Goal: Task Accomplishment & Management: Manage account settings

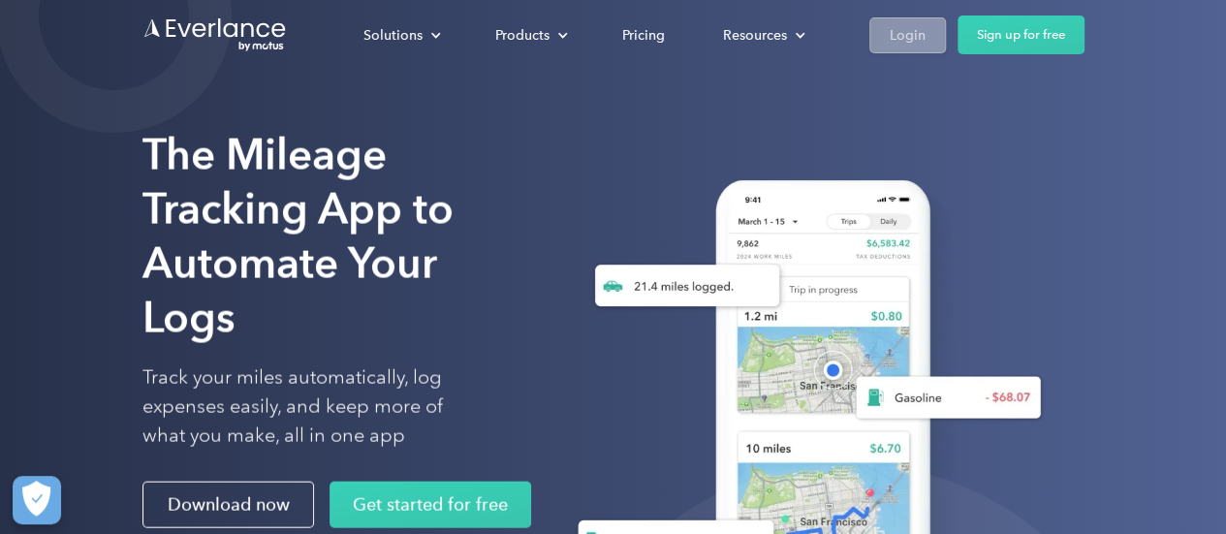
click at [925, 49] on link "Login" at bounding box center [908, 35] width 77 height 36
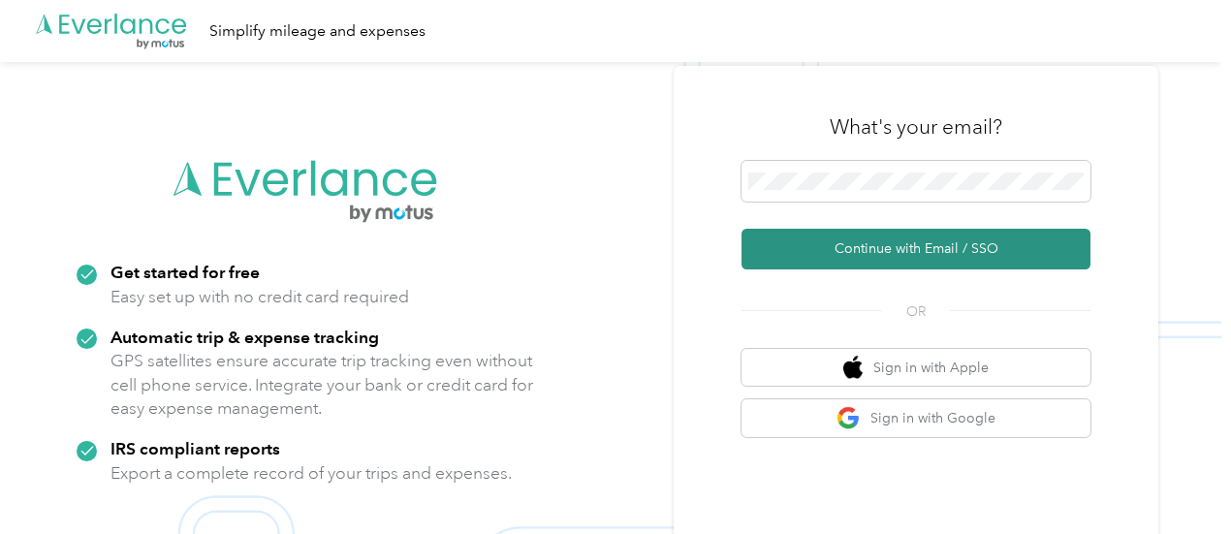
click at [943, 239] on button "Continue with Email / SSO" at bounding box center [916, 249] width 349 height 41
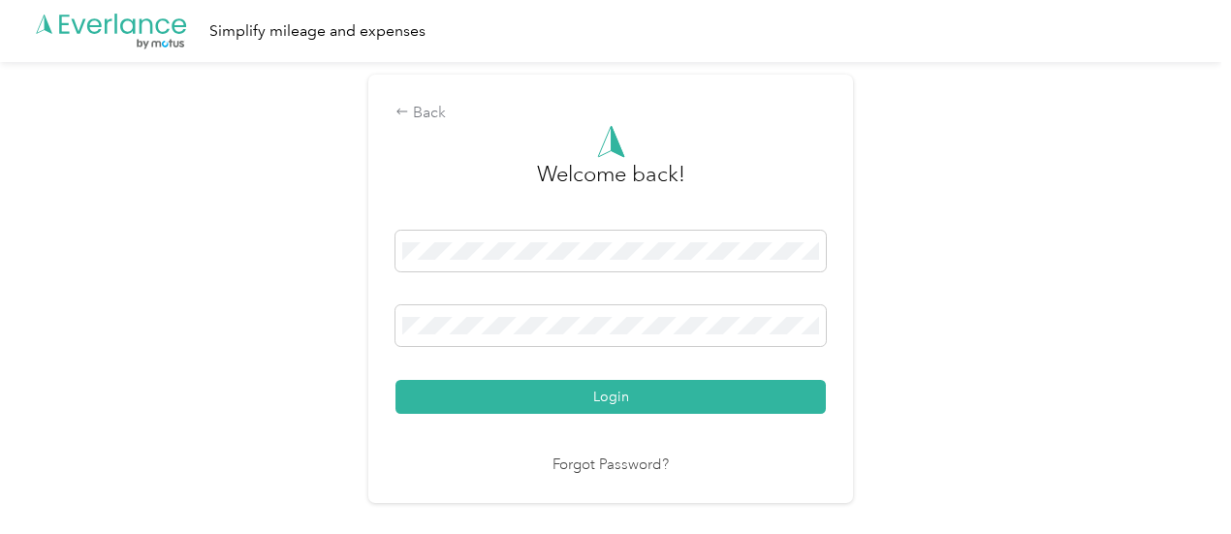
click at [396, 380] on button "Login" at bounding box center [611, 397] width 430 height 34
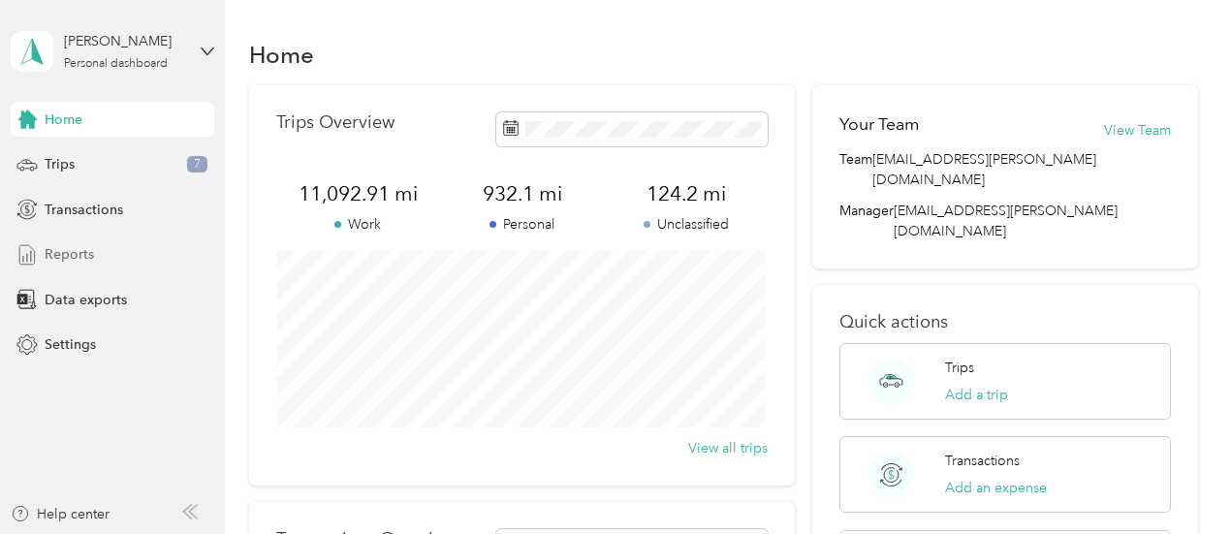
click at [92, 241] on div "Reports" at bounding box center [113, 255] width 204 height 35
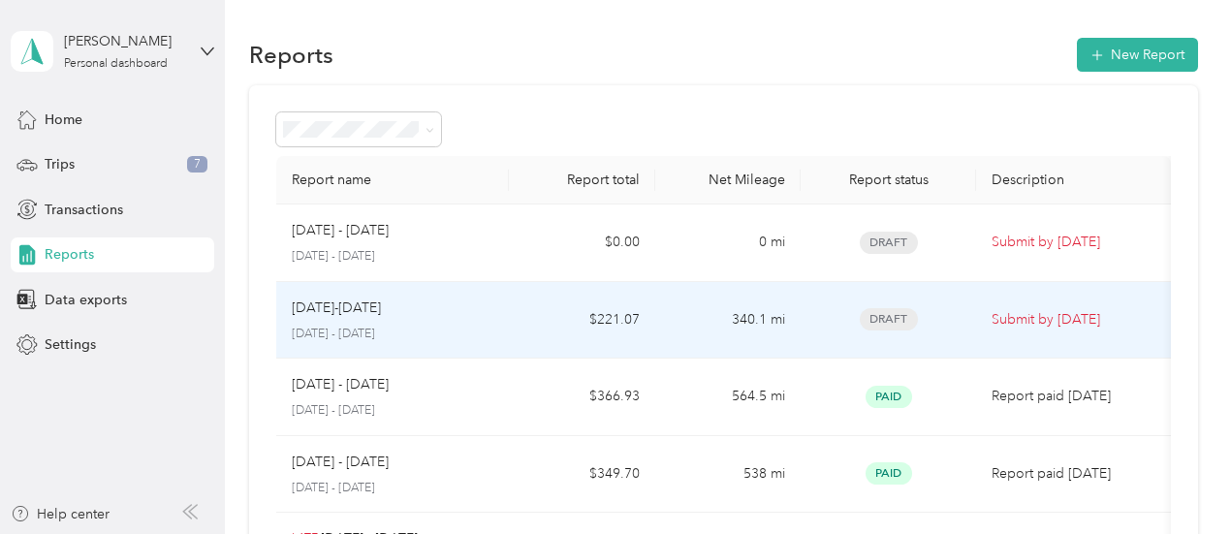
click at [547, 326] on td "$221.07" at bounding box center [581, 321] width 145 height 78
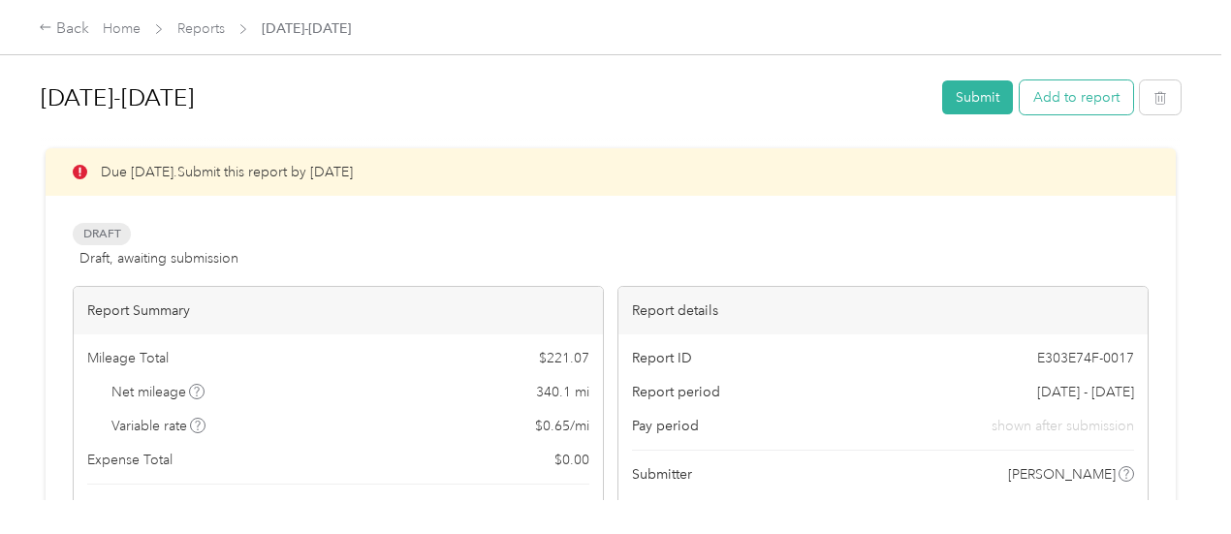
click at [1102, 90] on button "Add to report" at bounding box center [1076, 97] width 113 height 34
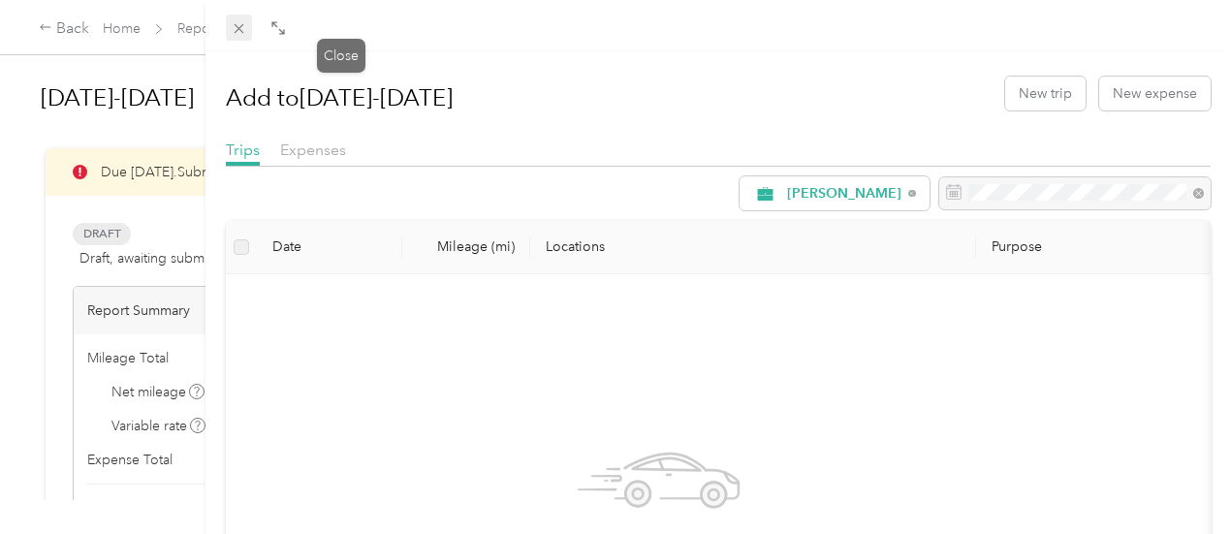
click at [247, 24] on icon at bounding box center [239, 28] width 16 height 16
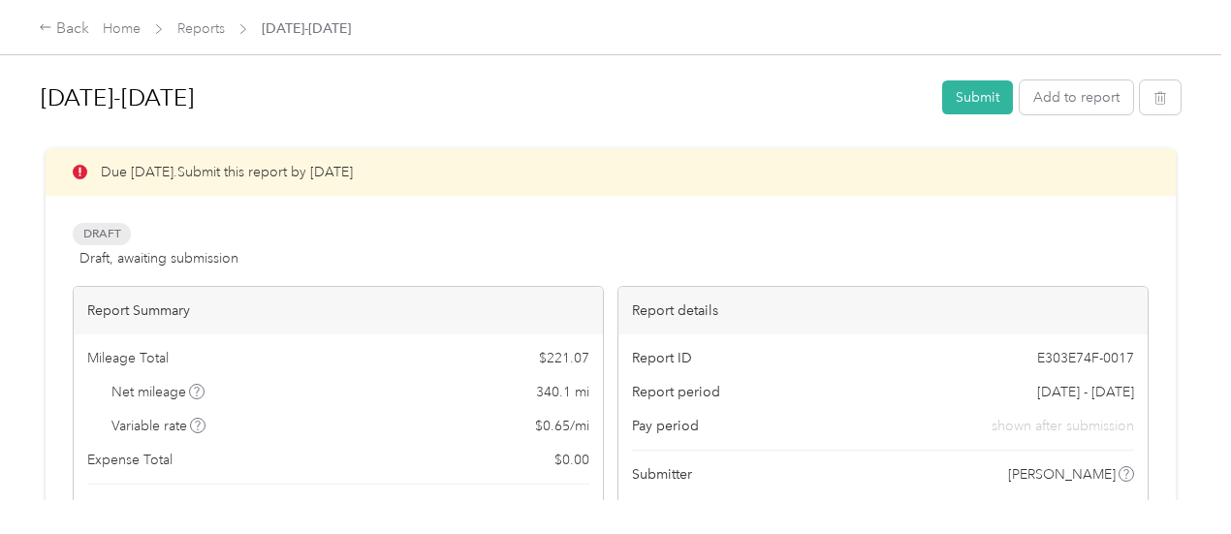
click at [141, 23] on div "Home Reports Sept 16-30" at bounding box center [227, 28] width 248 height 20
click at [128, 25] on link "Home" at bounding box center [122, 28] width 38 height 16
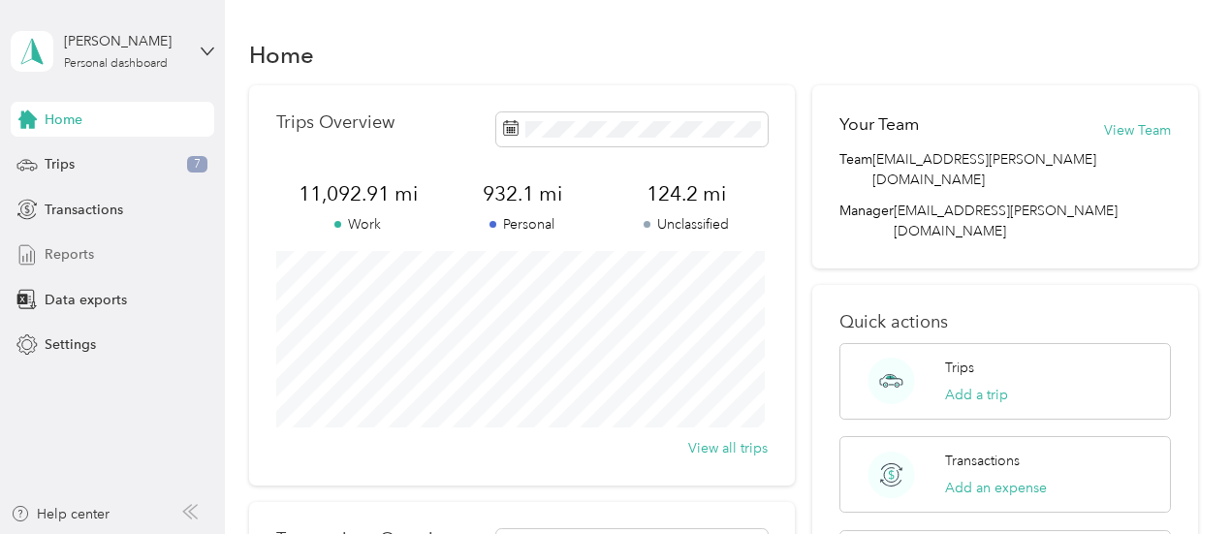
click at [48, 255] on span "Reports" at bounding box center [69, 254] width 49 height 20
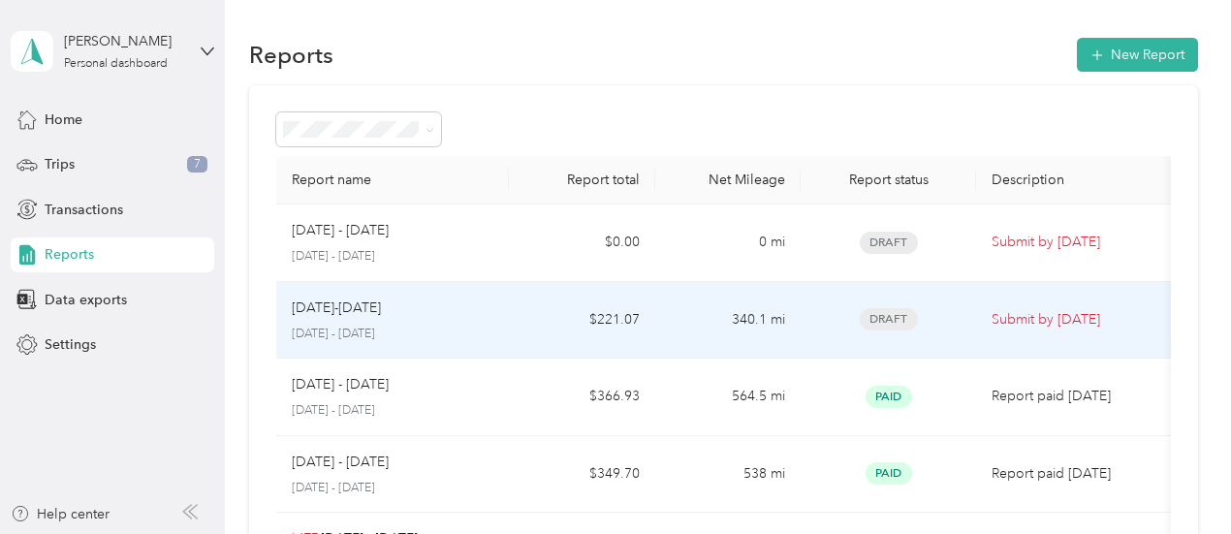
click at [471, 298] on div "Sept 16-30" at bounding box center [393, 308] width 203 height 21
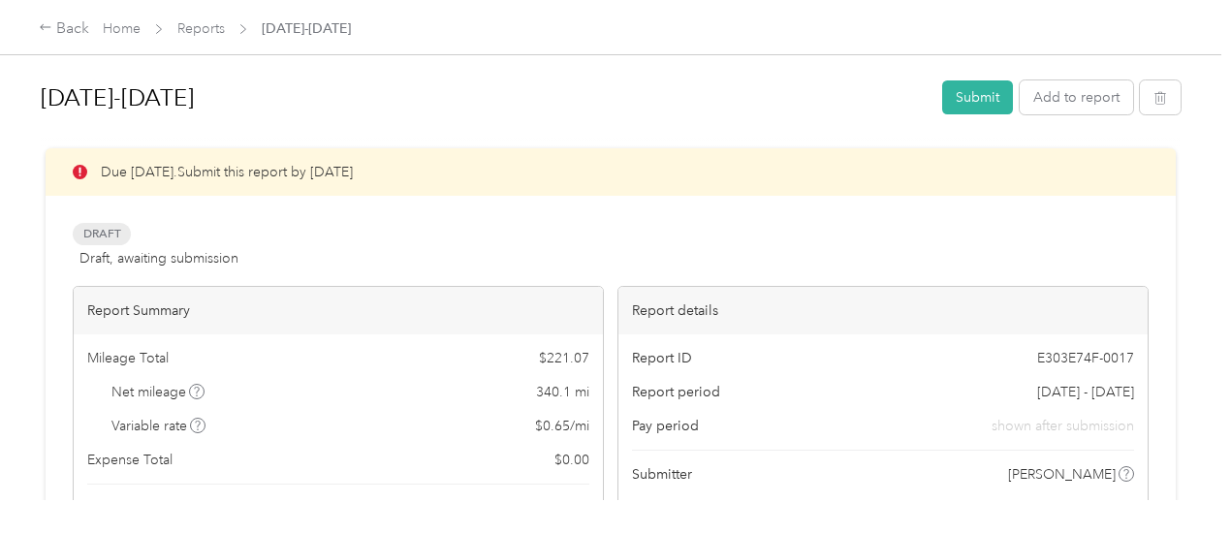
click at [362, 205] on div "Due in 2 days. Submit this report by Oct. 4, 2025 Draft Draft, awaiting submiss…" at bounding box center [611, 371] width 1076 height 447
drag, startPoint x: 1226, startPoint y: 58, endPoint x: 1177, endPoint y: 56, distance: 49.5
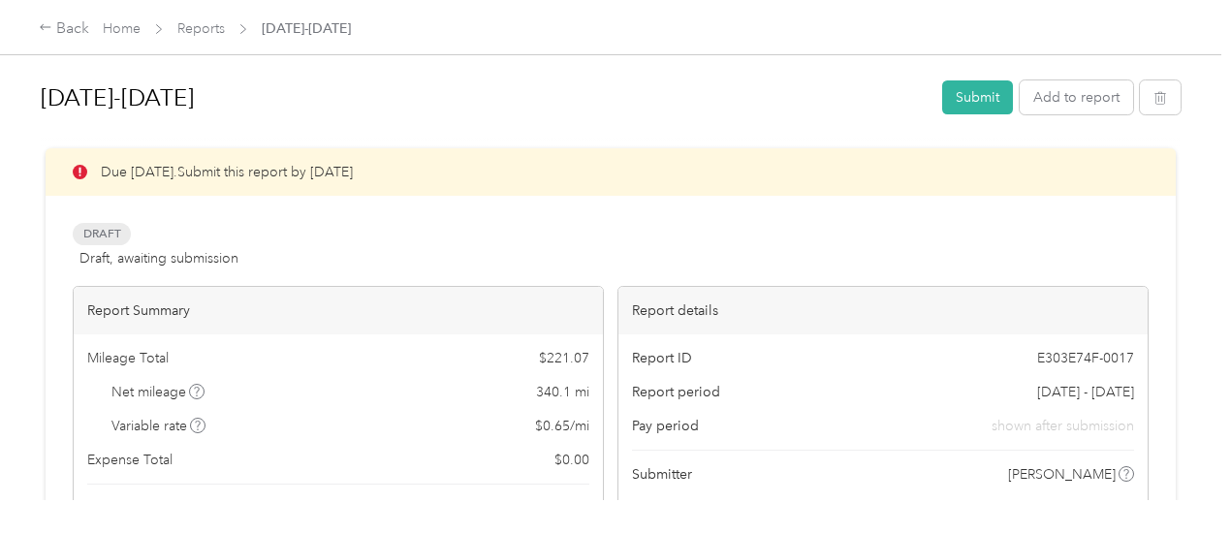
click at [1177, 56] on div "Sept 16-30 Submit Add to report Due in 2 days. Submit this report by Oct. 4, 20…" at bounding box center [611, 250] width 1222 height 500
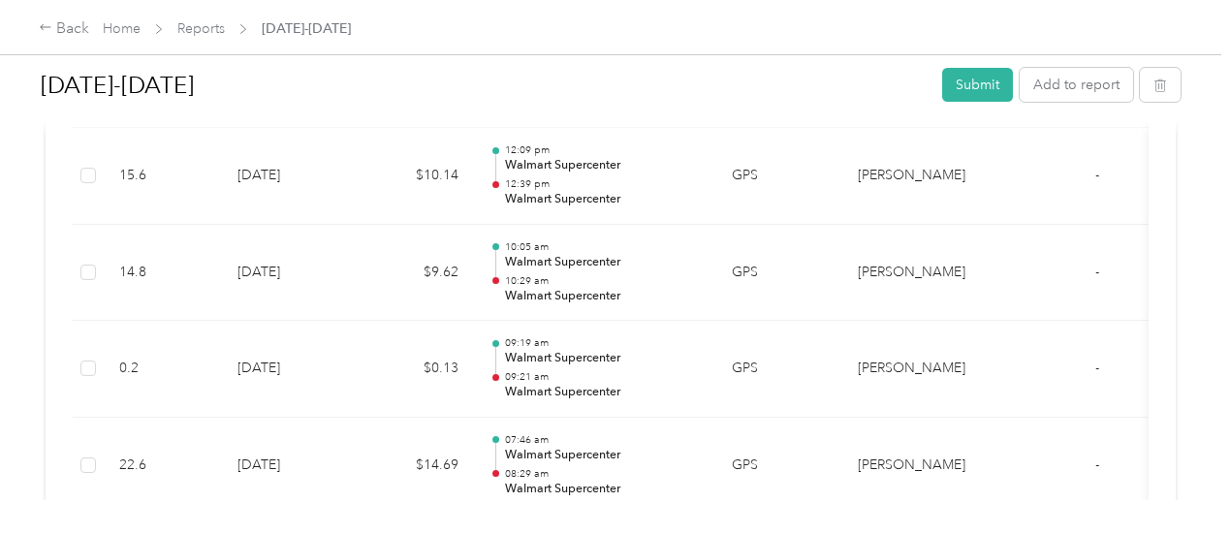
scroll to position [4046, 0]
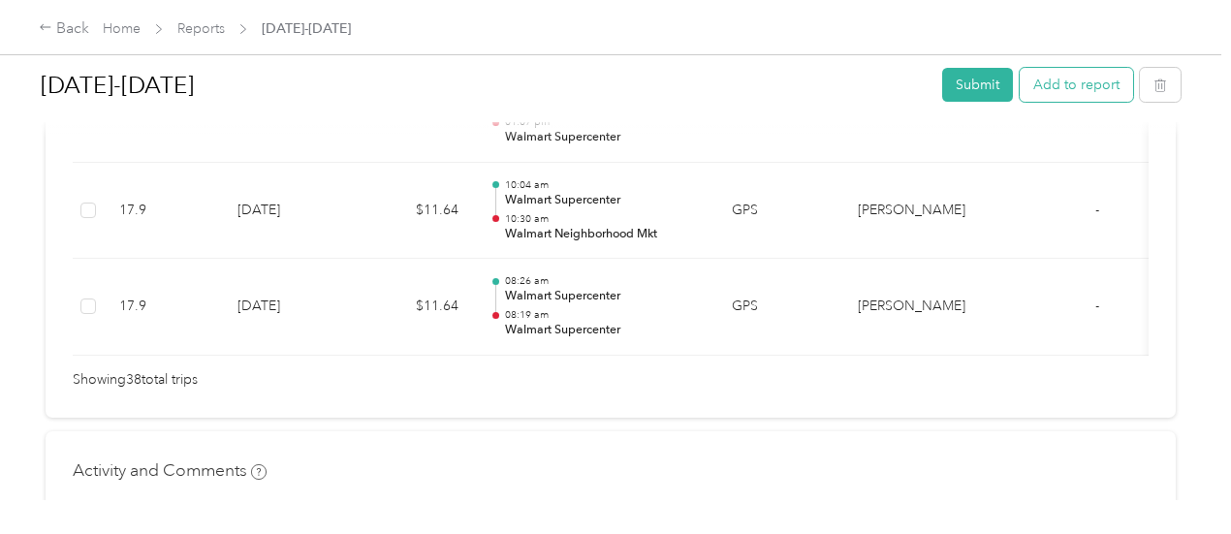
click at [1086, 94] on button "Add to report" at bounding box center [1076, 85] width 113 height 34
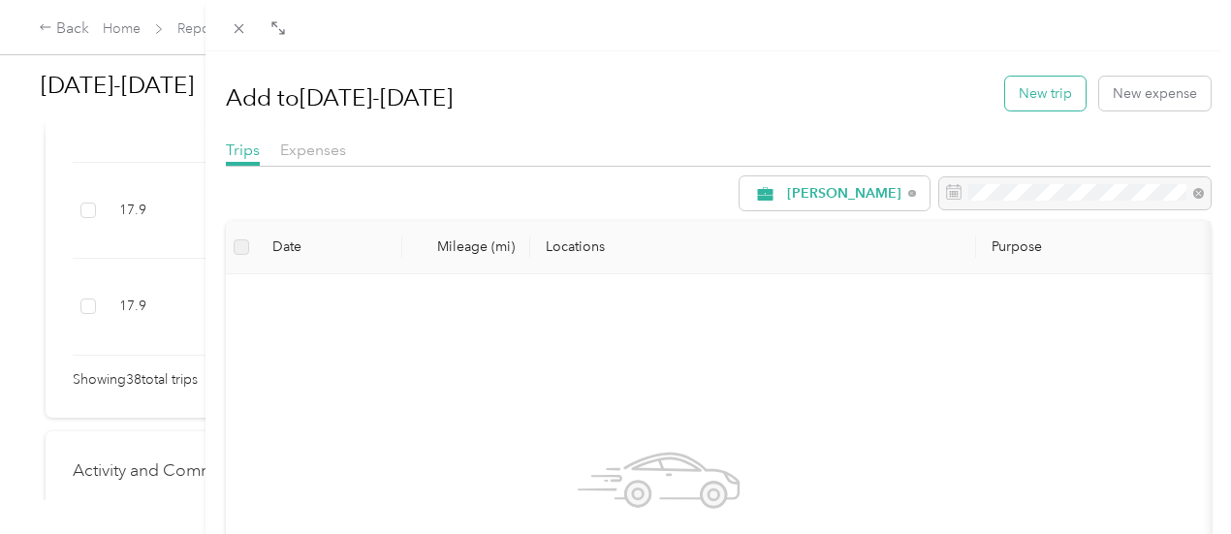
click at [1005, 90] on button "New trip" at bounding box center [1045, 94] width 80 height 34
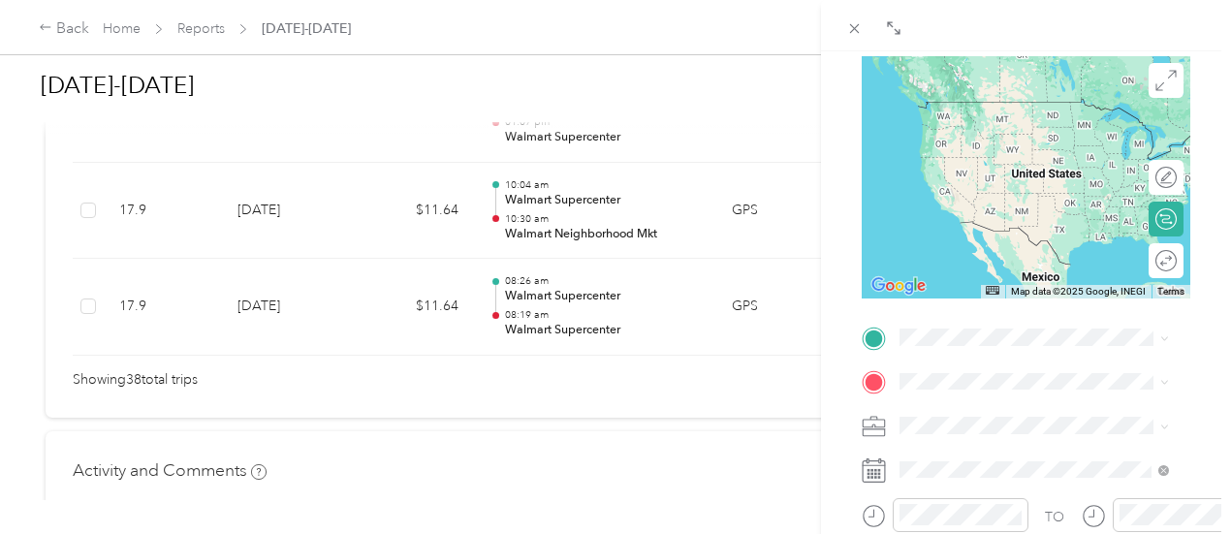
scroll to position [241, 0]
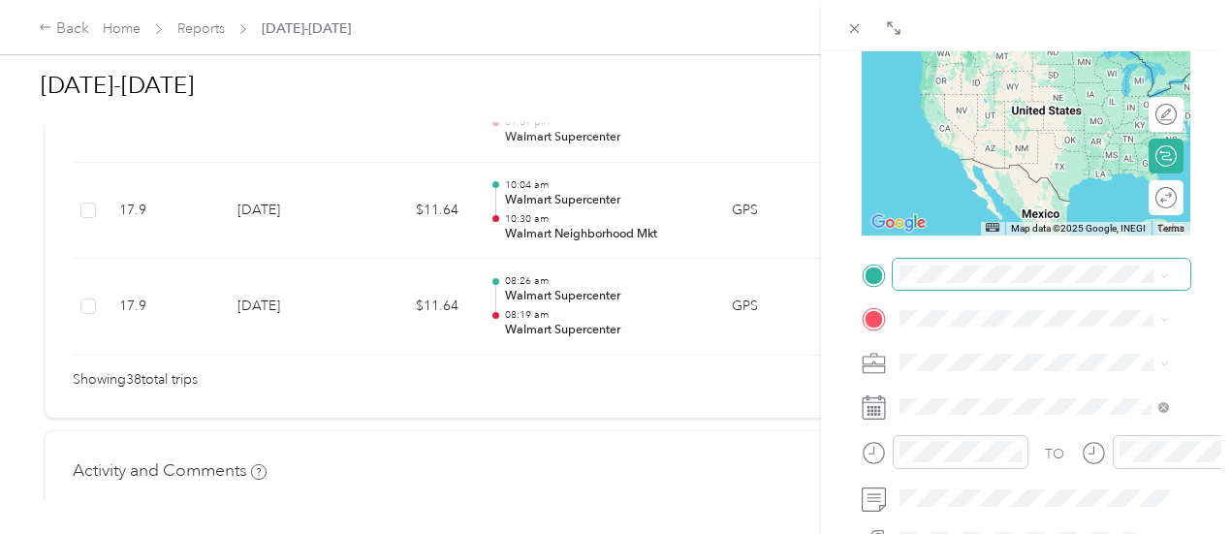
click at [1016, 287] on span at bounding box center [1042, 274] width 298 height 31
click at [971, 92] on li "Home [STREET_ADDRESS][PERSON_NAME]" at bounding box center [1034, 58] width 283 height 81
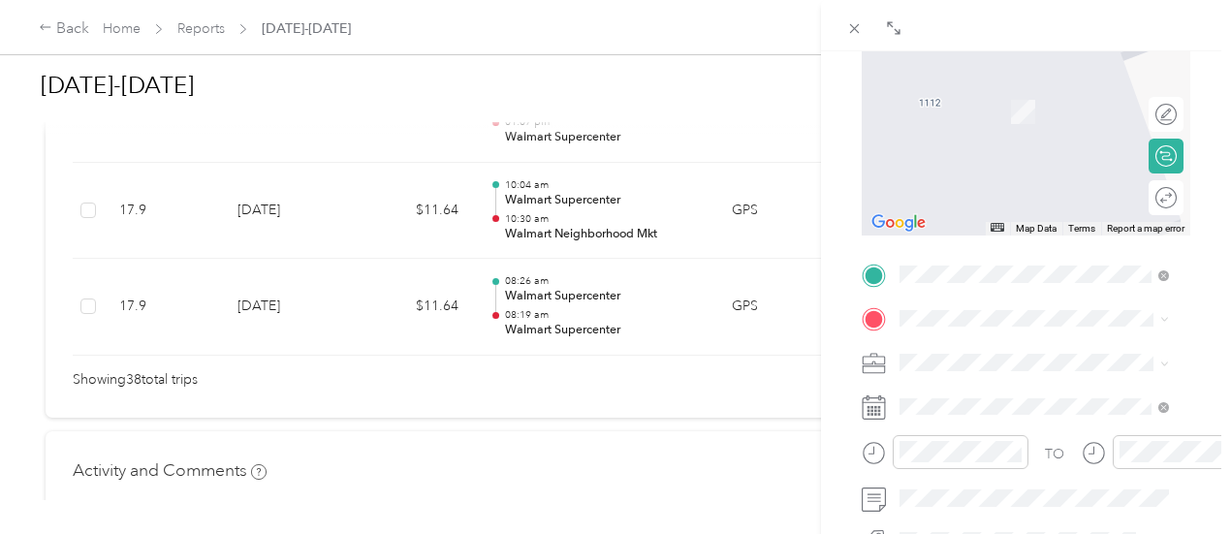
click at [1050, 193] on div "TEAM Walmart Gas Kiosk 1301 FM 1187 E, 76036, Crowley, TX, USA" at bounding box center [1030, 182] width 188 height 48
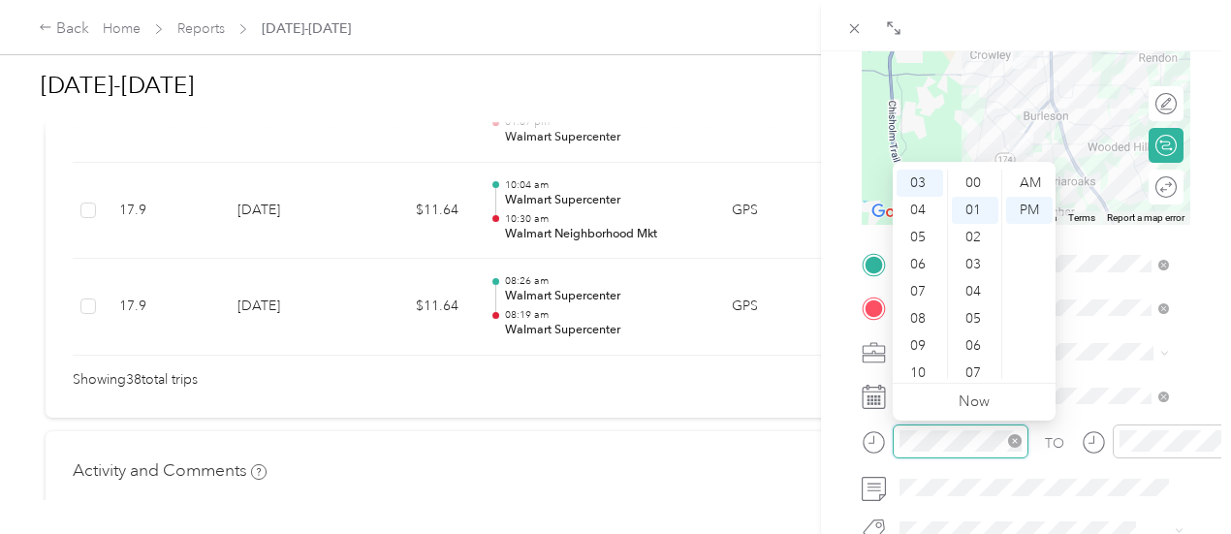
scroll to position [27, 0]
click at [1033, 191] on div "AM" at bounding box center [1029, 183] width 47 height 27
click at [928, 317] on div "08" at bounding box center [920, 318] width 47 height 27
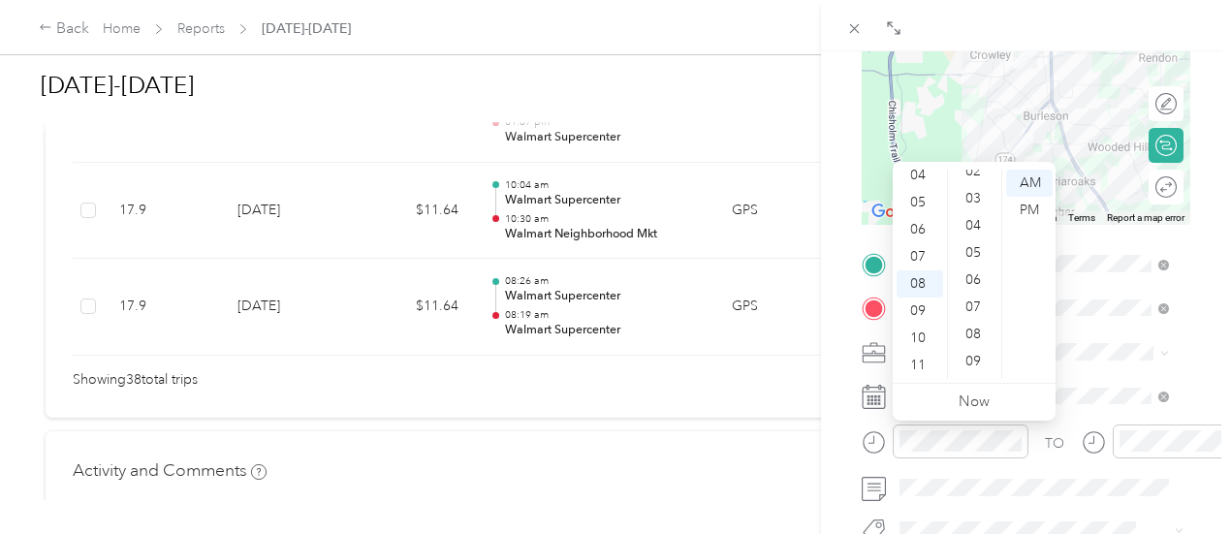
scroll to position [105, 0]
click at [983, 356] on div "10" at bounding box center [975, 349] width 47 height 27
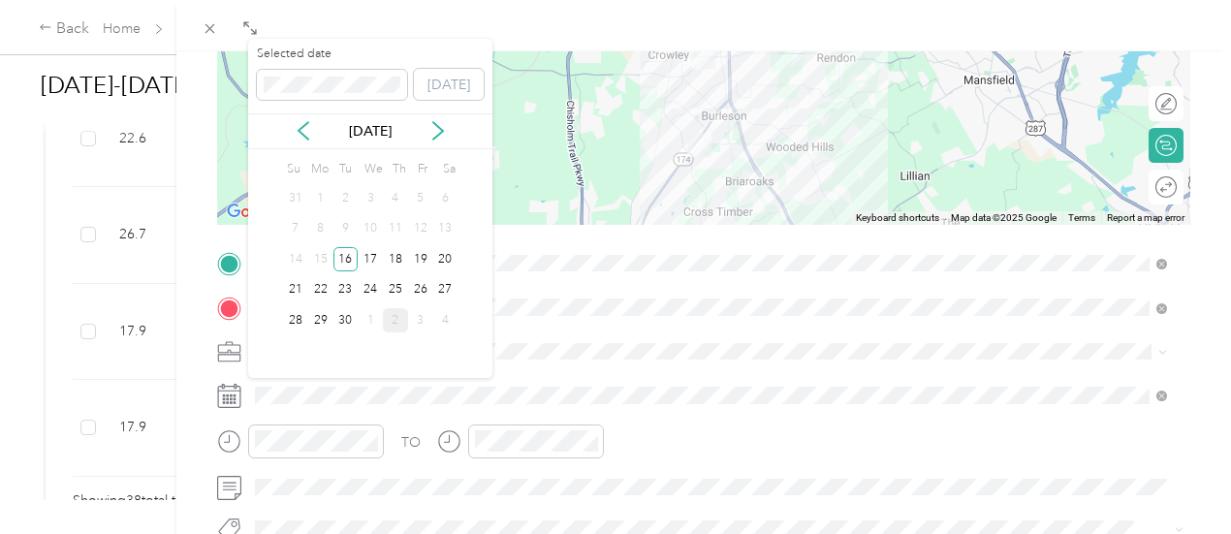
scroll to position [252, 0]
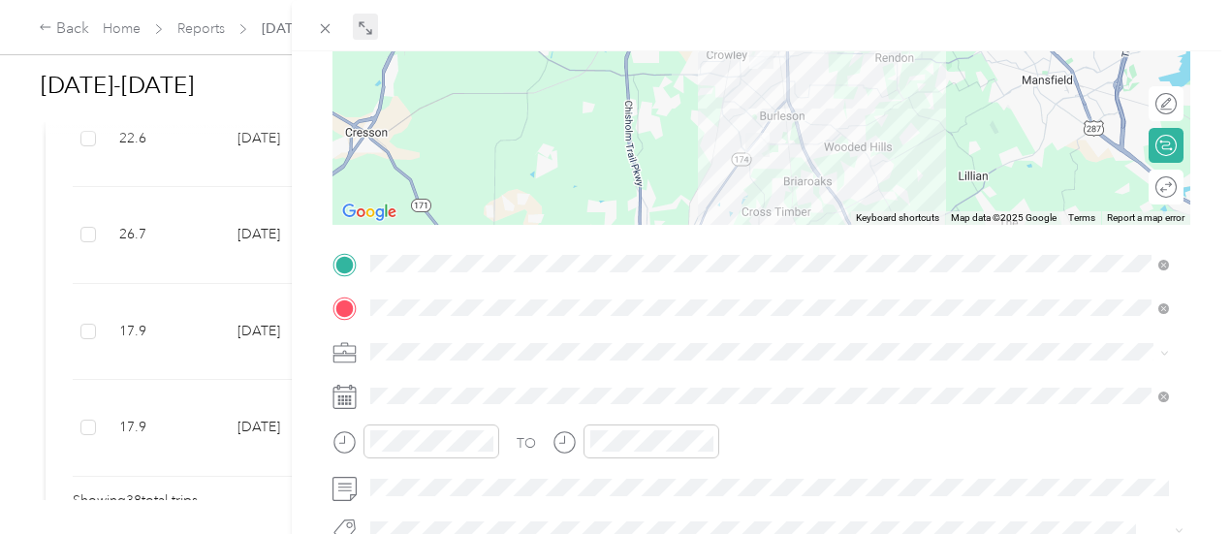
drag, startPoint x: 1225, startPoint y: 3, endPoint x: 362, endPoint y: 20, distance: 864.0
click at [362, 20] on span at bounding box center [365, 27] width 25 height 27
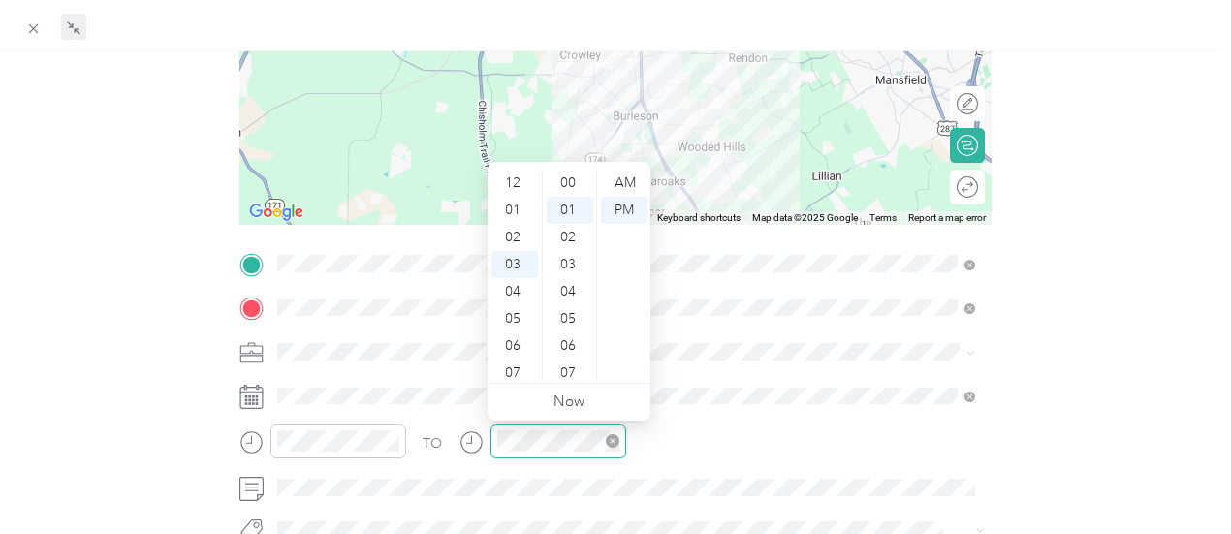
scroll to position [27, 0]
click at [512, 314] on div "08" at bounding box center [515, 318] width 47 height 27
click at [556, 357] on div "25" at bounding box center [570, 369] width 47 height 27
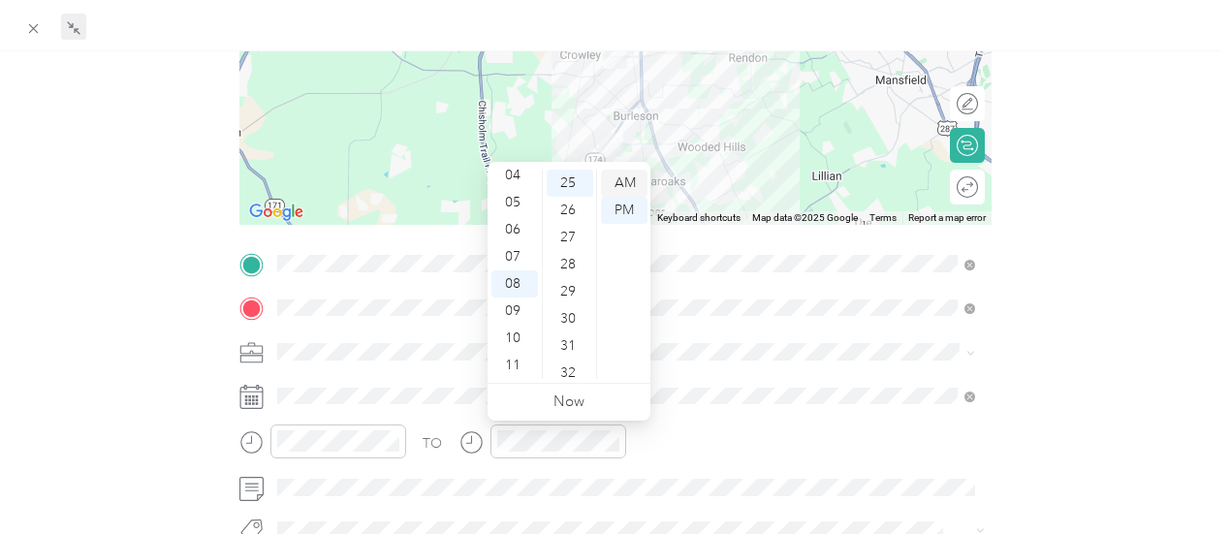
click at [630, 183] on div "AM" at bounding box center [624, 183] width 47 height 27
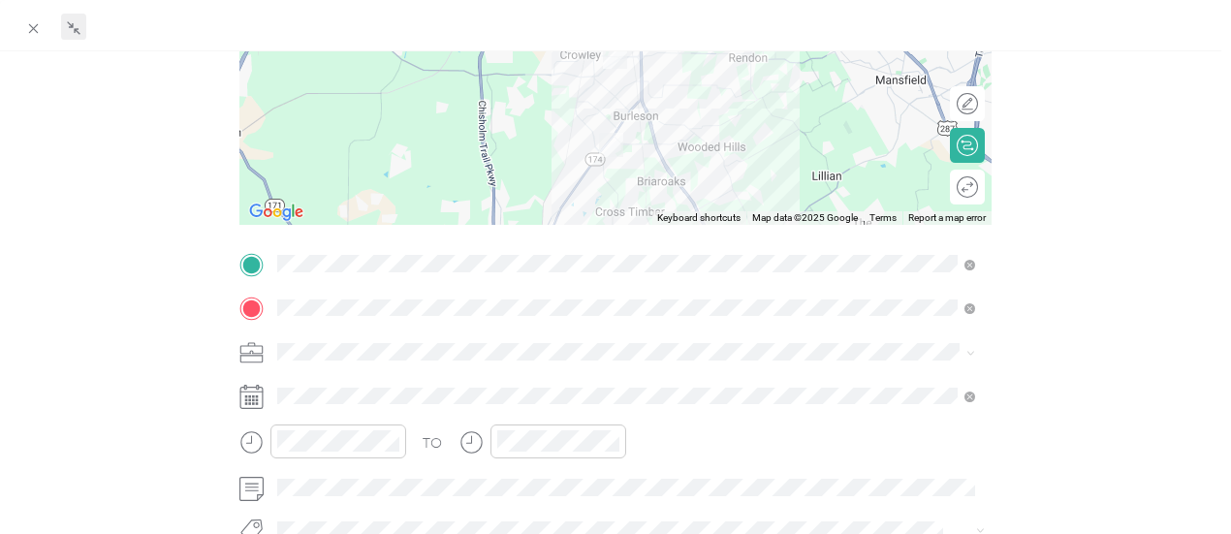
click at [1081, 180] on div "BACK New Trip Save This trip cannot be edited because it is either under review…" at bounding box center [615, 326] width 1191 height 1027
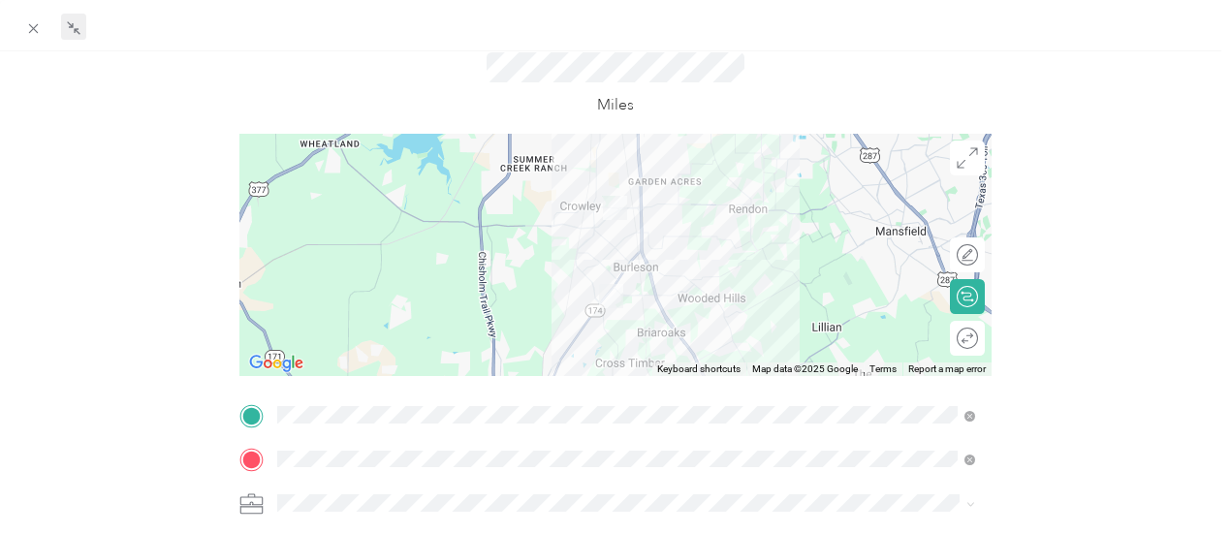
scroll to position [0, 0]
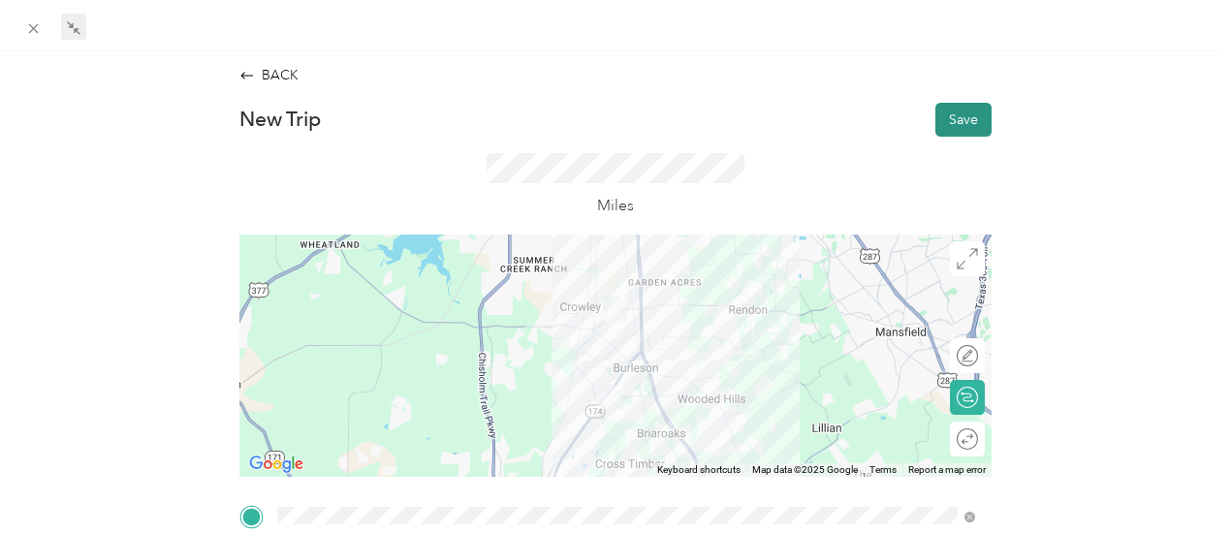
click at [940, 124] on button "Save" at bounding box center [964, 120] width 56 height 34
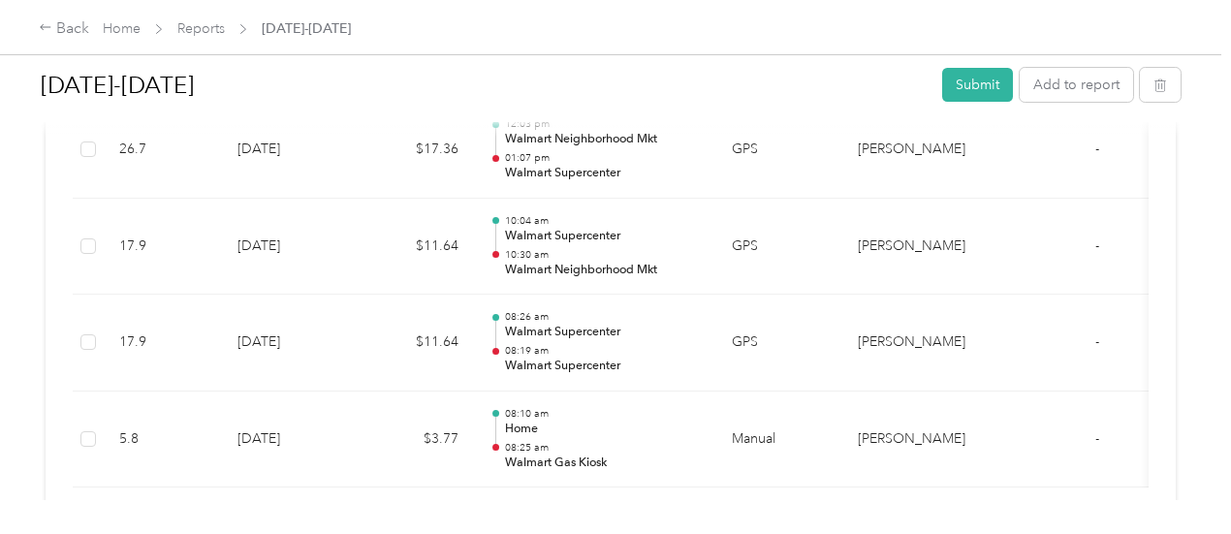
scroll to position [3996, 0]
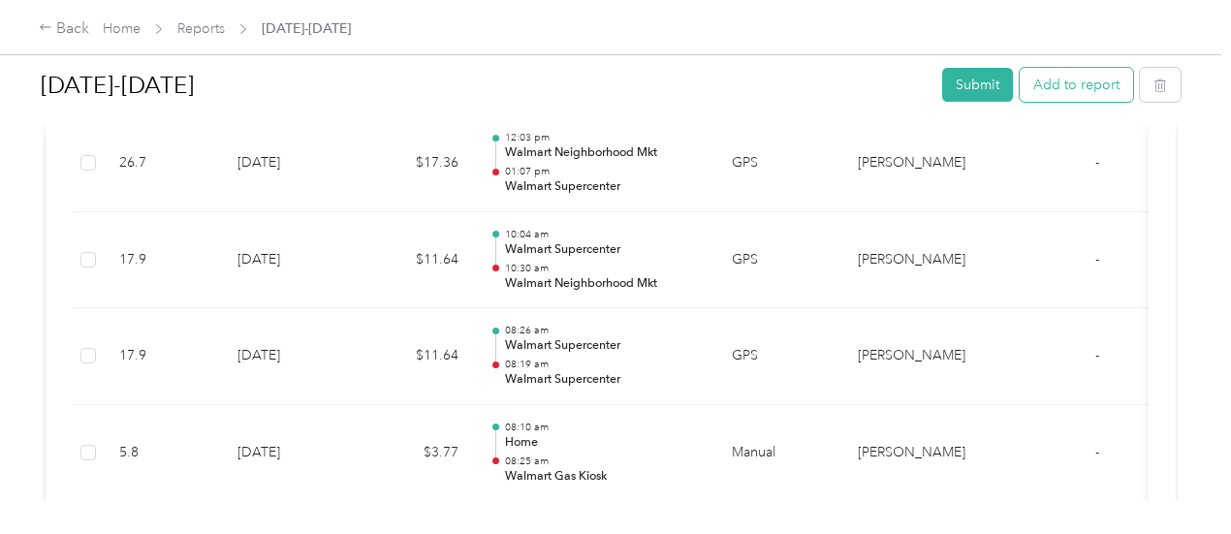
click at [1063, 85] on button "Add to report" at bounding box center [1076, 85] width 113 height 34
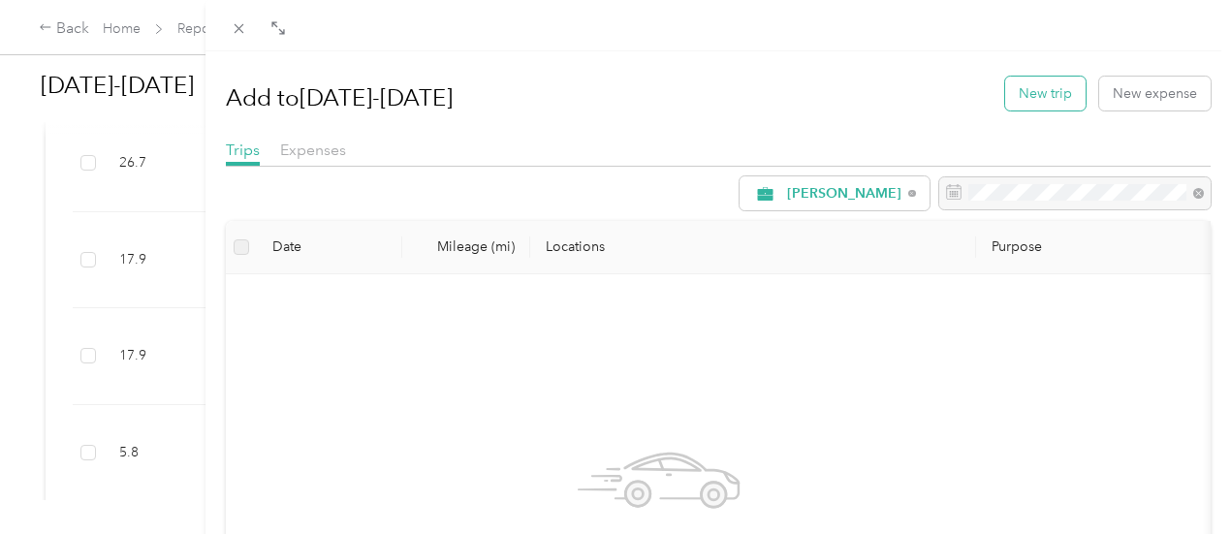
click at [1005, 97] on button "New trip" at bounding box center [1045, 94] width 80 height 34
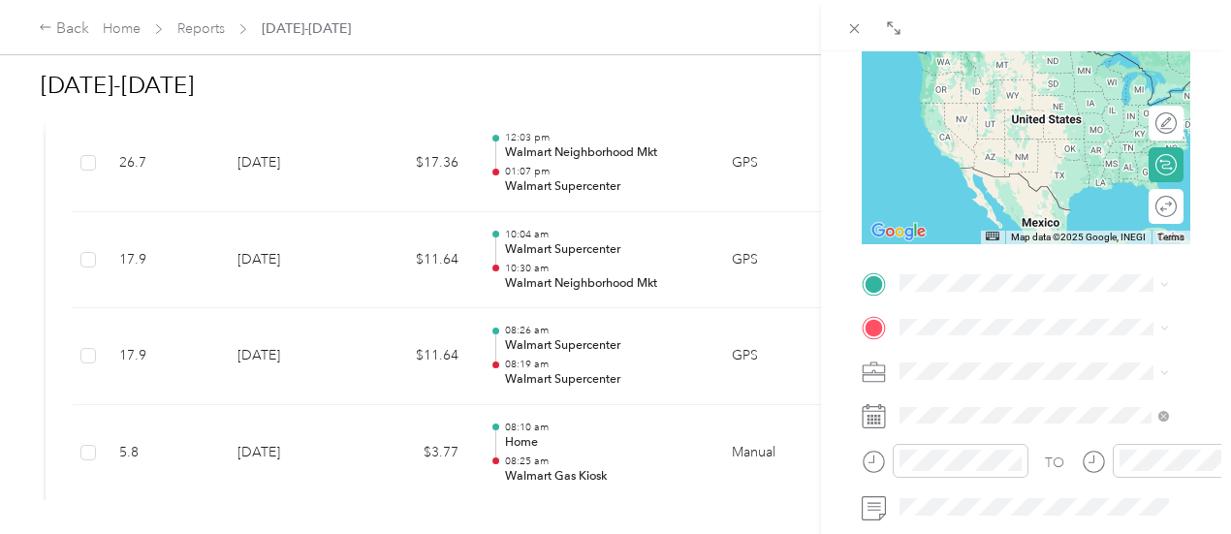
scroll to position [242, 0]
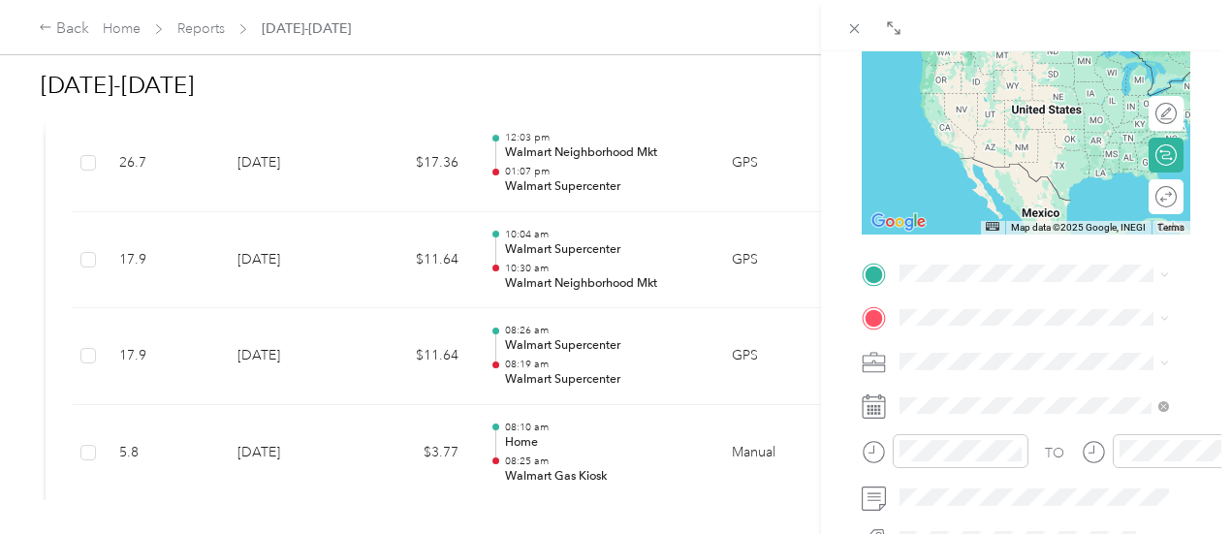
click at [977, 397] on div "TEAM Walmart Supercenter 7451 Mccart Ave, 761337296, Fort Worth, TX, USA" at bounding box center [1049, 364] width 226 height 68
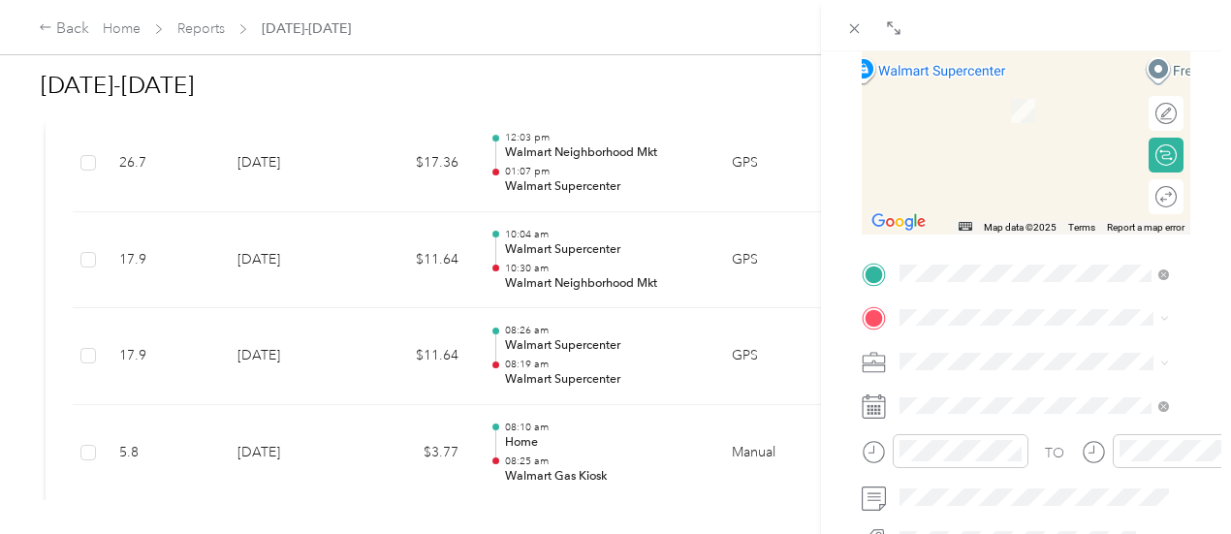
click at [826, 274] on div "BACK New Trip Save This trip cannot be edited because it is either under review…" at bounding box center [1026, 318] width 410 height 534
click at [1036, 75] on span "[STREET_ADDRESS][PERSON_NAME][US_STATE]" at bounding box center [1049, 79] width 226 height 34
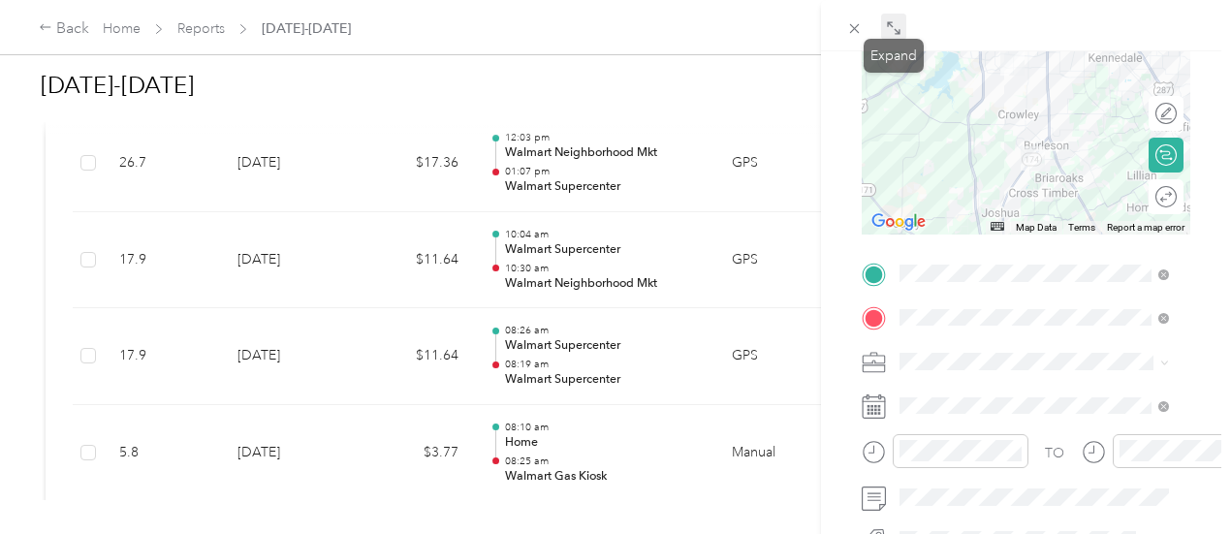
click at [882, 20] on span at bounding box center [893, 27] width 25 height 27
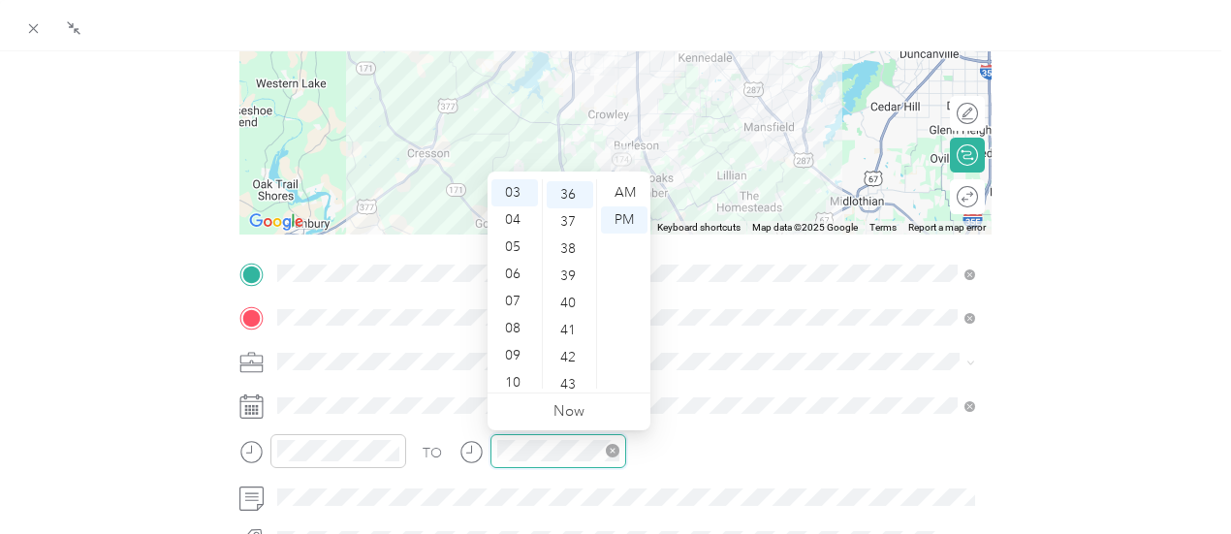
scroll to position [977, 0]
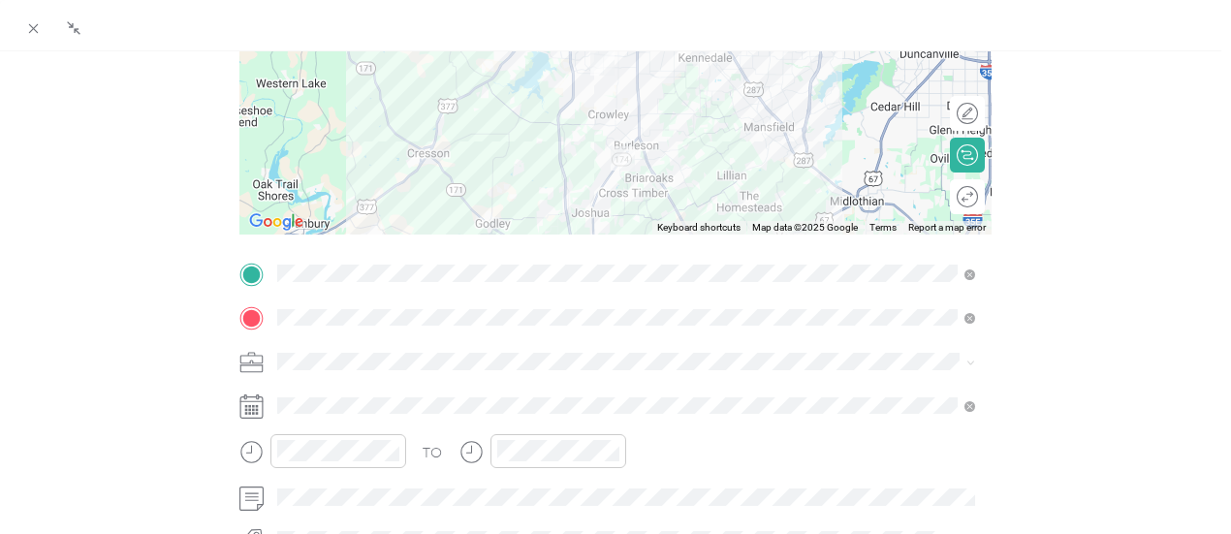
click at [658, 467] on div "TO" at bounding box center [615, 458] width 753 height 48
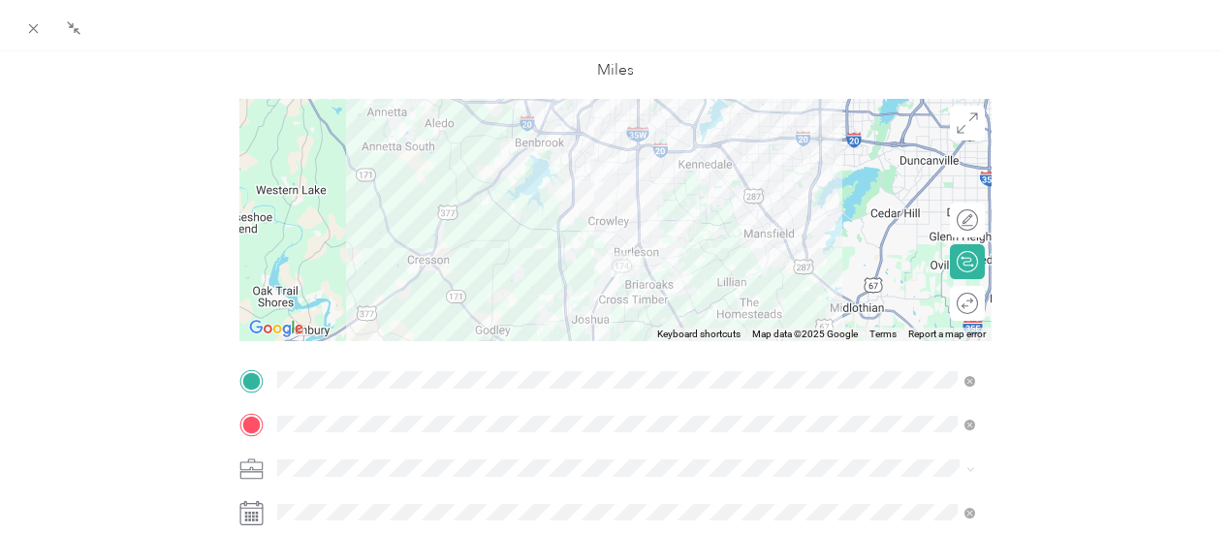
scroll to position [0, 0]
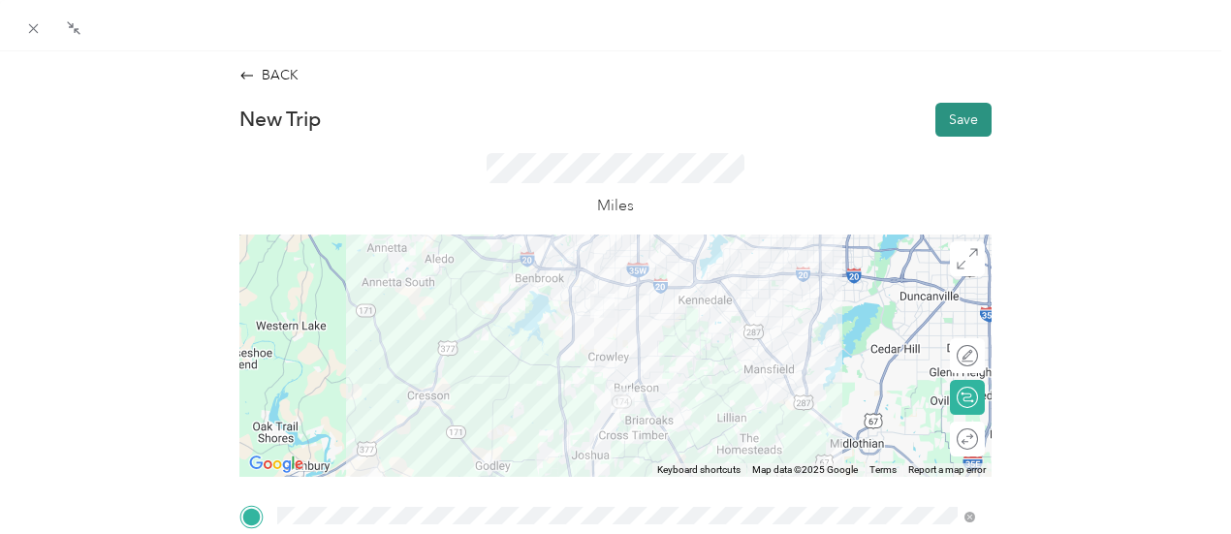
click at [964, 119] on button "Save" at bounding box center [964, 120] width 56 height 34
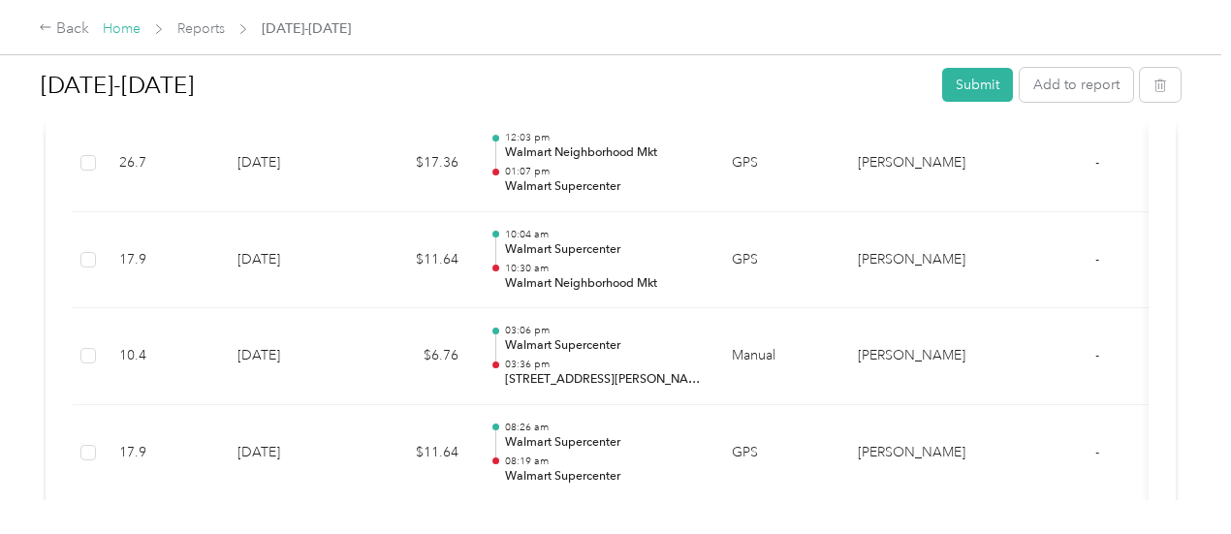
click at [139, 34] on link "Home" at bounding box center [122, 28] width 38 height 16
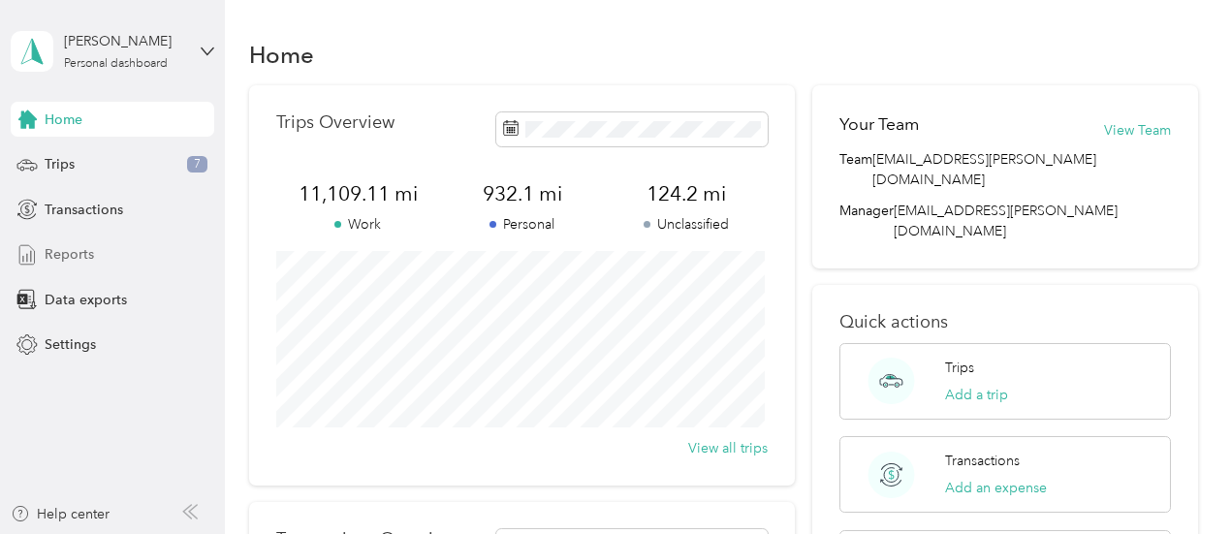
click at [74, 249] on span "Reports" at bounding box center [69, 254] width 49 height 20
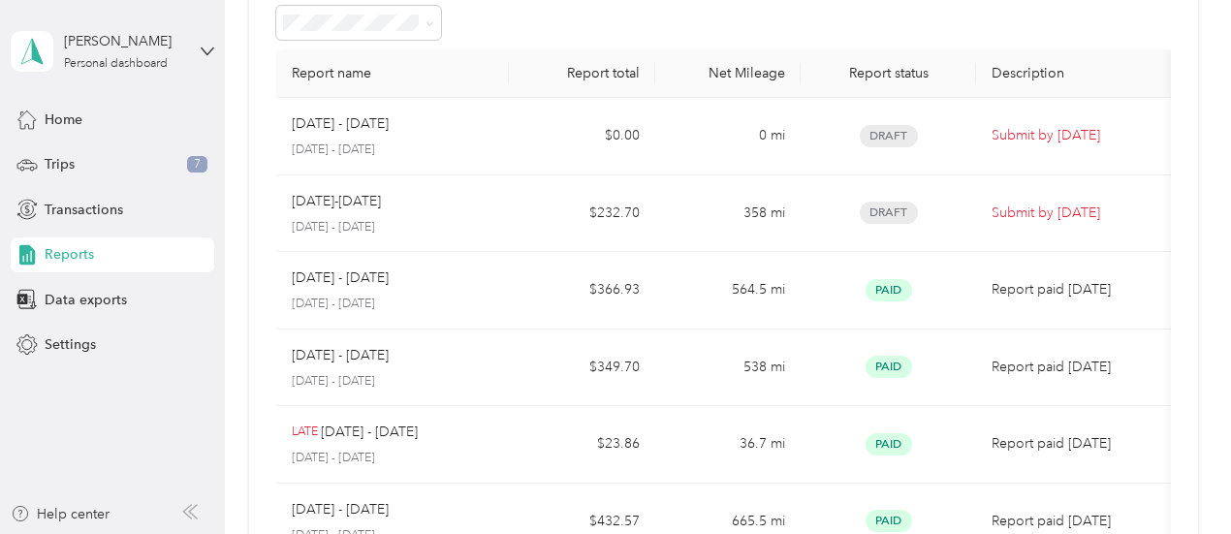
scroll to position [112, 0]
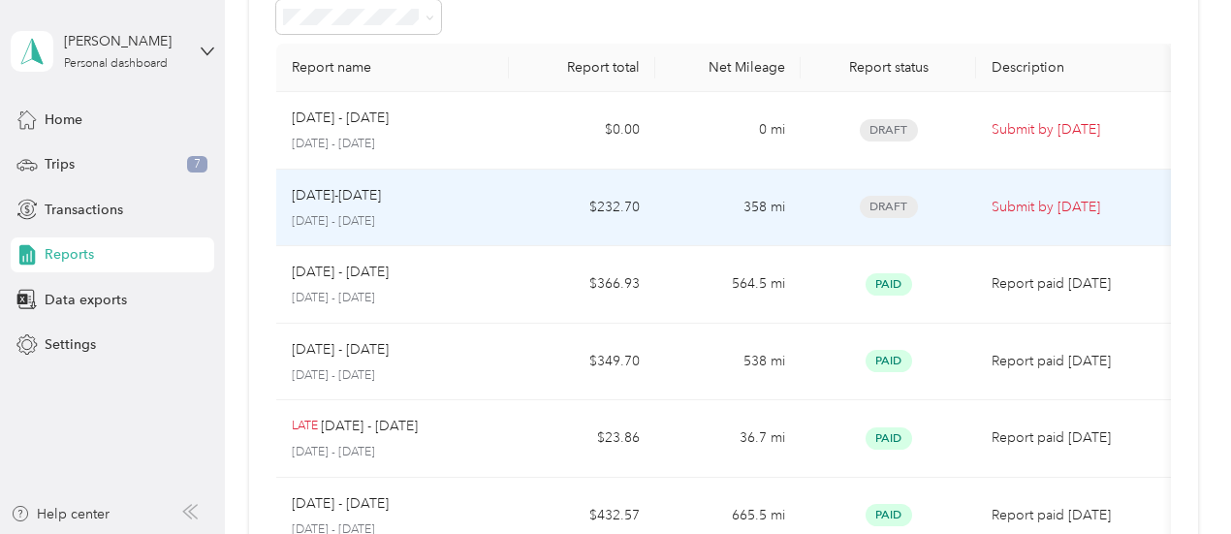
click at [365, 186] on div "[DATE]-[DATE]" at bounding box center [393, 195] width 203 height 21
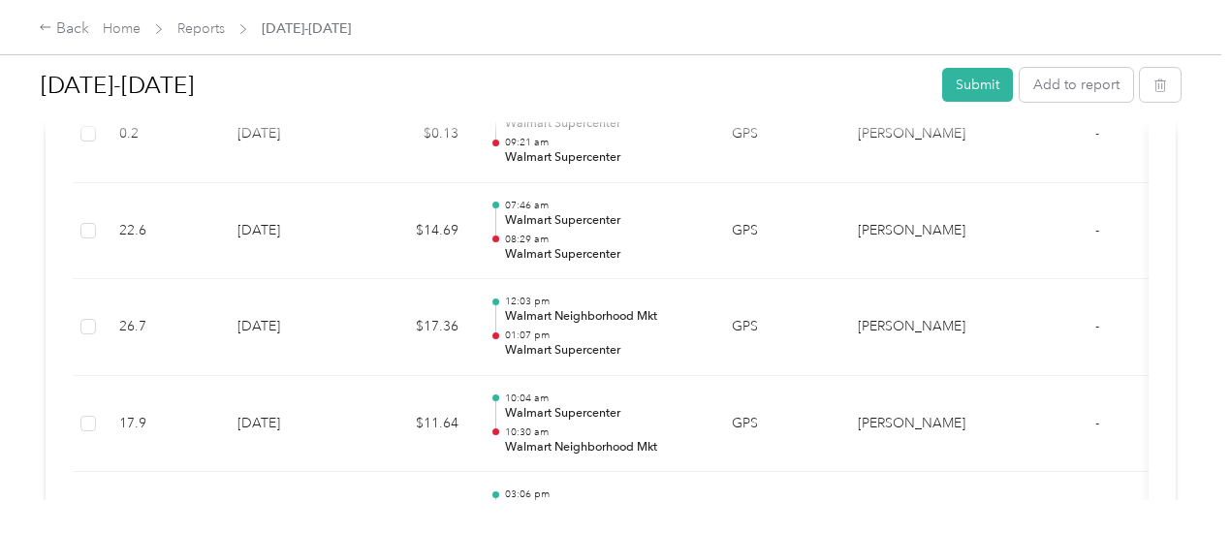
scroll to position [4239, 0]
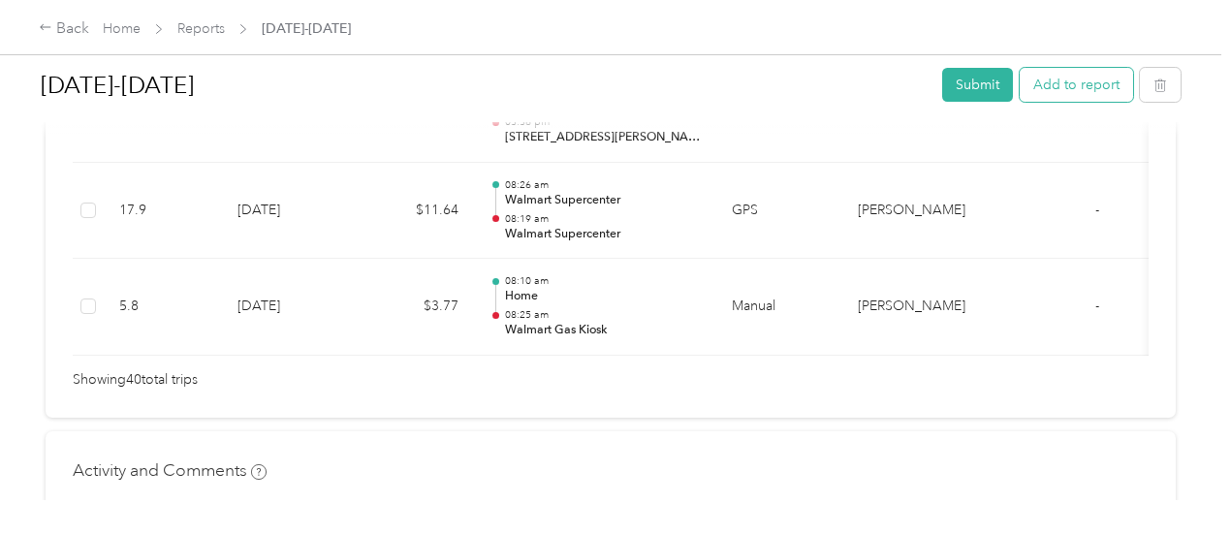
click at [1053, 82] on button "Add to report" at bounding box center [1076, 85] width 113 height 34
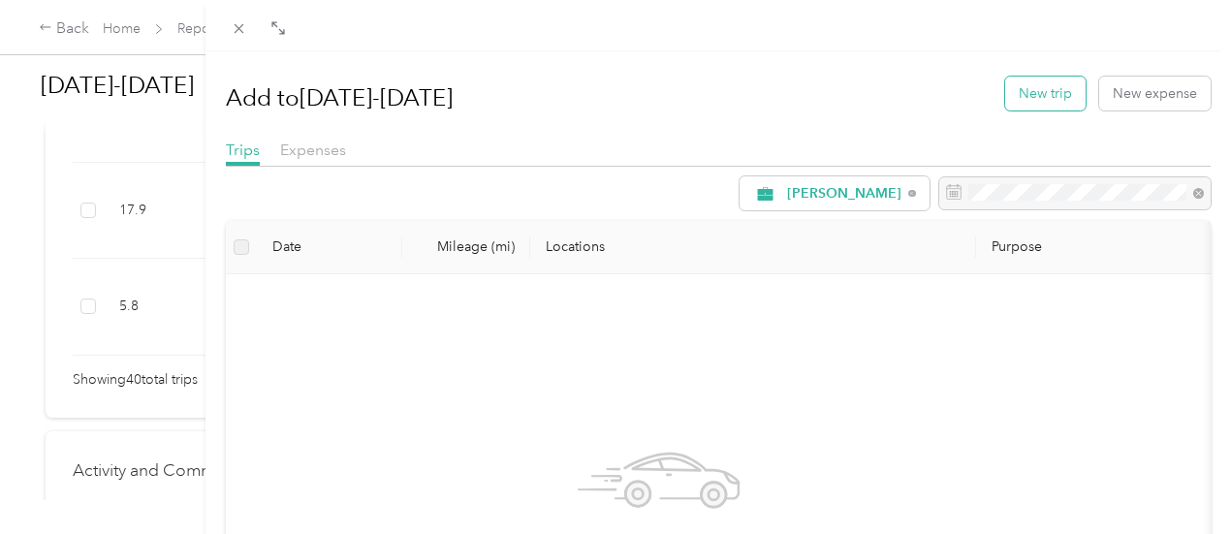
click at [1032, 82] on button "New trip" at bounding box center [1045, 94] width 80 height 34
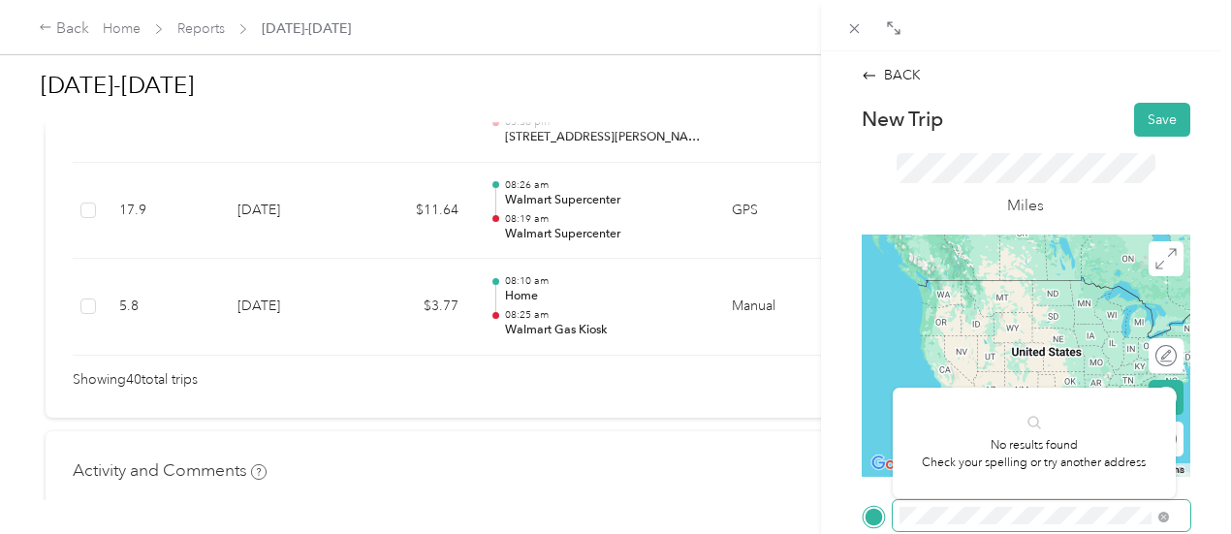
click at [927, 506] on span at bounding box center [1042, 515] width 298 height 31
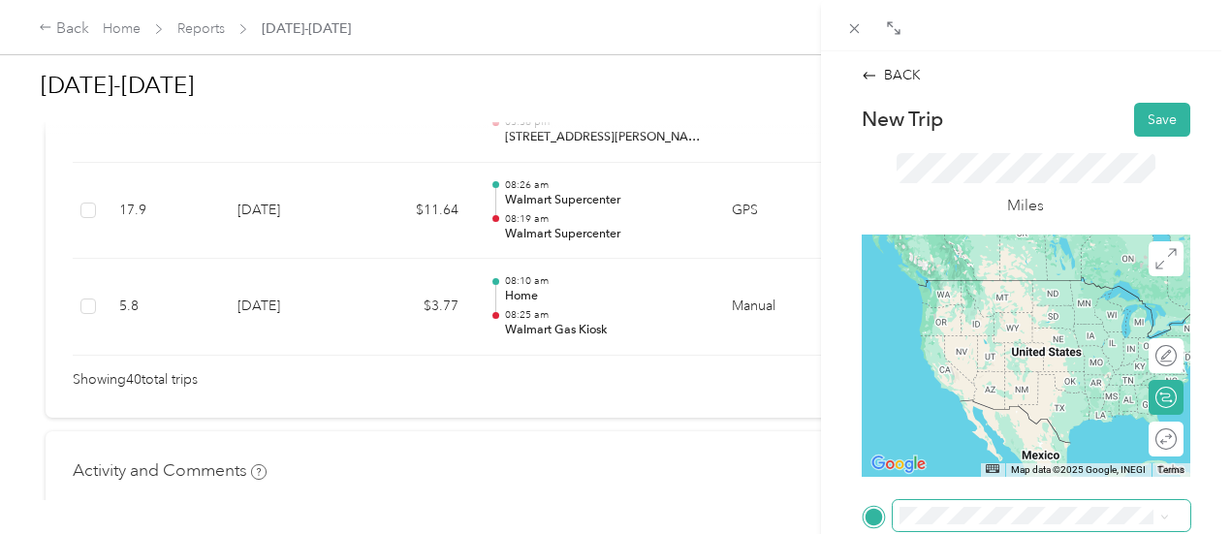
click at [927, 506] on span at bounding box center [1042, 515] width 298 height 31
click at [919, 515] on span at bounding box center [1042, 515] width 298 height 31
click at [986, 360] on div "TEAM Walmart Supercenter 7451 Mccart Ave, 761337296, Fort Worth, TX, USA" at bounding box center [1049, 361] width 226 height 68
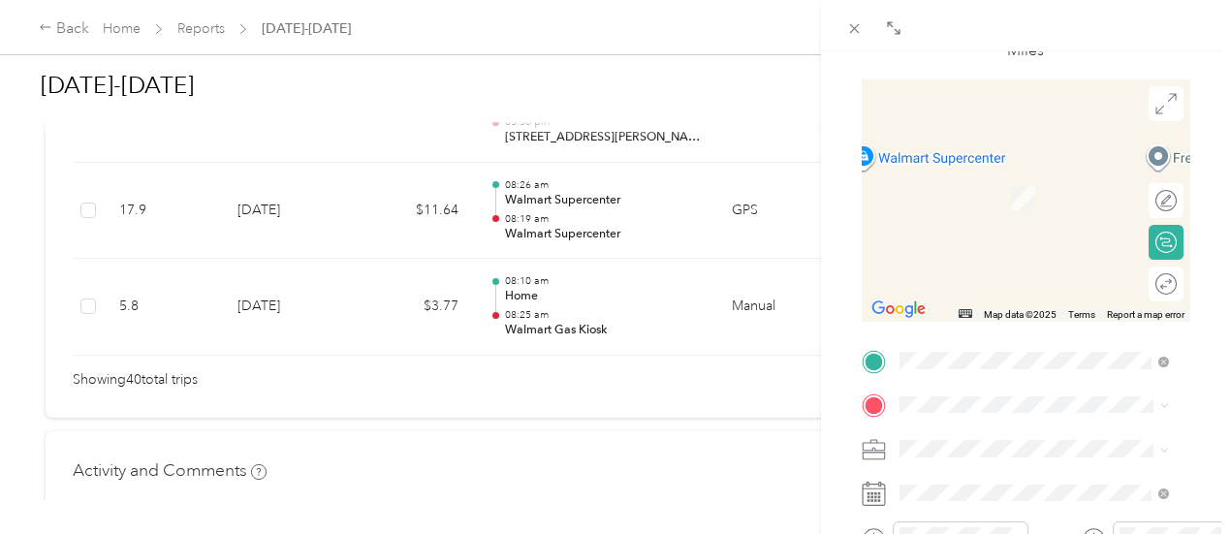
scroll to position [174, 0]
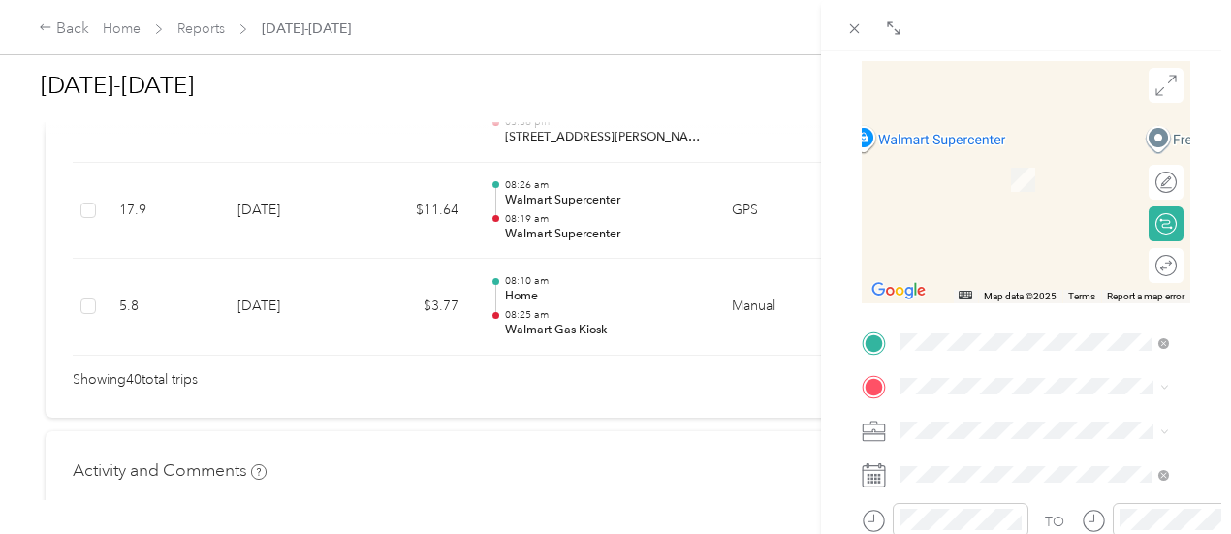
click at [996, 252] on span "7451 Mccart Ave, 761337296, Fort Worth, TX, USA" at bounding box center [997, 239] width 123 height 37
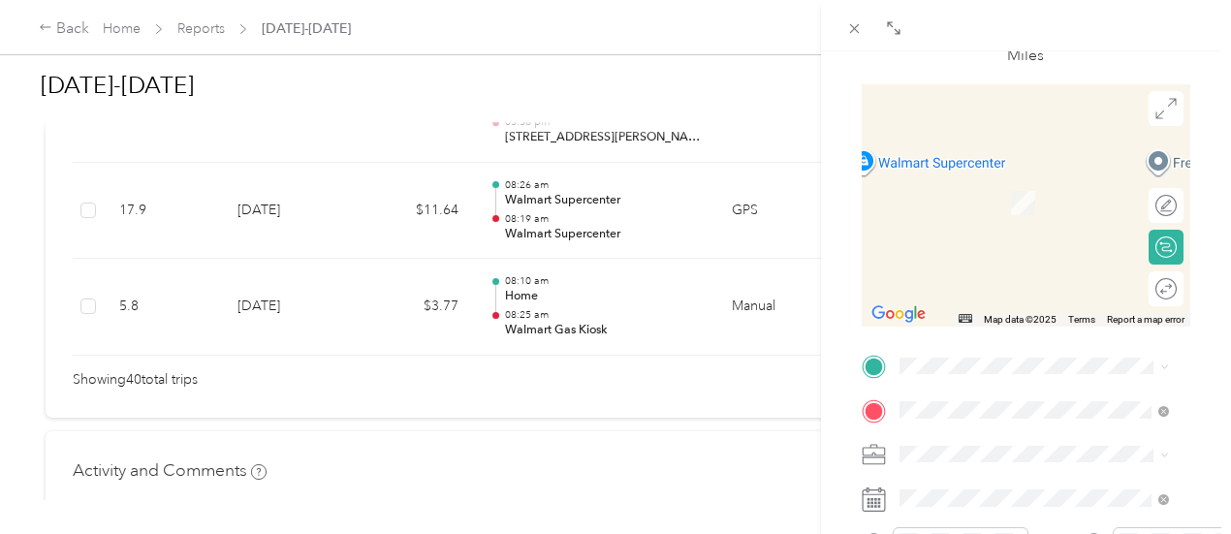
click at [1000, 172] on span "[STREET_ADDRESS][PERSON_NAME]" at bounding box center [997, 159] width 123 height 37
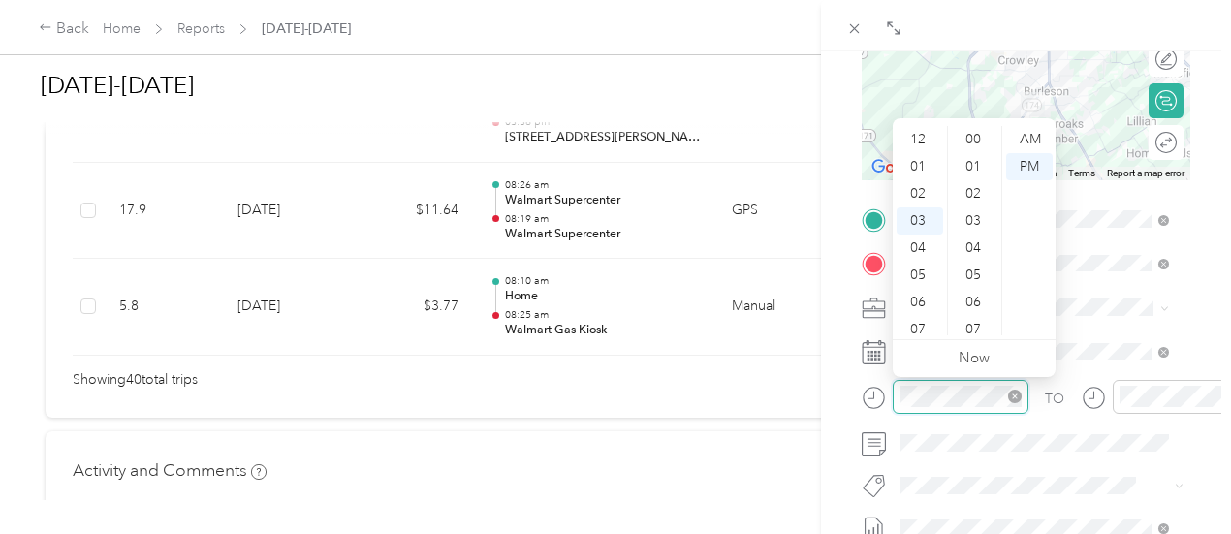
scroll to position [244, 0]
click at [1023, 135] on div "AM" at bounding box center [1029, 139] width 47 height 27
click at [1027, 139] on div "AM" at bounding box center [1029, 139] width 47 height 27
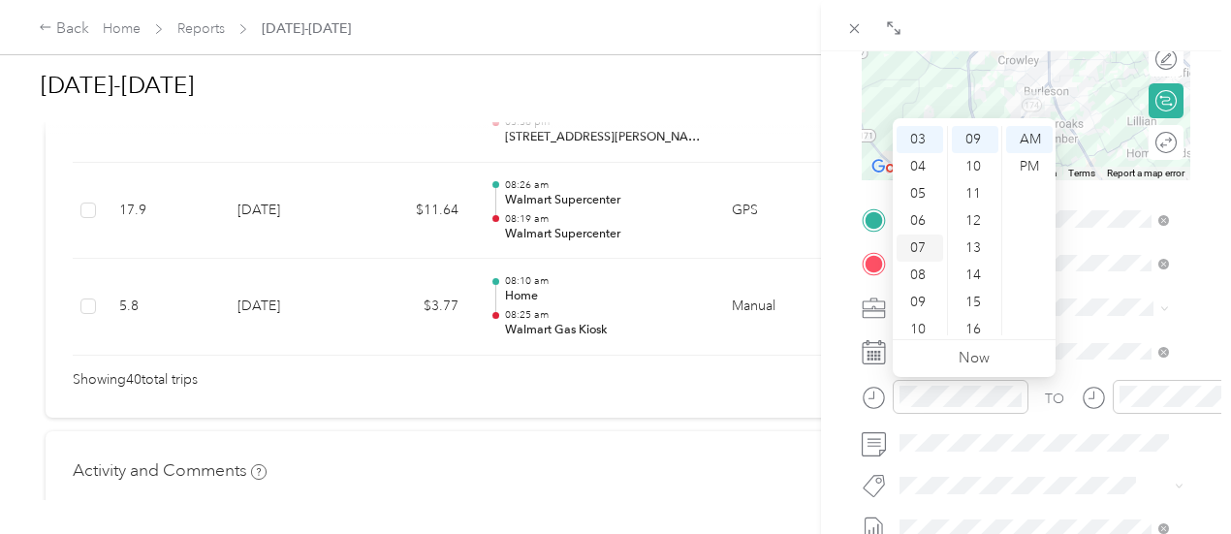
click at [930, 260] on div "07" at bounding box center [920, 248] width 47 height 27
click at [925, 230] on div "08" at bounding box center [920, 240] width 47 height 27
click at [977, 125] on div "00" at bounding box center [975, 129] width 47 height 27
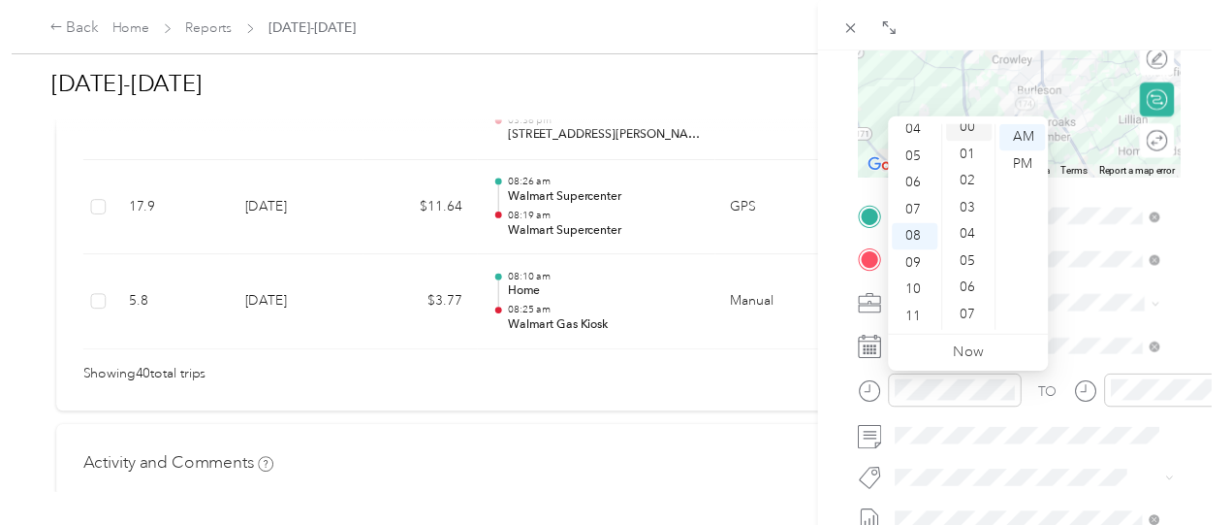
scroll to position [0, 0]
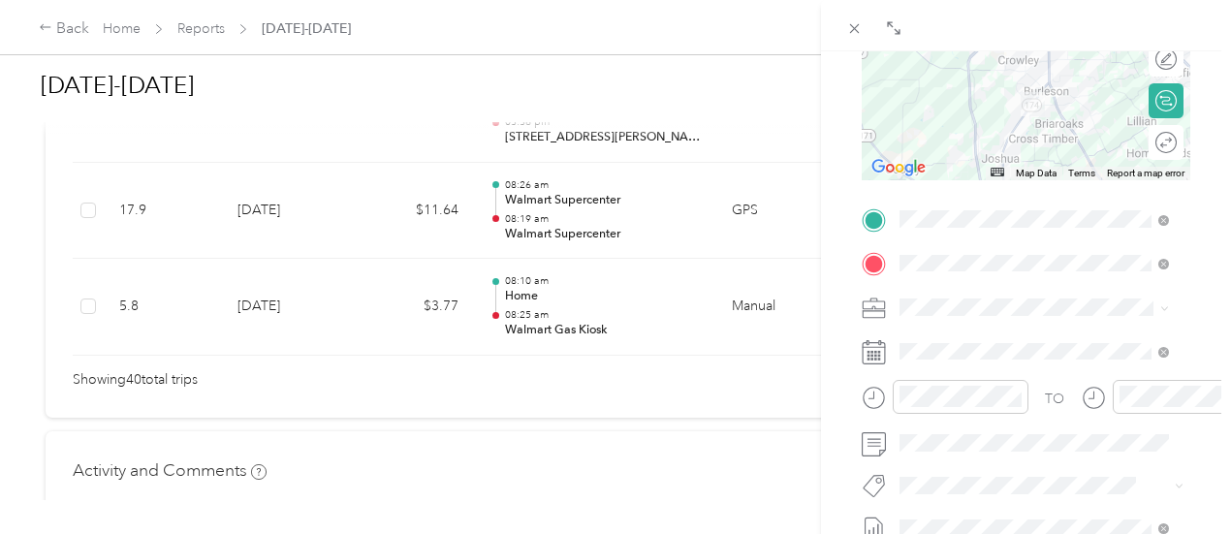
click at [1033, 426] on div "TO" at bounding box center [1026, 404] width 329 height 48
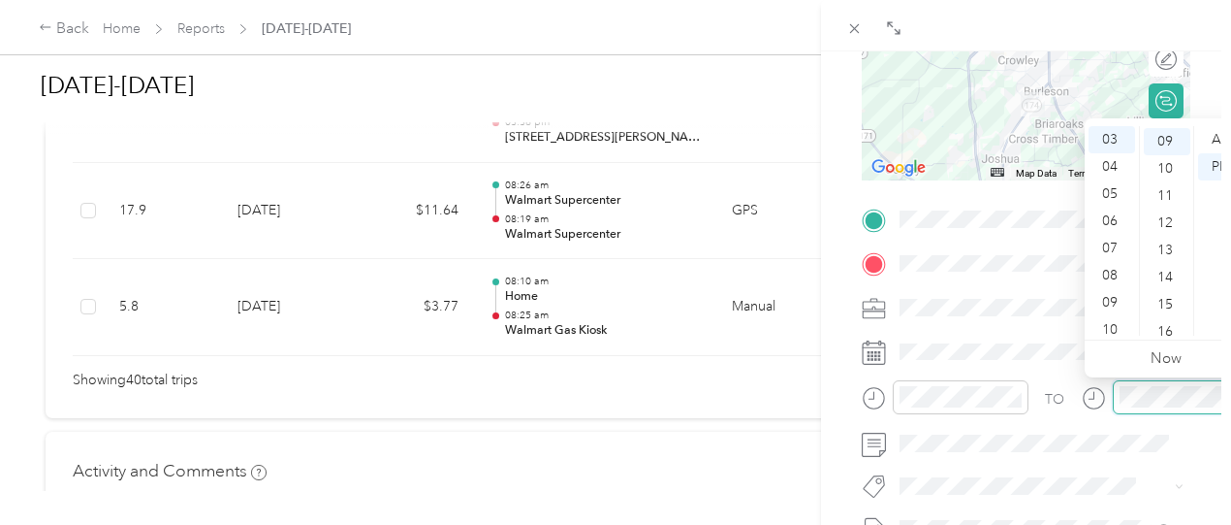
scroll to position [244, 0]
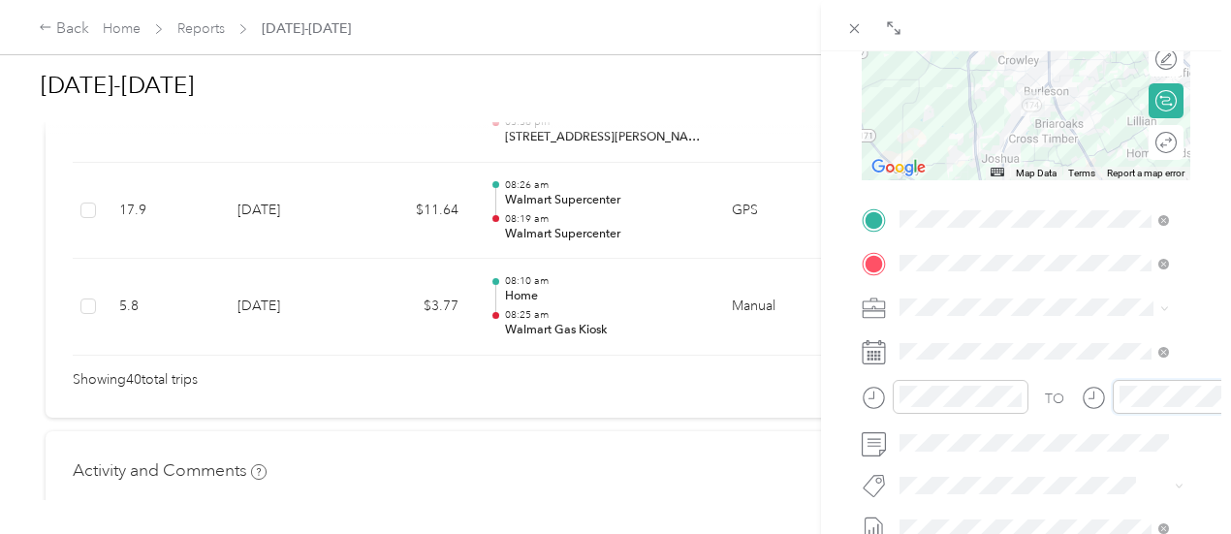
click at [1162, 533] on div "Drag to resize Click to close BACK New Trip Save This trip cannot be edited bec…" at bounding box center [611, 534] width 1222 height 0
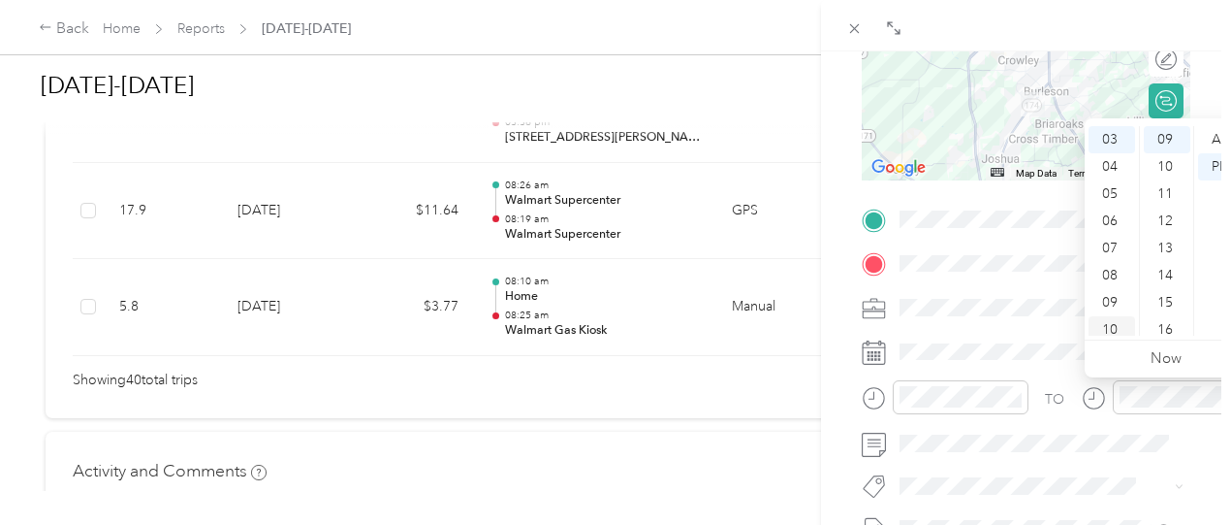
click at [1099, 334] on div "10" at bounding box center [1112, 329] width 47 height 27
click at [1169, 130] on div "03" at bounding box center [1167, 131] width 47 height 27
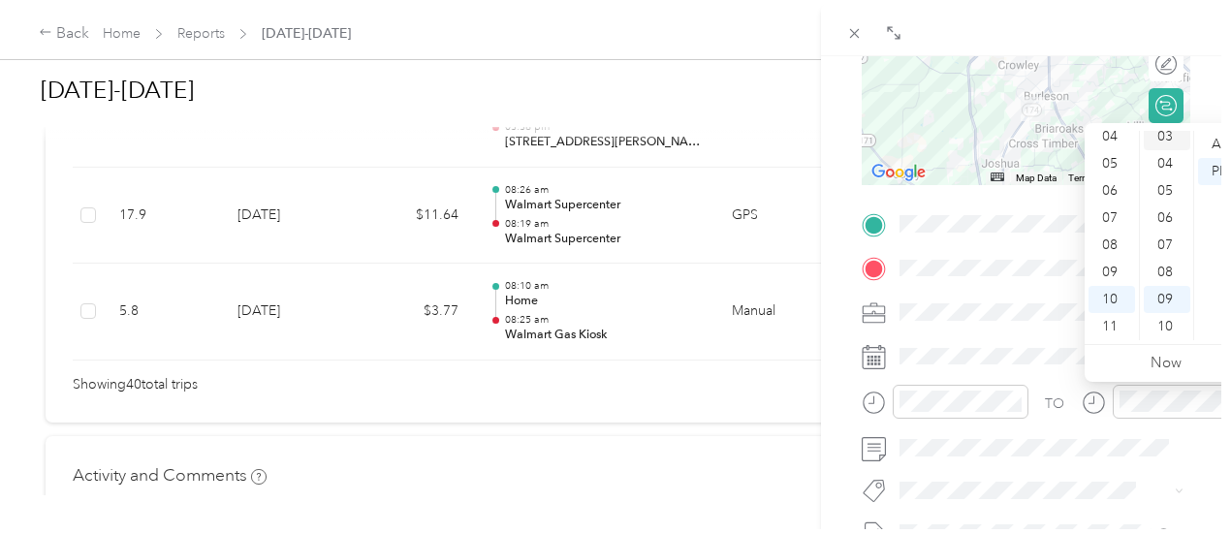
scroll to position [81, 0]
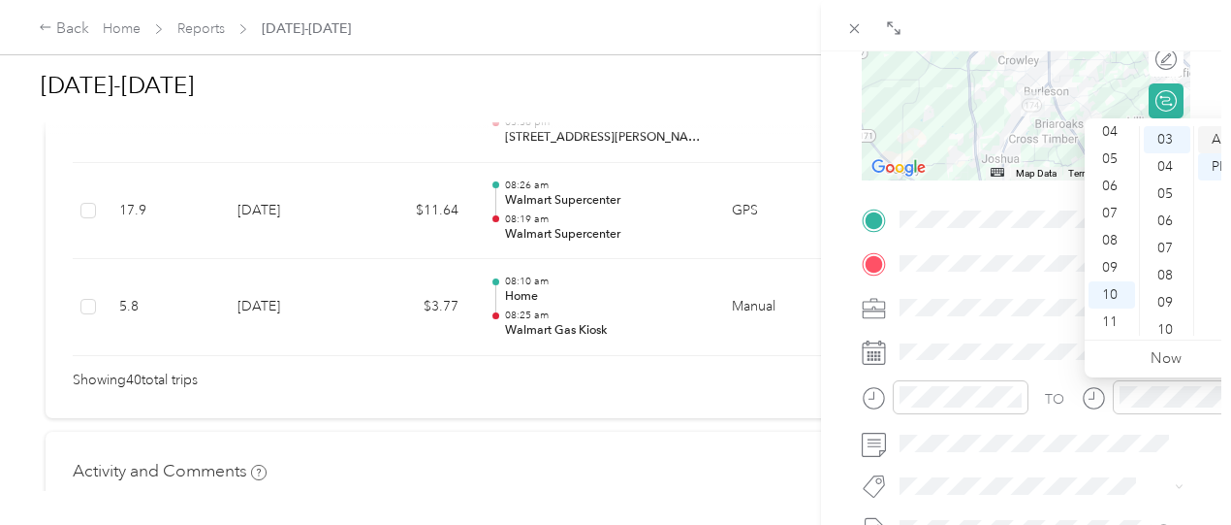
click at [1229, 144] on div "AM" at bounding box center [1221, 139] width 47 height 27
click at [1067, 416] on div "TO" at bounding box center [1026, 404] width 329 height 48
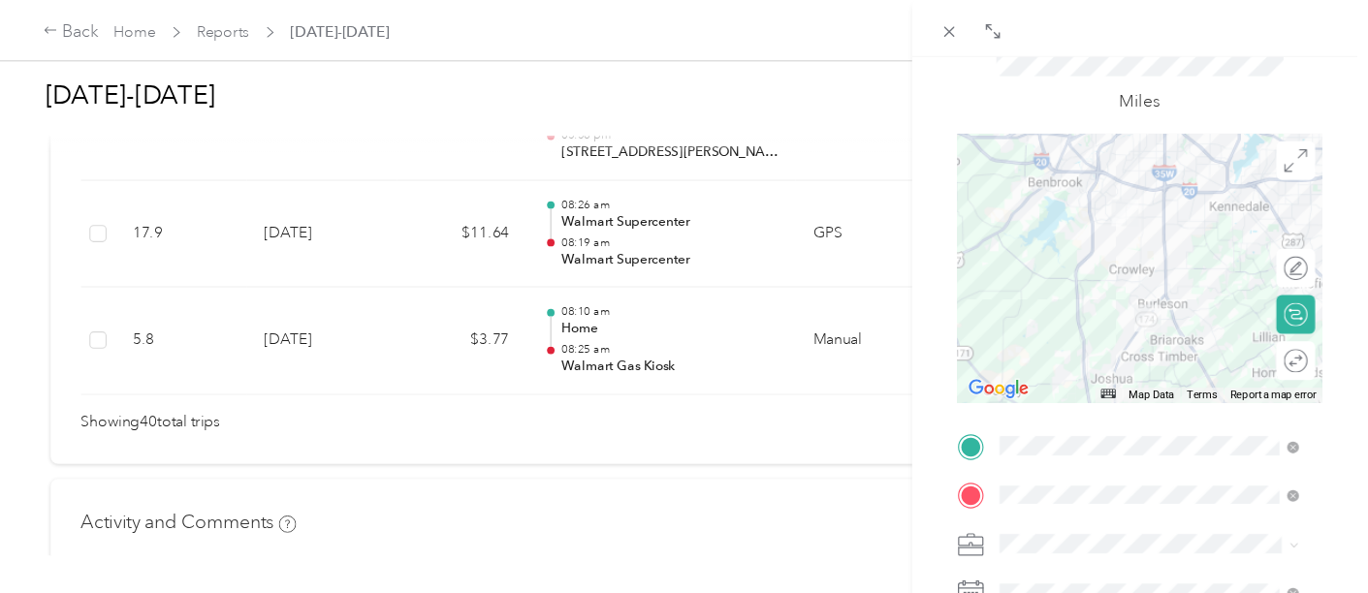
scroll to position [0, 0]
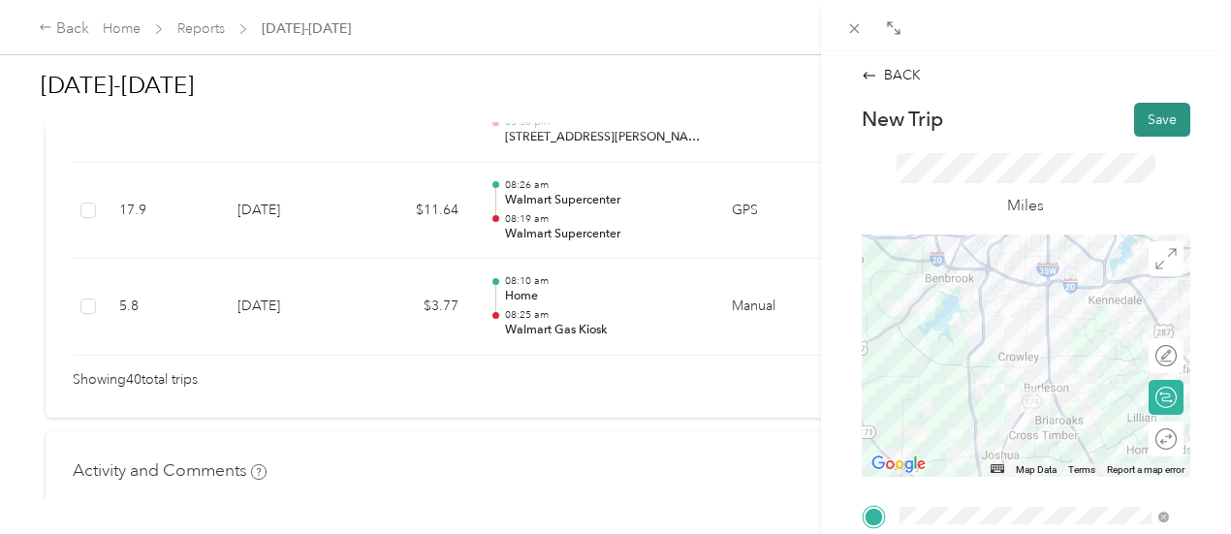
click at [1158, 113] on button "Save" at bounding box center [1162, 120] width 56 height 34
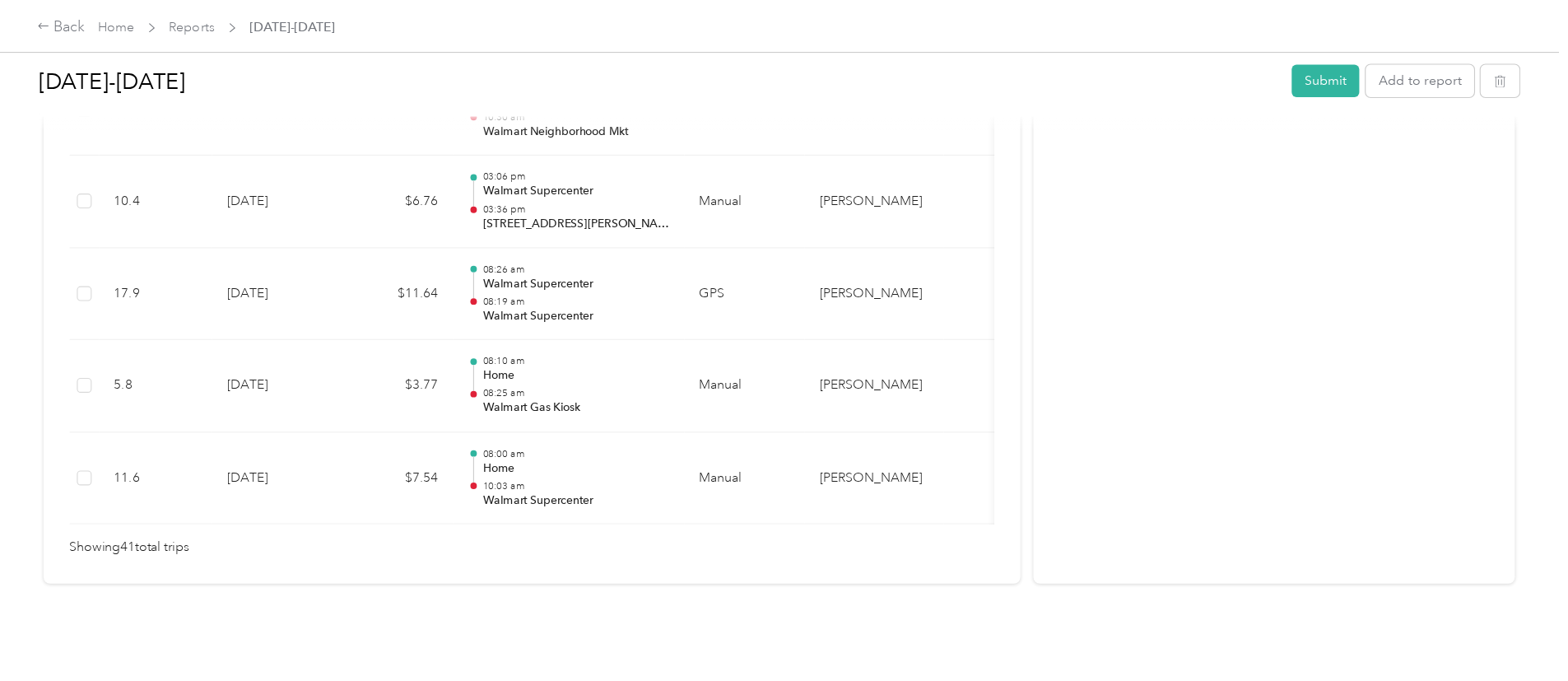
scroll to position [3479, 0]
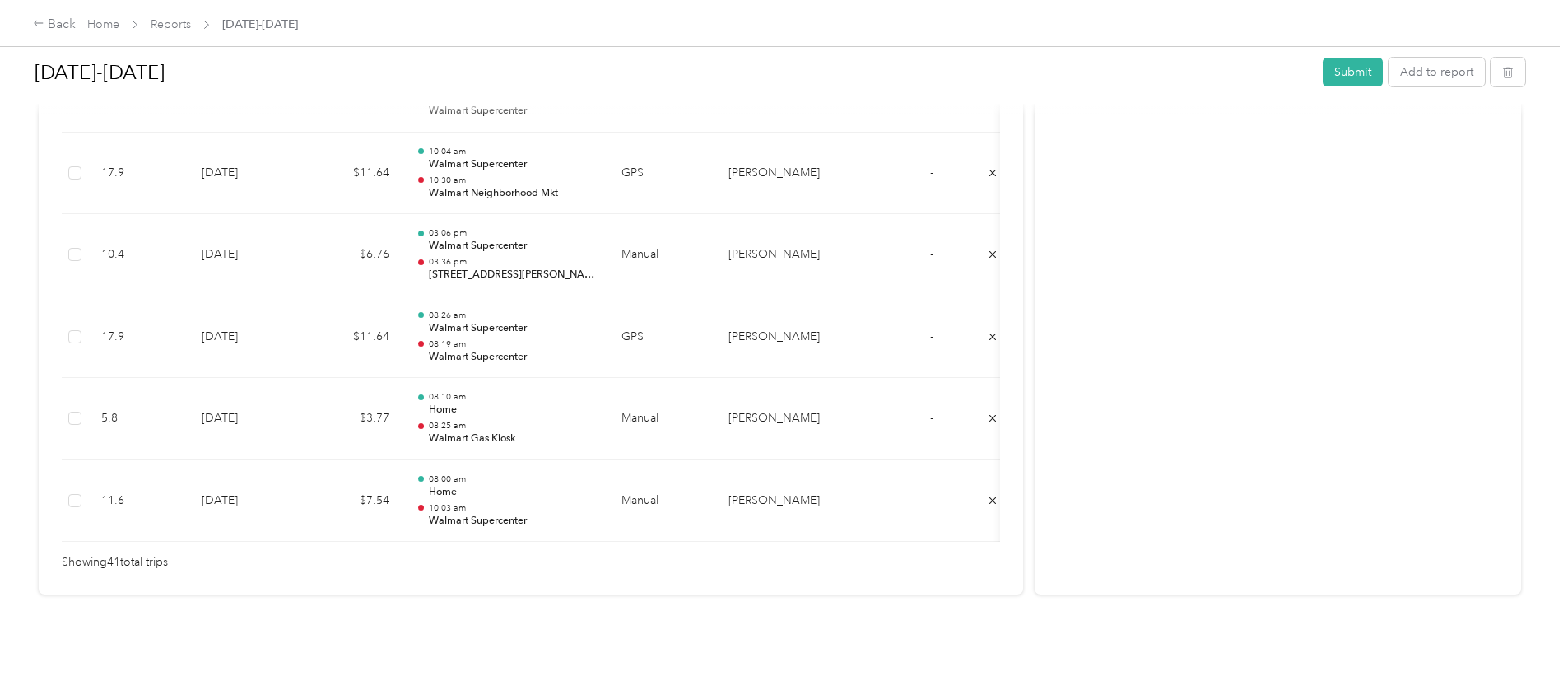
drag, startPoint x: 971, startPoint y: 1, endPoint x: 977, endPoint y: 462, distance: 461.0
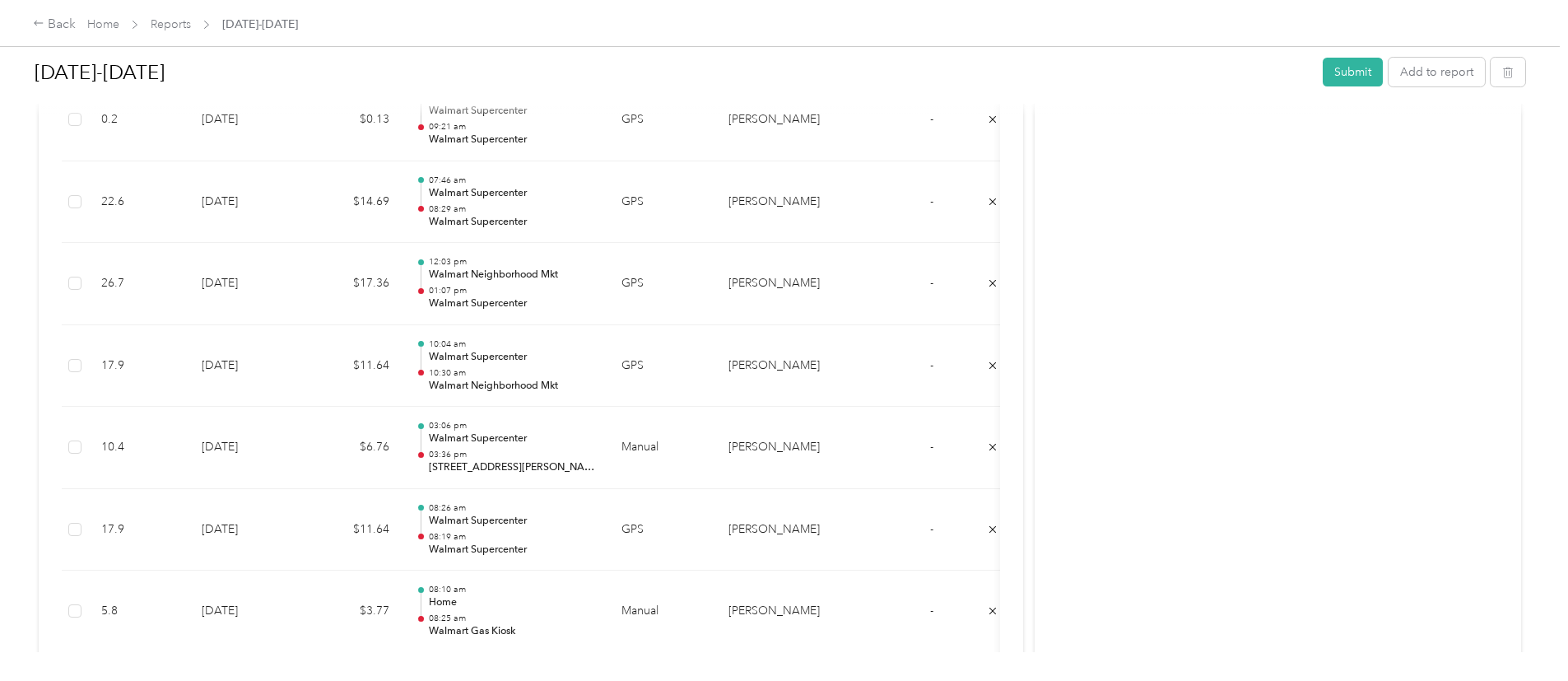
scroll to position [3209, 0]
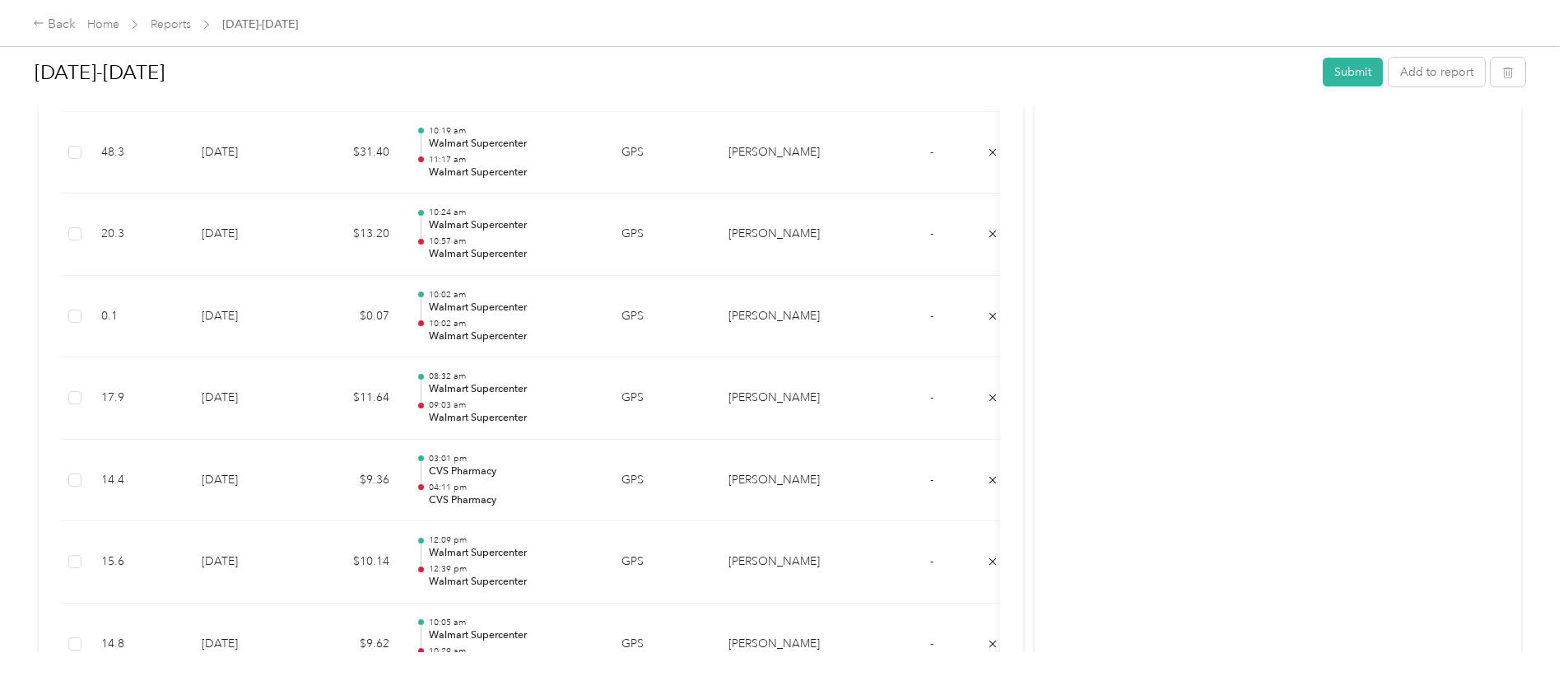
scroll to position [2562, 0]
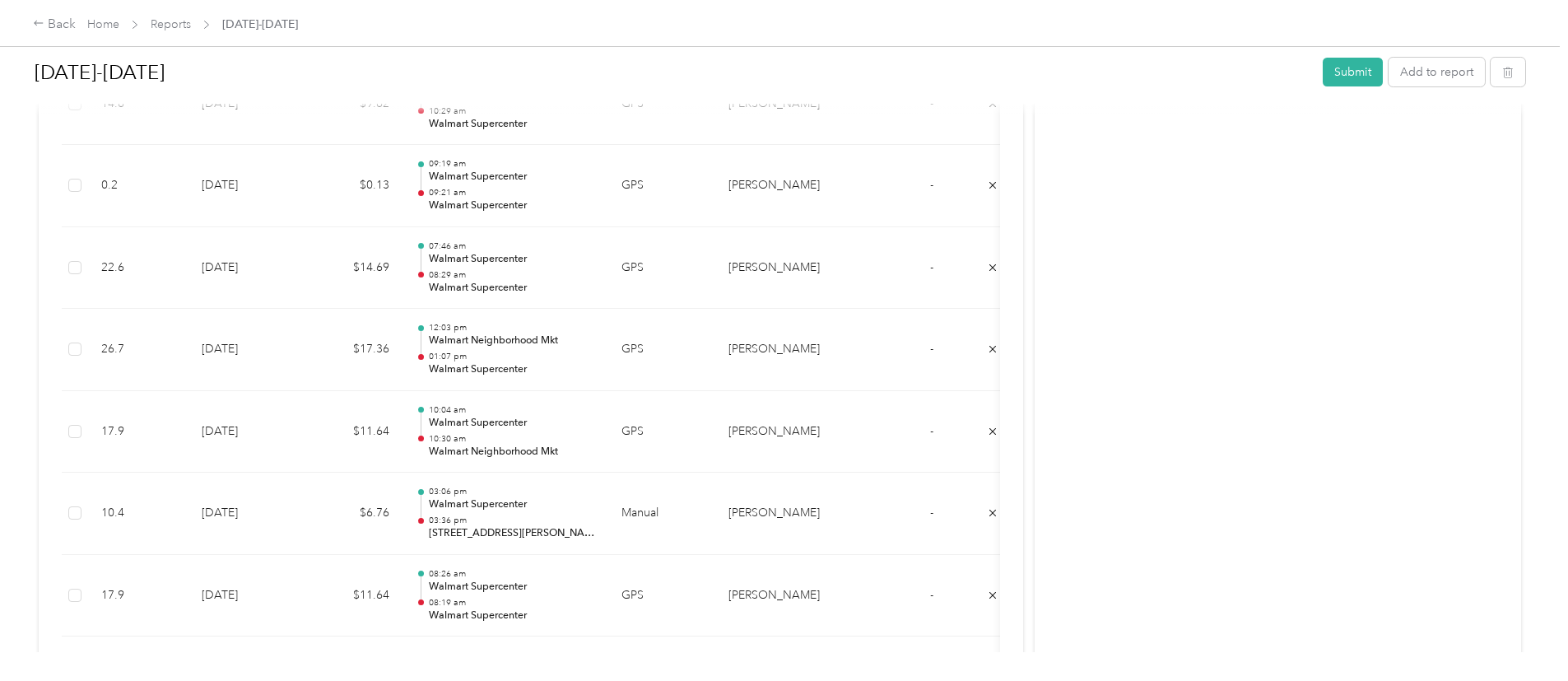
scroll to position [3479, 0]
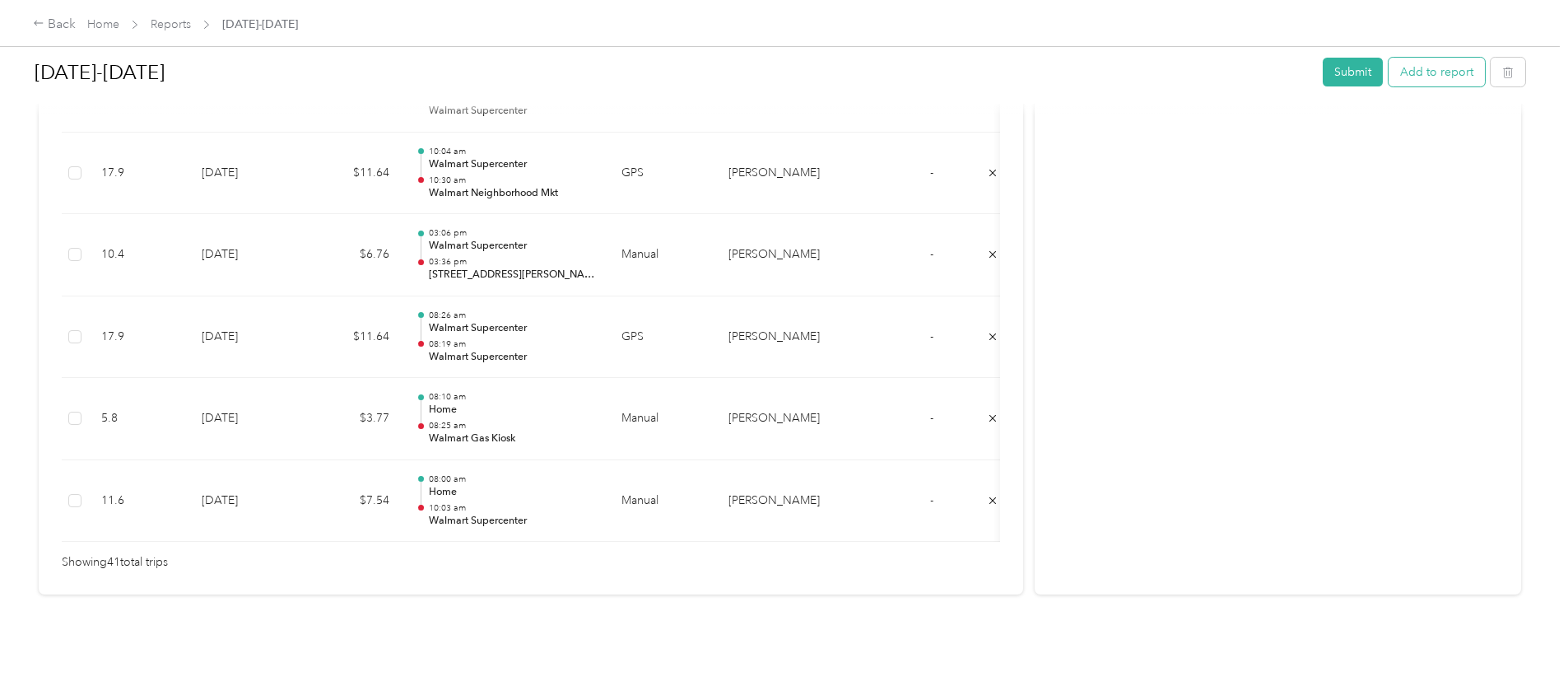
click at [1389, 79] on button "Add to report" at bounding box center [1436, 72] width 96 height 29
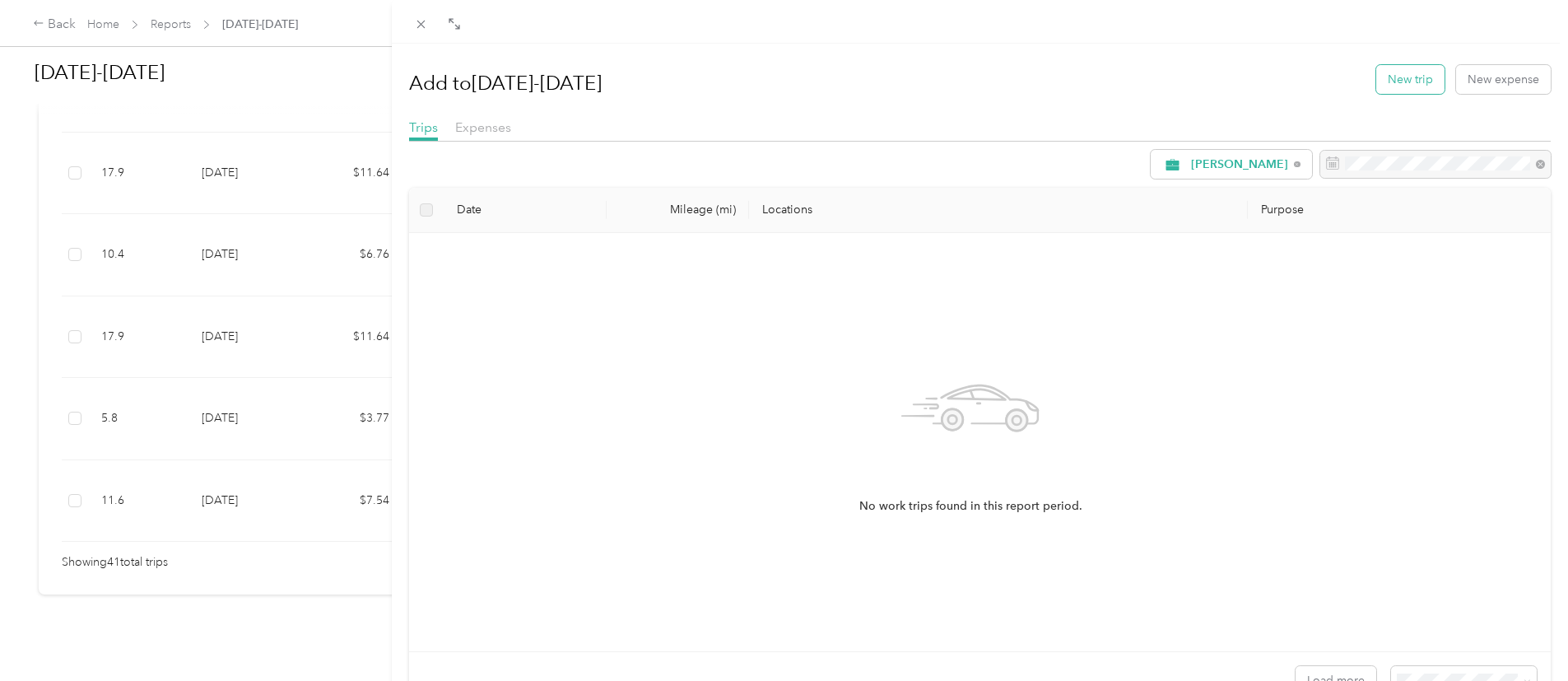
click at [1391, 78] on button "New trip" at bounding box center [1410, 80] width 68 height 29
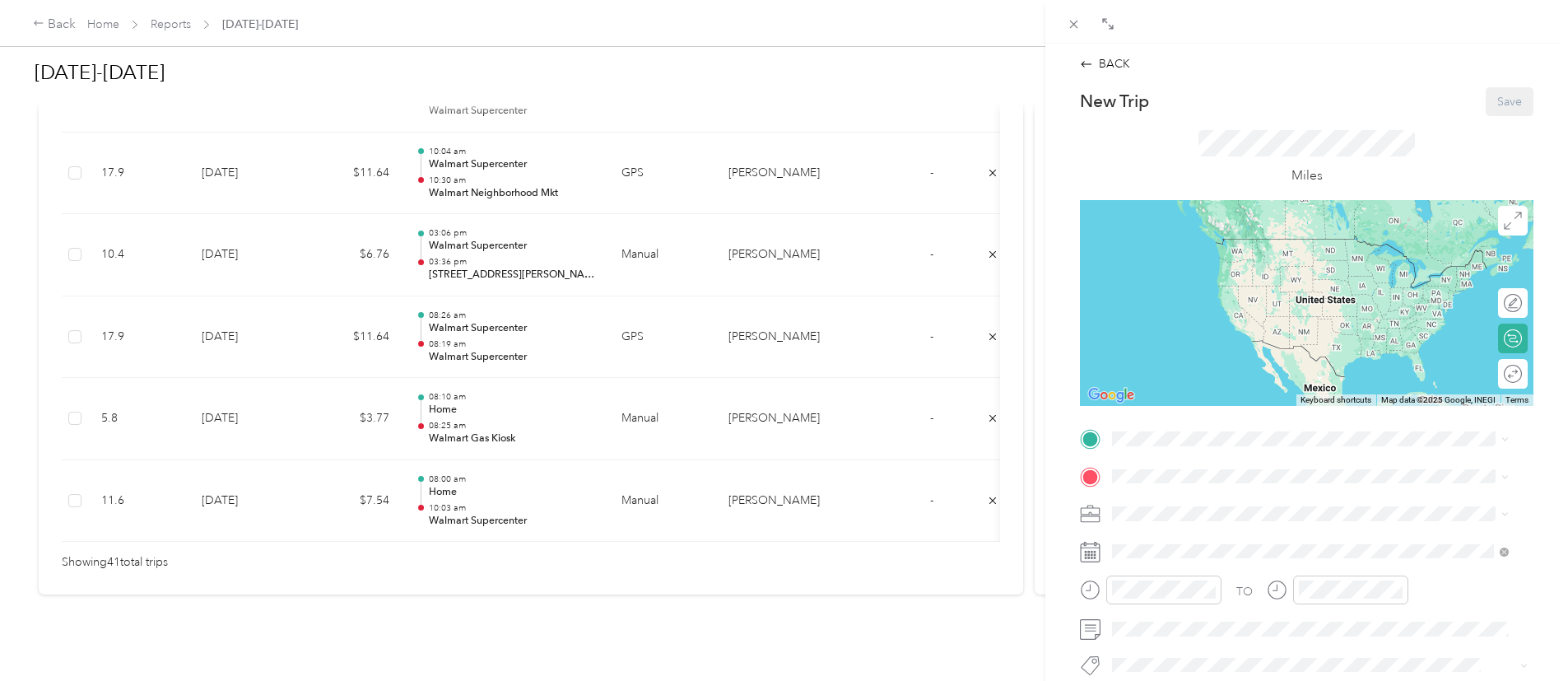
click at [1093, 549] on icon at bounding box center [1090, 552] width 20 height 20
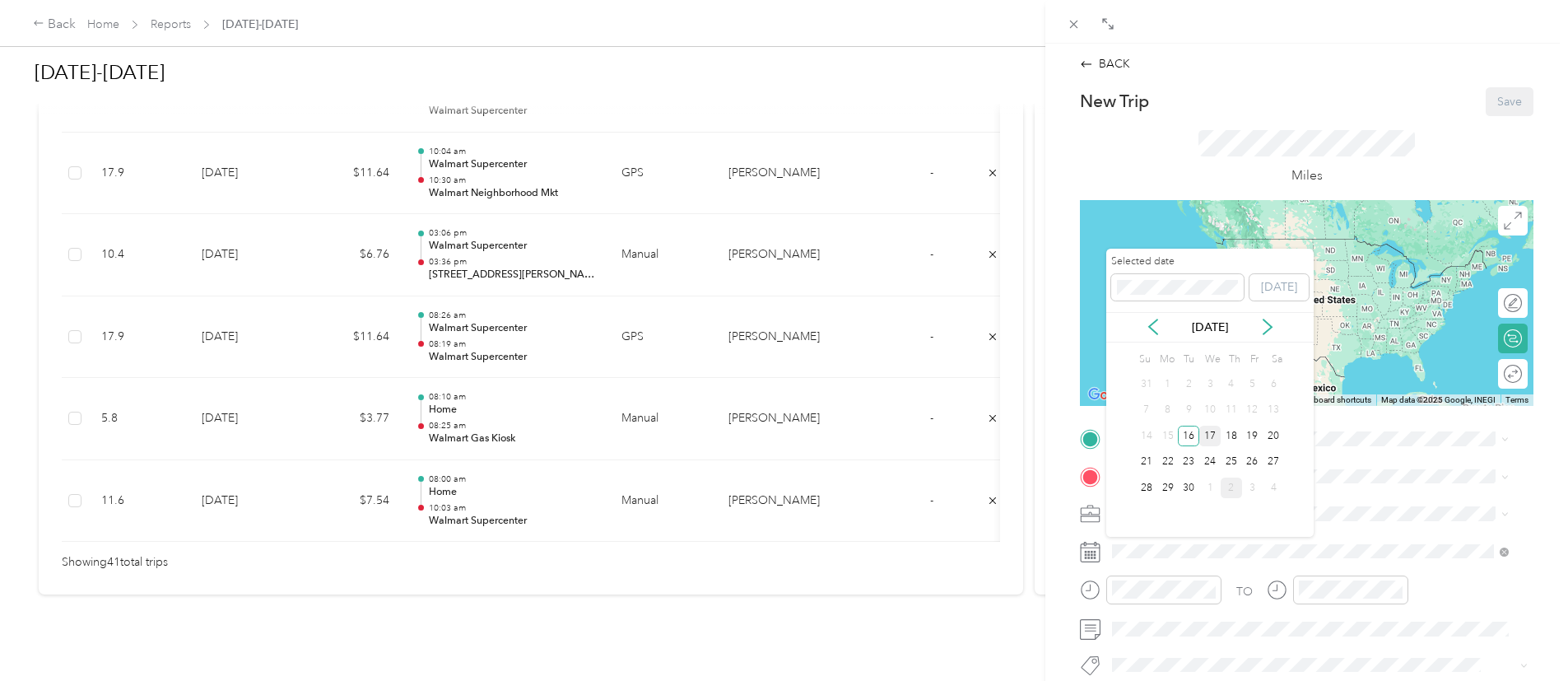
click at [1208, 436] on div "17" at bounding box center [1210, 436] width 21 height 20
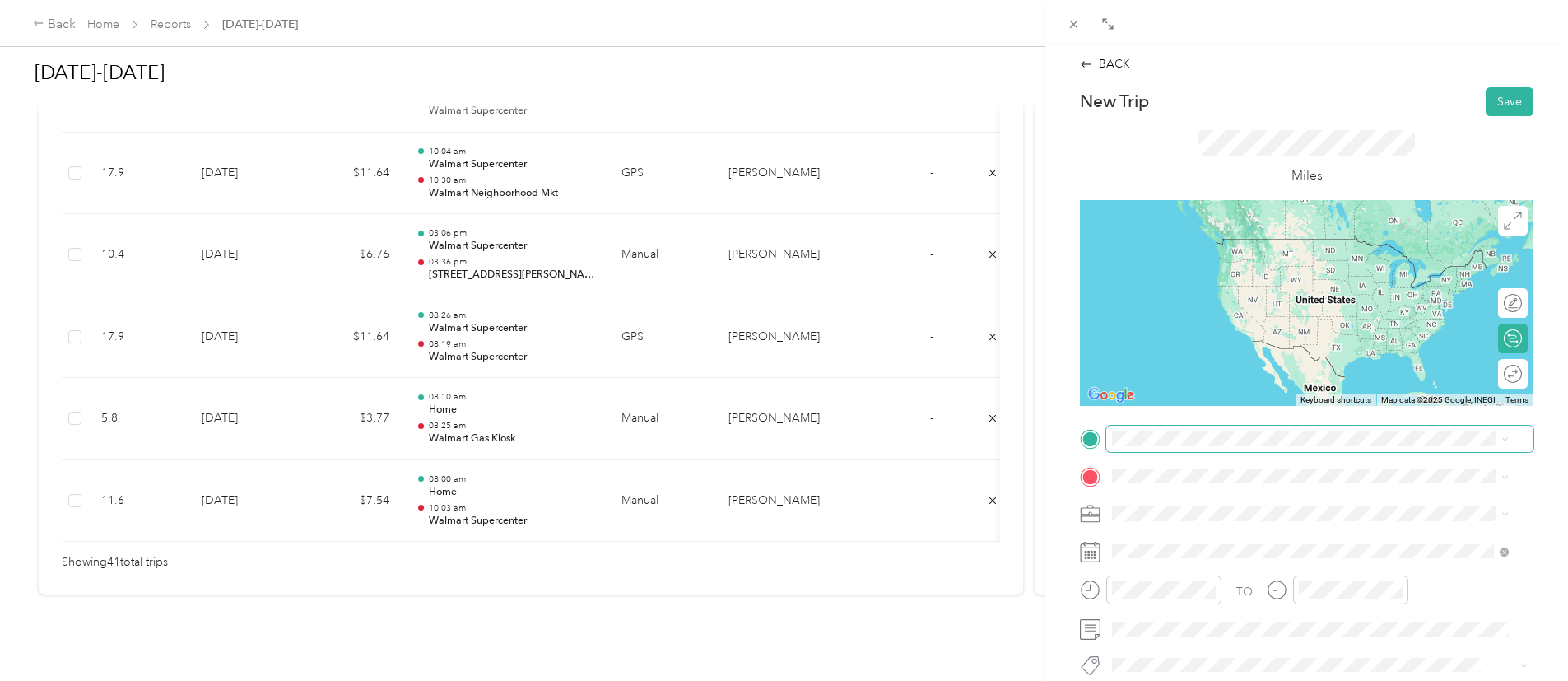
click at [1173, 428] on span at bounding box center [1319, 438] width 427 height 26
click at [1246, 247] on div "Home [STREET_ADDRESS][PERSON_NAME]" at bounding box center [1241, 250] width 196 height 35
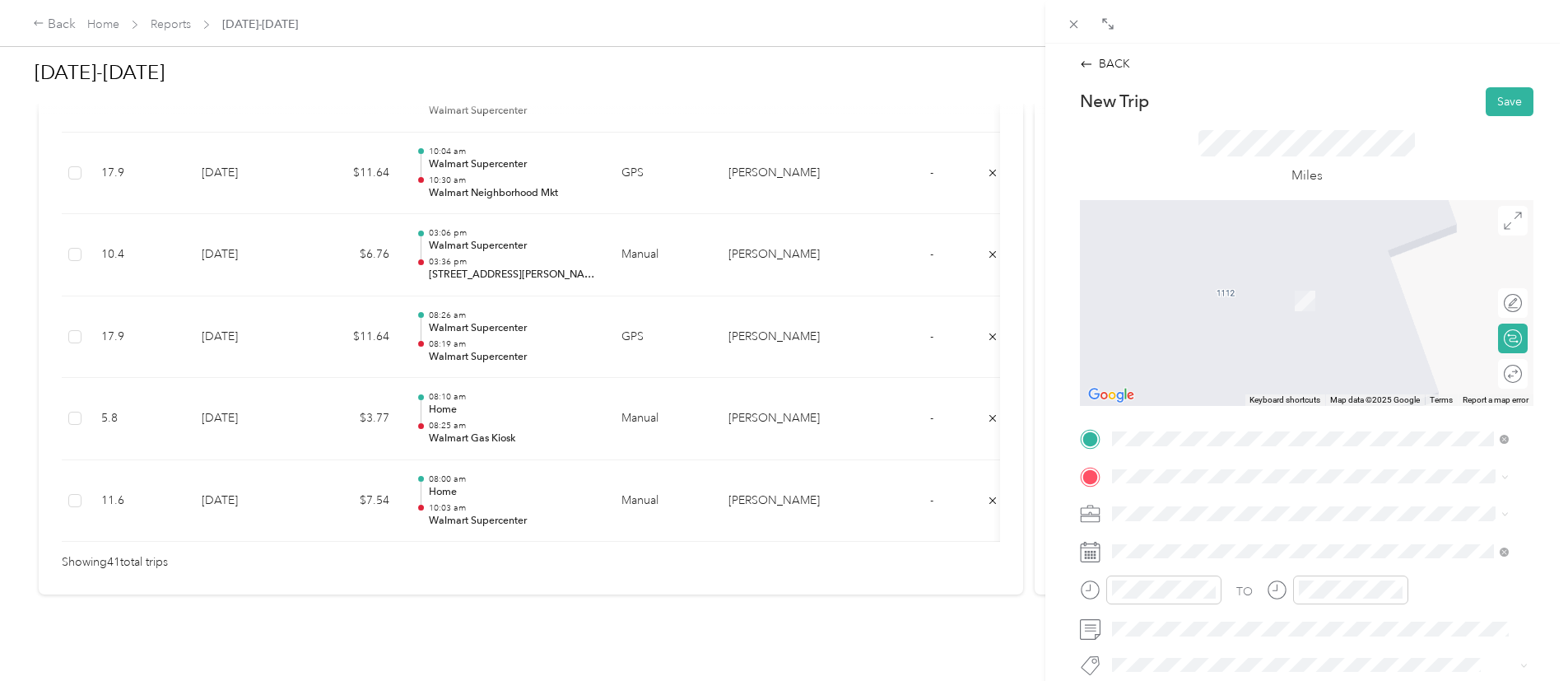
click at [1185, 555] on div "TEAM Walmart Supercenter 7451 Mccart Ave, 761337296, Fort Worth, TX, USA" at bounding box center [1241, 551] width 196 height 41
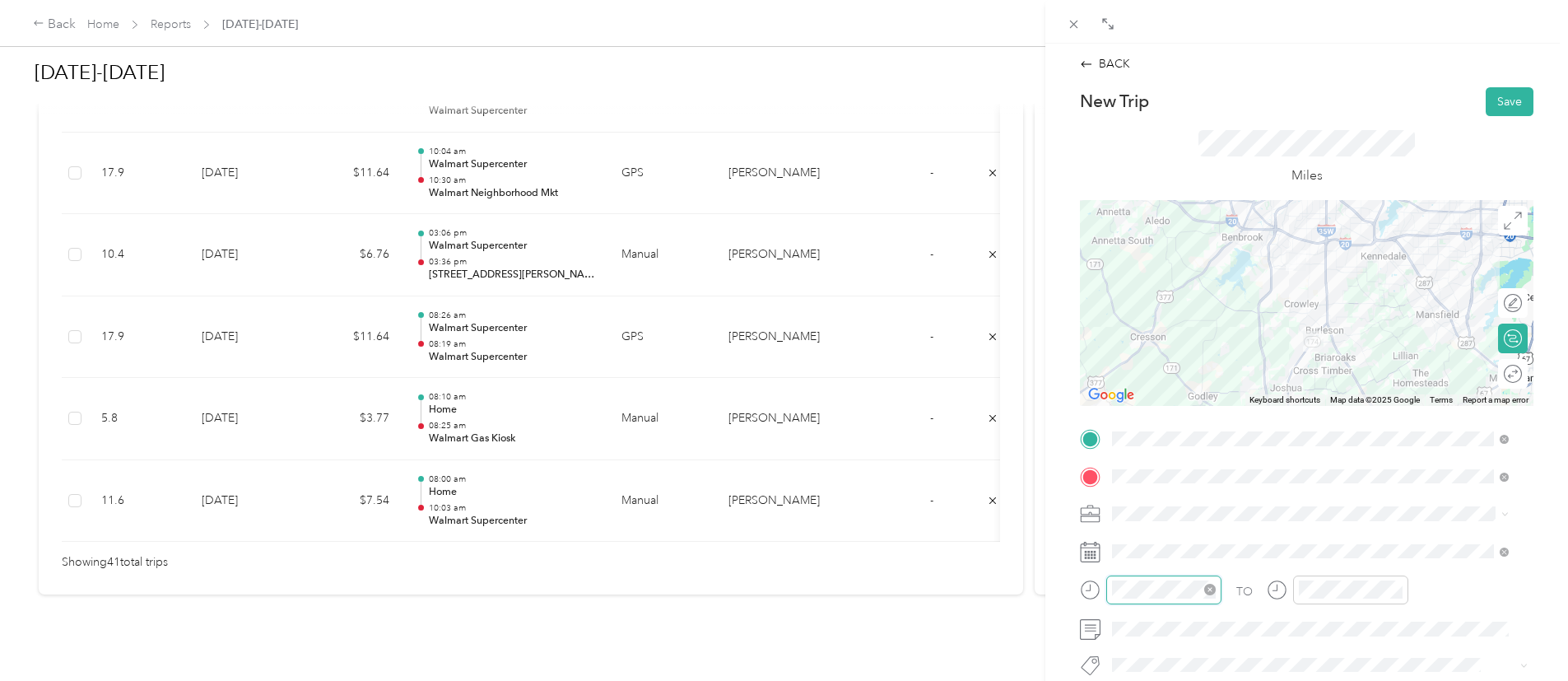
scroll to position [346, 0]
click at [1129, 487] on div "08" at bounding box center [1129, 484] width 40 height 23
click at [1169, 367] on div "00" at bounding box center [1176, 369] width 40 height 23
click at [1238, 369] on div "AM" at bounding box center [1222, 369] width 40 height 23
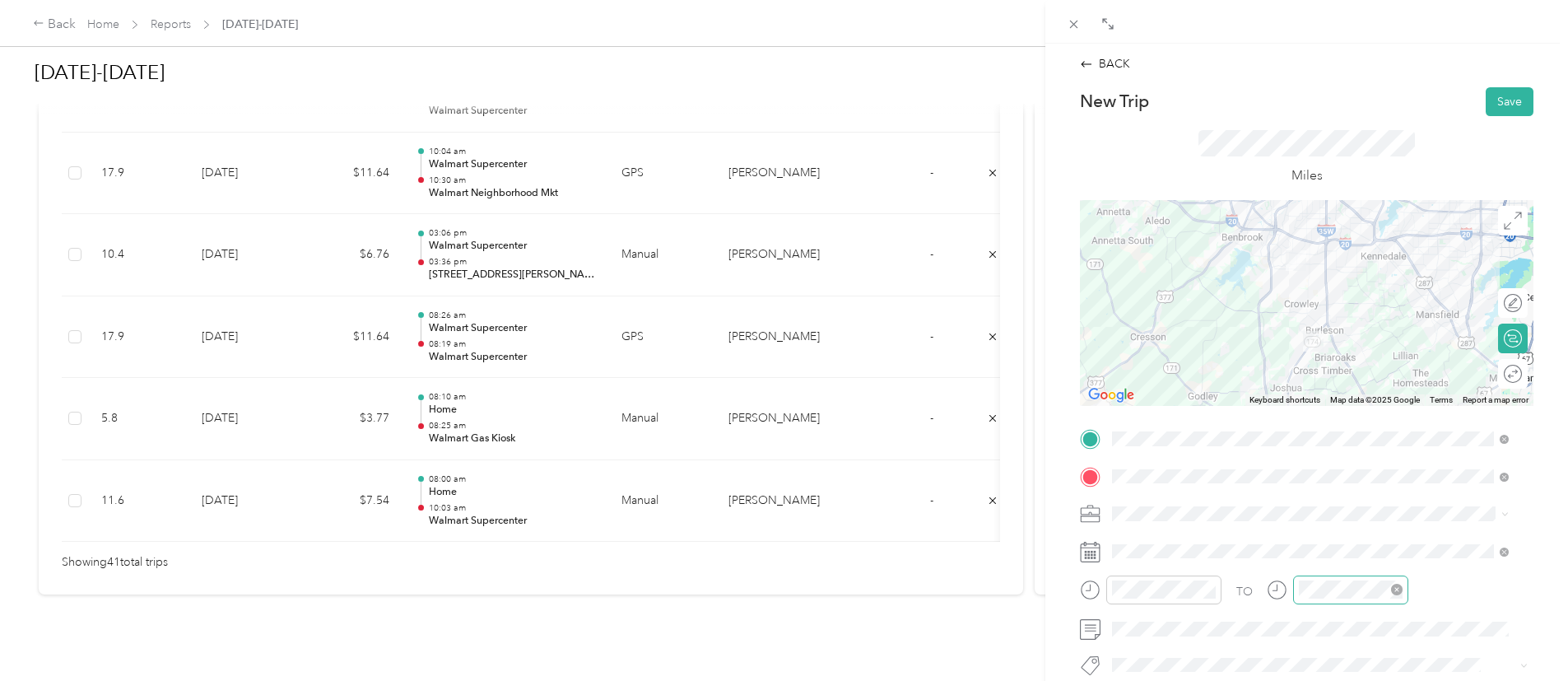
click at [1314, 585] on div "TO Add photo" at bounding box center [1307, 624] width 453 height 397
click at [1312, 521] on div "10" at bounding box center [1315, 531] width 40 height 23
click at [1361, 369] on div "00" at bounding box center [1362, 369] width 40 height 23
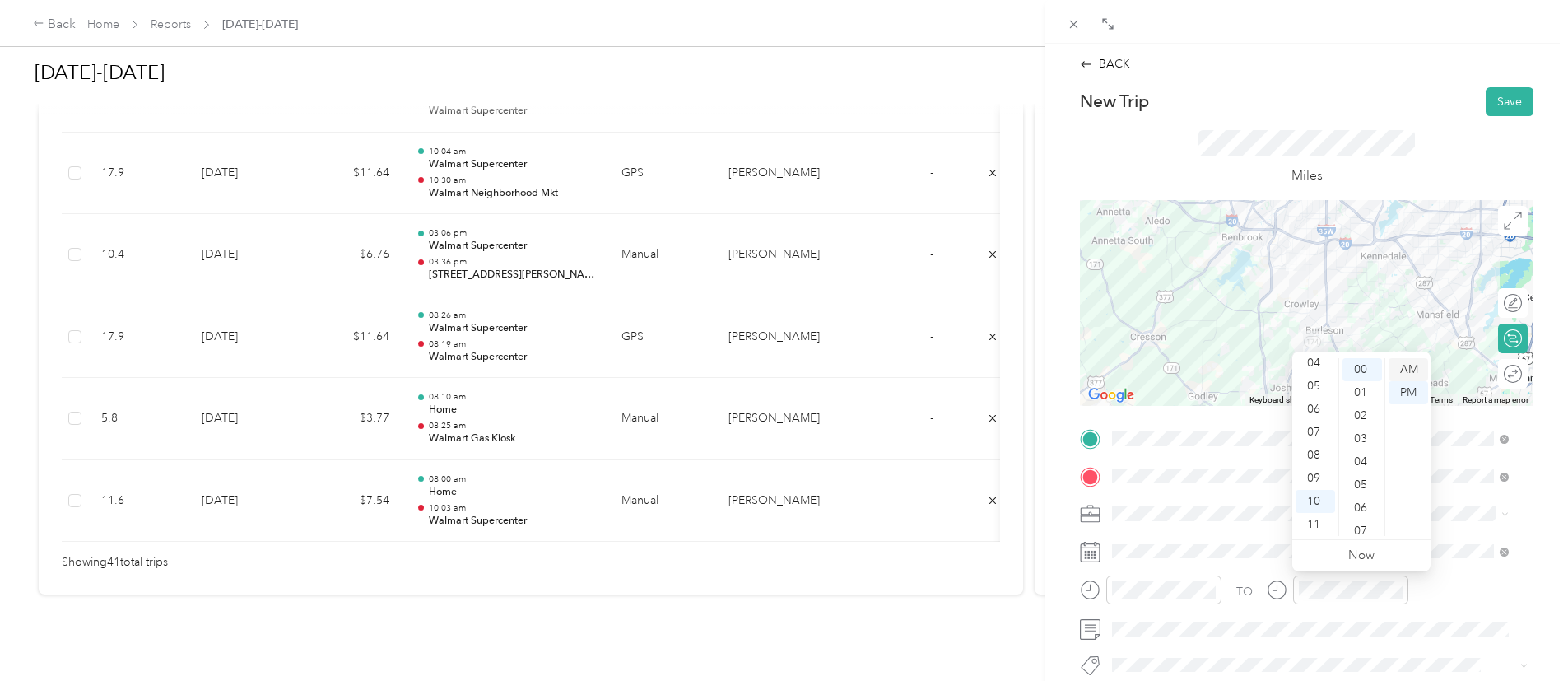
click at [1419, 369] on div "AM" at bounding box center [1408, 369] width 40 height 23
click at [1430, 593] on div "TO" at bounding box center [1307, 596] width 453 height 41
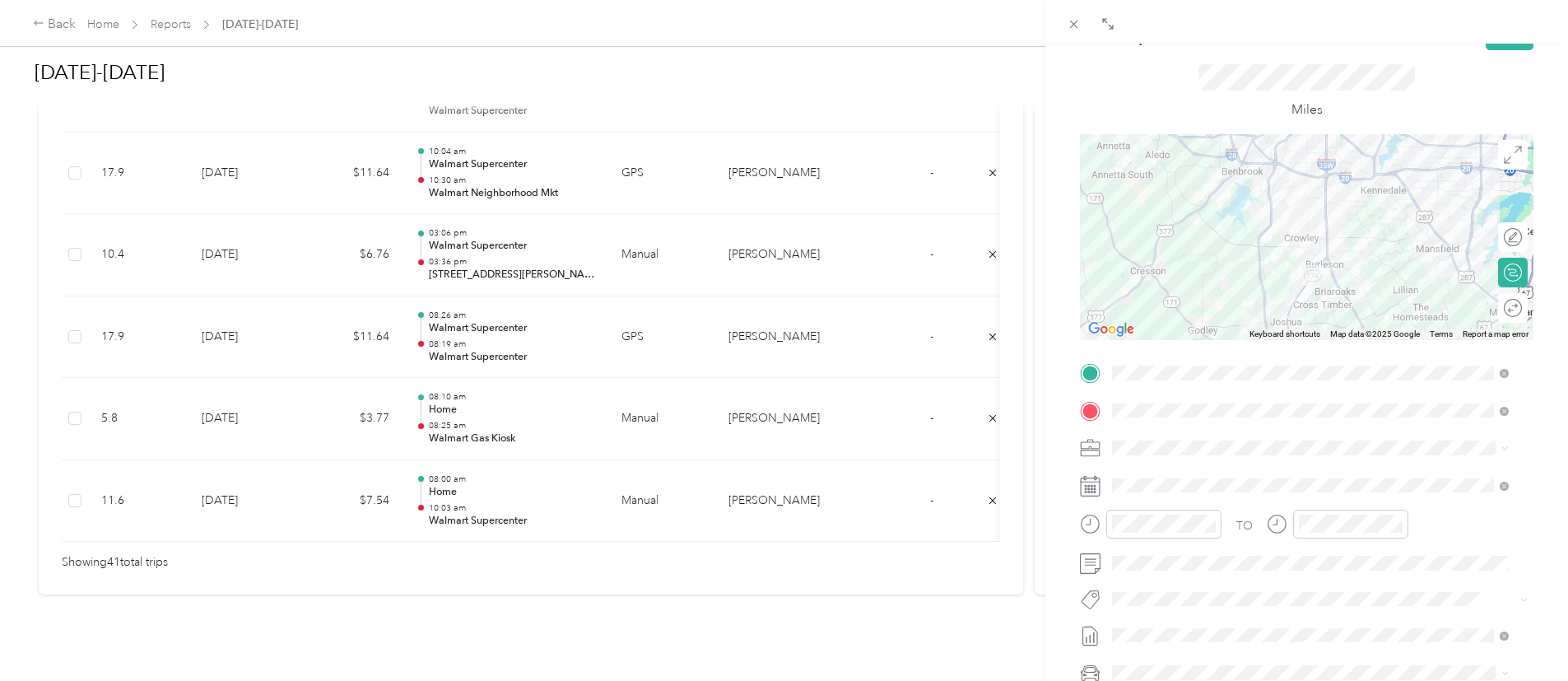
scroll to position [49, 0]
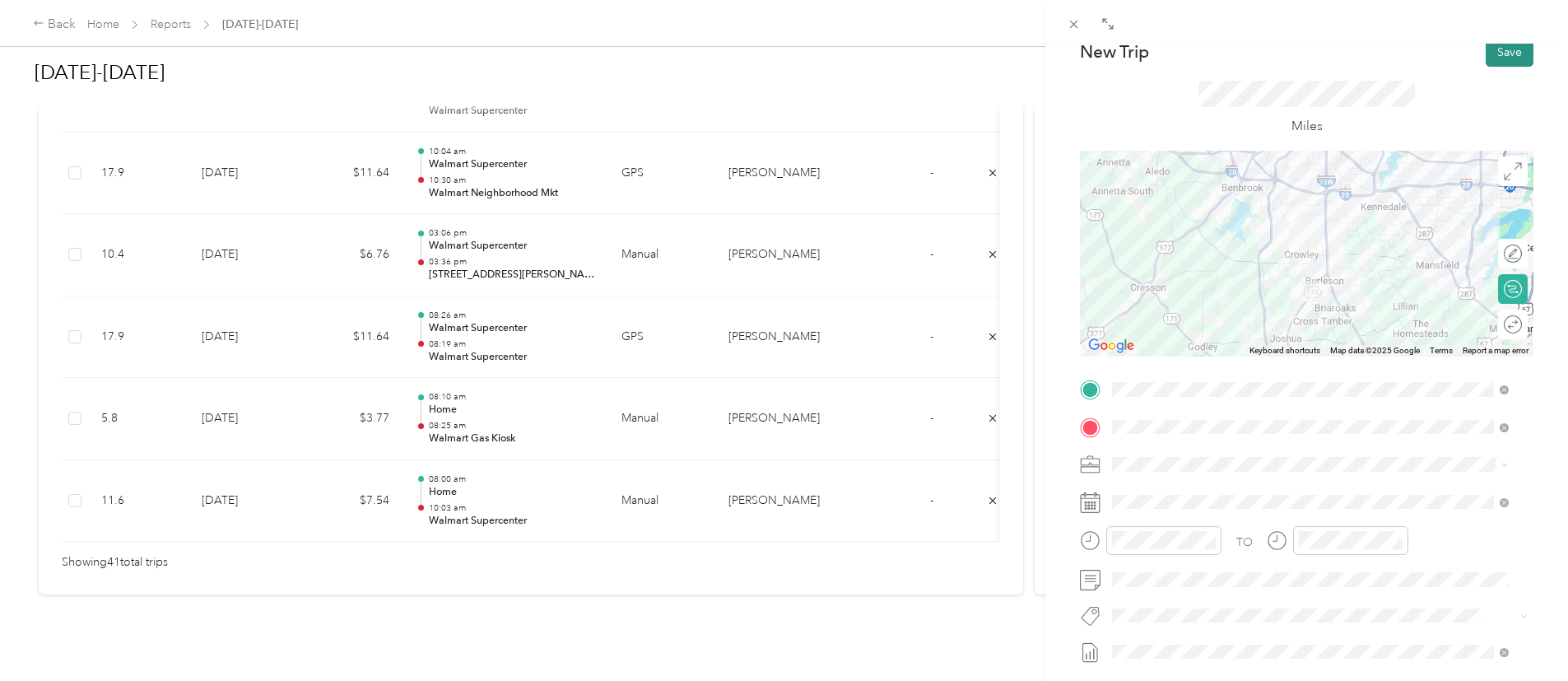
click at [1486, 50] on button "Save" at bounding box center [1509, 53] width 48 height 29
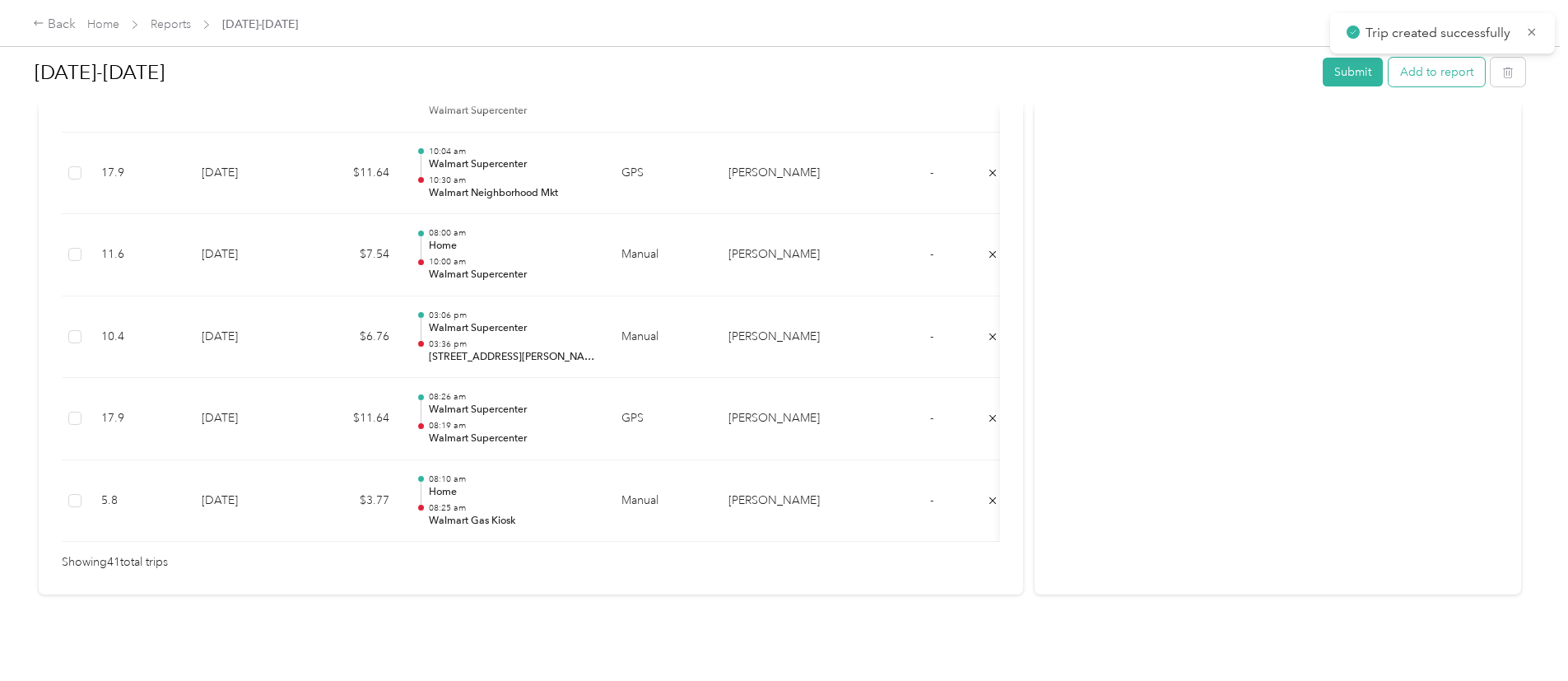
click at [1389, 63] on button "Add to report" at bounding box center [1436, 72] width 96 height 29
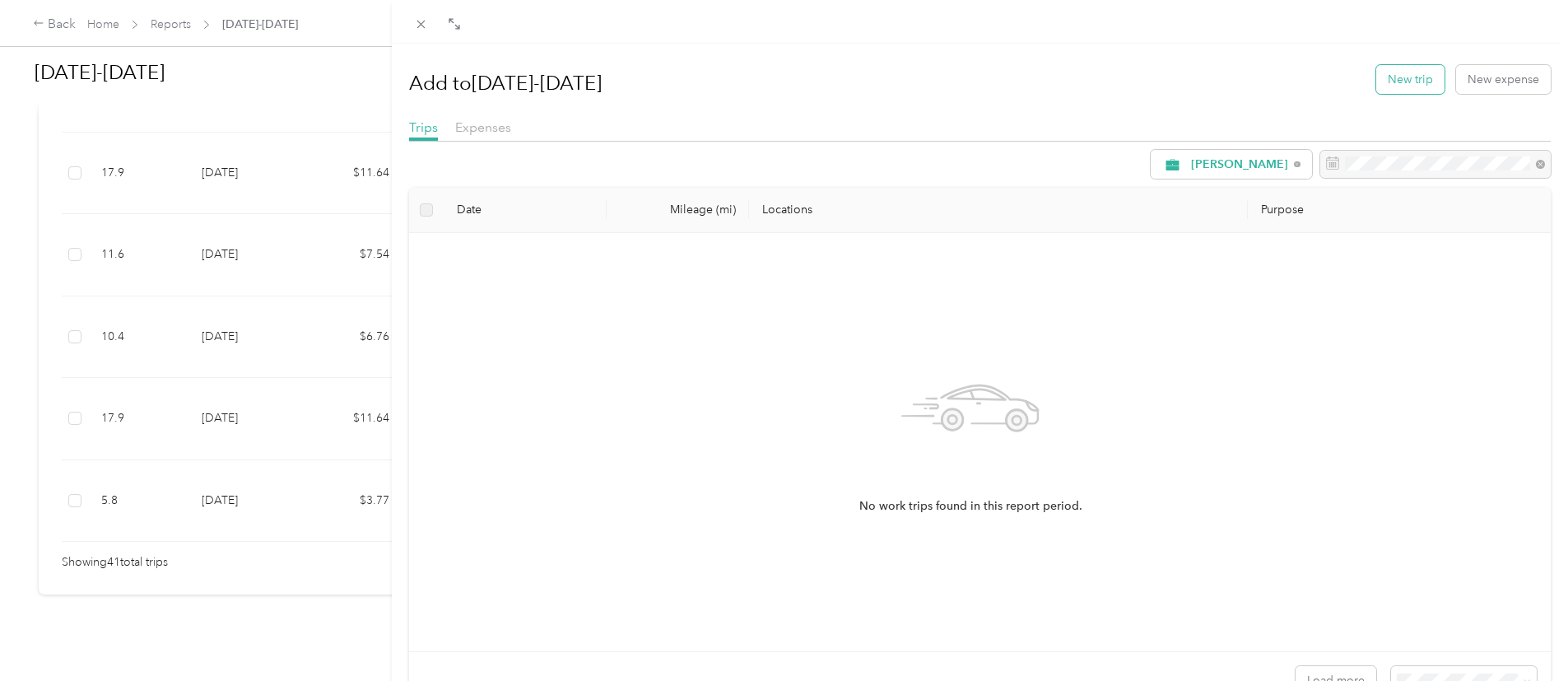
click at [1401, 65] on button "New trip" at bounding box center [1410, 80] width 68 height 29
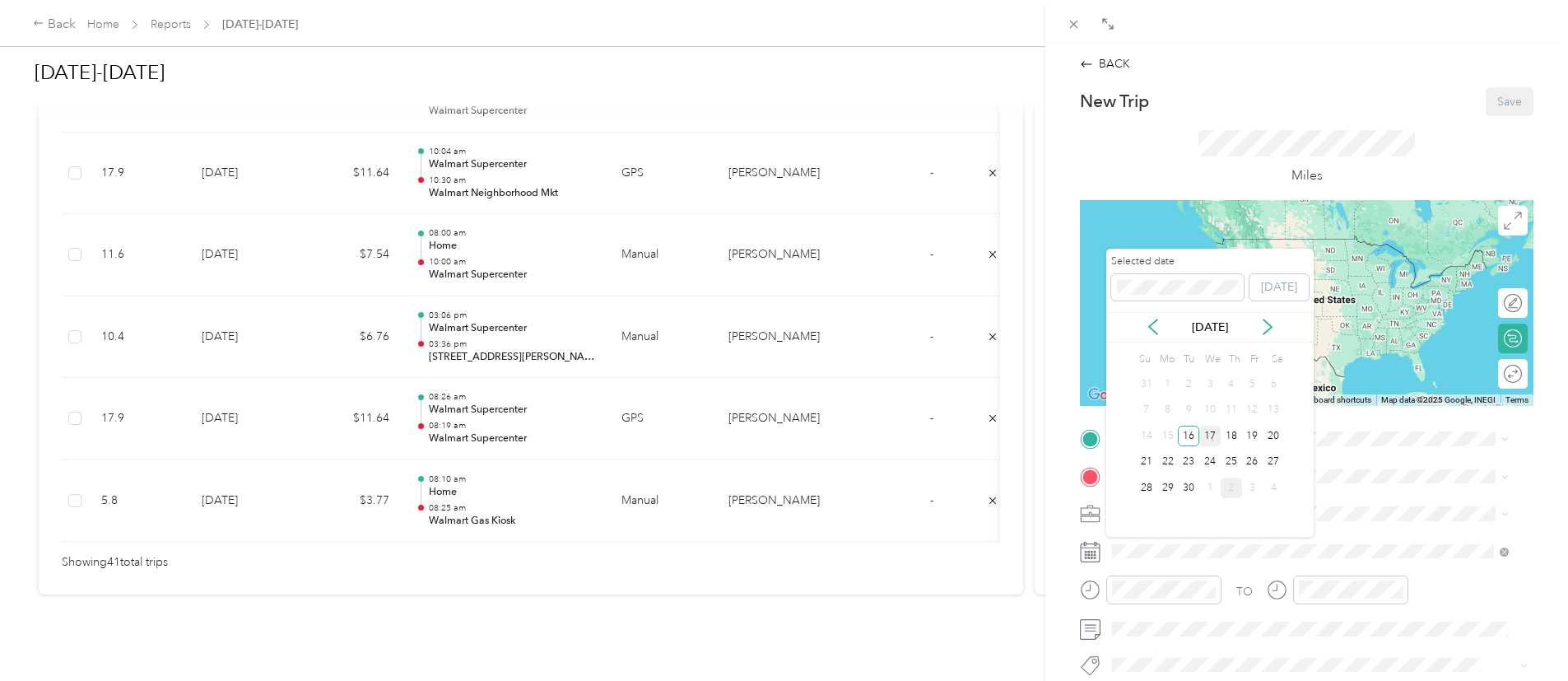
click at [1209, 431] on div "17" at bounding box center [1210, 436] width 21 height 20
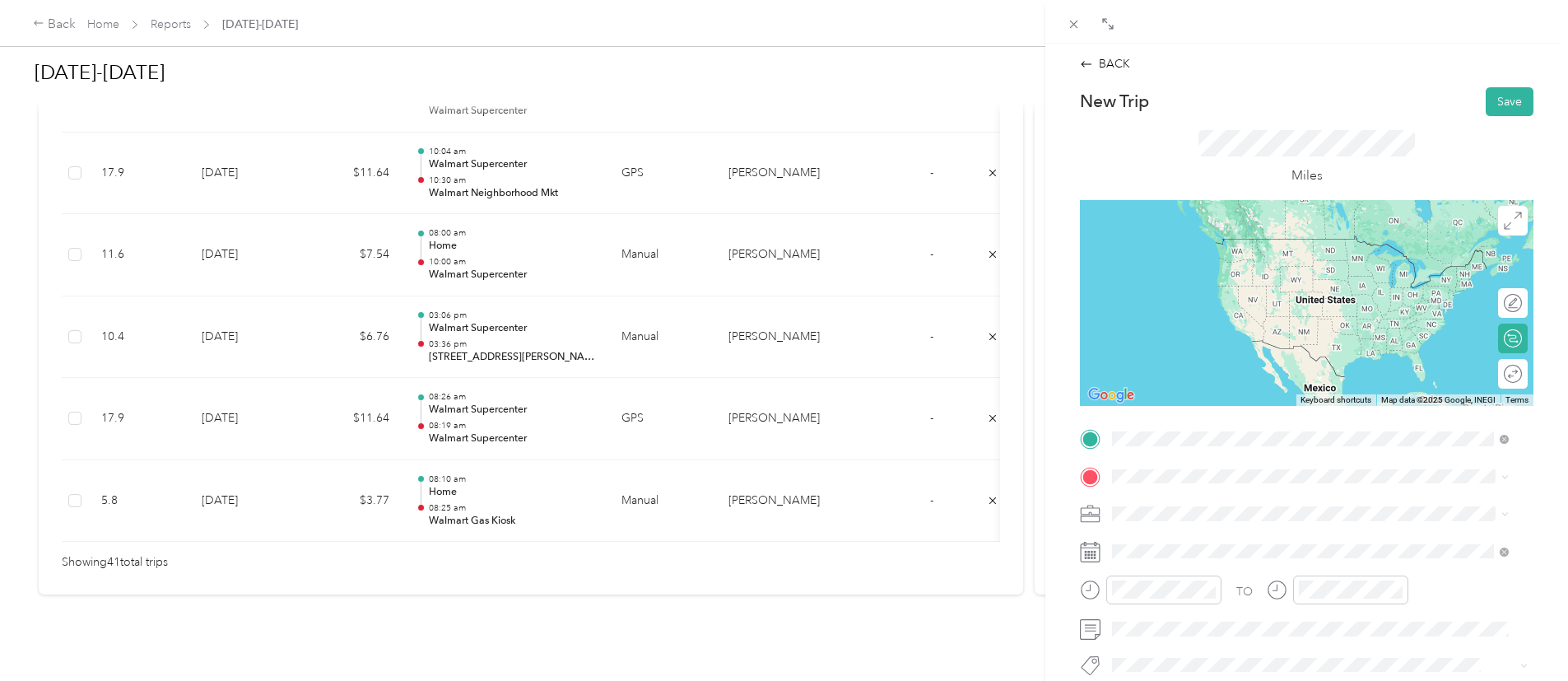
click at [1310, 256] on div "TEAM Walmart Supercenter [STREET_ADDRESS][GEOGRAPHIC_DATA], [GEOGRAPHIC_DATA]" at bounding box center [1318, 257] width 348 height 41
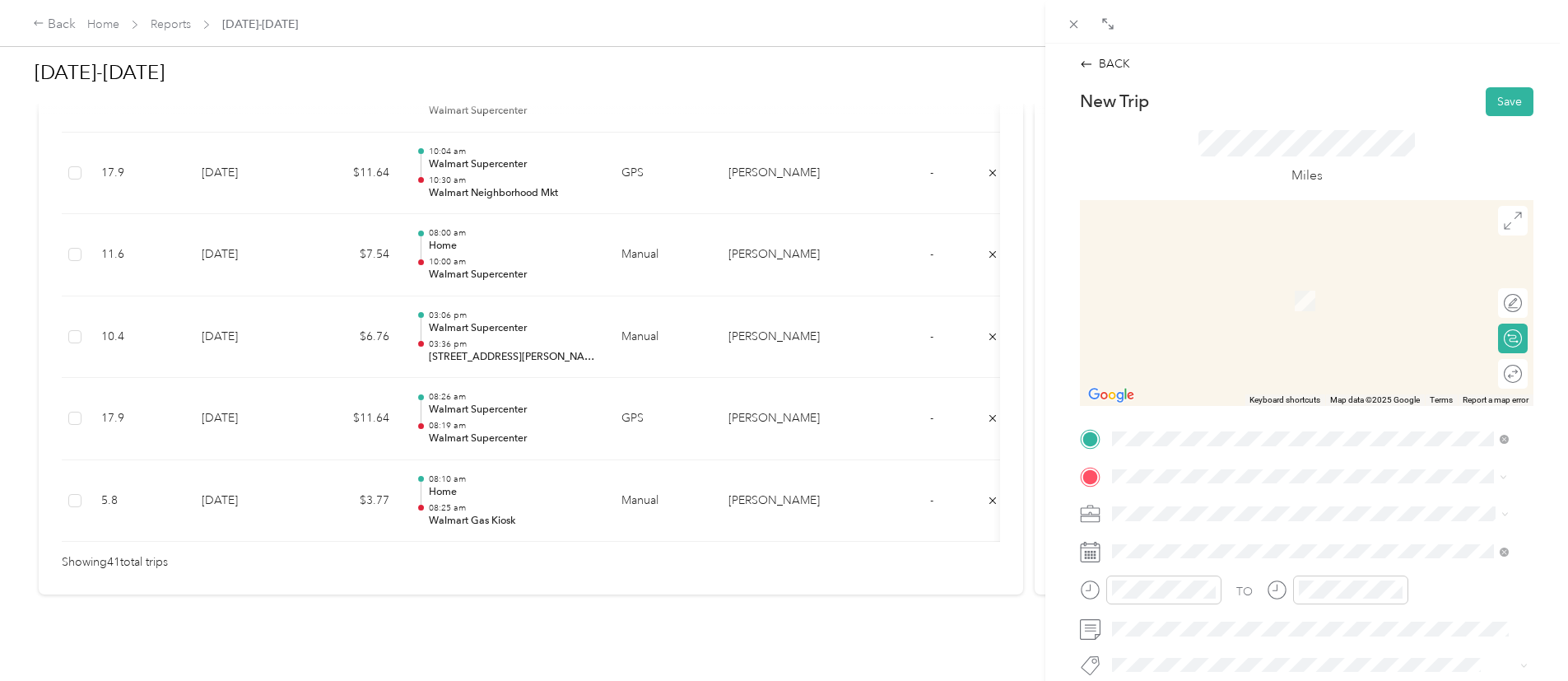
click at [1203, 293] on span "1112 Darren Dr, 76028-6498, Burleson, TX, US" at bounding box center [1241, 300] width 196 height 14
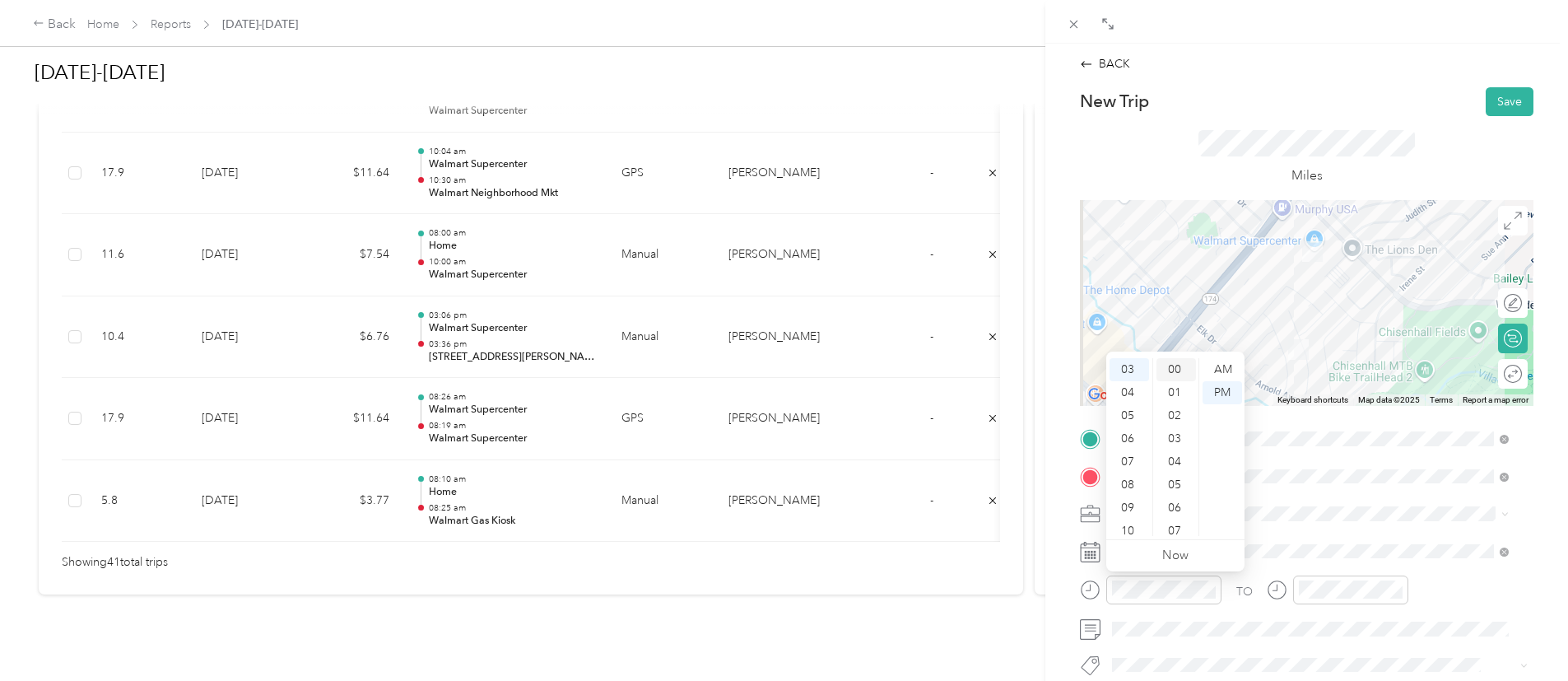
click at [1160, 366] on div "00" at bounding box center [1176, 369] width 40 height 23
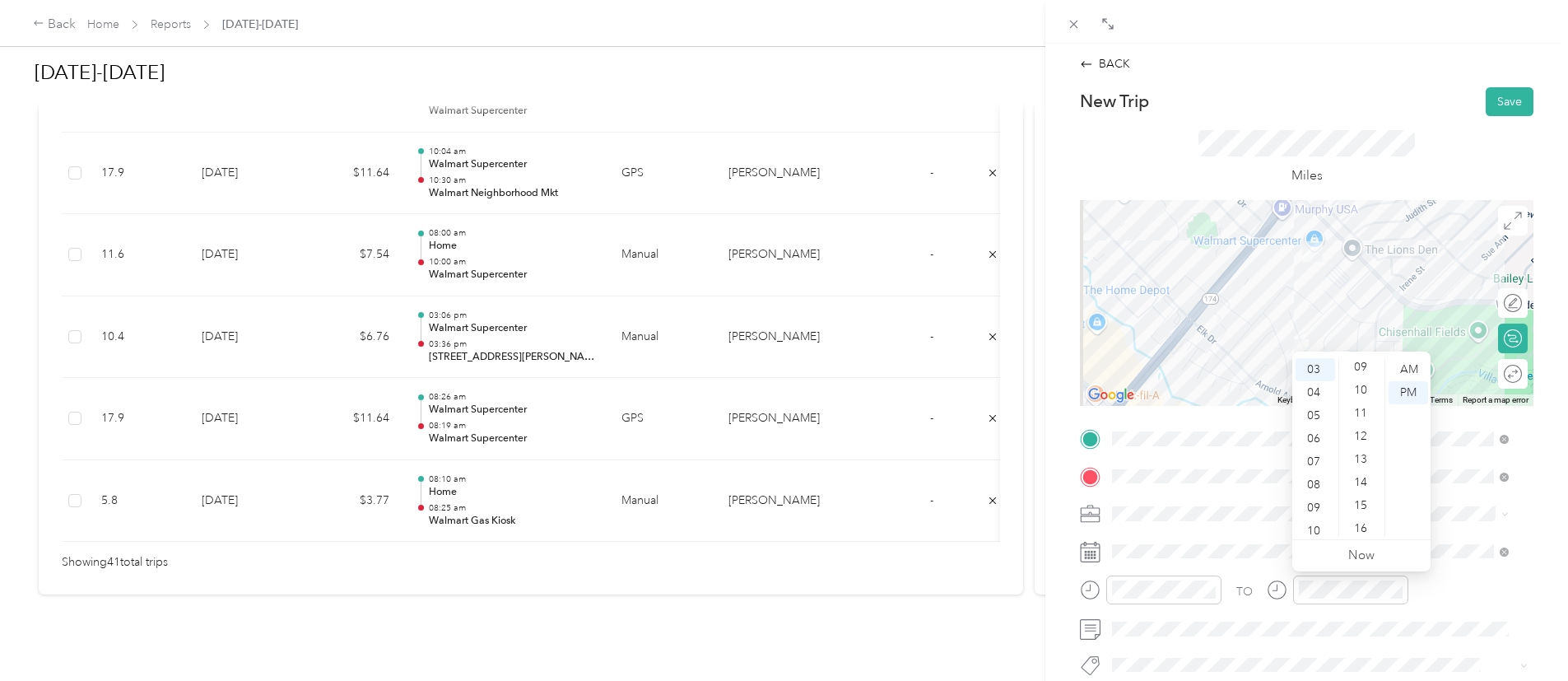
scroll to position [194, 0]
click at [1364, 404] on div "10" at bounding box center [1362, 405] width 40 height 23
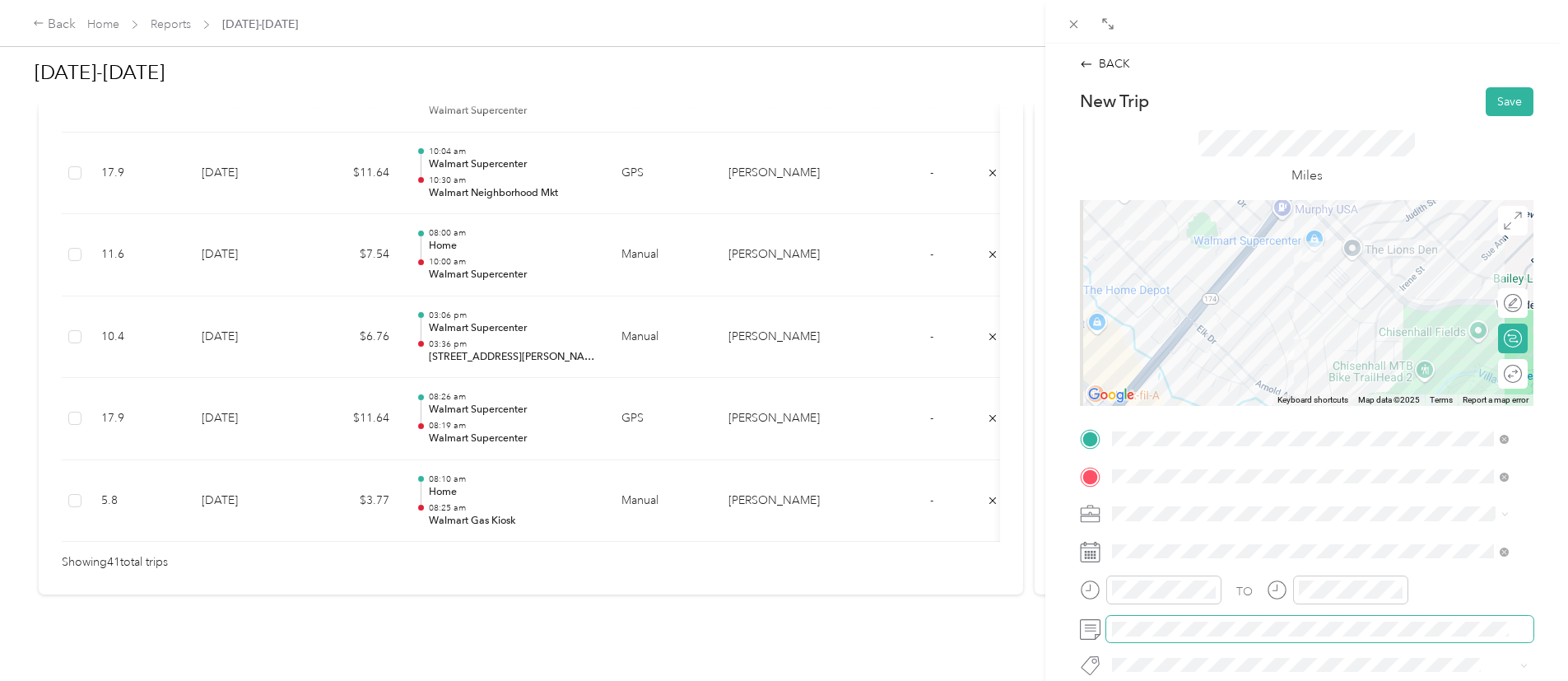
click at [1286, 640] on span at bounding box center [1319, 628] width 427 height 26
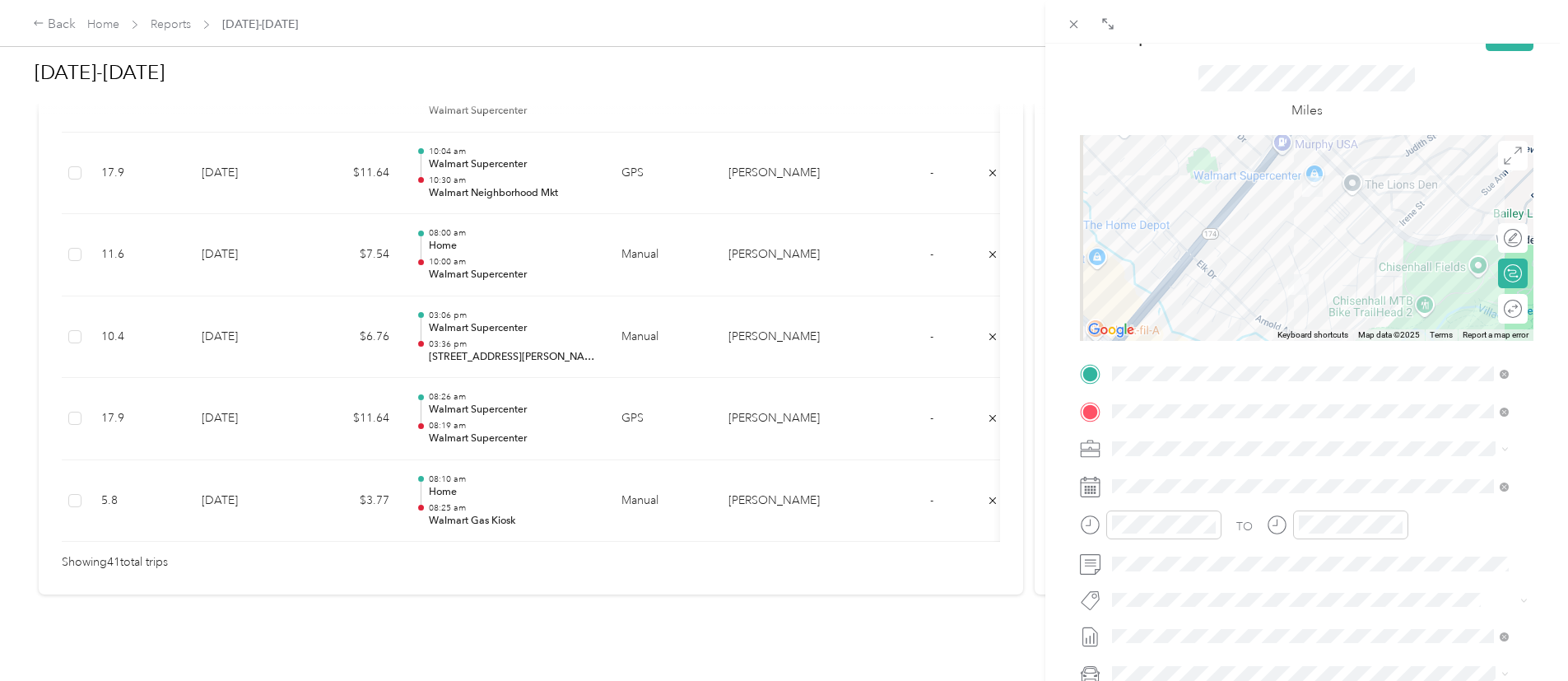
scroll to position [0, 0]
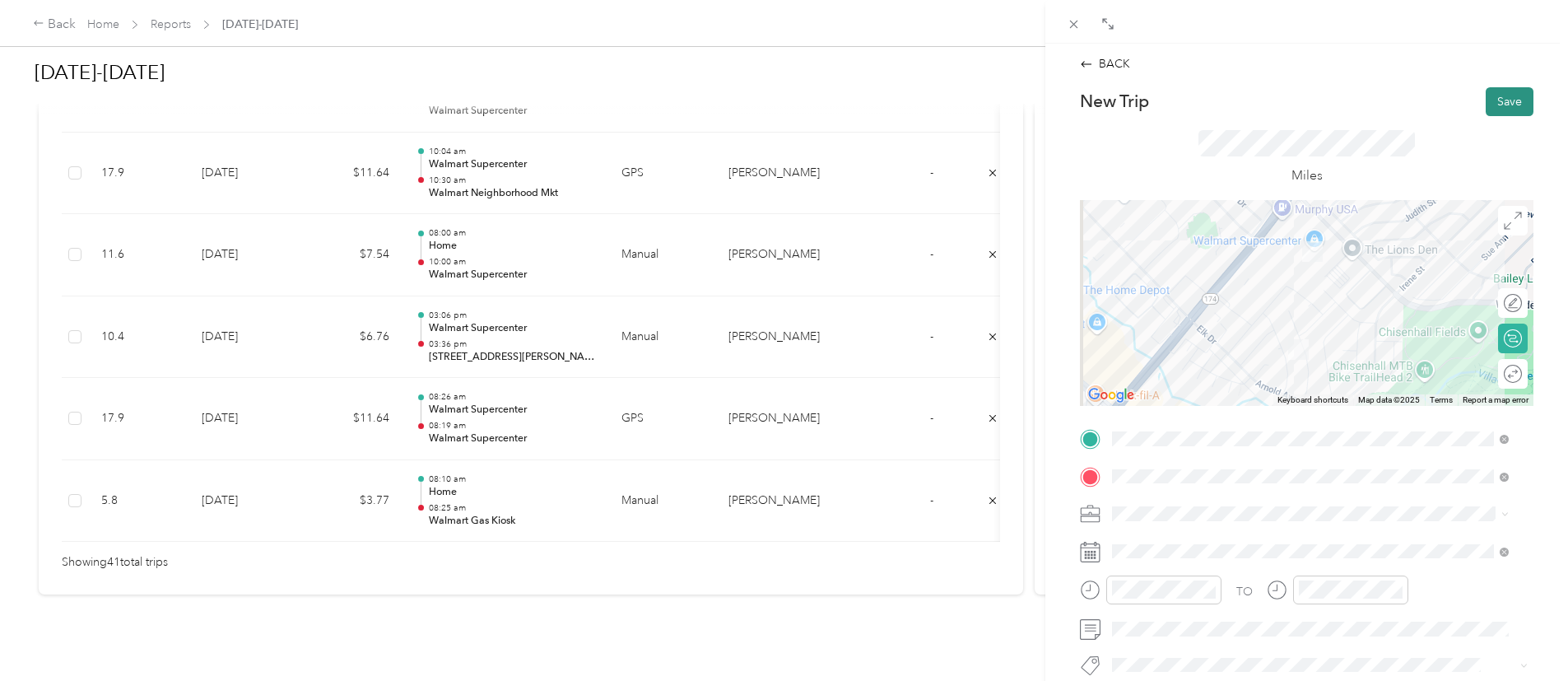
click at [1486, 99] on button "Save" at bounding box center [1509, 102] width 48 height 29
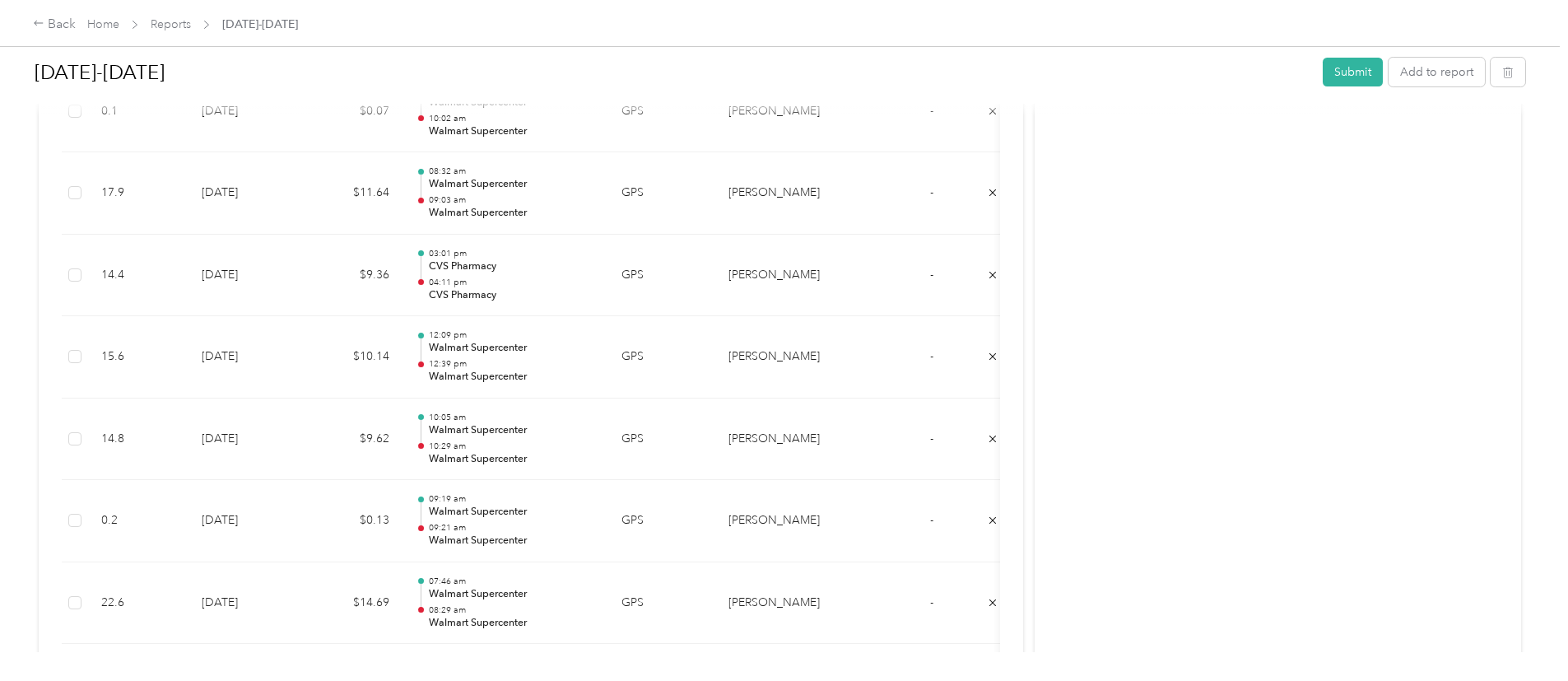
scroll to position [2840, 0]
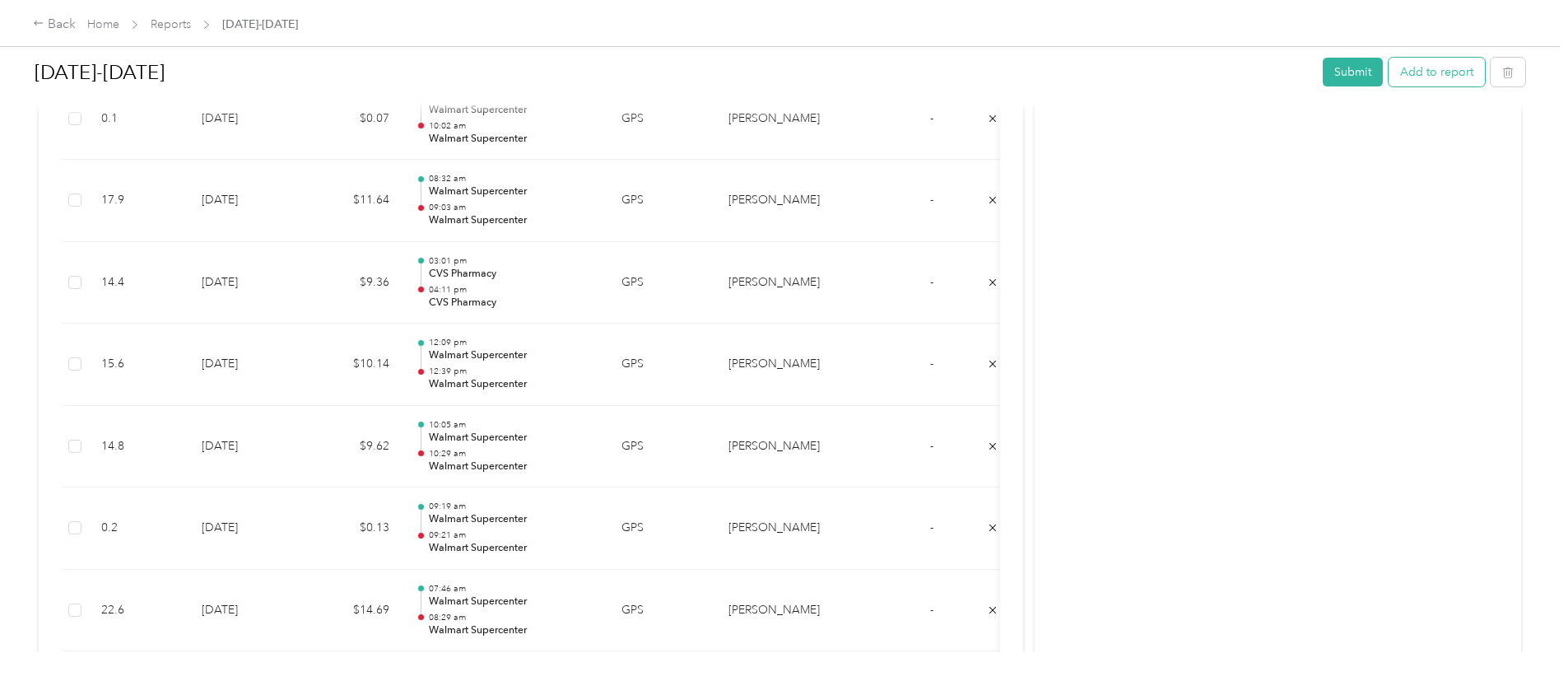
click at [1389, 67] on button "Add to report" at bounding box center [1436, 72] width 96 height 29
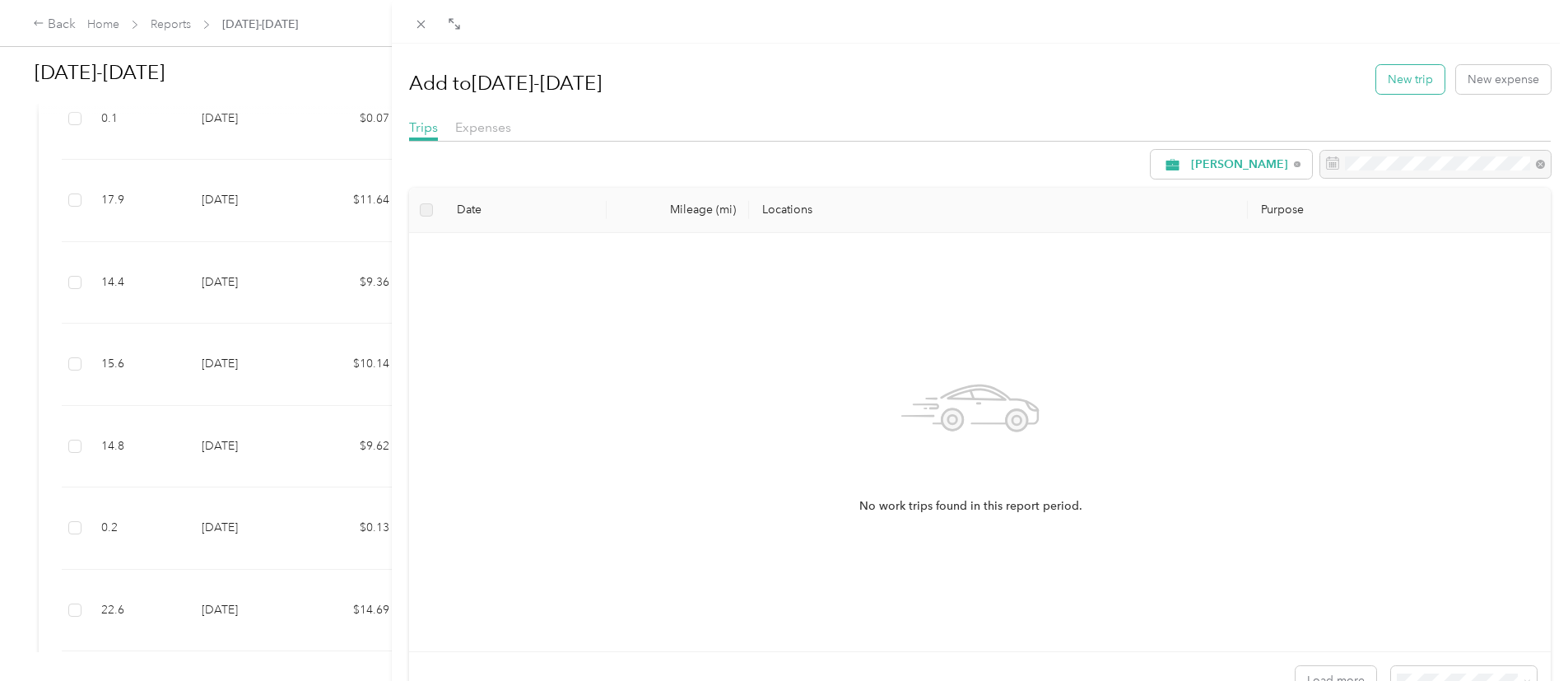
click at [1377, 87] on button "New trip" at bounding box center [1410, 80] width 68 height 29
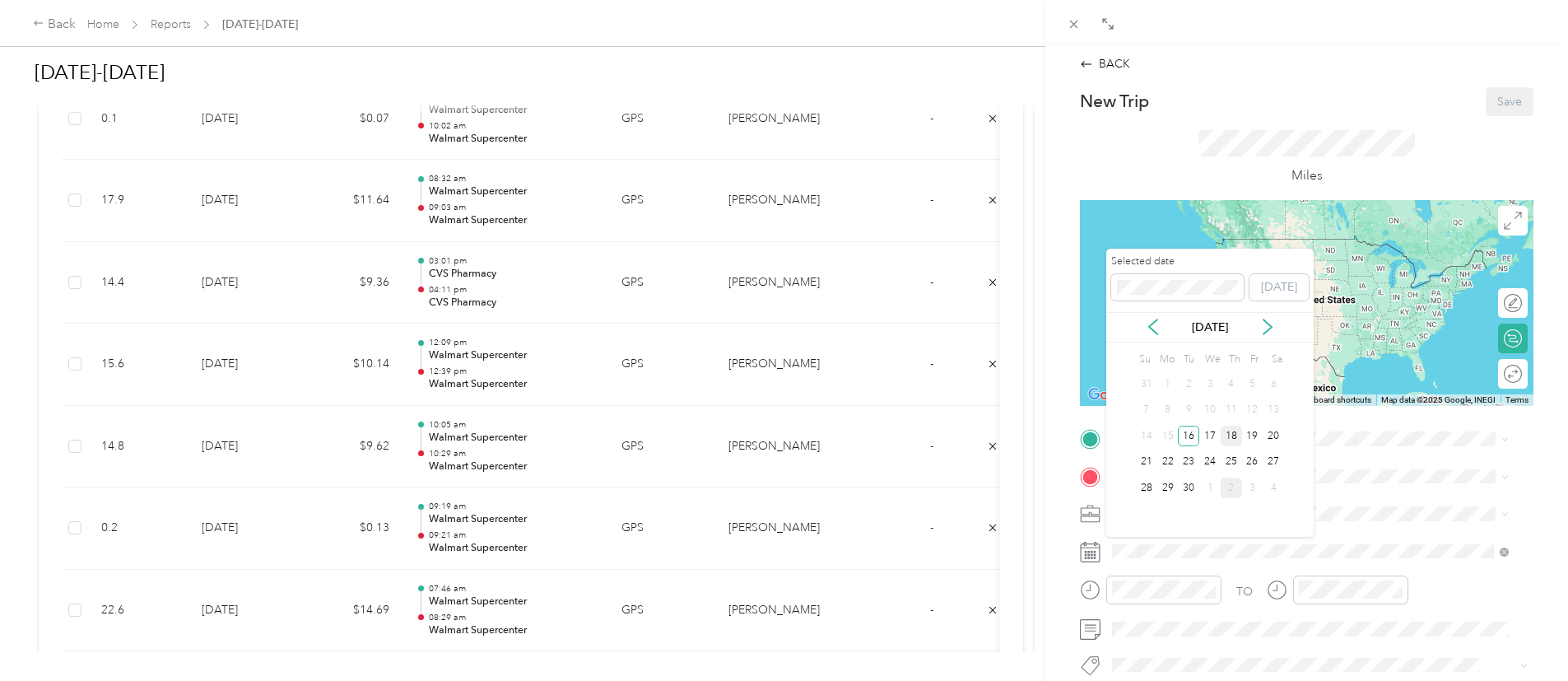
click at [1232, 430] on div "18" at bounding box center [1231, 436] width 21 height 20
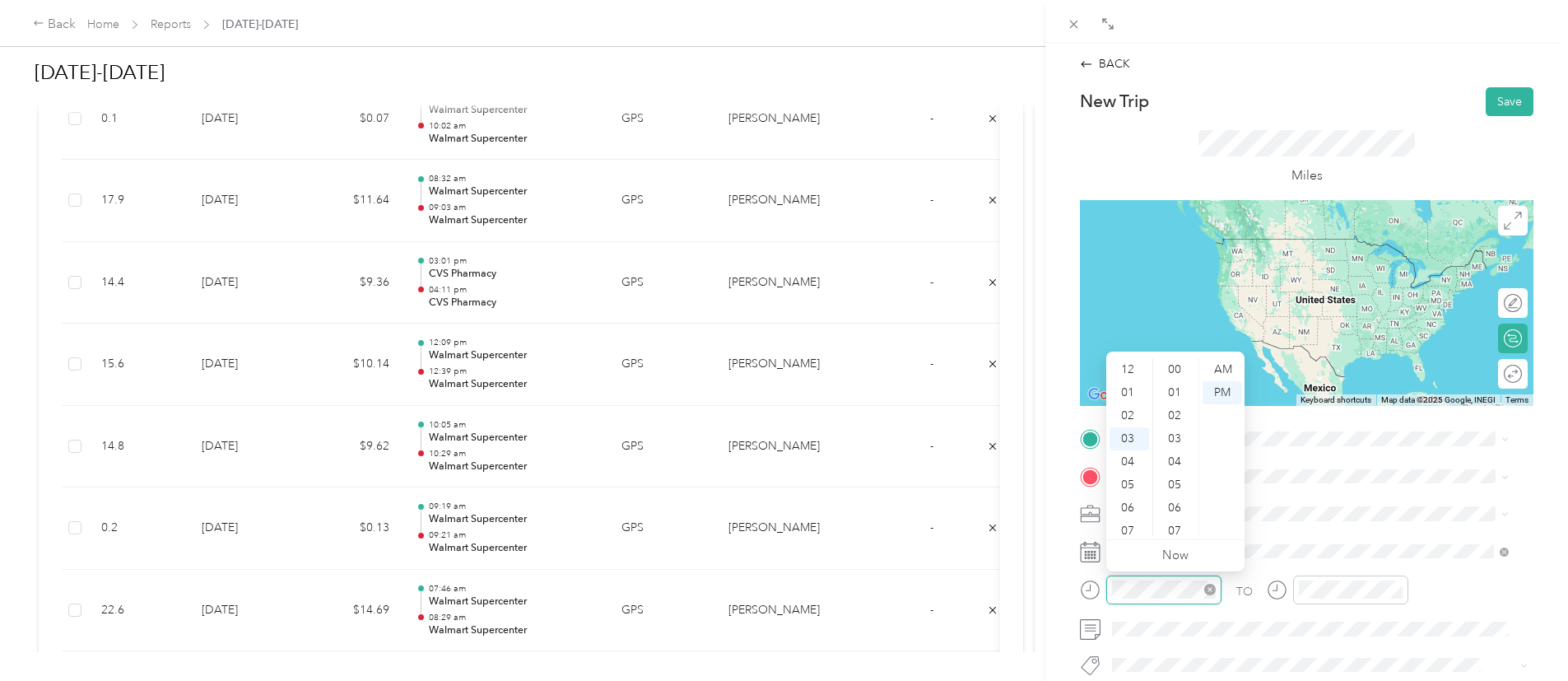
scroll to position [577, 0]
click at [1131, 456] on div "07" at bounding box center [1129, 461] width 40 height 23
click at [1177, 459] on div "40" at bounding box center [1176, 468] width 40 height 23
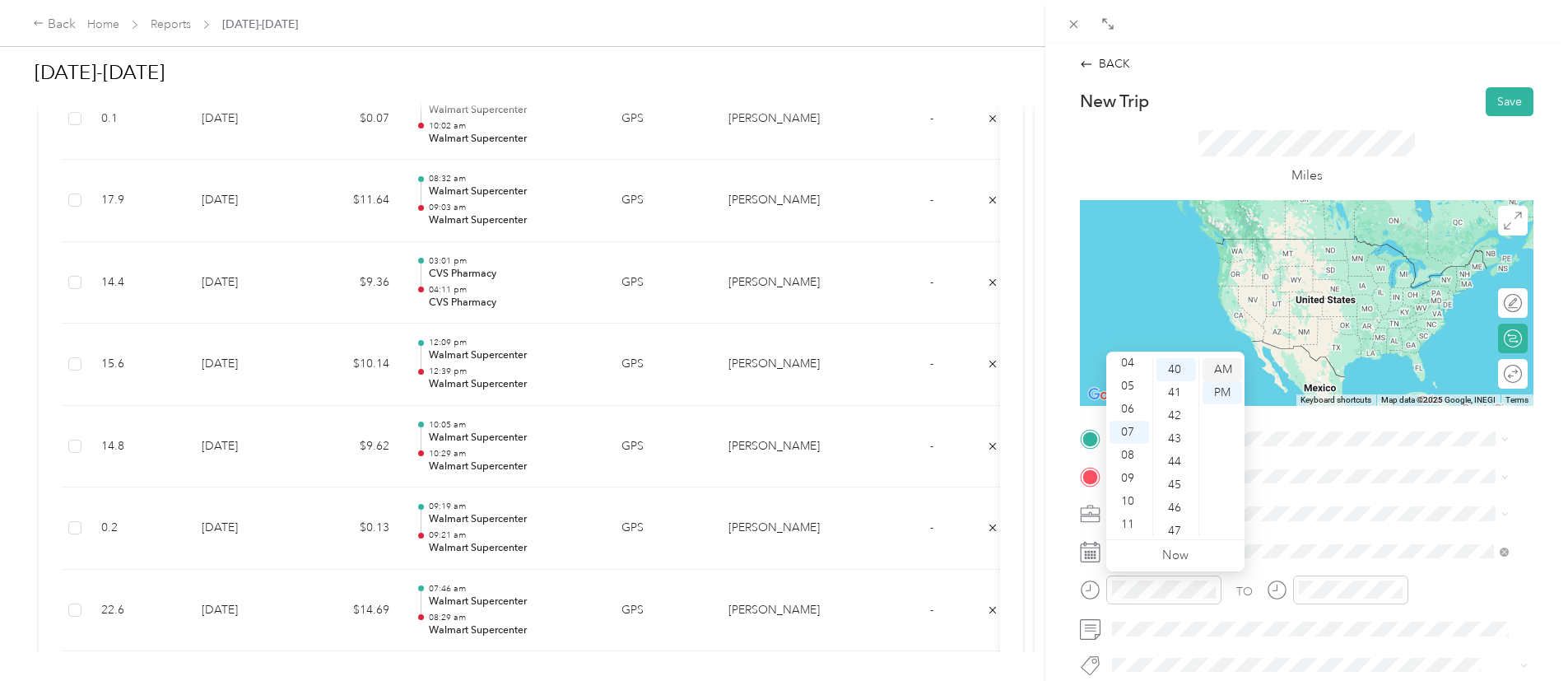
click at [1226, 374] on div "AM" at bounding box center [1222, 369] width 40 height 23
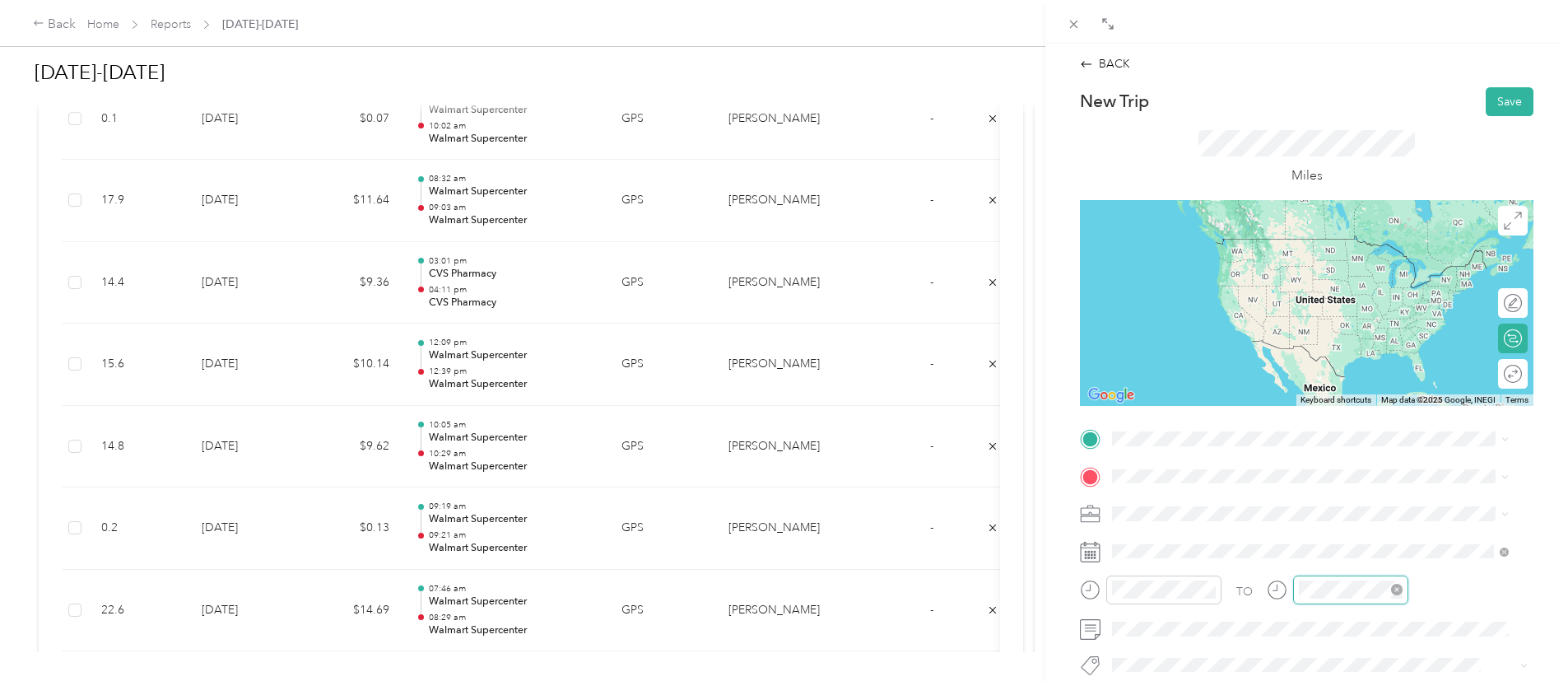
scroll to position [577, 0]
click at [1316, 458] on div "07" at bounding box center [1315, 461] width 40 height 23
click at [1354, 480] on div "45" at bounding box center [1362, 484] width 40 height 23
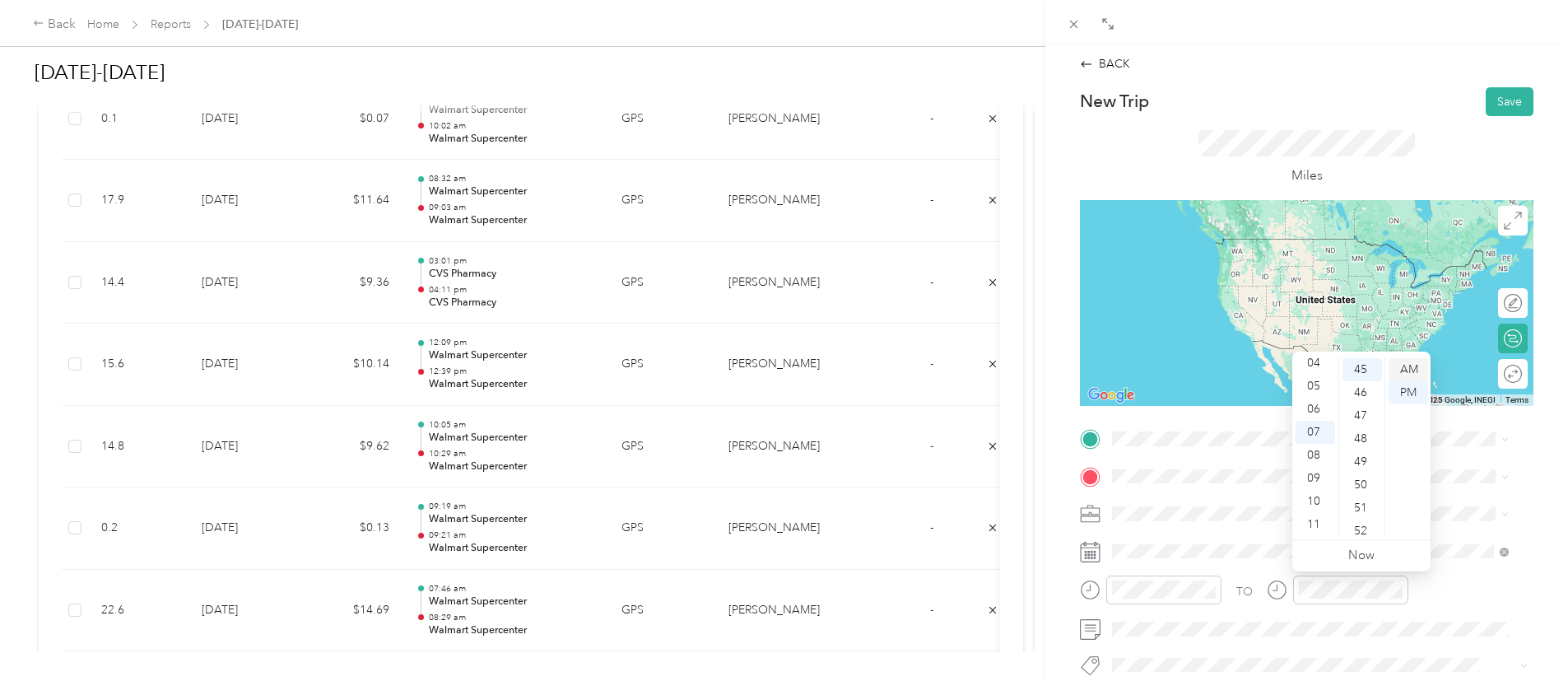
click at [1417, 364] on div "AM" at bounding box center [1408, 369] width 40 height 23
click at [1463, 576] on div "TO" at bounding box center [1307, 596] width 453 height 41
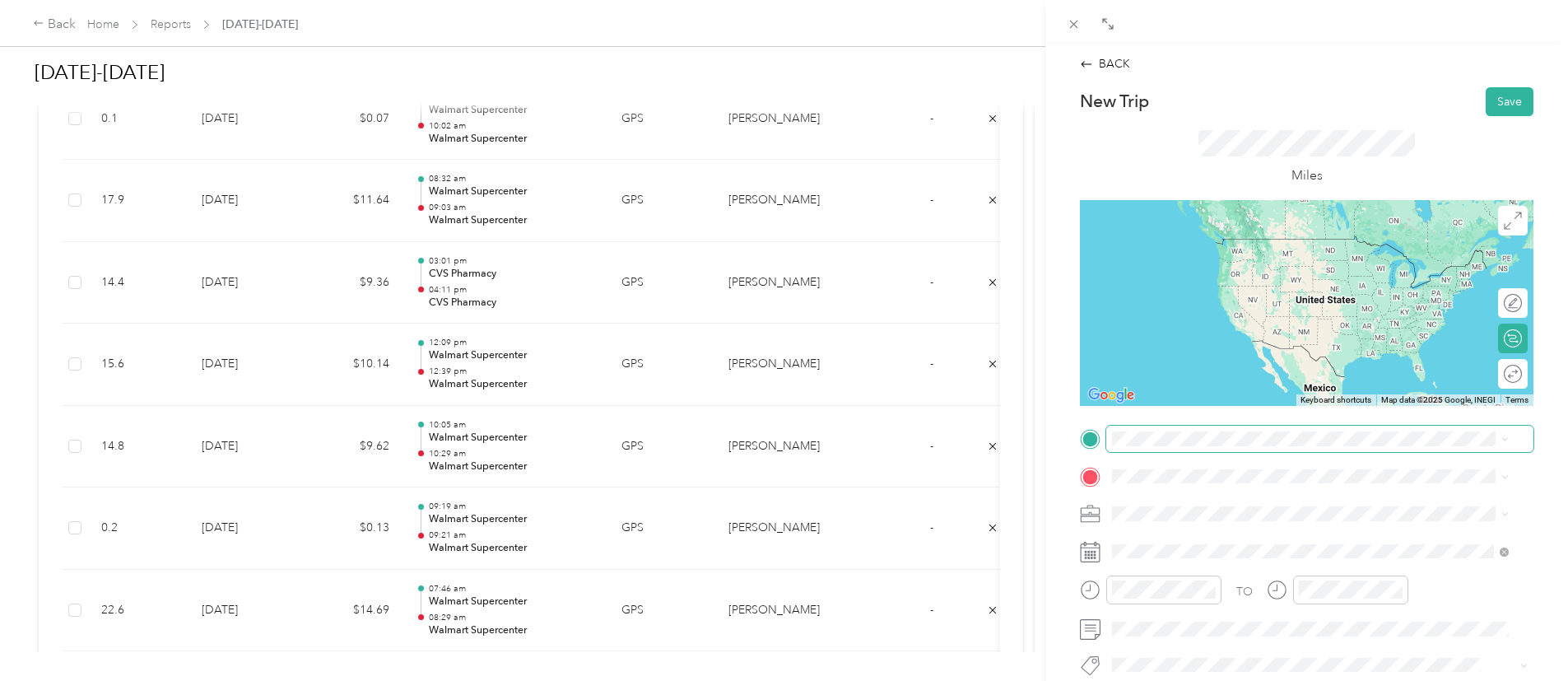
drag, startPoint x: 1232, startPoint y: 424, endPoint x: 1211, endPoint y: 429, distance: 21.6
click at [1211, 429] on div "New Trip Save This trip cannot be edited because it is either under review, app…" at bounding box center [1307, 456] width 453 height 737
click at [1211, 429] on span at bounding box center [1319, 438] width 427 height 26
click at [1250, 245] on div "Home 1112 Darren Dr, 76028-6498, Burleson, TX, US" at bounding box center [1241, 247] width 196 height 35
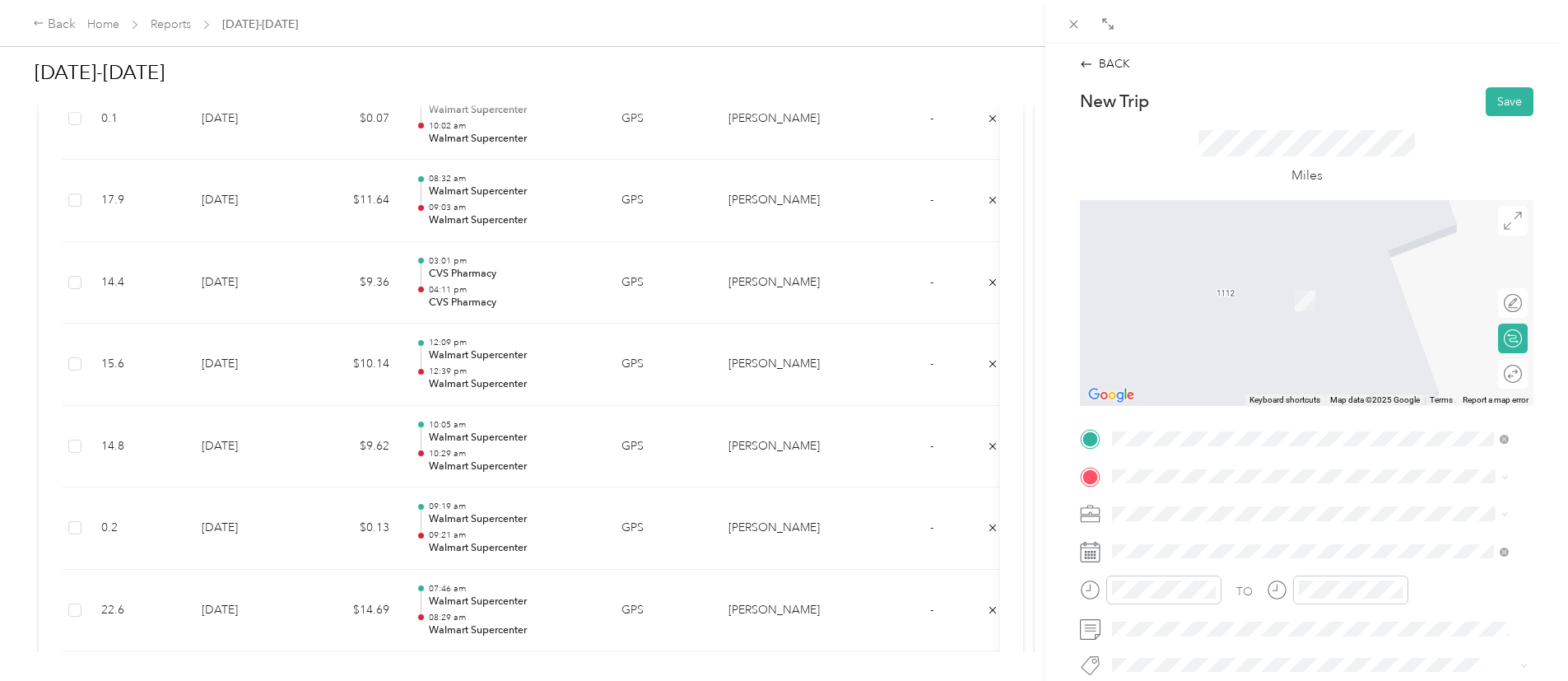
click at [1301, 291] on div "TEAM Walmart Supercenter 951 SW Wilshire Blvd, 760285714, Burleson, TX, USA" at bounding box center [1318, 291] width 348 height 41
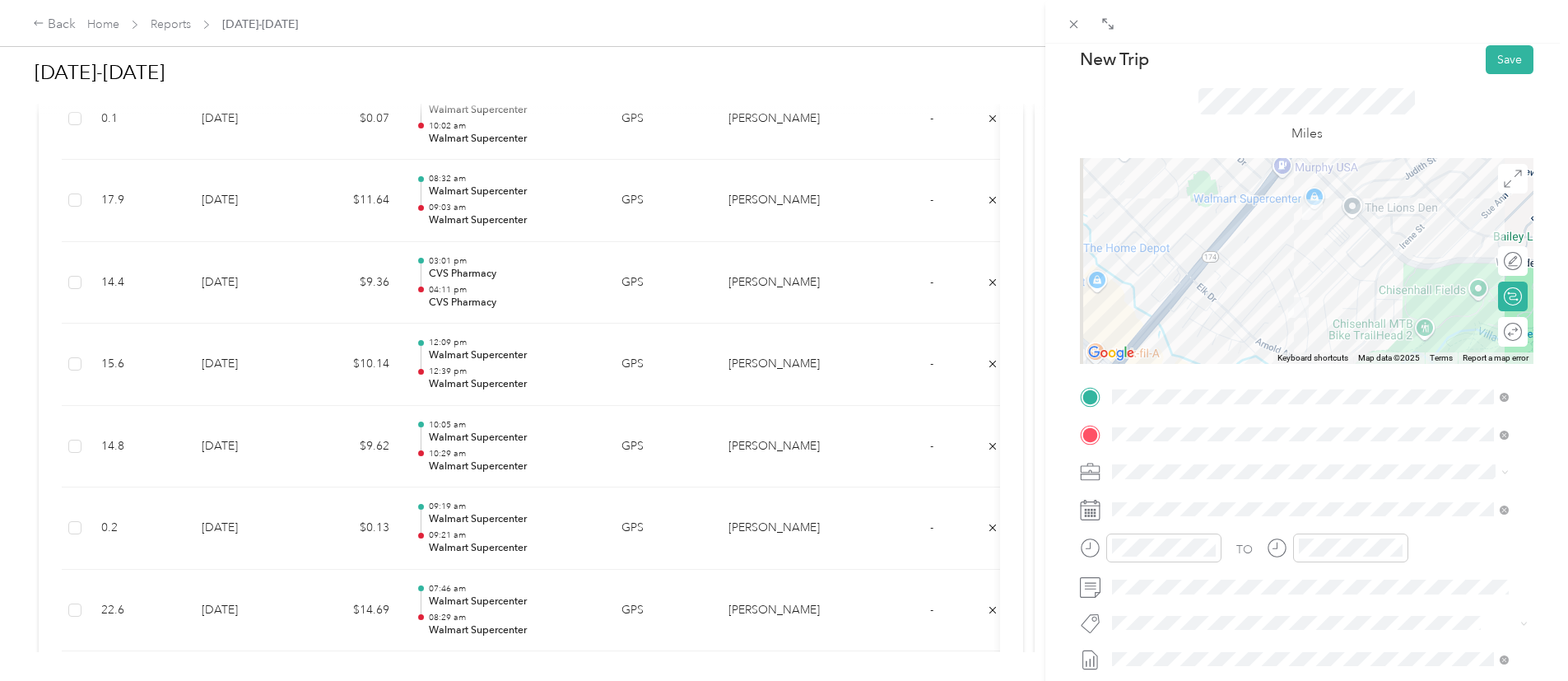
scroll to position [25, 0]
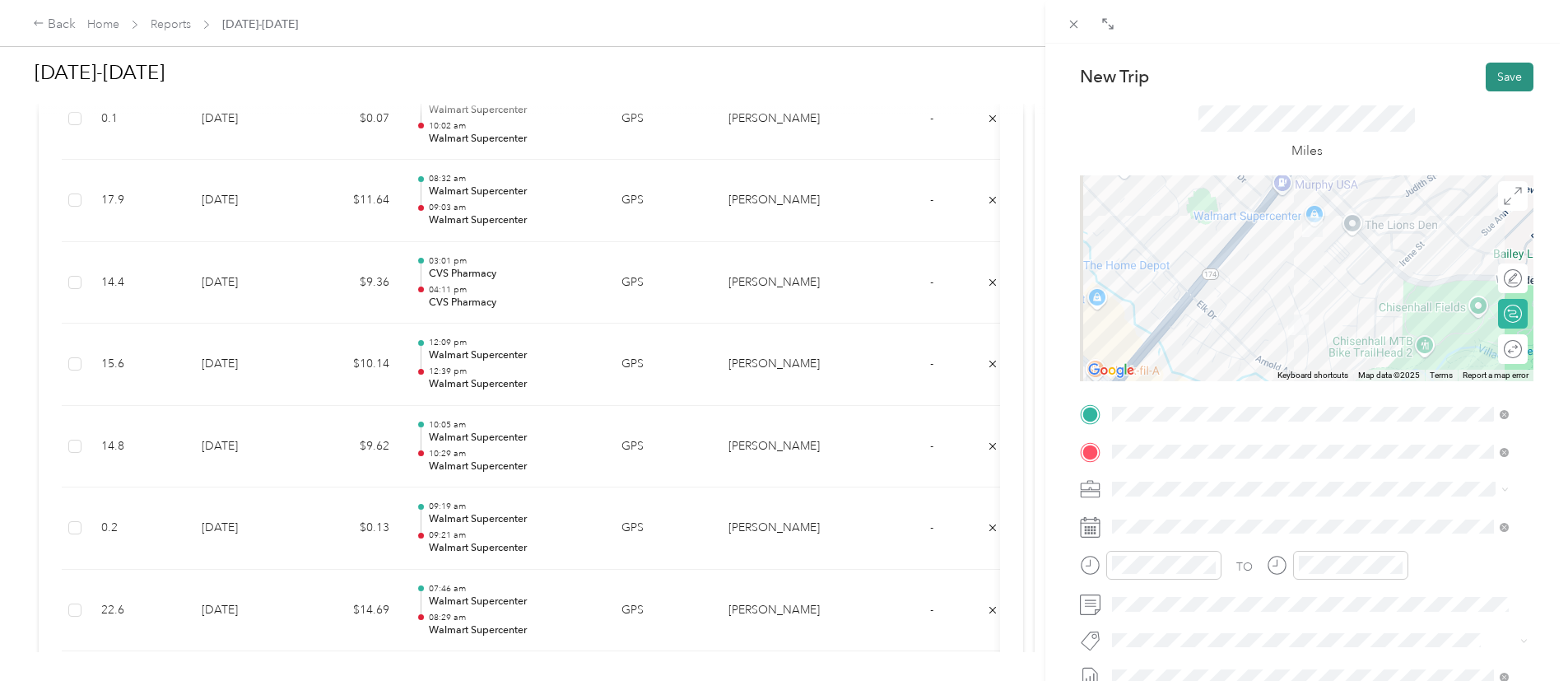
click at [1507, 75] on button "Save" at bounding box center [1509, 77] width 48 height 29
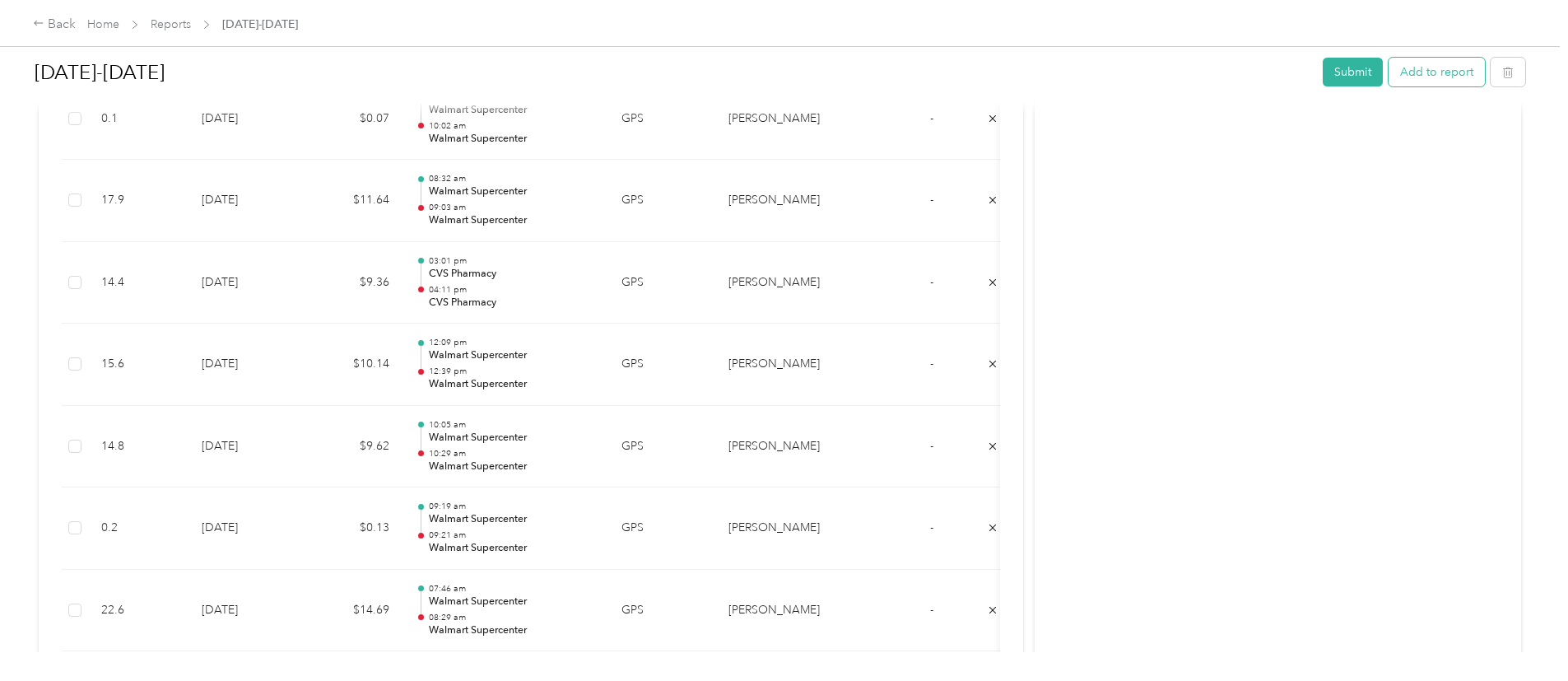
click at [1389, 77] on button "Add to report" at bounding box center [1436, 72] width 96 height 29
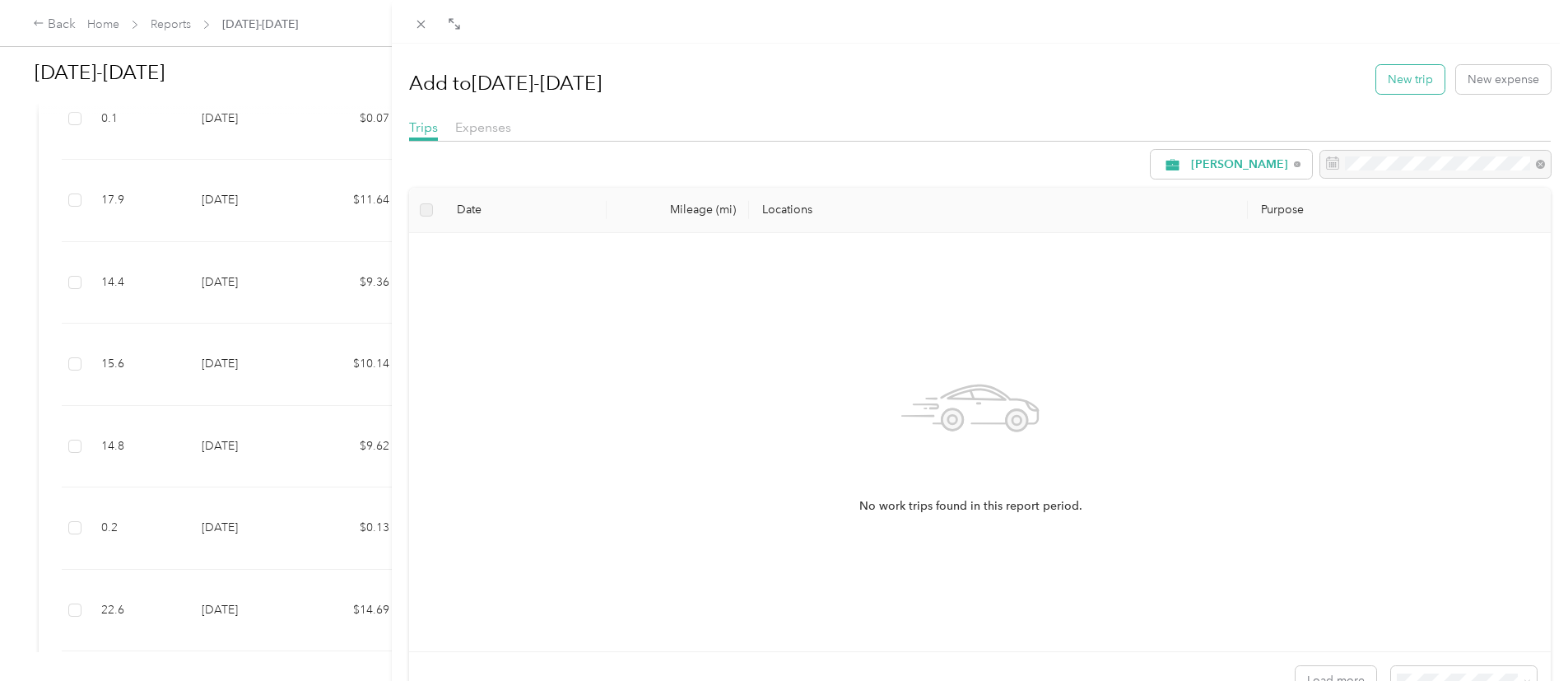
click at [1395, 71] on button "New trip" at bounding box center [1410, 80] width 68 height 29
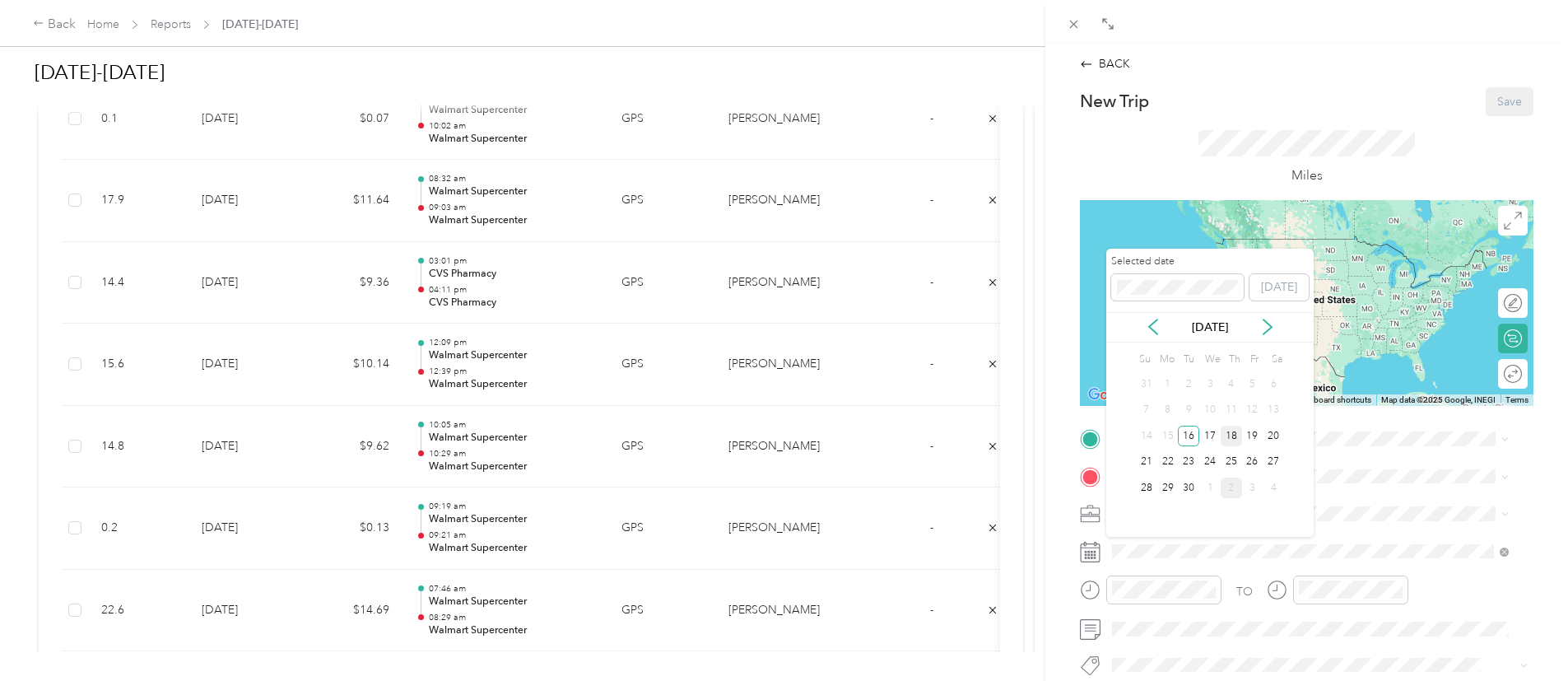
click at [1236, 441] on div "18" at bounding box center [1231, 436] width 21 height 20
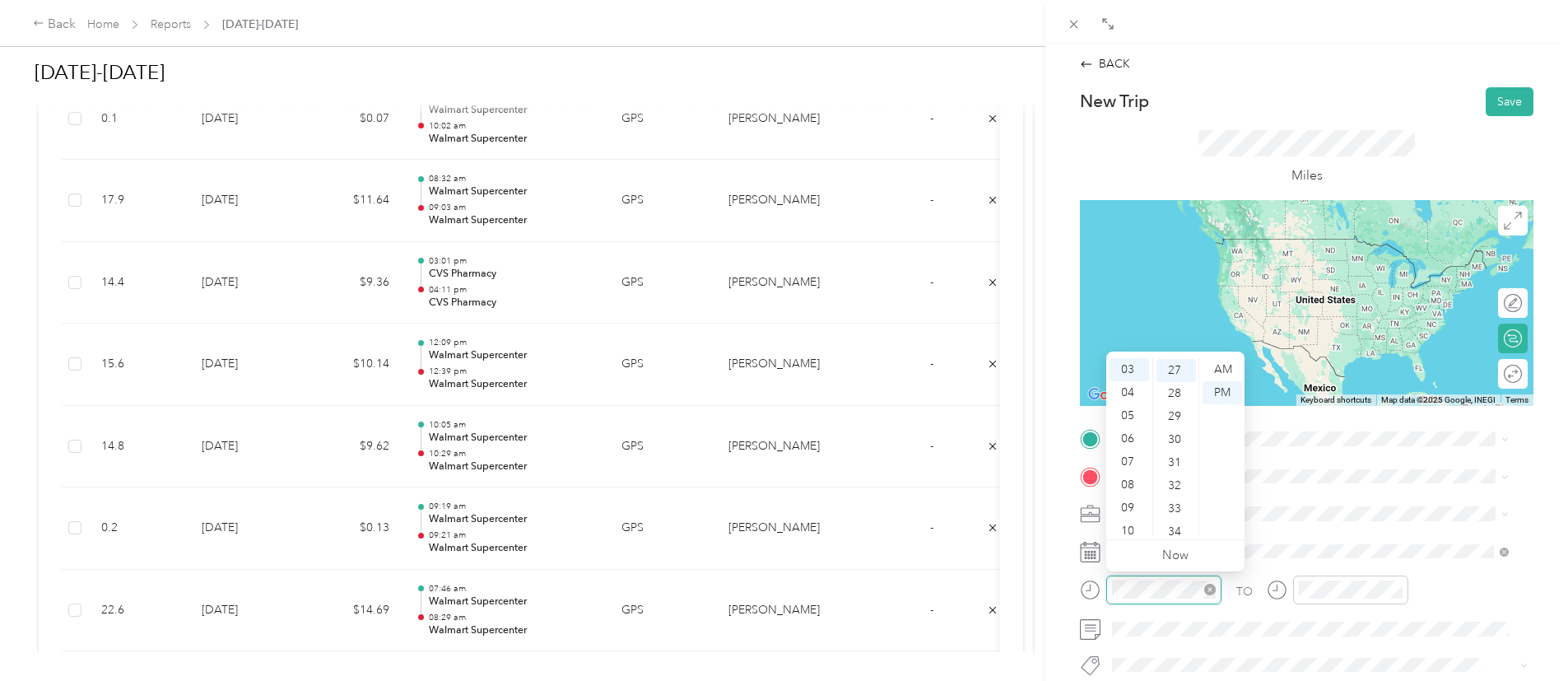
scroll to position [622, 0]
click at [1131, 391] on div "04" at bounding box center [1129, 392] width 40 height 23
click at [1174, 438] on div "11" at bounding box center [1176, 445] width 40 height 23
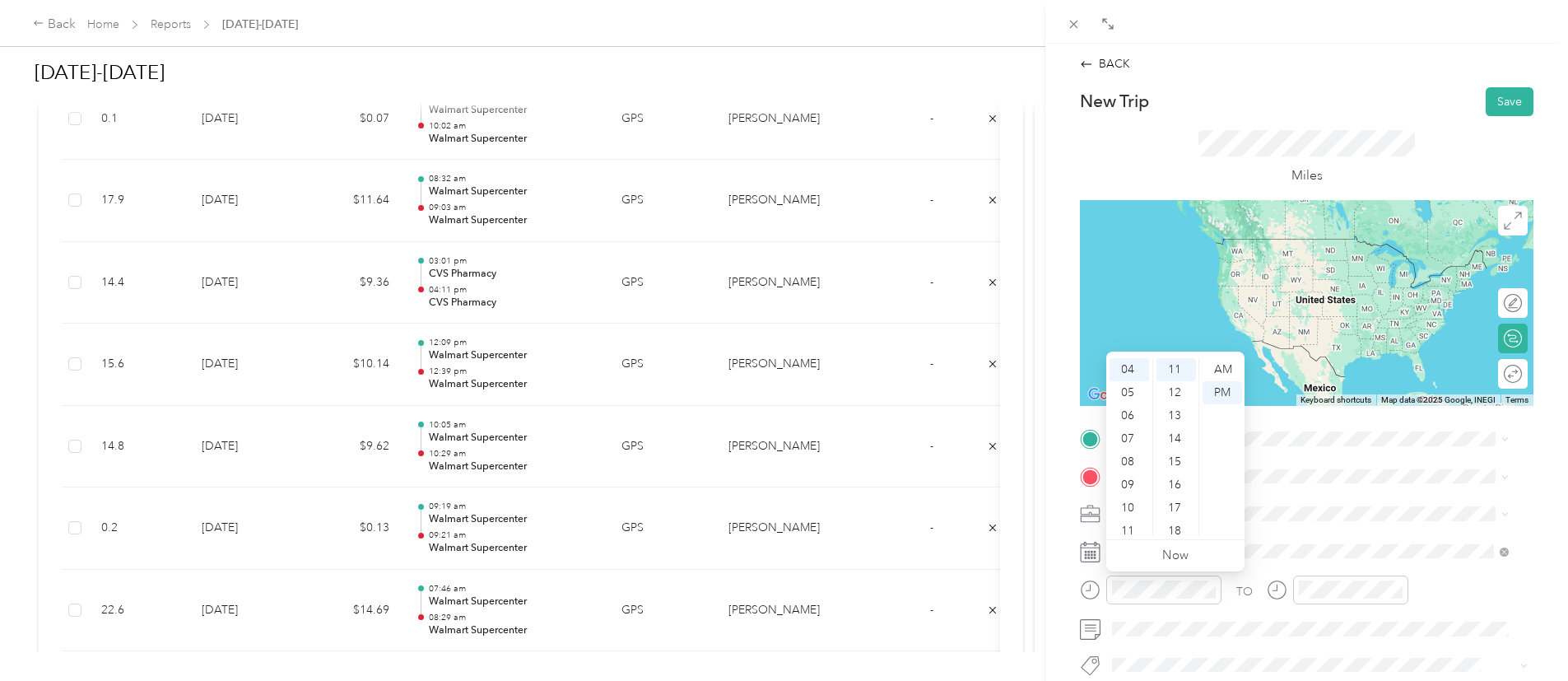
click at [1335, 454] on div "TO Add photo" at bounding box center [1307, 624] width 453 height 397
click at [1244, 251] on div "TEAM CVS Pharmacy 6941 E Highway 67, 76009, Alvarado, TX, USA" at bounding box center [1241, 257] width 196 height 41
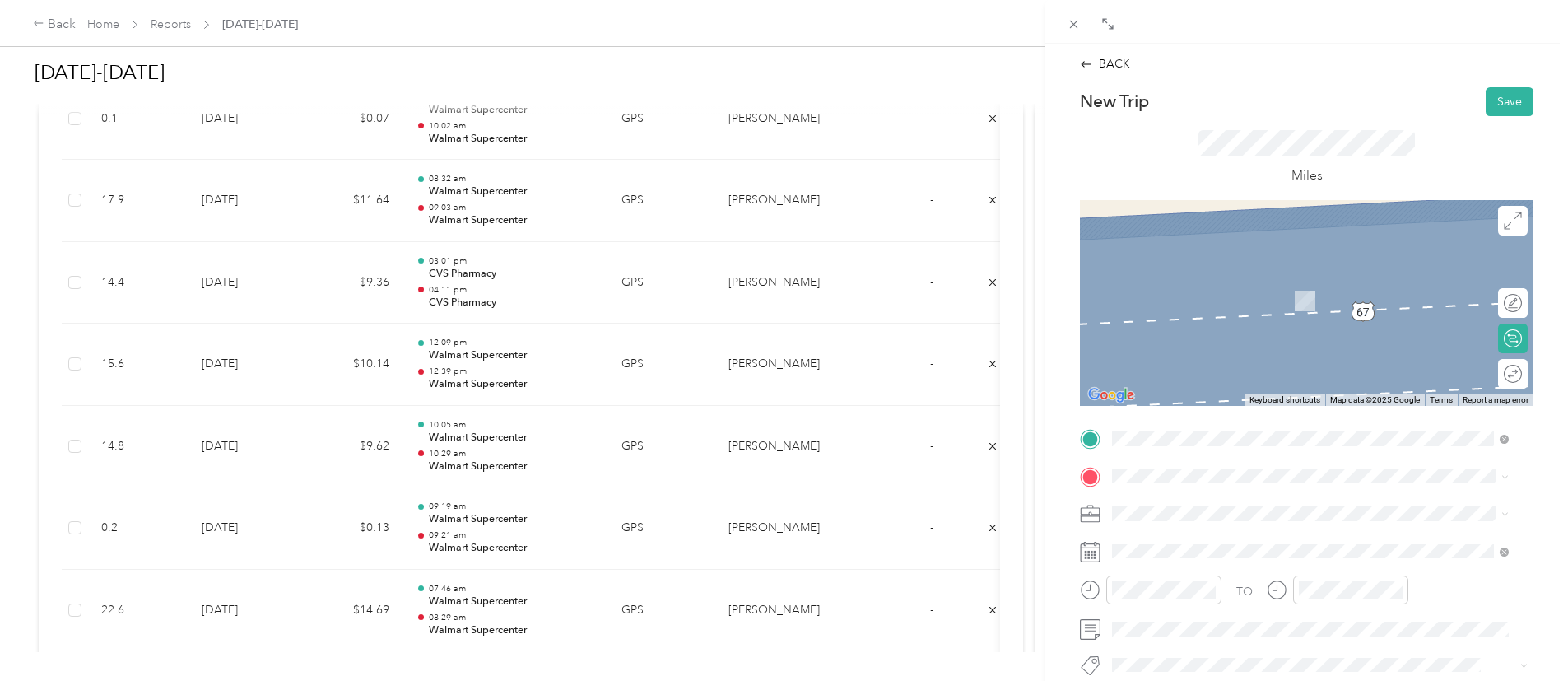
click at [1240, 296] on span "1112 Darren Dr, 76028-6498, Burleson, TX, US" at bounding box center [1241, 290] width 196 height 14
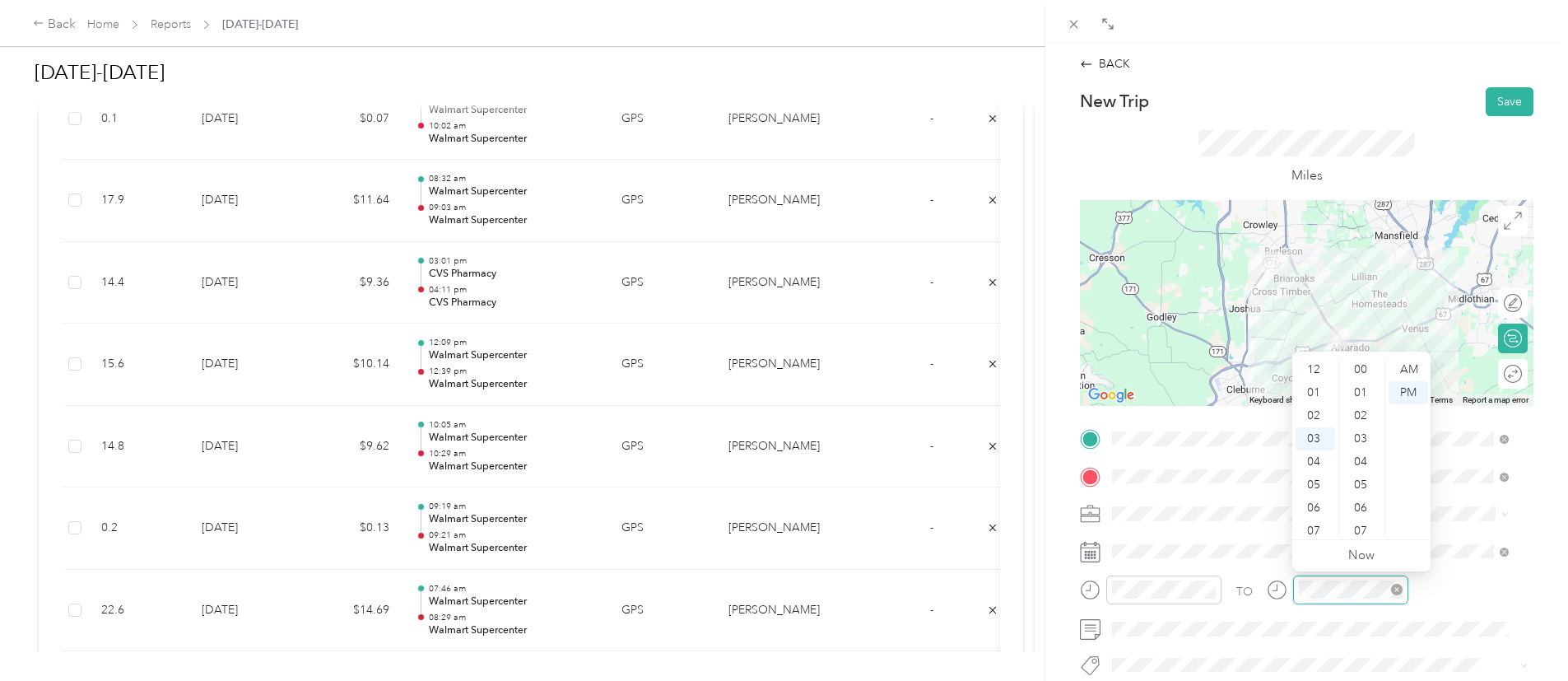
scroll to position [622, 0]
click at [1311, 384] on div "04" at bounding box center [1315, 392] width 40 height 23
click at [1362, 428] on div "30" at bounding box center [1362, 438] width 40 height 23
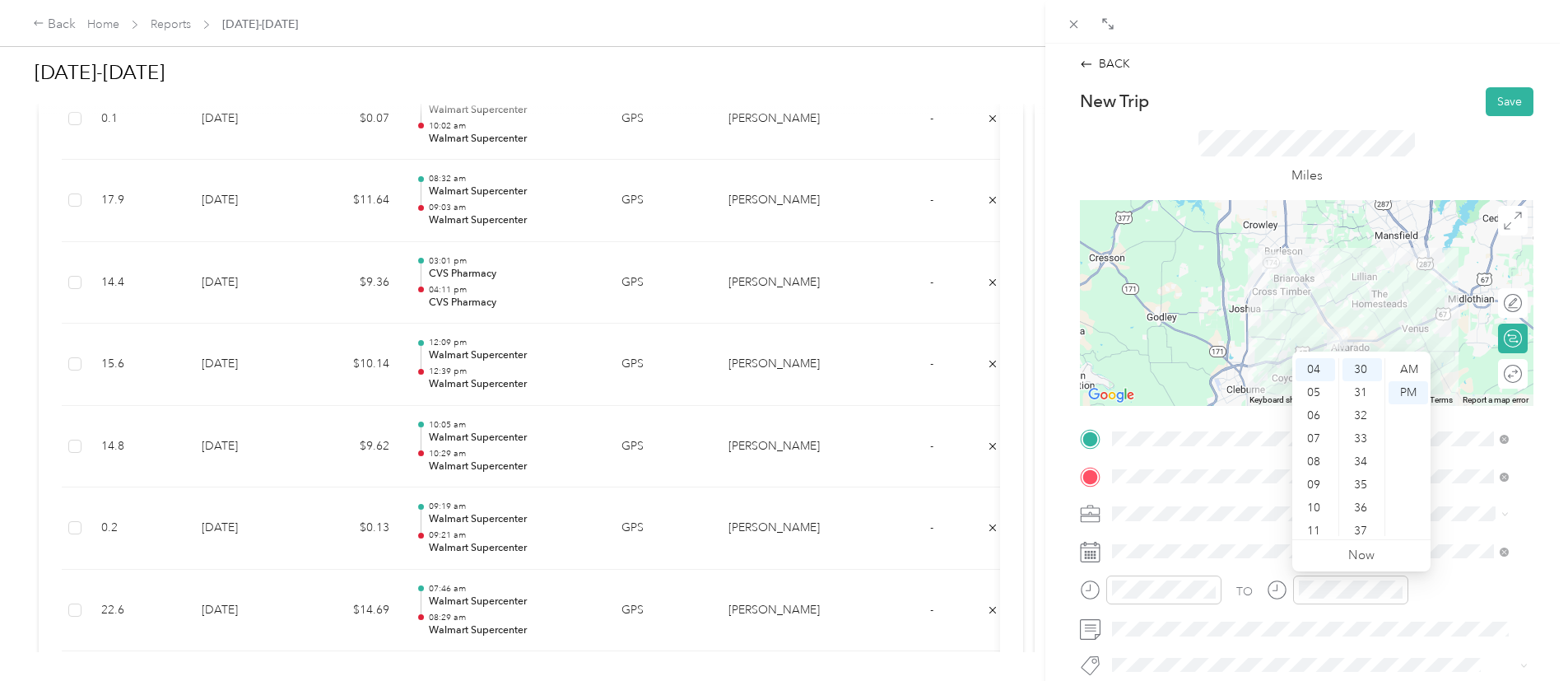
click at [1454, 584] on div "TO" at bounding box center [1307, 596] width 453 height 41
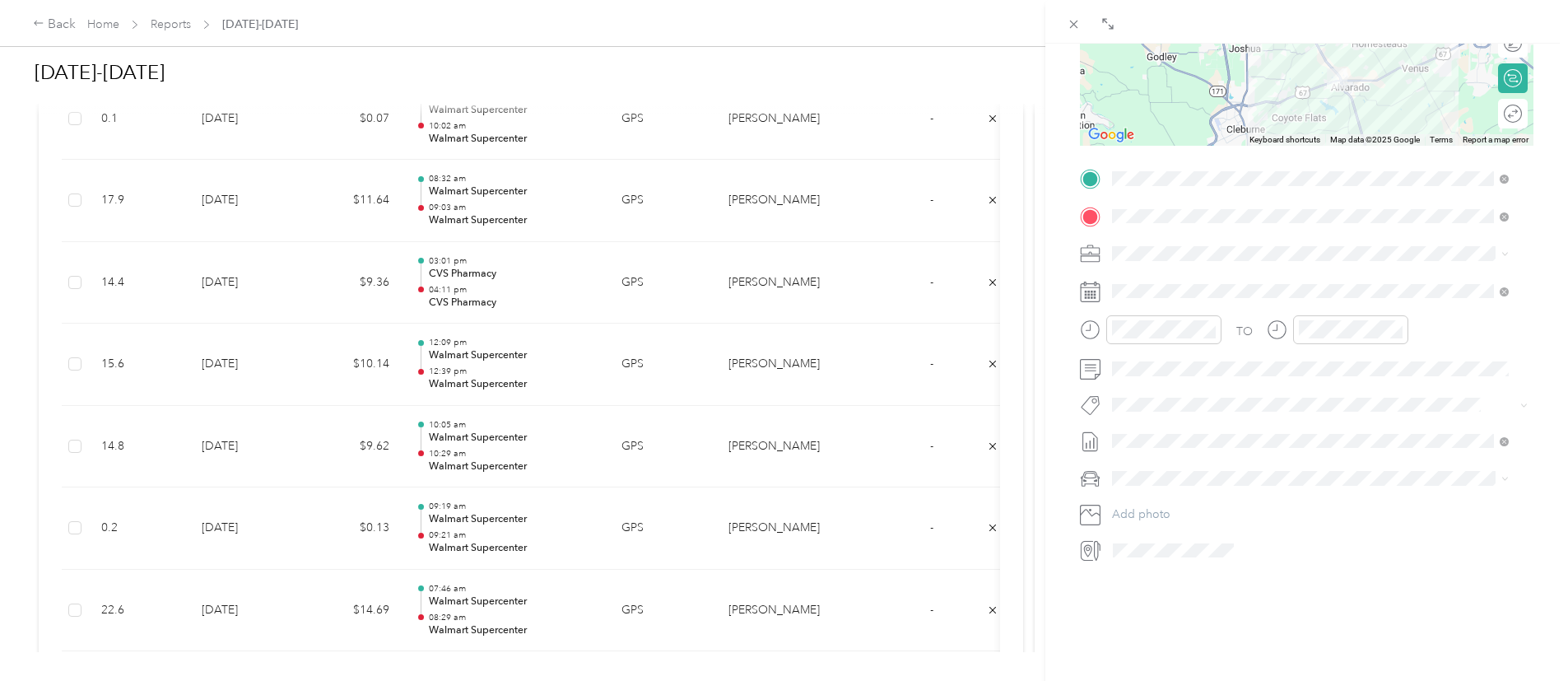
scroll to position [0, 0]
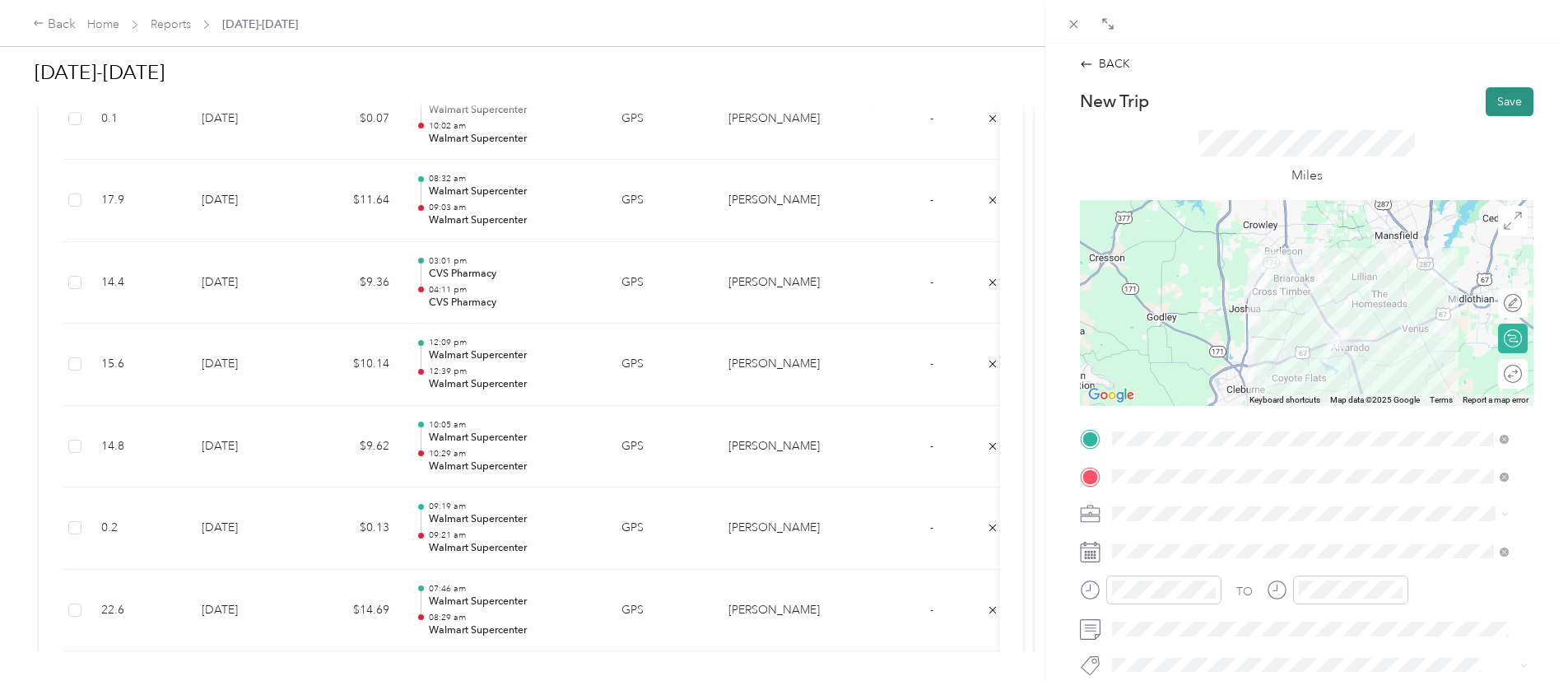
click at [1486, 104] on button "Save" at bounding box center [1509, 102] width 48 height 29
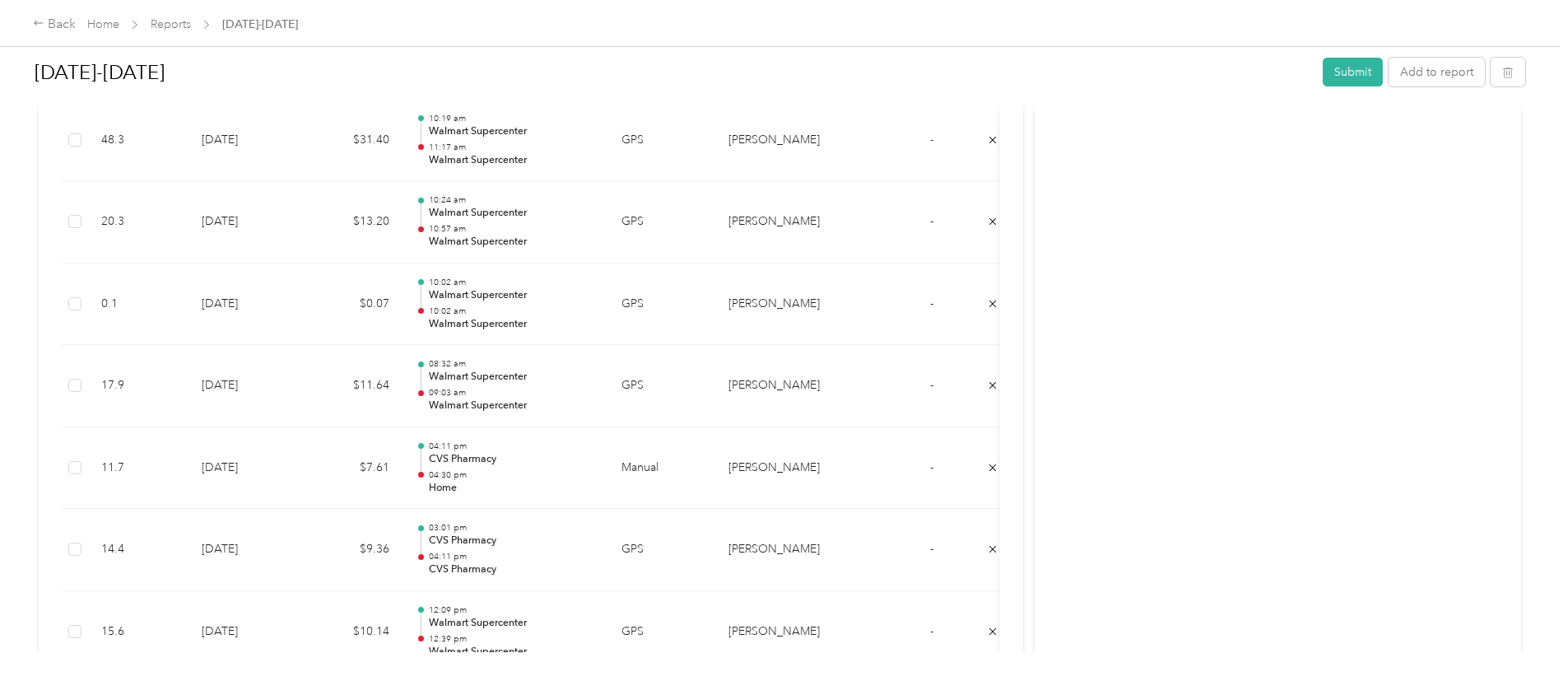
scroll to position [2637, 0]
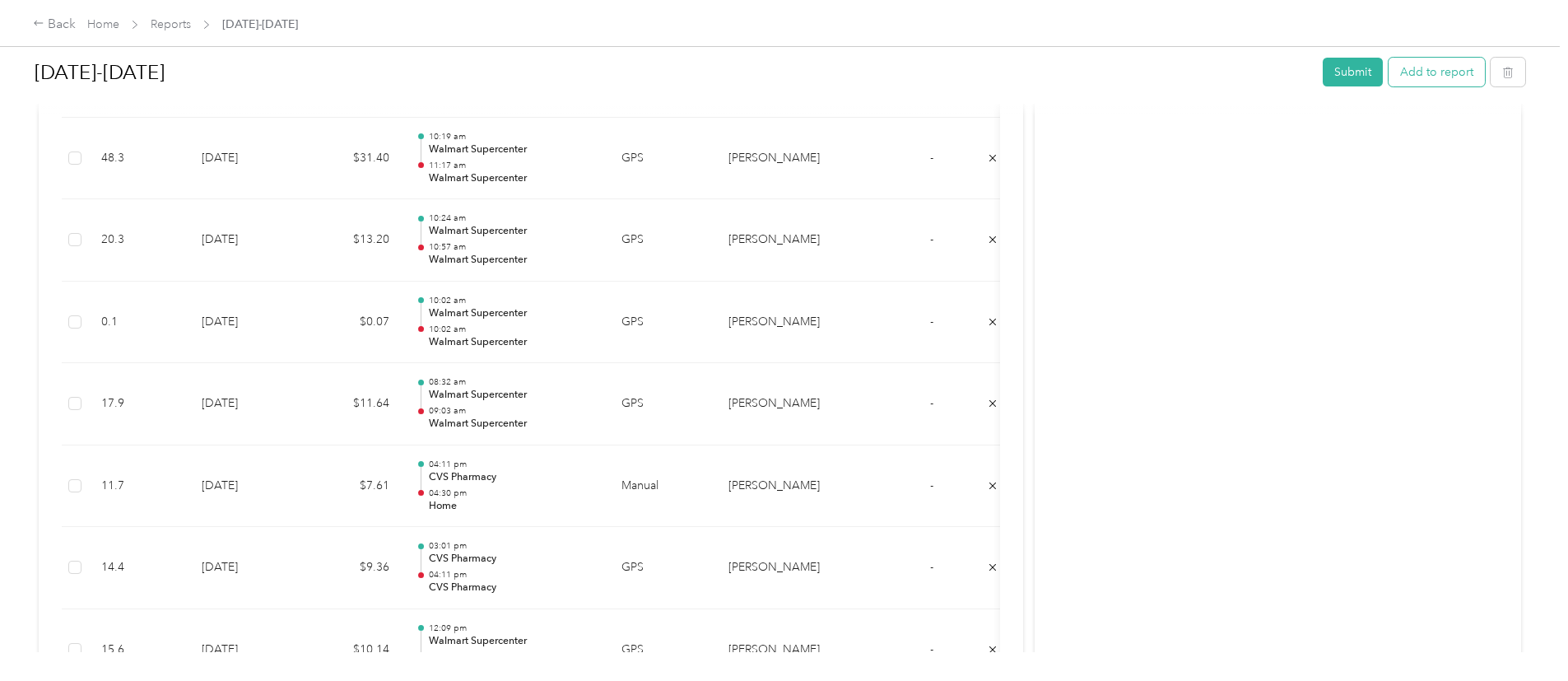
click at [1389, 72] on button "Add to report" at bounding box center [1436, 72] width 96 height 29
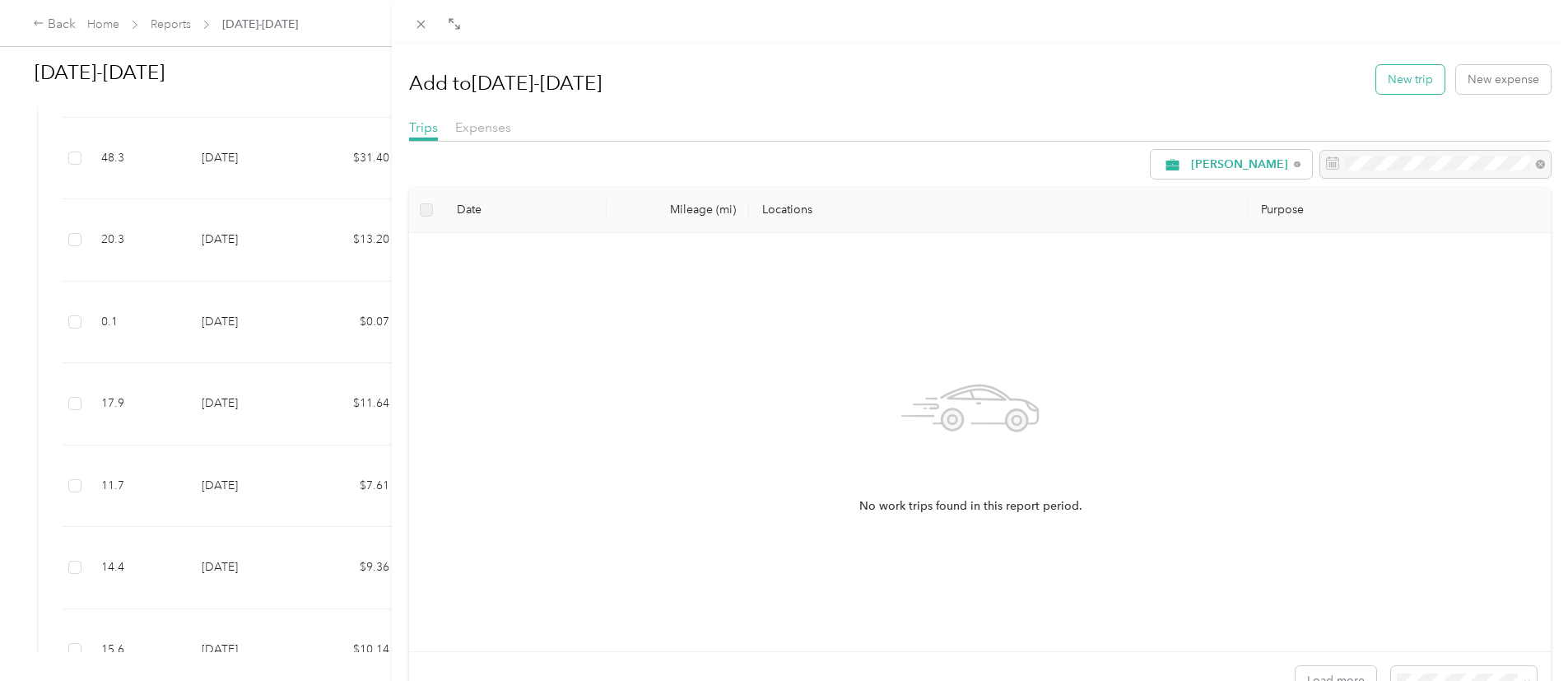
click at [1376, 86] on button "New trip" at bounding box center [1410, 80] width 68 height 29
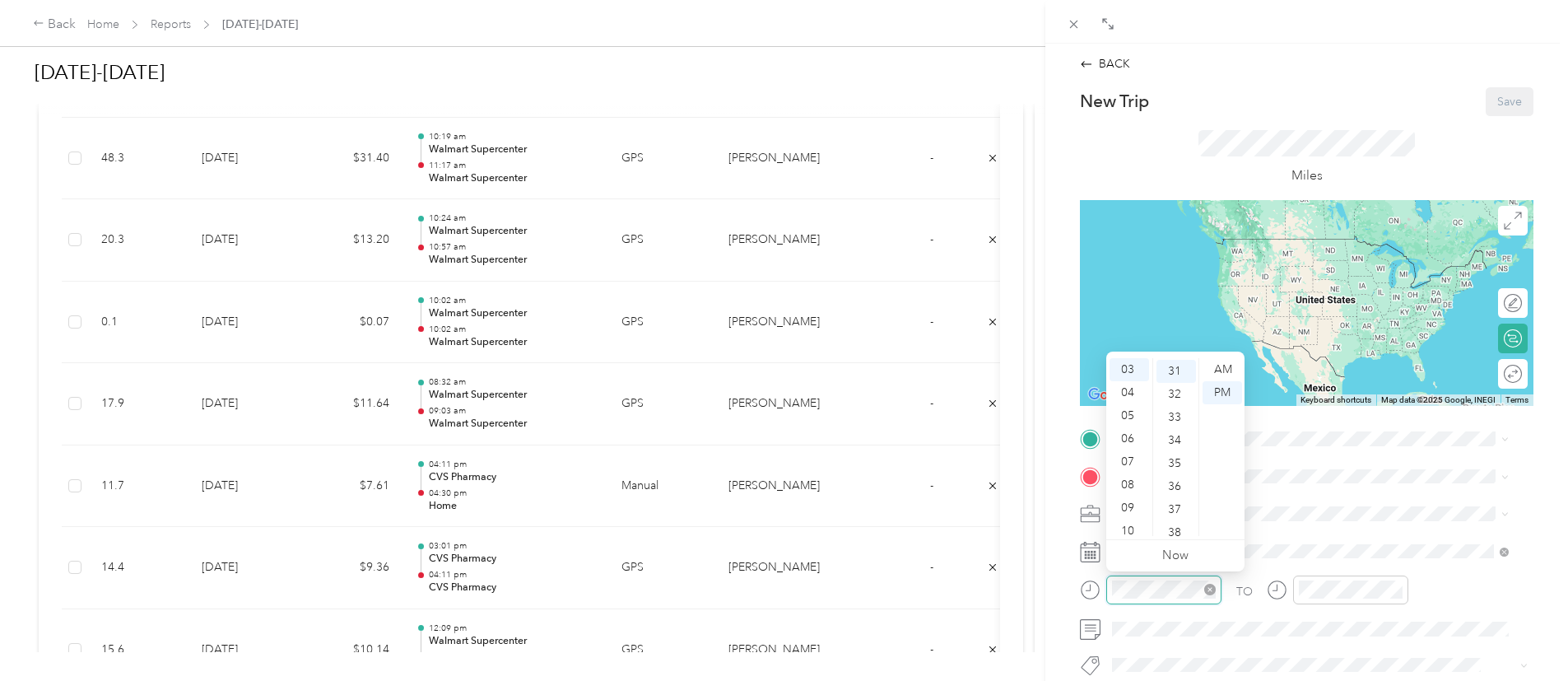
scroll to position [715, 0]
click at [1126, 479] on div "08" at bounding box center [1129, 484] width 40 height 23
click at [1172, 403] on div "15" at bounding box center [1176, 396] width 40 height 23
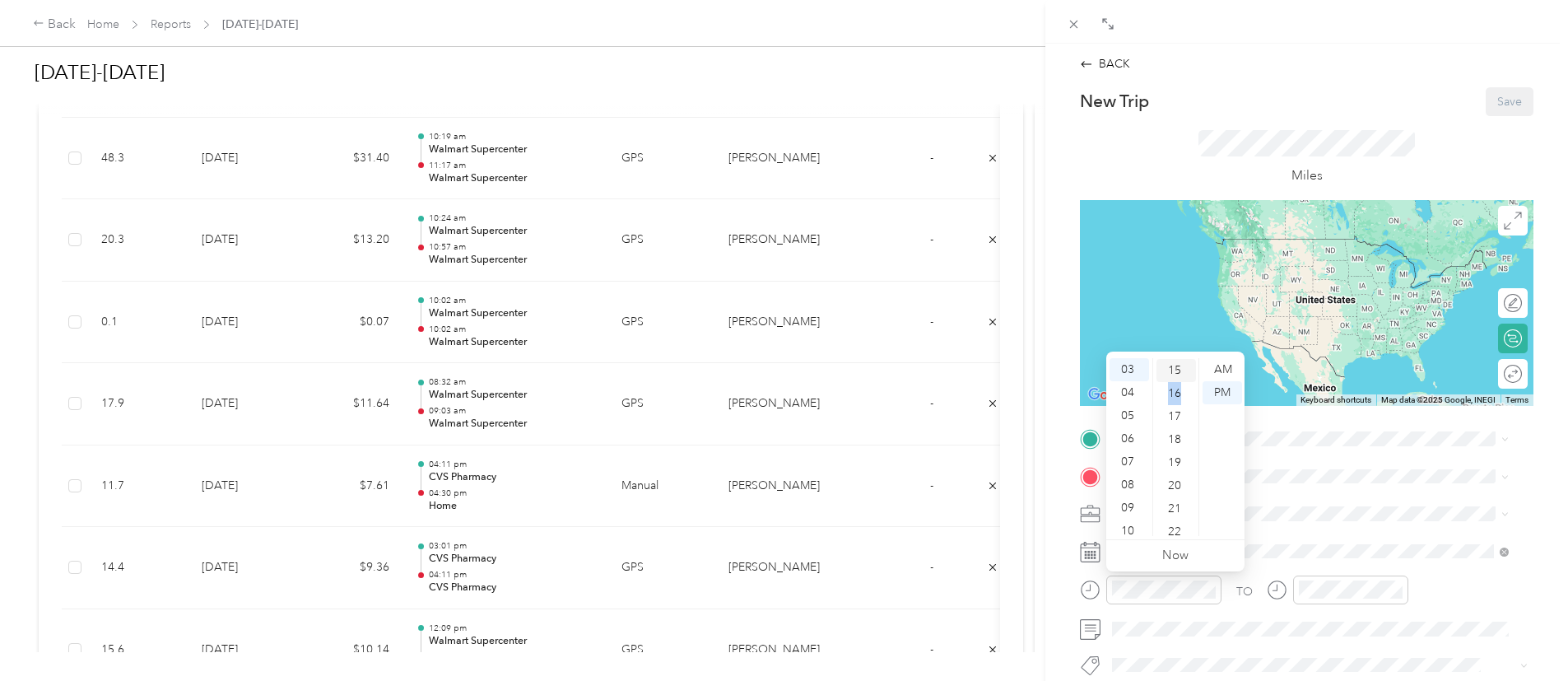
click at [1172, 403] on ul "00 01 02 03 04 05 06 07 08 09 10 11 12 13 14 15 16 17 18 19 20 21 22 23 24 25 2…" at bounding box center [1175, 447] width 46 height 177
click at [1123, 472] on div "07" at bounding box center [1129, 461] width 40 height 23
click at [1121, 453] on div "08" at bounding box center [1129, 455] width 40 height 23
click at [1217, 363] on div "AM" at bounding box center [1222, 369] width 40 height 23
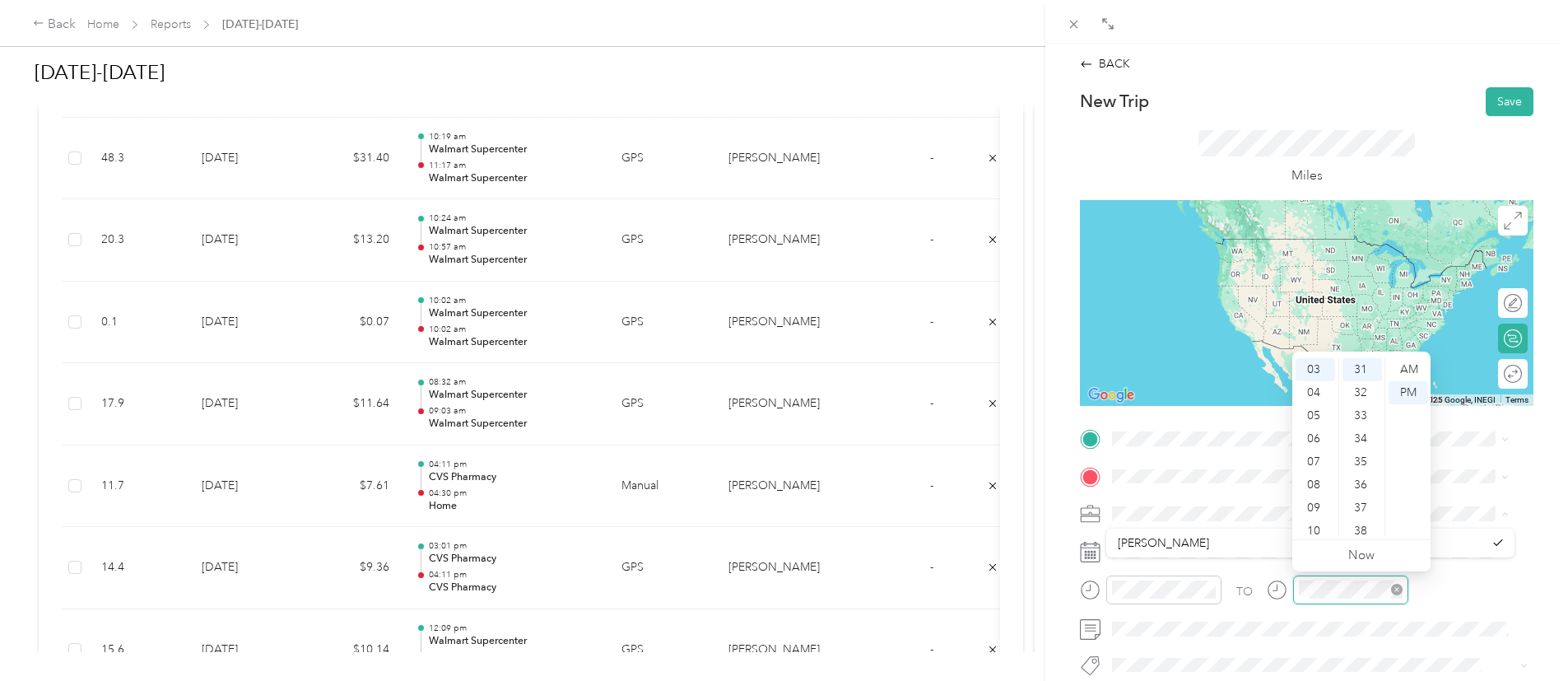
scroll to position [715, 0]
click at [1318, 483] on div "08" at bounding box center [1315, 484] width 40 height 23
click at [1364, 485] on div "30" at bounding box center [1362, 494] width 40 height 23
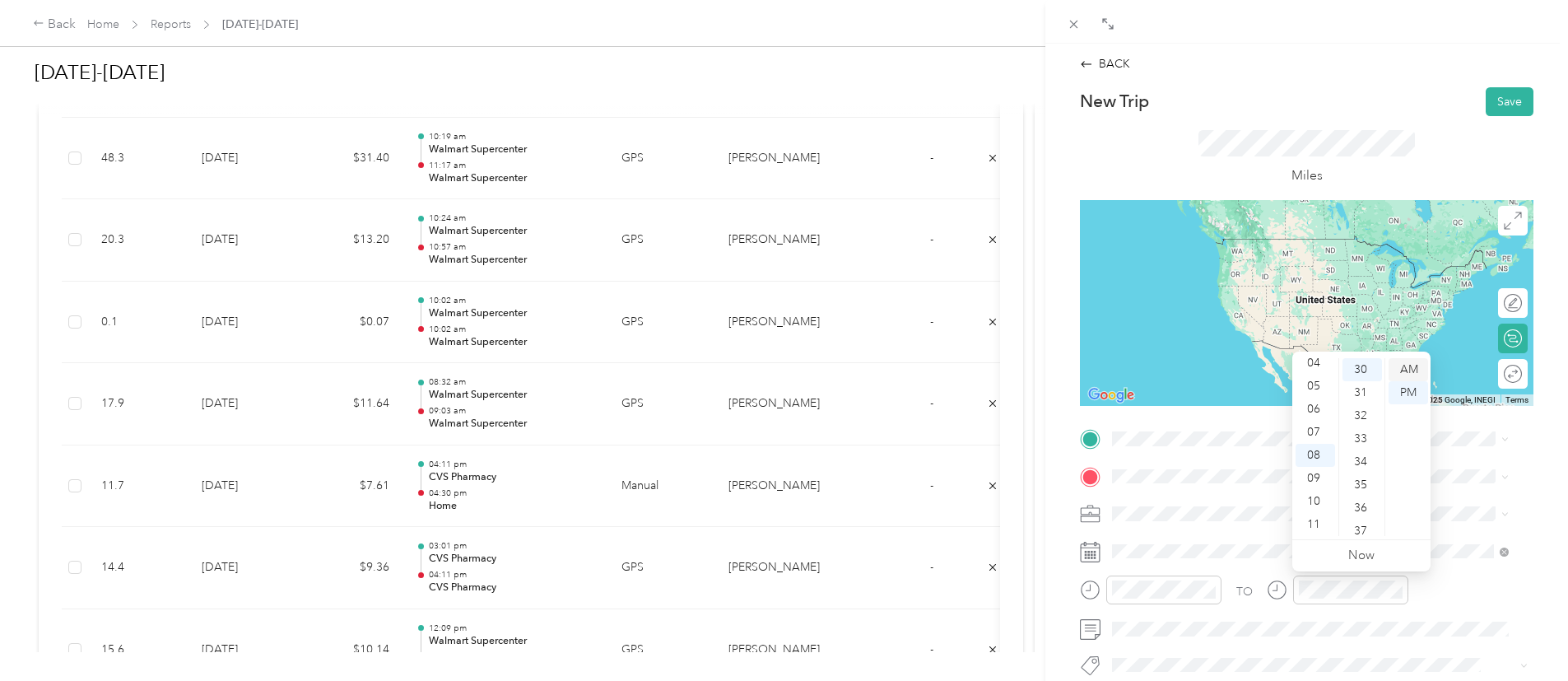
click at [1405, 364] on div "AM" at bounding box center [1408, 369] width 40 height 23
click at [1181, 231] on li "Home [STREET_ADDRESS][PERSON_NAME]" at bounding box center [1310, 248] width 408 height 52
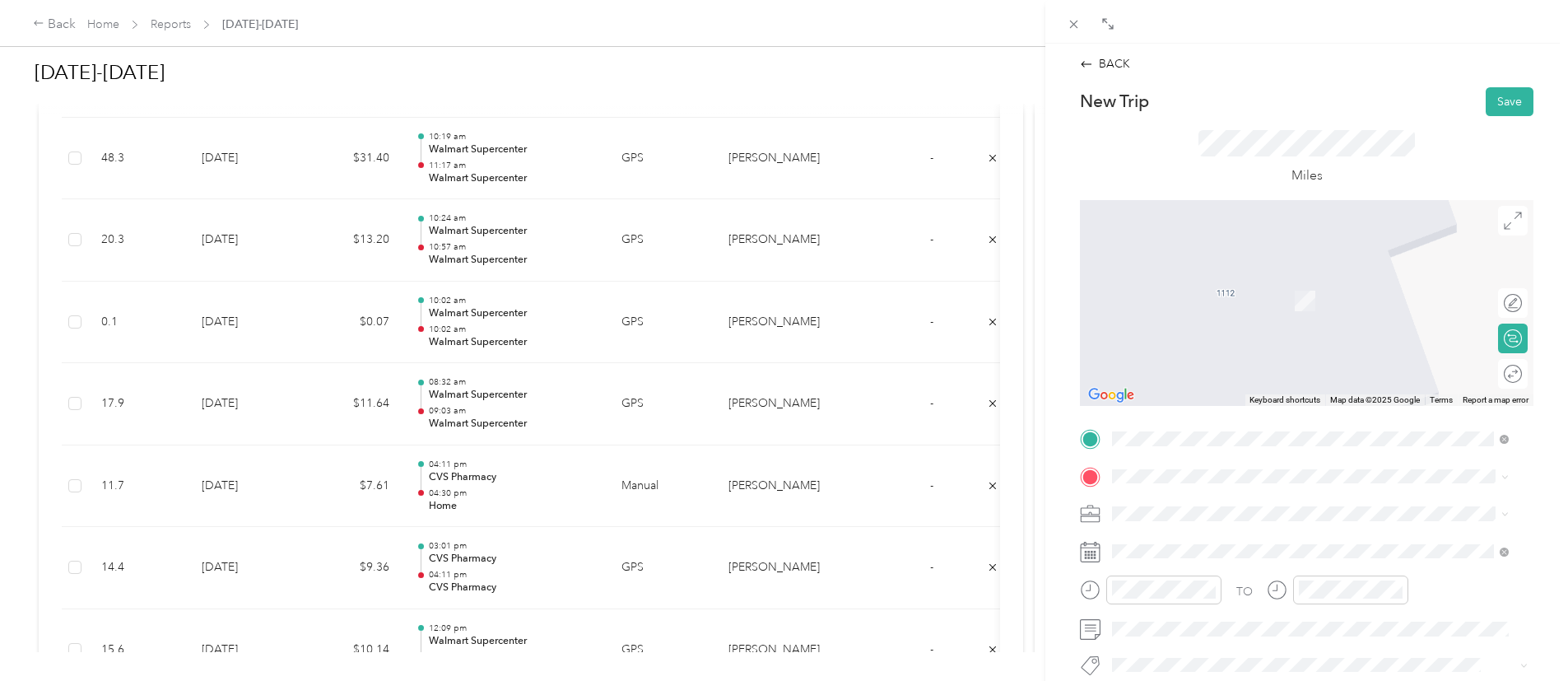
click at [1166, 456] on div "TO Add photo" at bounding box center [1307, 624] width 453 height 397
click at [1158, 468] on span at bounding box center [1319, 476] width 427 height 26
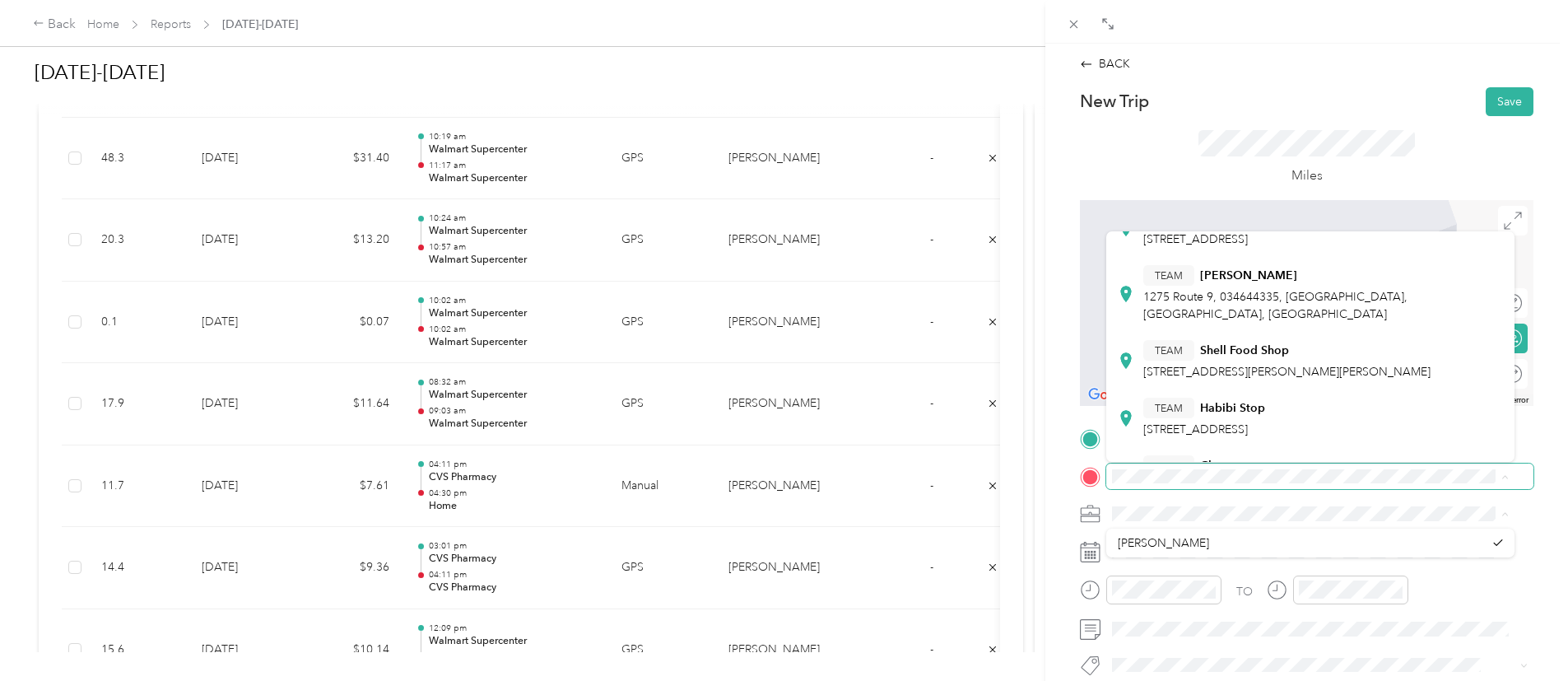
scroll to position [0, 0]
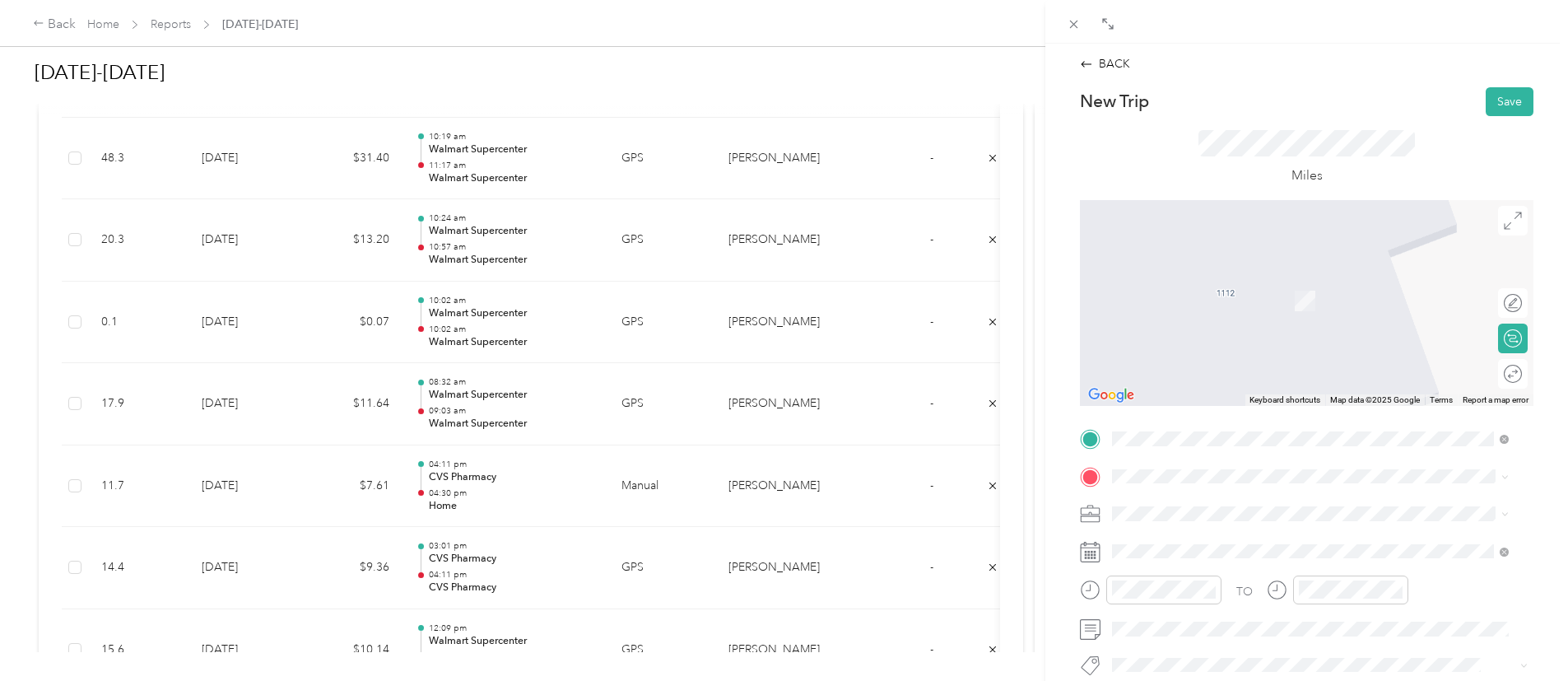
click at [1266, 298] on span "[STREET_ADDRESS][GEOGRAPHIC_DATA], [GEOGRAPHIC_DATA]" at bounding box center [1318, 296] width 348 height 14
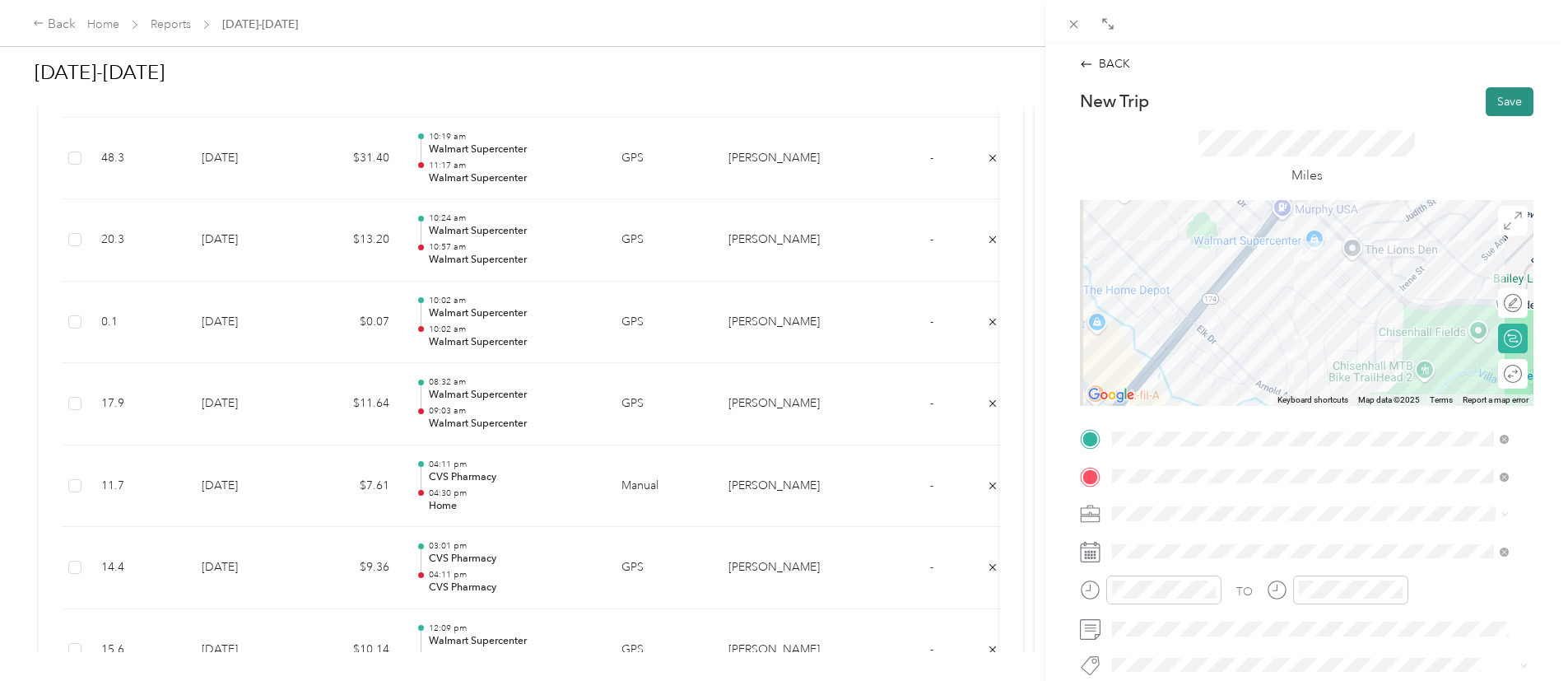
click at [1486, 87] on button "Save" at bounding box center [1509, 102] width 48 height 29
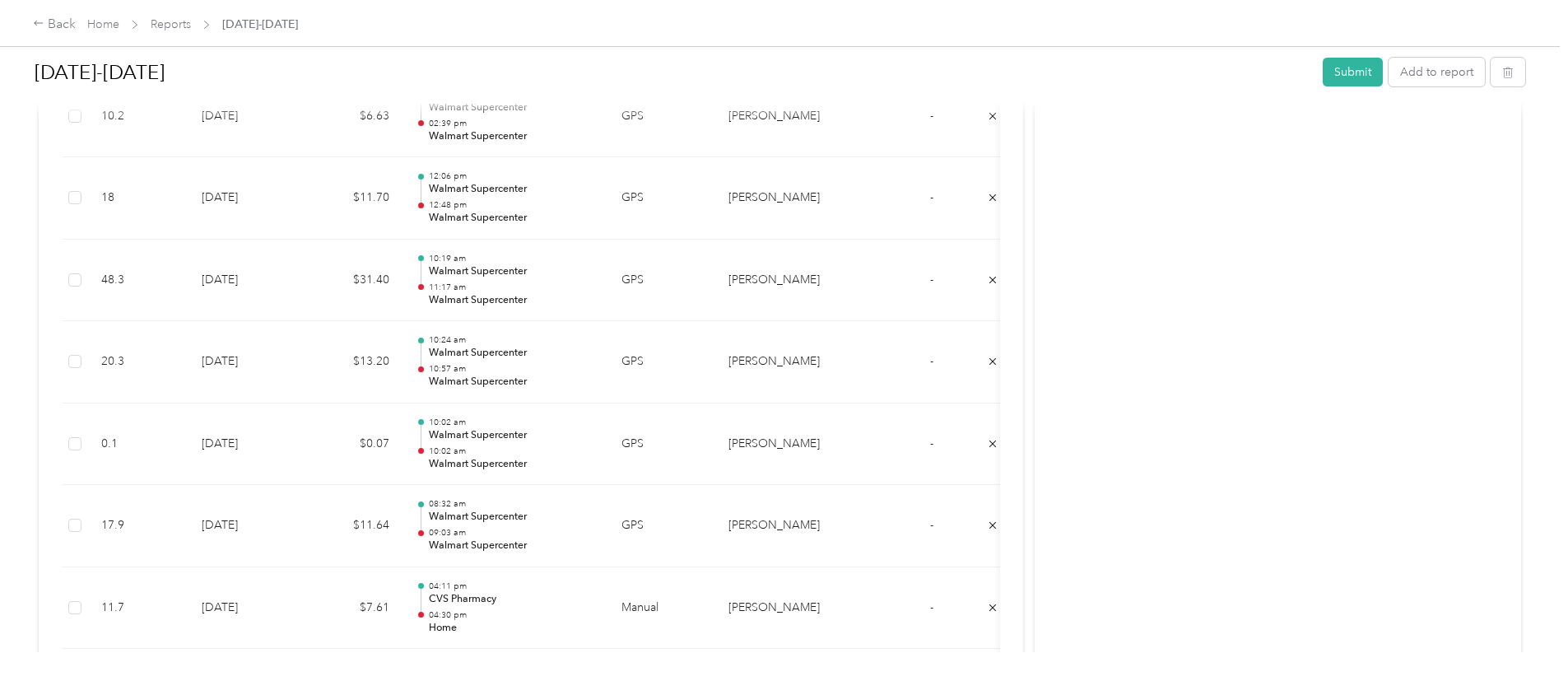
scroll to position [2484, 0]
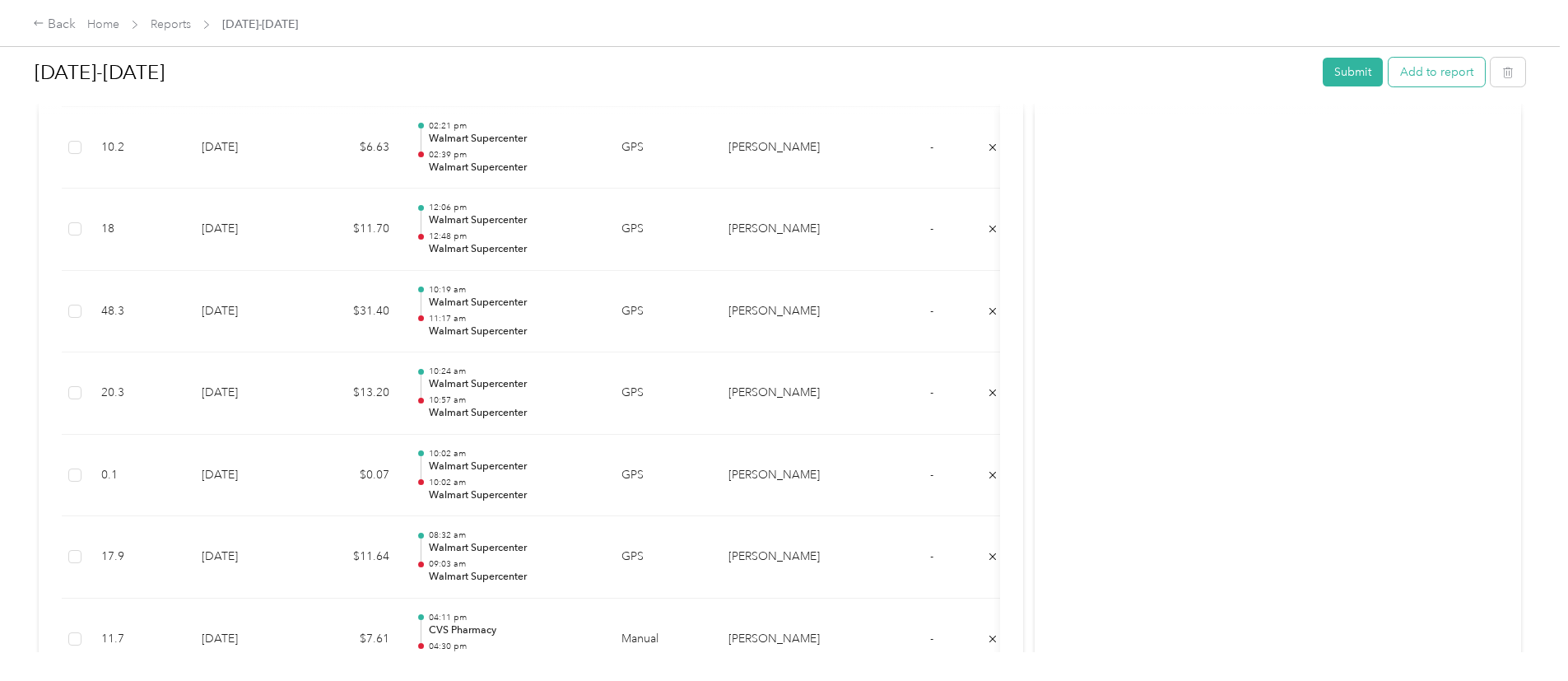
click at [1389, 67] on button "Add to report" at bounding box center [1436, 72] width 96 height 29
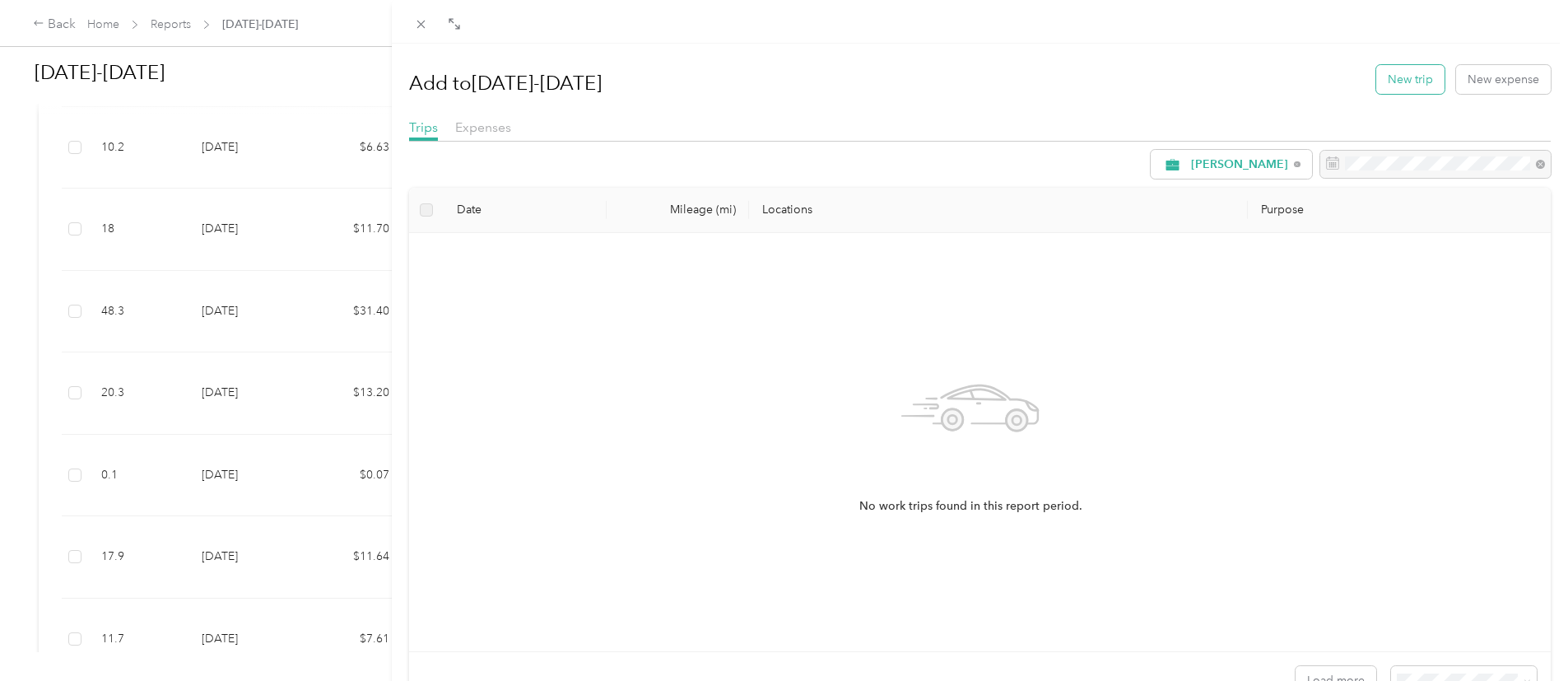
click at [1376, 72] on button "New trip" at bounding box center [1410, 80] width 68 height 29
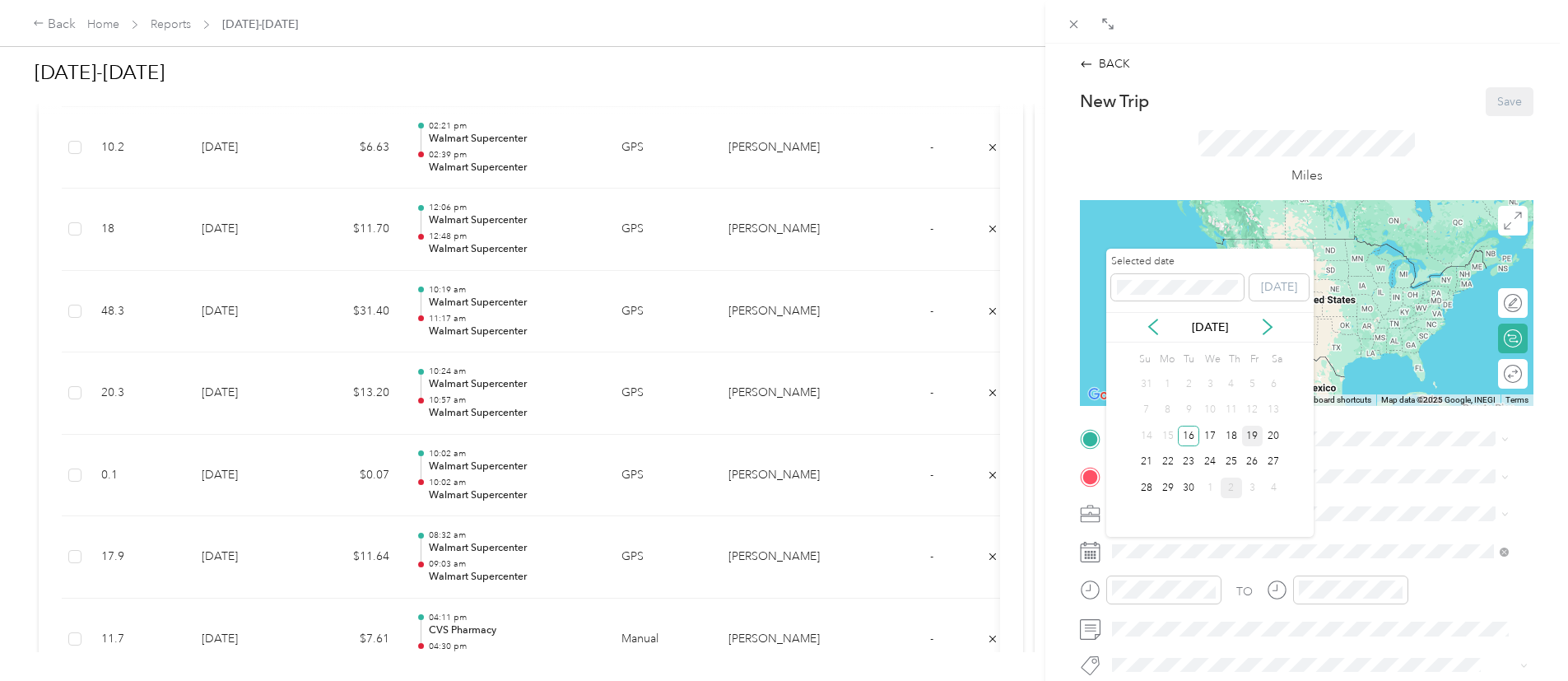
click at [1247, 436] on div "19" at bounding box center [1252, 436] width 21 height 20
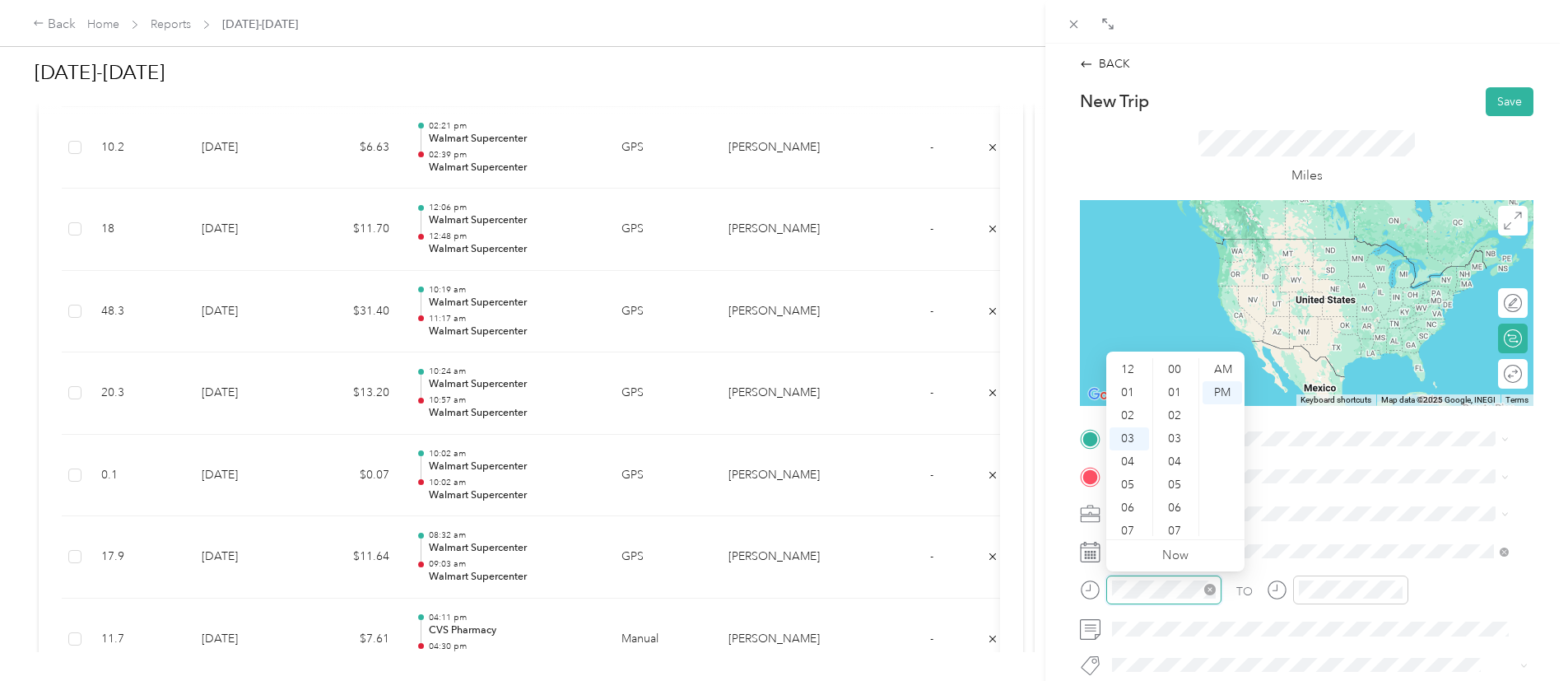
scroll to position [69, 0]
click at [1127, 492] on div "08" at bounding box center [1129, 484] width 40 height 23
click at [1172, 377] on div "15" at bounding box center [1176, 379] width 40 height 23
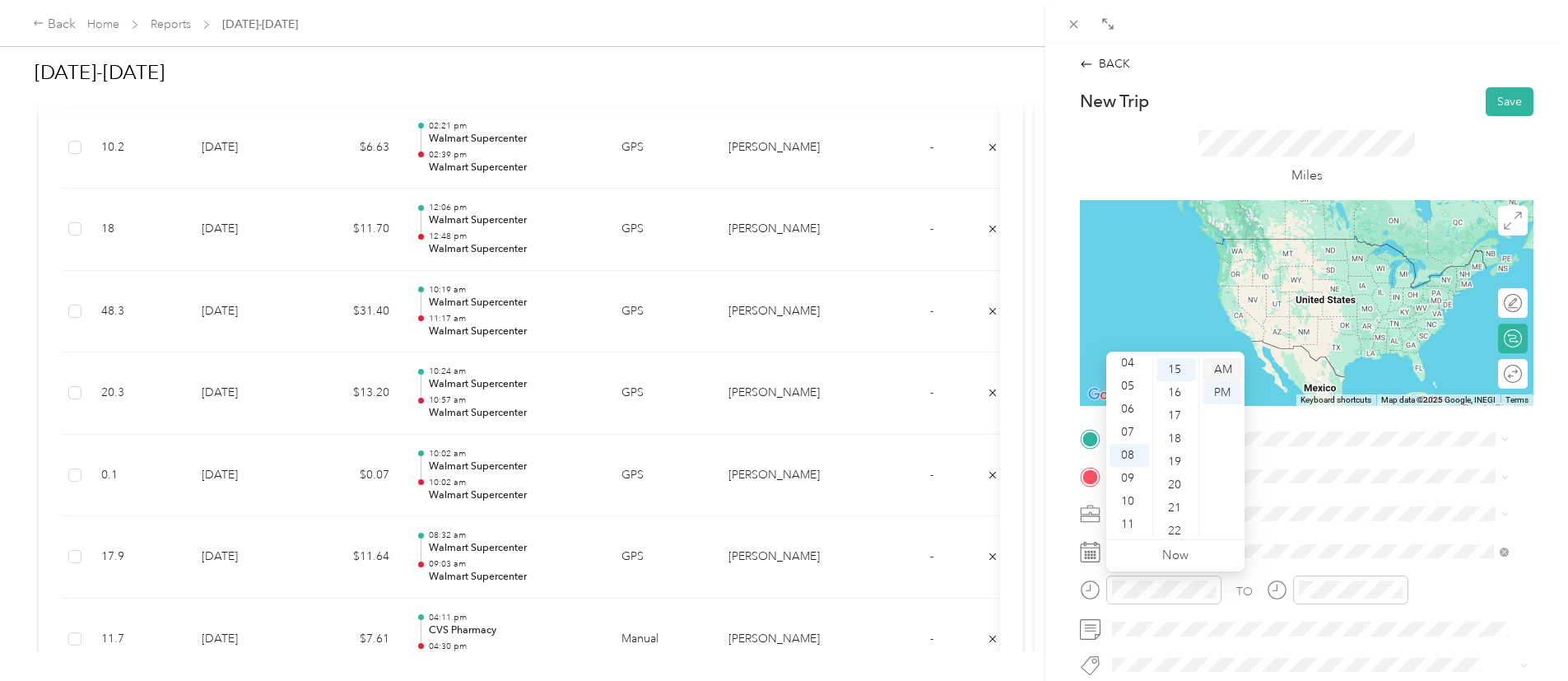
click at [1216, 370] on div "AM" at bounding box center [1222, 369] width 40 height 23
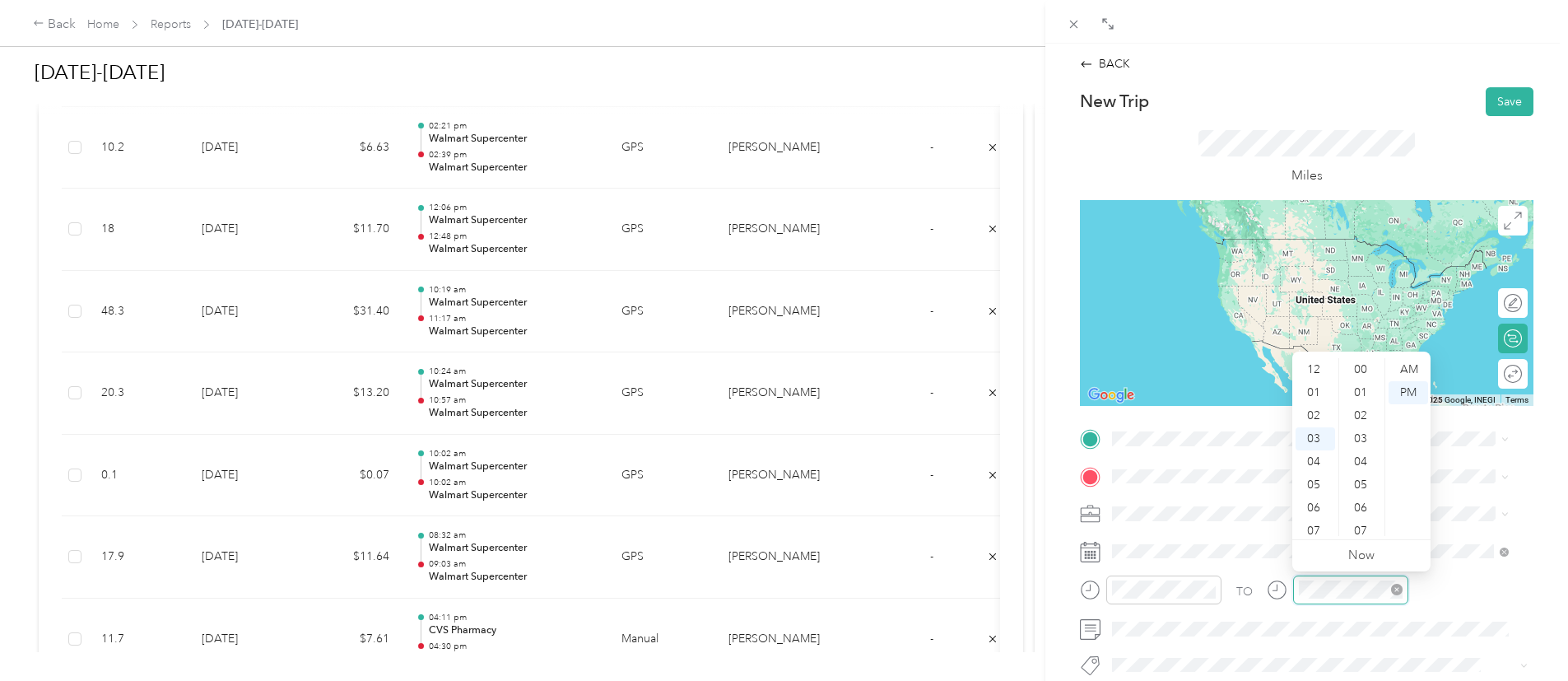
scroll to position [69, 0]
click at [1315, 481] on div "08" at bounding box center [1315, 484] width 40 height 23
click at [1351, 409] on div "31" at bounding box center [1362, 402] width 40 height 23
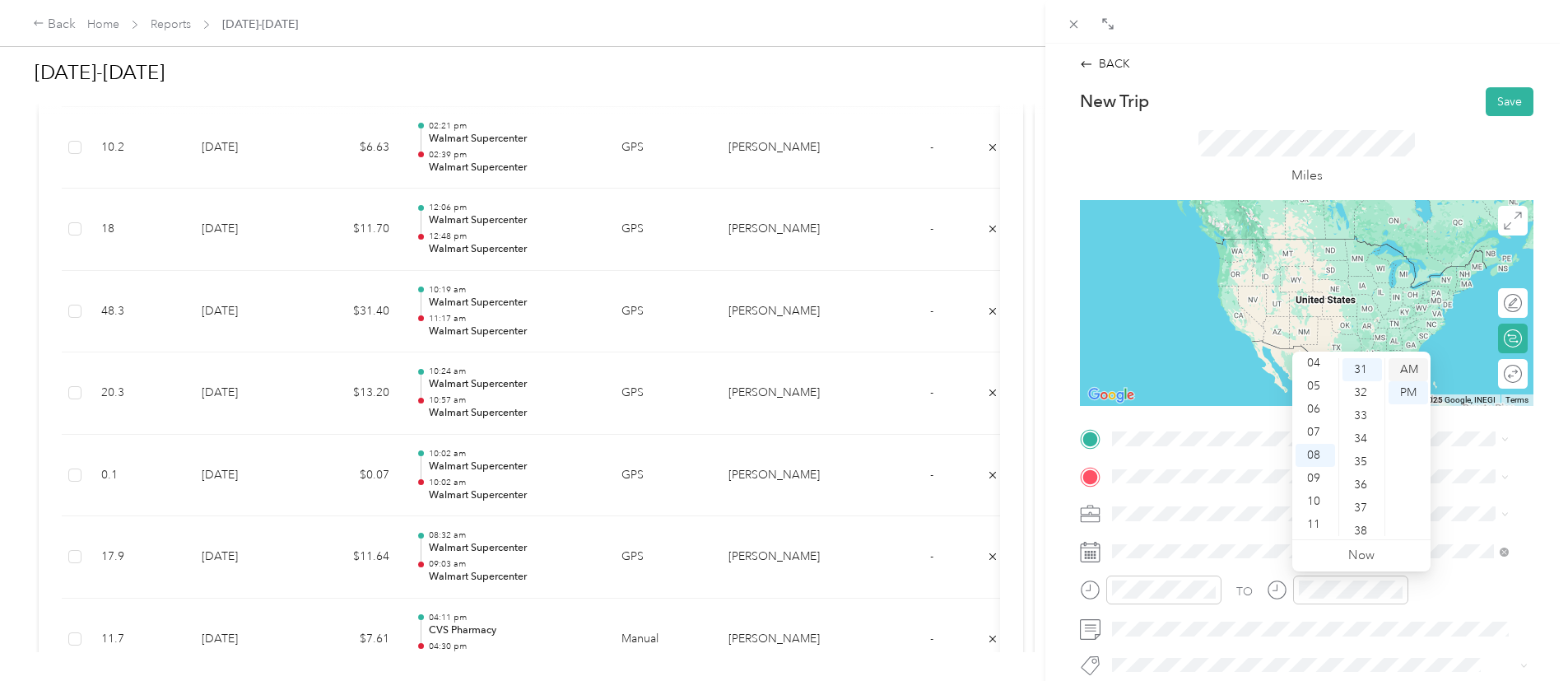
click at [1409, 370] on div "AM" at bounding box center [1408, 369] width 40 height 23
click at [1438, 614] on div "TO" at bounding box center [1307, 596] width 453 height 41
click at [1215, 265] on li "Home [STREET_ADDRESS][PERSON_NAME]" at bounding box center [1310, 254] width 408 height 52
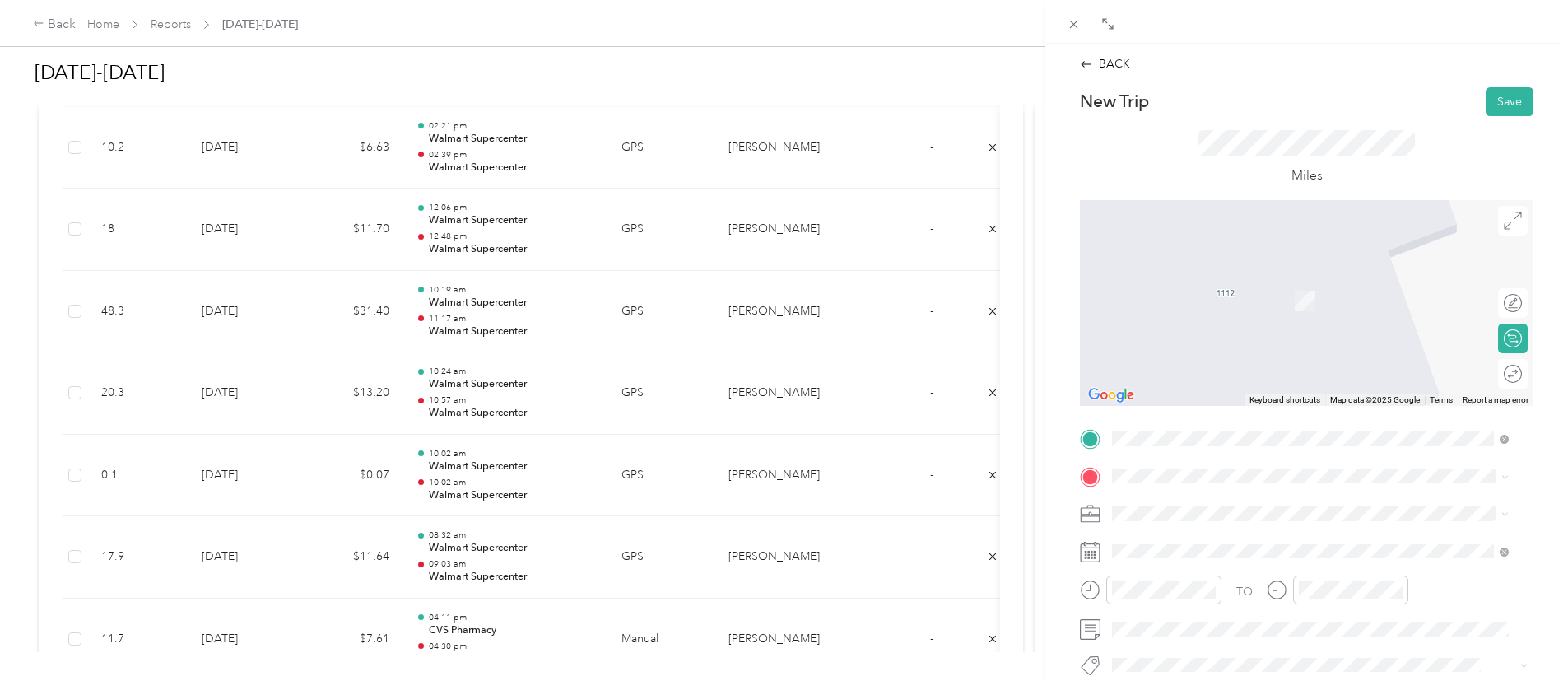
click at [1239, 285] on div "TEAM Walmart Supercenter [STREET_ADDRESS][GEOGRAPHIC_DATA], [GEOGRAPHIC_DATA]" at bounding box center [1318, 290] width 348 height 41
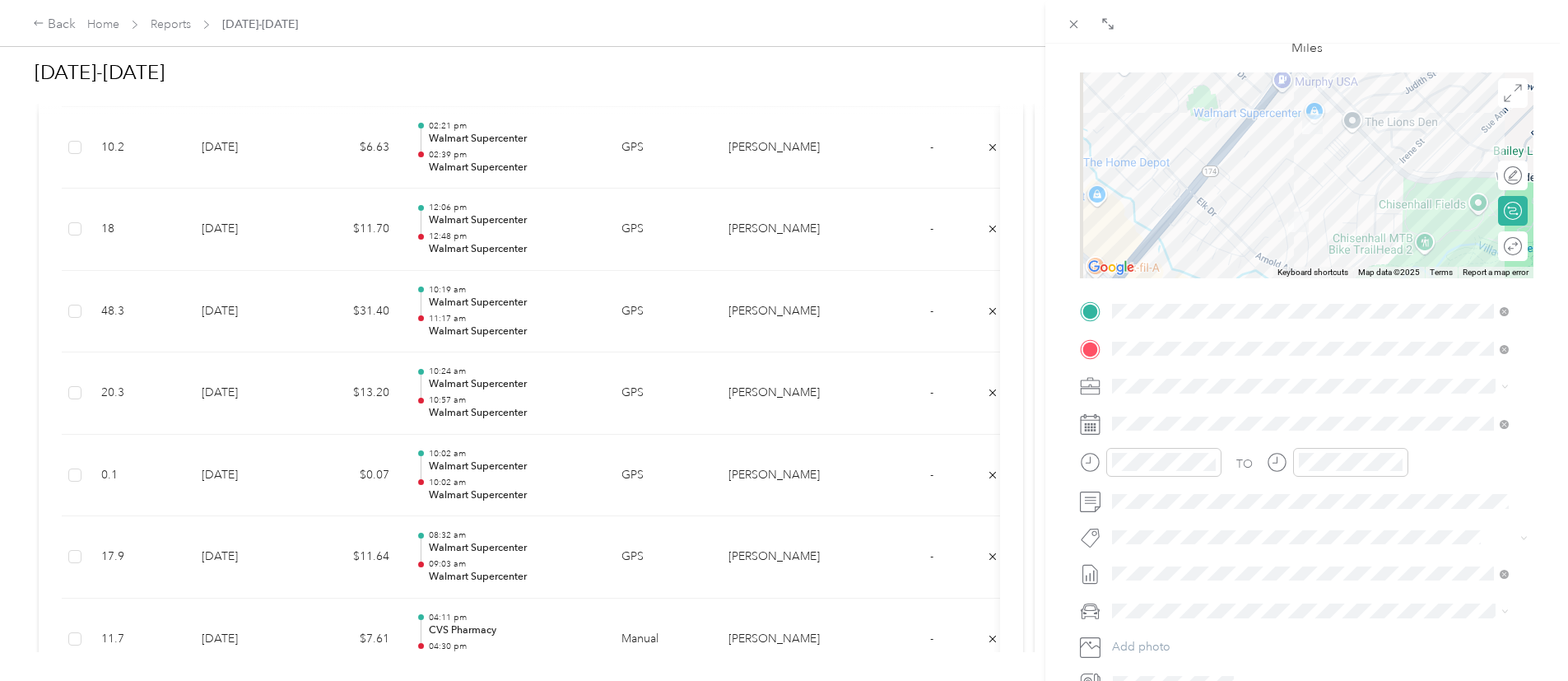
scroll to position [0, 0]
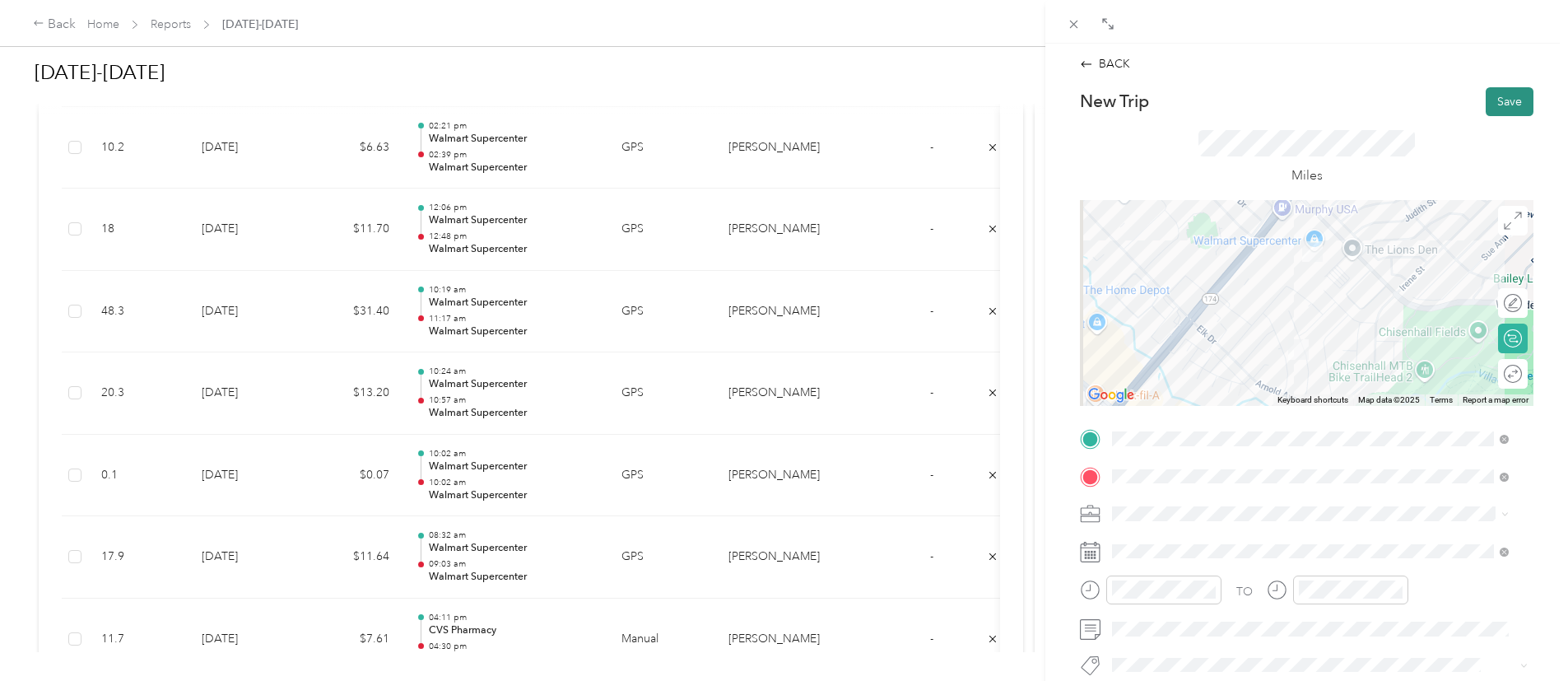
click at [1492, 103] on button "Save" at bounding box center [1509, 102] width 48 height 29
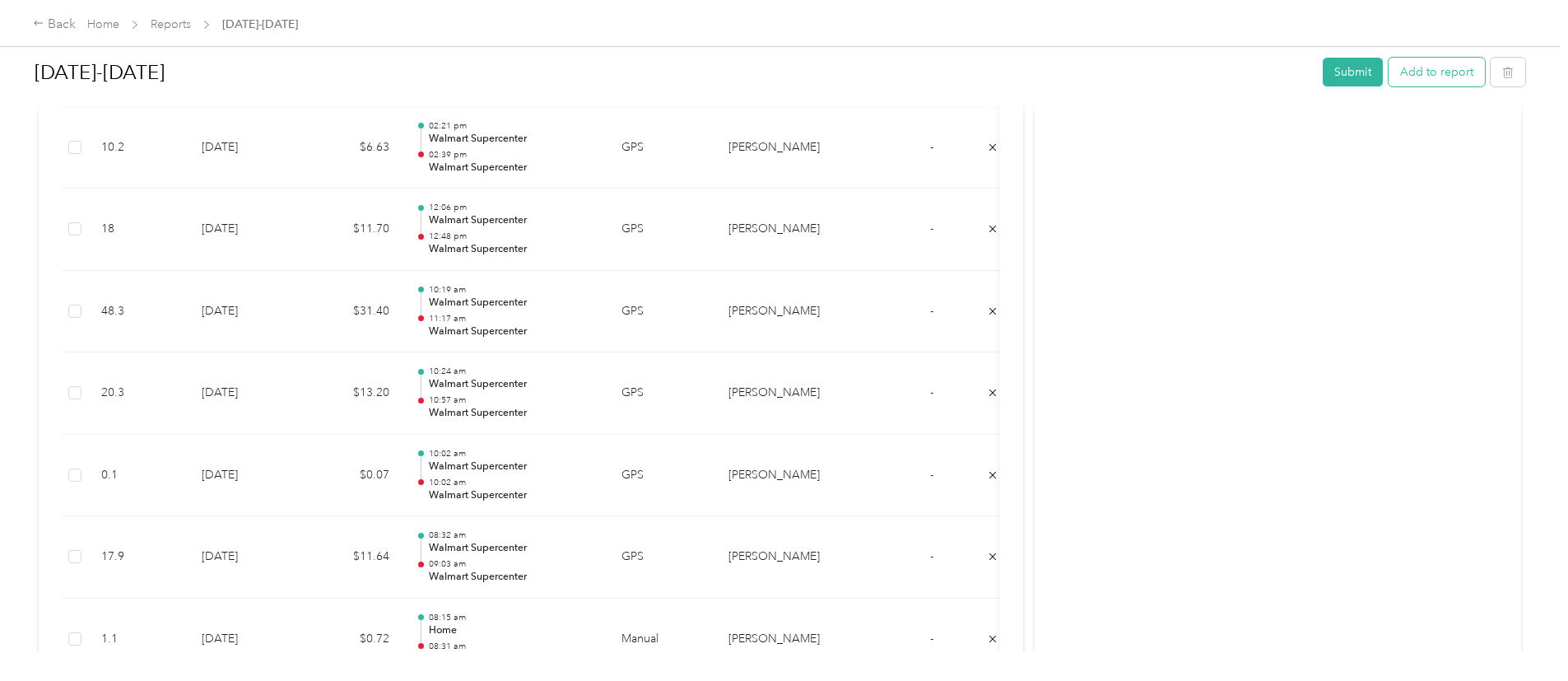
click at [1389, 69] on button "Add to report" at bounding box center [1436, 72] width 96 height 29
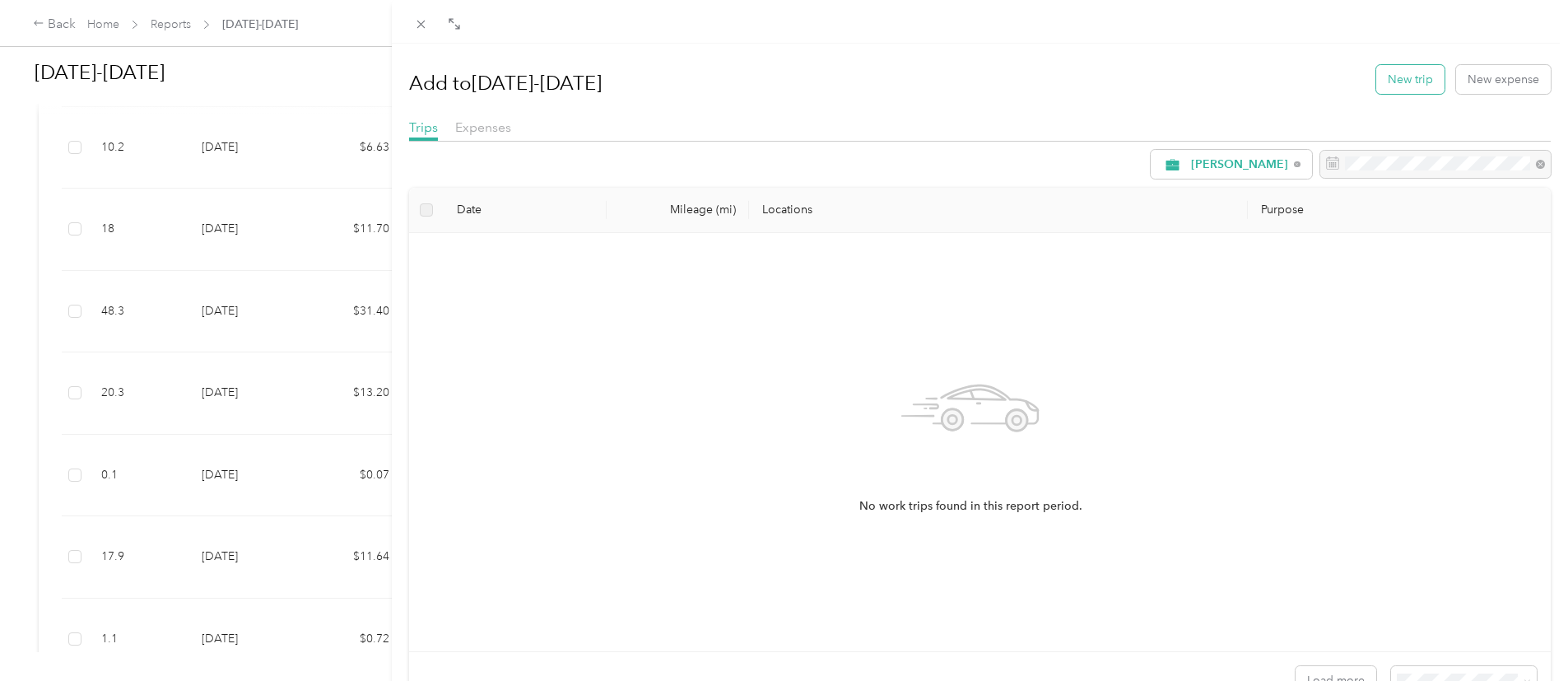
click at [1385, 89] on button "New trip" at bounding box center [1410, 80] width 68 height 29
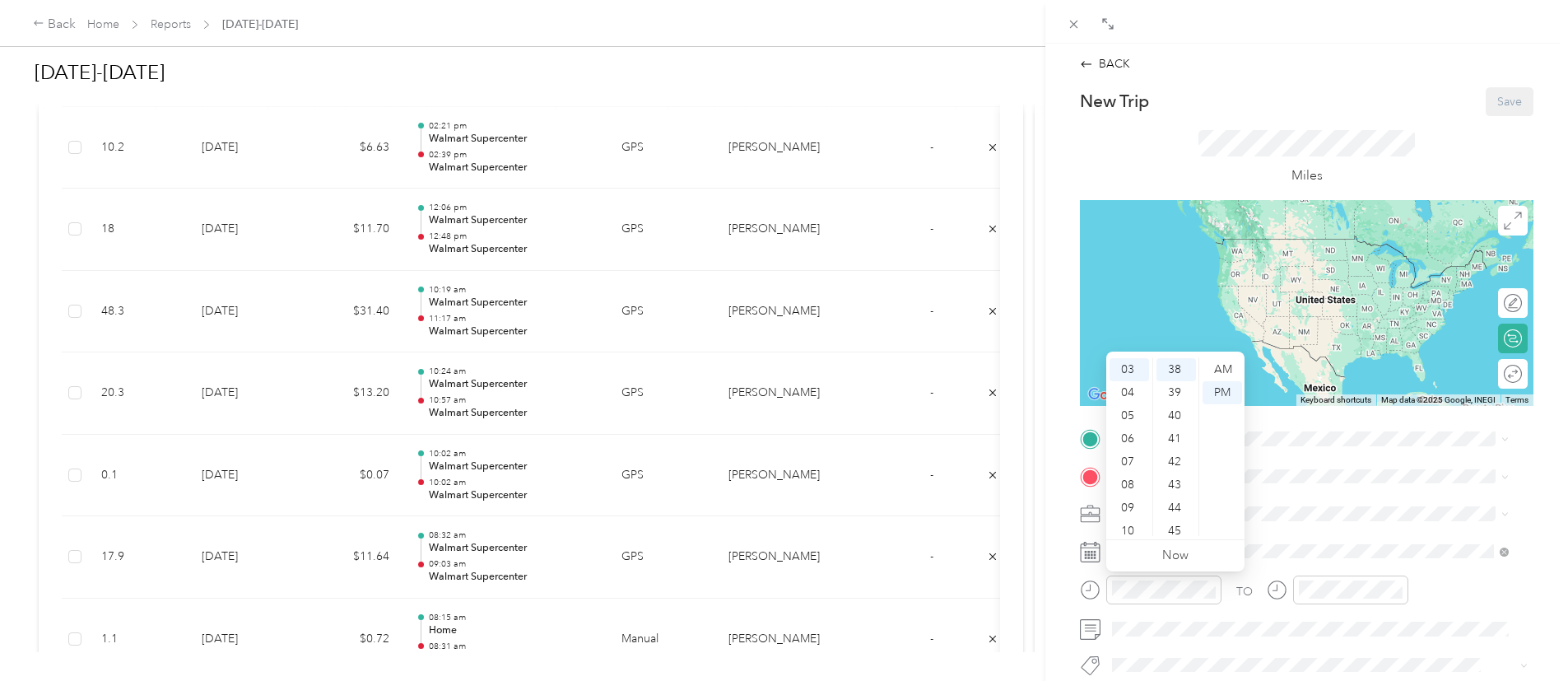
scroll to position [20, 0]
click at [1117, 401] on div "02" at bounding box center [1129, 396] width 40 height 23
click at [1165, 387] on div "15" at bounding box center [1176, 382] width 40 height 23
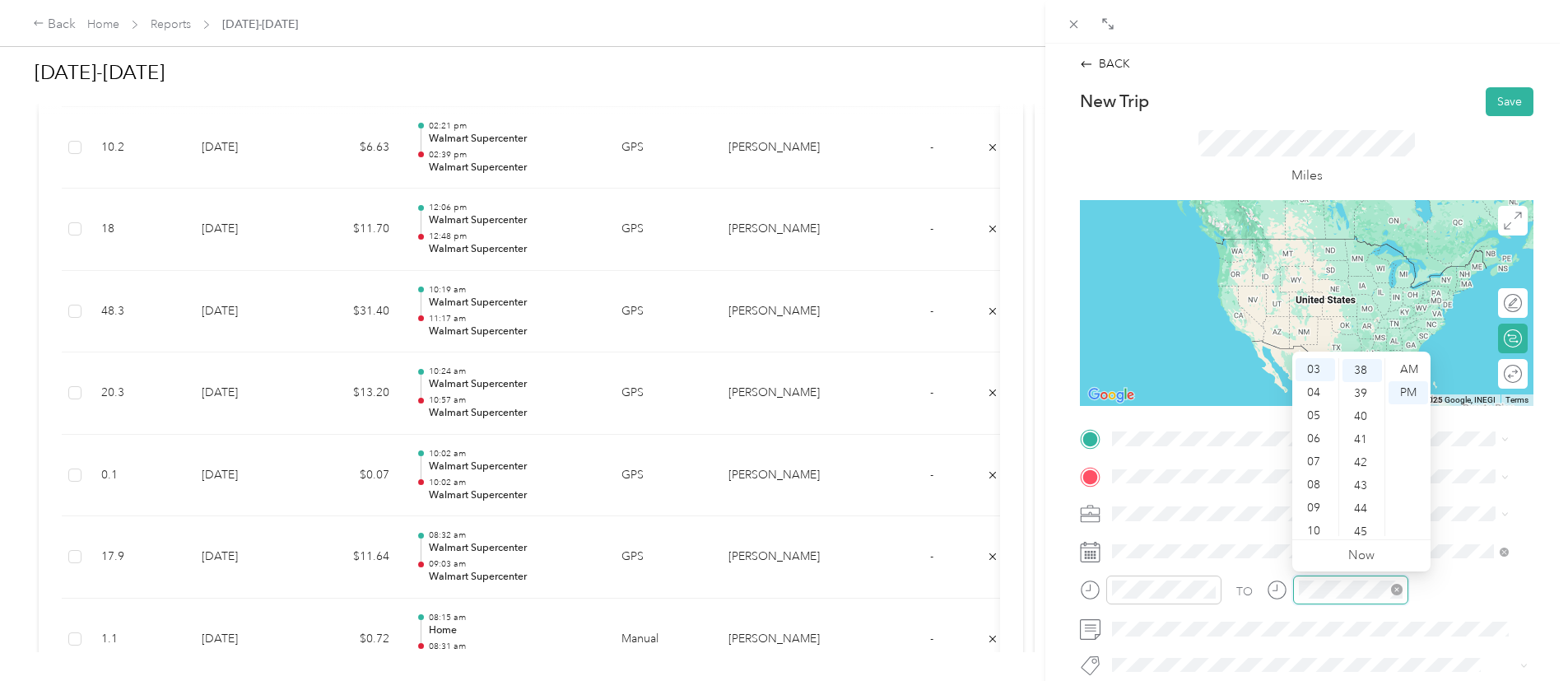
scroll to position [876, 0]
click at [1307, 397] on div "02" at bounding box center [1315, 396] width 40 height 23
click at [1363, 431] on div "30" at bounding box center [1362, 431] width 40 height 23
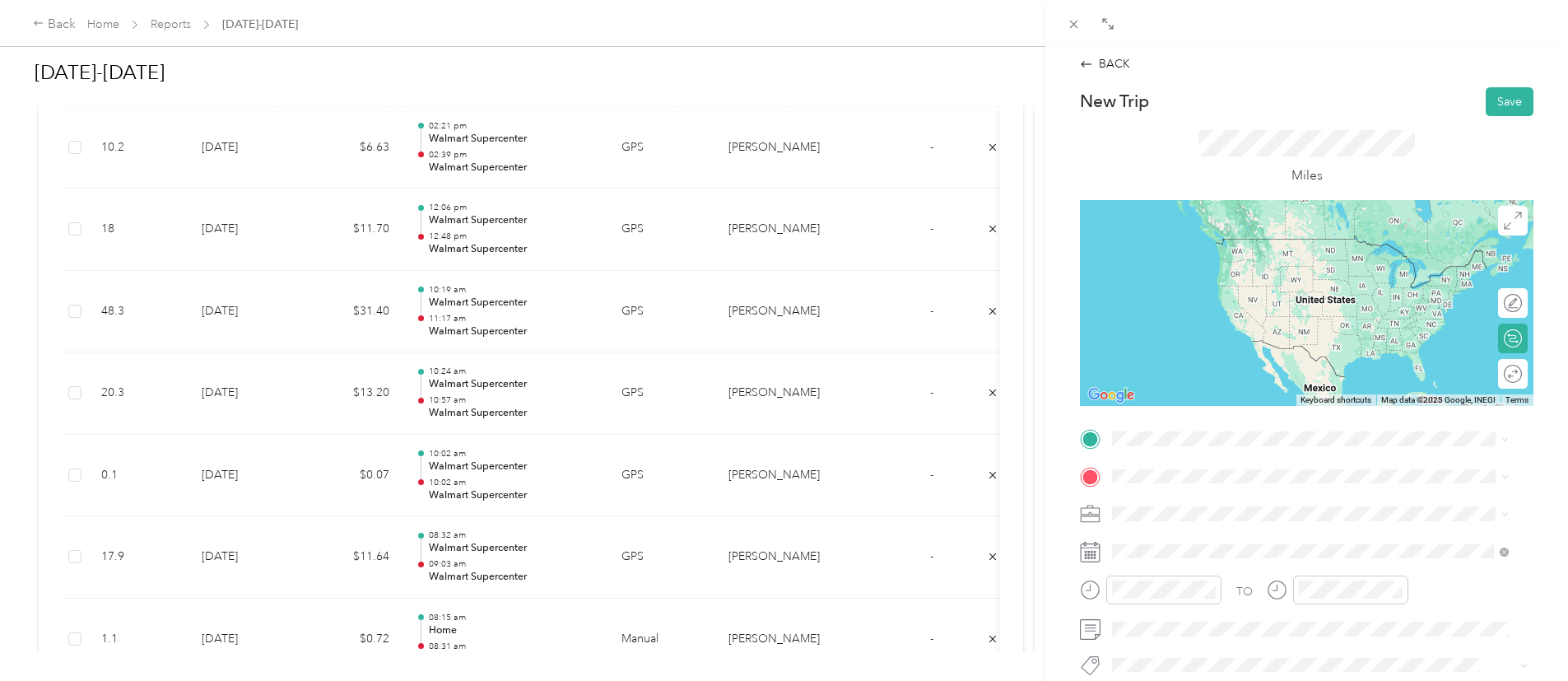
click at [1499, 532] on div "TO Add photo" at bounding box center [1307, 624] width 453 height 397
click at [1248, 266] on span "[STREET_ADDRESS][GEOGRAPHIC_DATA], [GEOGRAPHIC_DATA]" at bounding box center [1318, 268] width 348 height 14
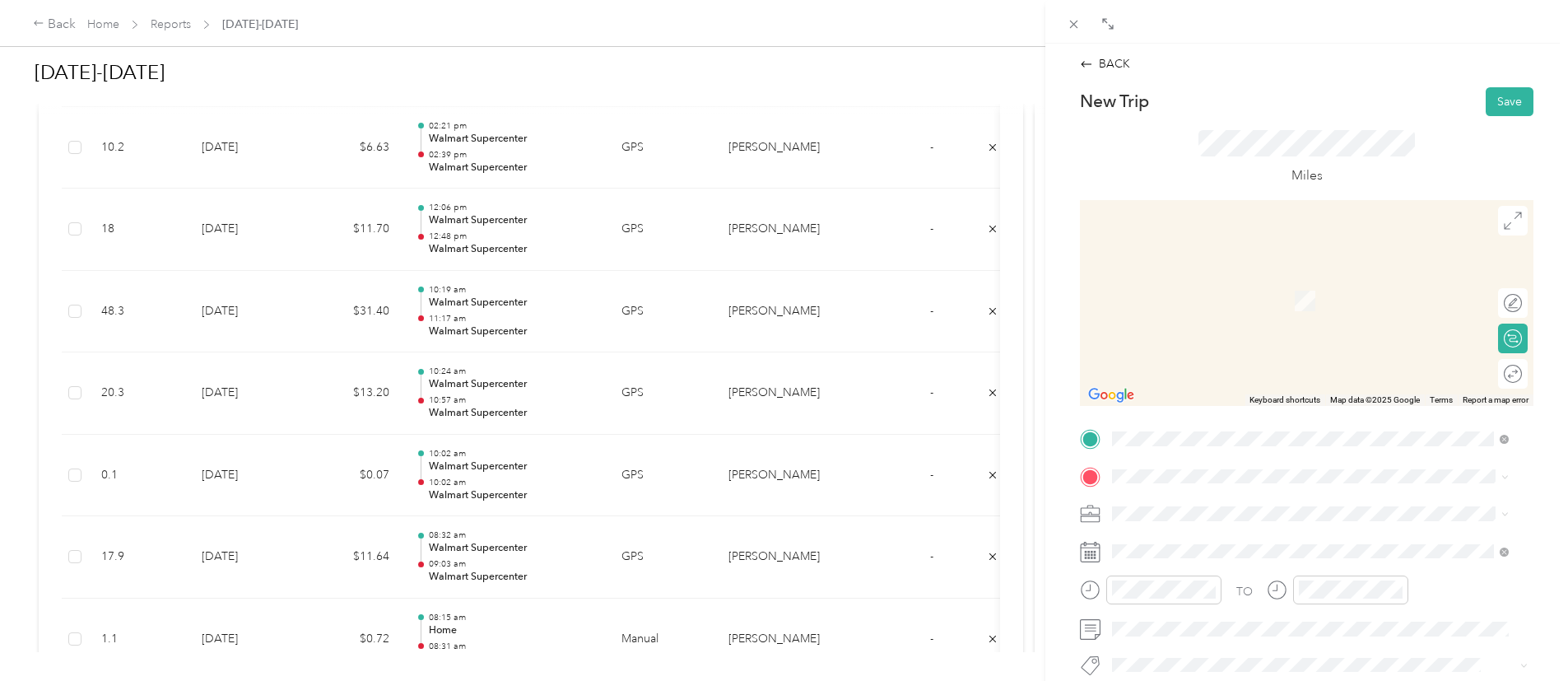
click at [1221, 300] on div "Home [STREET_ADDRESS][PERSON_NAME]" at bounding box center [1311, 282] width 385 height 41
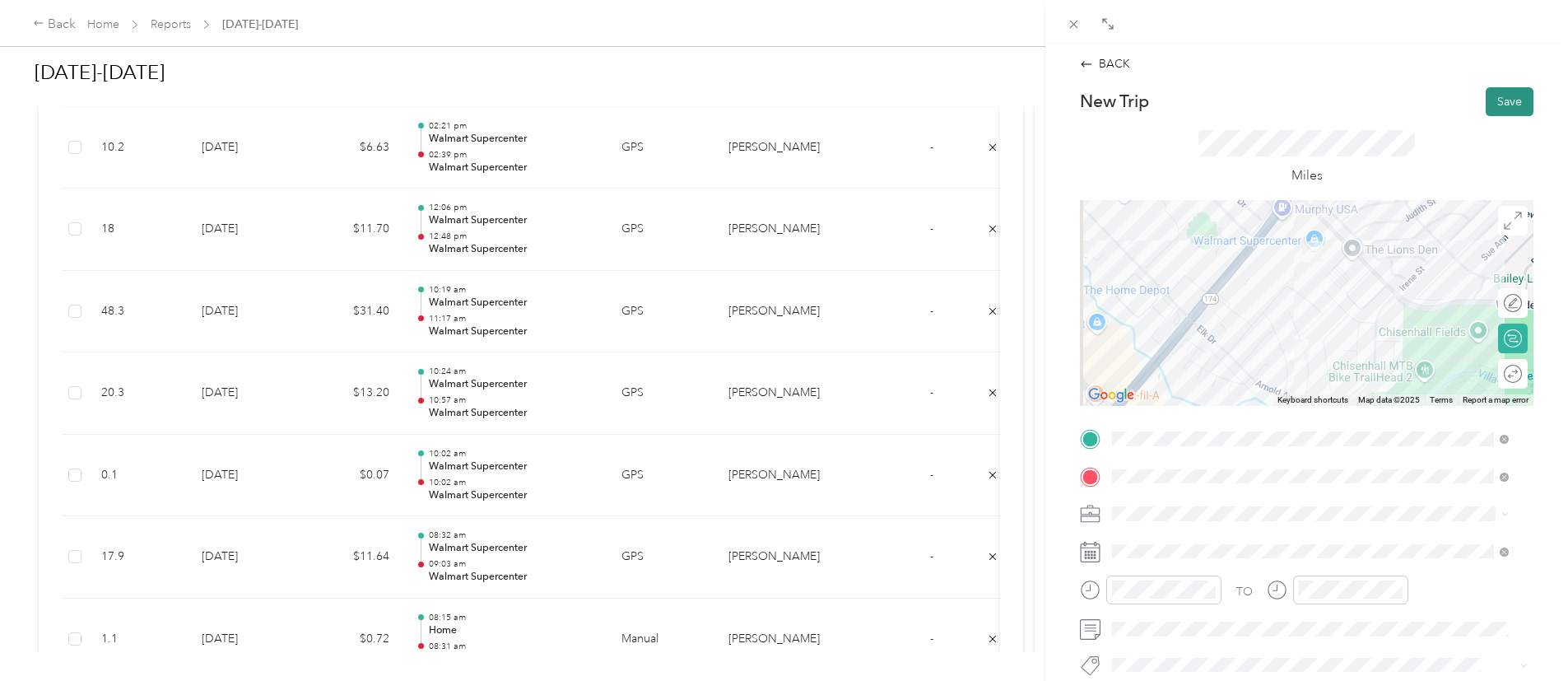
click at [1501, 100] on button "Save" at bounding box center [1509, 102] width 48 height 29
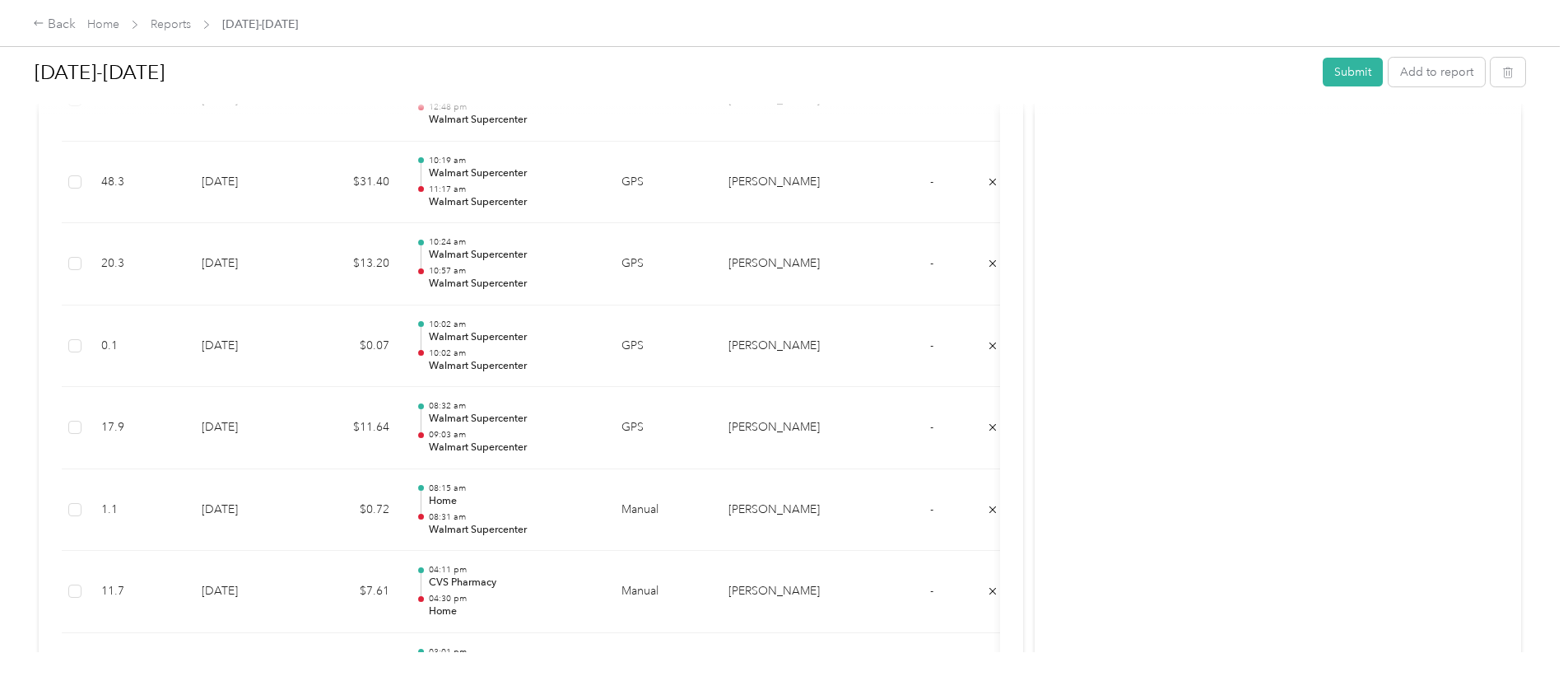
scroll to position [2529, 0]
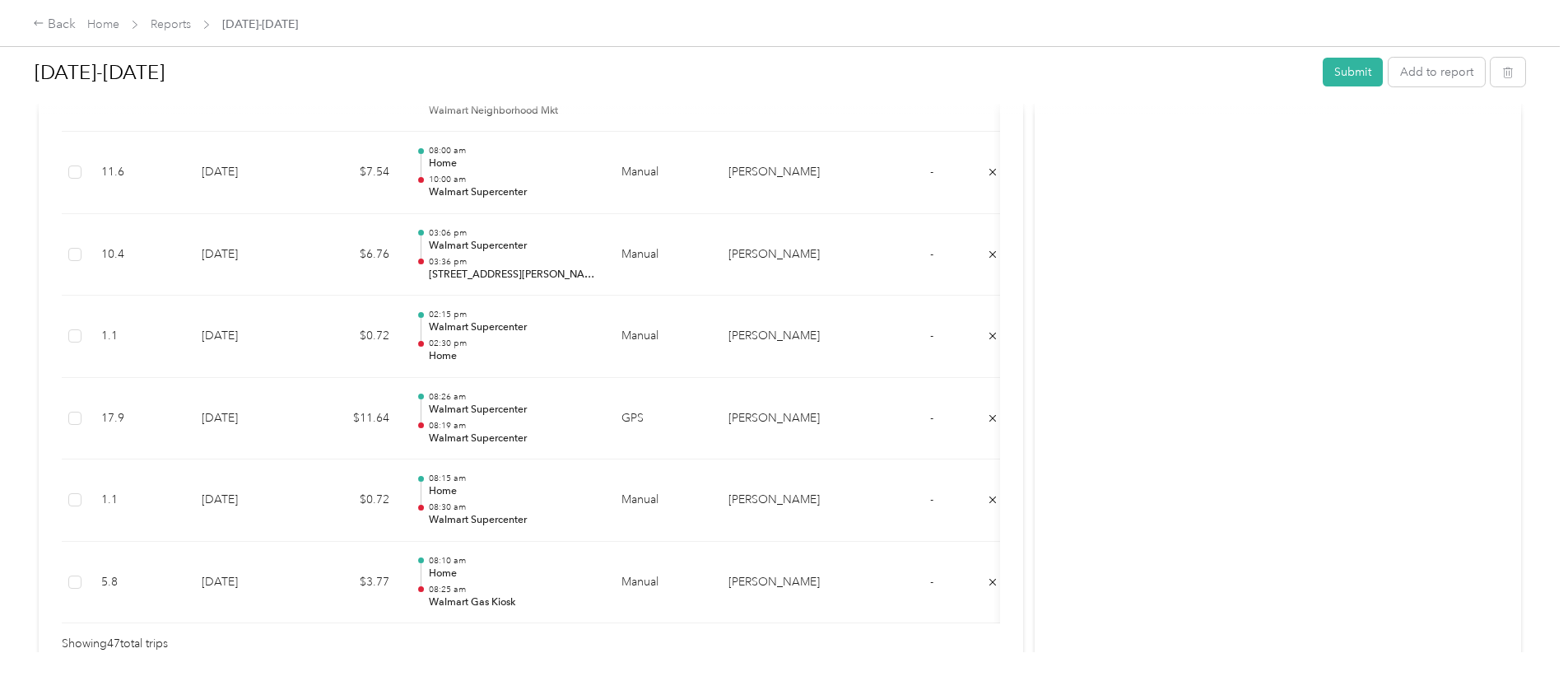
scroll to position [3971, 0]
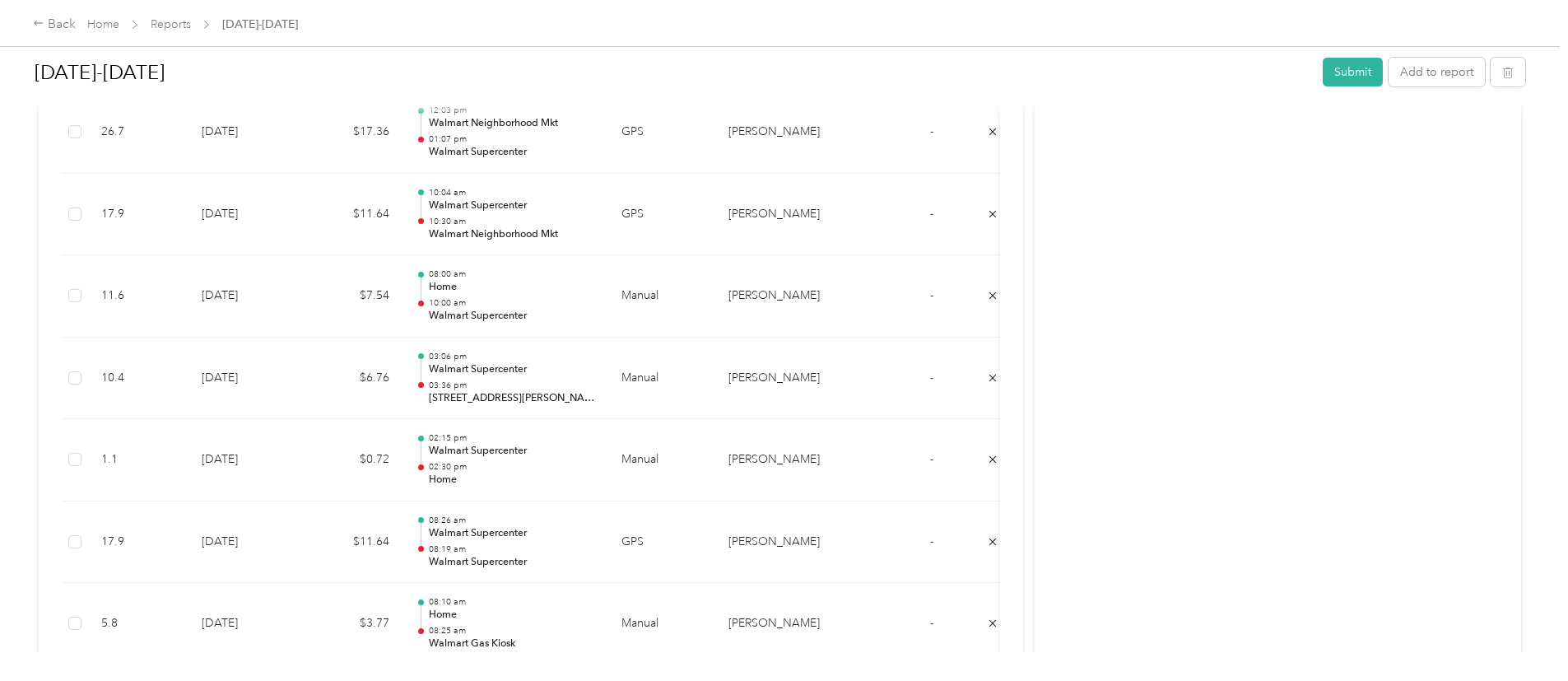
scroll to position [3645, 0]
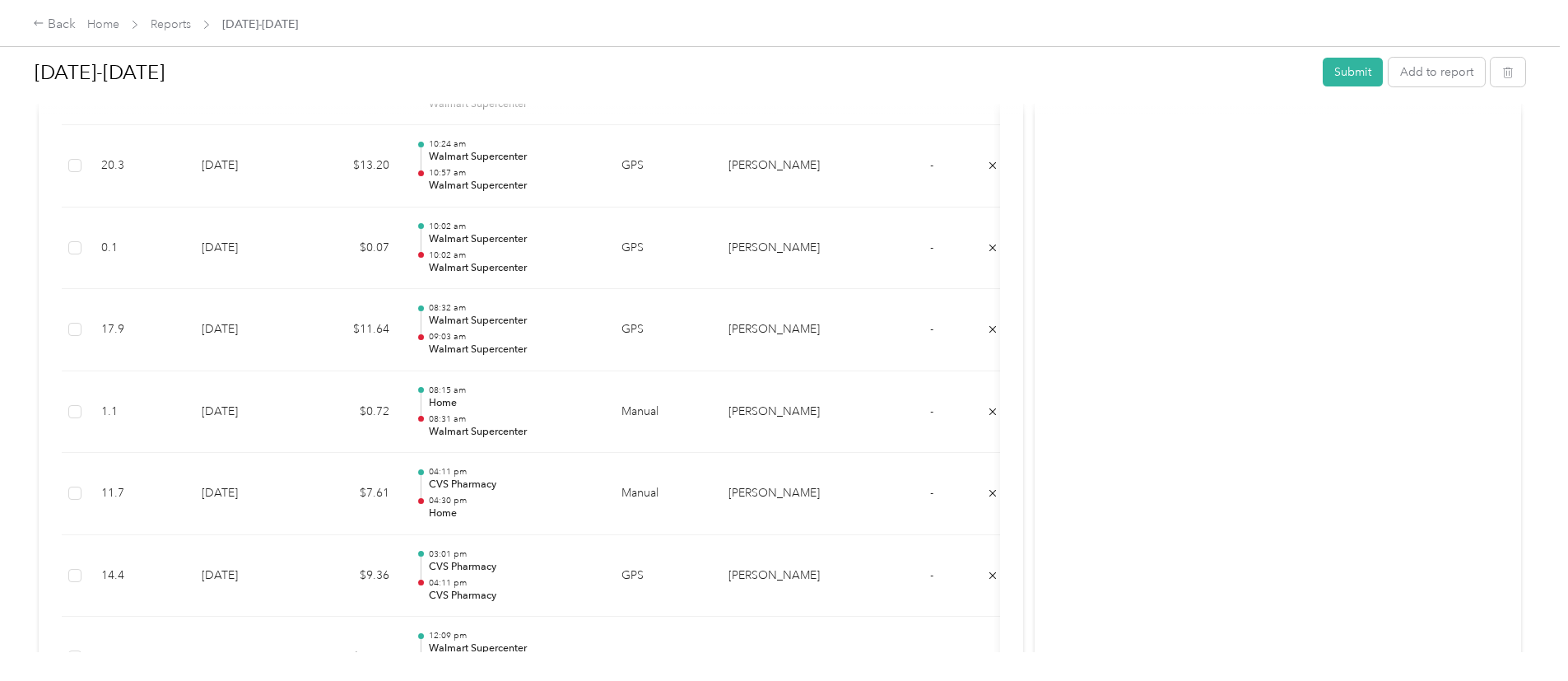
scroll to position [2716, 0]
click at [1389, 63] on button "Add to report" at bounding box center [1436, 72] width 96 height 29
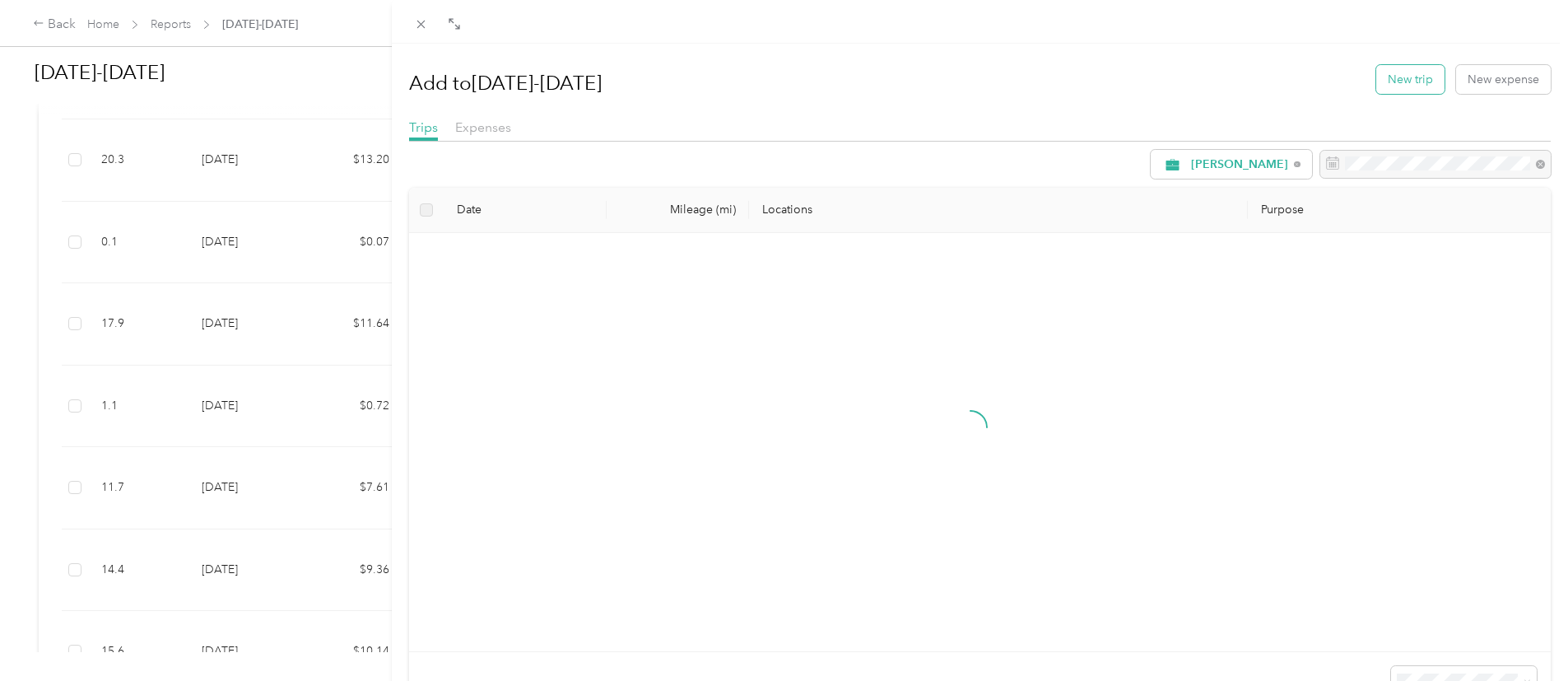
click at [1402, 78] on button "New trip" at bounding box center [1410, 80] width 68 height 29
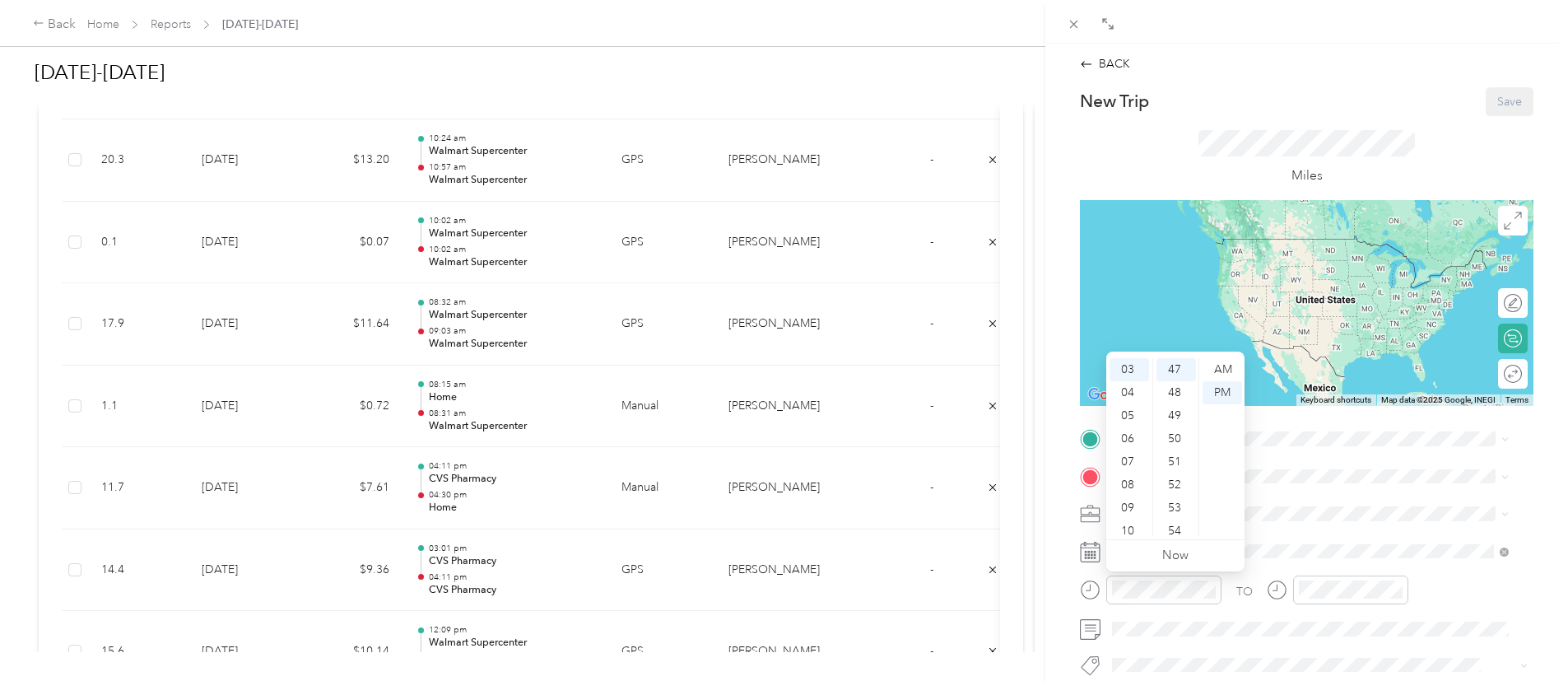
scroll to position [20, 0]
click at [1121, 400] on div "02" at bounding box center [1129, 396] width 40 height 23
click at [1168, 410] on div "30" at bounding box center [1176, 414] width 40 height 23
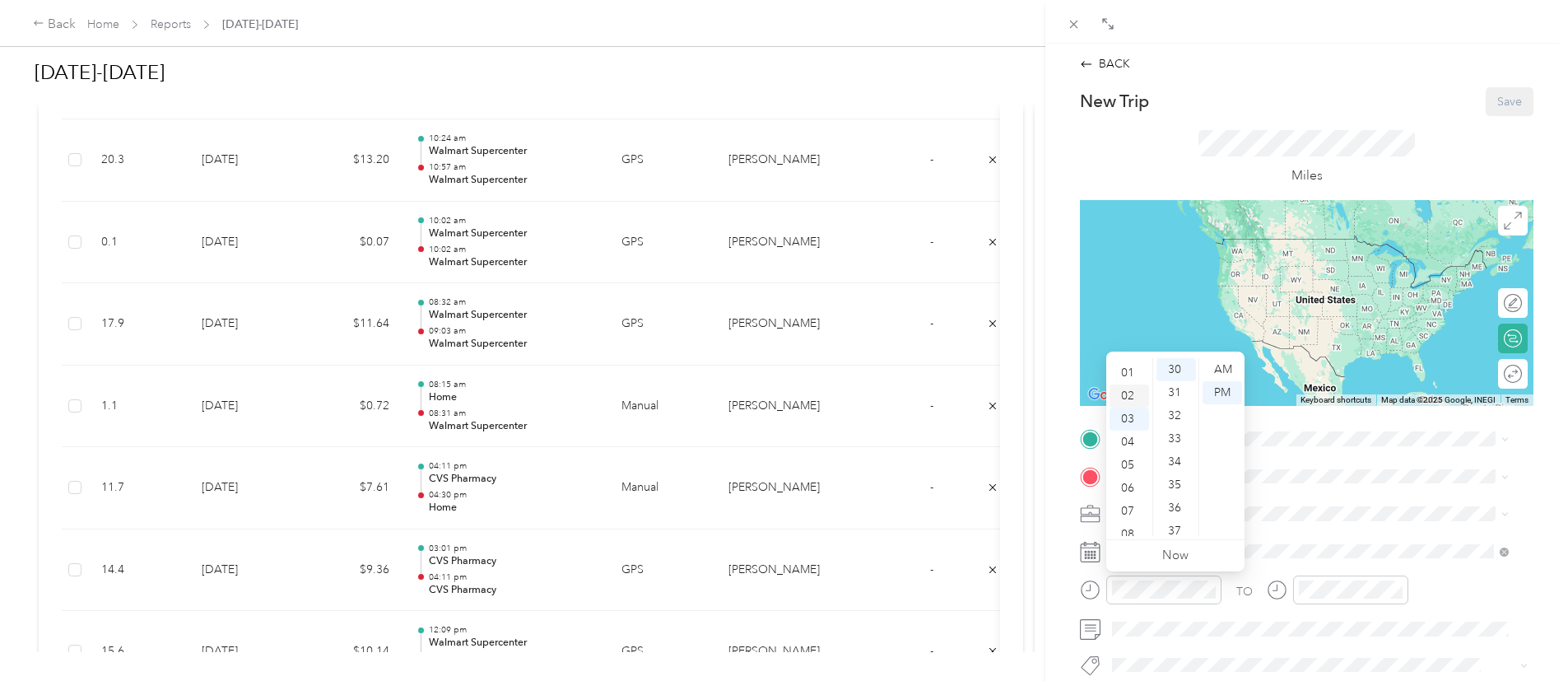
click at [1125, 402] on div "02" at bounding box center [1129, 396] width 40 height 23
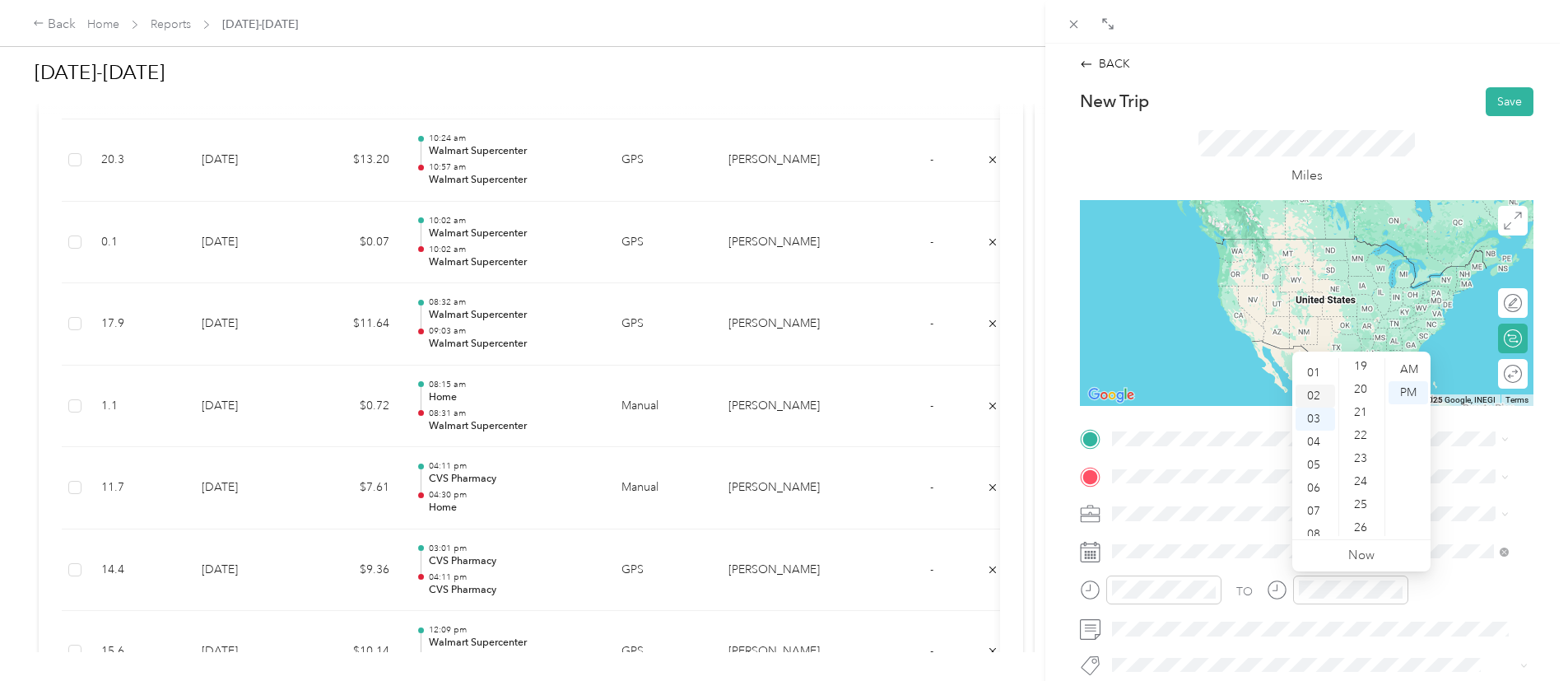
click at [1308, 393] on div "02" at bounding box center [1315, 396] width 40 height 23
click at [1369, 367] on div "47" at bounding box center [1362, 369] width 40 height 23
click at [1368, 364] on div "45" at bounding box center [1362, 373] width 40 height 23
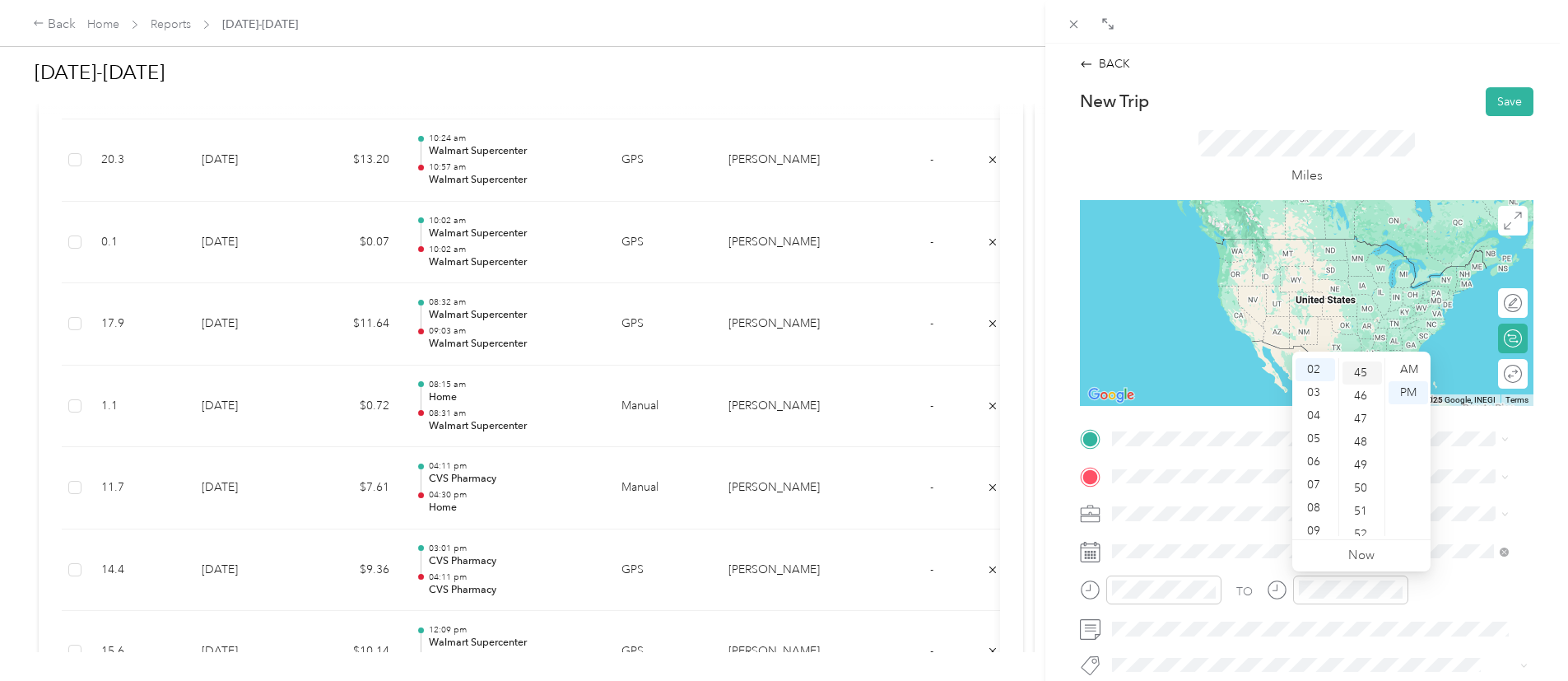
scroll to position [1038, 0]
click at [1241, 262] on span "[STREET_ADDRESS][GEOGRAPHIC_DATA], [GEOGRAPHIC_DATA]" at bounding box center [1318, 262] width 348 height 14
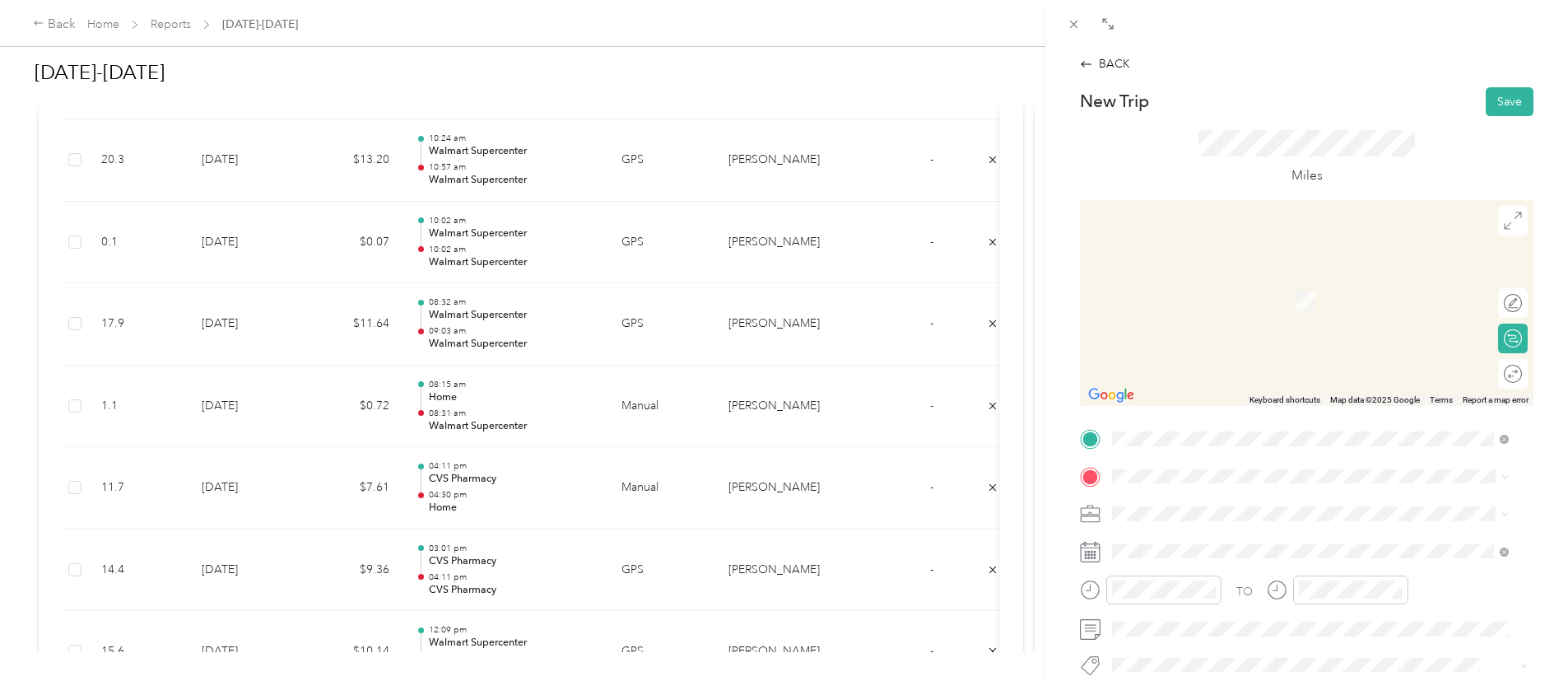
click at [1267, 277] on div "Home" at bounding box center [1241, 273] width 196 height 14
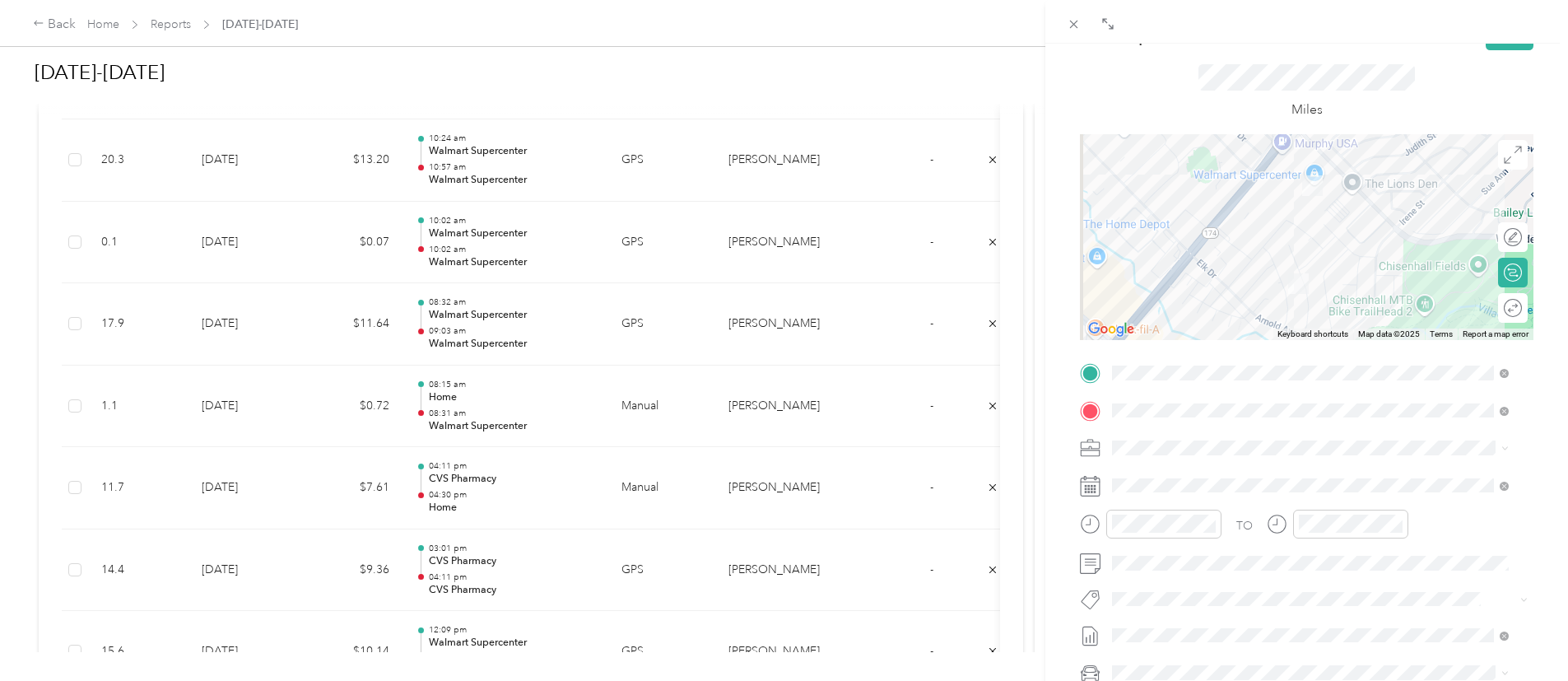
scroll to position [70, 0]
click at [15, 167] on div "BACK New Trip Save This trip cannot be edited because it is either under review…" at bounding box center [784, 340] width 1568 height 681
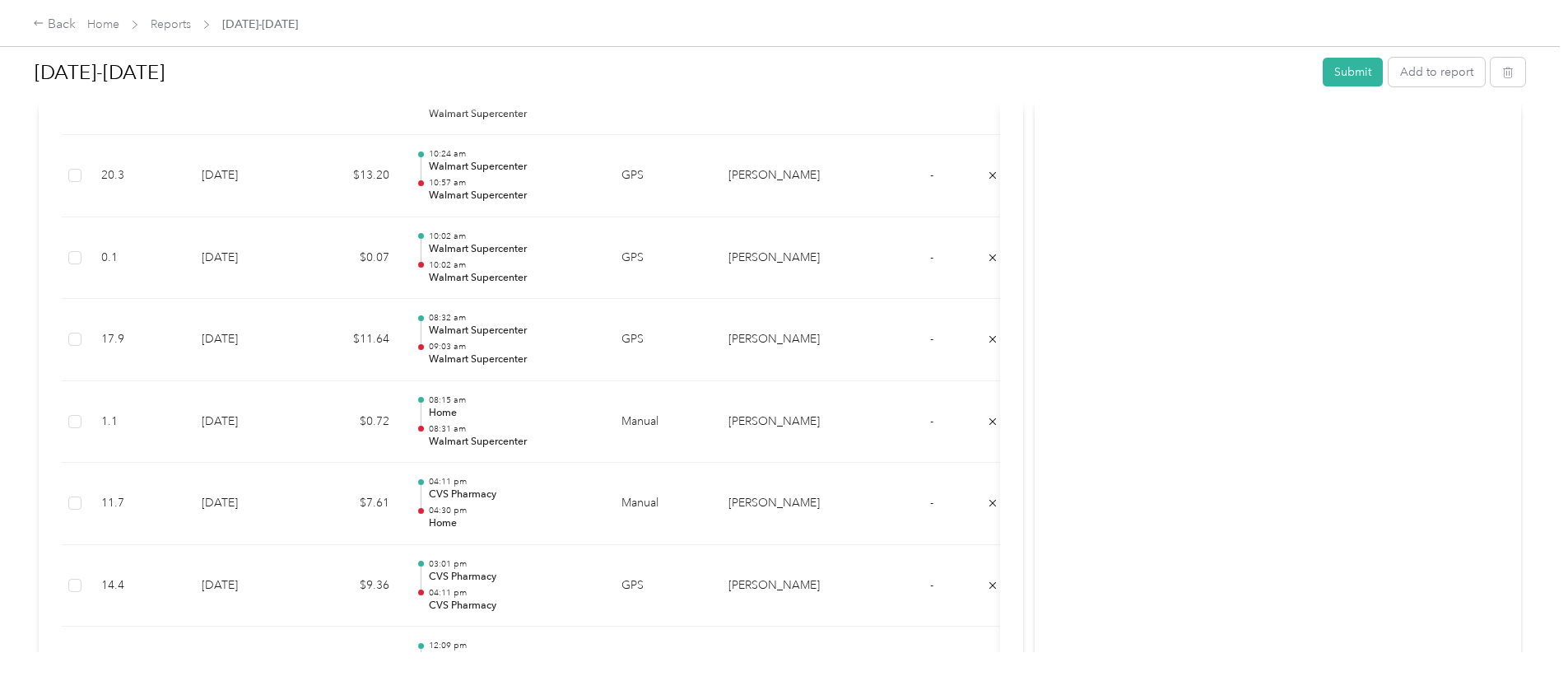
scroll to position [2708, 0]
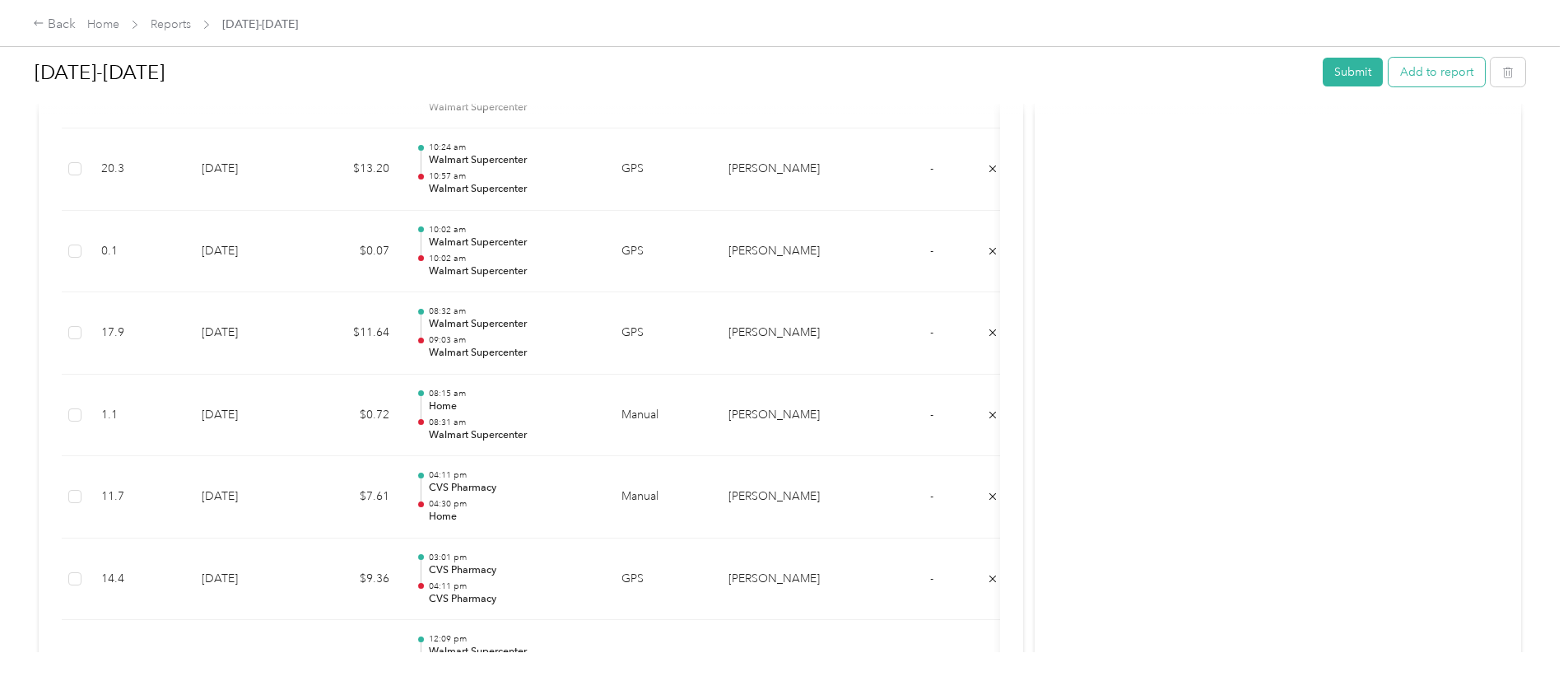
click at [1389, 65] on button "Add to report" at bounding box center [1436, 72] width 96 height 29
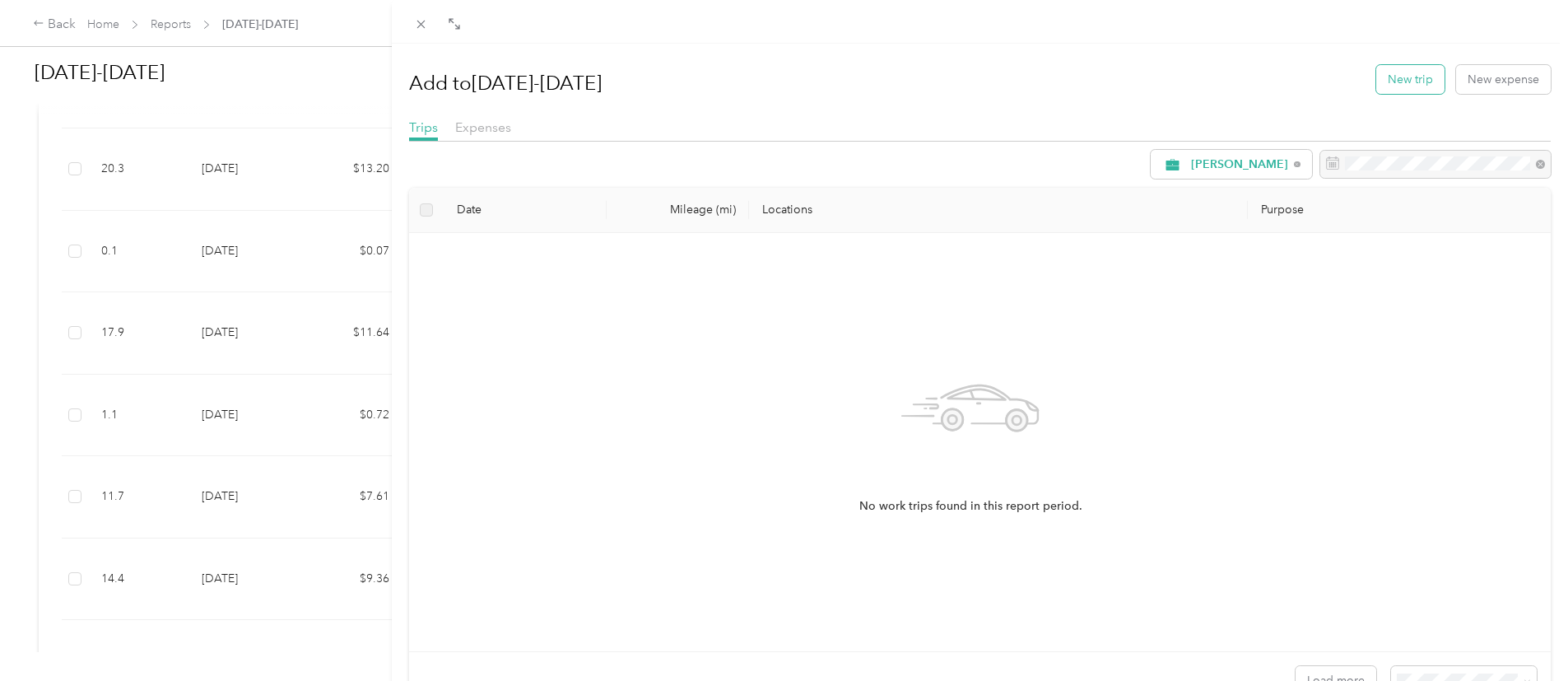
click at [1376, 72] on button "New trip" at bounding box center [1410, 80] width 68 height 29
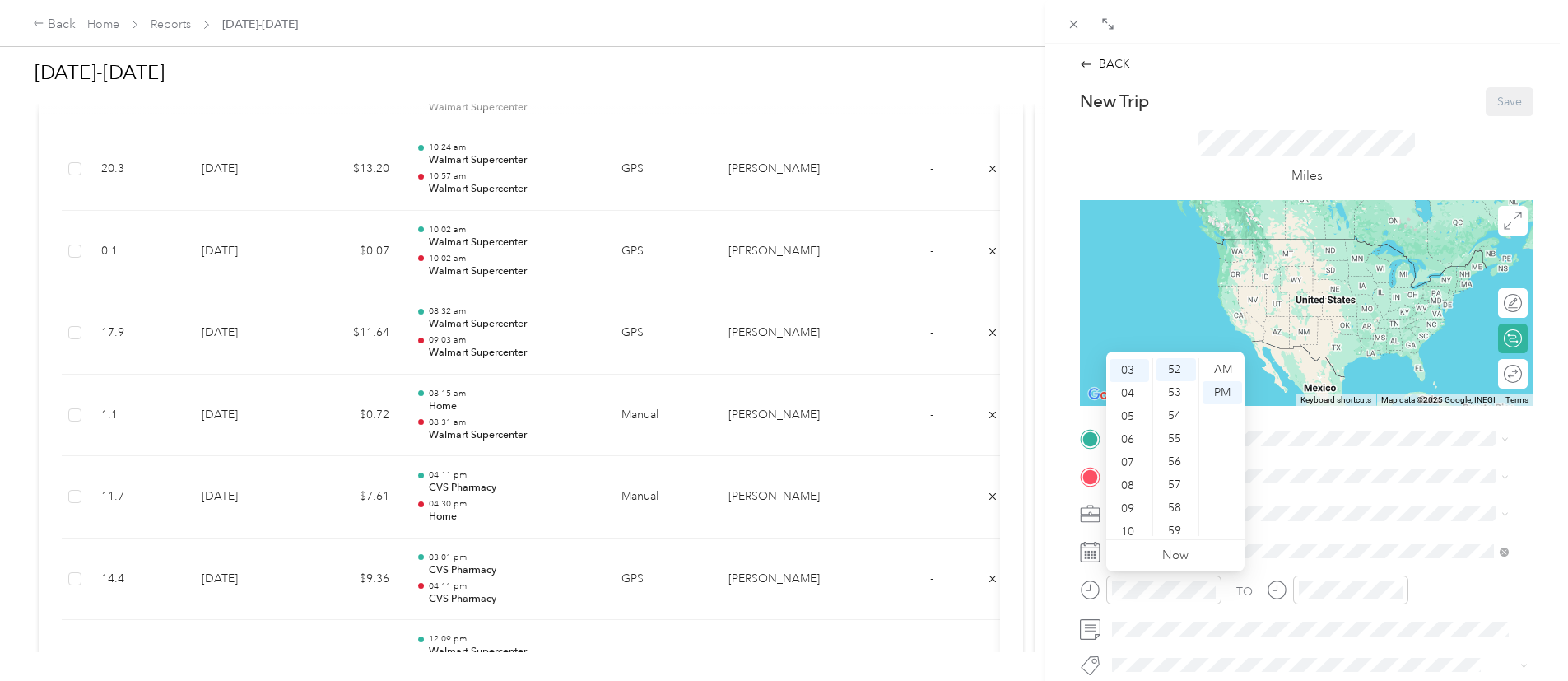
scroll to position [41, 0]
click at [1119, 364] on div "02" at bounding box center [1129, 375] width 40 height 23
click at [1168, 431] on div "10" at bounding box center [1176, 426] width 40 height 23
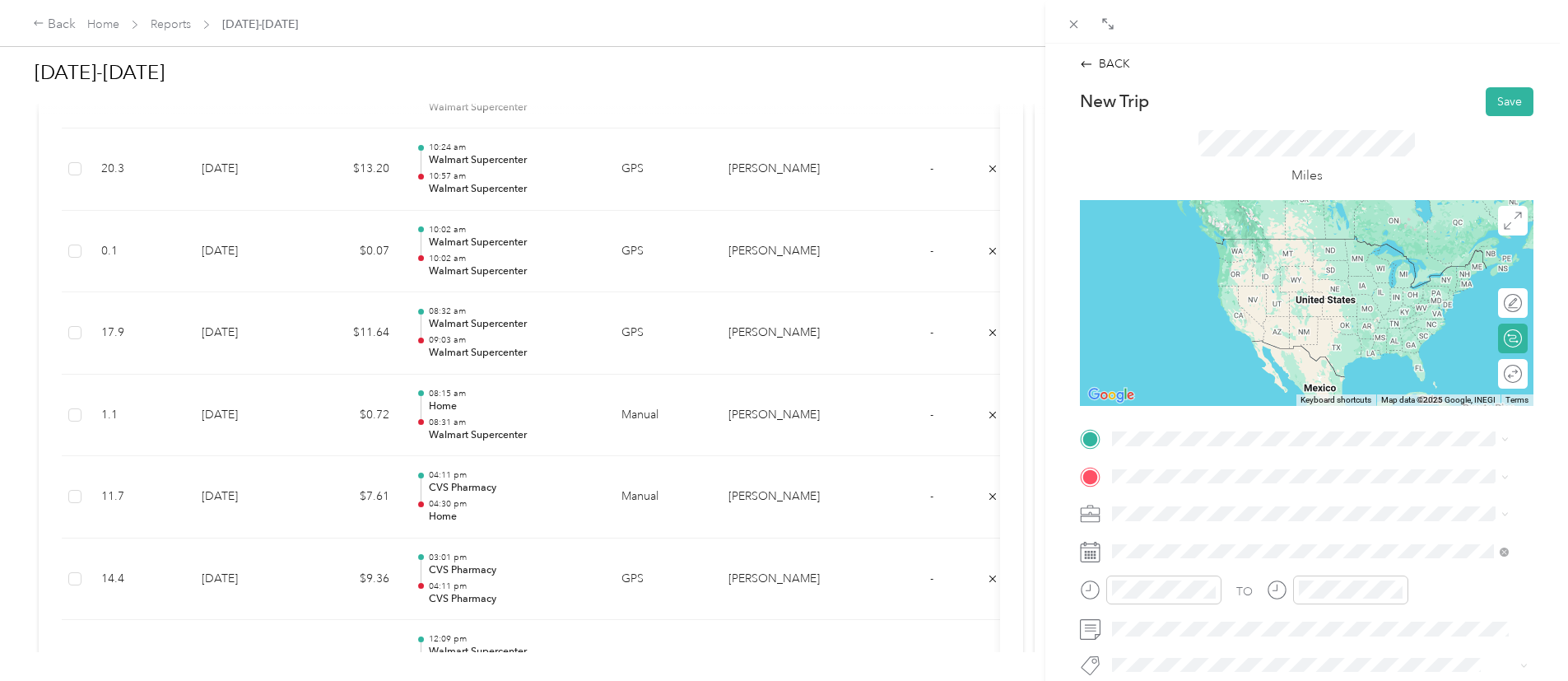
click at [1338, 535] on div "TO Add photo" at bounding box center [1307, 624] width 453 height 397
click at [1301, 399] on div "02" at bounding box center [1315, 396] width 40 height 23
click at [1355, 511] on div "30" at bounding box center [1362, 504] width 40 height 23
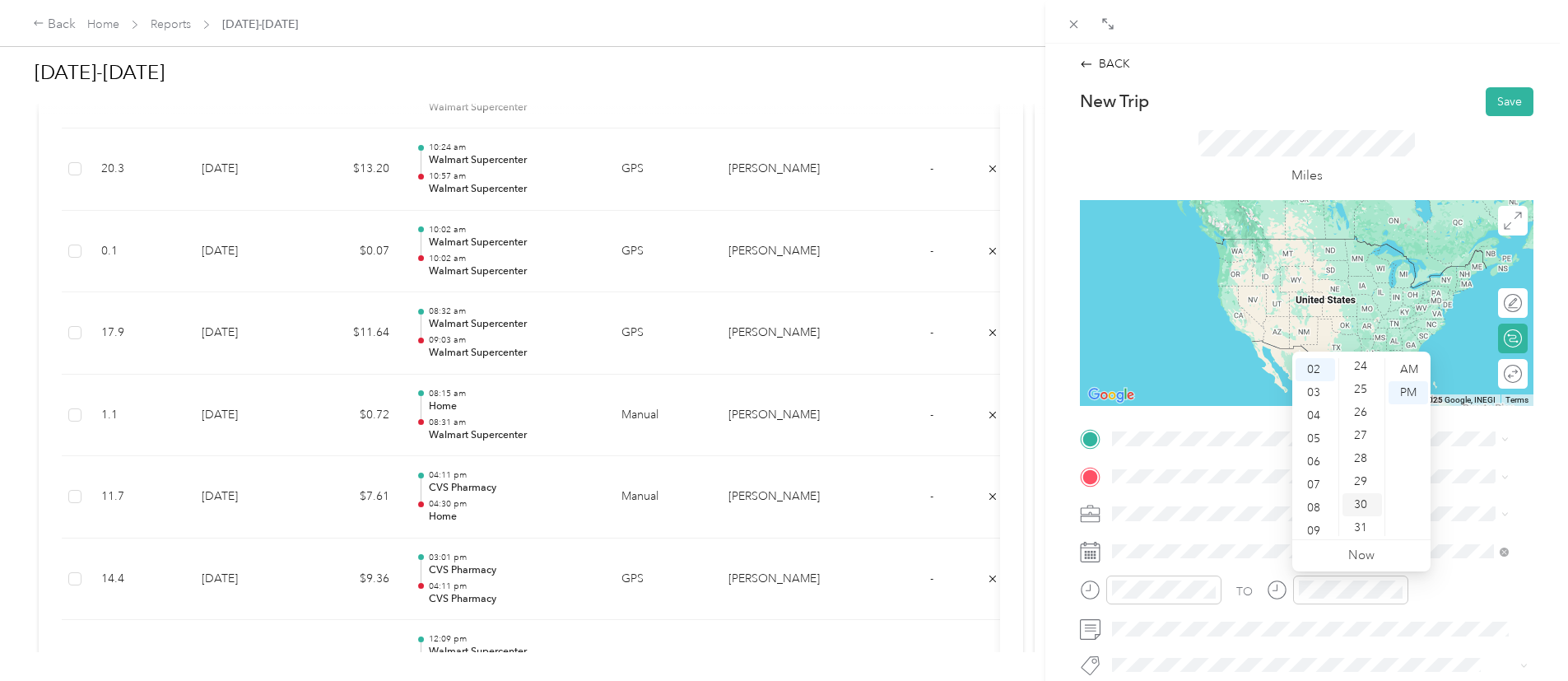
scroll to position [691, 0]
click at [1368, 532] on div "TO Add photo" at bounding box center [1307, 624] width 453 height 397
click at [1179, 318] on div "TEAM Walmart Supercenter 2701 W Burlington Ave, 525562645, Fairfield, IA, USA" at bounding box center [1228, 315] width 171 height 41
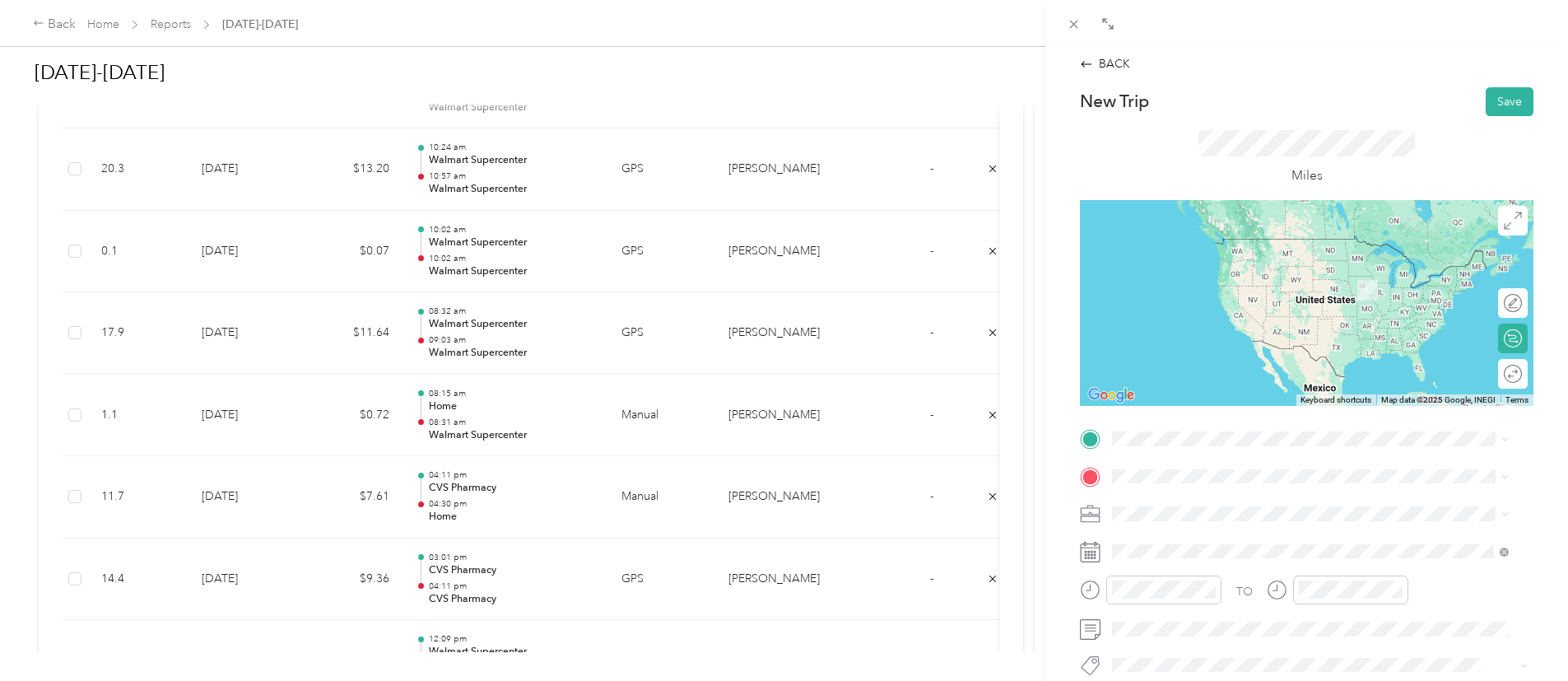
click at [1301, 281] on ol "From your Favorite places TEAM Walmart Supercenter 951 SW Wilshire Blvd, 760285…" at bounding box center [1310, 305] width 408 height 230
click at [1208, 426] on span at bounding box center [1319, 438] width 427 height 26
click at [1236, 264] on span "951 SW Wilshire Blvd, 760285714, Burleson, TX, USA" at bounding box center [1318, 266] width 348 height 14
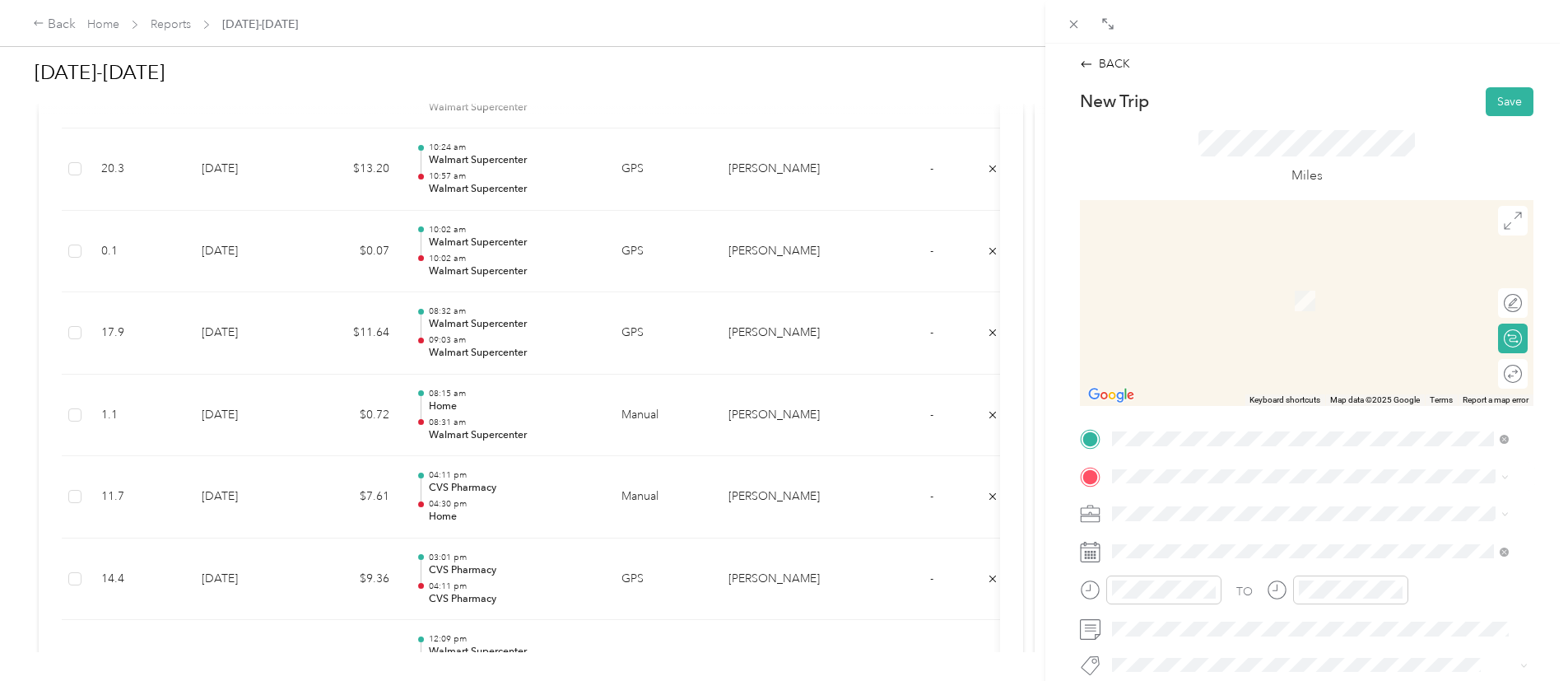
click at [1285, 283] on div "Home [STREET_ADDRESS][PERSON_NAME]" at bounding box center [1241, 286] width 196 height 35
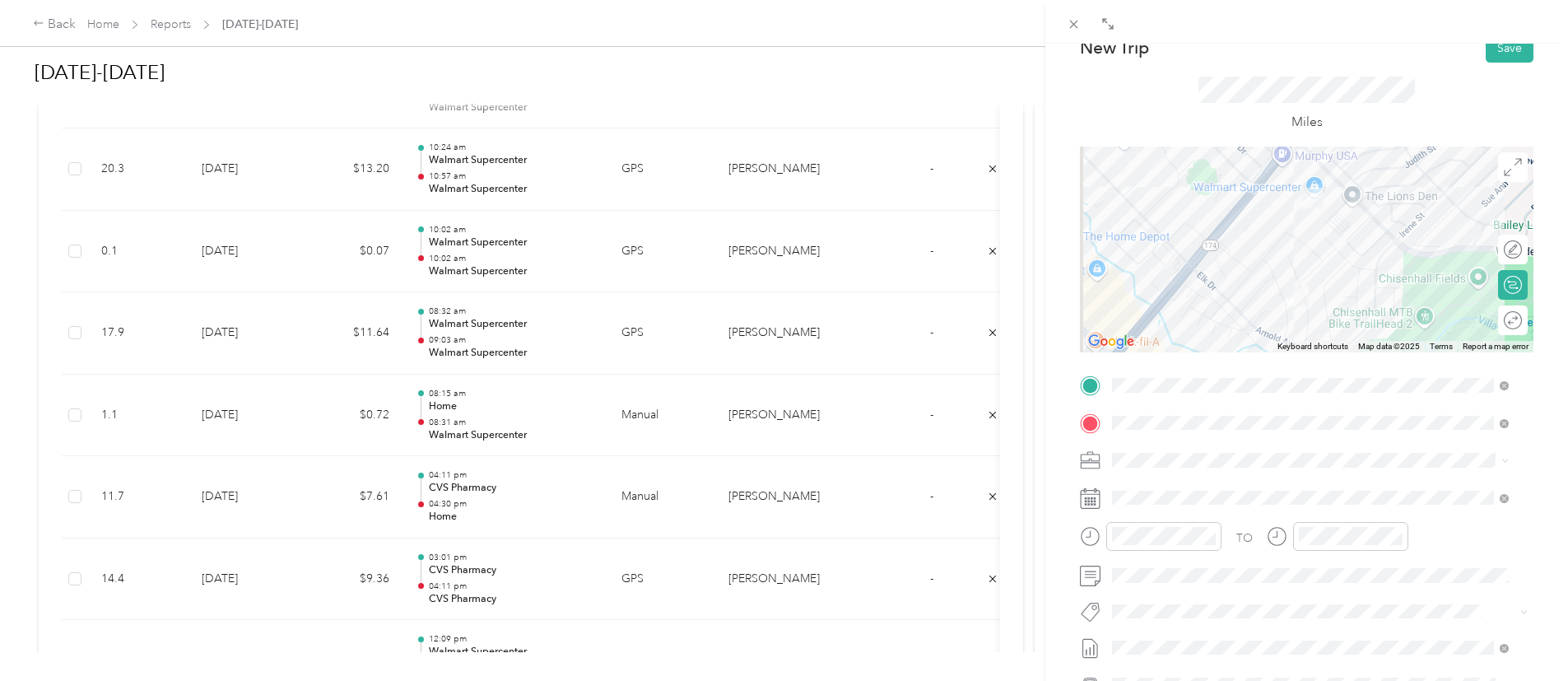
scroll to position [32, 0]
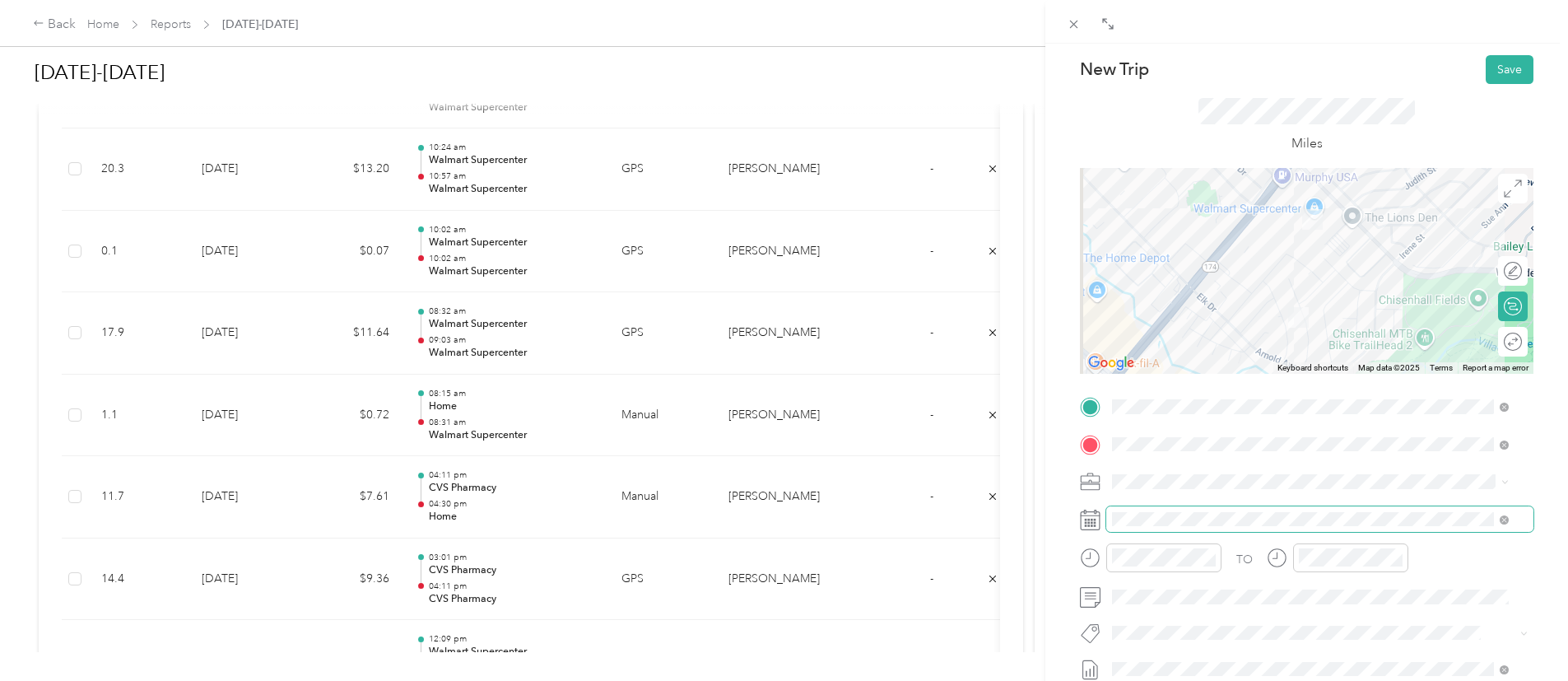
click at [1135, 509] on span at bounding box center [1319, 519] width 427 height 26
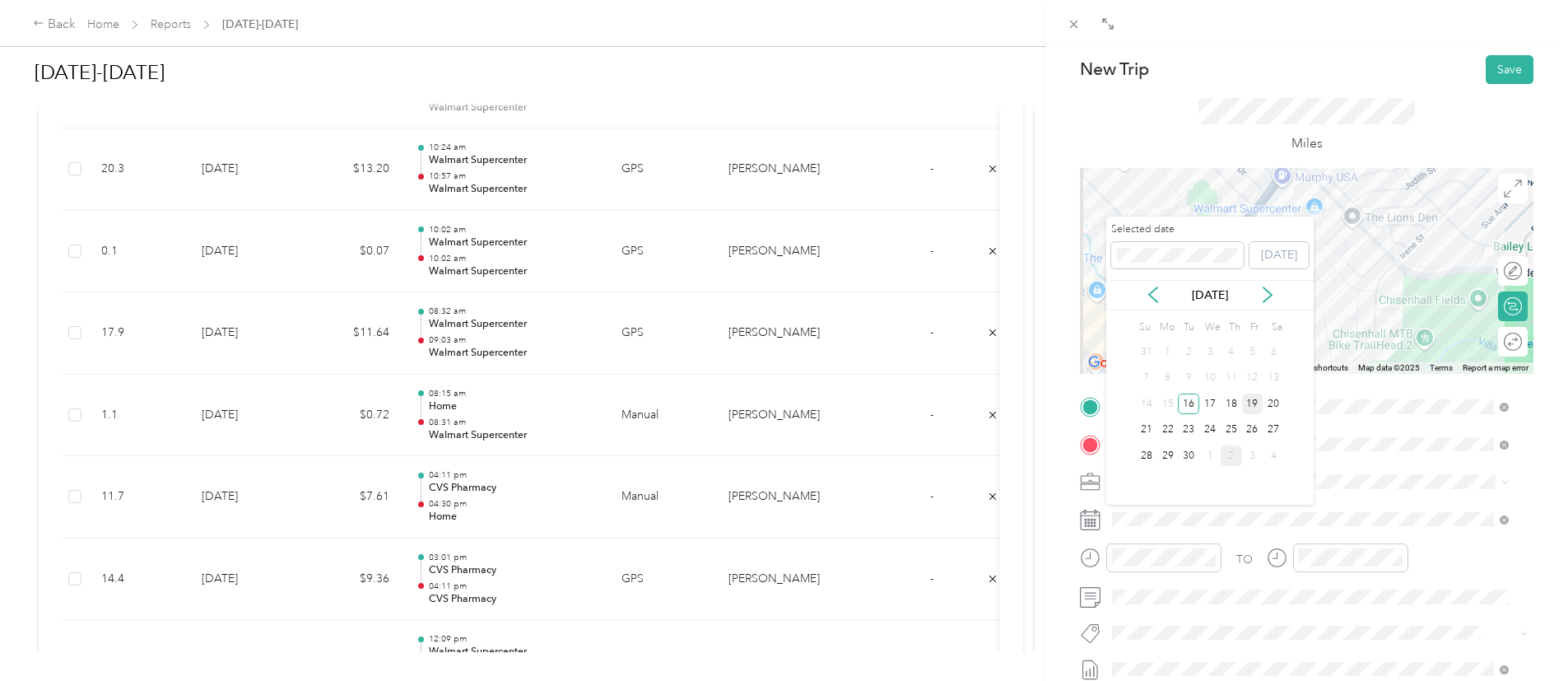
click at [1253, 403] on div "19" at bounding box center [1252, 403] width 21 height 20
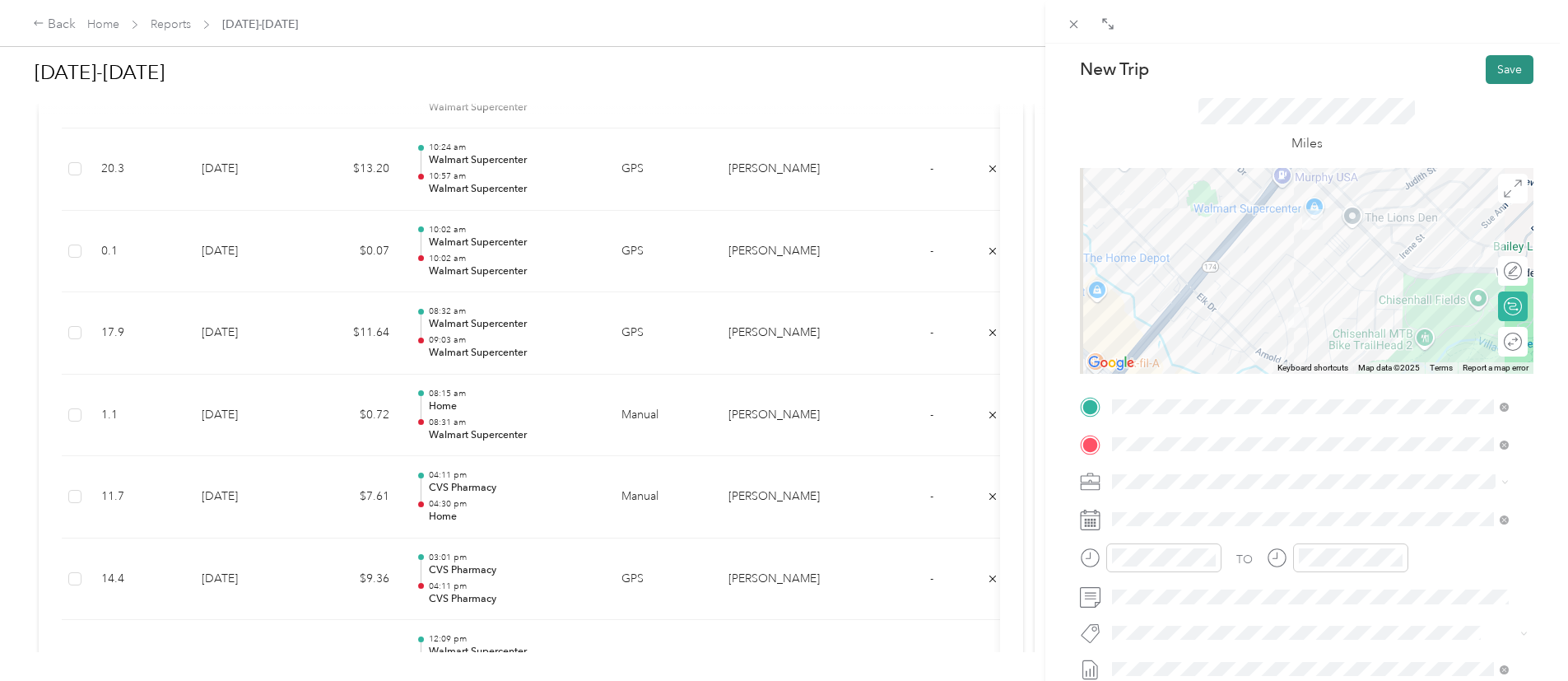
click at [1497, 76] on button "Save" at bounding box center [1509, 70] width 48 height 29
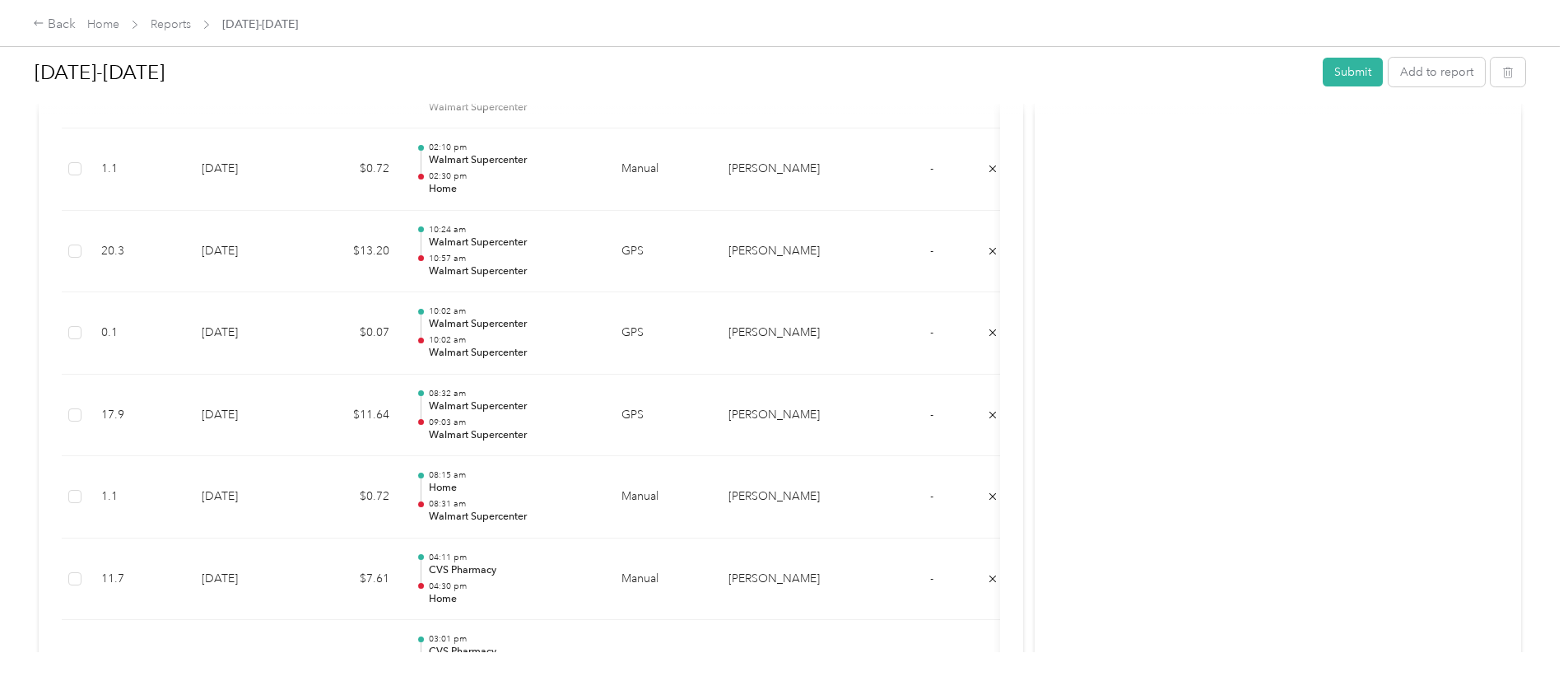
drag, startPoint x: 1531, startPoint y: 203, endPoint x: 1117, endPoint y: 385, distance: 452.2
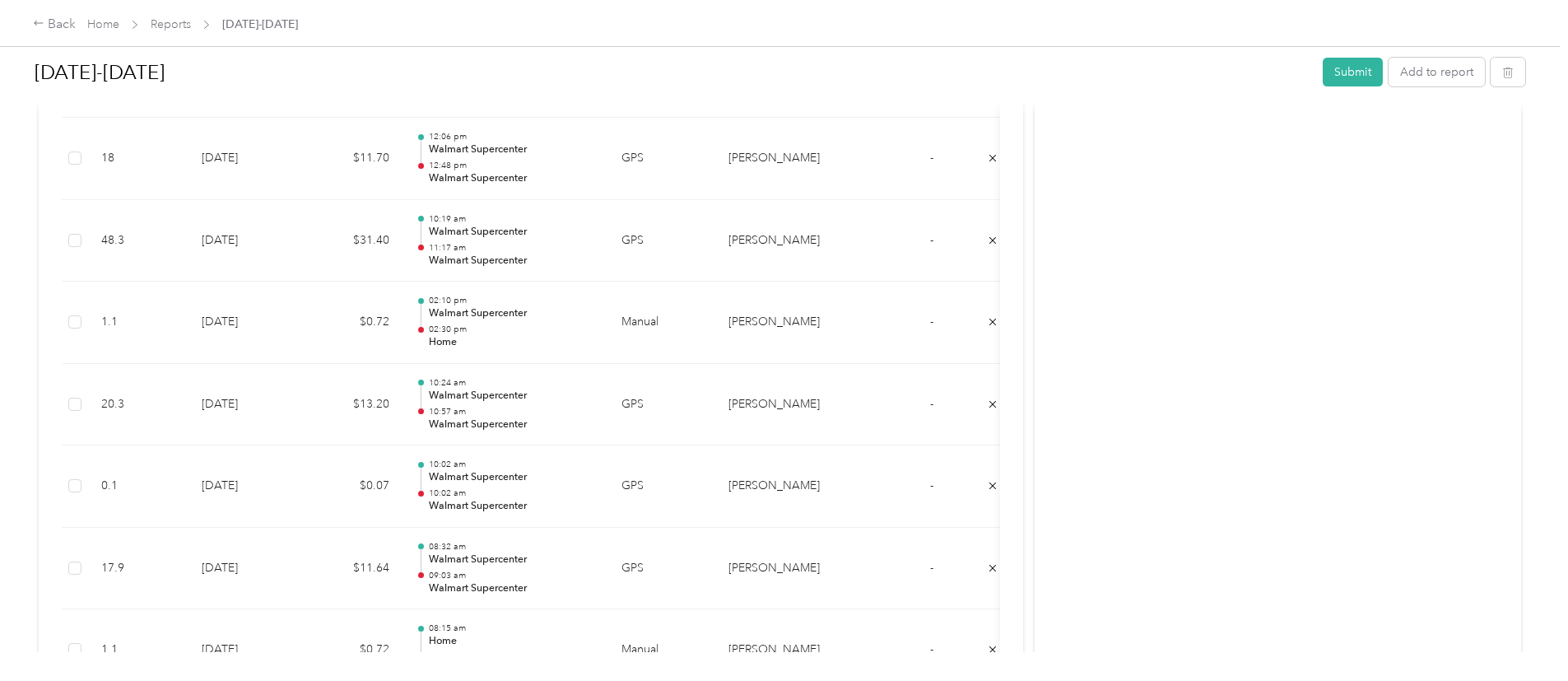
scroll to position [2535, 0]
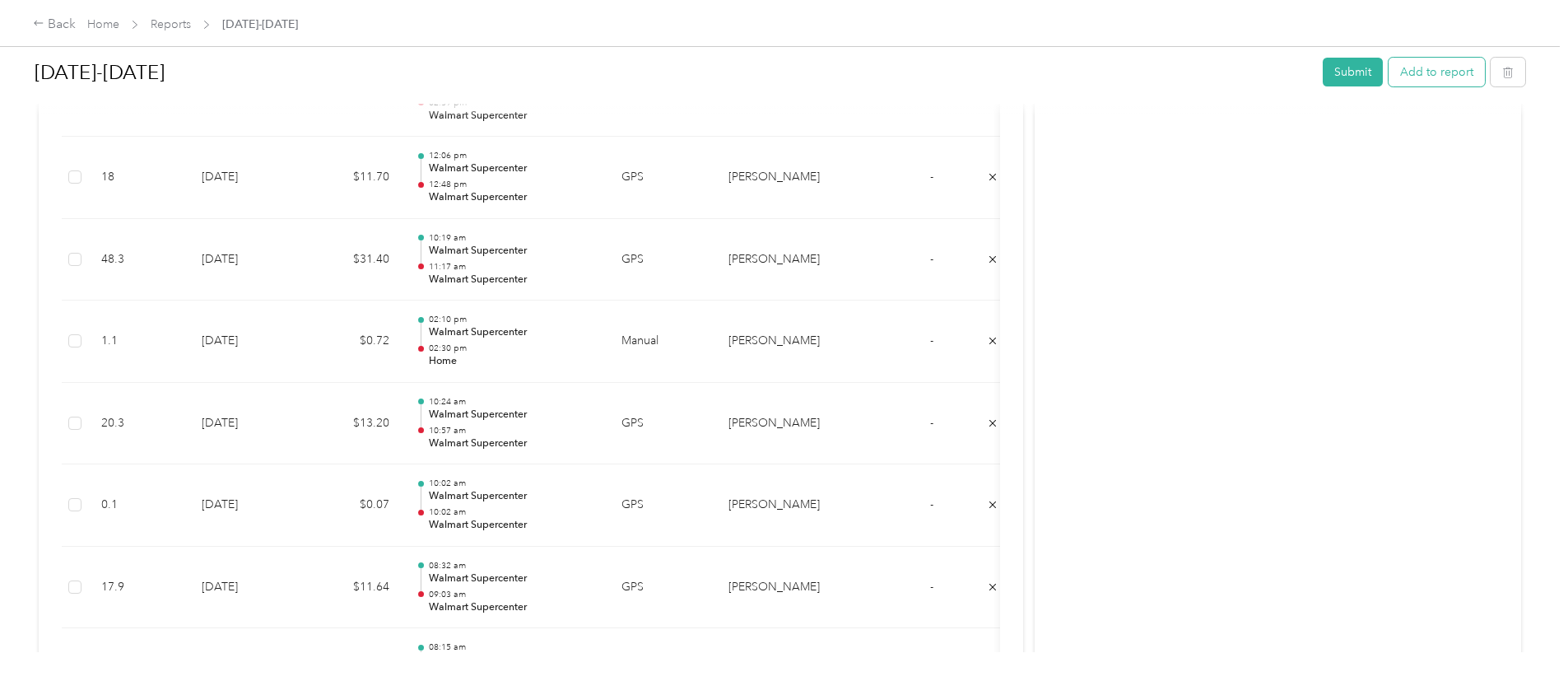
click at [1389, 76] on button "Add to report" at bounding box center [1436, 72] width 96 height 29
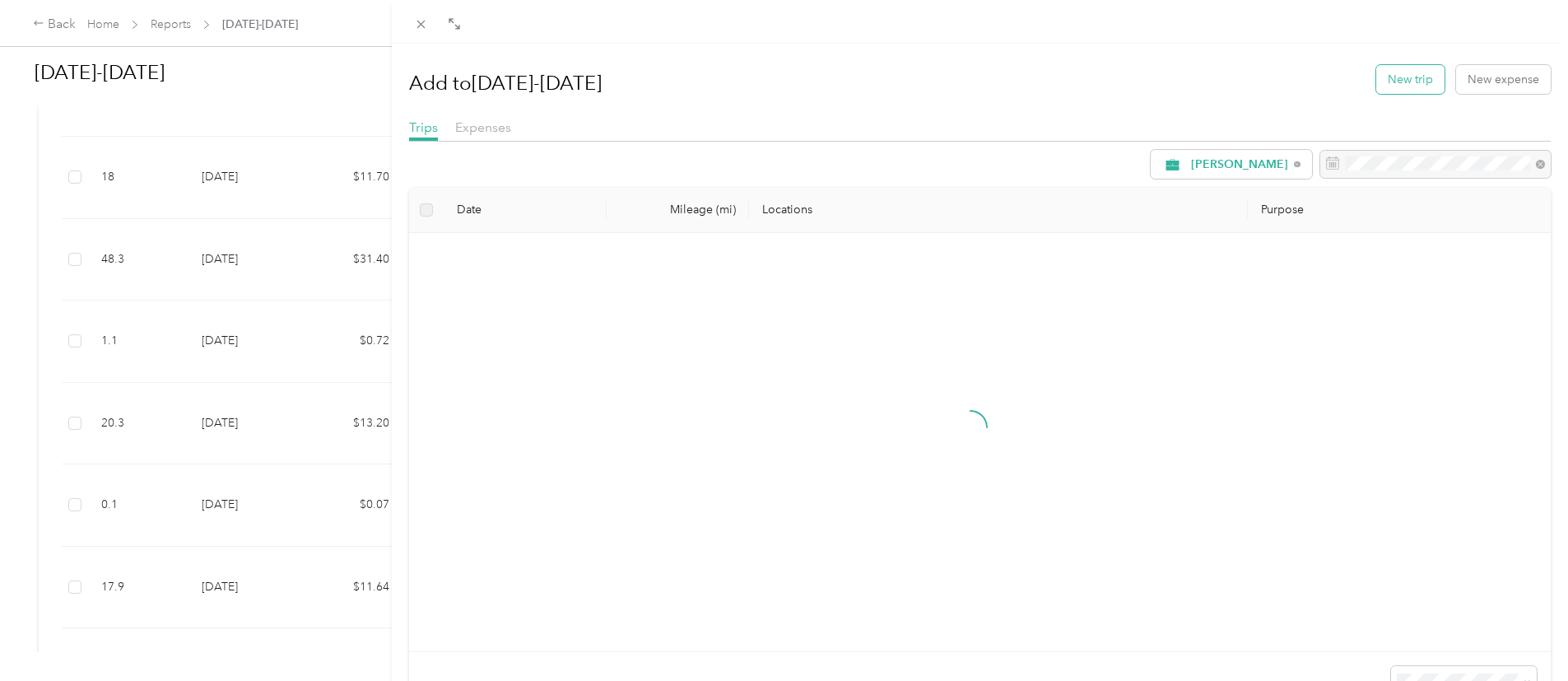
click at [1396, 91] on button "New trip" at bounding box center [1410, 80] width 68 height 29
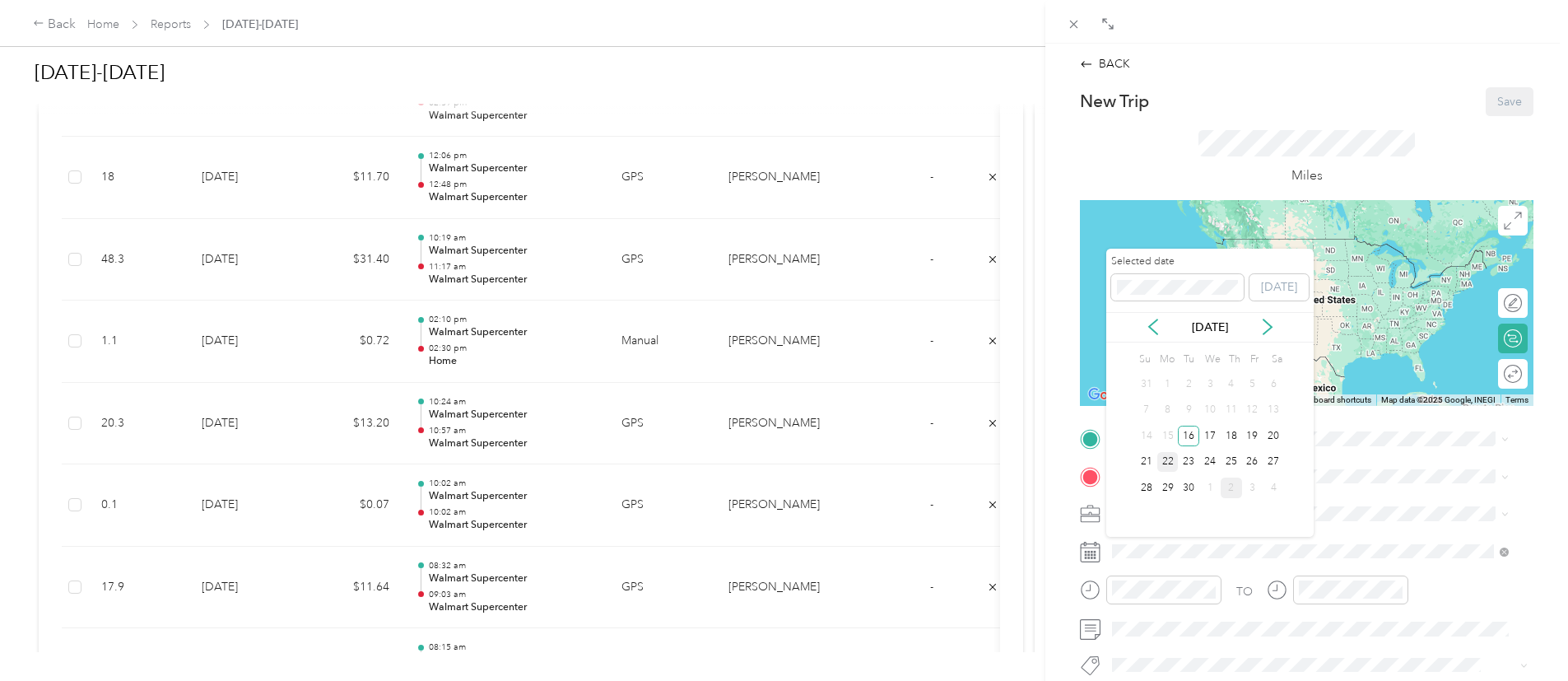
click at [1172, 464] on div "22" at bounding box center [1167, 462] width 21 height 20
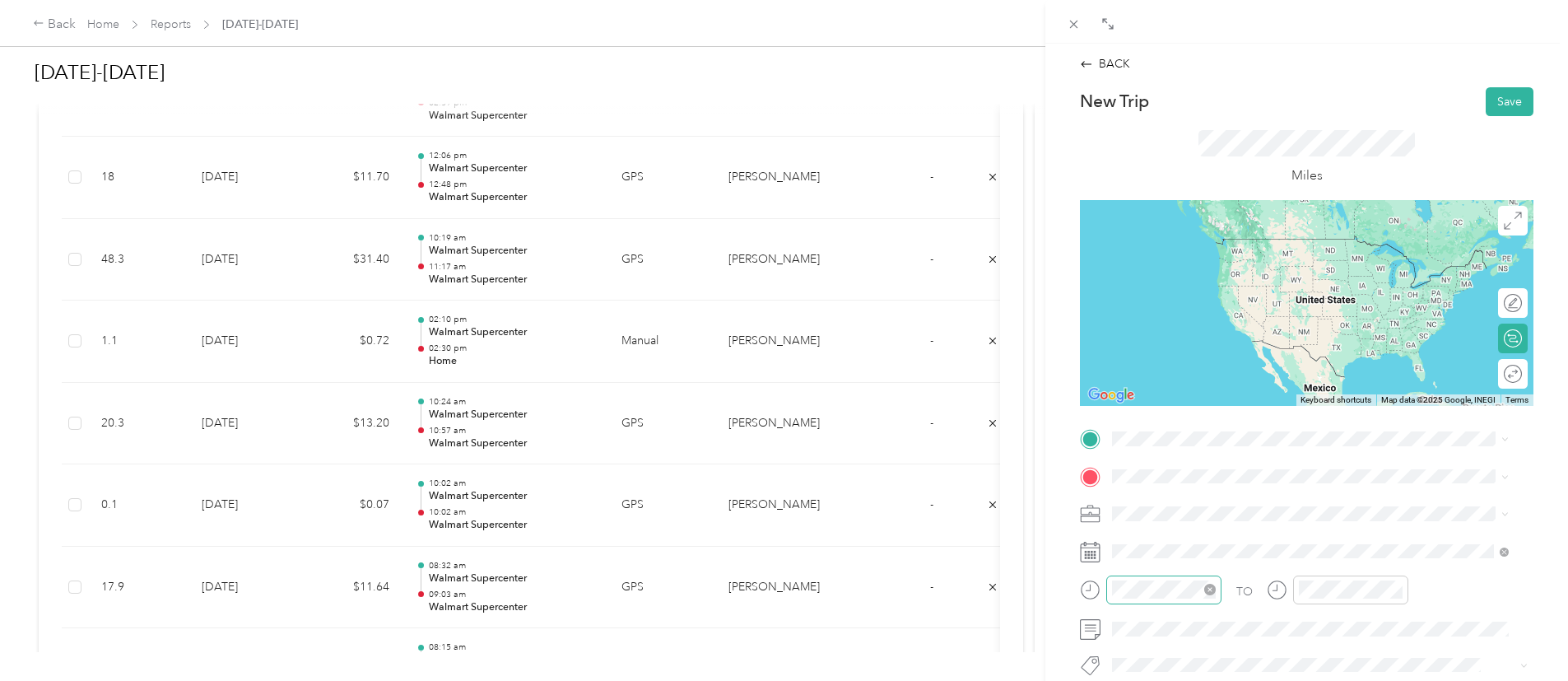
click at [1148, 577] on div at bounding box center [1164, 590] width 115 height 29
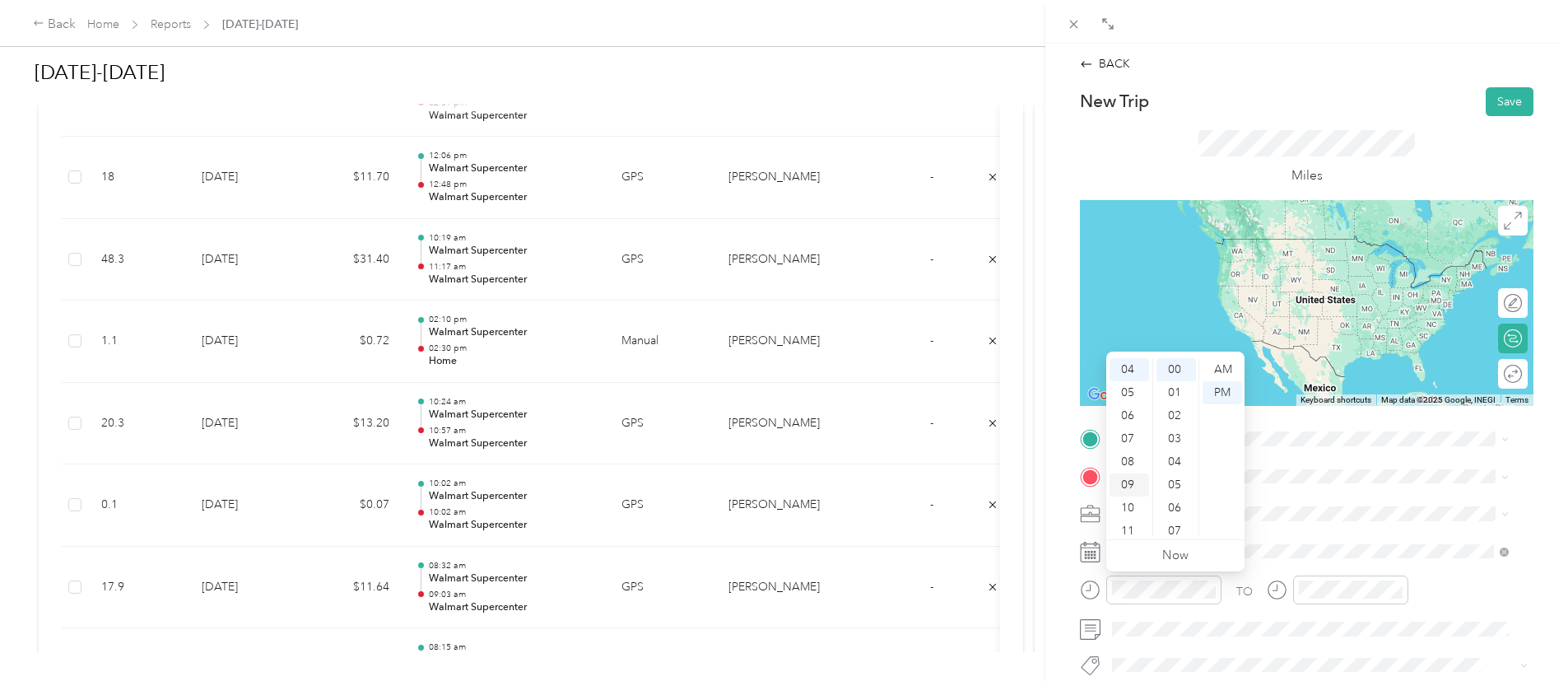
click at [1130, 492] on div "09" at bounding box center [1129, 484] width 40 height 23
click at [1175, 494] on div "10" at bounding box center [1176, 501] width 40 height 23
click at [1218, 362] on div "AM" at bounding box center [1222, 369] width 40 height 23
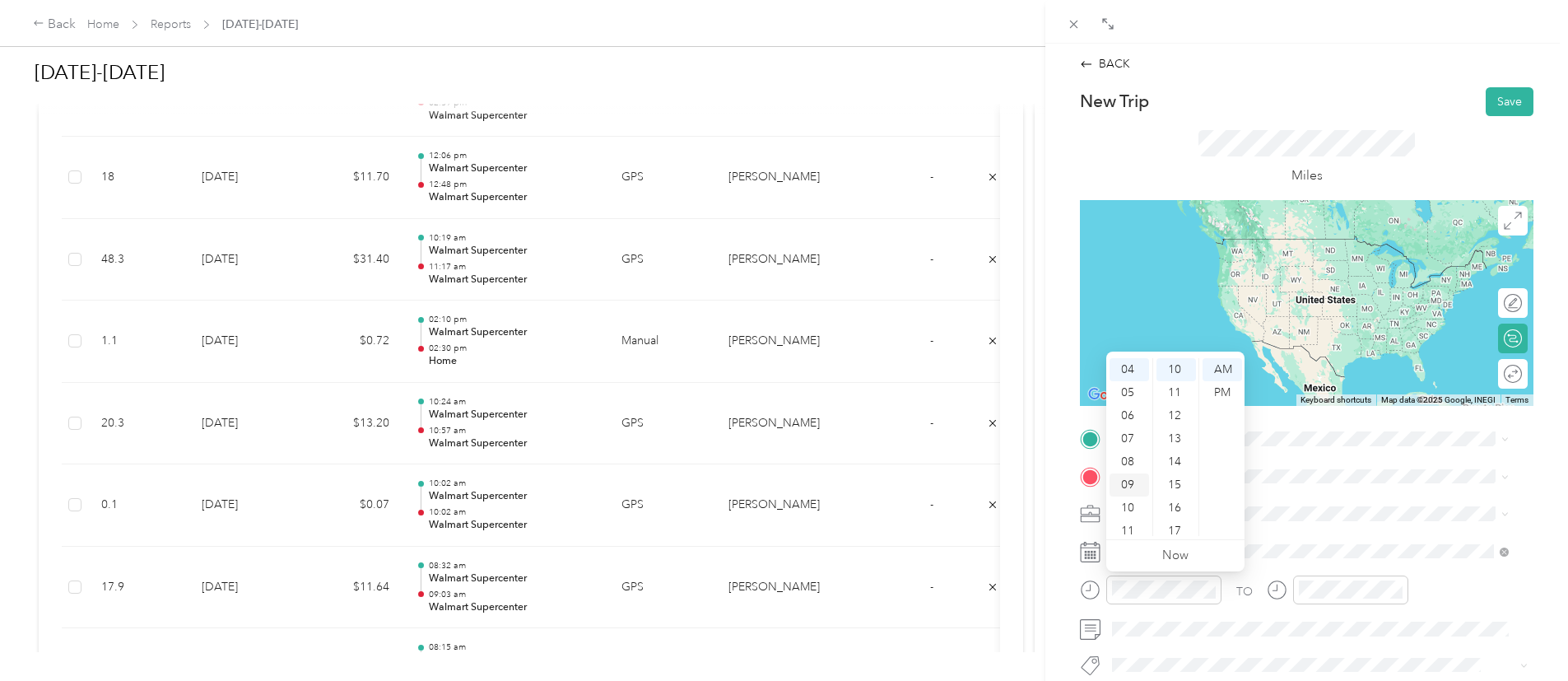
click at [1128, 483] on div "09" at bounding box center [1129, 484] width 40 height 23
click at [1122, 453] on div "08" at bounding box center [1129, 455] width 40 height 23
click at [1130, 453] on div "08" at bounding box center [1129, 455] width 40 height 23
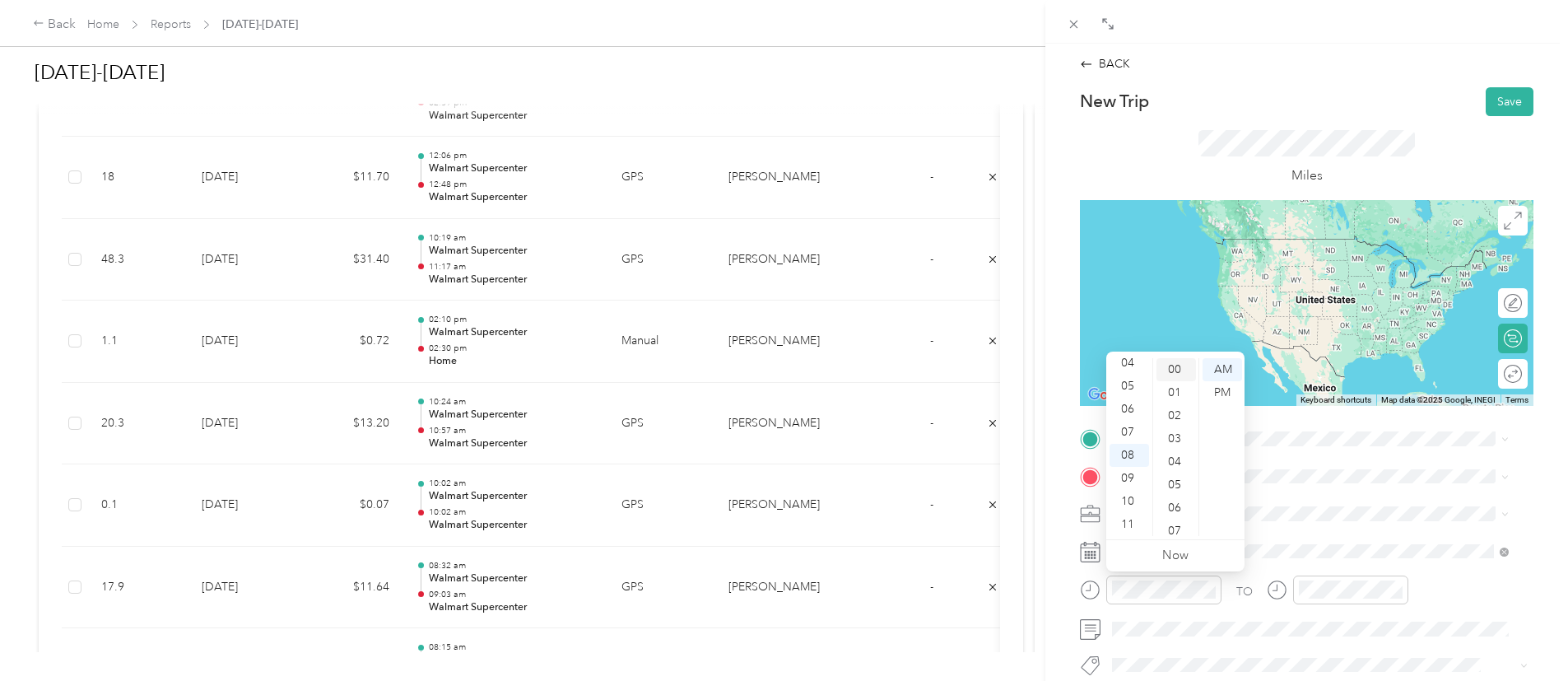
click at [1174, 374] on div "00" at bounding box center [1176, 369] width 40 height 23
click at [1227, 367] on div "AM" at bounding box center [1222, 369] width 40 height 23
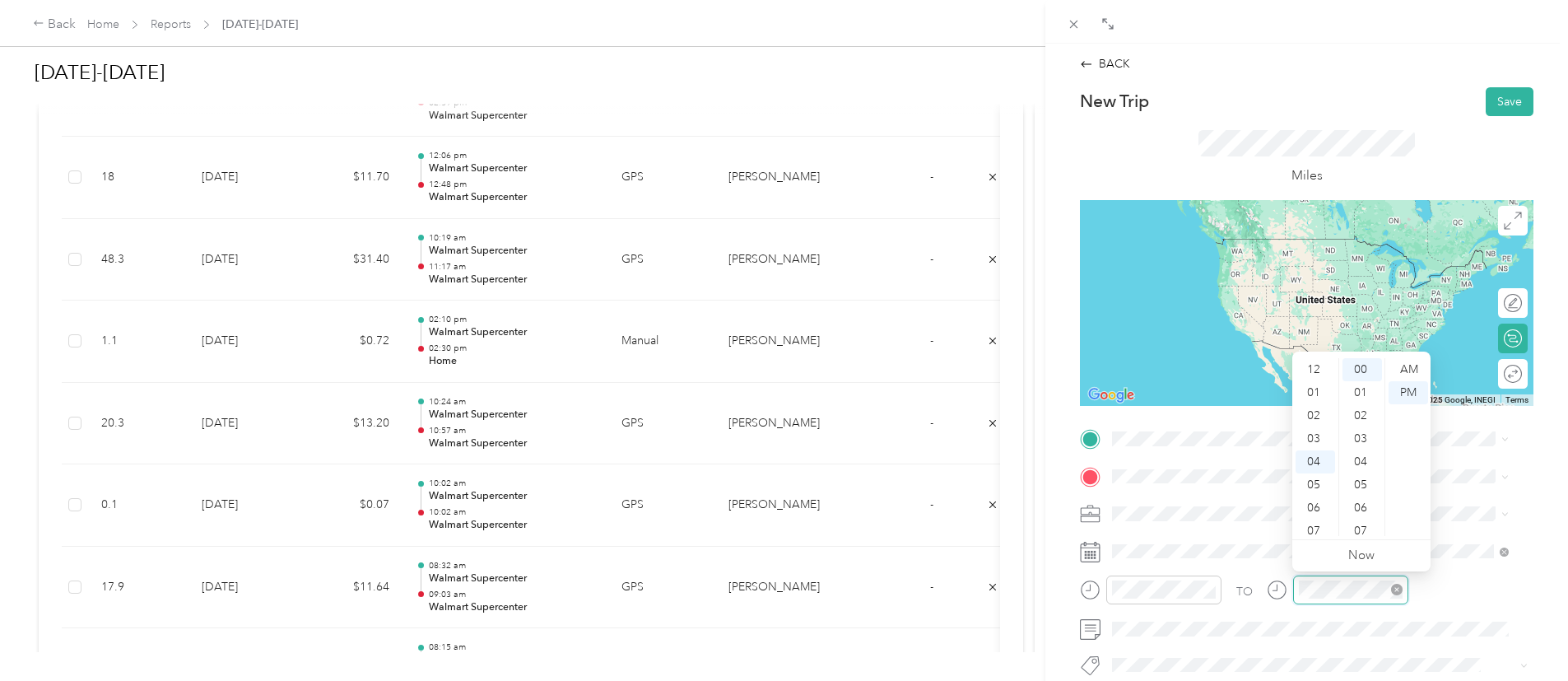
scroll to position [93, 0]
click at [1322, 453] on div "08" at bounding box center [1315, 461] width 40 height 23
click at [1358, 513] on div "30" at bounding box center [1362, 517] width 40 height 23
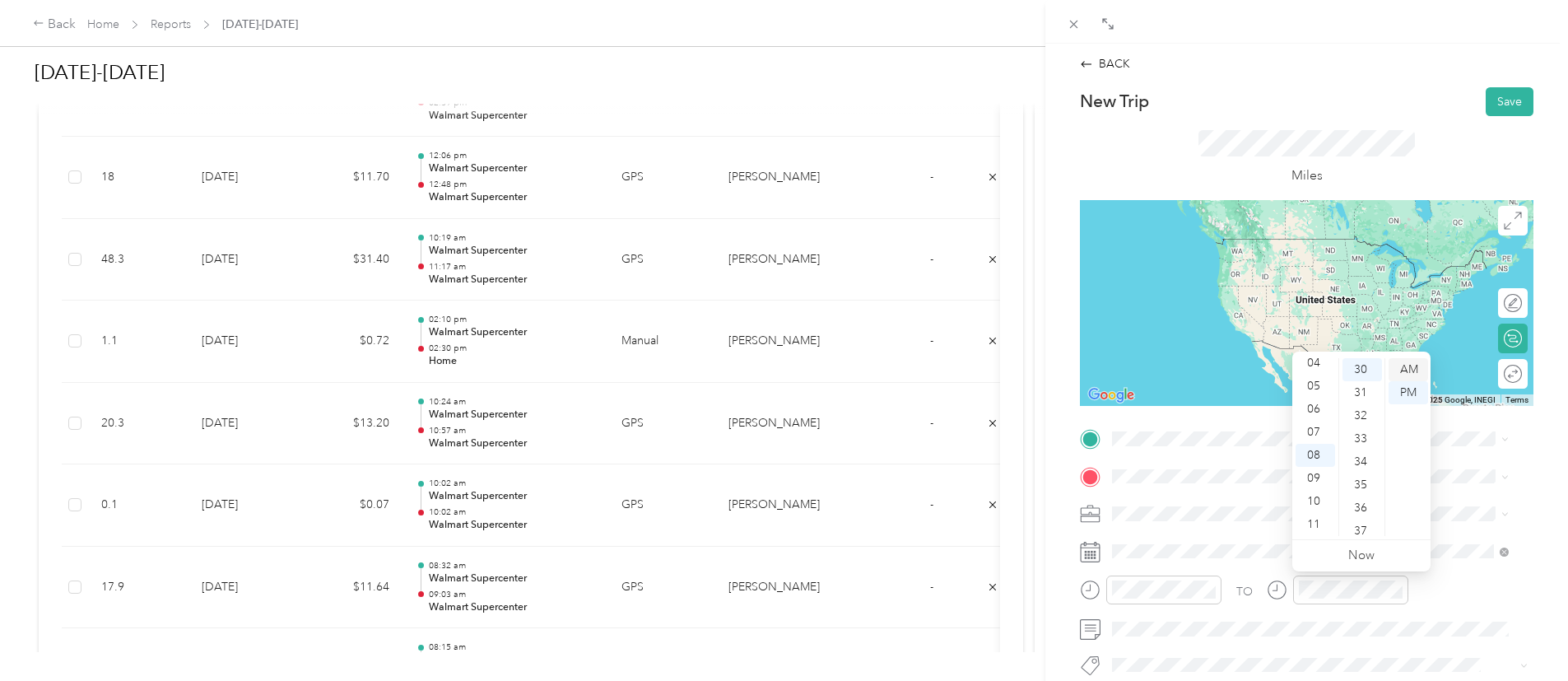
click at [1417, 373] on div "AM" at bounding box center [1408, 369] width 40 height 23
click at [1200, 256] on span "1112 Darren Dr, 76028-6498, Burleson, TX, US" at bounding box center [1241, 254] width 196 height 14
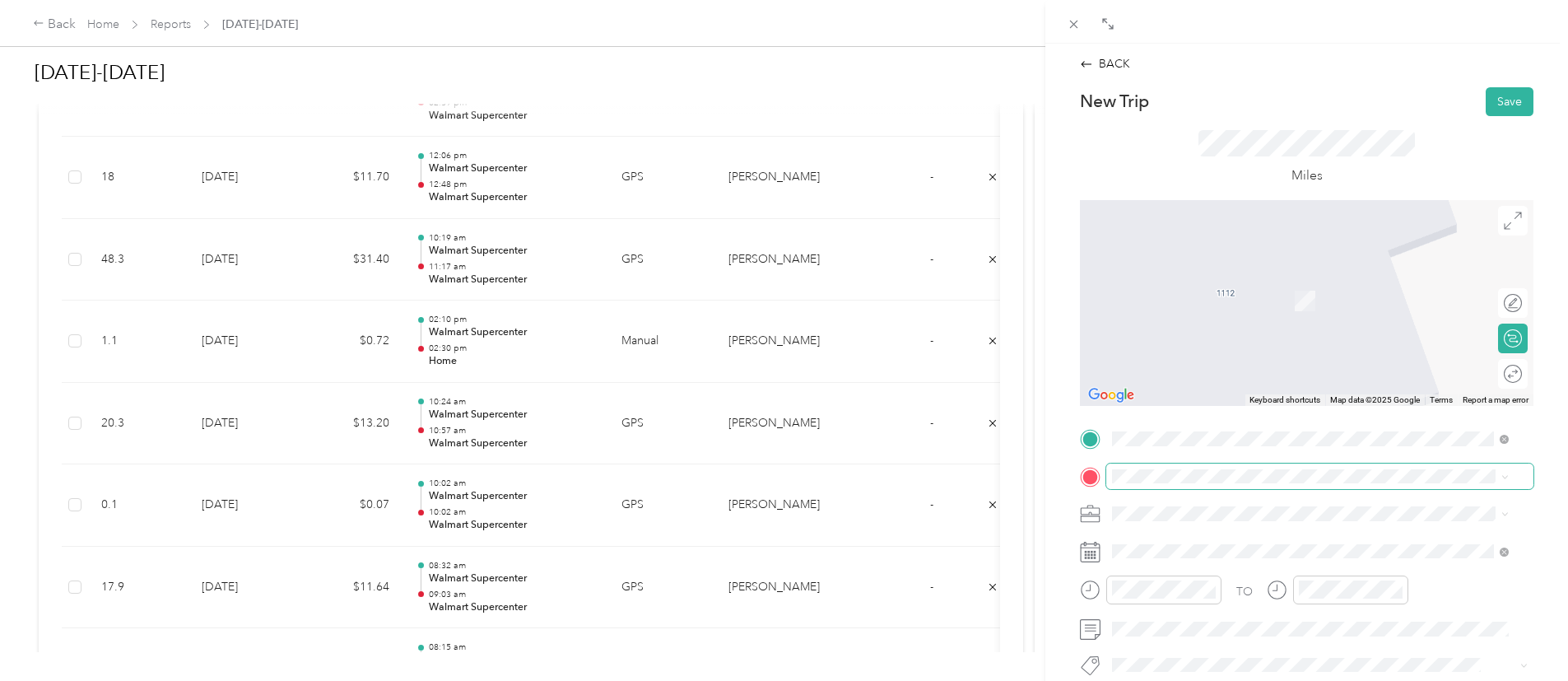
click at [1150, 465] on span at bounding box center [1319, 476] width 427 height 26
click at [1048, 481] on div "BACK New Trip Save This trip cannot be edited because it is either under review…" at bounding box center [1307, 384] width 523 height 681
click at [1273, 270] on li "TEAM Walmart Supercenter 951 SW Wilshire Blvd, 760285714, Burleson, TX, USA" at bounding box center [1310, 295] width 408 height 58
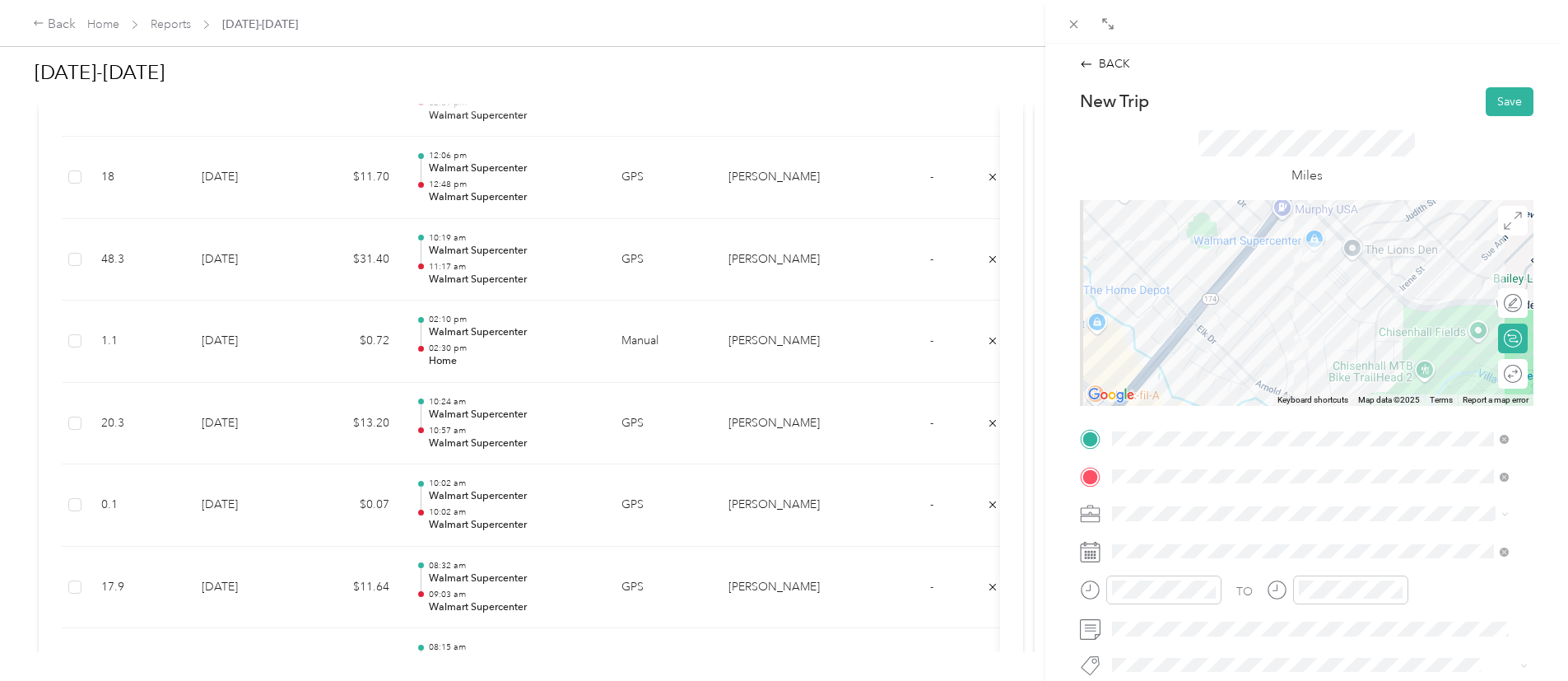
click at [1462, 98] on div "New Trip Save" at bounding box center [1307, 102] width 453 height 29
click at [1486, 99] on button "Save" at bounding box center [1509, 102] width 48 height 29
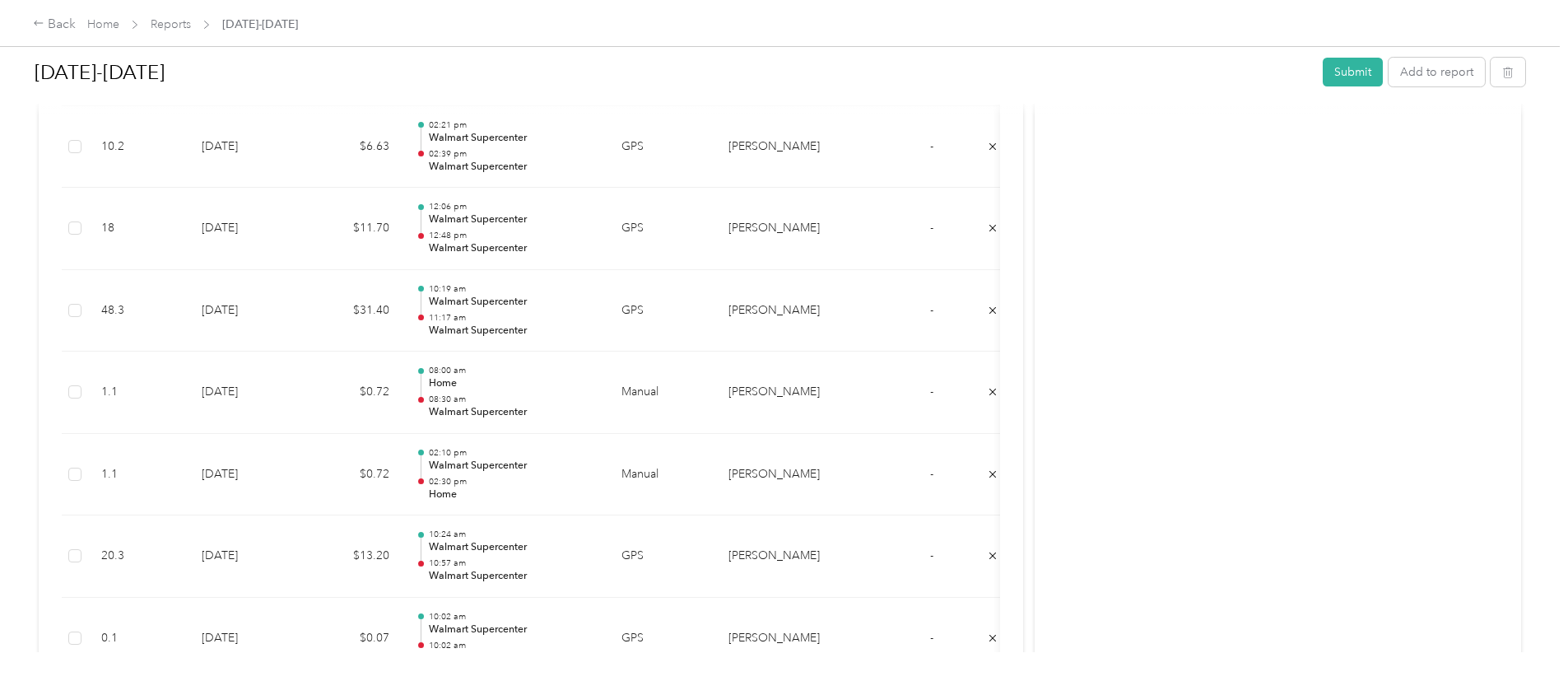
scroll to position [2477, 0]
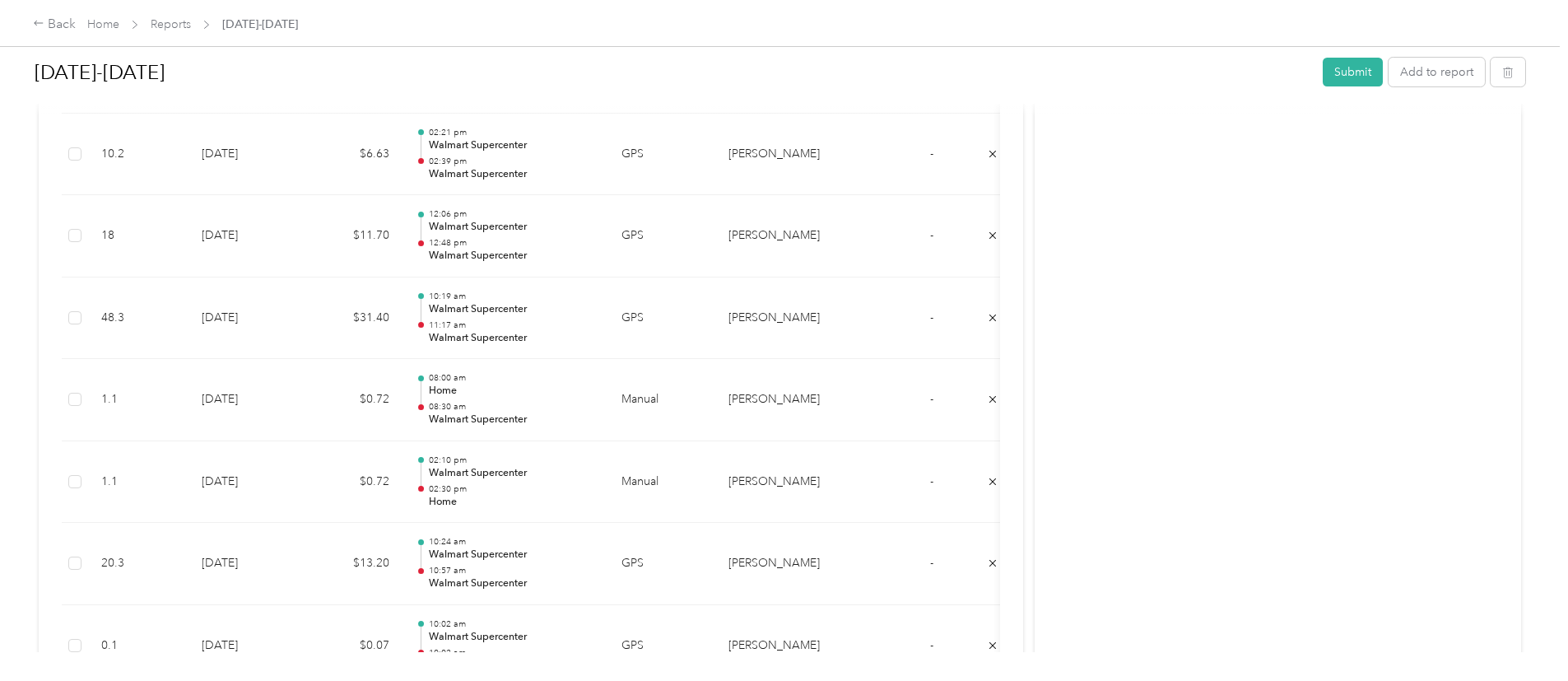
drag, startPoint x: 1417, startPoint y: 386, endPoint x: 1430, endPoint y: 383, distance: 13.3
click at [1430, 383] on div "Sept 16-30 Submit Add to report Due in 2 days. Submit this report by Oct. 4, 20…" at bounding box center [779, 326] width 1560 height 652
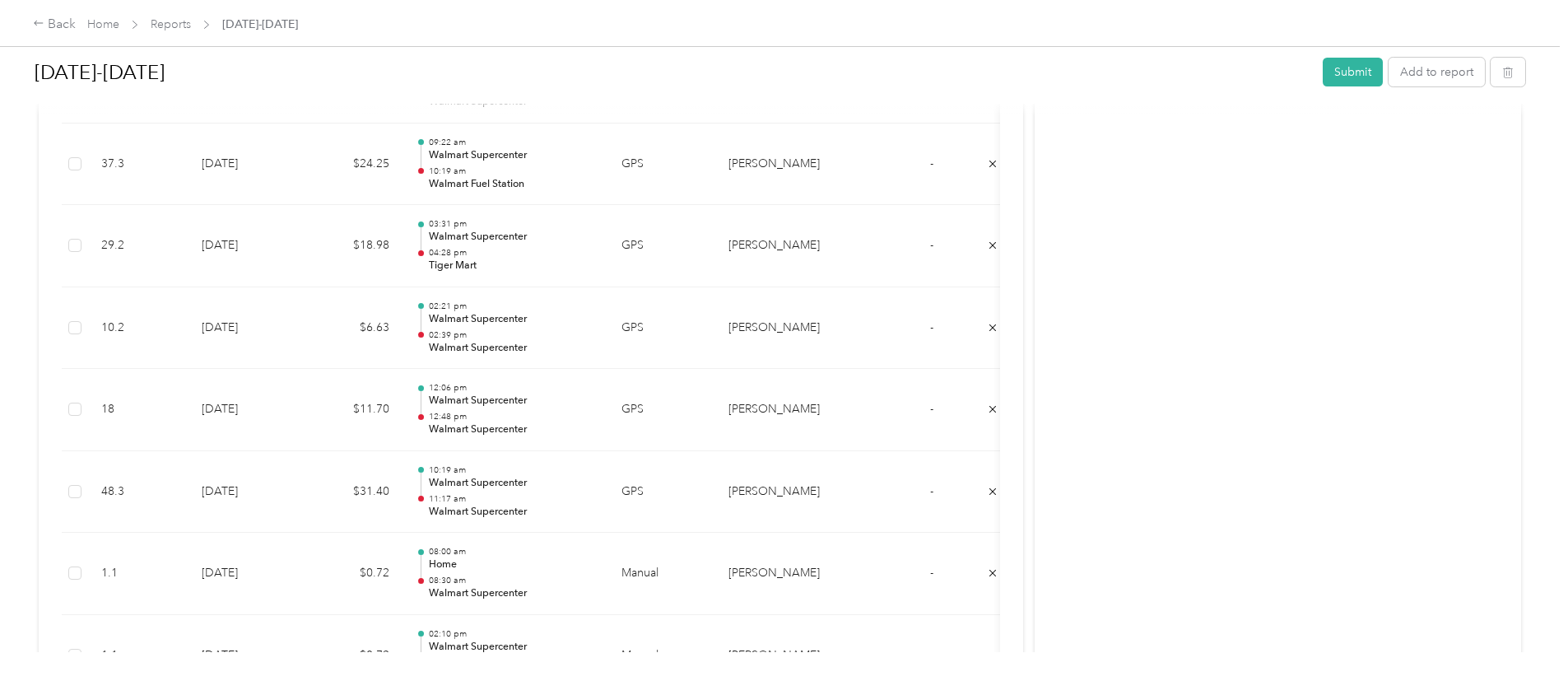
scroll to position [2278, 0]
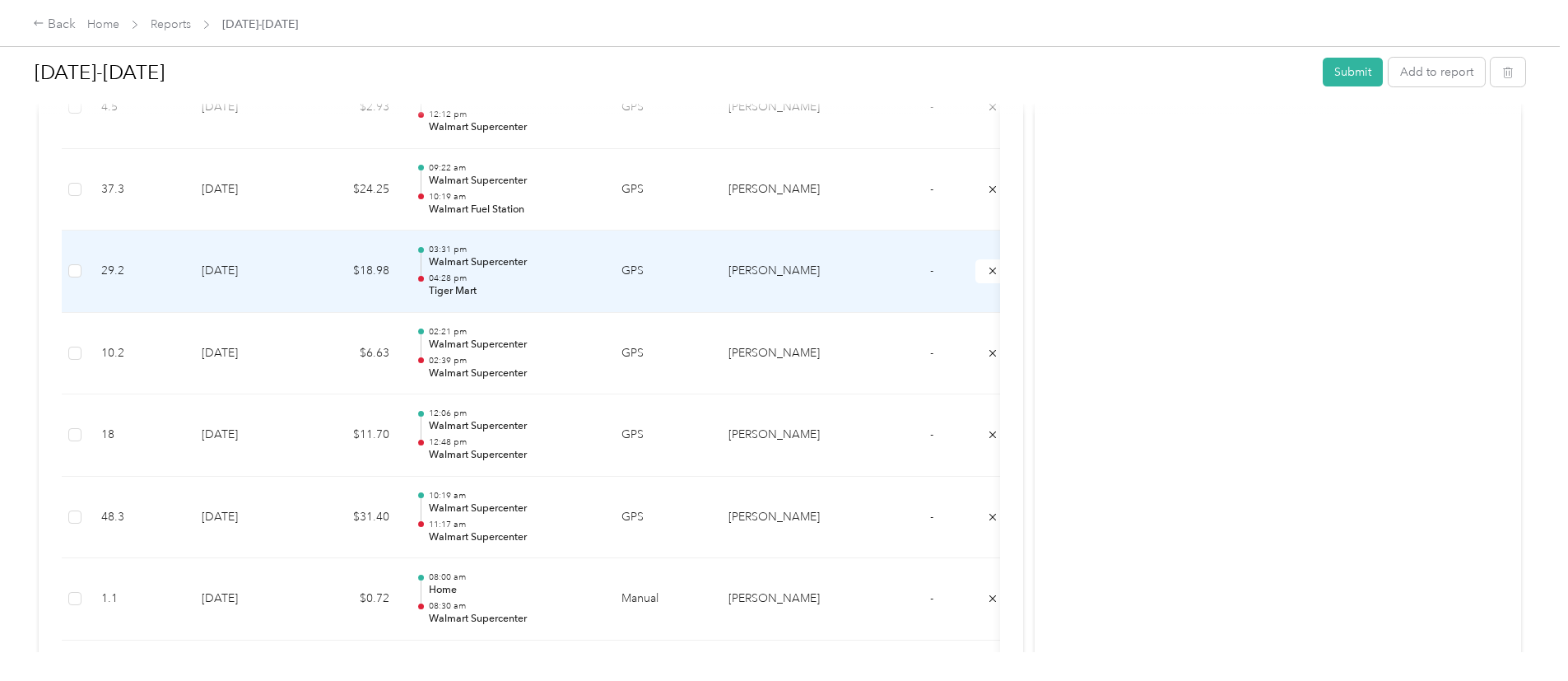
click at [573, 294] on p "Tiger Mart" at bounding box center [512, 290] width 166 height 14
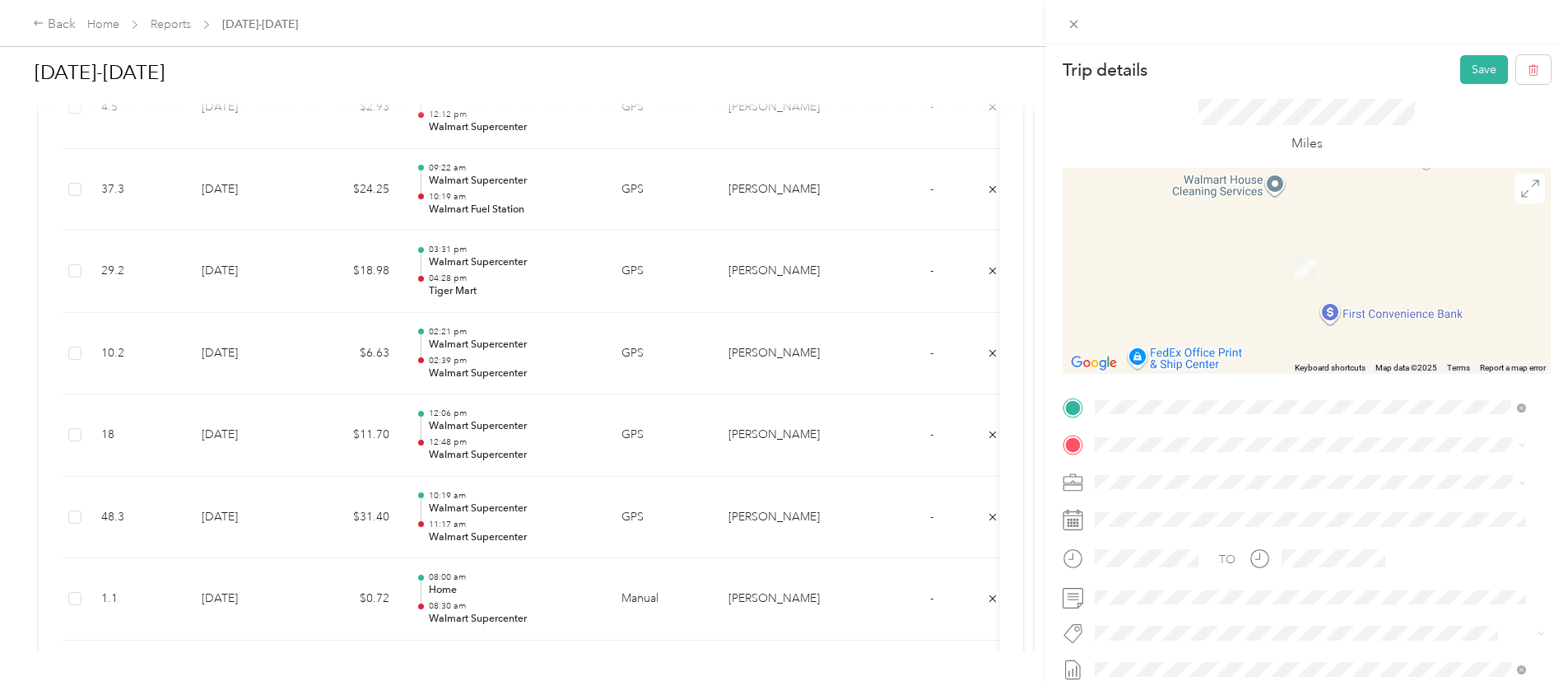
click at [1226, 250] on div "Home 1112 Darren Dr, 76028-6498, Burleson, TX, US" at bounding box center [1223, 250] width 196 height 35
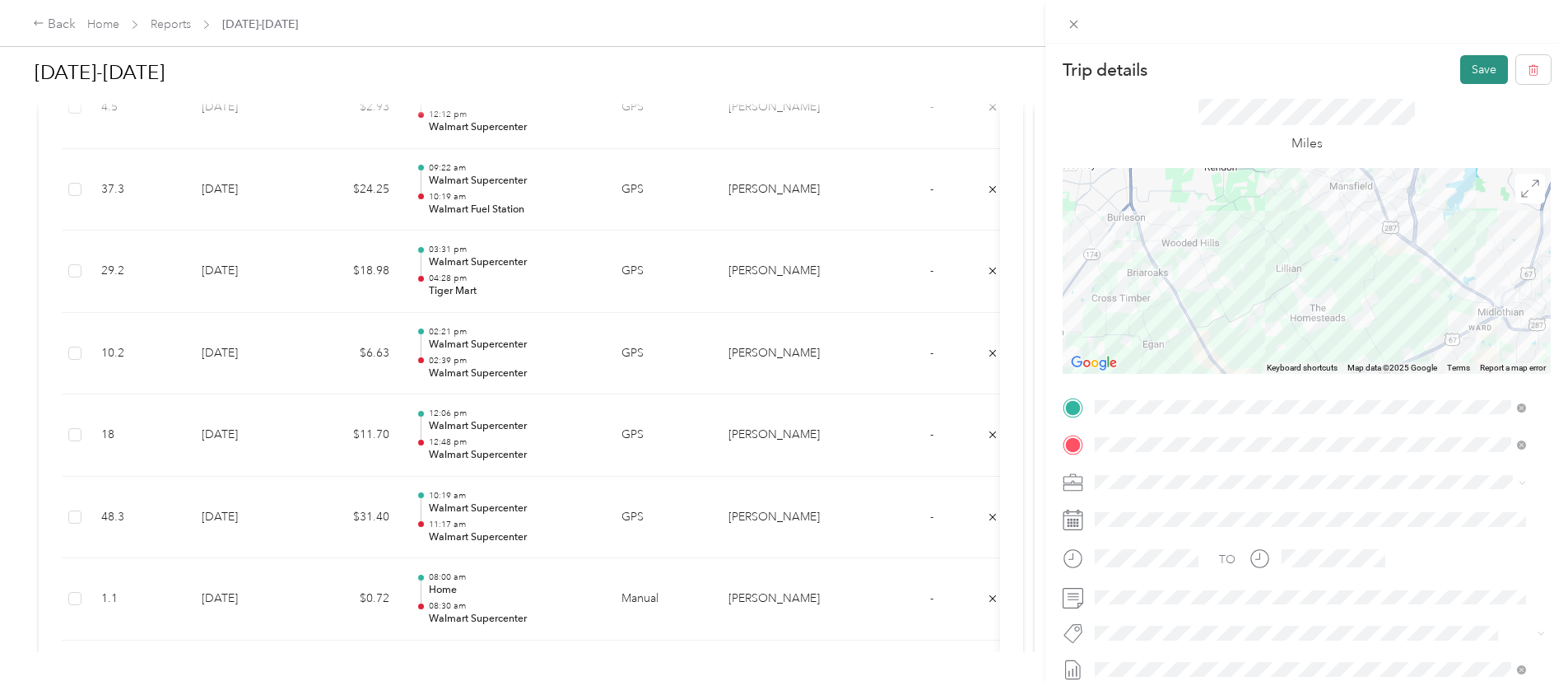
click at [1460, 70] on button "Save" at bounding box center [1484, 70] width 48 height 29
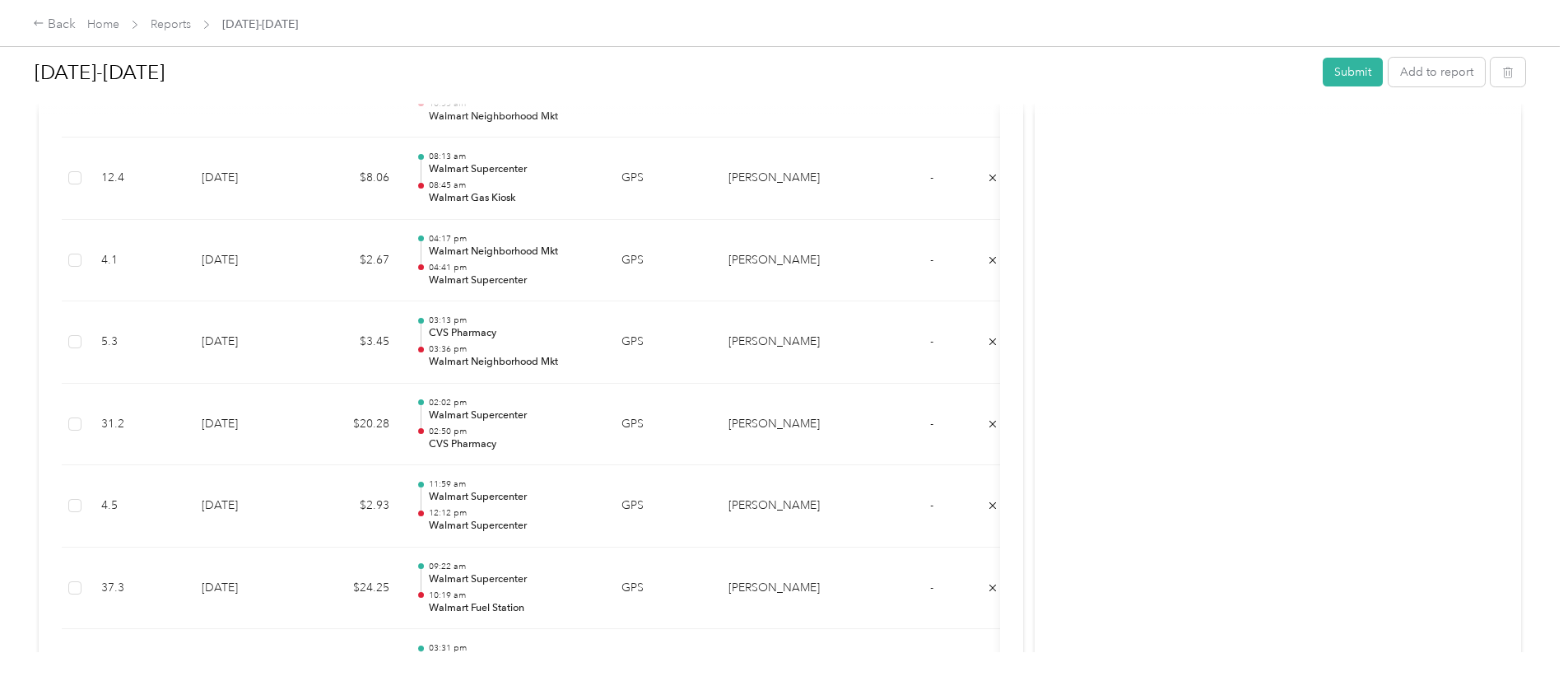
scroll to position [1885, 0]
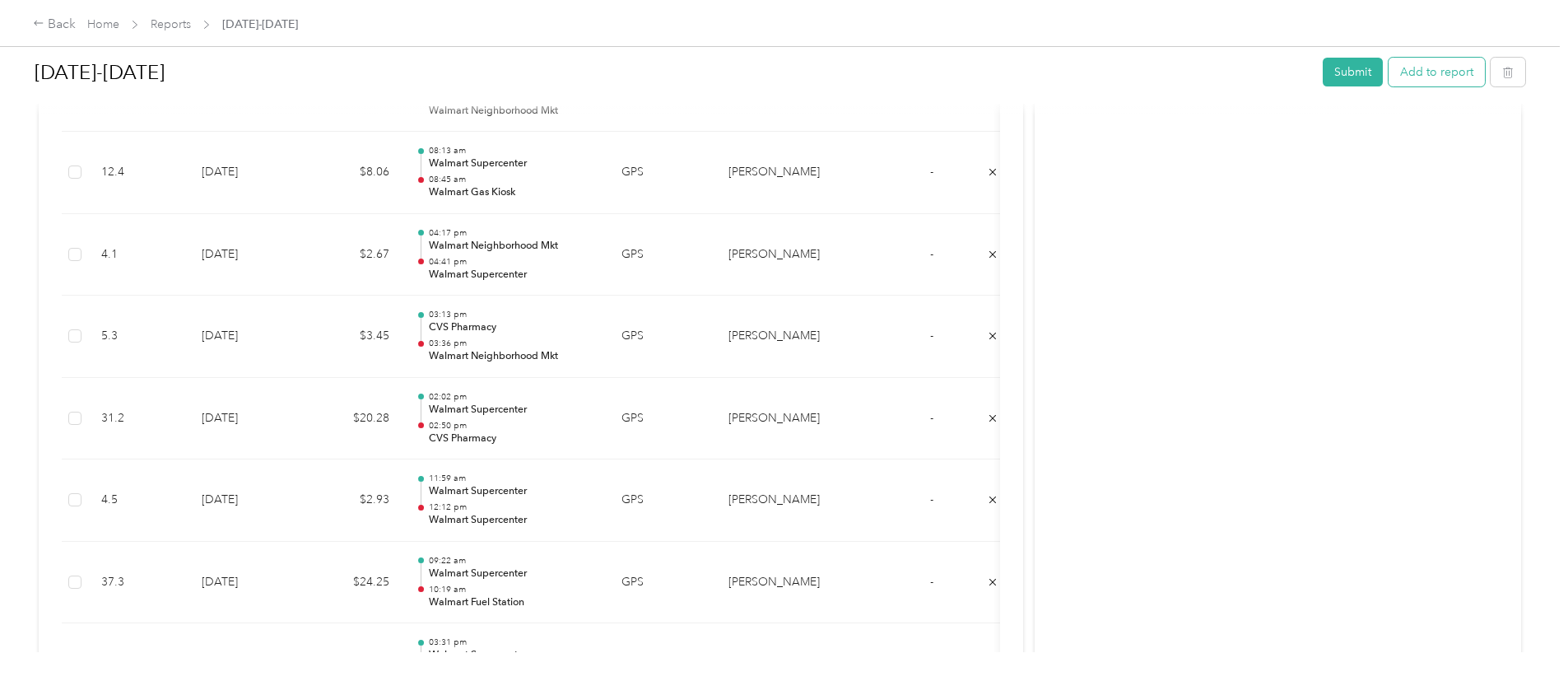
click at [1389, 75] on button "Add to report" at bounding box center [1436, 72] width 96 height 29
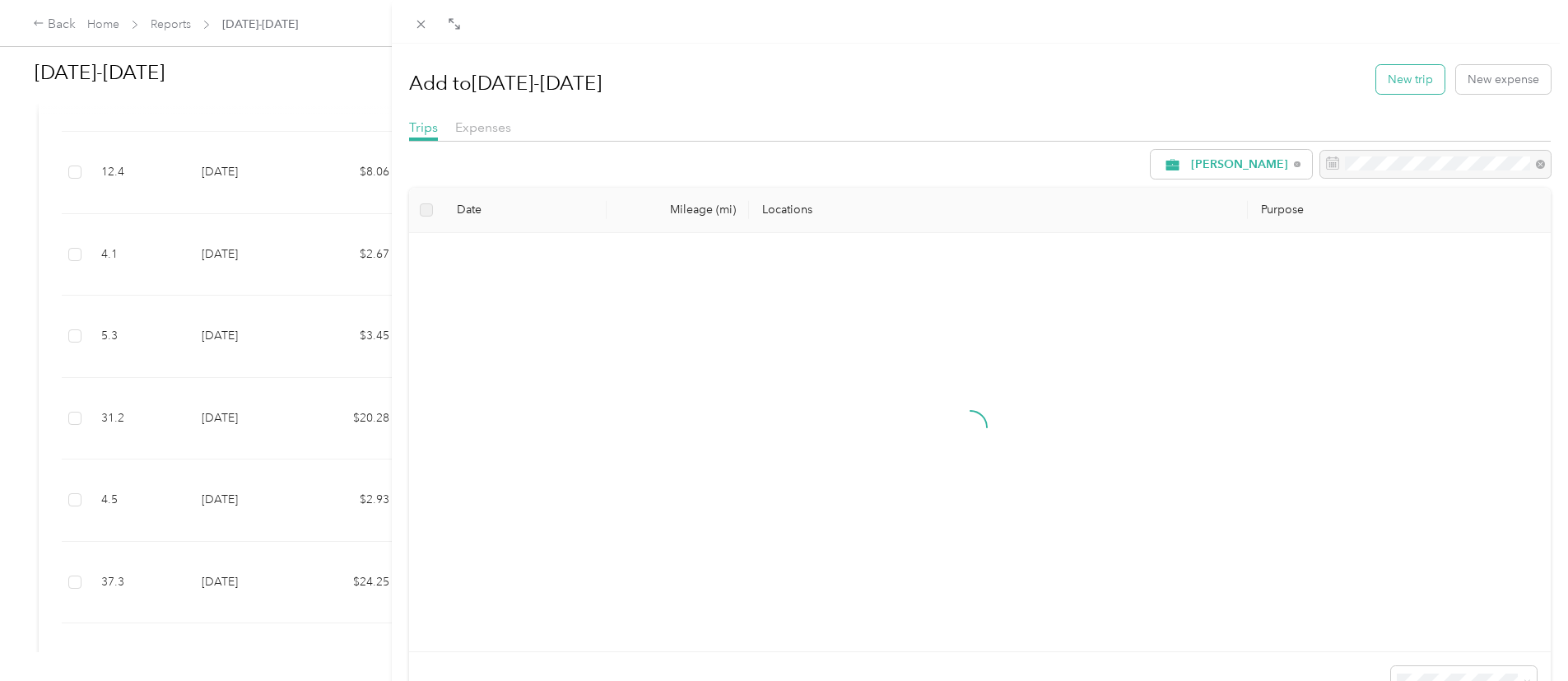
click at [1391, 76] on button "New trip" at bounding box center [1410, 80] width 68 height 29
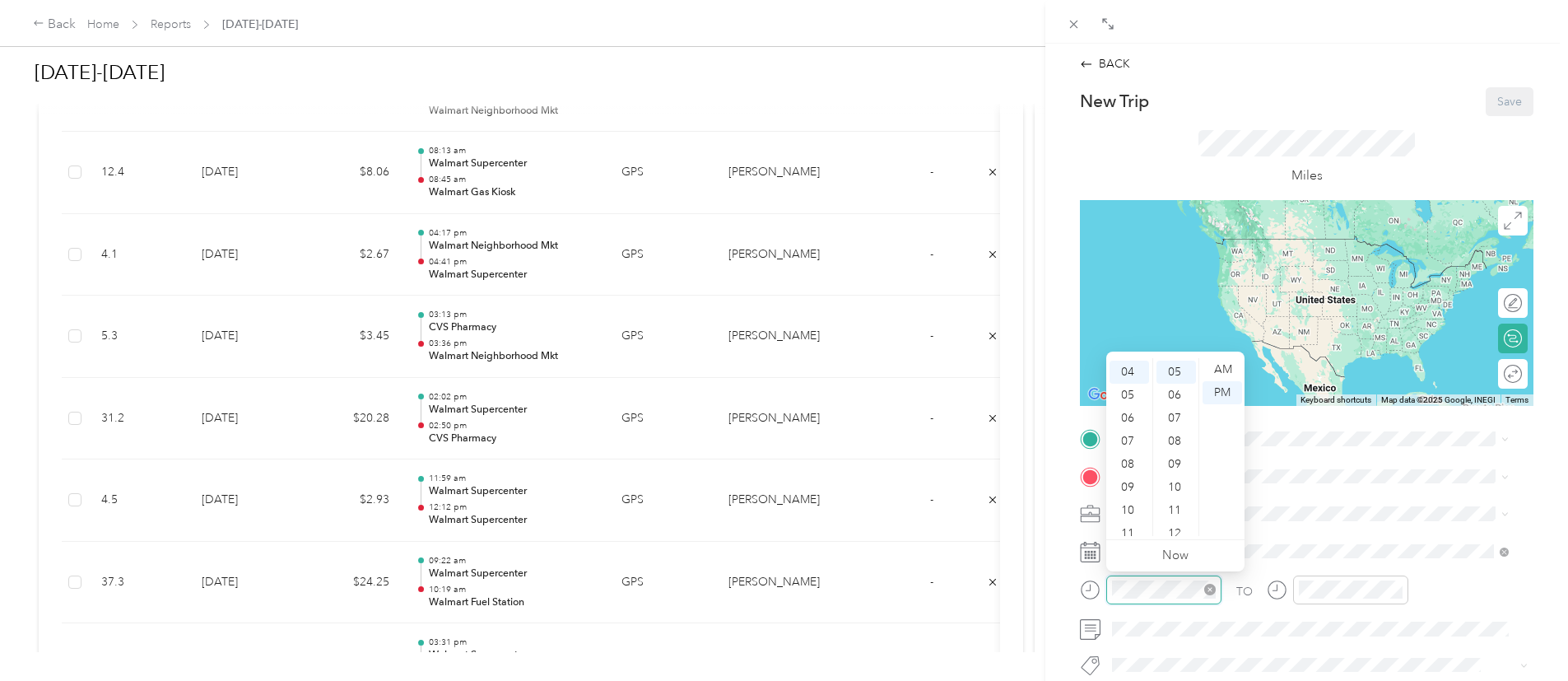
scroll to position [115, 0]
click at [1124, 456] on div "08" at bounding box center [1129, 461] width 40 height 23
click at [1181, 498] on div "15" at bounding box center [1176, 501] width 40 height 23
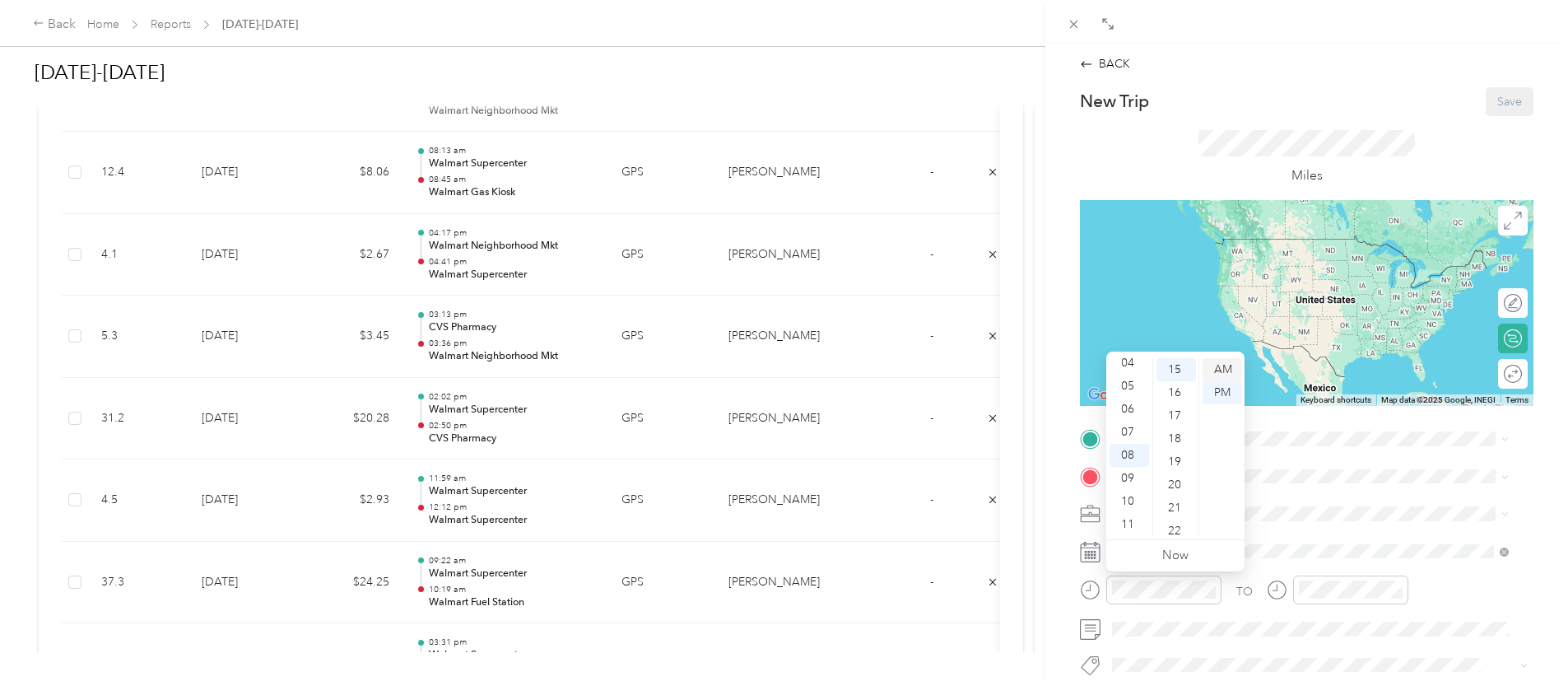
click at [1231, 362] on div "AM" at bounding box center [1222, 369] width 40 height 23
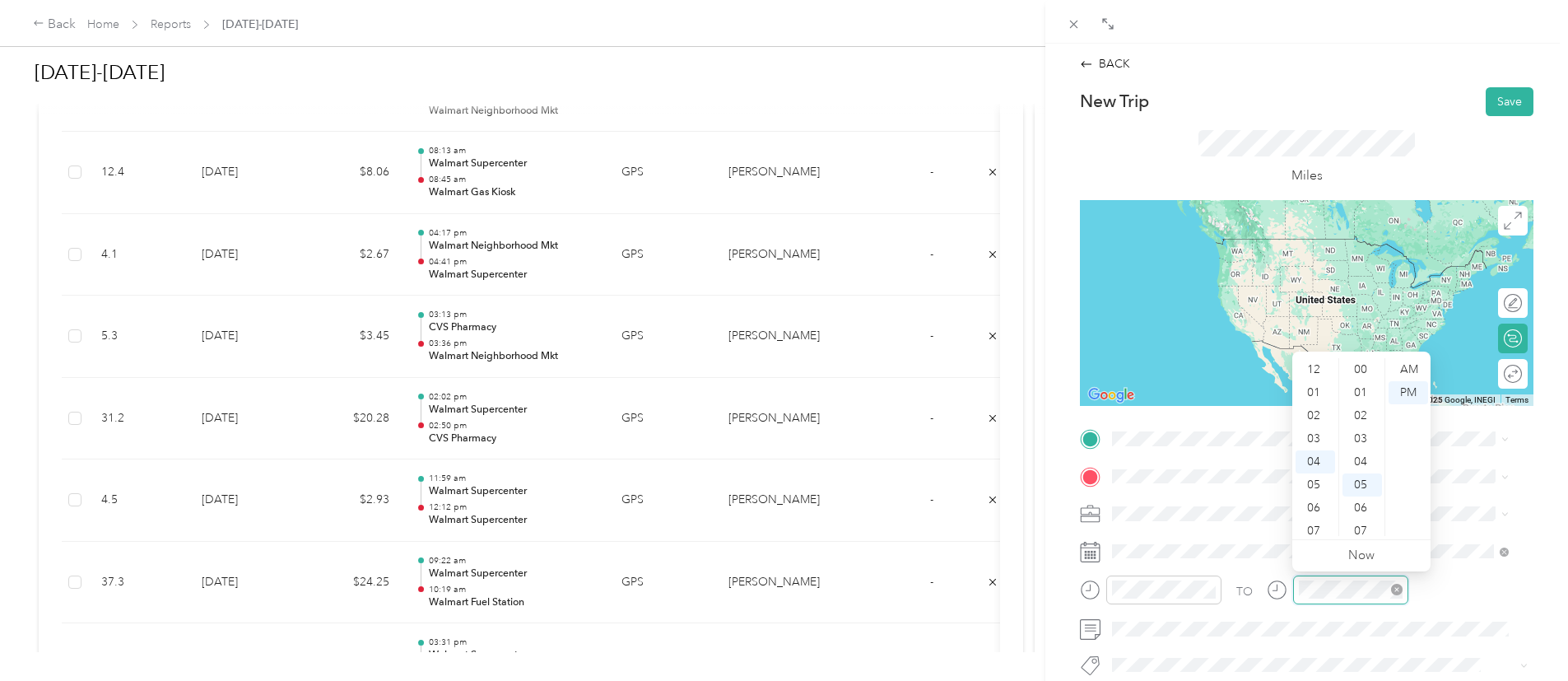
scroll to position [115, 0]
click at [1314, 453] on div "08" at bounding box center [1315, 461] width 40 height 23
click at [1360, 402] on div "30" at bounding box center [1362, 402] width 40 height 23
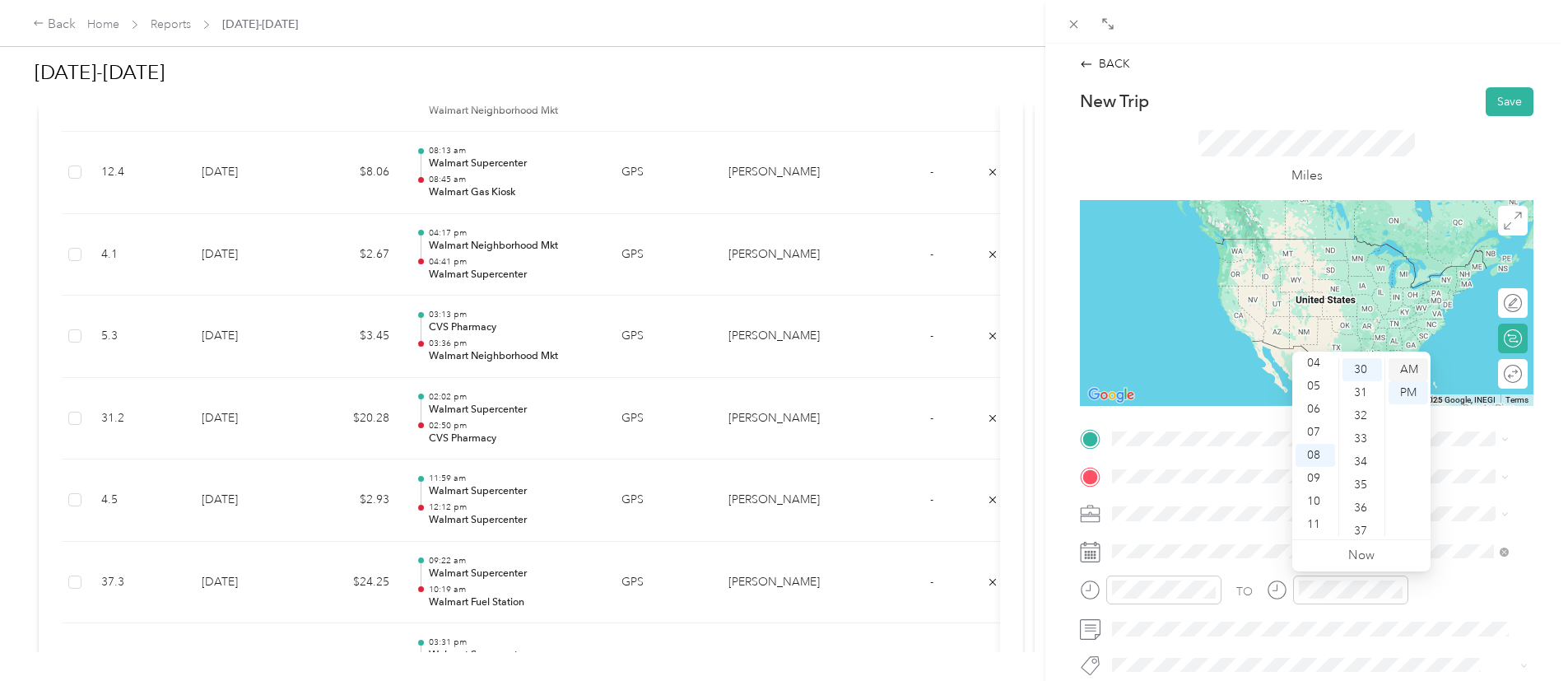
click at [1403, 371] on div "AM" at bounding box center [1408, 369] width 40 height 23
click at [1209, 248] on div "Home 1112 Darren Dr, 76028-6498, Burleson, TX, US" at bounding box center [1241, 254] width 196 height 35
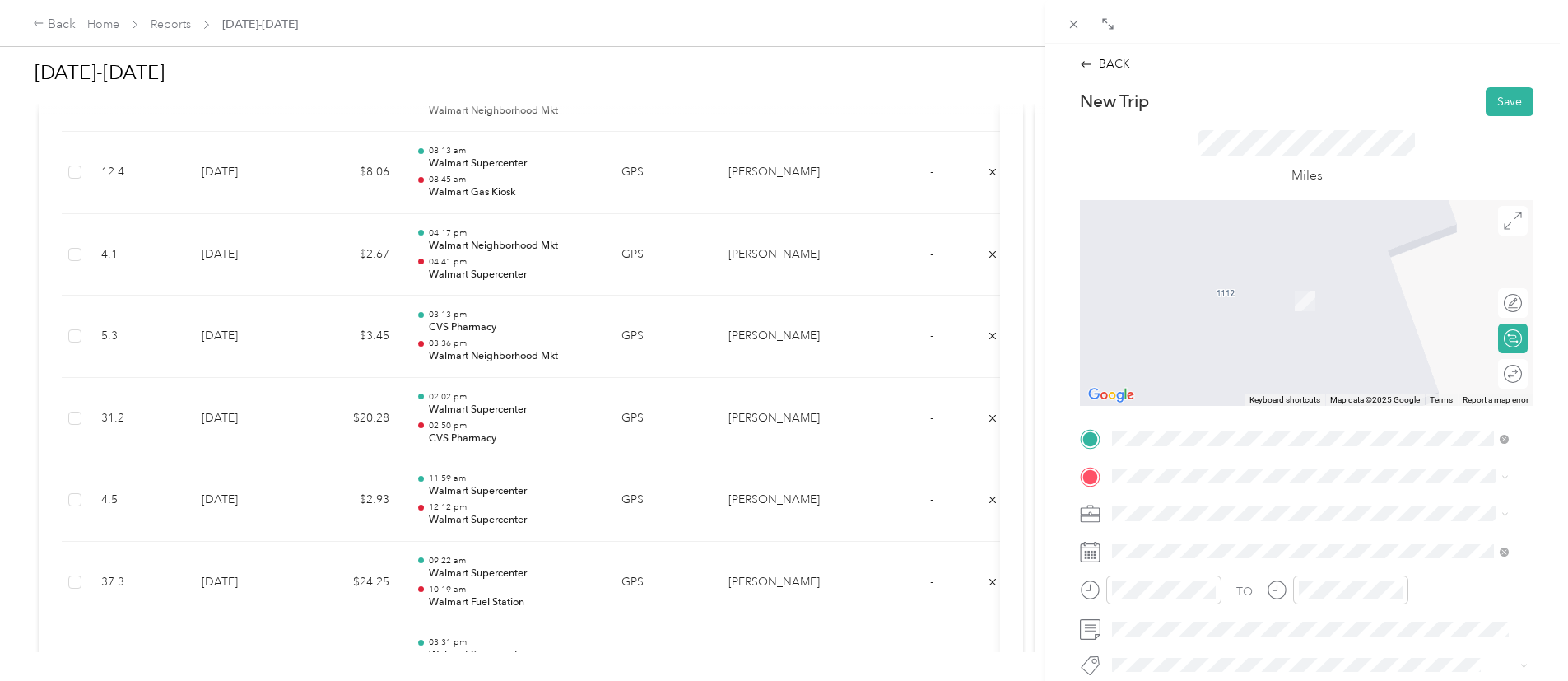
click at [1304, 404] on div "TEAM Walmart Supercenter 1221 Fm 1187 E, 760364370, Crowley, TX, USA" at bounding box center [1228, 404] width 171 height 41
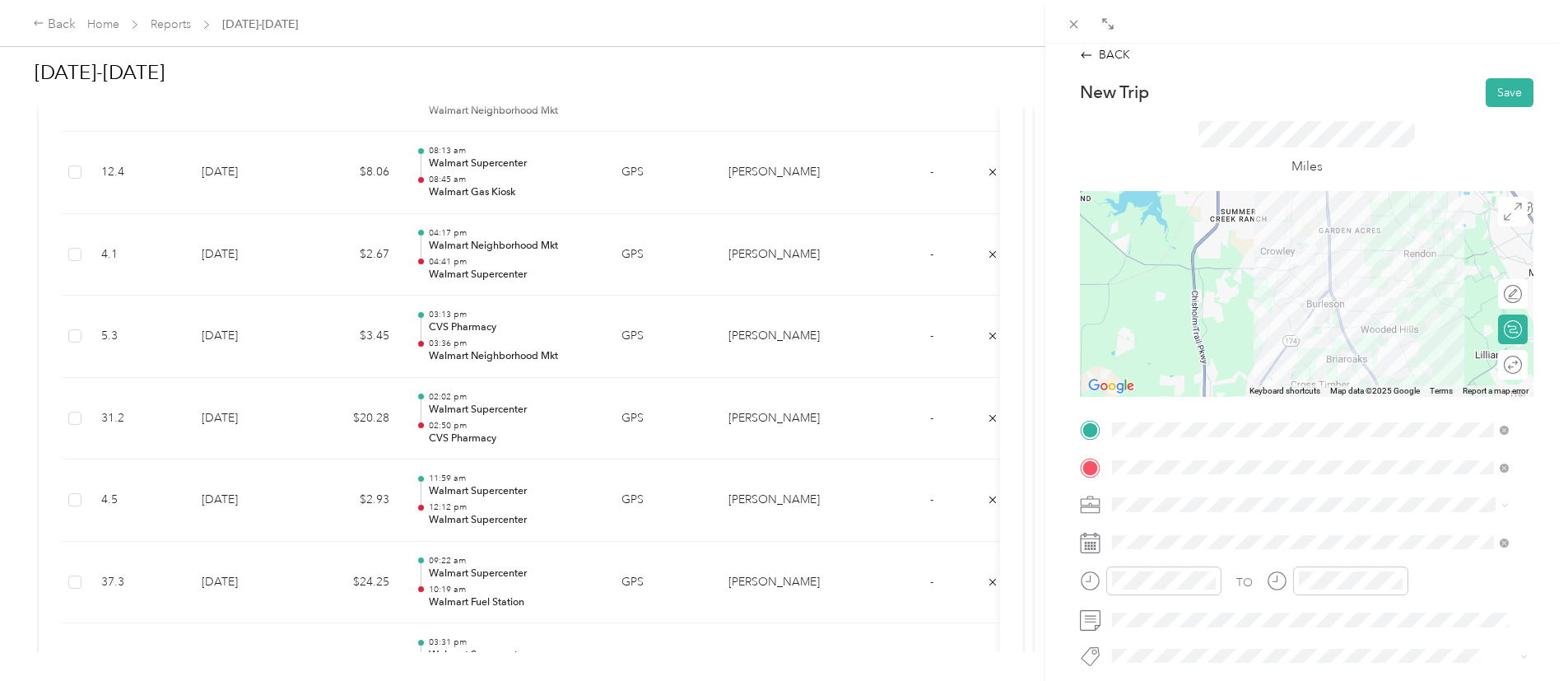
scroll to position [3, 0]
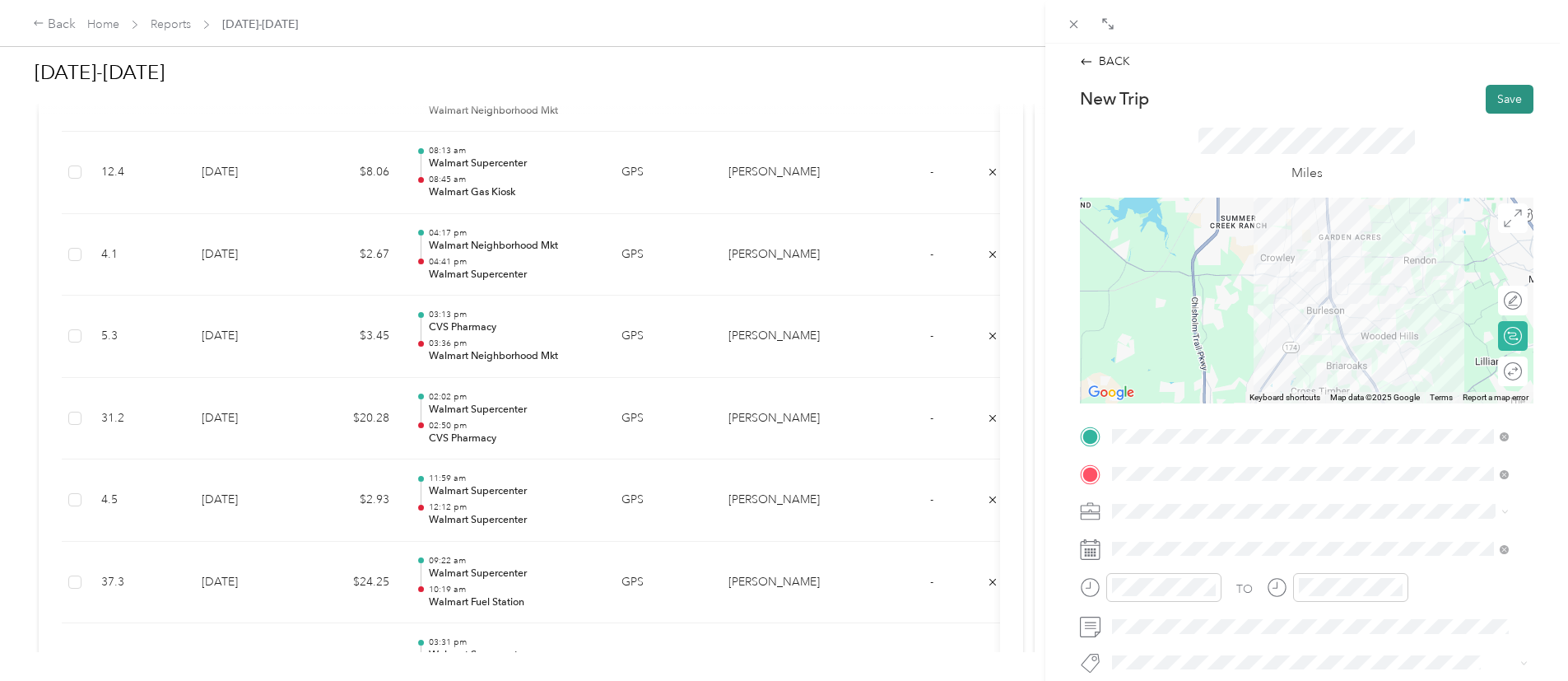
click at [1491, 93] on button "Save" at bounding box center [1509, 99] width 48 height 29
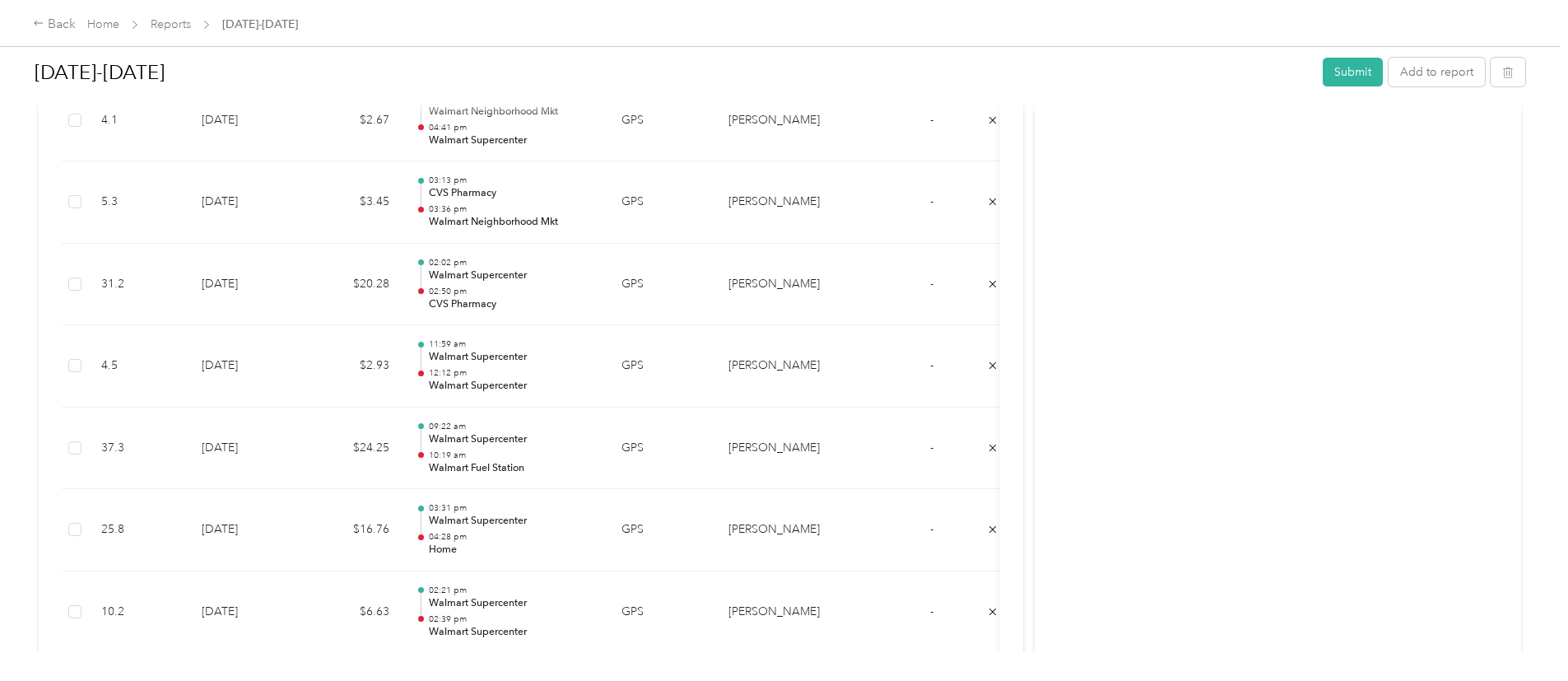
scroll to position [1980, 0]
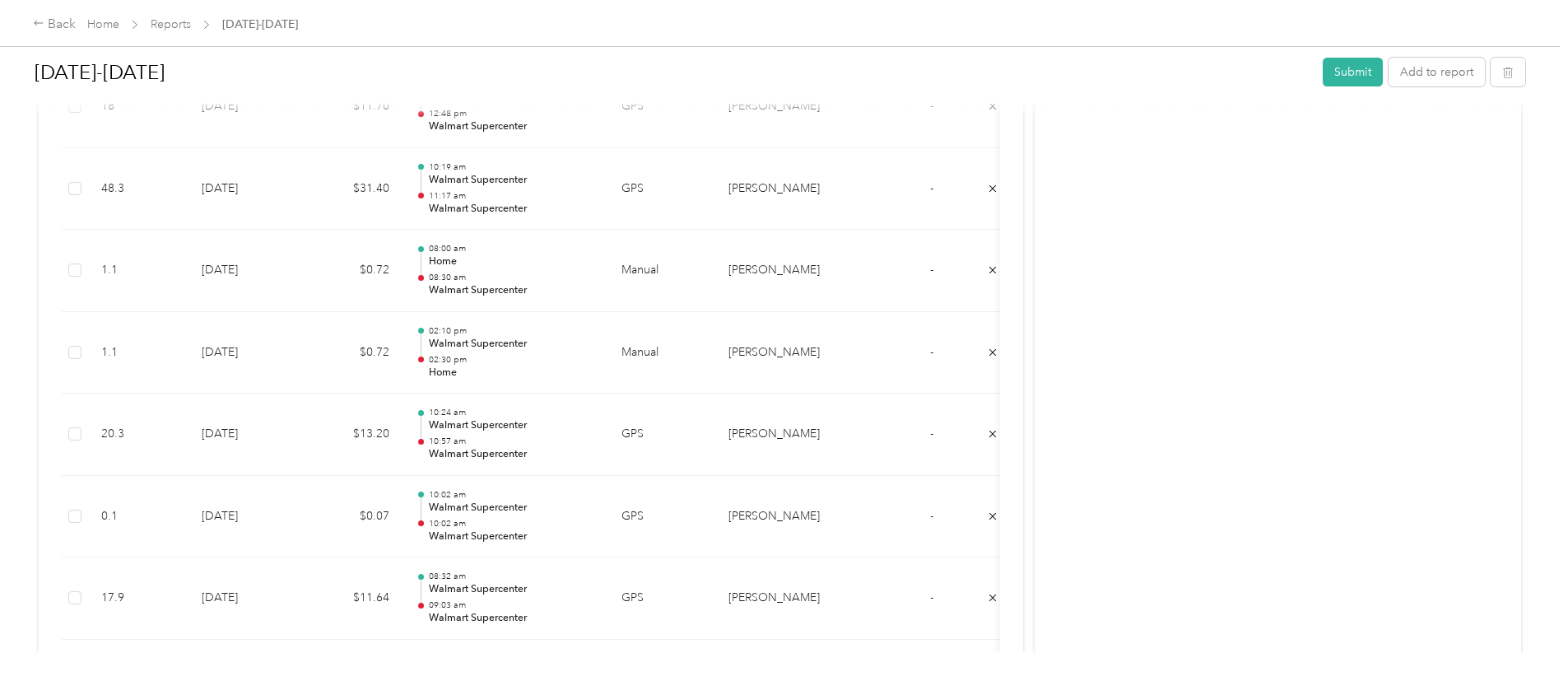
scroll to position [2561, 0]
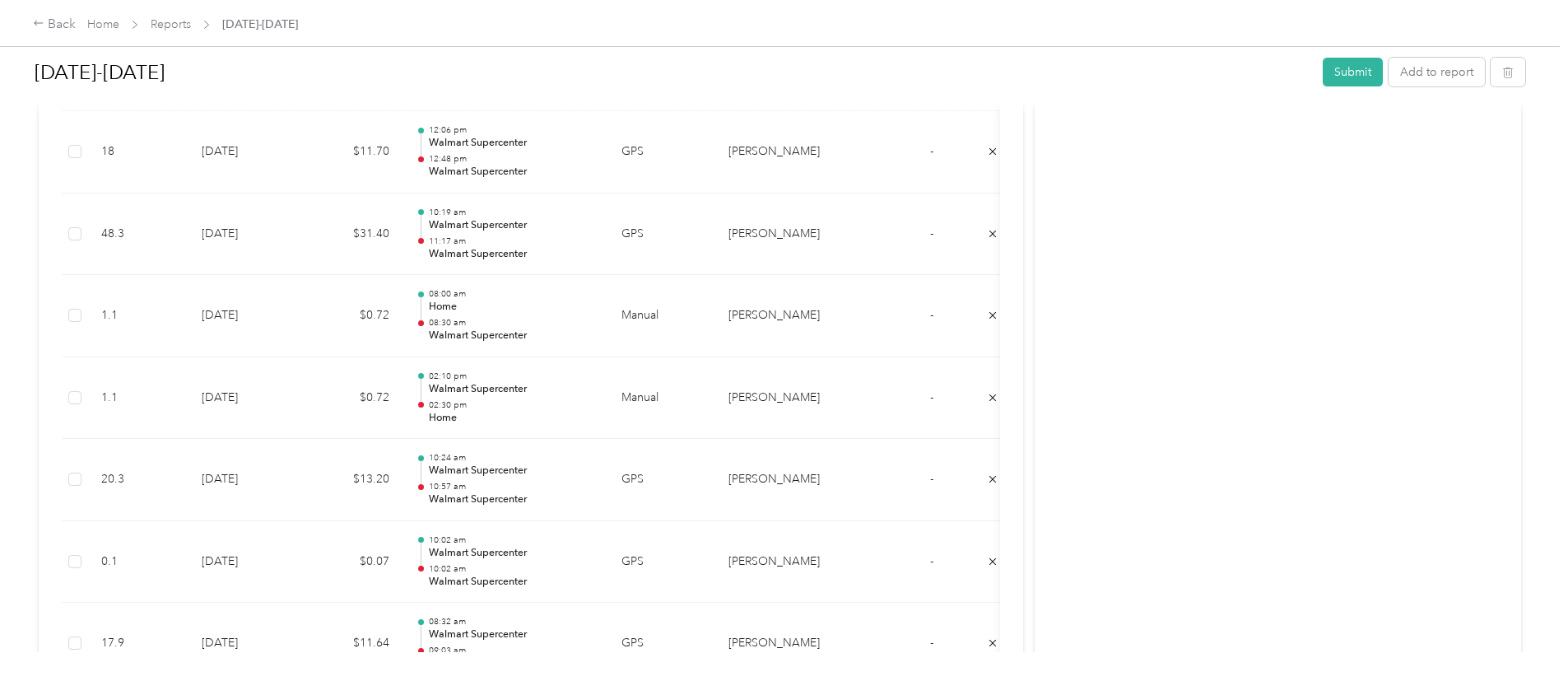
click at [1404, 406] on div "[DATE]-[DATE] Submit Add to report Due [DATE]. Submit this report by [DATE] Dra…" at bounding box center [779, 326] width 1560 height 652
drag, startPoint x: 1404, startPoint y: 406, endPoint x: 1433, endPoint y: 377, distance: 41.0
click at [1433, 377] on div "[DATE]-[DATE] Submit Add to report Due [DATE]. Submit this report by [DATE] Dra…" at bounding box center [779, 326] width 1560 height 652
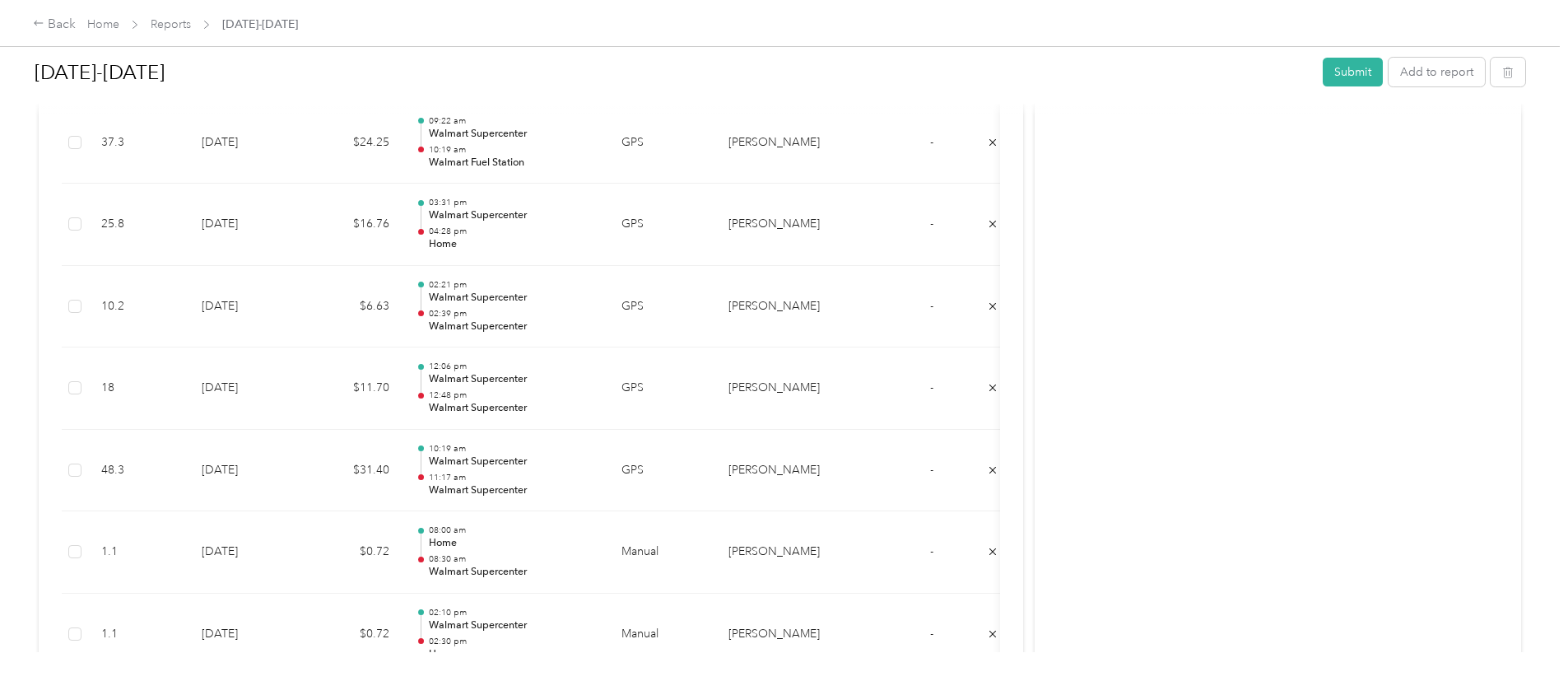
scroll to position [2292, 0]
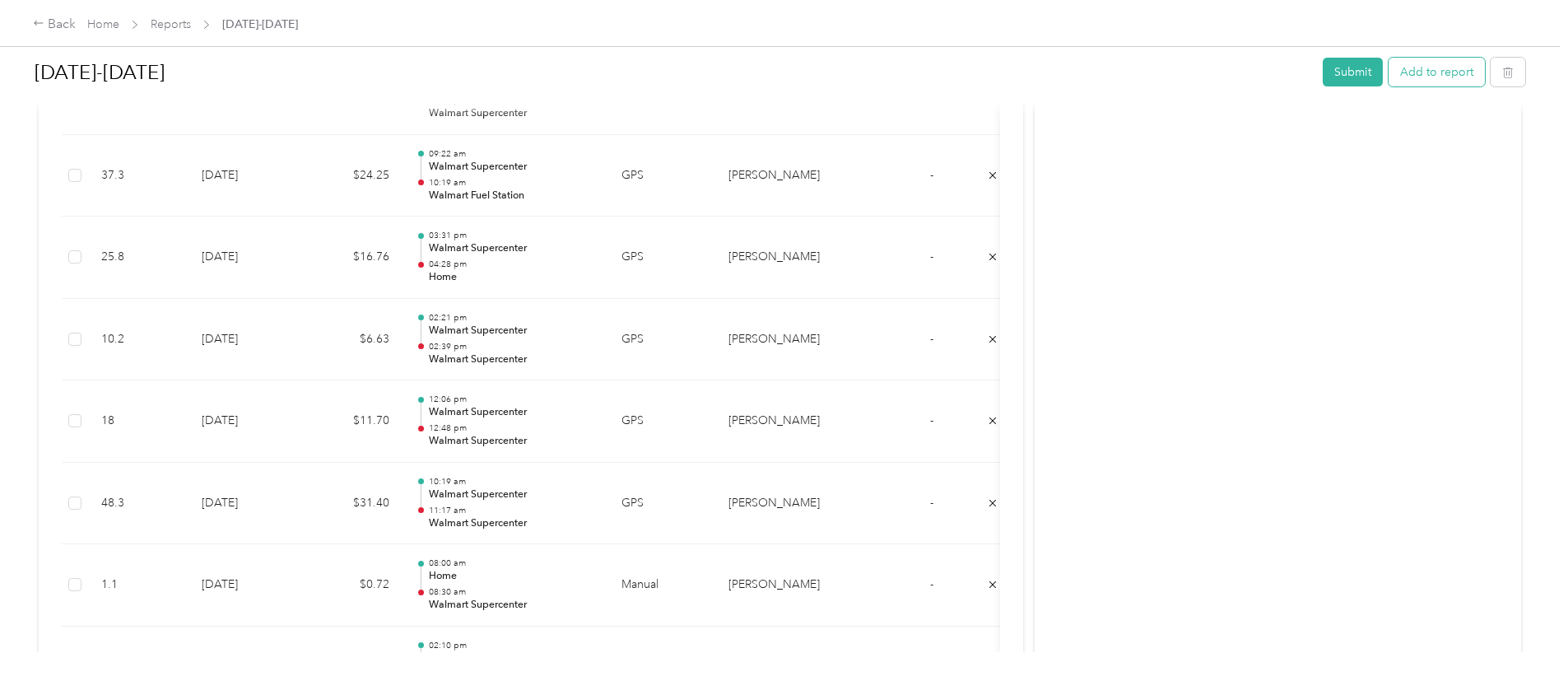
click at [1389, 71] on button "Add to report" at bounding box center [1436, 72] width 96 height 29
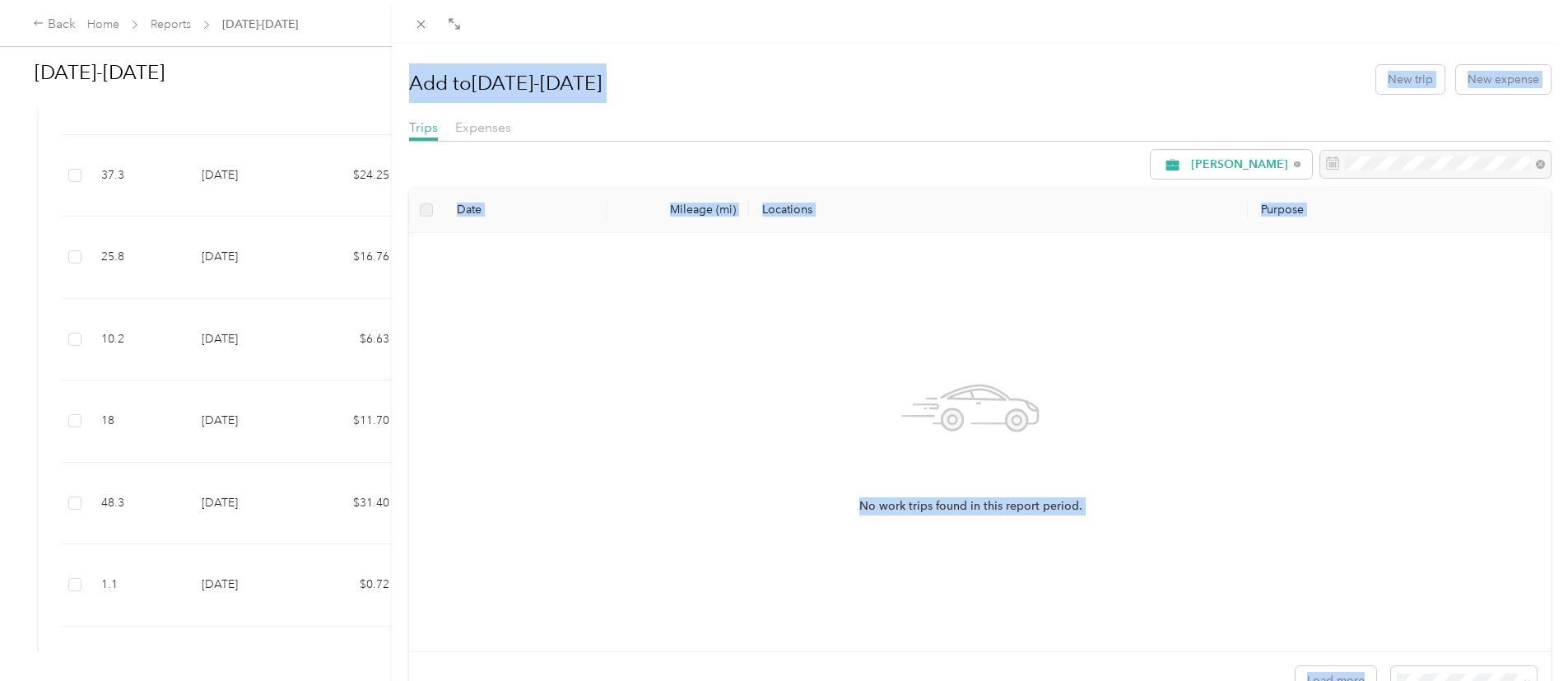
click at [545, 481] on div "No work trips found in this report period." at bounding box center [969, 442] width 1096 height 391
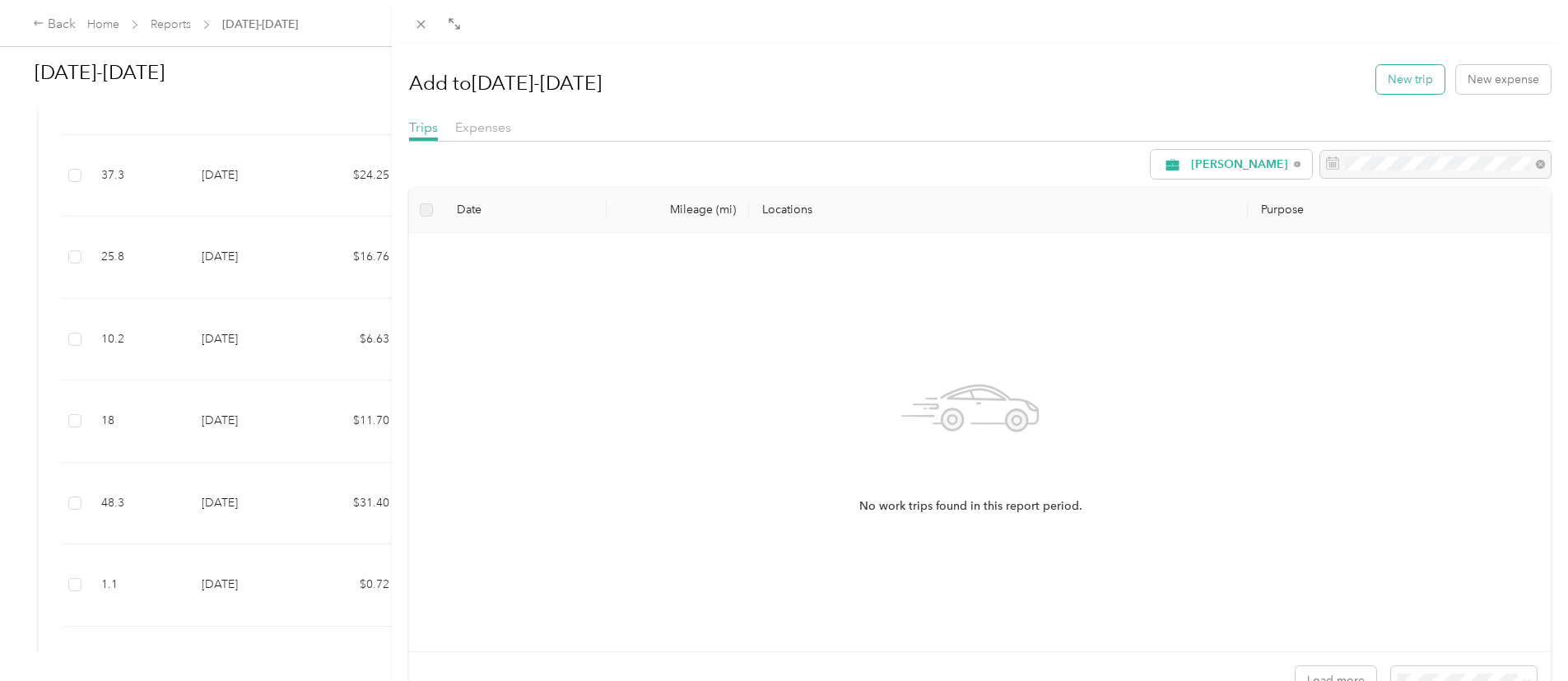
click at [1388, 77] on button "New trip" at bounding box center [1410, 80] width 68 height 29
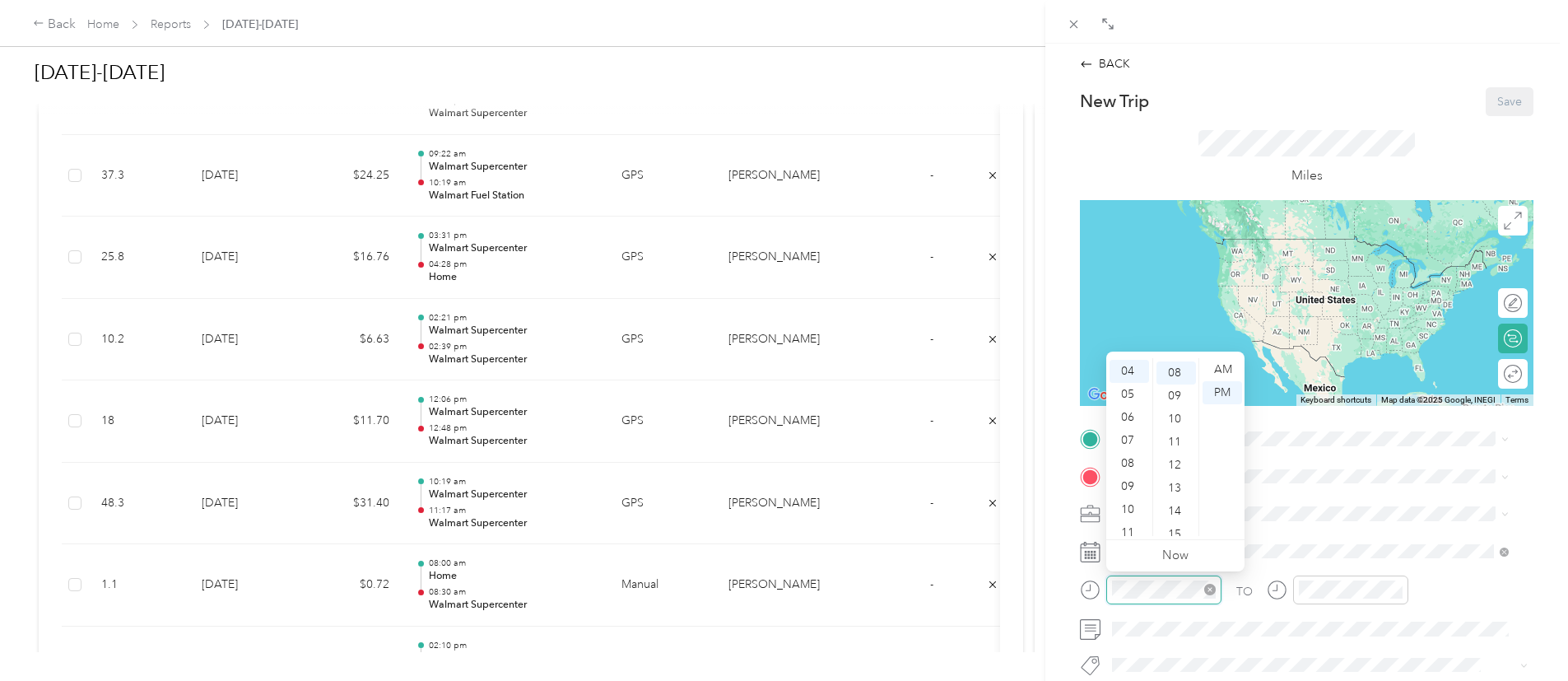
scroll to position [184, 0]
click at [1132, 484] on div "09" at bounding box center [1129, 484] width 40 height 23
click at [1209, 609] on div at bounding box center [1150, 596] width 142 height 41
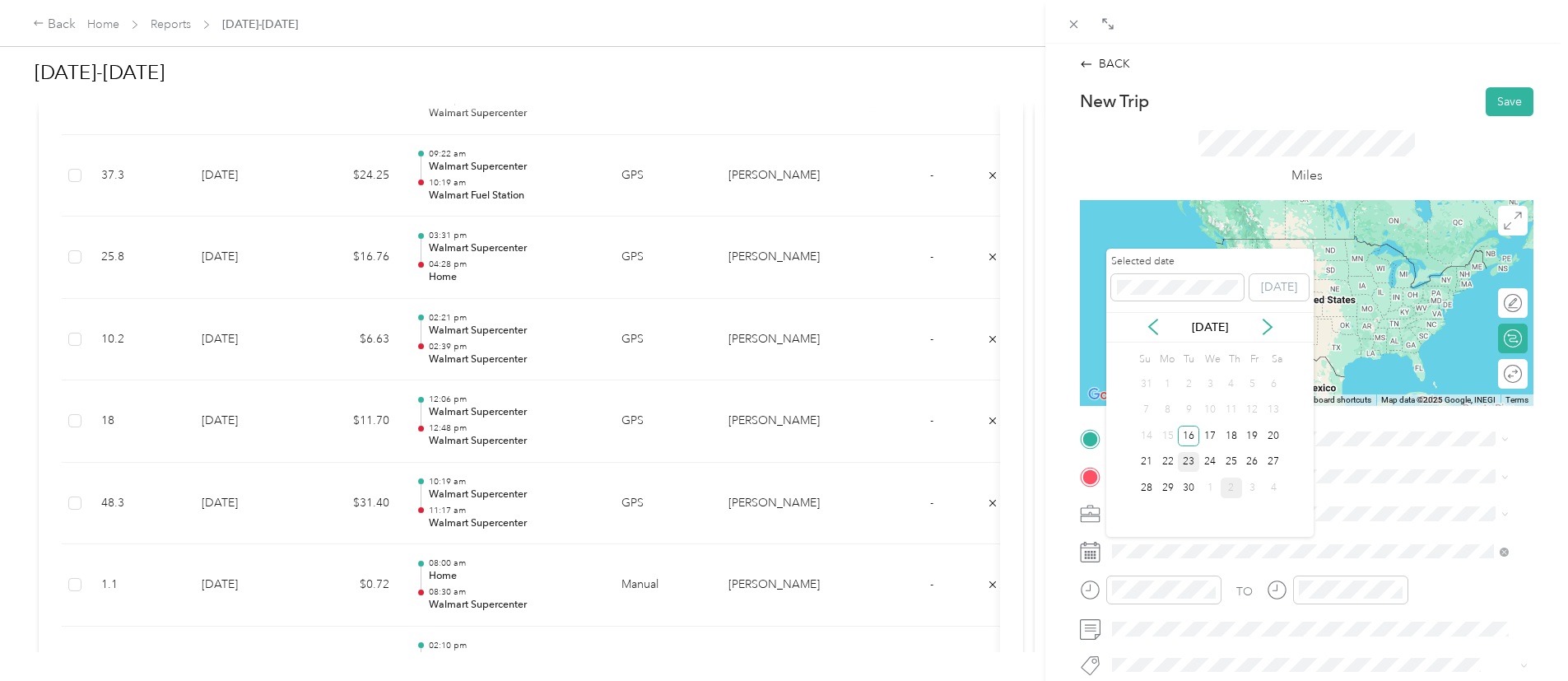
click at [1185, 460] on div "23" at bounding box center [1188, 462] width 21 height 20
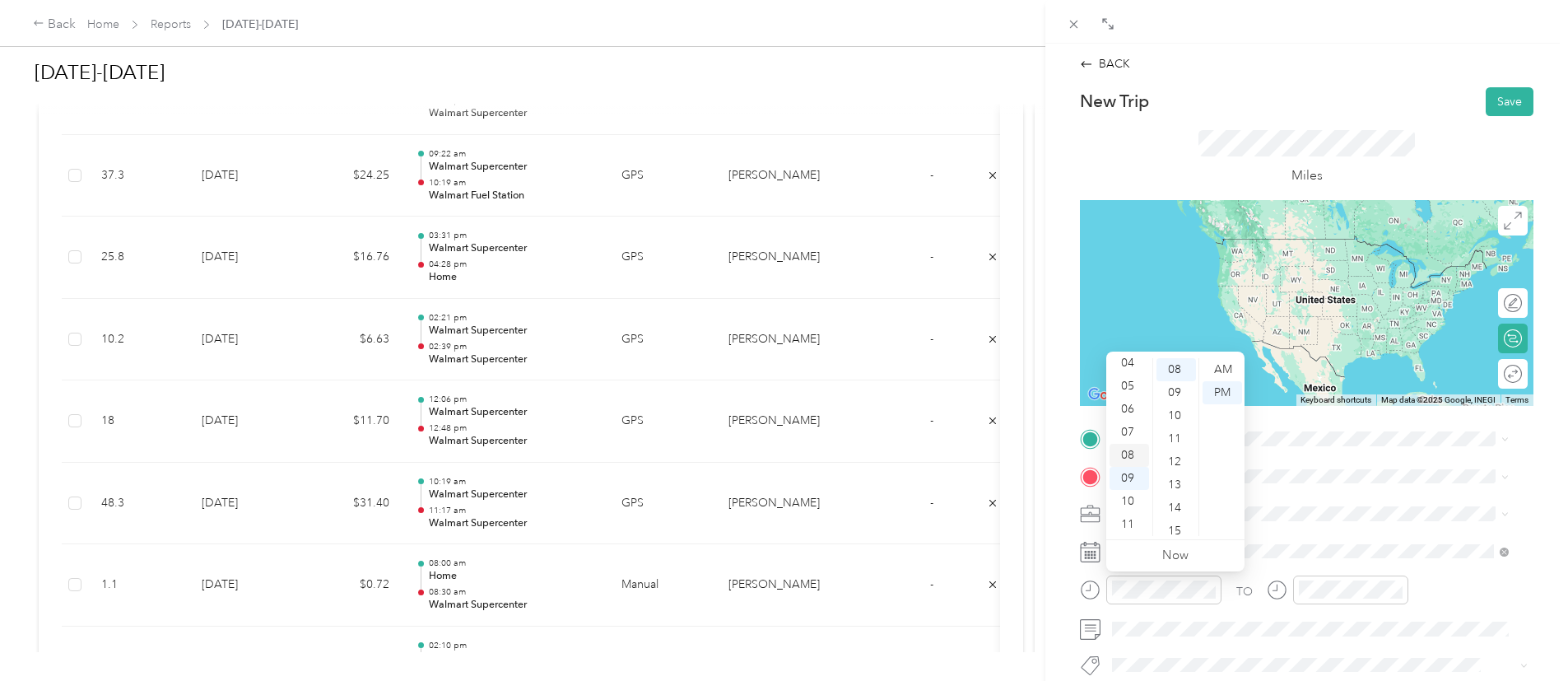
click at [1123, 452] on div "08" at bounding box center [1129, 455] width 40 height 23
click at [1170, 368] on div "00" at bounding box center [1176, 369] width 40 height 23
click at [1222, 369] on div "AM" at bounding box center [1222, 369] width 40 height 23
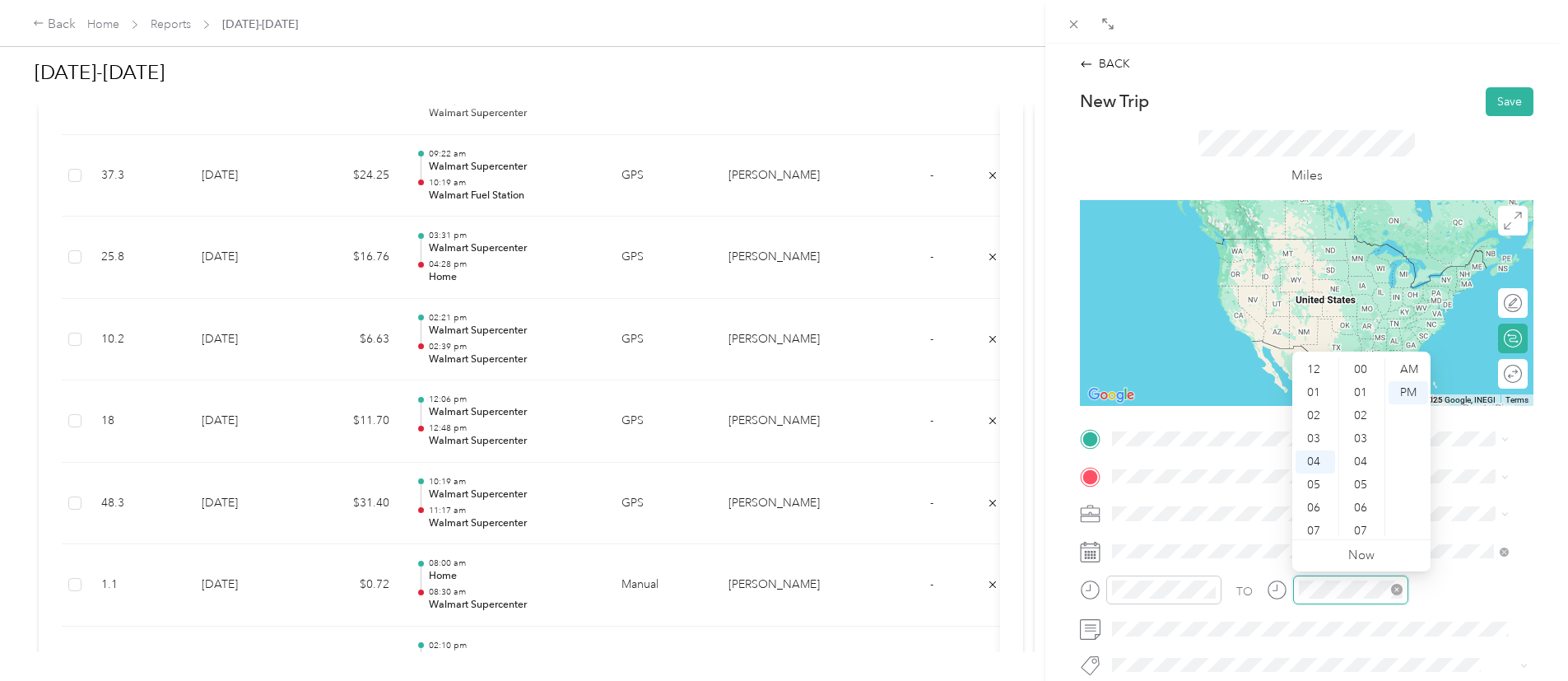
scroll to position [184, 0]
click at [1305, 468] on div "08" at bounding box center [1315, 461] width 40 height 23
click at [1367, 526] on div "15" at bounding box center [1362, 531] width 40 height 23
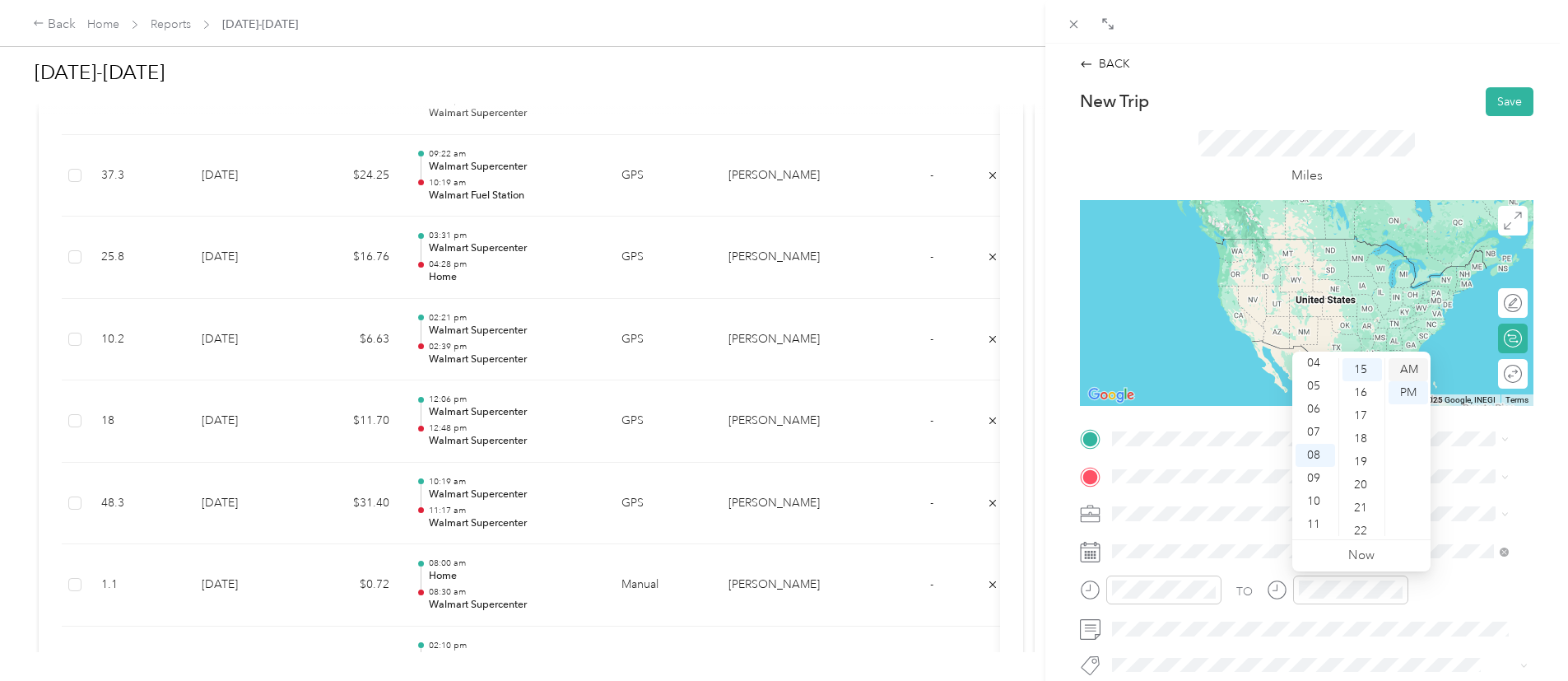
click at [1409, 359] on div "AM" at bounding box center [1408, 369] width 40 height 23
click at [1460, 583] on div "TO" at bounding box center [1307, 596] width 453 height 41
click at [1271, 243] on div "Home [STREET_ADDRESS][PERSON_NAME]" at bounding box center [1241, 254] width 196 height 35
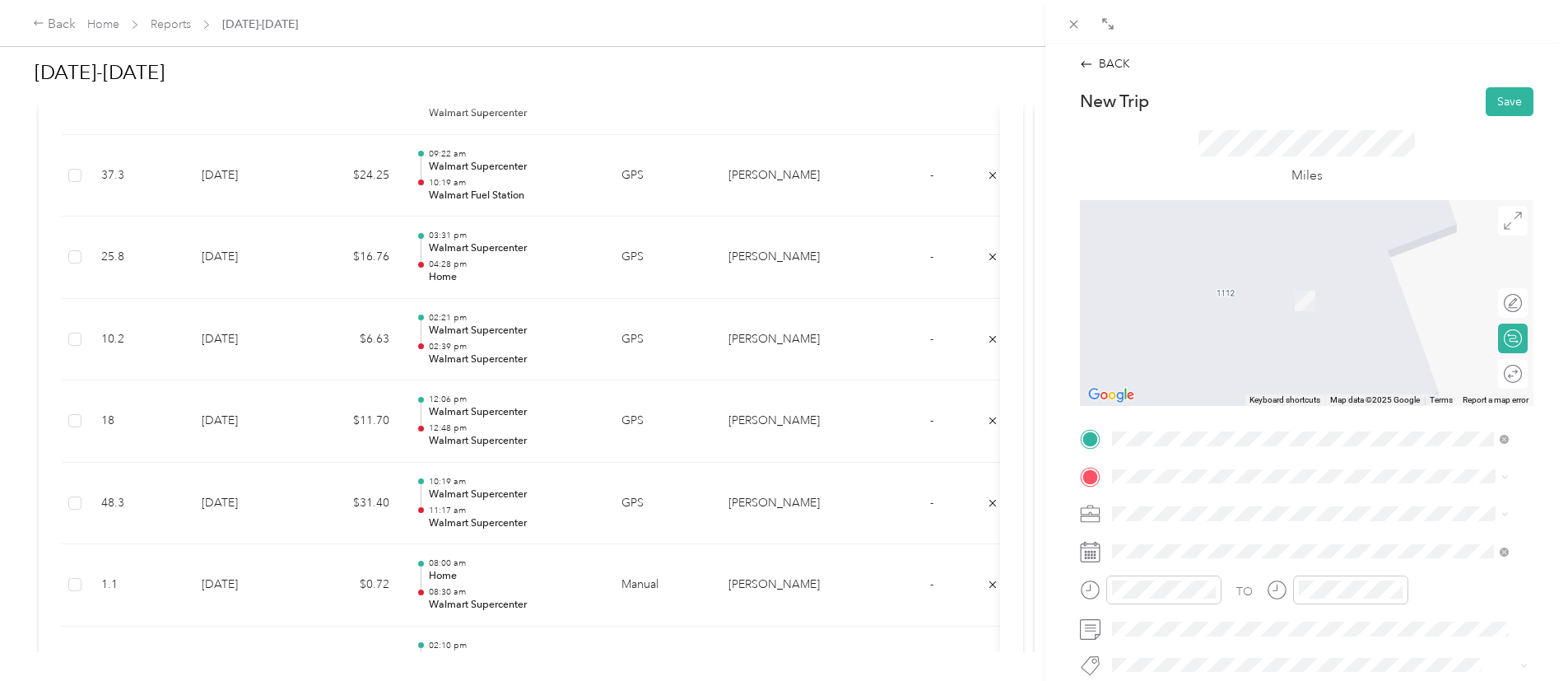
click at [1176, 468] on span at bounding box center [1319, 476] width 427 height 26
click at [1282, 399] on div "TEAM Walmart Supercenter" at bounding box center [1228, 400] width 171 height 20
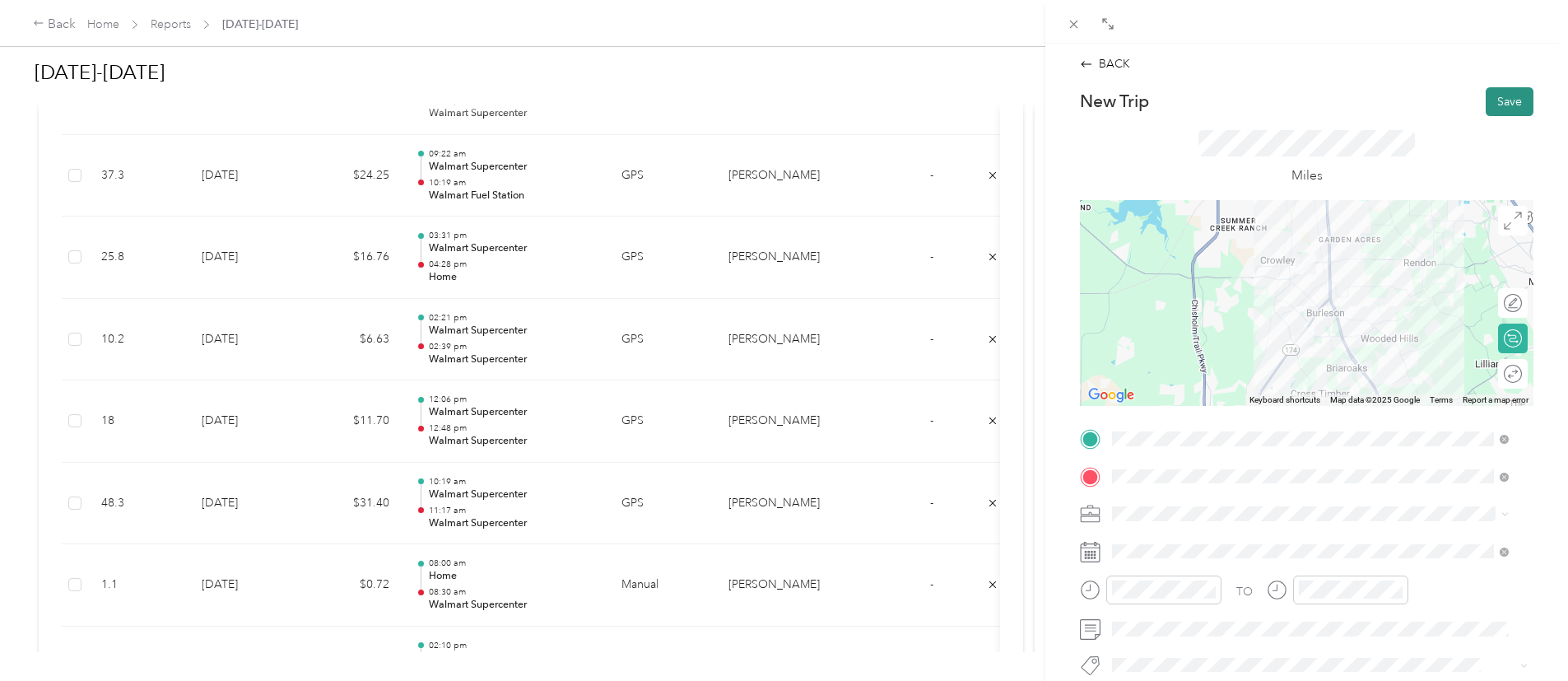
click at [1497, 98] on button "Save" at bounding box center [1509, 102] width 48 height 29
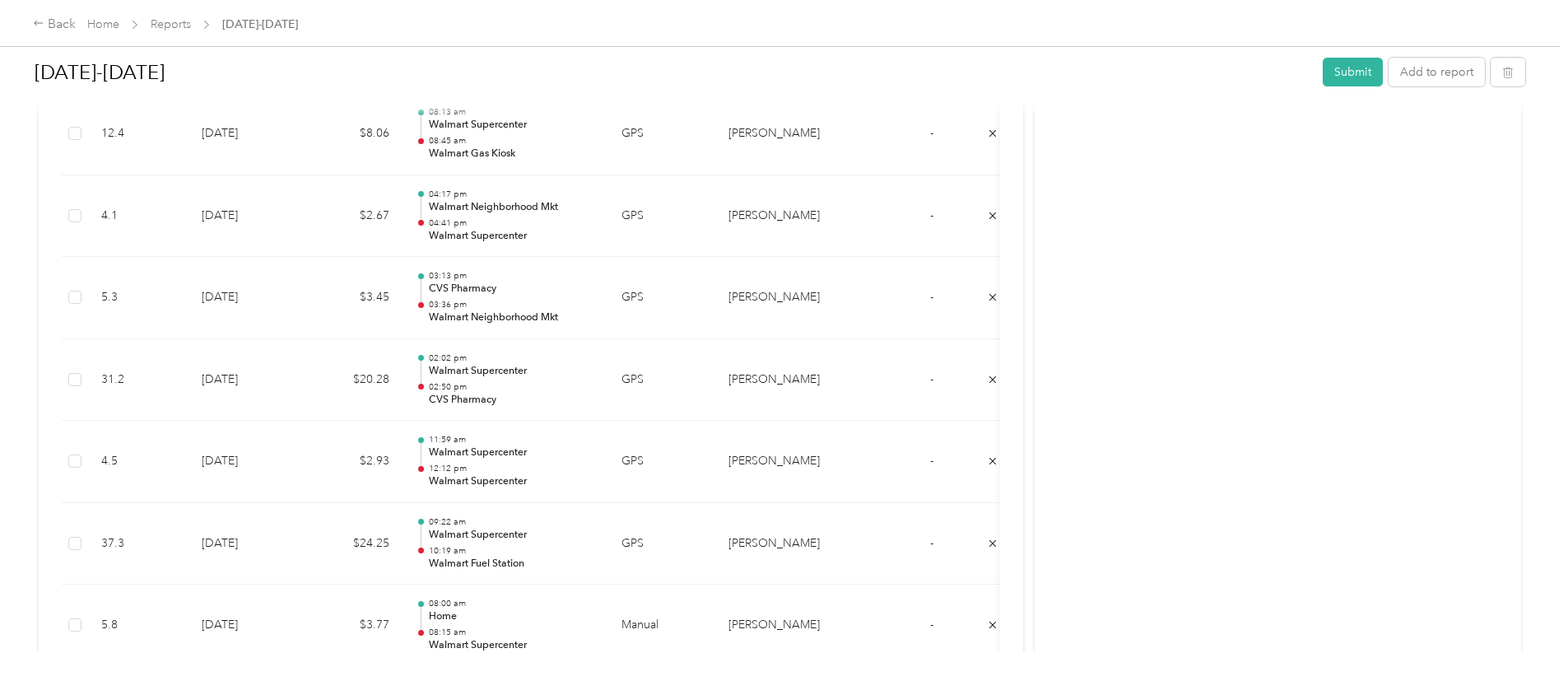
scroll to position [1897, 0]
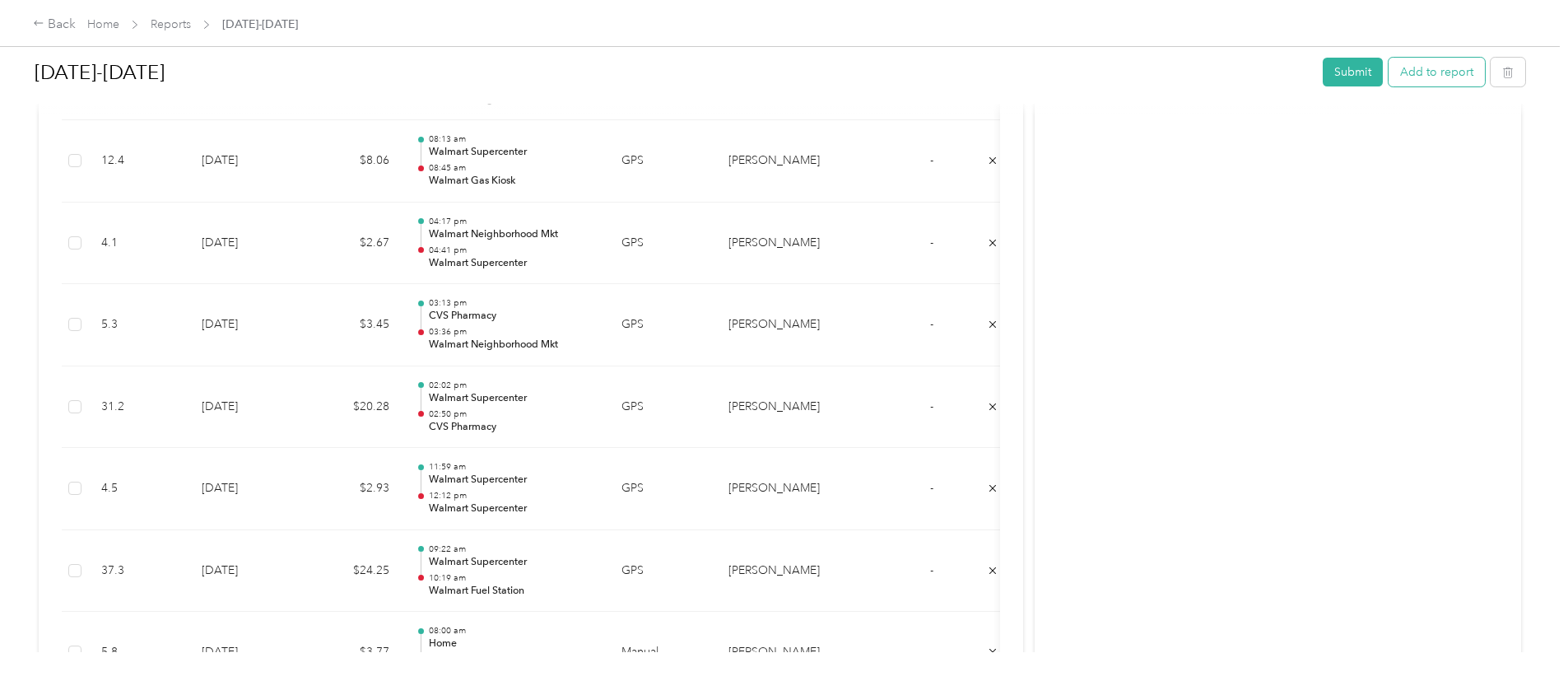
click at [1389, 70] on button "Add to report" at bounding box center [1436, 72] width 96 height 29
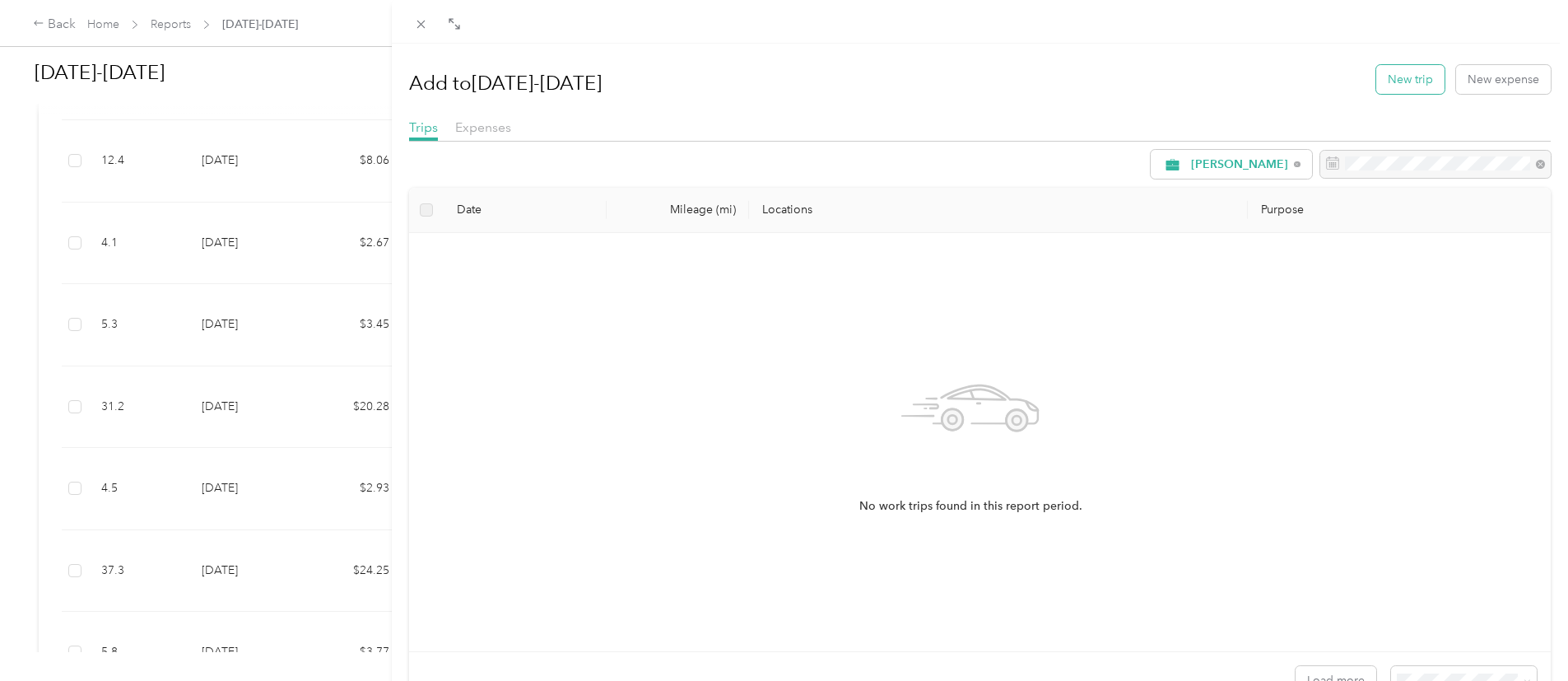
click at [1376, 90] on button "New trip" at bounding box center [1410, 80] width 68 height 29
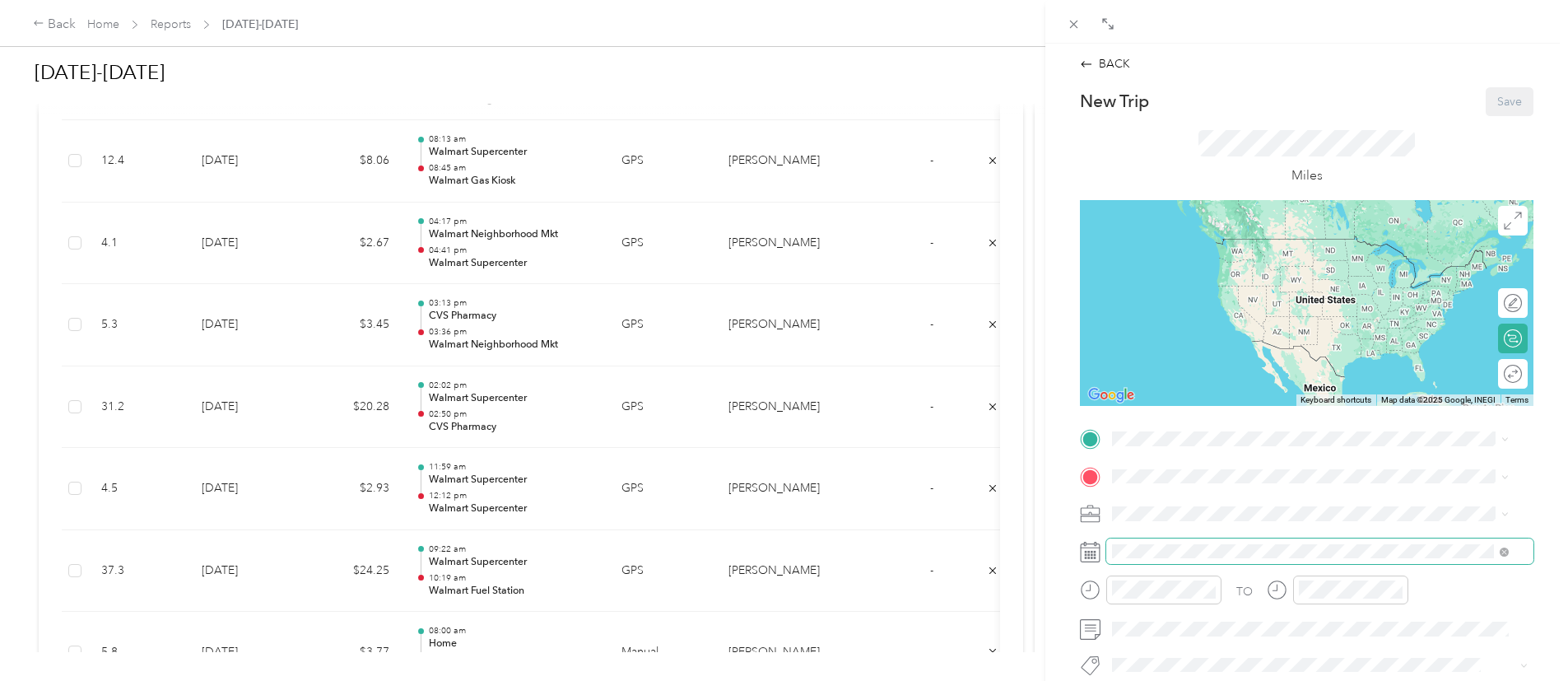
click at [1144, 541] on span at bounding box center [1319, 551] width 427 height 26
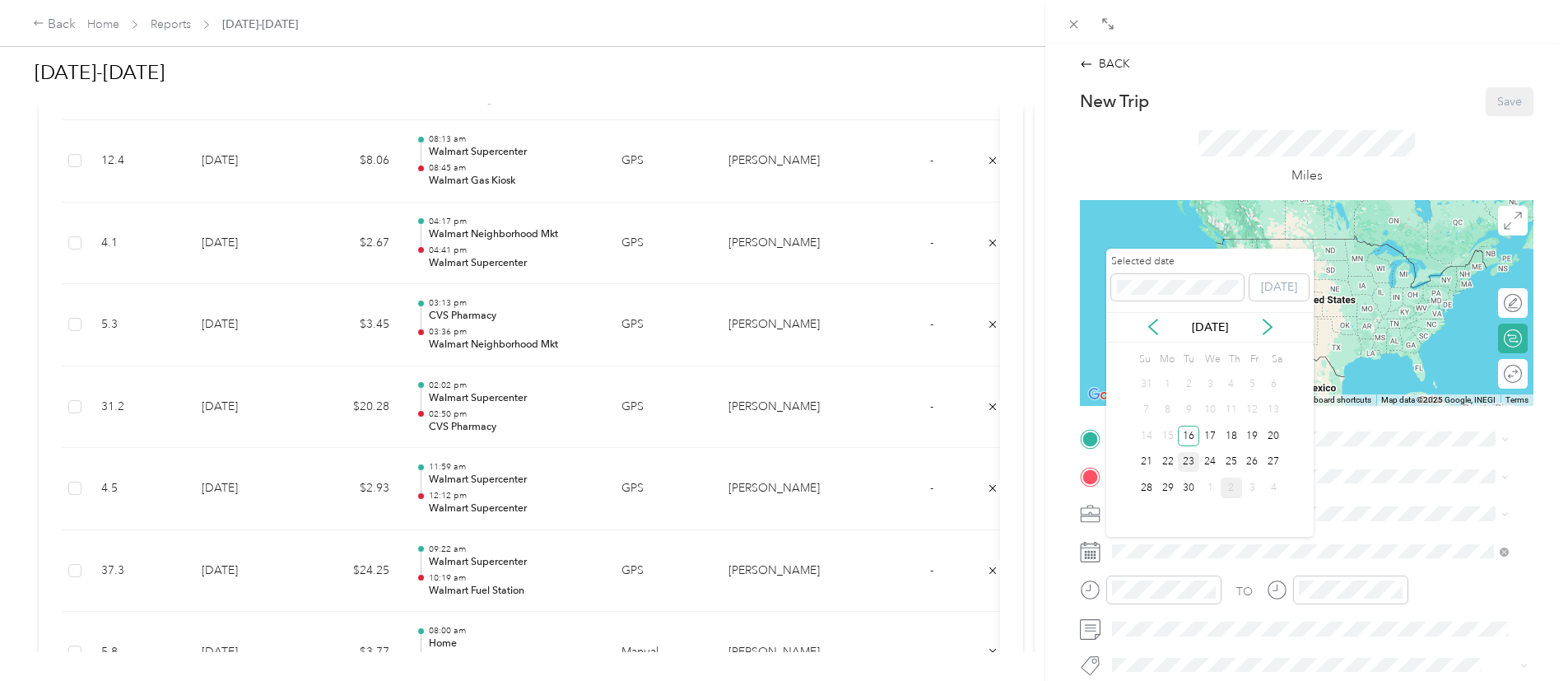
click at [1184, 464] on div "23" at bounding box center [1188, 462] width 21 height 20
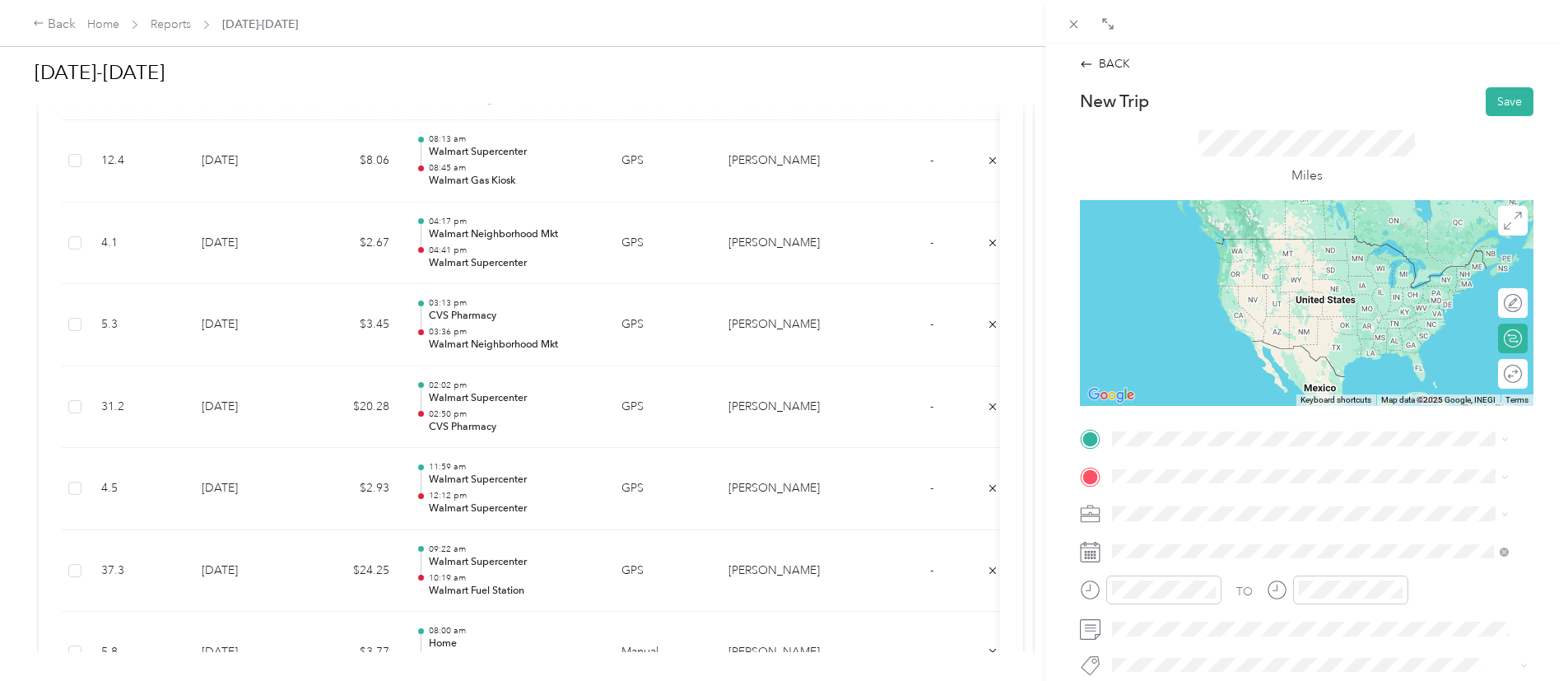
click at [1273, 237] on div "TEAM Walmart Supercenter" at bounding box center [1318, 239] width 348 height 20
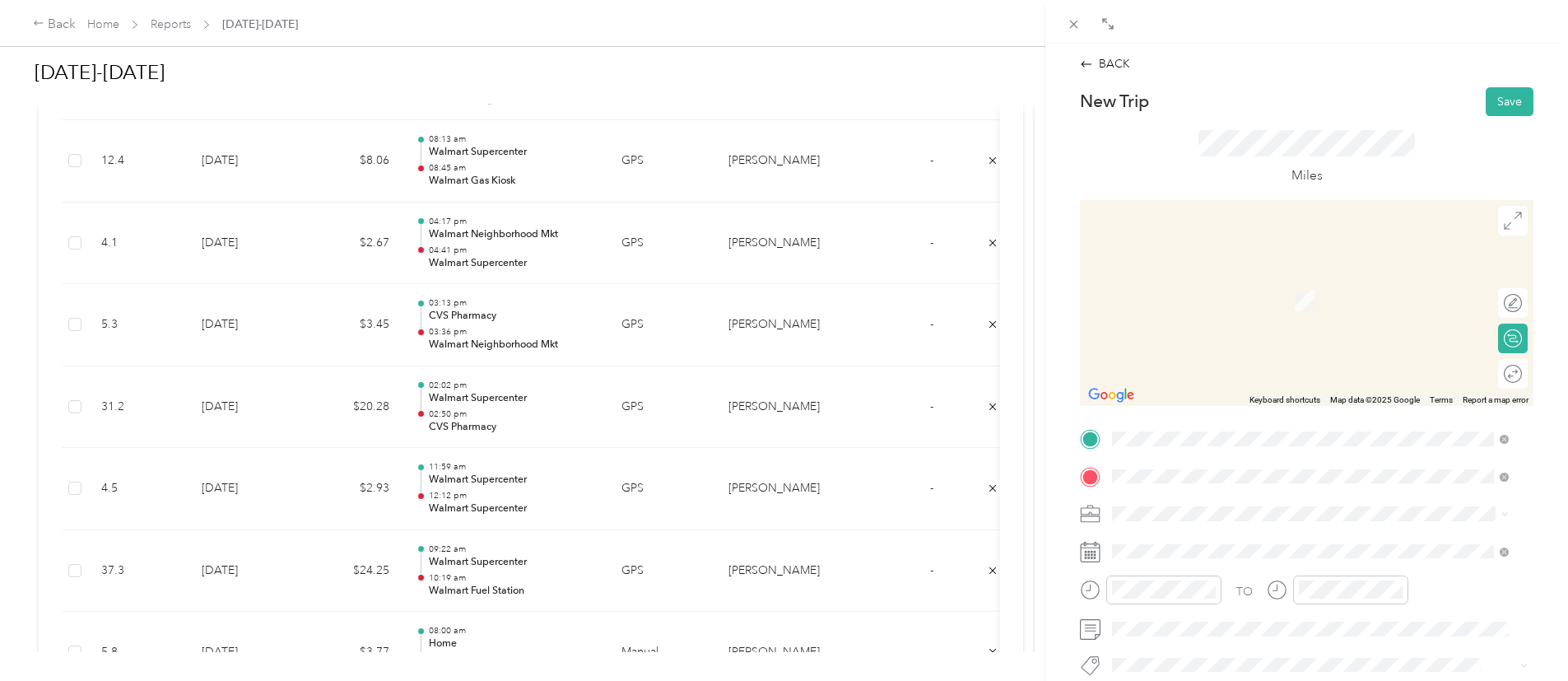
click at [1251, 291] on div "Home [STREET_ADDRESS][PERSON_NAME]" at bounding box center [1241, 291] width 196 height 35
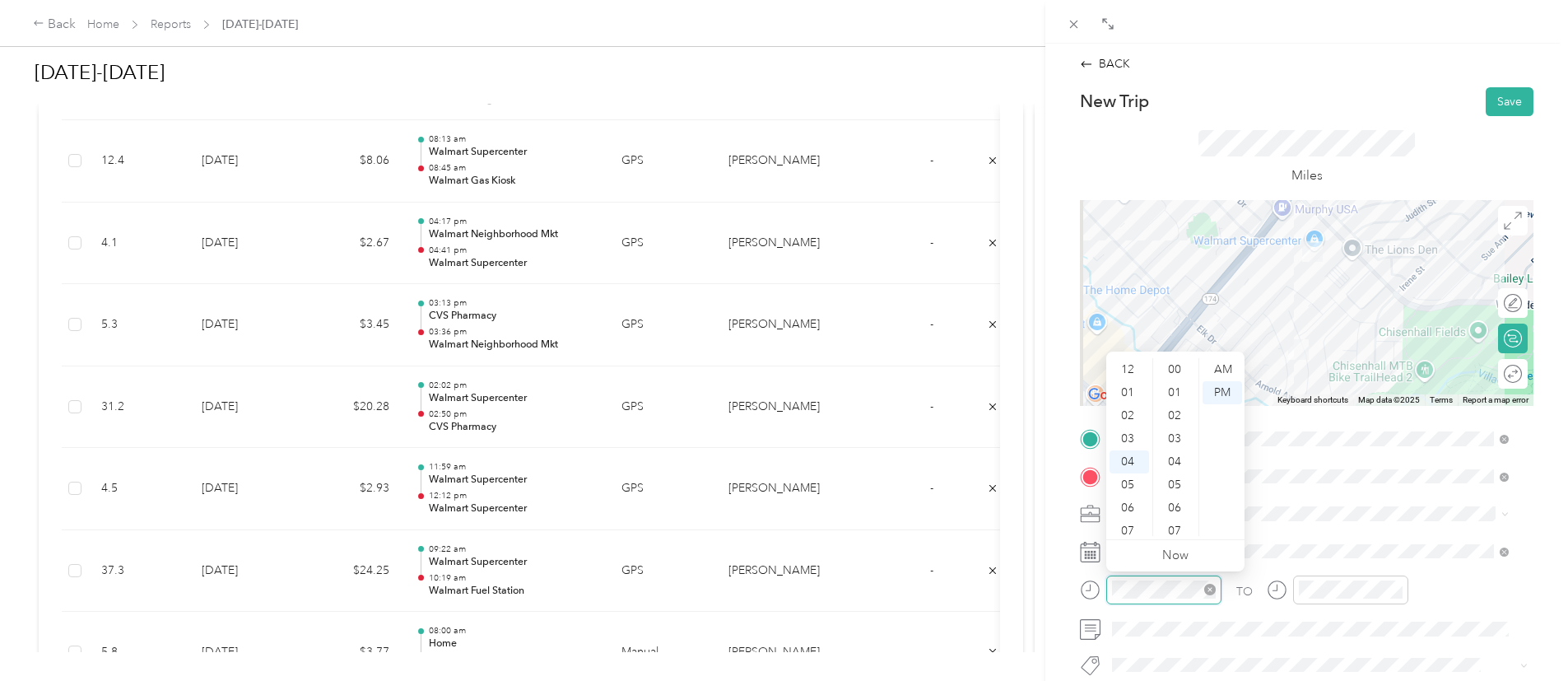
scroll to position [254, 0]
click at [1128, 385] on div "05" at bounding box center [1129, 392] width 40 height 23
click at [1177, 362] on div "00" at bounding box center [1176, 363] width 40 height 23
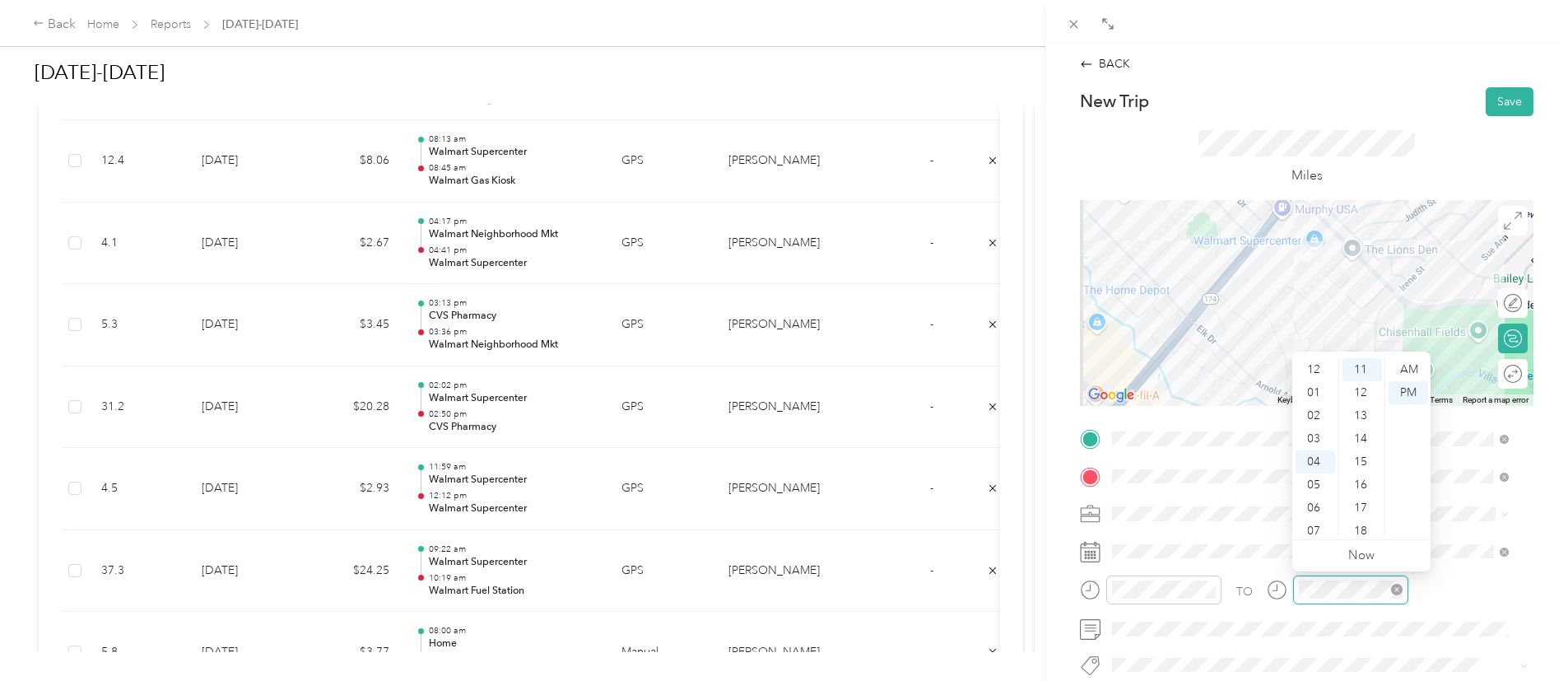
scroll to position [93, 0]
click at [1310, 383] on div "05" at bounding box center [1315, 392] width 40 height 23
click at [1352, 402] on div "10" at bounding box center [1362, 396] width 40 height 23
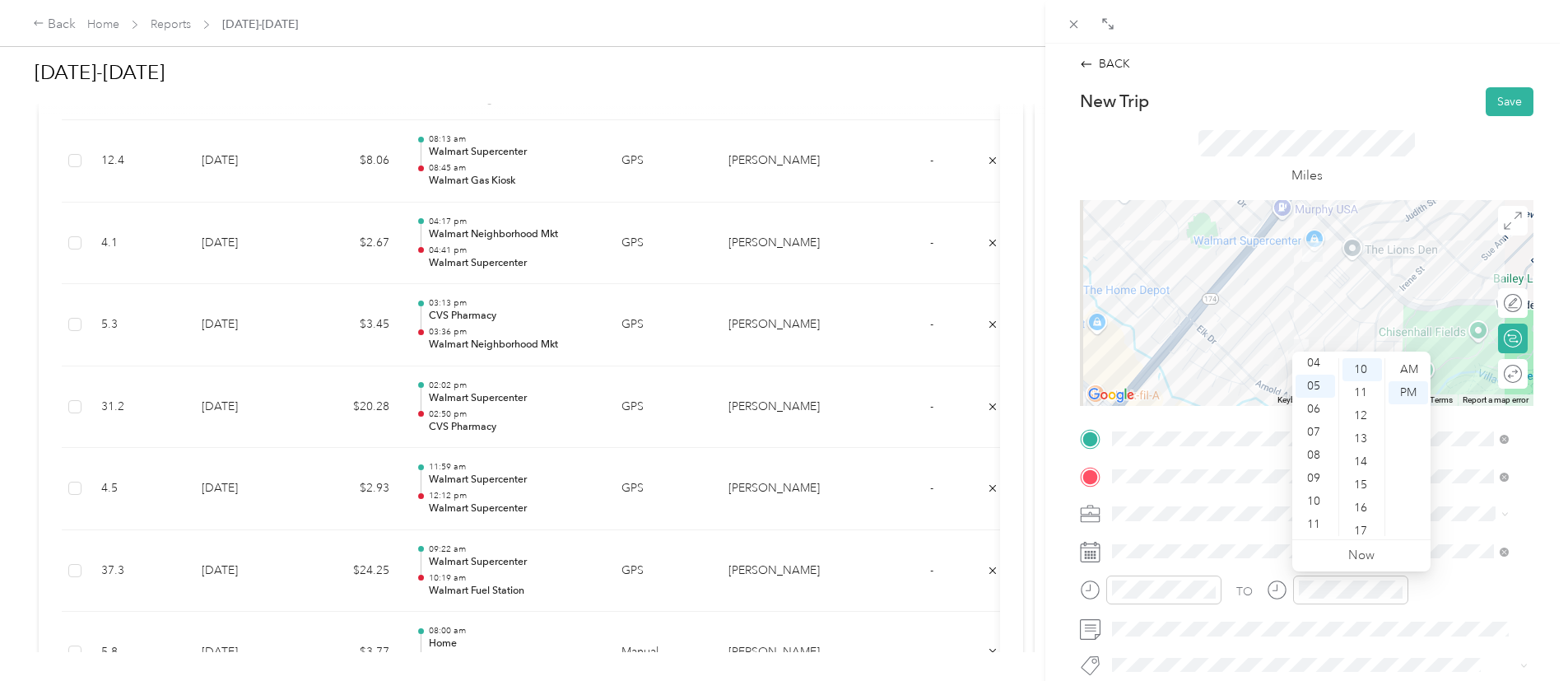
click at [1471, 590] on div "TO" at bounding box center [1307, 596] width 453 height 41
click at [1506, 90] on button "Save" at bounding box center [1509, 102] width 48 height 29
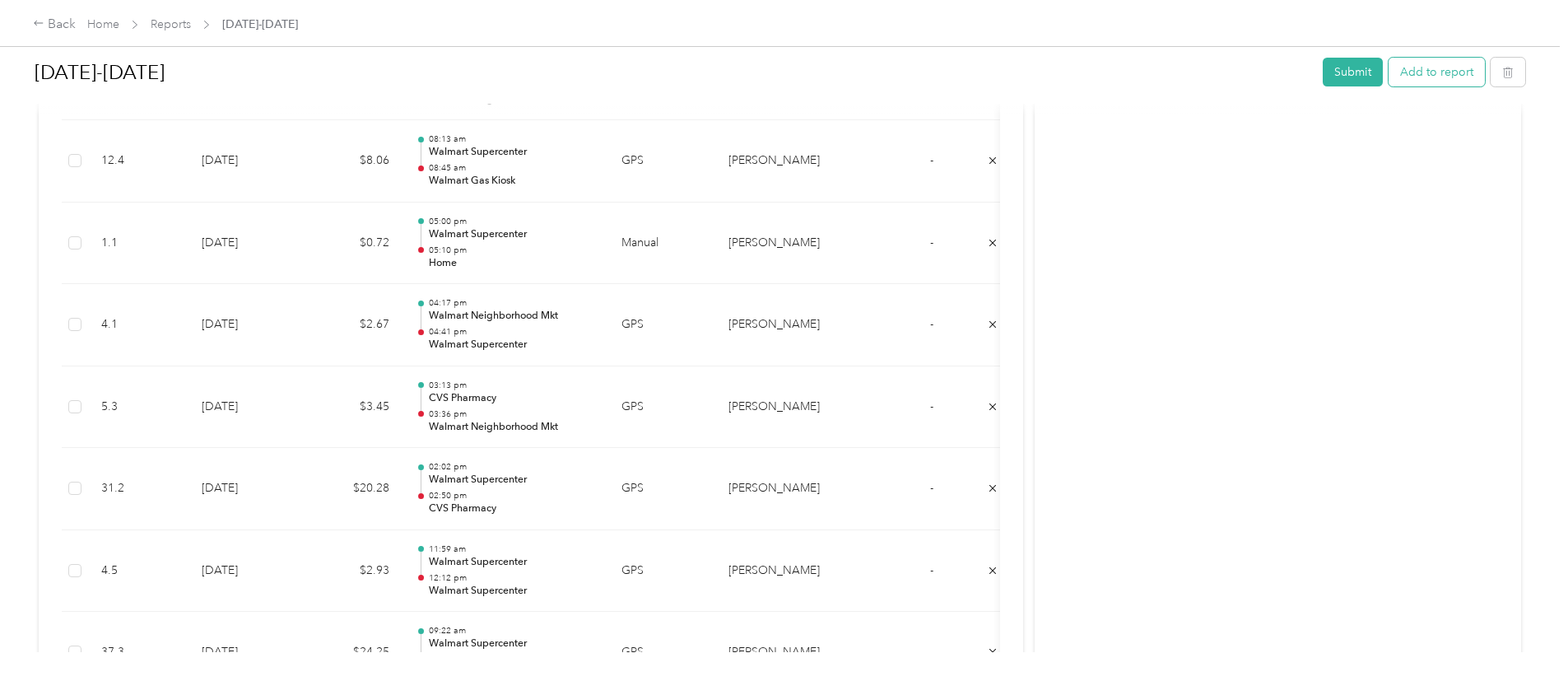
click at [1389, 72] on button "Add to report" at bounding box center [1436, 72] width 96 height 29
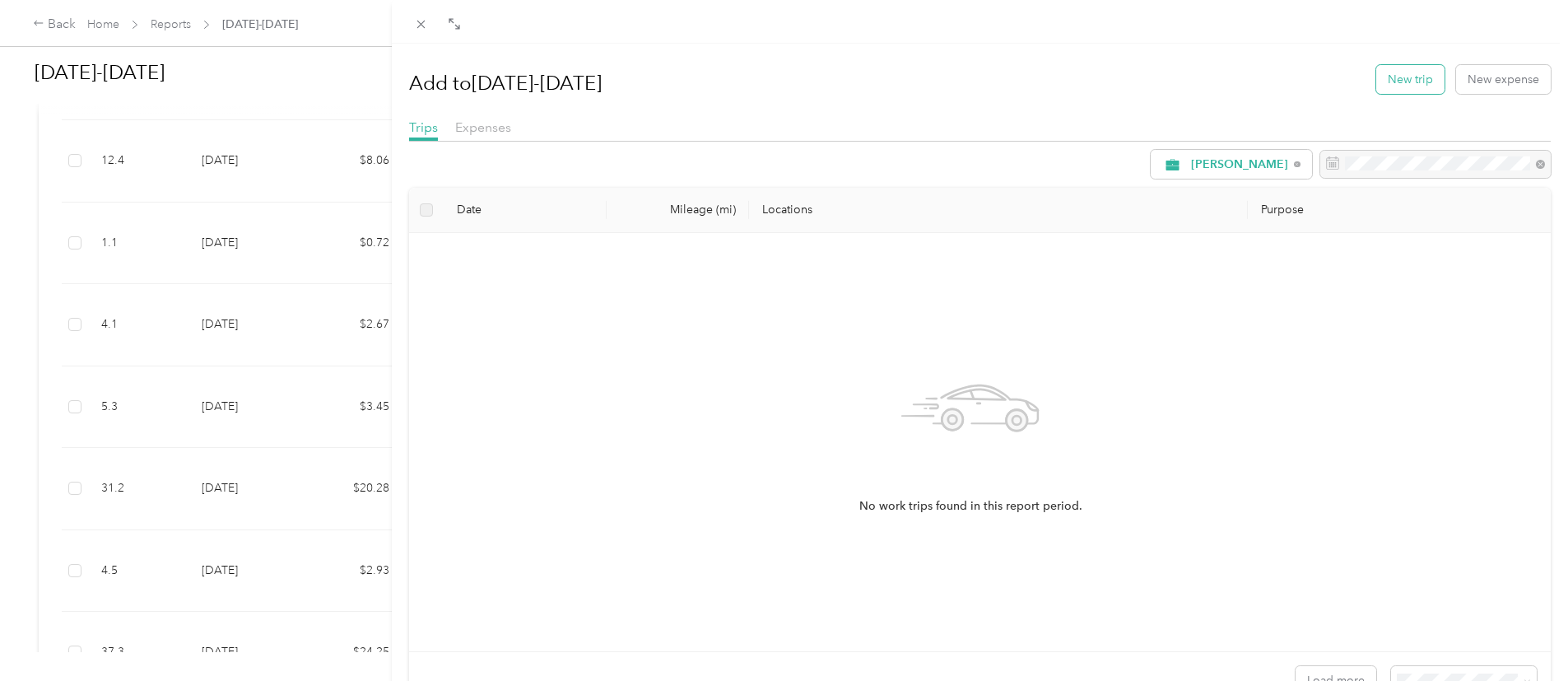
click at [1387, 73] on button "New trip" at bounding box center [1410, 80] width 68 height 29
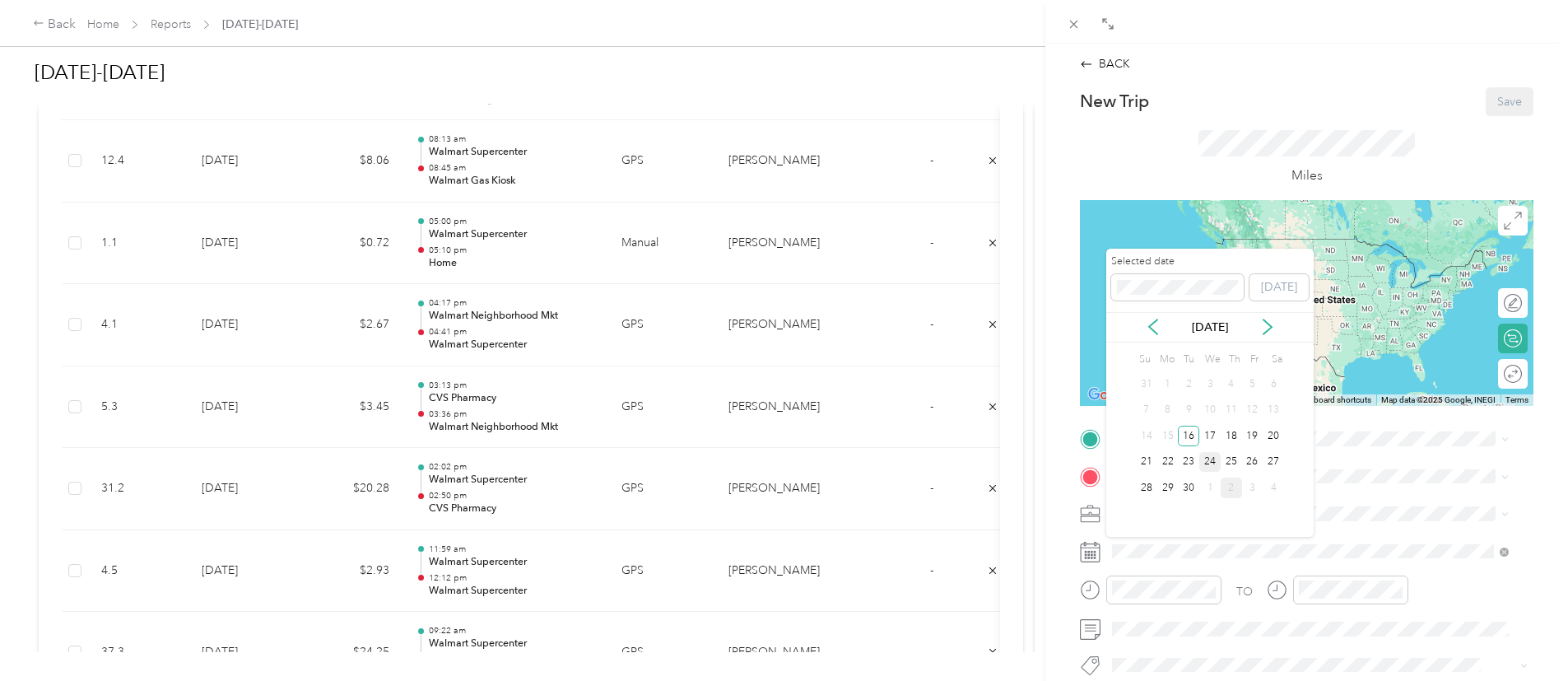
click at [1209, 459] on div "24" at bounding box center [1210, 462] width 21 height 20
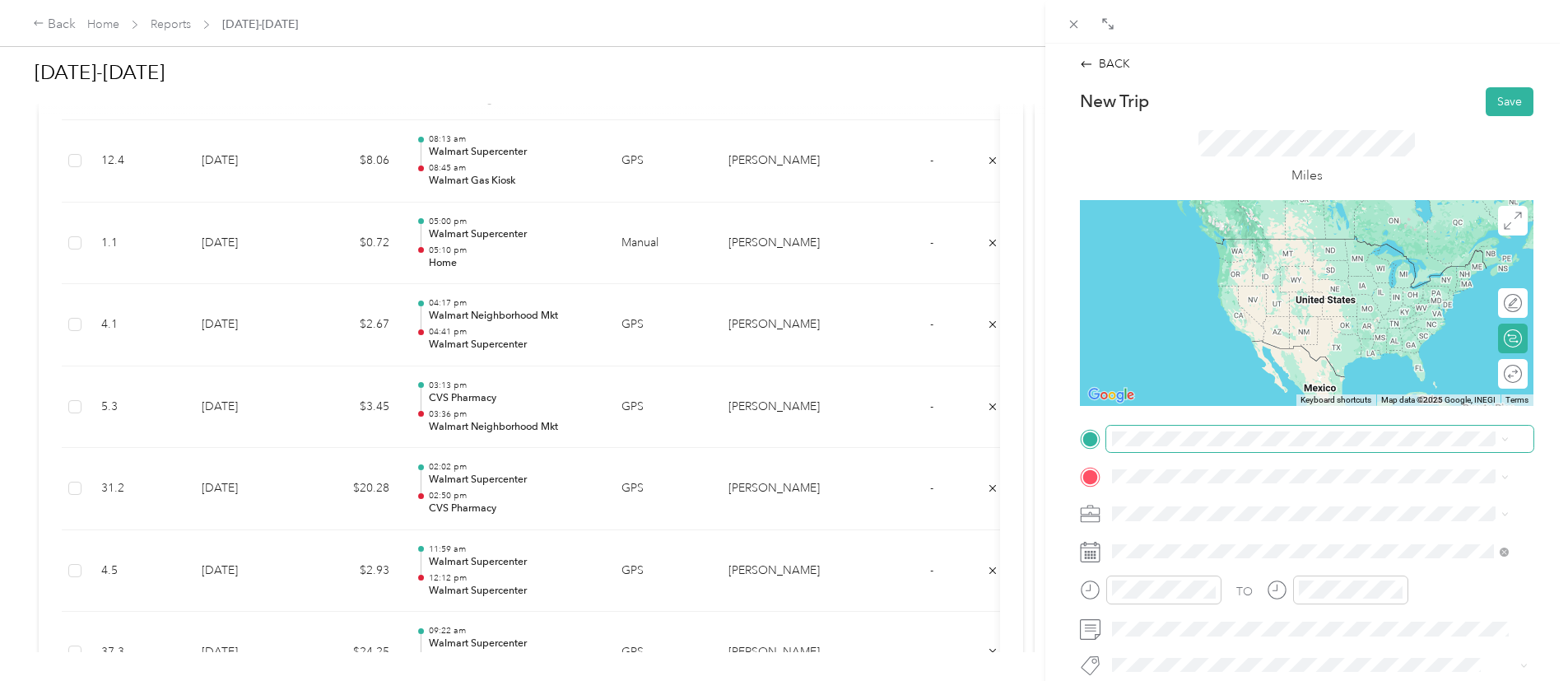
click at [1191, 430] on span at bounding box center [1319, 438] width 427 height 26
click at [1214, 262] on div "Home [STREET_ADDRESS][PERSON_NAME]" at bounding box center [1311, 254] width 385 height 41
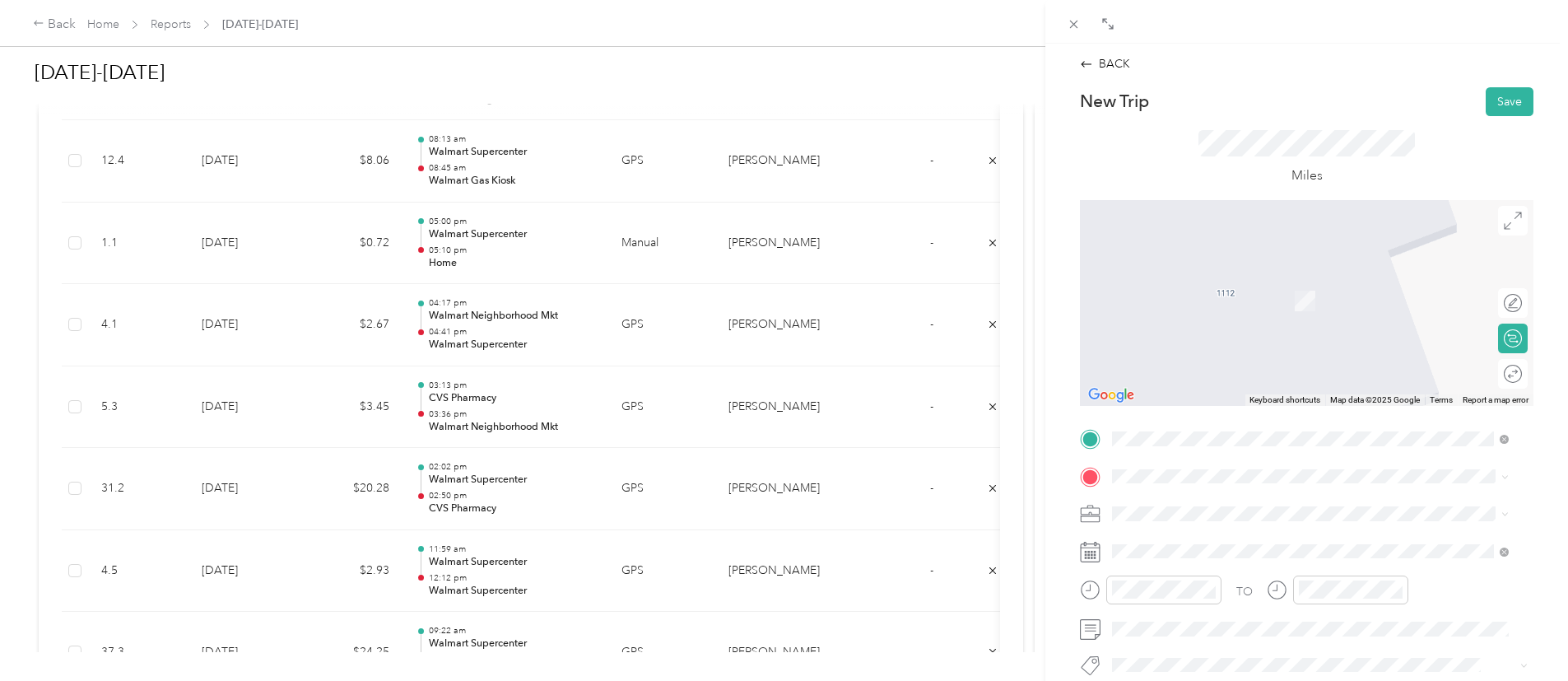
click at [1023, 474] on div "BACK New Trip Save This trip cannot be edited because it is either under review…" at bounding box center [784, 340] width 1568 height 681
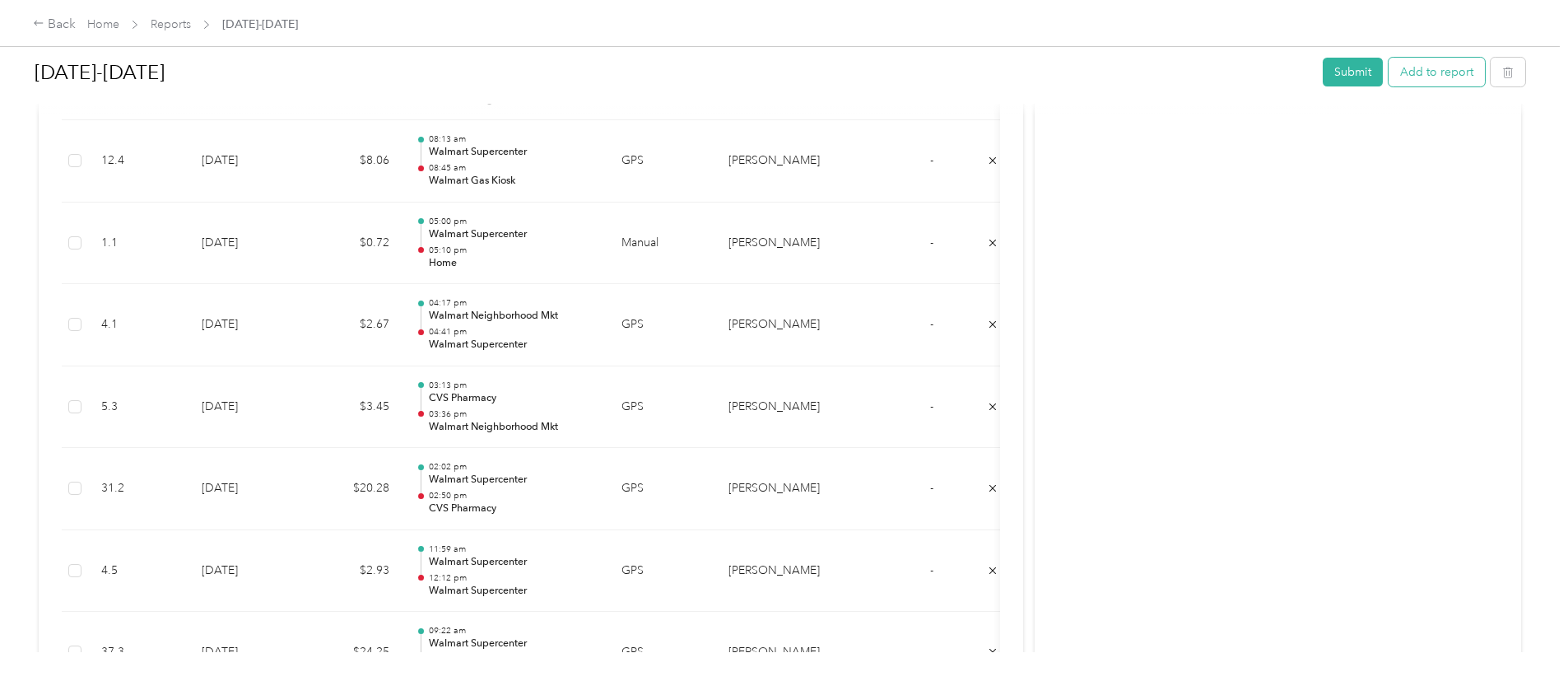
click at [1389, 80] on button "Add to report" at bounding box center [1436, 72] width 96 height 29
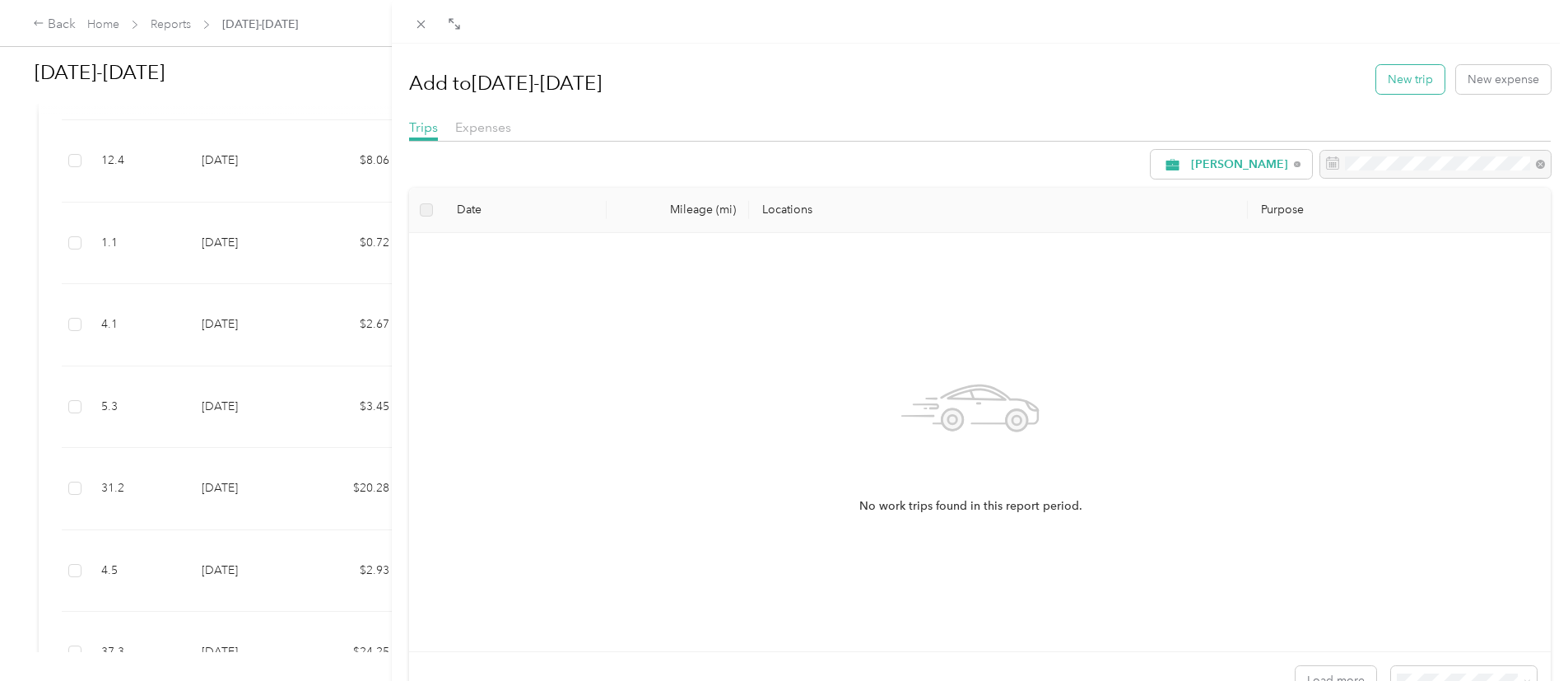
drag, startPoint x: 1357, startPoint y: 76, endPoint x: 1387, endPoint y: 74, distance: 30.1
click at [1387, 74] on div "Add to Sept 16-30 New trip New expense" at bounding box center [980, 79] width 1142 height 48
click at [1387, 74] on button "New trip" at bounding box center [1410, 80] width 68 height 29
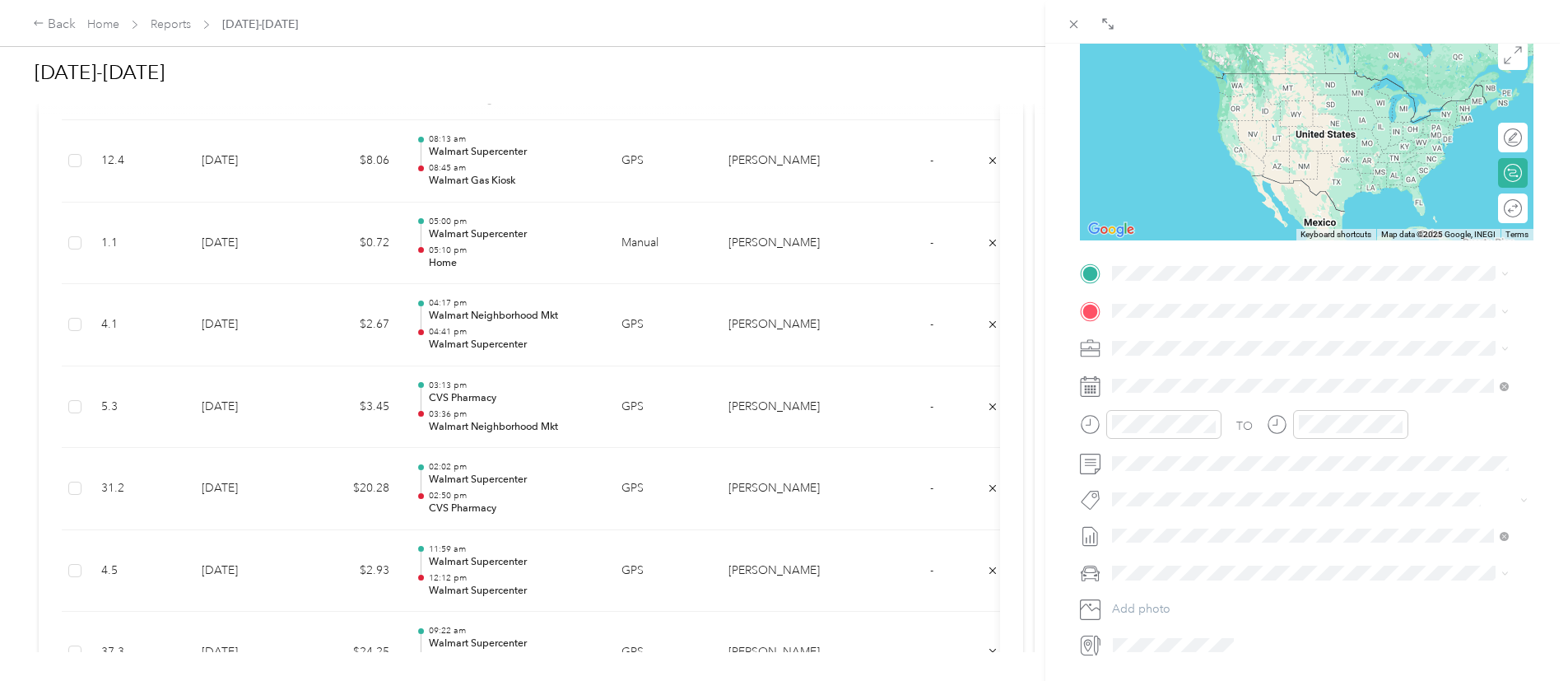
scroll to position [176, 0]
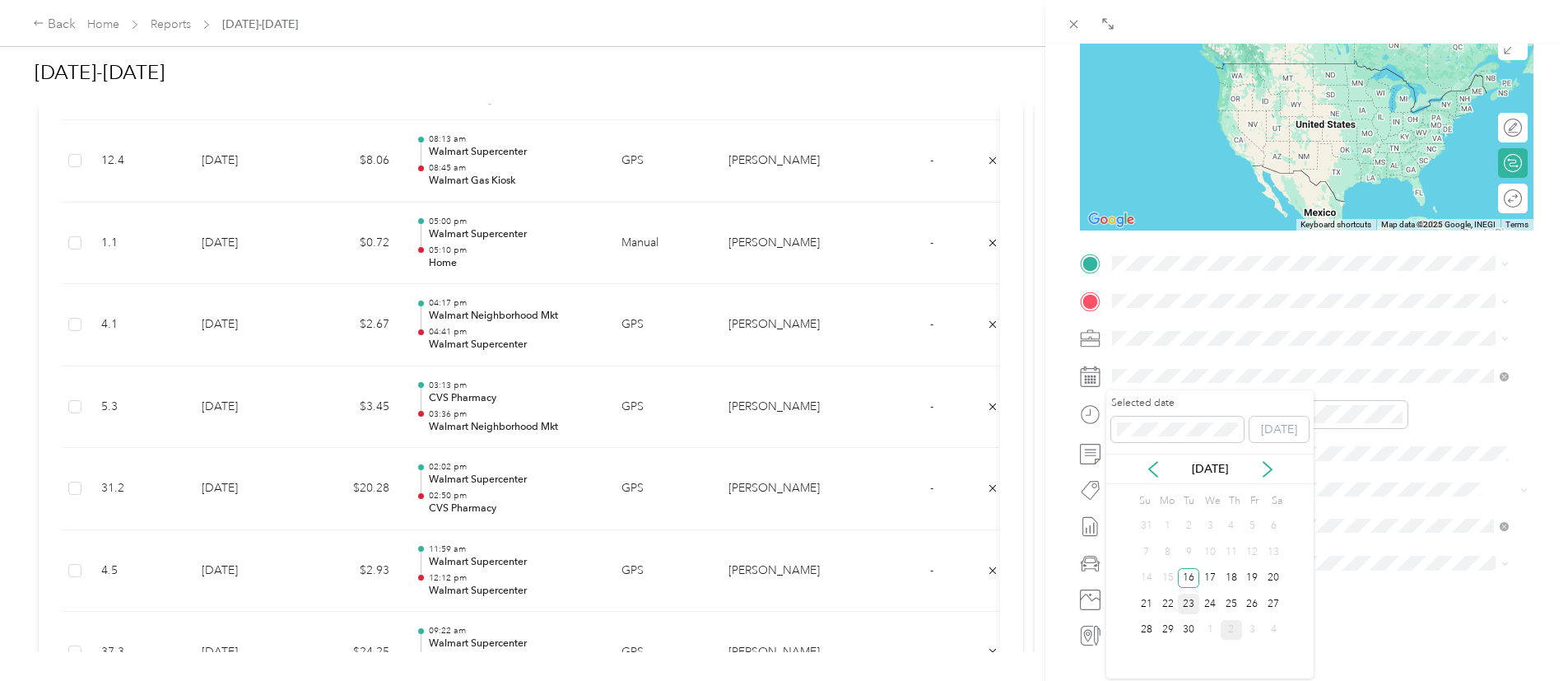
click at [1181, 608] on div "23" at bounding box center [1188, 604] width 21 height 20
click at [1249, 335] on div "Home 1112 Darren Dr, 76028-6498, Burleson, TX, US" at bounding box center [1241, 336] width 196 height 35
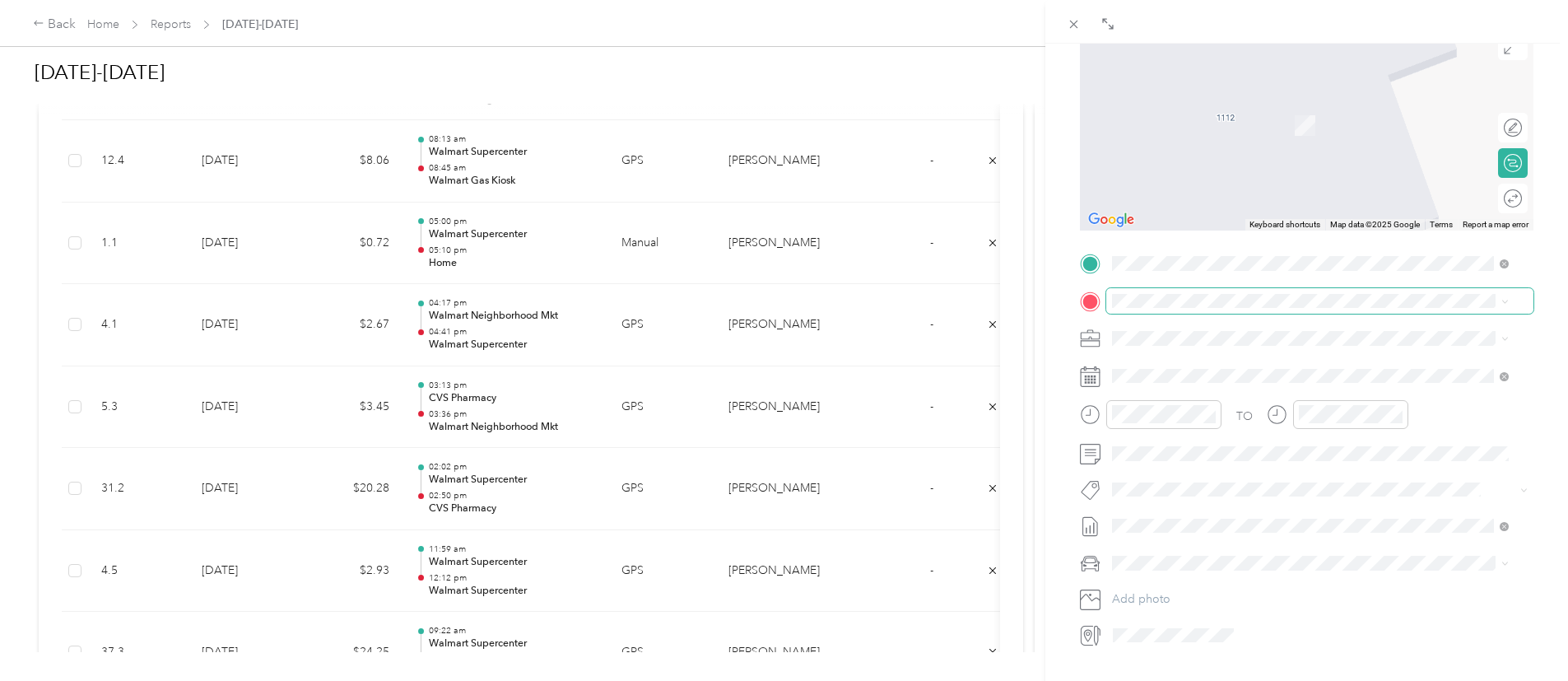
click at [1187, 292] on span at bounding box center [1319, 301] width 427 height 26
click at [1232, 373] on div "TEAM Walmart Supercenter 951 SW Wilshire Blvd, 760285714, Burleson, TX, USA" at bounding box center [1318, 369] width 348 height 41
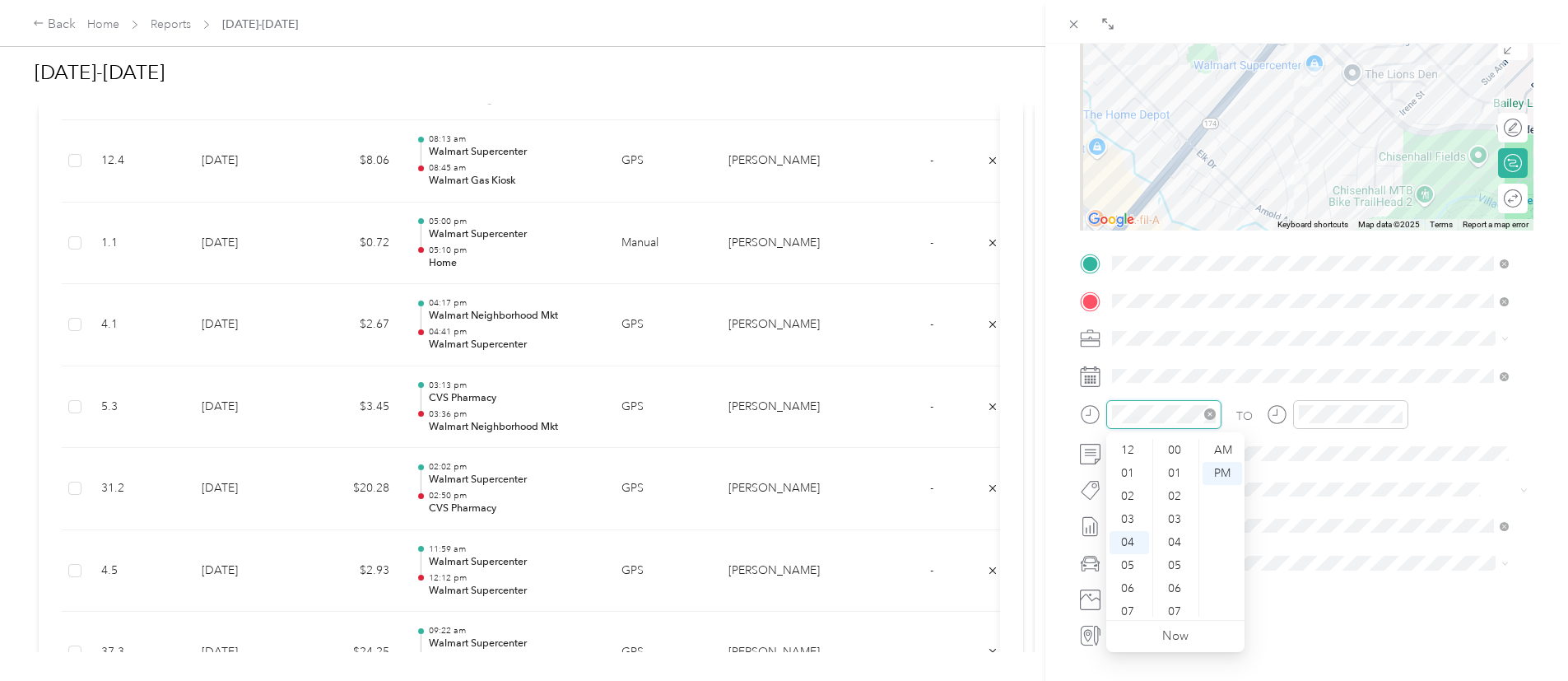
scroll to position [300, 0]
click at [1125, 548] on div "08" at bounding box center [1129, 542] width 40 height 23
click at [1170, 444] on div "00" at bounding box center [1176, 447] width 40 height 23
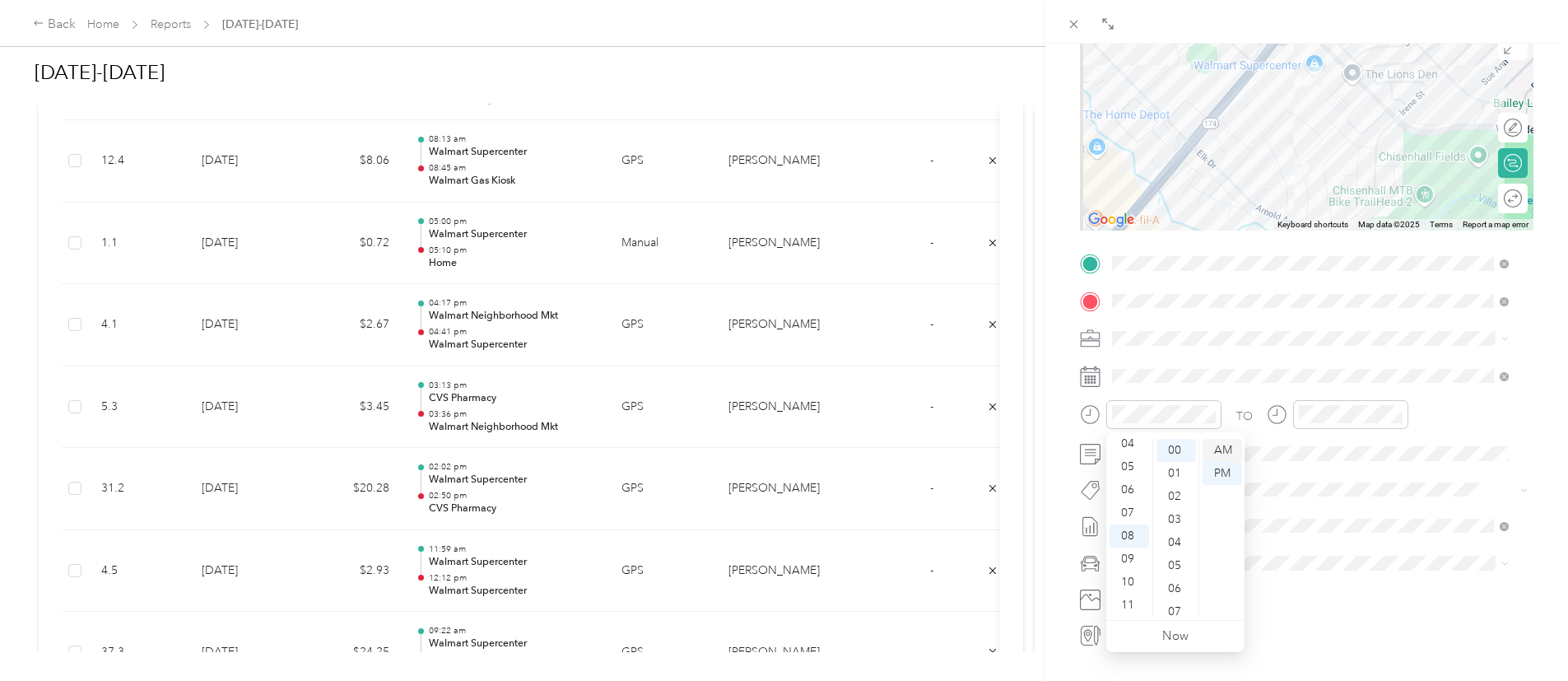
click at [1219, 453] on div "AM" at bounding box center [1222, 450] width 40 height 23
click at [1309, 544] on div "08" at bounding box center [1315, 542] width 40 height 23
click at [1360, 453] on div "13" at bounding box center [1362, 450] width 40 height 23
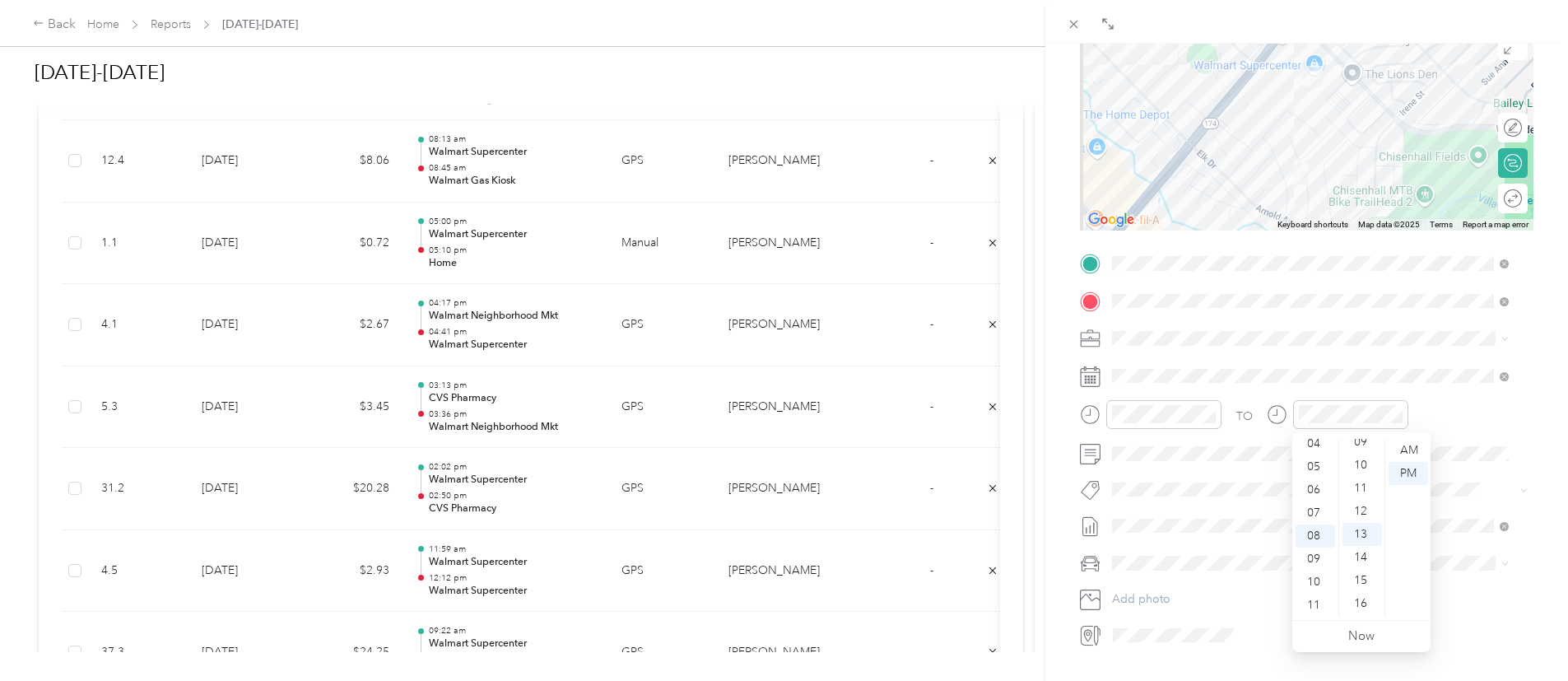
scroll to position [201, 0]
click at [1357, 478] on div "10" at bounding box center [1362, 480] width 40 height 23
click at [1421, 443] on div "AM" at bounding box center [1408, 450] width 40 height 23
click at [1505, 431] on div "TO" at bounding box center [1307, 420] width 453 height 41
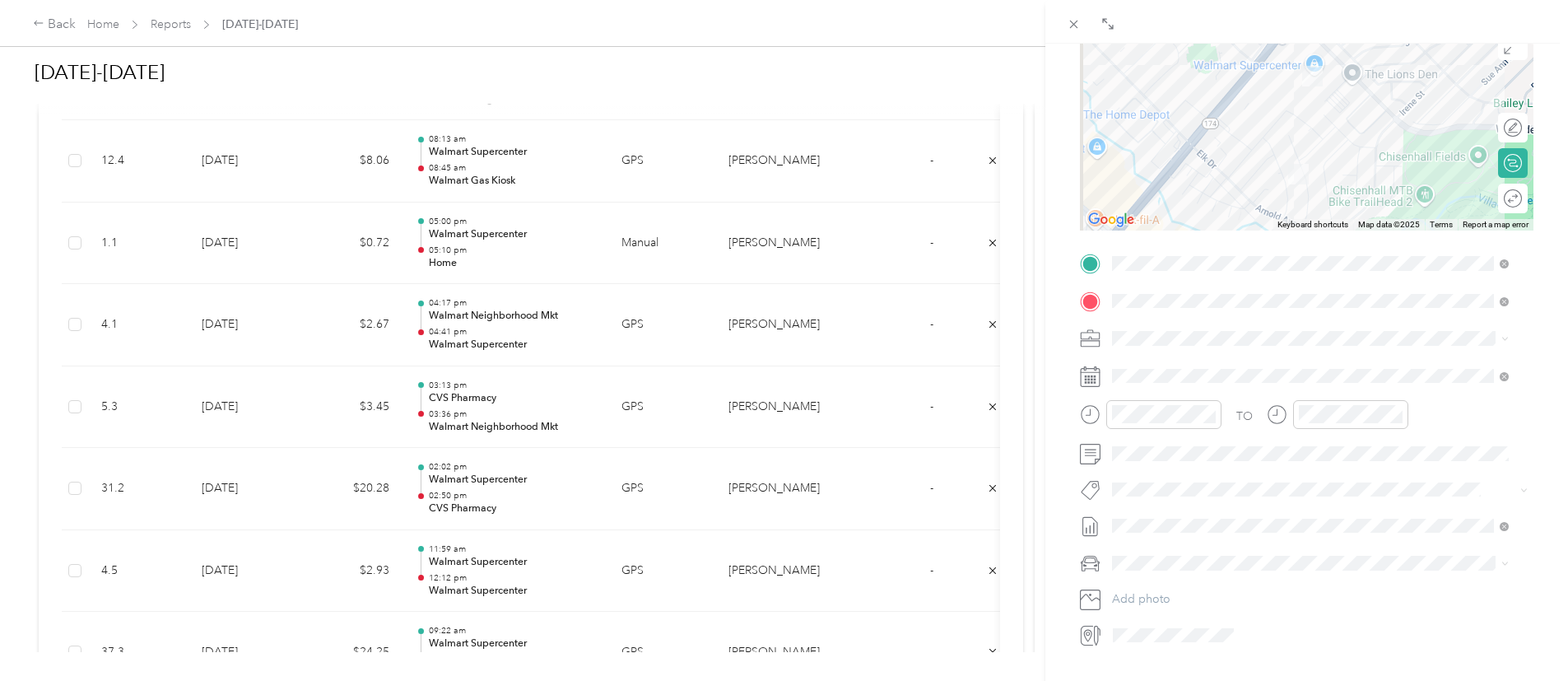
drag, startPoint x: 1560, startPoint y: 372, endPoint x: 1060, endPoint y: 598, distance: 548.7
click at [1060, 598] on div "BACK New Trip Save This trip cannot be edited because it is either under review…" at bounding box center [1307, 384] width 523 height 681
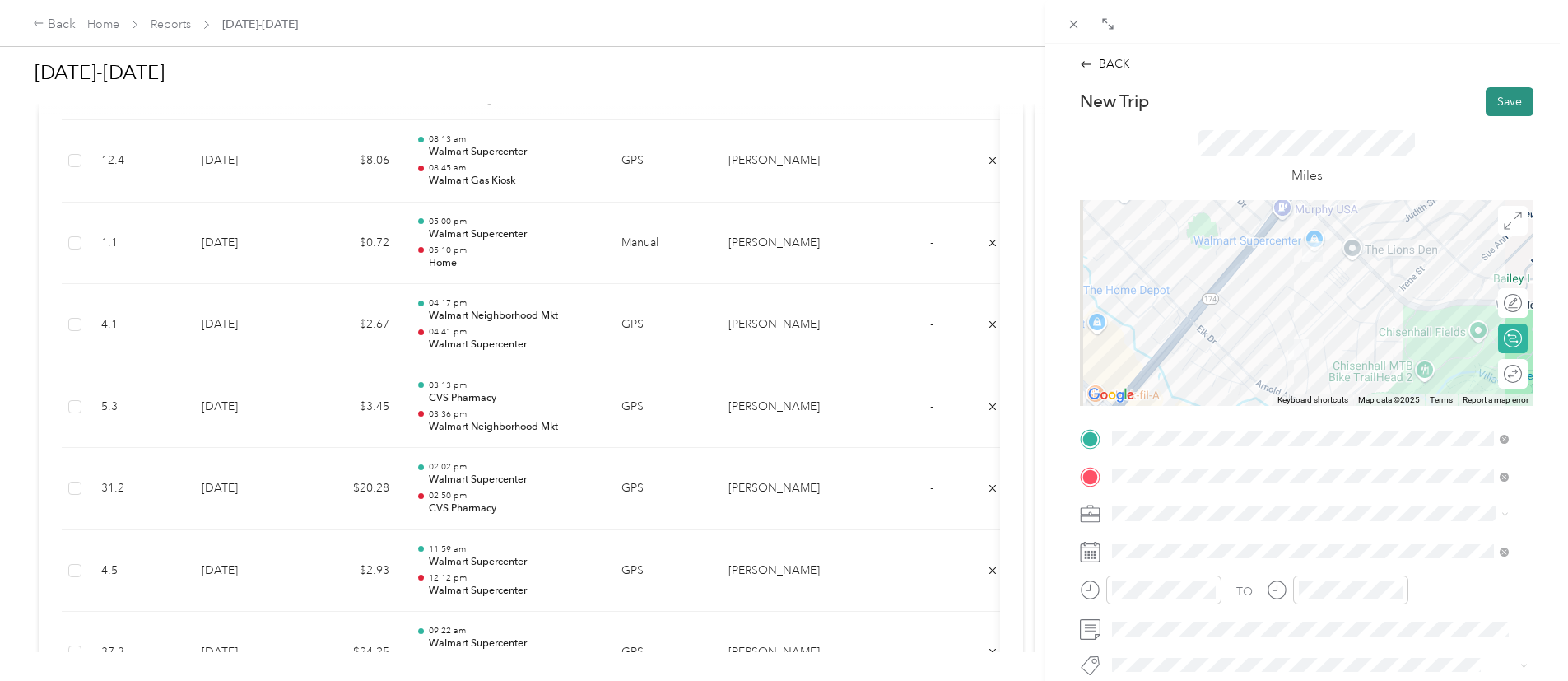
click at [1498, 94] on button "Save" at bounding box center [1509, 102] width 48 height 29
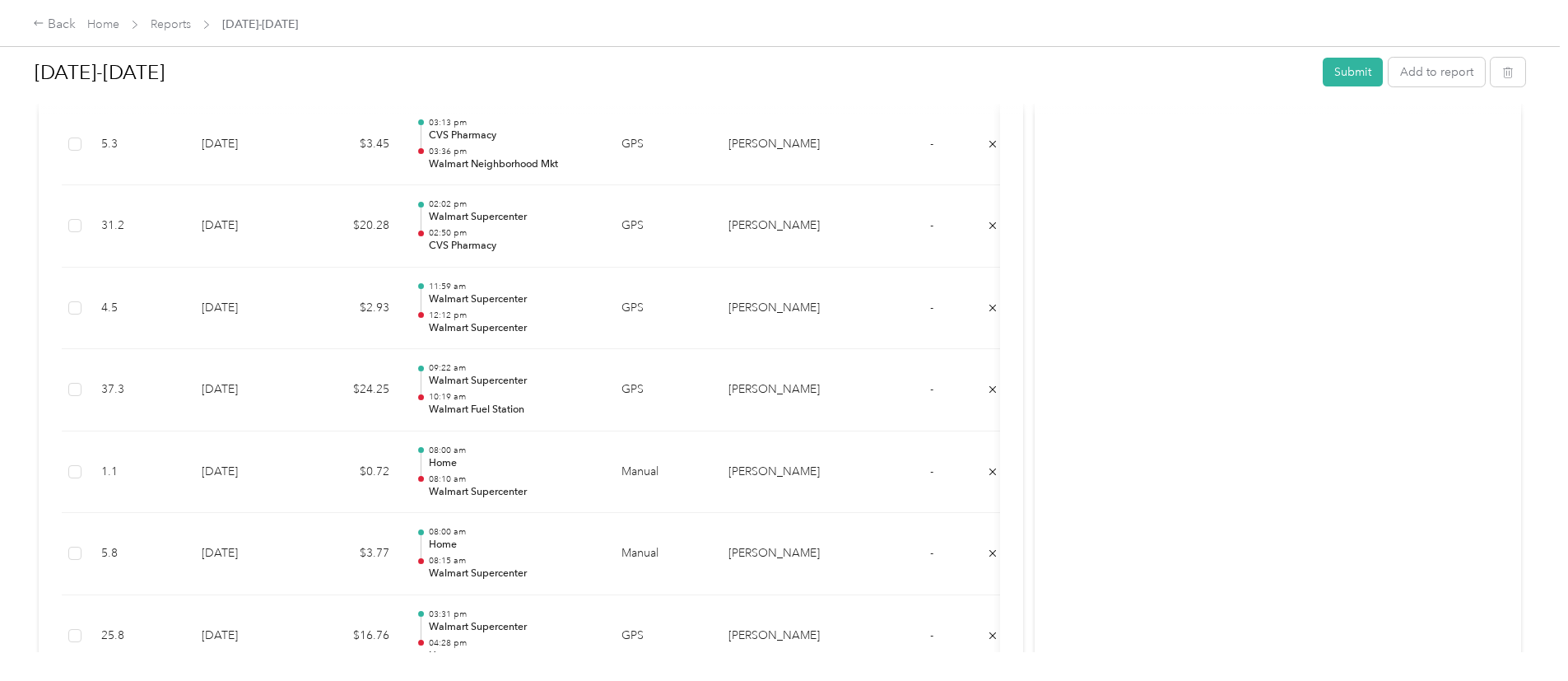
scroll to position [2208, 0]
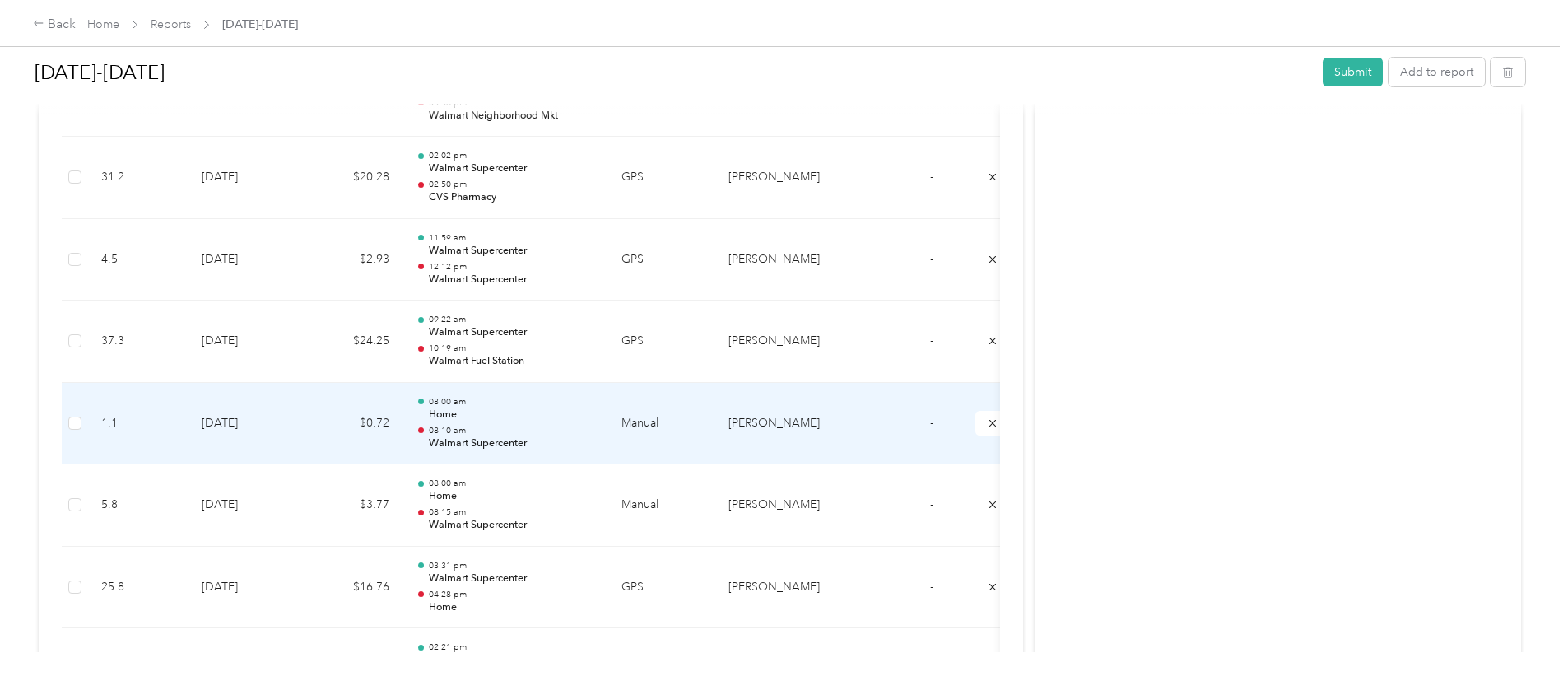
click at [426, 404] on div at bounding box center [421, 424] width 11 height 52
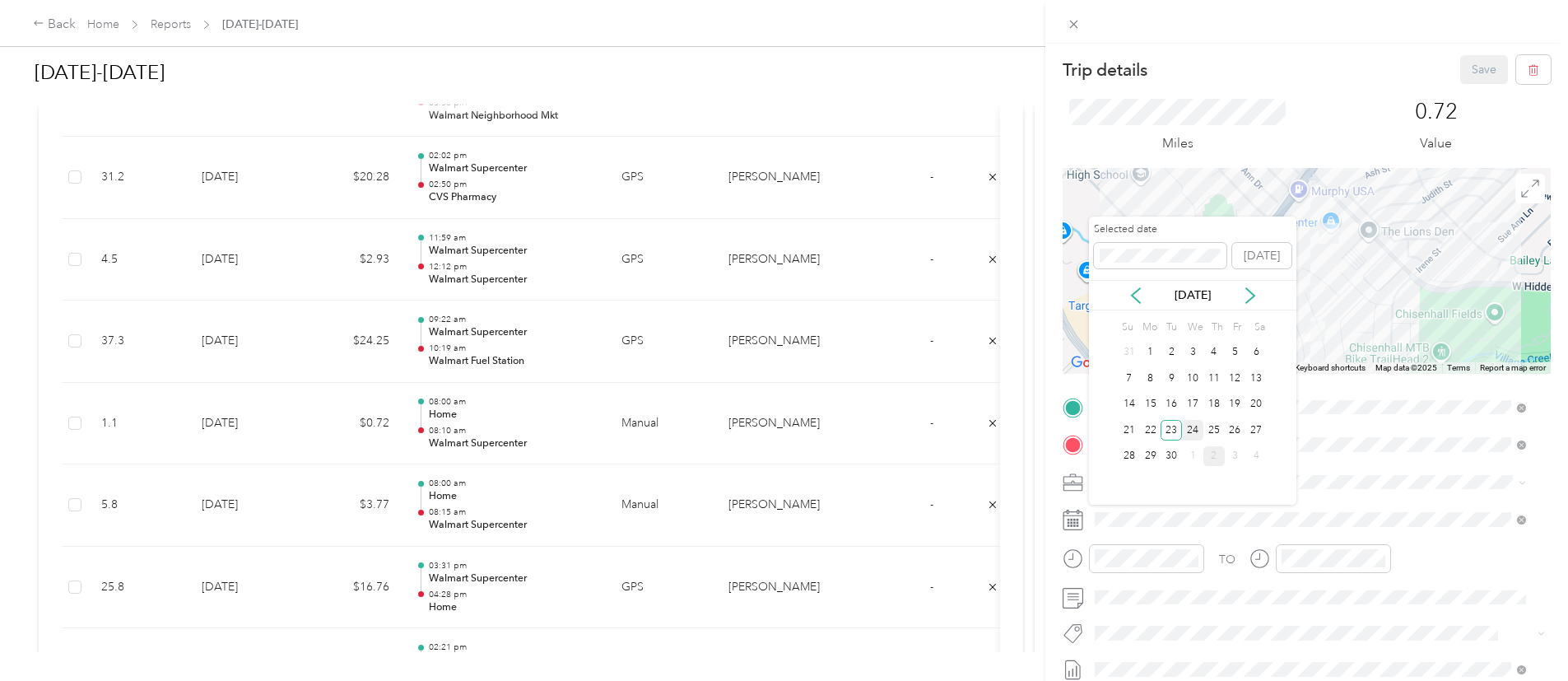
click at [1200, 425] on div "24" at bounding box center [1192, 430] width 21 height 20
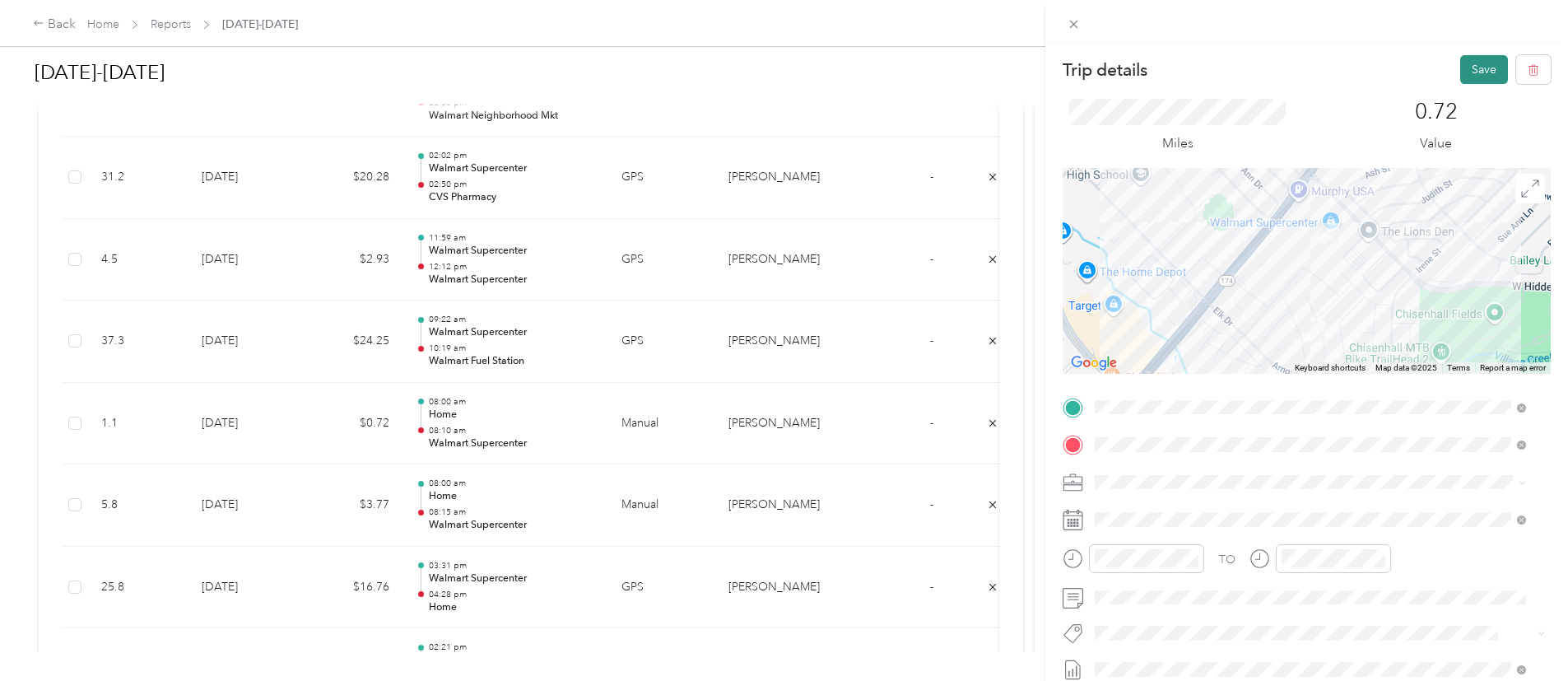
click at [1460, 55] on button "Save" at bounding box center [1484, 70] width 48 height 29
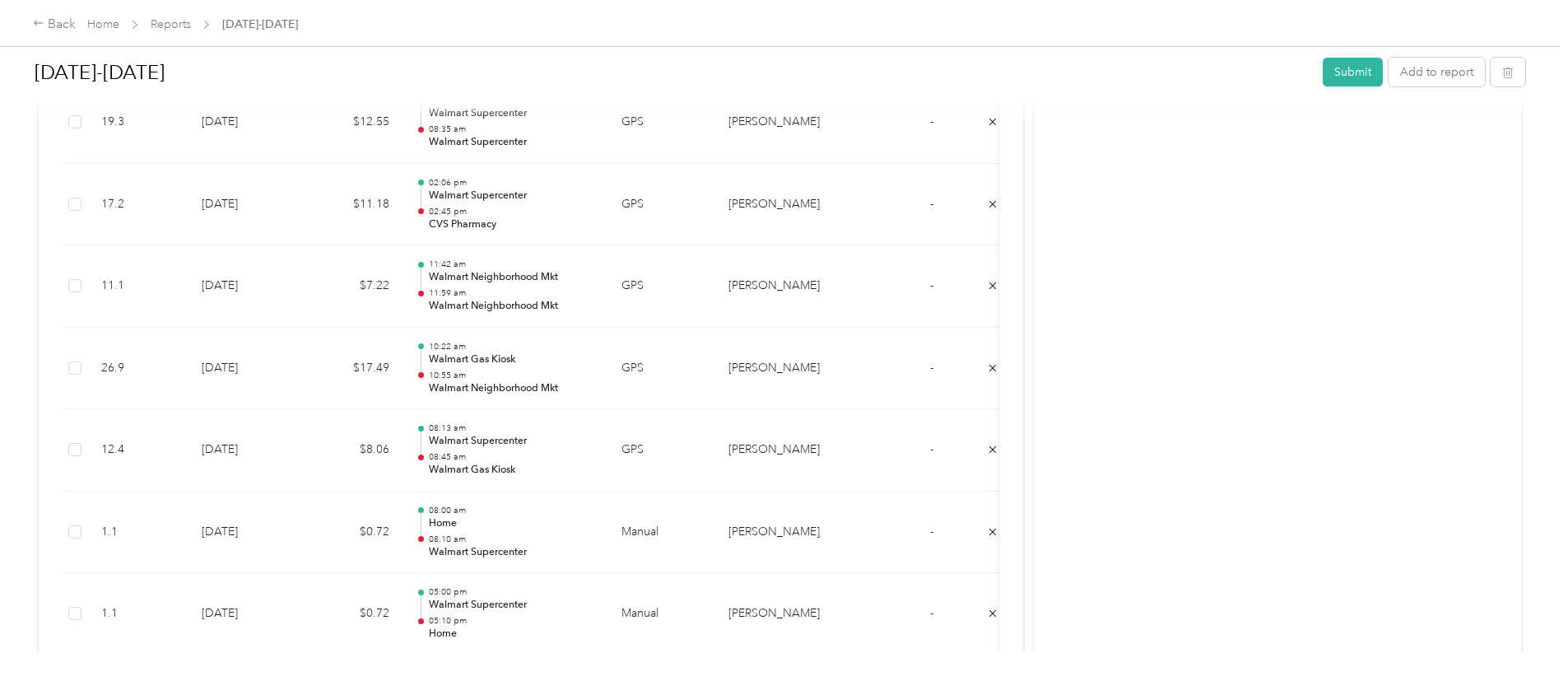
scroll to position [1649, 0]
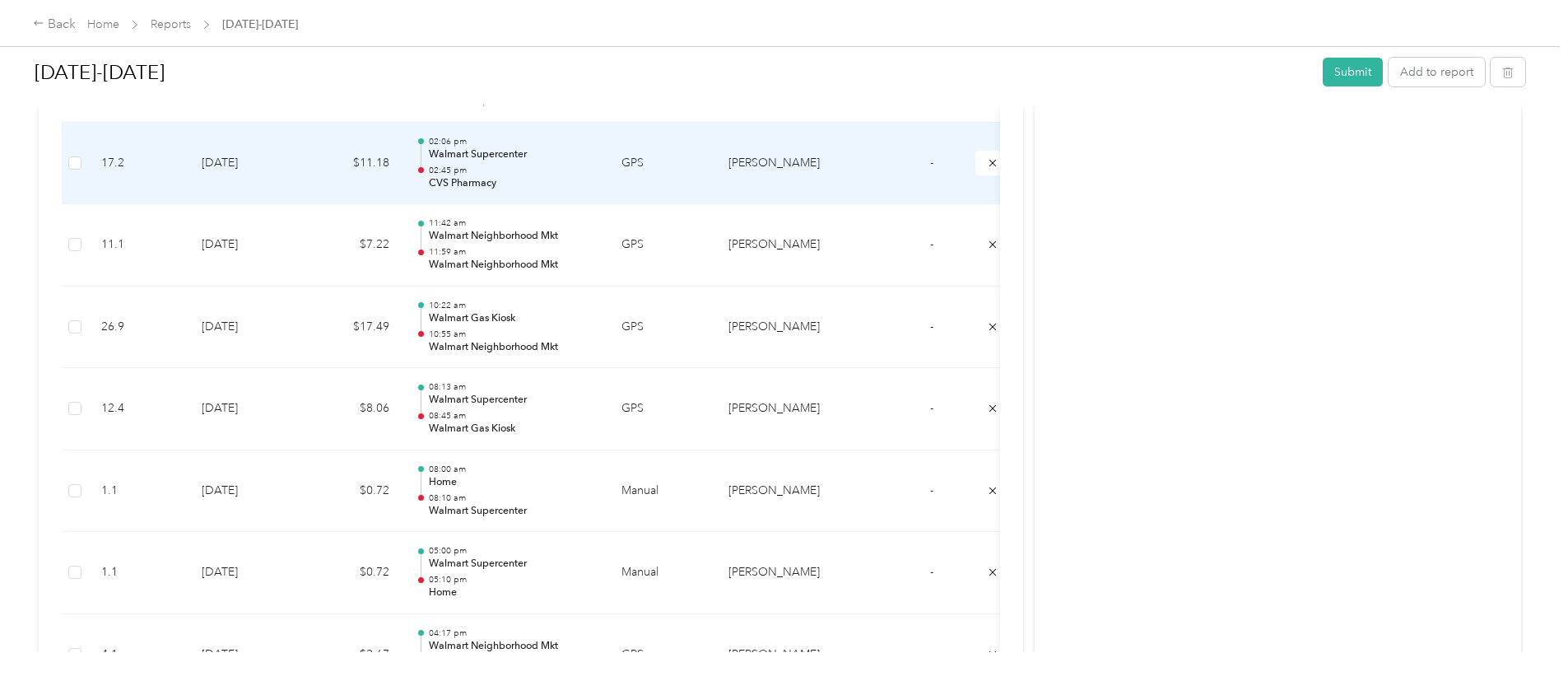
click at [595, 179] on p "CVS Pharmacy" at bounding box center [512, 183] width 166 height 14
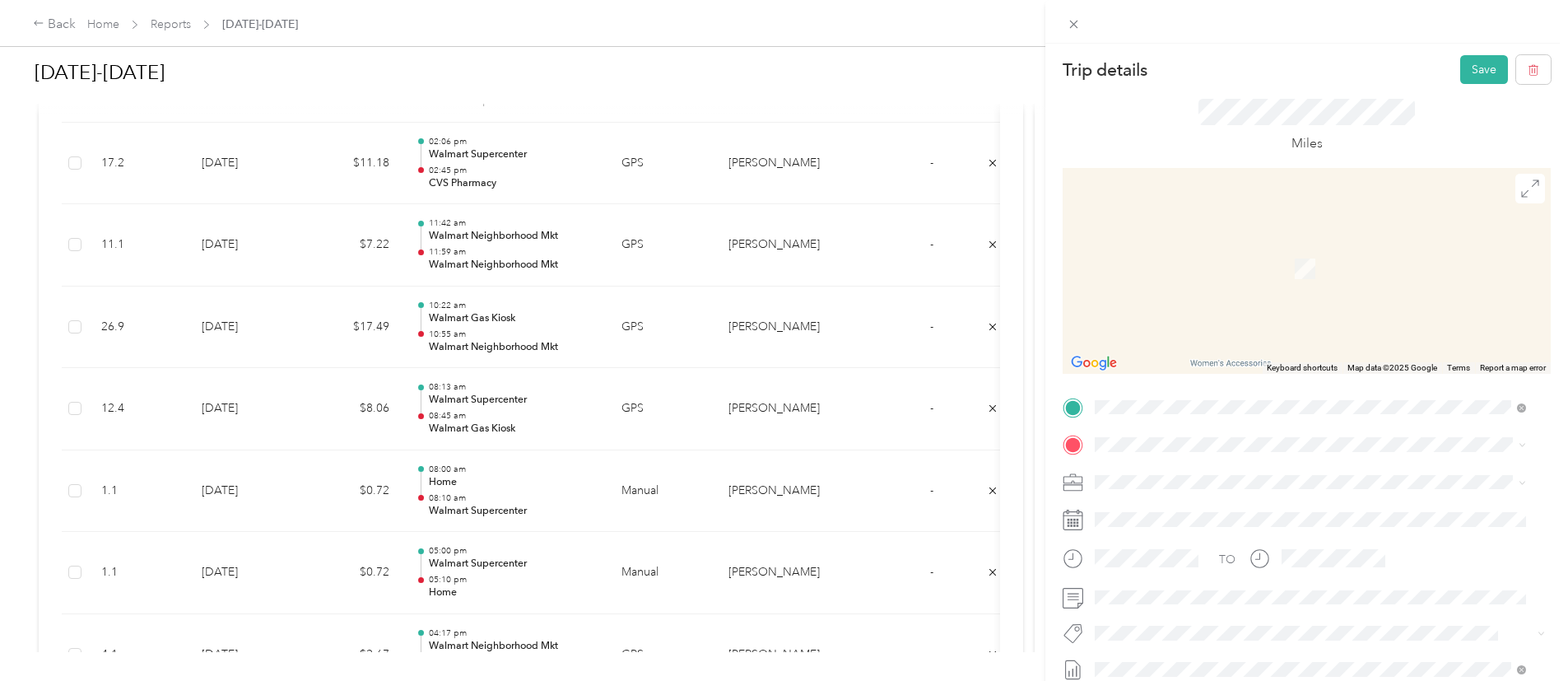
click at [1262, 250] on div "Home 1112 Darren Dr, 76028-6498, Burleson, TX, US" at bounding box center [1223, 253] width 196 height 35
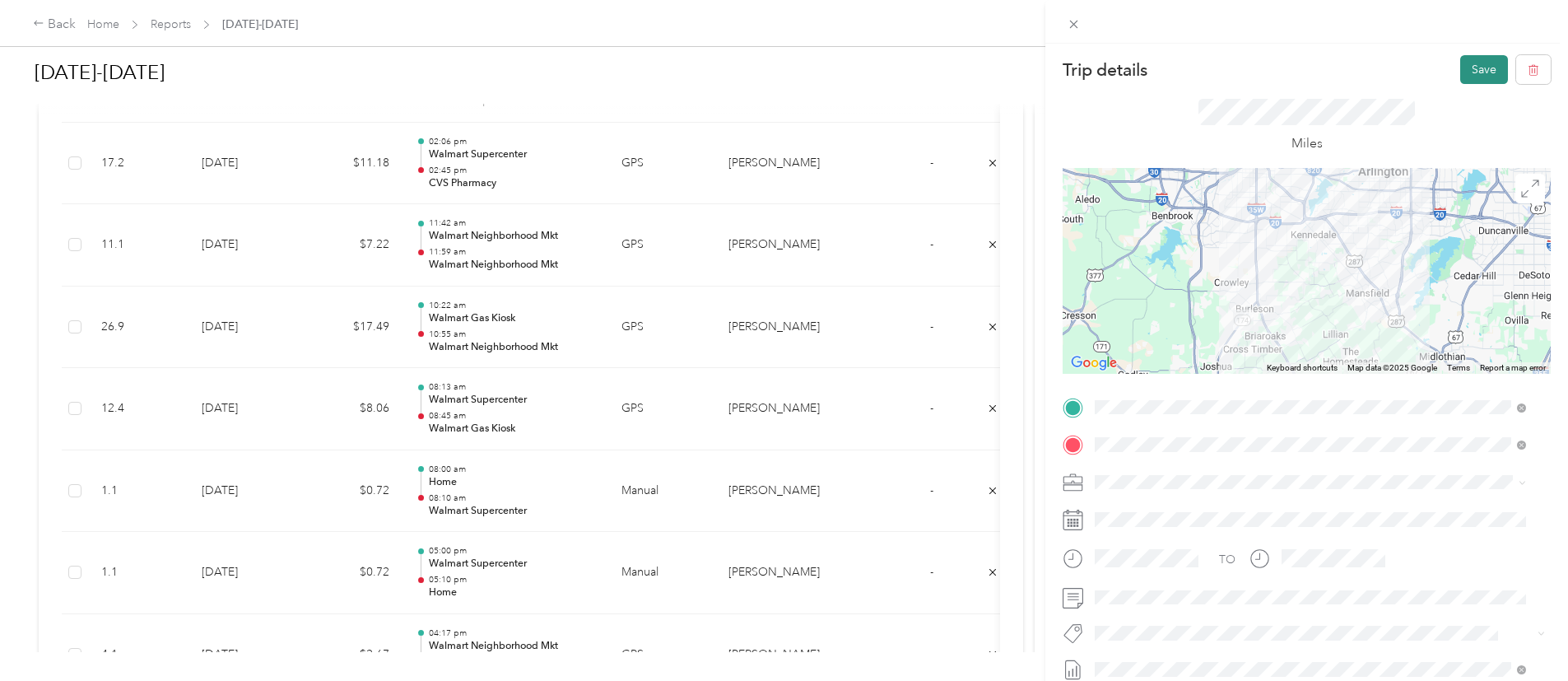
click at [1472, 60] on button "Save" at bounding box center [1484, 70] width 48 height 29
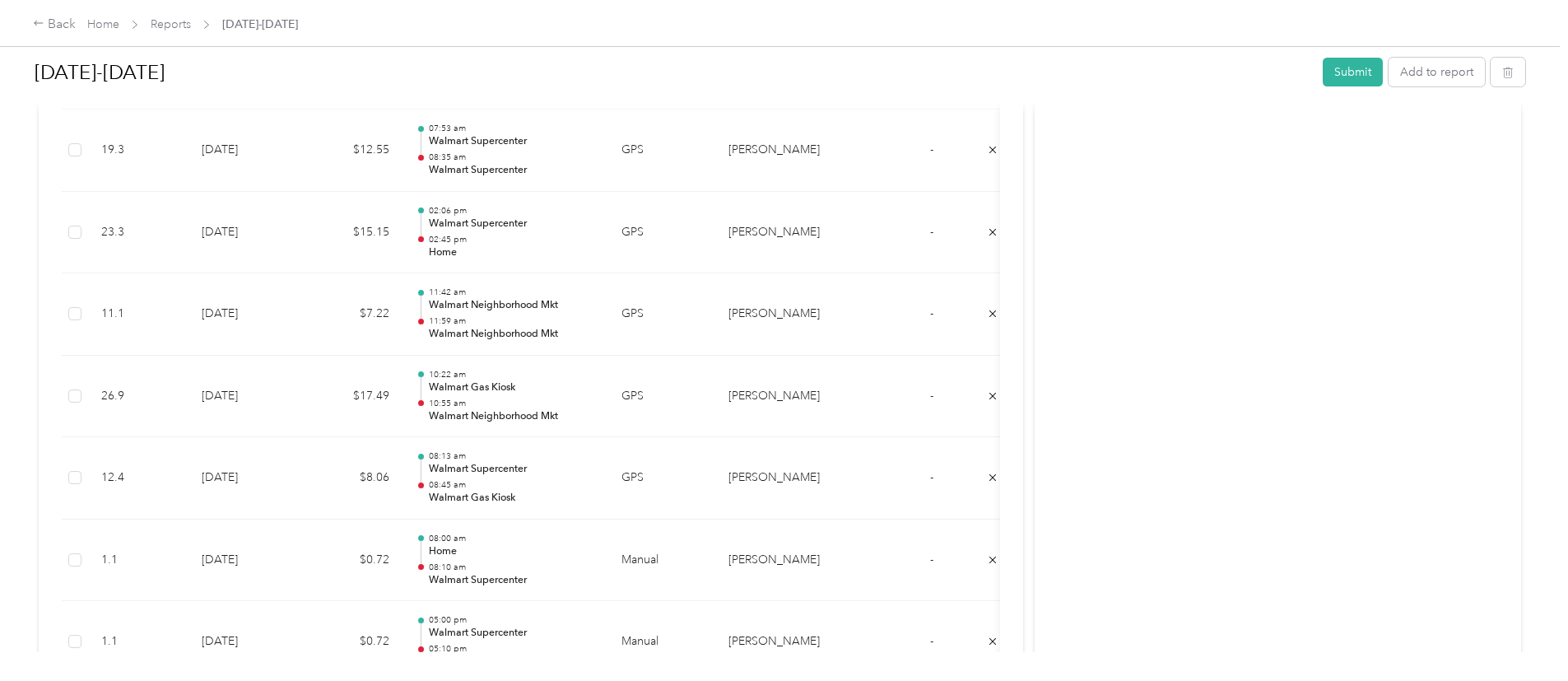
scroll to position [1586, 0]
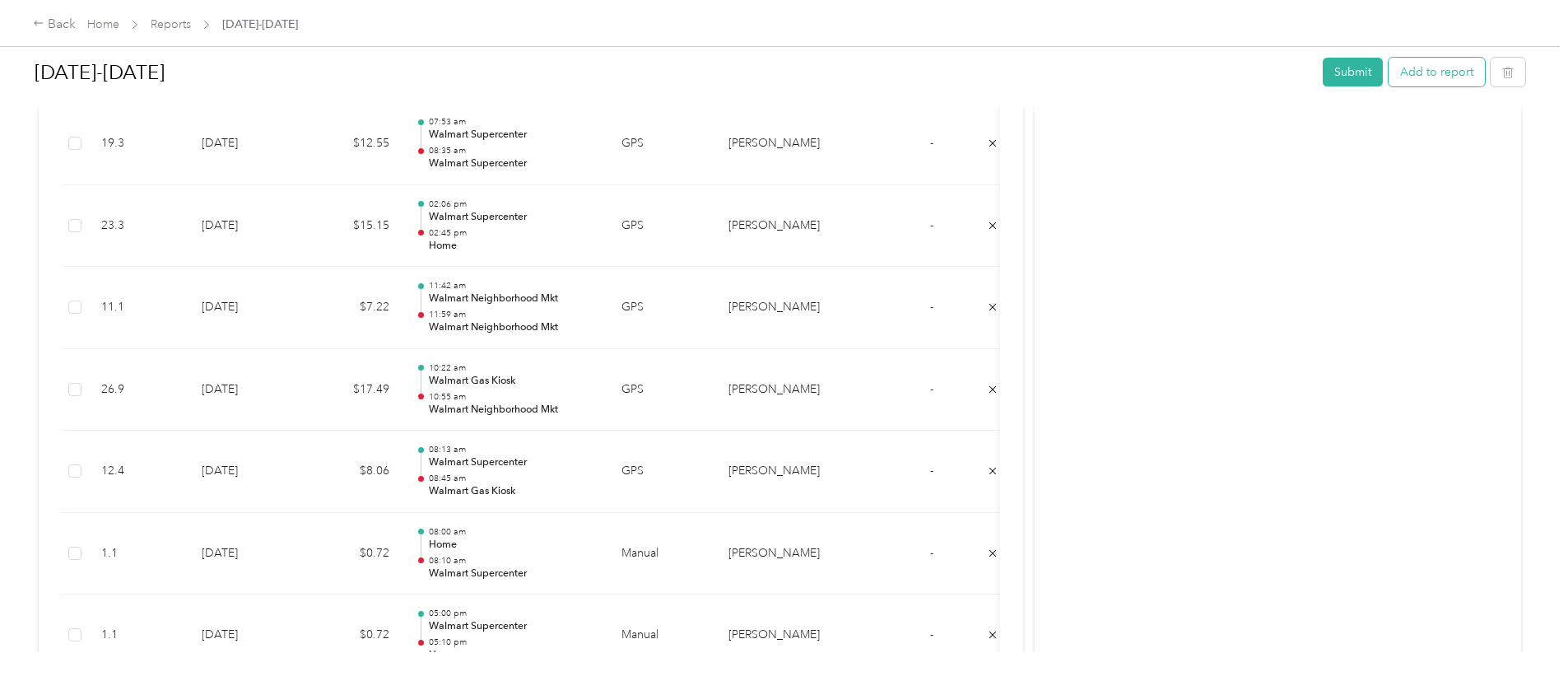
click at [1389, 66] on button "Add to report" at bounding box center [1436, 72] width 96 height 29
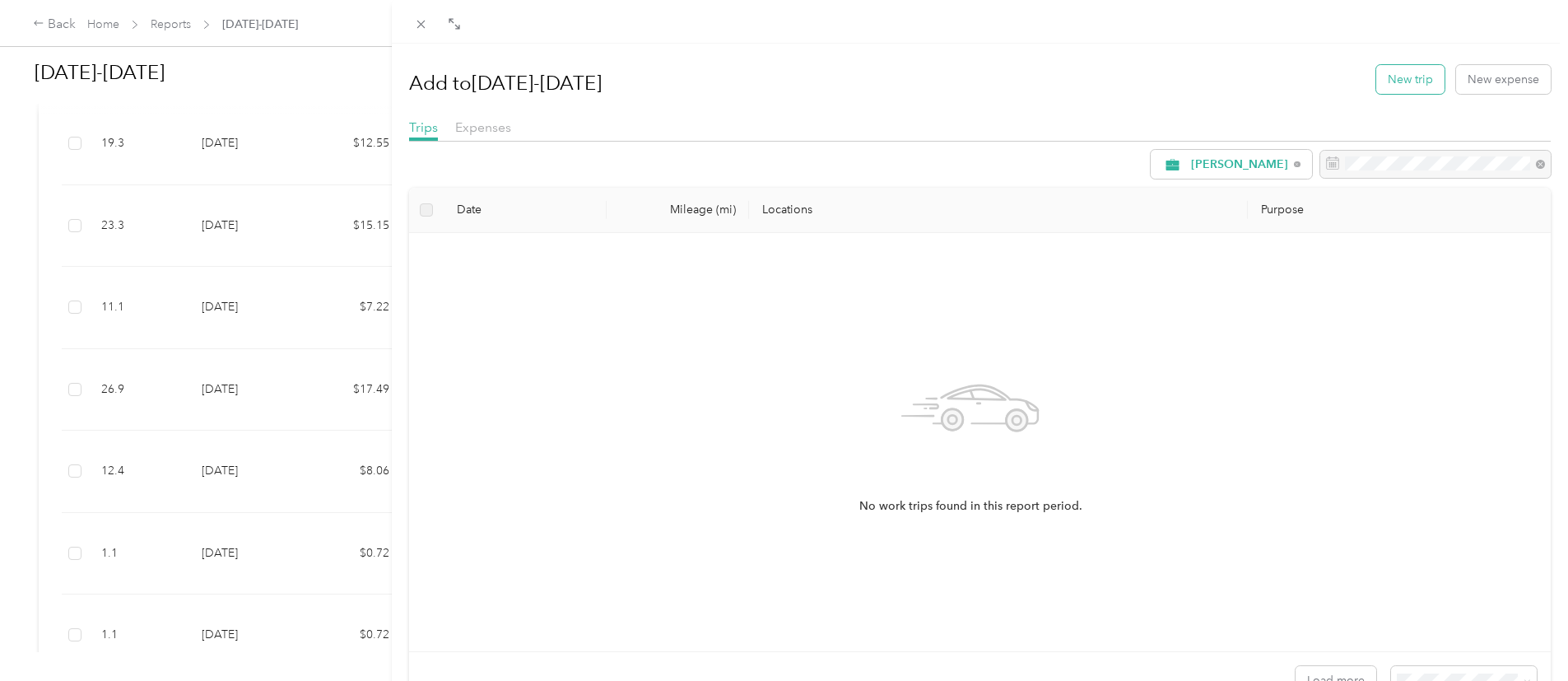
click at [1407, 71] on button "New trip" at bounding box center [1410, 80] width 68 height 29
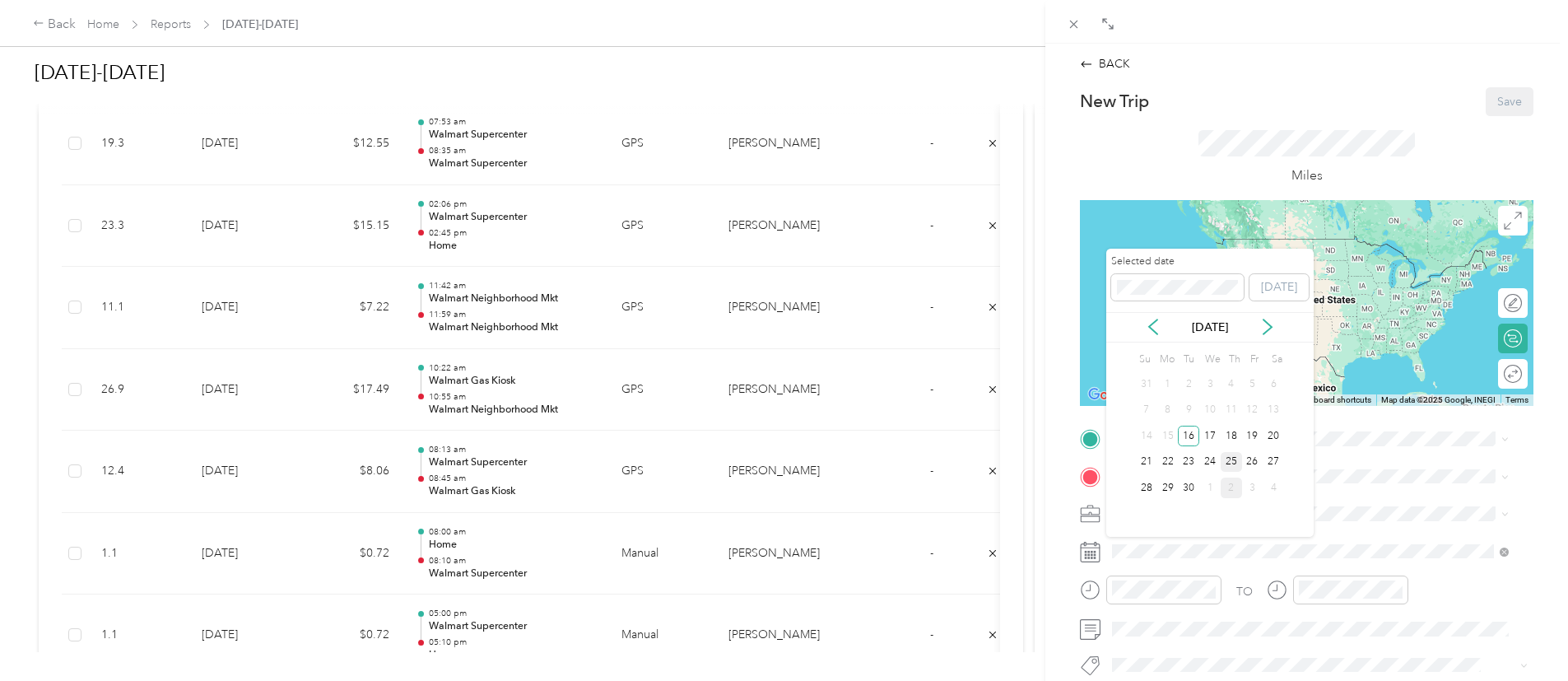
click at [1234, 459] on div "25" at bounding box center [1231, 462] width 21 height 20
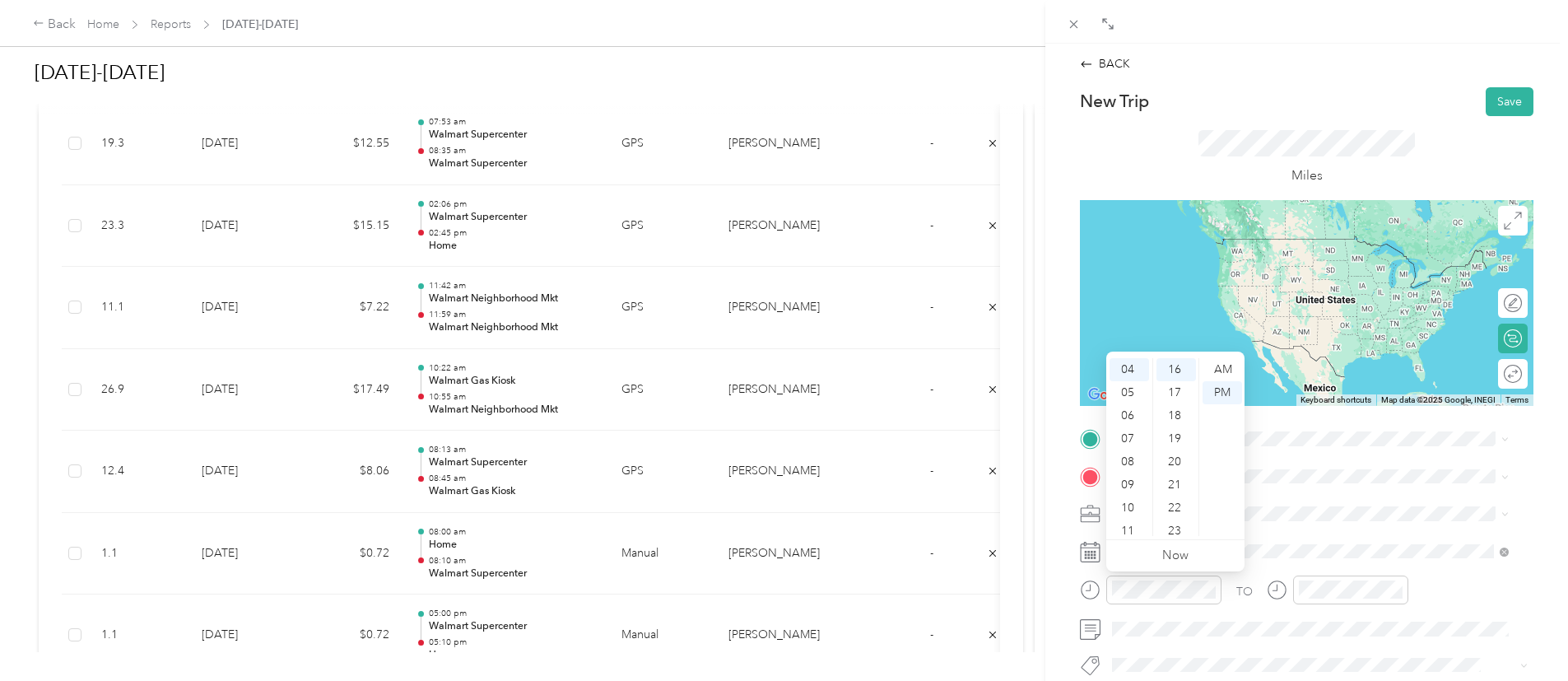
scroll to position [98, 0]
click at [1121, 427] on div "07" at bounding box center [1129, 431] width 40 height 23
click at [1169, 393] on div "15" at bounding box center [1176, 396] width 40 height 23
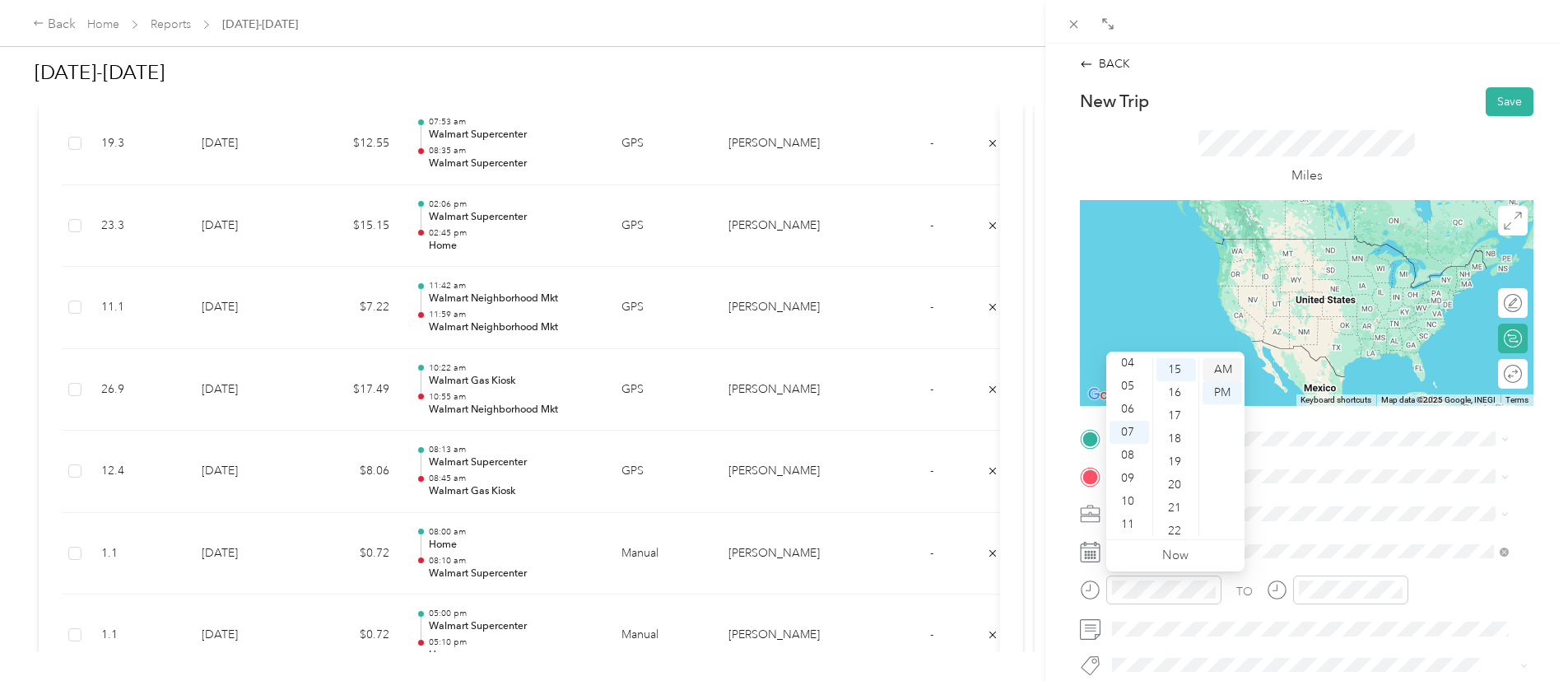
click at [1232, 361] on div "AM" at bounding box center [1222, 369] width 40 height 23
click at [1307, 526] on span at bounding box center [1319, 513] width 427 height 26
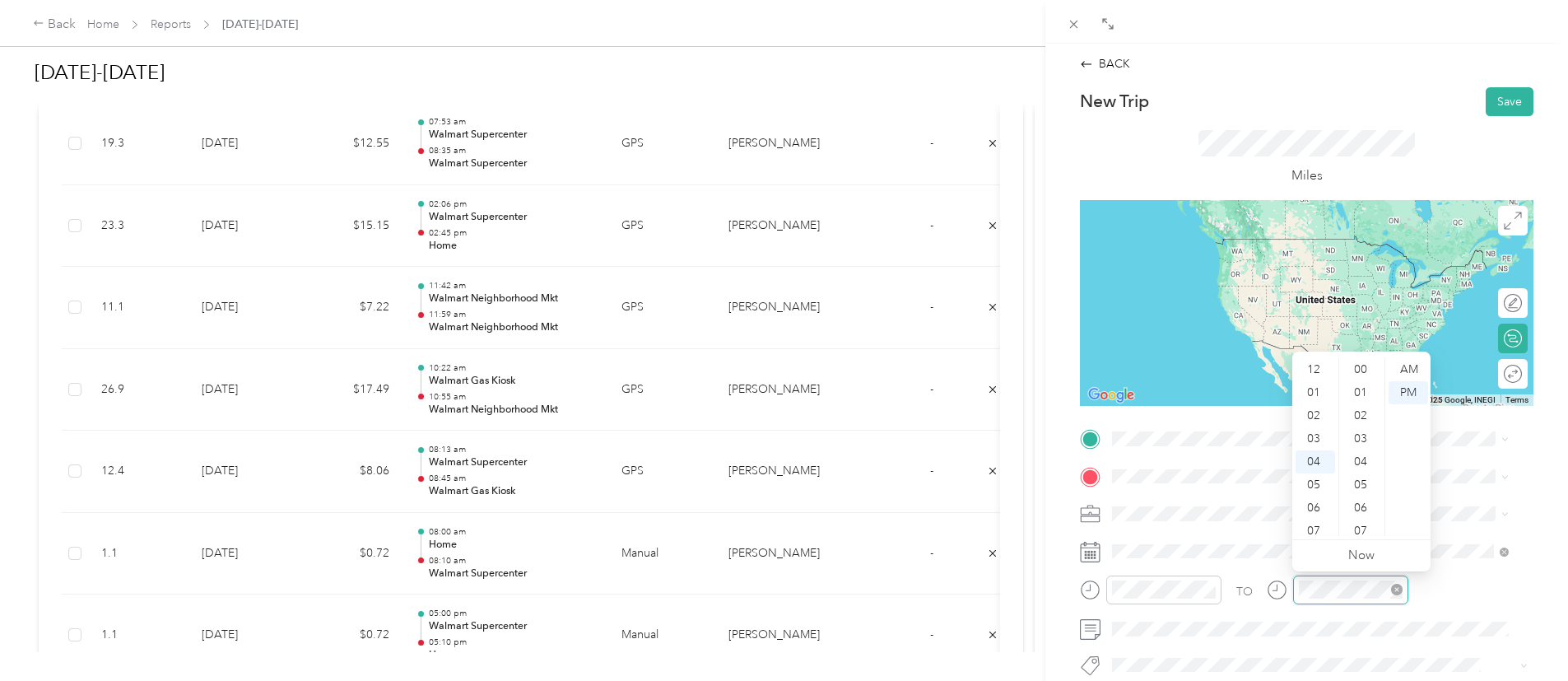
scroll to position [369, 0]
click at [1321, 436] on div "07" at bounding box center [1315, 438] width 40 height 23
click at [1357, 488] on div "30" at bounding box center [1362, 494] width 40 height 23
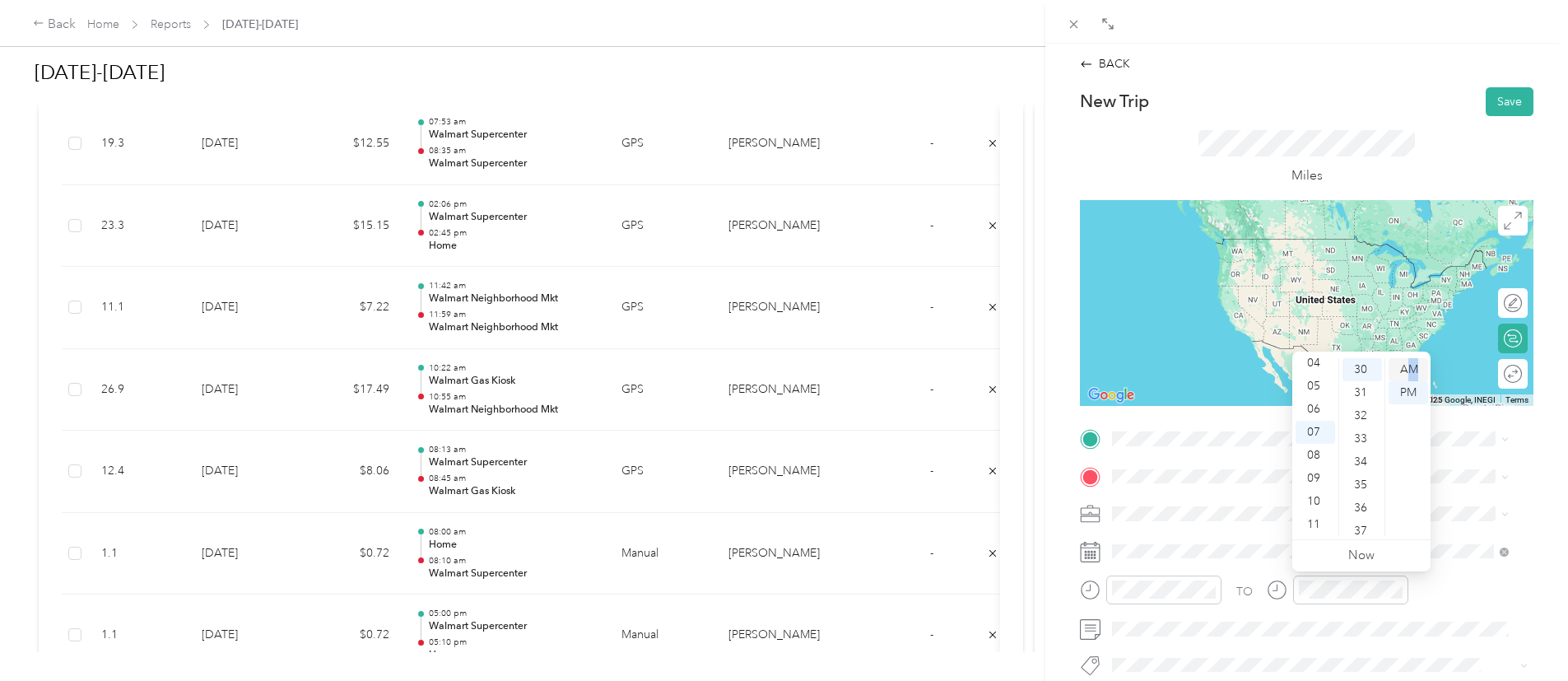
drag, startPoint x: 1420, startPoint y: 354, endPoint x: 1412, endPoint y: 363, distance: 12.0
click at [1412, 363] on div "12 01 02 03 04 05 06 07 08 09 10 11 00 01 02 03 04 05 06 07 08 09 10 11 12 13 1…" at bounding box center [1361, 447] width 138 height 184
click at [1412, 363] on div "AM" at bounding box center [1408, 369] width 40 height 23
click at [1458, 492] on div "TO Add photo" at bounding box center [1307, 624] width 453 height 397
click at [1292, 239] on span "1112 Darren Drive Burleson, Texas 76028, United States" at bounding box center [1272, 231] width 256 height 14
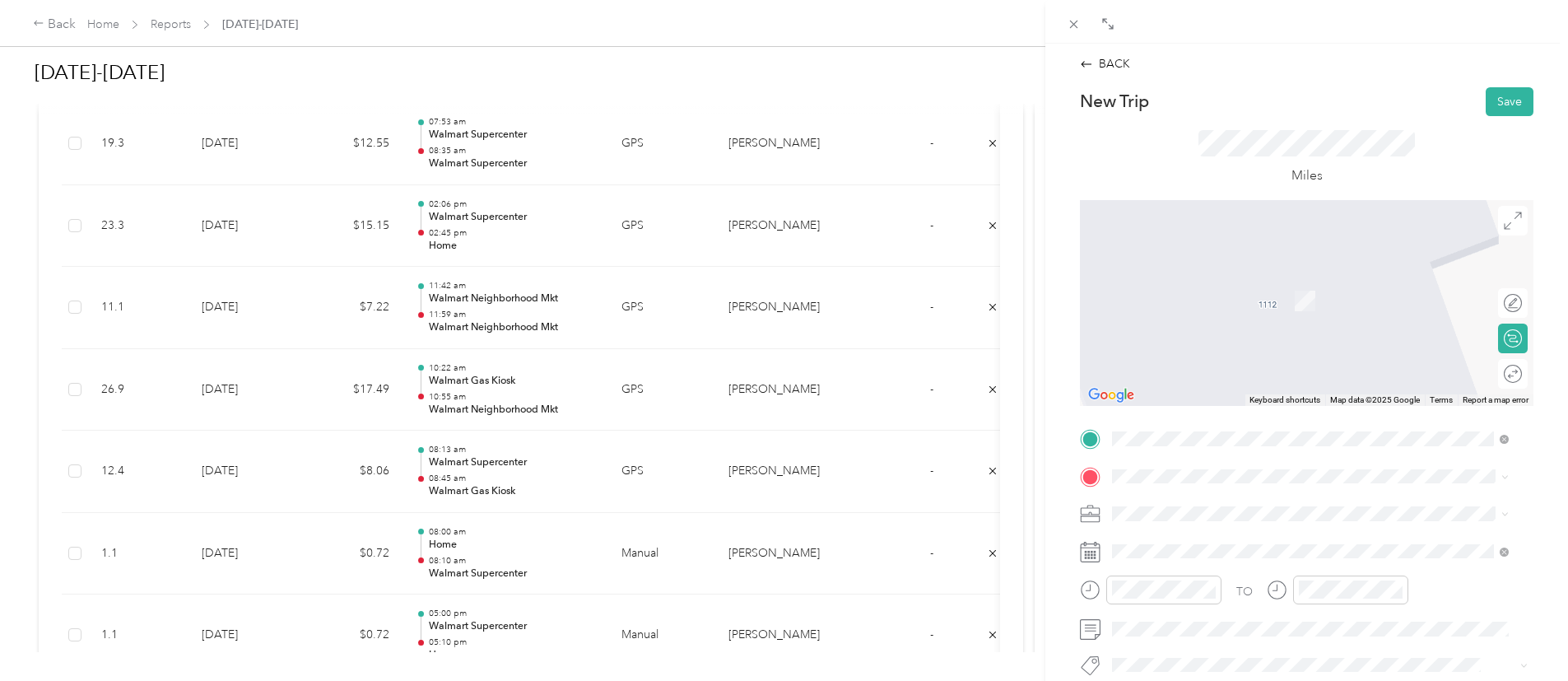
click at [1369, 306] on div "TEAM Walmart Supercenter 951 SW Wilshire Blvd, 760285714, Burleson, TX, USA" at bounding box center [1311, 292] width 385 height 46
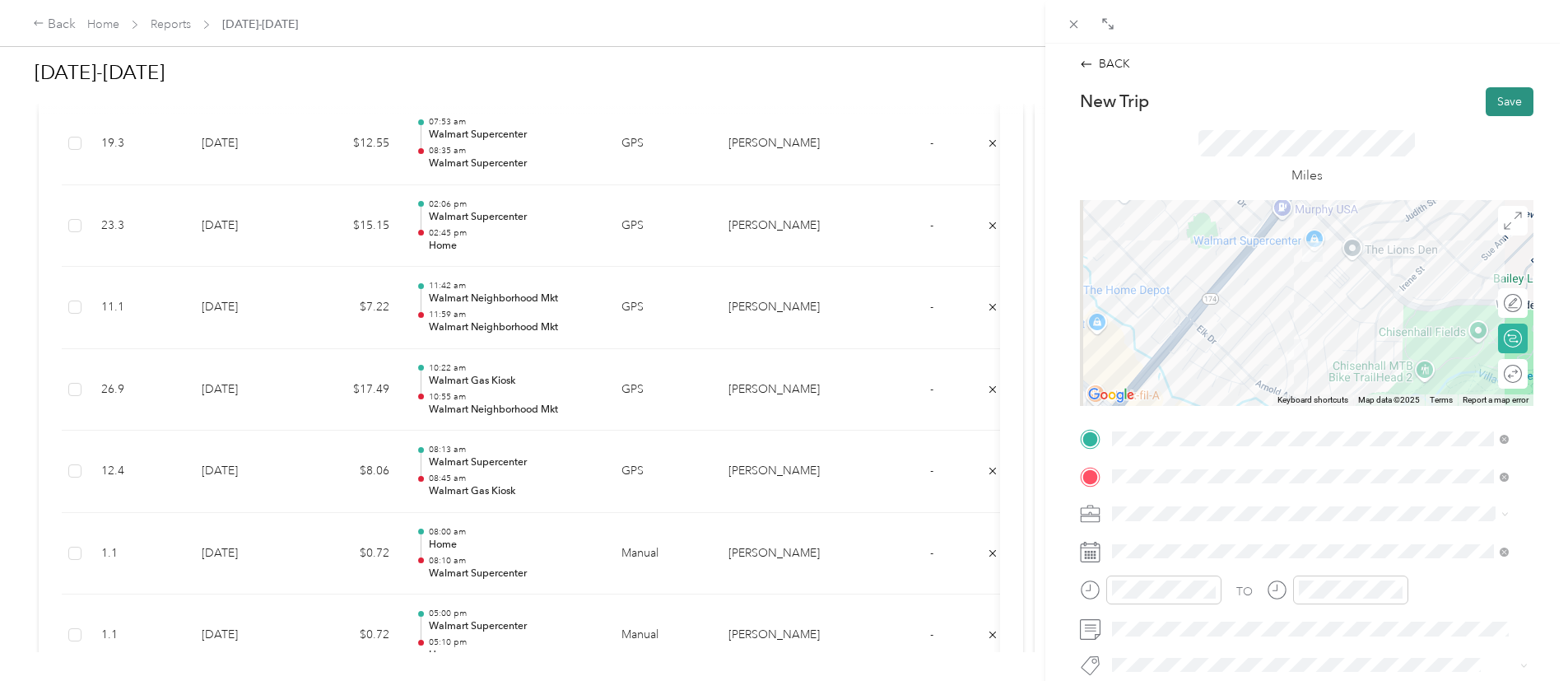
click at [1493, 102] on button "Save" at bounding box center [1509, 102] width 48 height 29
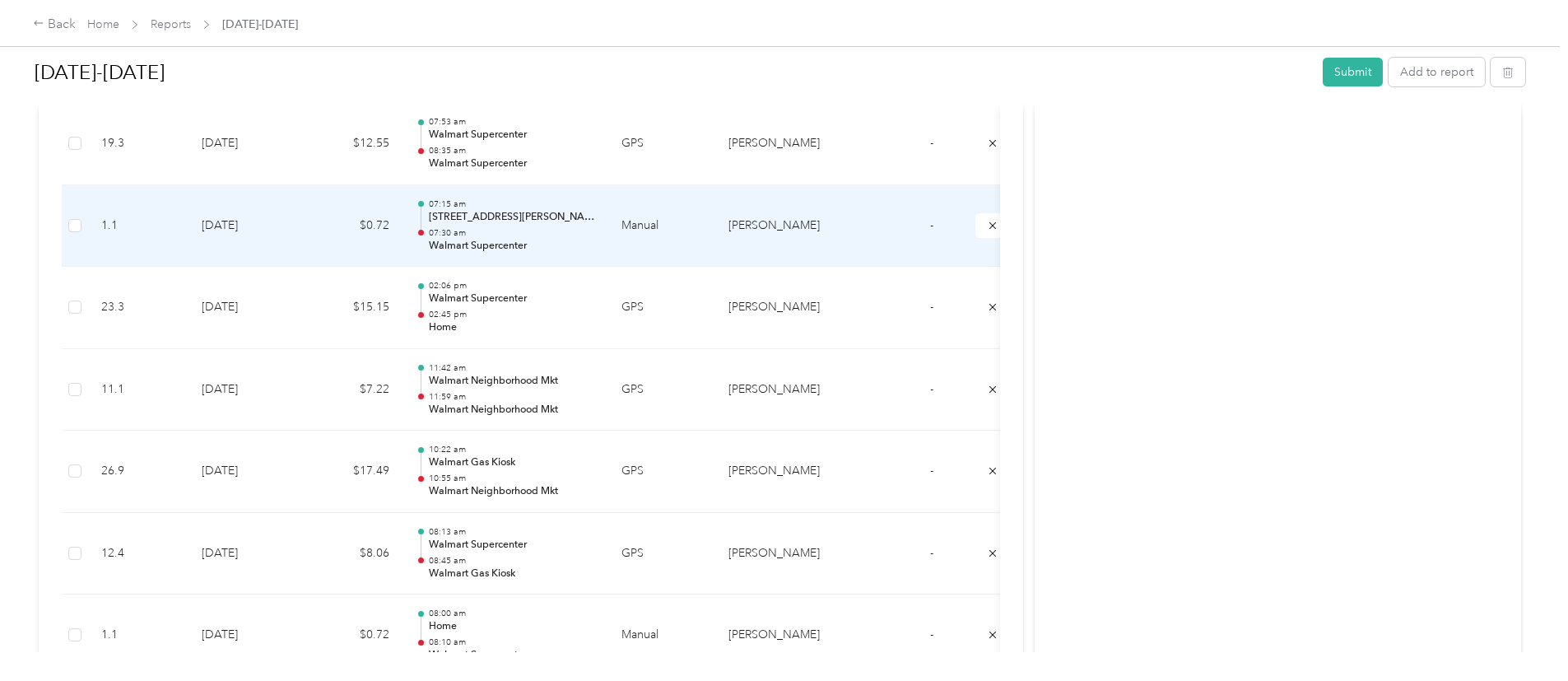
click at [595, 237] on p "07:30 am" at bounding box center [512, 234] width 166 height 12
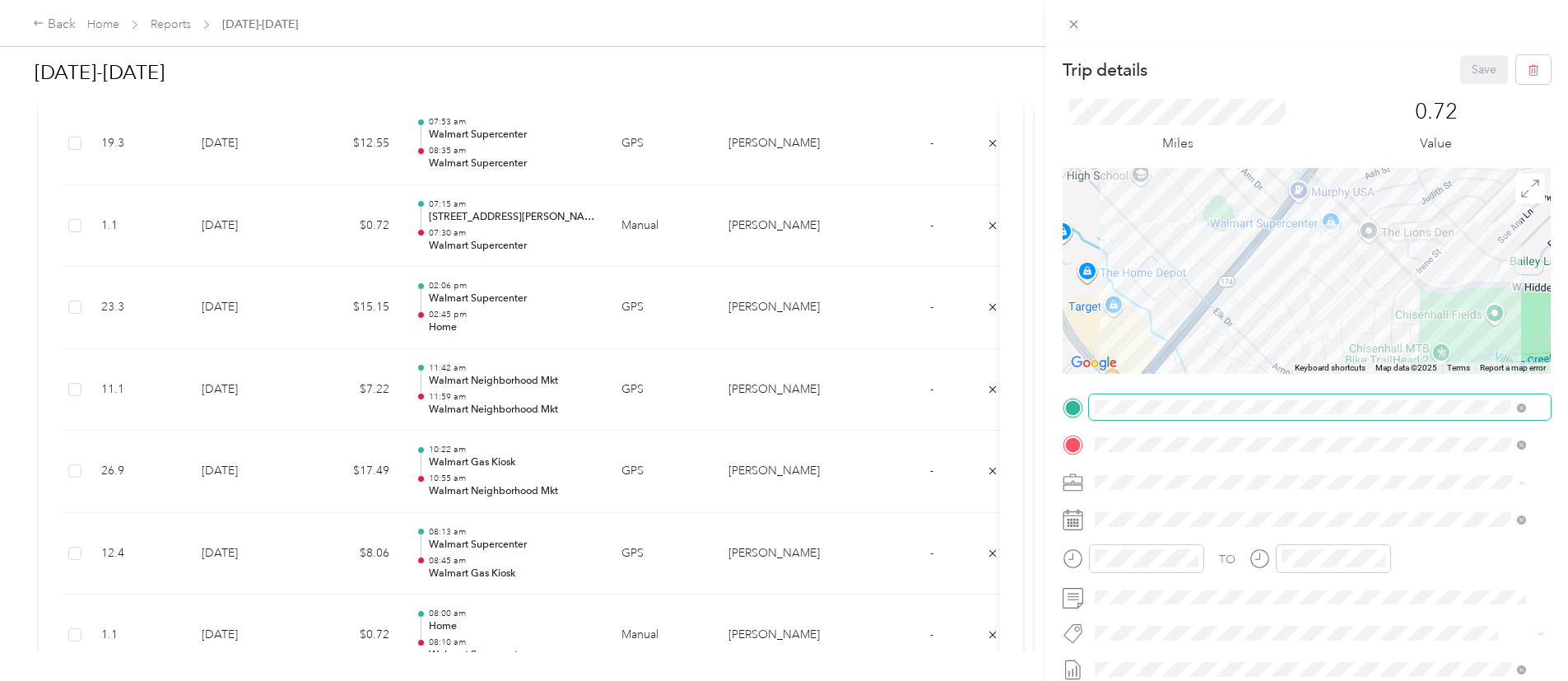
click at [1215, 415] on span at bounding box center [1320, 407] width 462 height 26
click at [1197, 406] on div "Trip details Save This trip cannot be edited because it is either under review,…" at bounding box center [1307, 424] width 488 height 737
click at [1166, 500] on ol "From your Favorite places Home 1112 Darren Dr, 76028-6498, Burleson, TX, US TEA…" at bounding box center [1311, 527] width 443 height 230
click at [1181, 417] on span at bounding box center [1320, 407] width 462 height 26
click at [1130, 479] on div "Home 1112 Darren Dr, 76028-6498, Burleson, TX, US" at bounding box center [1223, 481] width 196 height 35
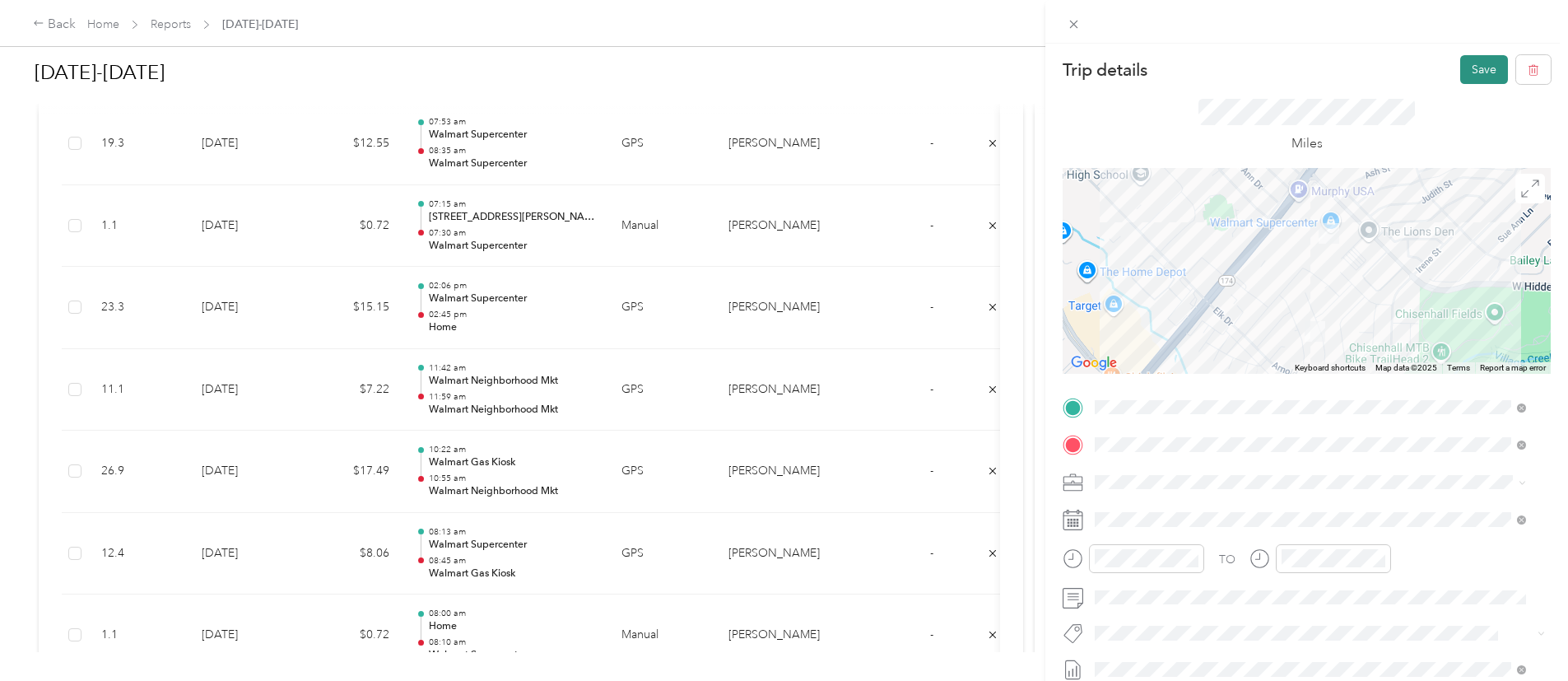
click at [1467, 83] on button "Save" at bounding box center [1484, 70] width 48 height 29
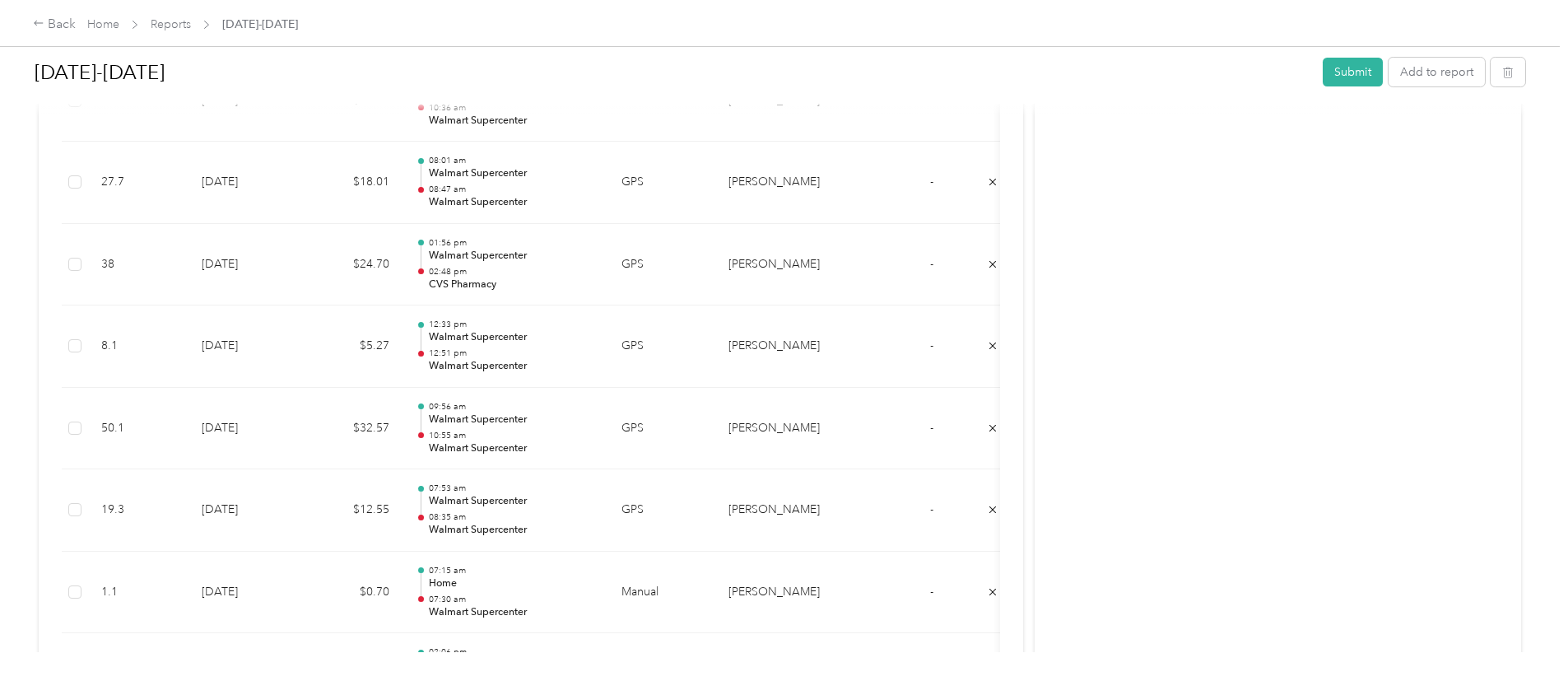
scroll to position [1199, 0]
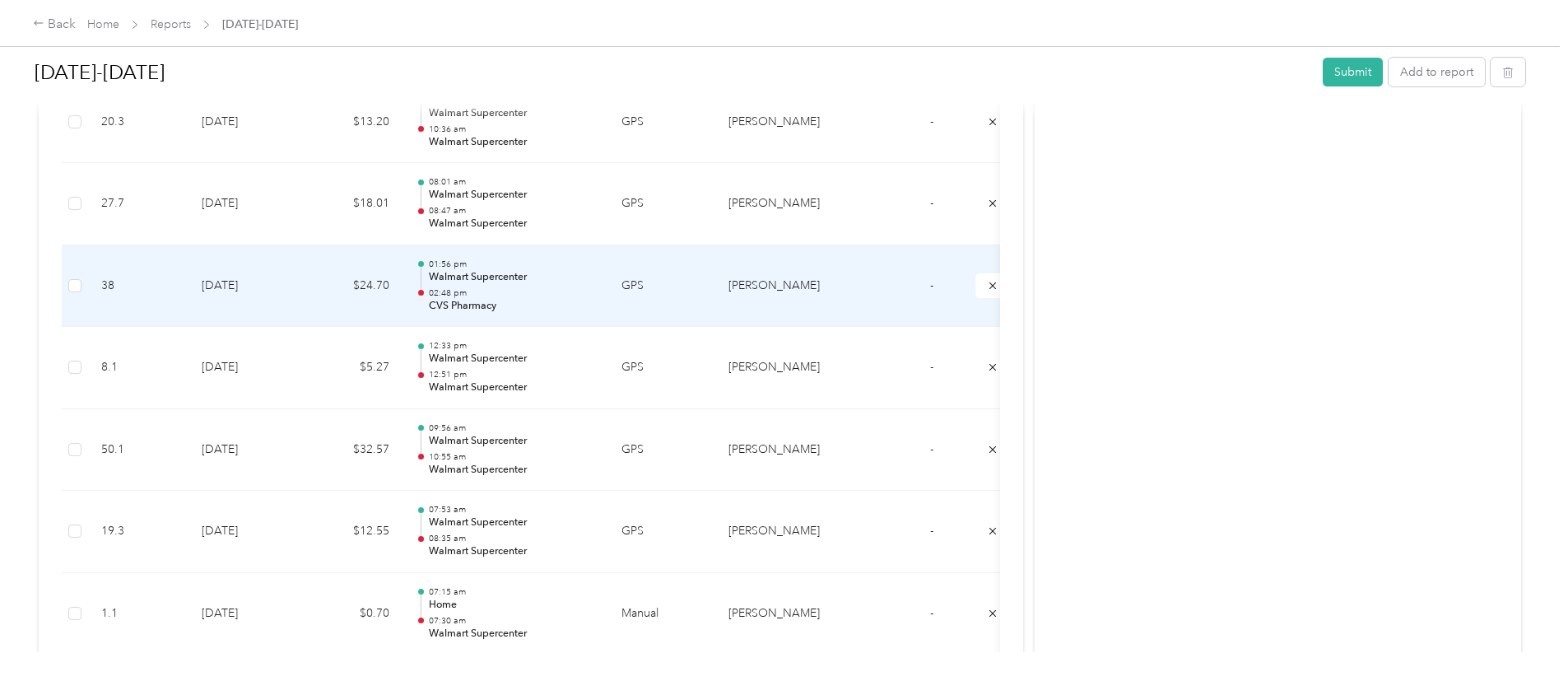
click at [595, 304] on p "CVS Pharmacy" at bounding box center [512, 306] width 166 height 14
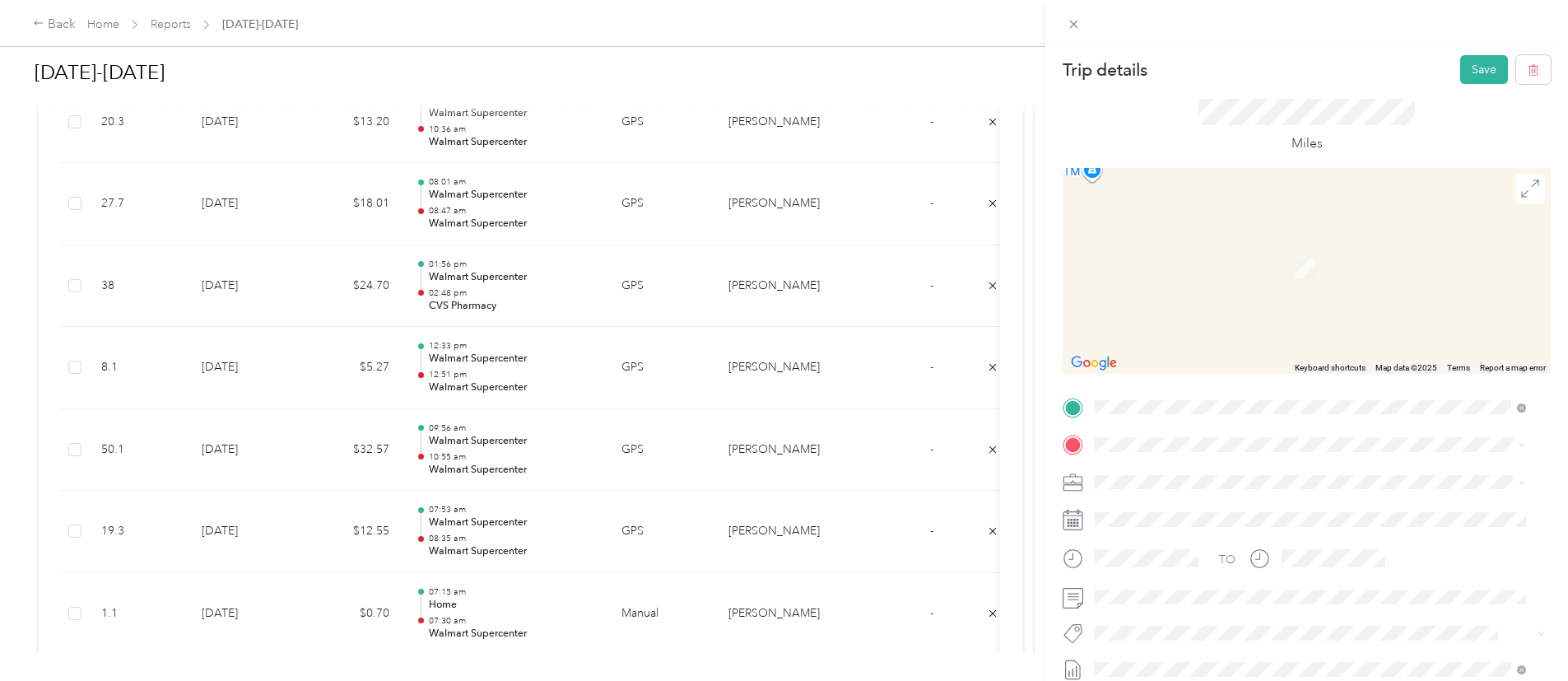
click at [1320, 275] on li "Home 1112 Darren Dr, 76028-6498, Burleson, TX, US" at bounding box center [1311, 257] width 443 height 52
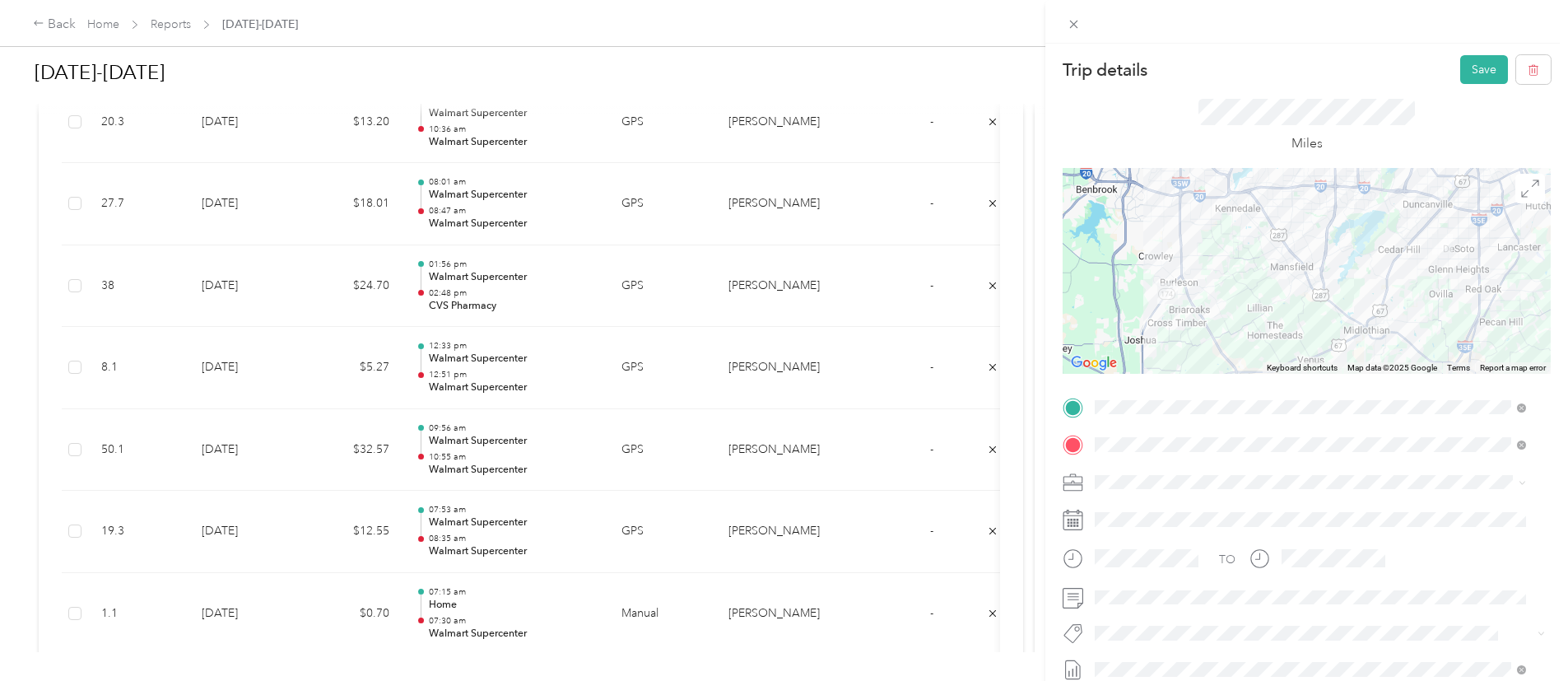
drag, startPoint x: 1449, startPoint y: 53, endPoint x: 1440, endPoint y: 71, distance: 20.1
click at [1440, 71] on div "Trip details Save This trip cannot be edited because it is either under review,…" at bounding box center [1307, 384] width 523 height 681
click at [1460, 68] on button "Save" at bounding box center [1484, 70] width 48 height 29
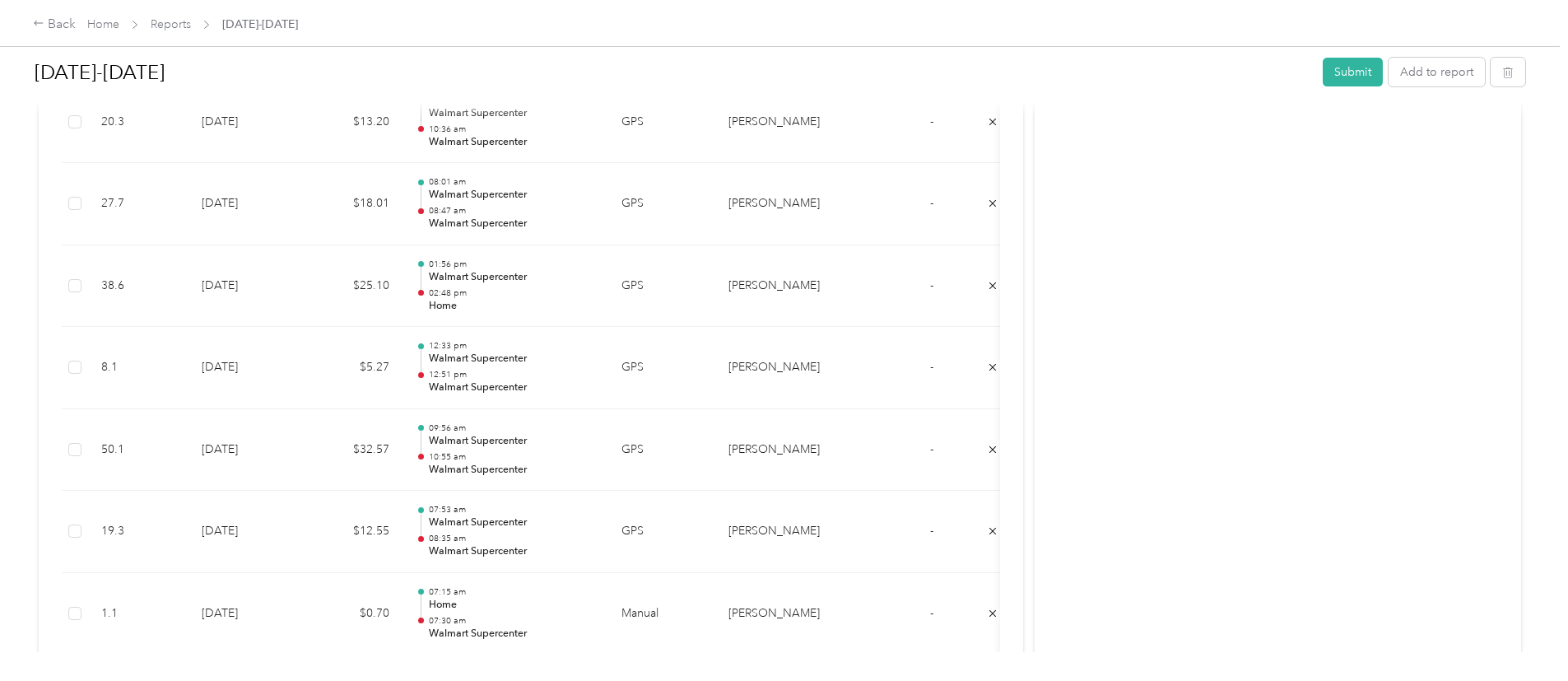
drag, startPoint x: 1430, startPoint y: 161, endPoint x: 1482, endPoint y: 245, distance: 98.8
click at [1482, 245] on div "Back Home Reports Sept 16-30 Sept 16-30 Submit Add to report Due in 2 days. Sub…" at bounding box center [779, 340] width 1560 height 681
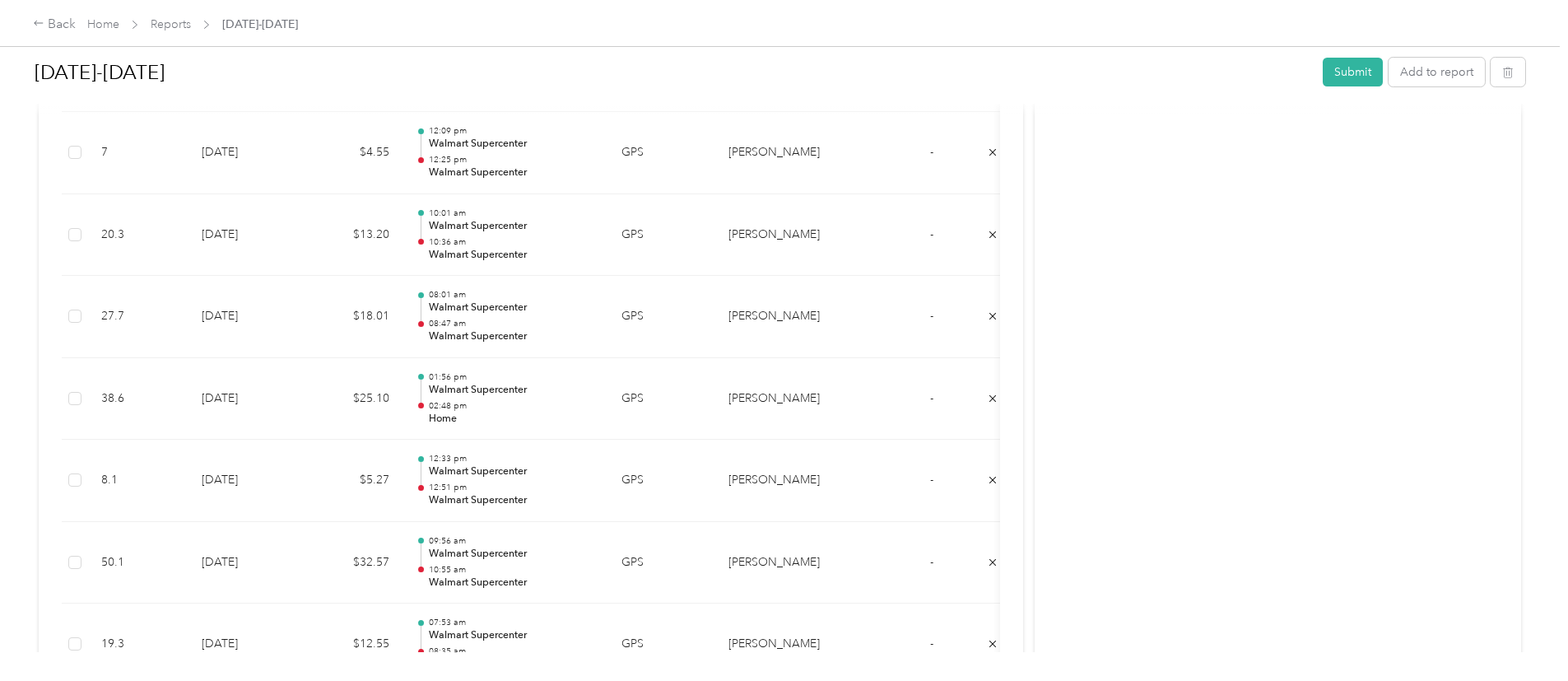
scroll to position [1072, 0]
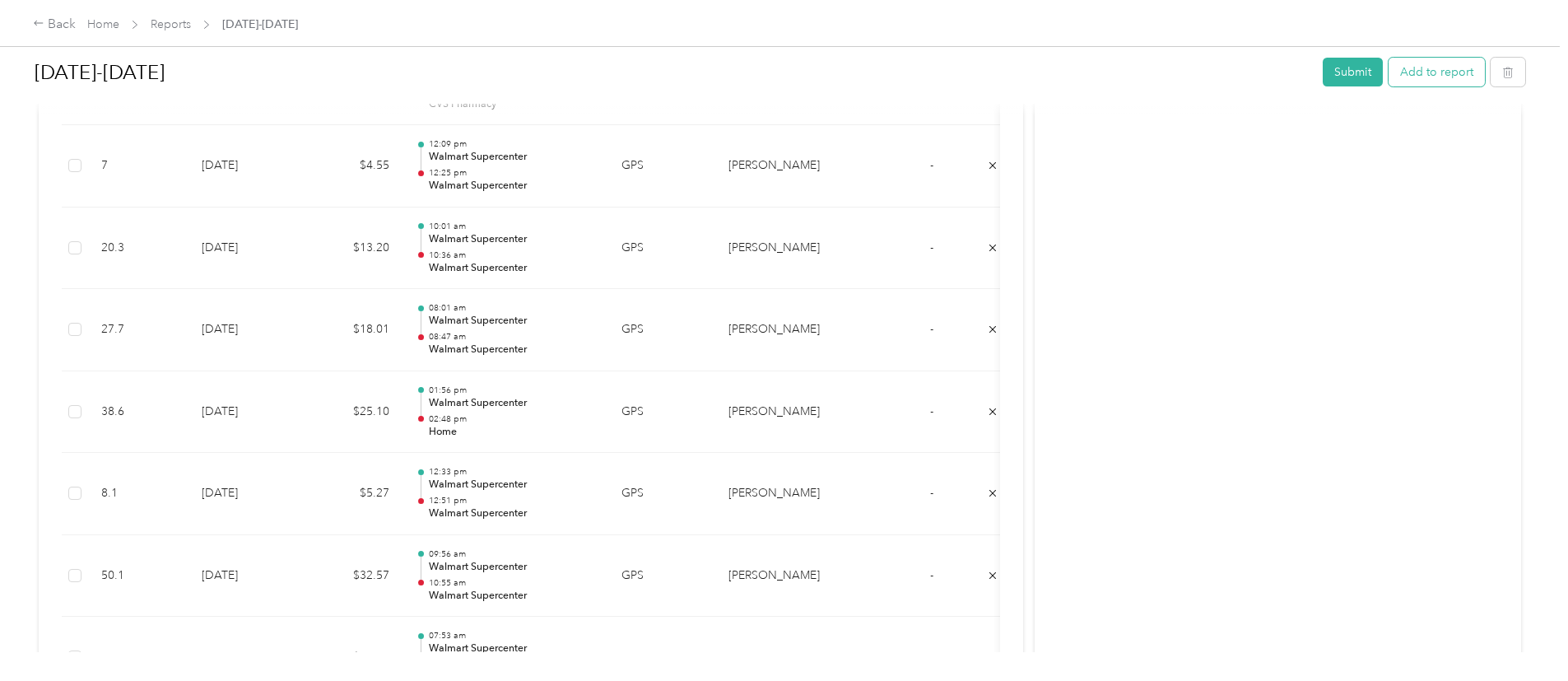
click at [1389, 61] on button "Add to report" at bounding box center [1436, 72] width 96 height 29
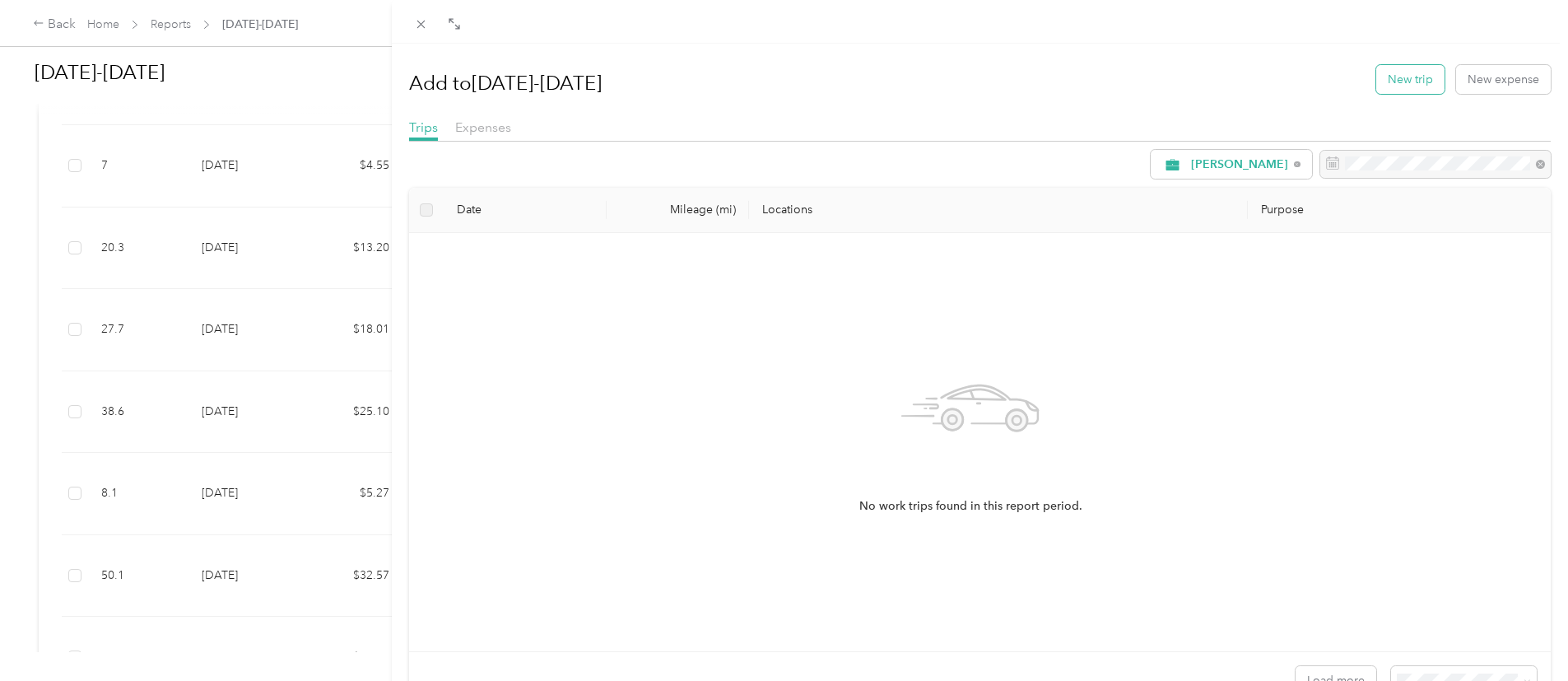
click at [1414, 84] on button "New trip" at bounding box center [1410, 80] width 68 height 29
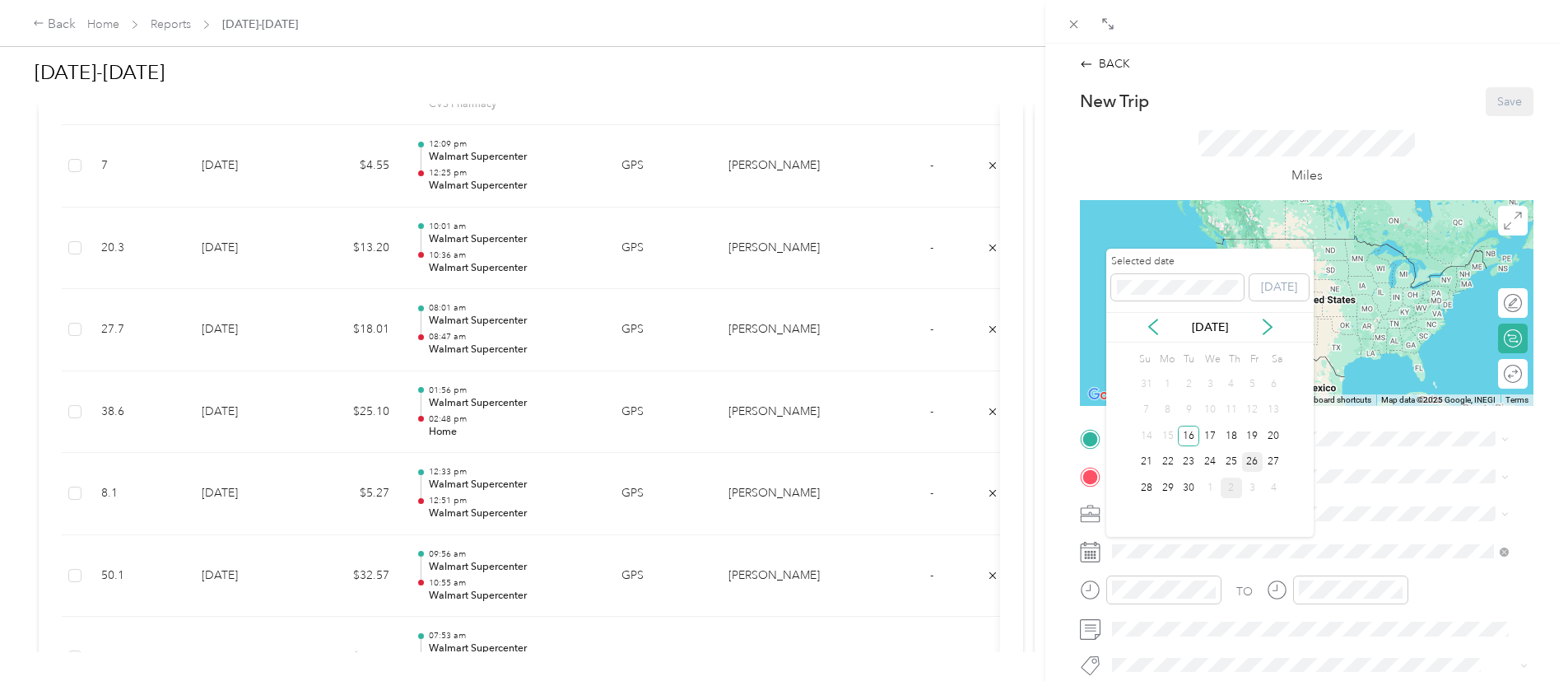
click at [1261, 453] on div "26" at bounding box center [1252, 462] width 21 height 20
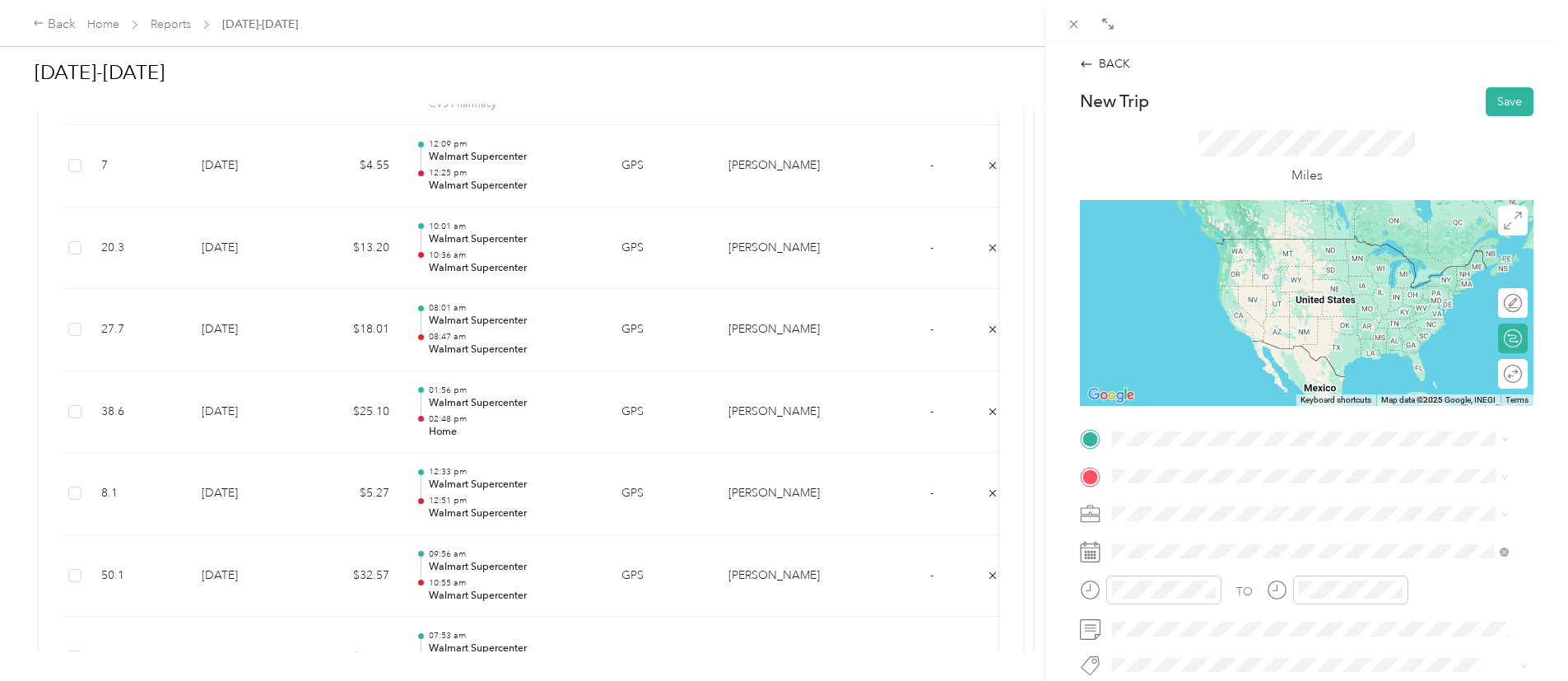
click at [1268, 250] on div "Home 1112 Darren Dr, 76028-6498, Burleson, TX, US" at bounding box center [1241, 246] width 196 height 35
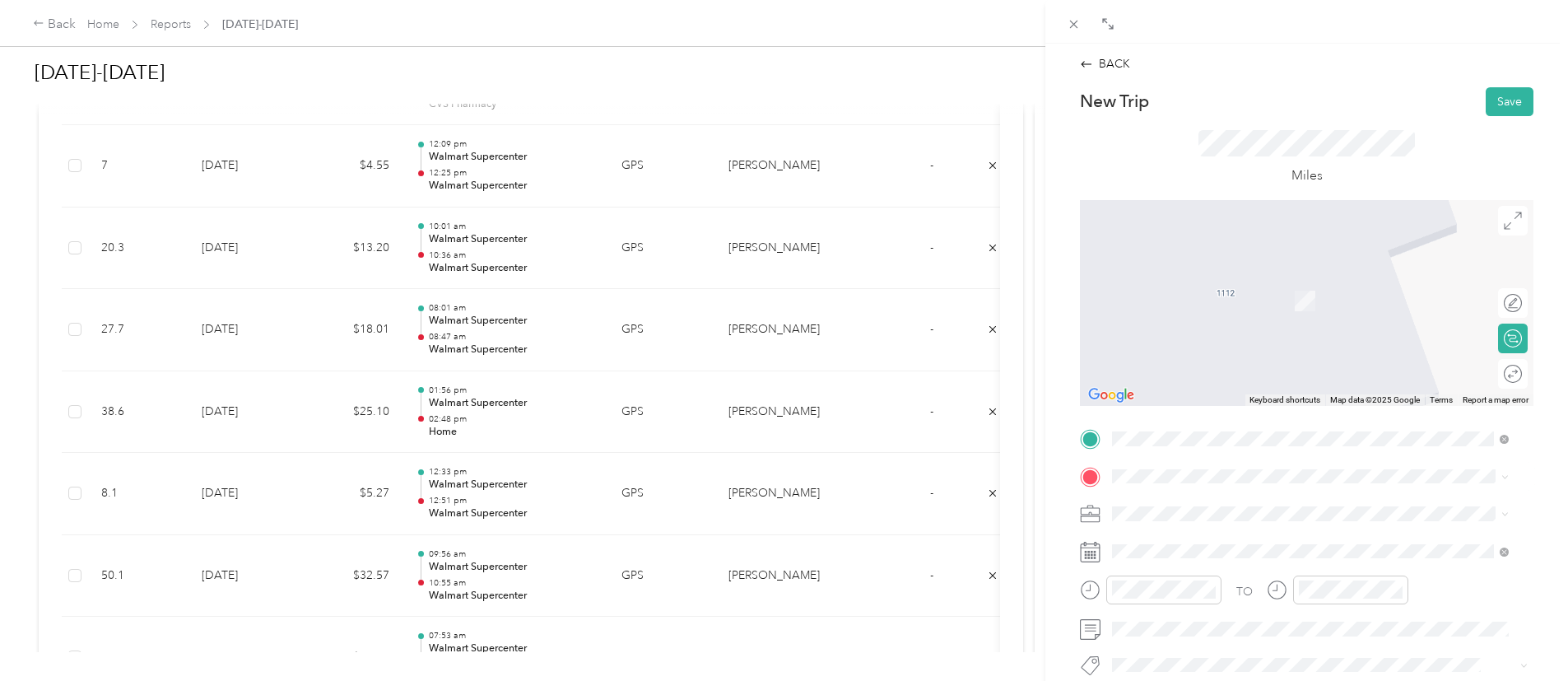
click at [1320, 305] on div "TEAM Walmart Supercenter 951 SW Wilshire Blvd, 760285714, Burleson, TX, USA" at bounding box center [1318, 291] width 348 height 41
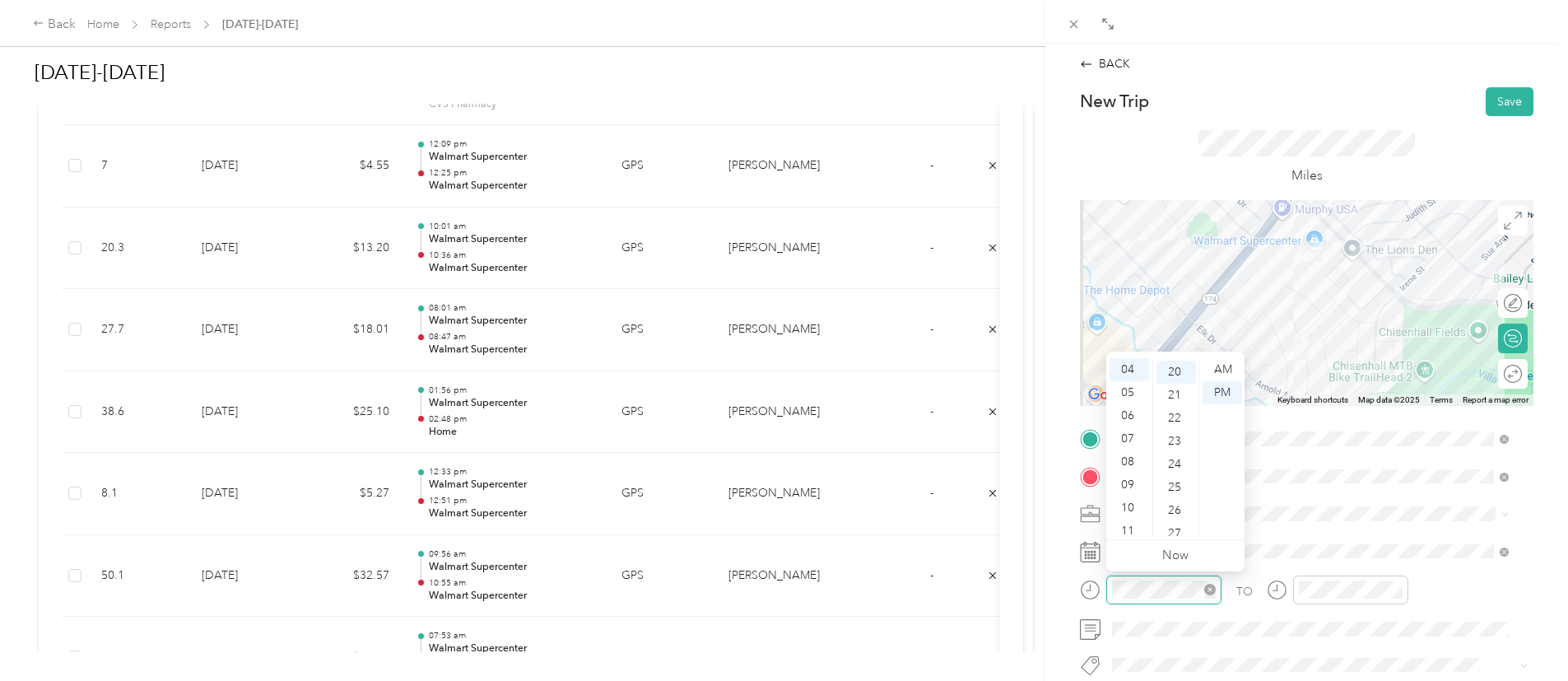
scroll to position [461, 0]
click at [1127, 436] on div "07" at bounding box center [1129, 438] width 40 height 23
click at [1175, 391] on div "15" at bounding box center [1176, 402] width 40 height 23
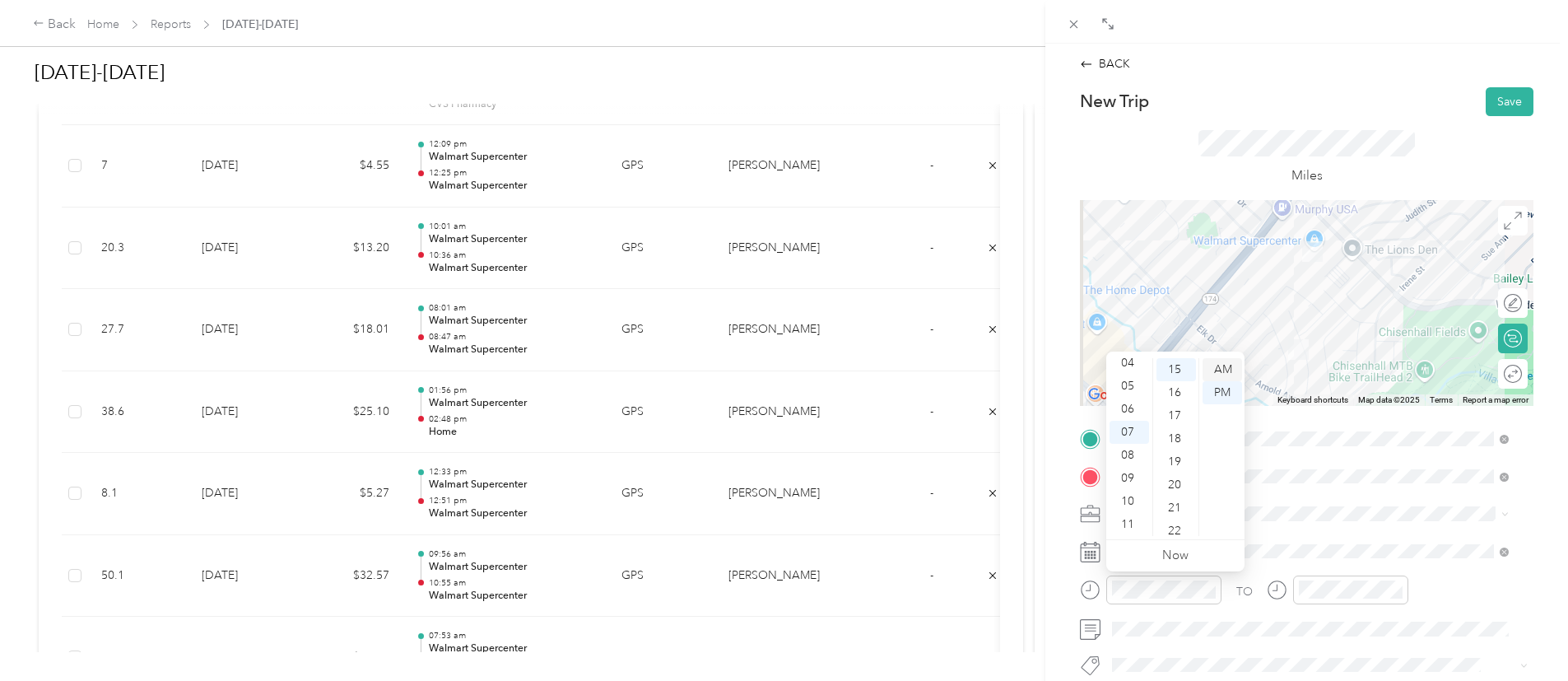
click at [1221, 371] on div "AM" at bounding box center [1222, 369] width 40 height 23
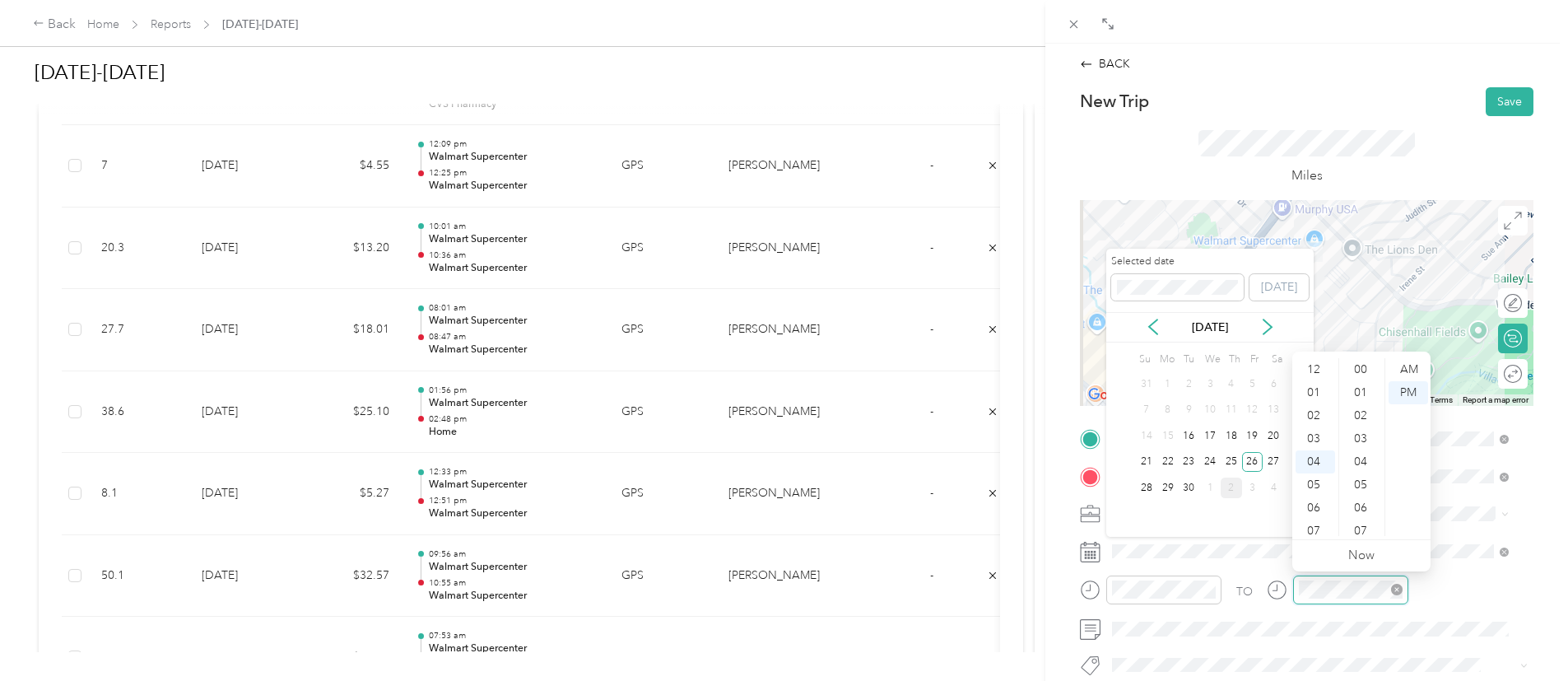
scroll to position [461, 0]
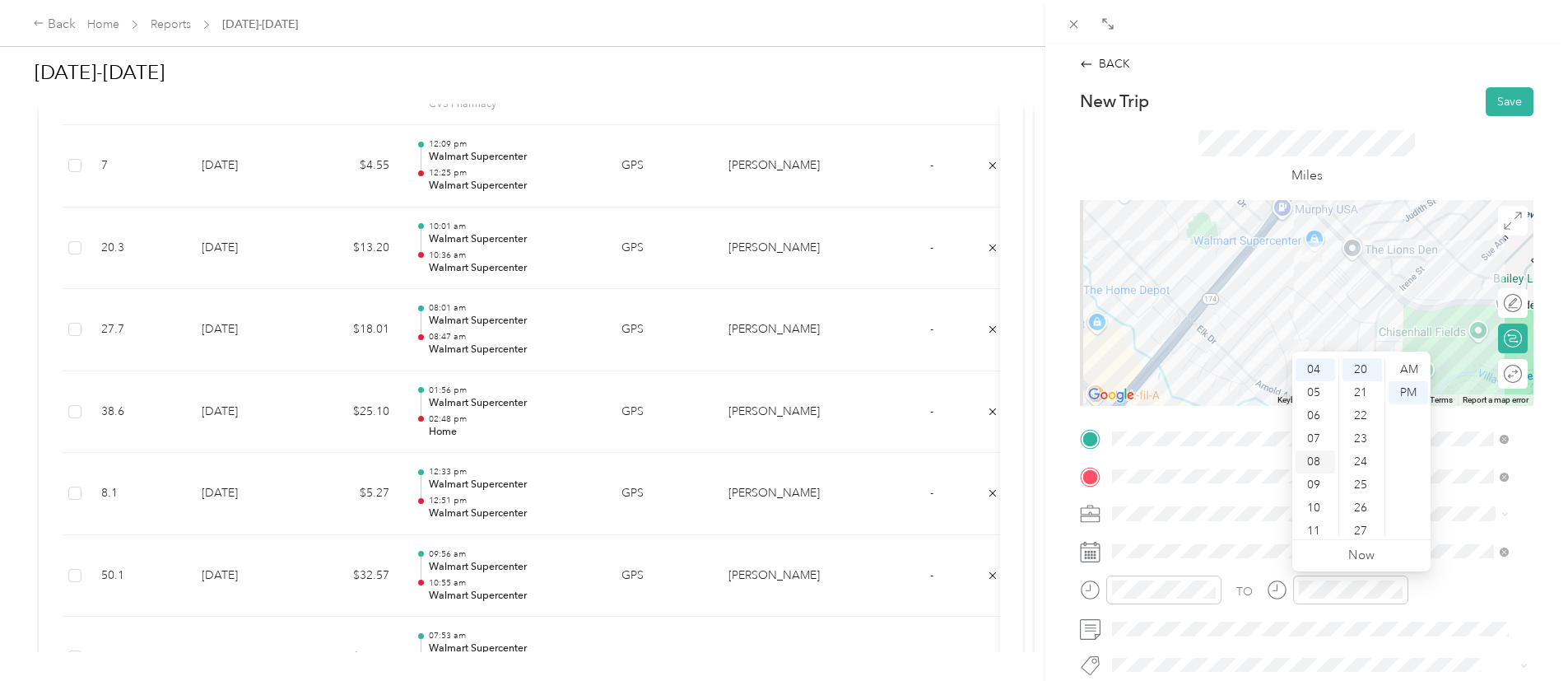
click at [1311, 453] on div "08" at bounding box center [1315, 461] width 40 height 23
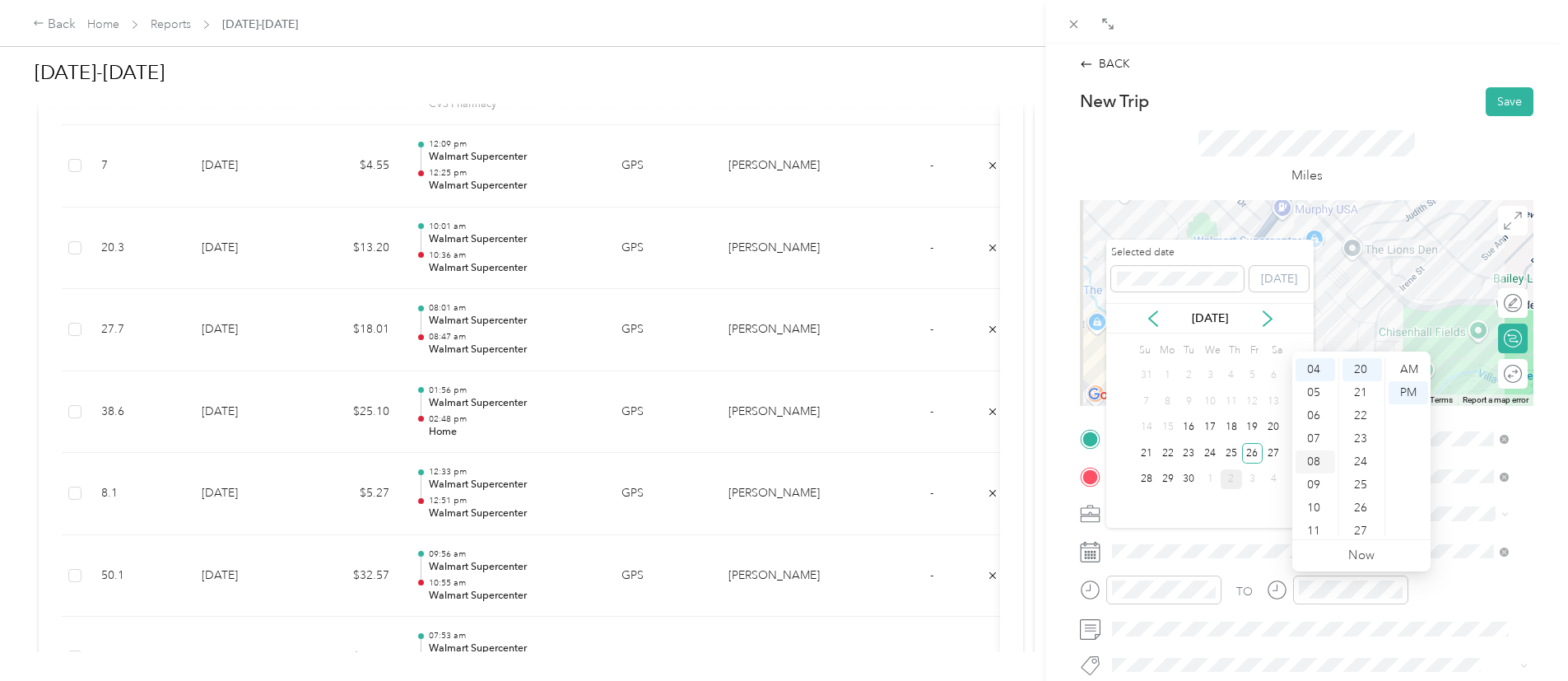
scroll to position [98, 0]
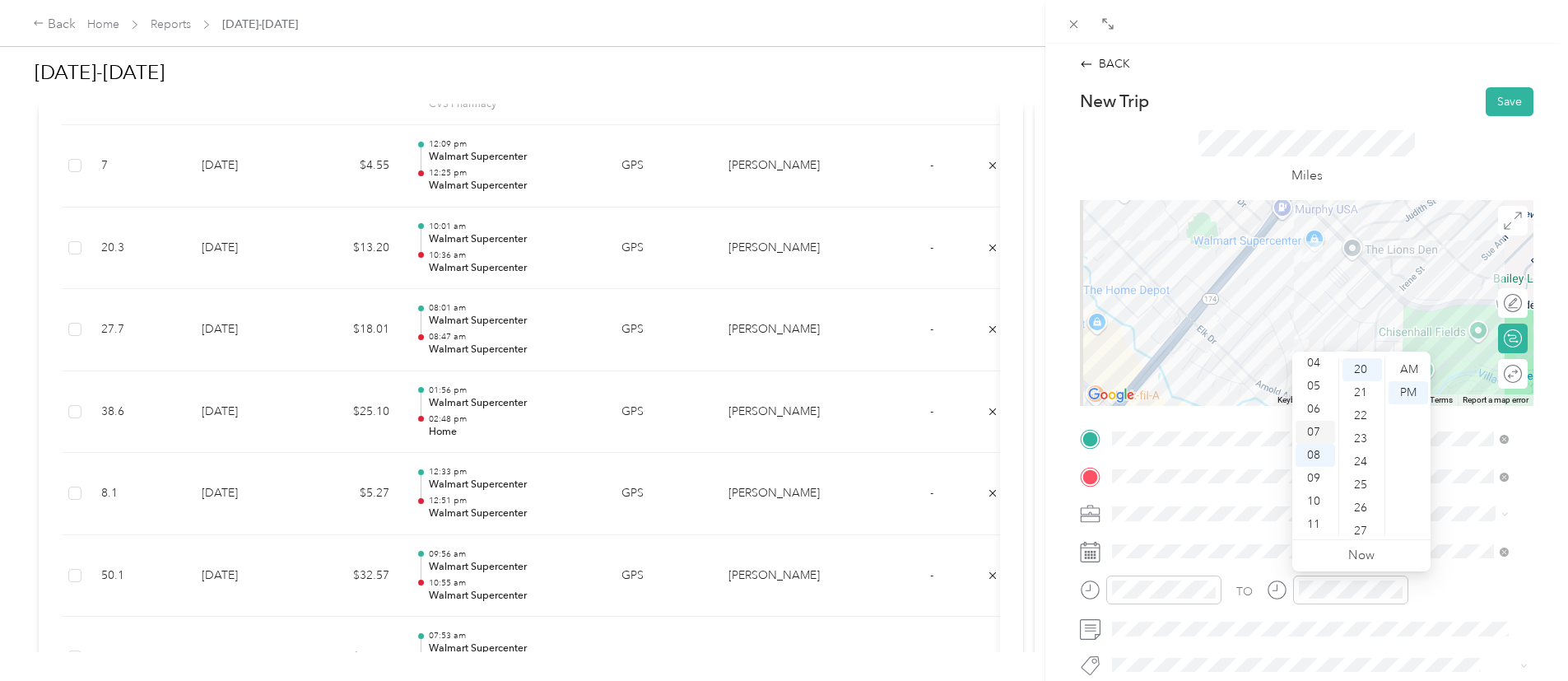
click at [1311, 431] on div "07" at bounding box center [1315, 431] width 40 height 23
click at [1357, 493] on div "30" at bounding box center [1362, 501] width 40 height 23
click at [1404, 373] on div "AM" at bounding box center [1408, 369] width 40 height 23
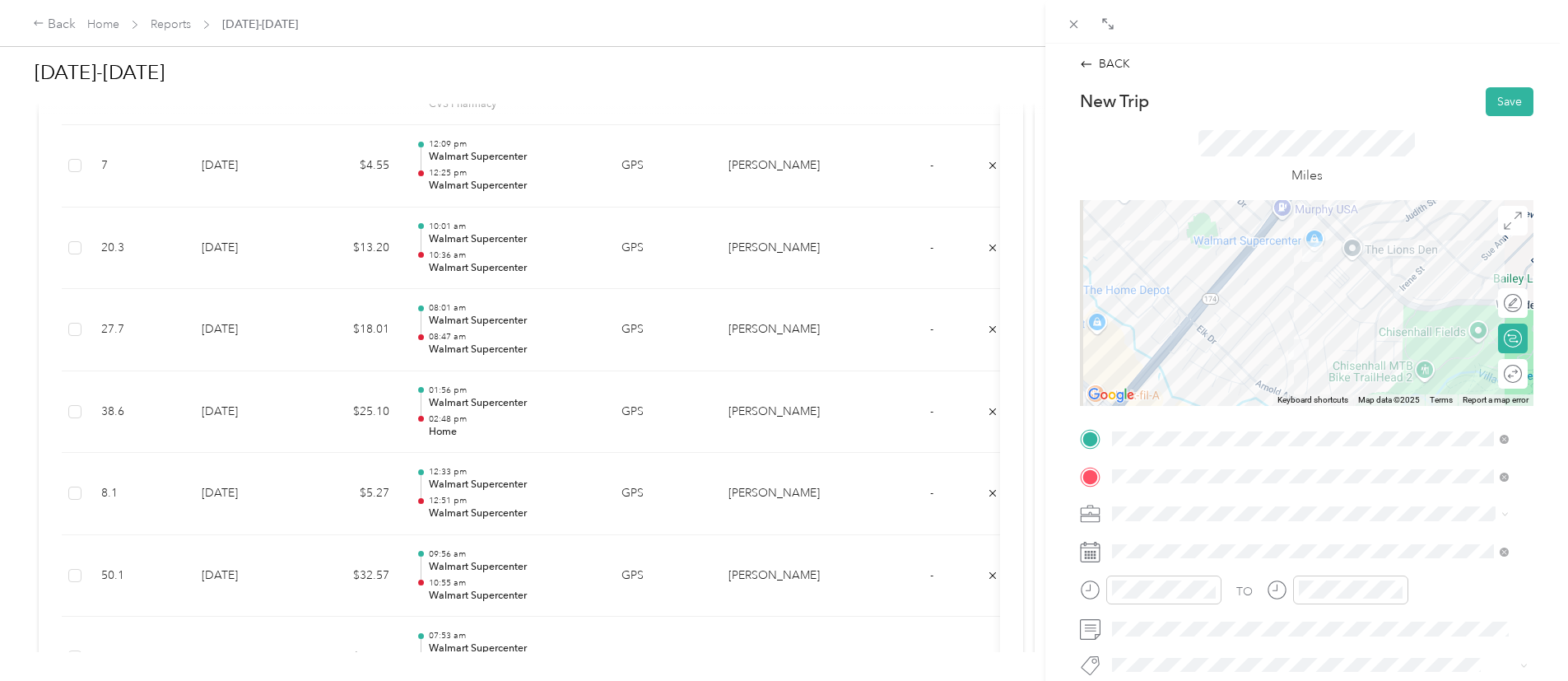
click at [1256, 523] on span at bounding box center [1319, 513] width 427 height 26
click at [1488, 95] on button "Save" at bounding box center [1509, 102] width 48 height 29
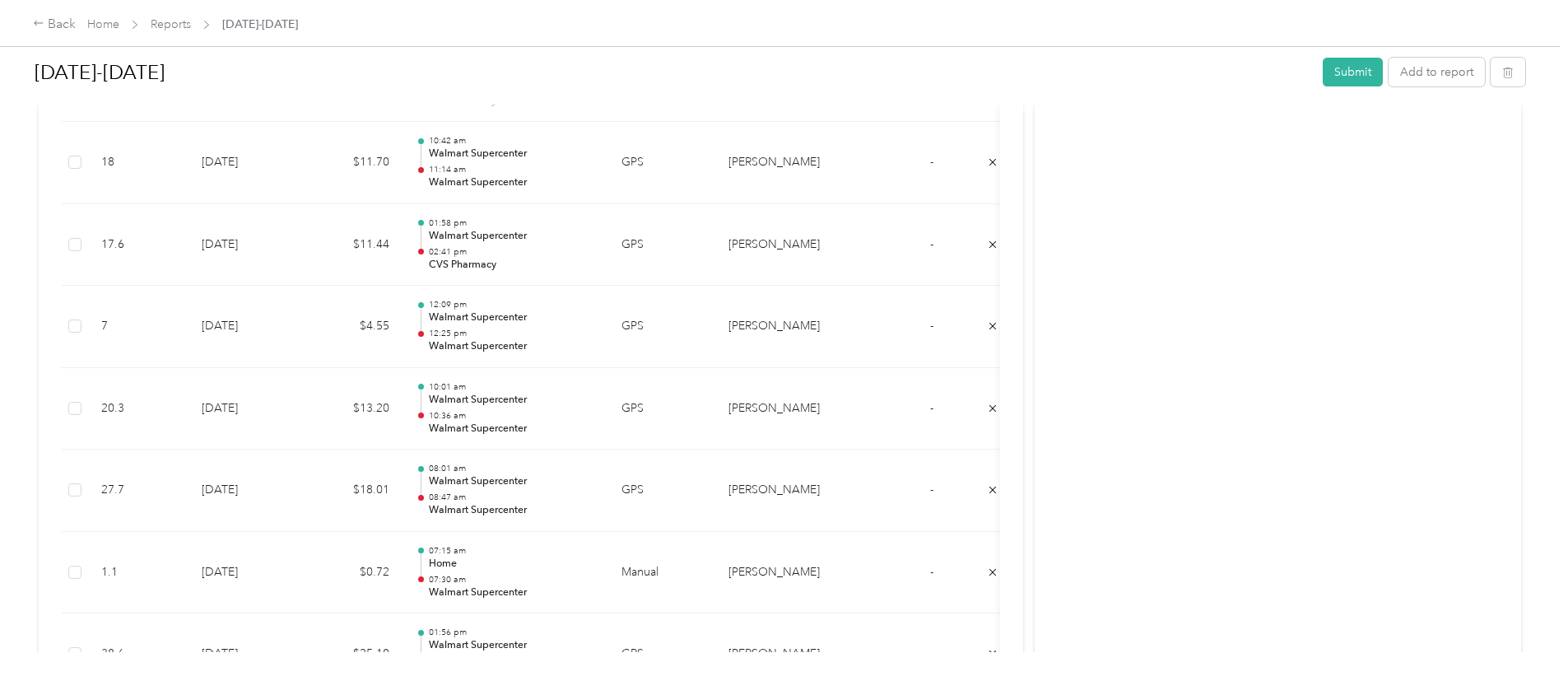
scroll to position [891, 0]
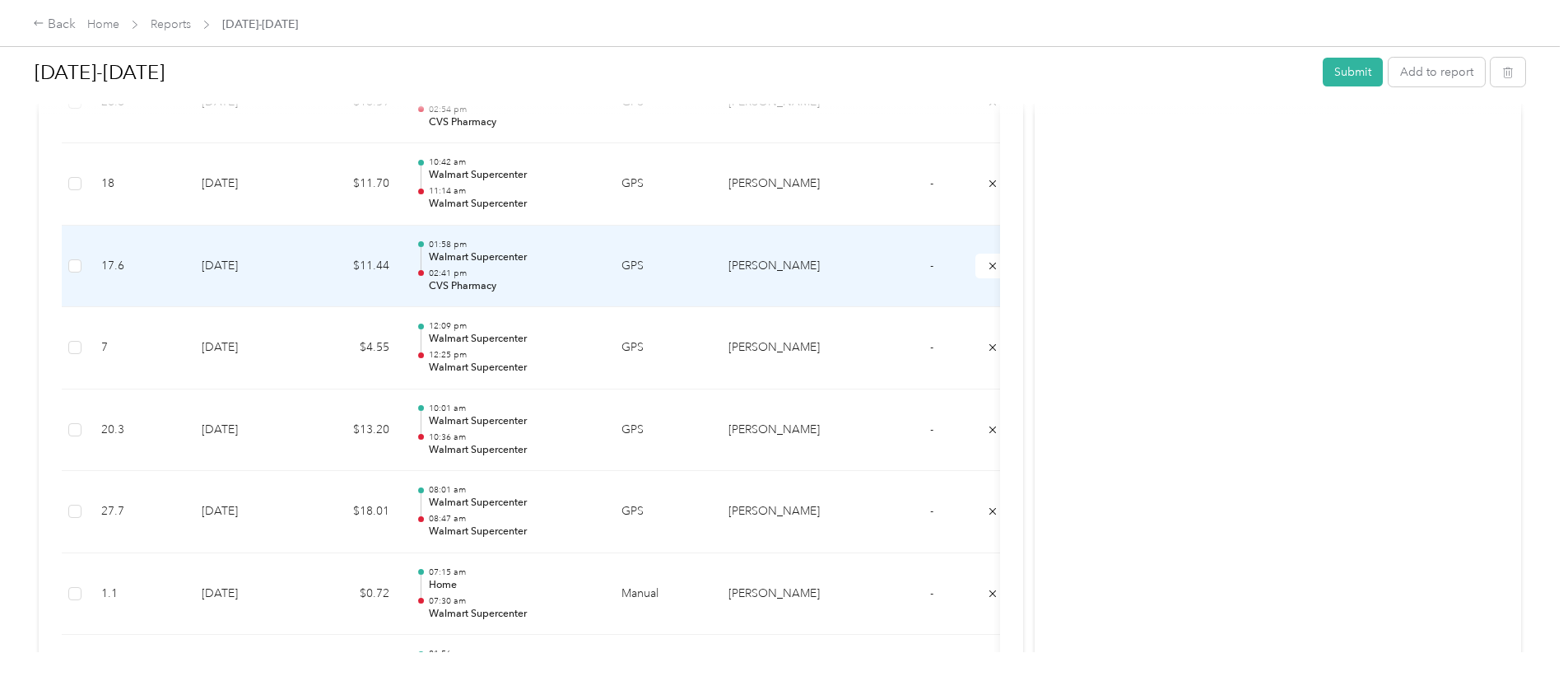
click at [595, 268] on p "02:41 pm" at bounding box center [512, 273] width 166 height 12
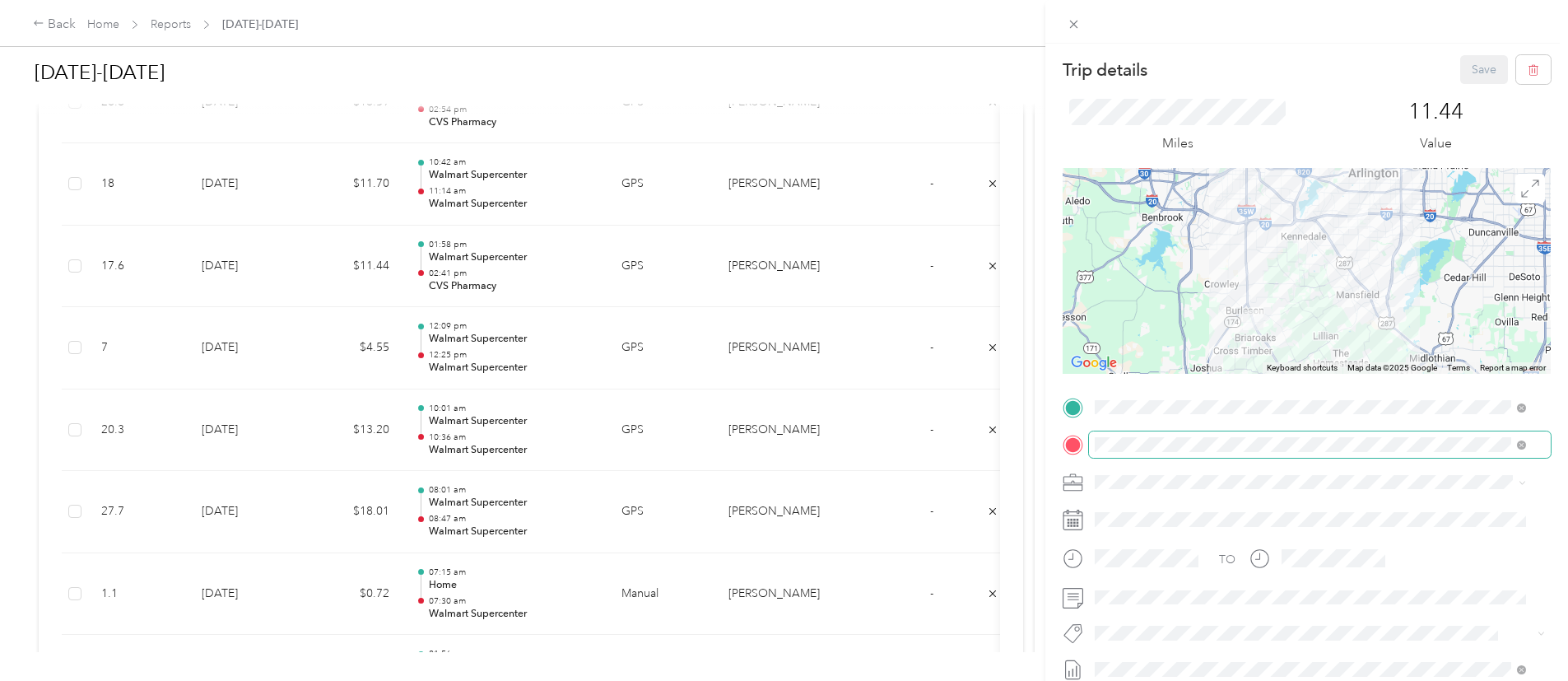
click at [1200, 436] on span at bounding box center [1320, 444] width 462 height 26
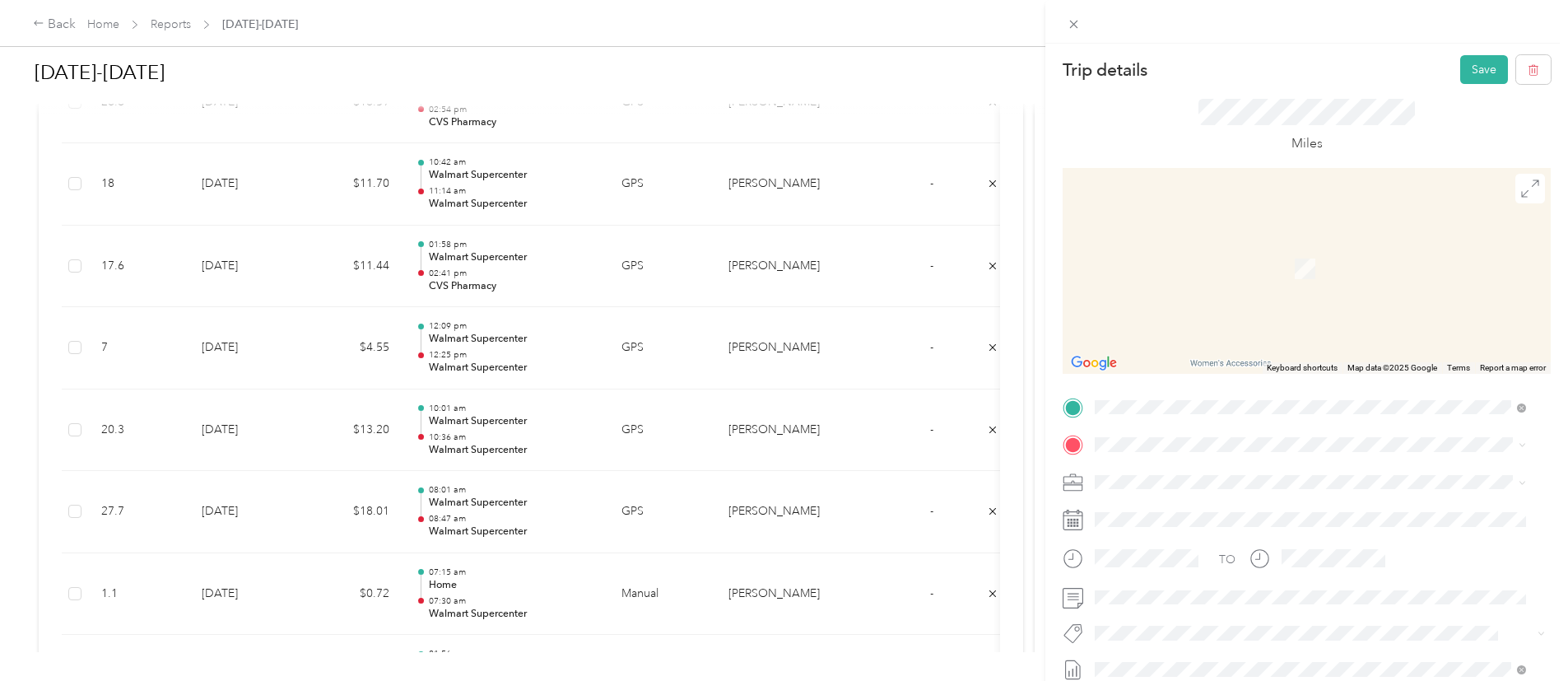
click at [1234, 252] on div "Home 1112 Darren Dr, 76028-6498, Burleson, TX, US" at bounding box center [1223, 250] width 196 height 35
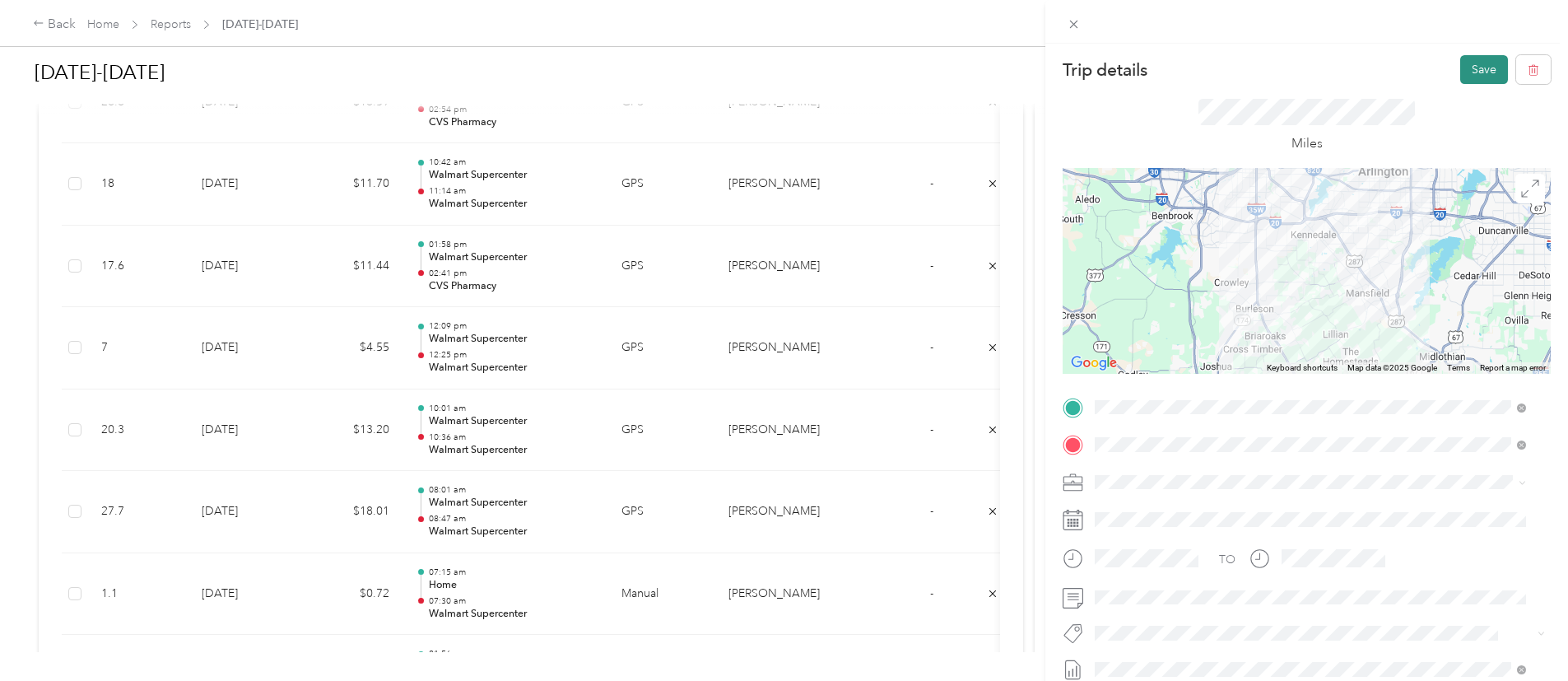
click at [1464, 67] on button "Save" at bounding box center [1484, 70] width 48 height 29
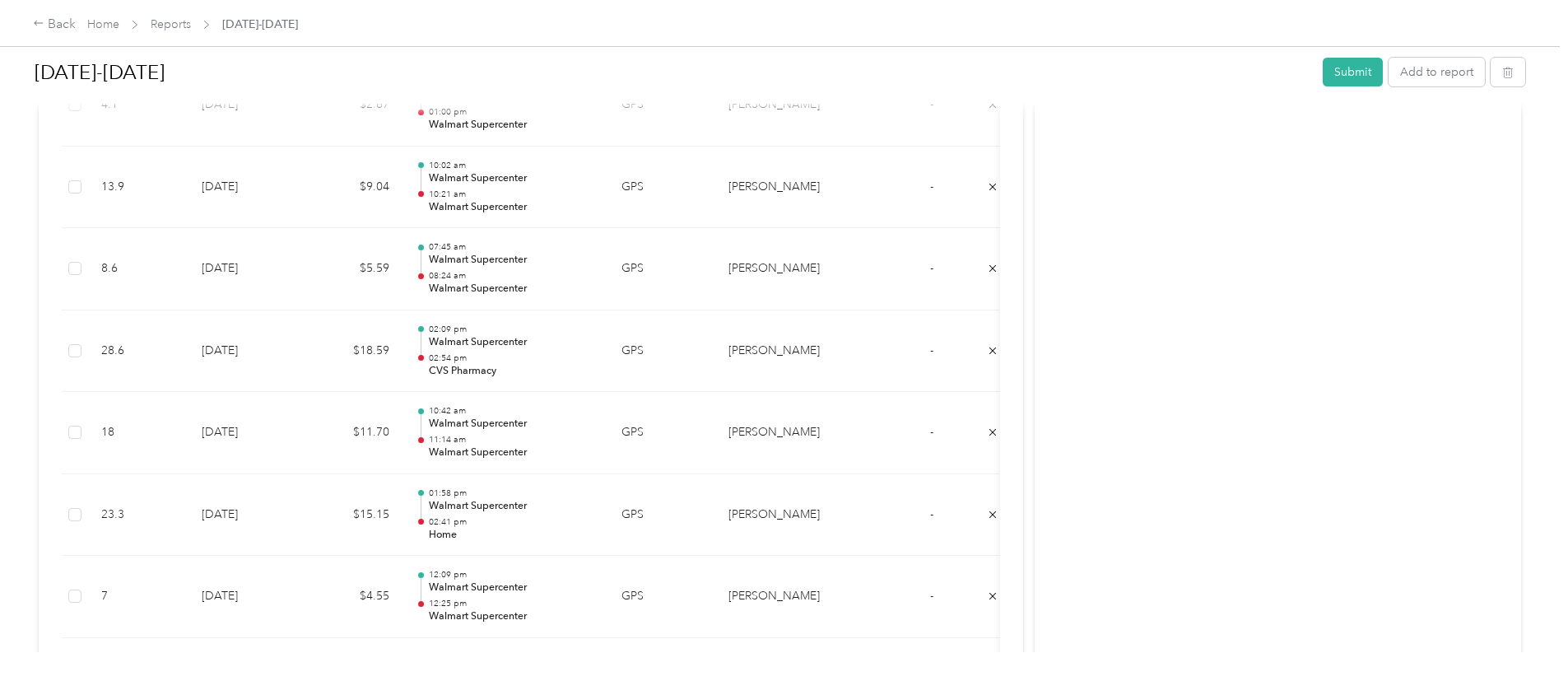
scroll to position [555, 0]
click at [1389, 82] on button "Add to report" at bounding box center [1436, 72] width 96 height 29
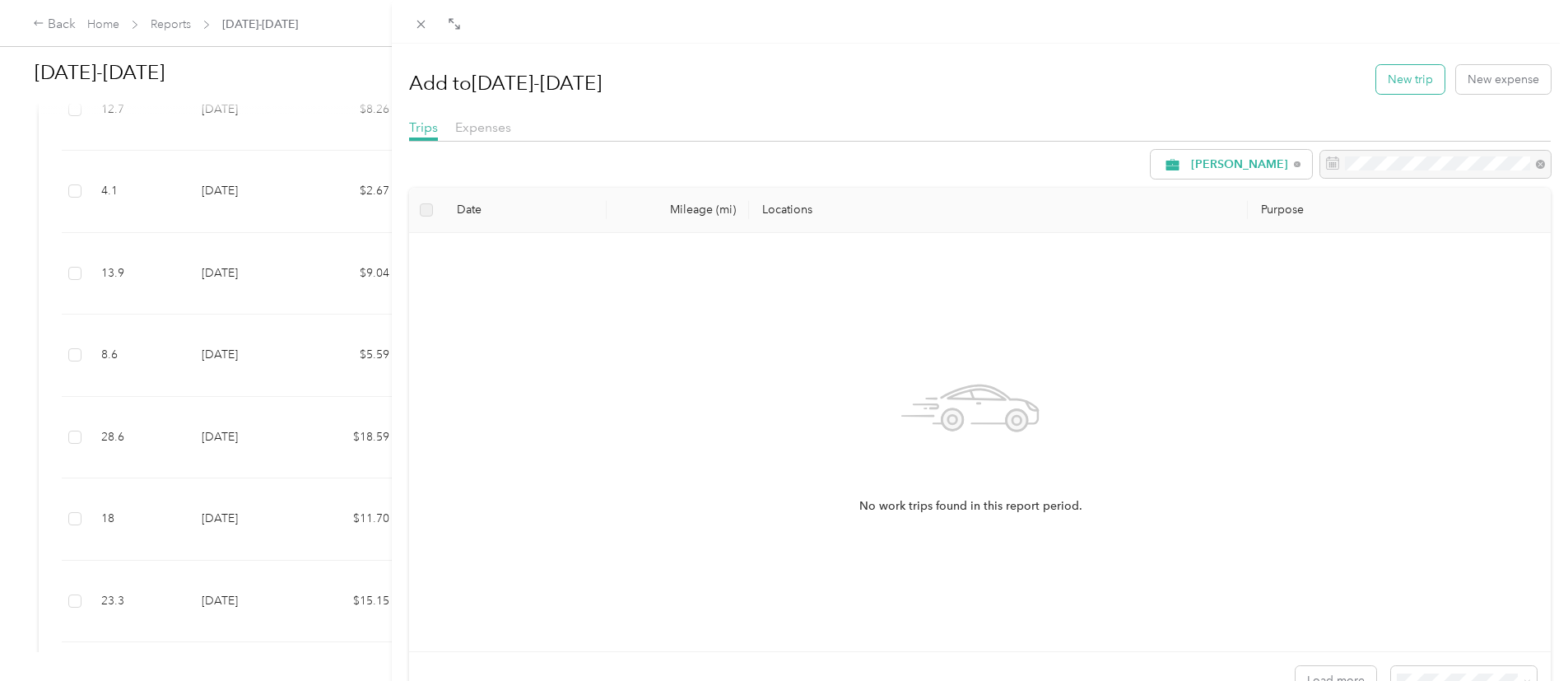
click at [1395, 76] on button "New trip" at bounding box center [1410, 80] width 68 height 29
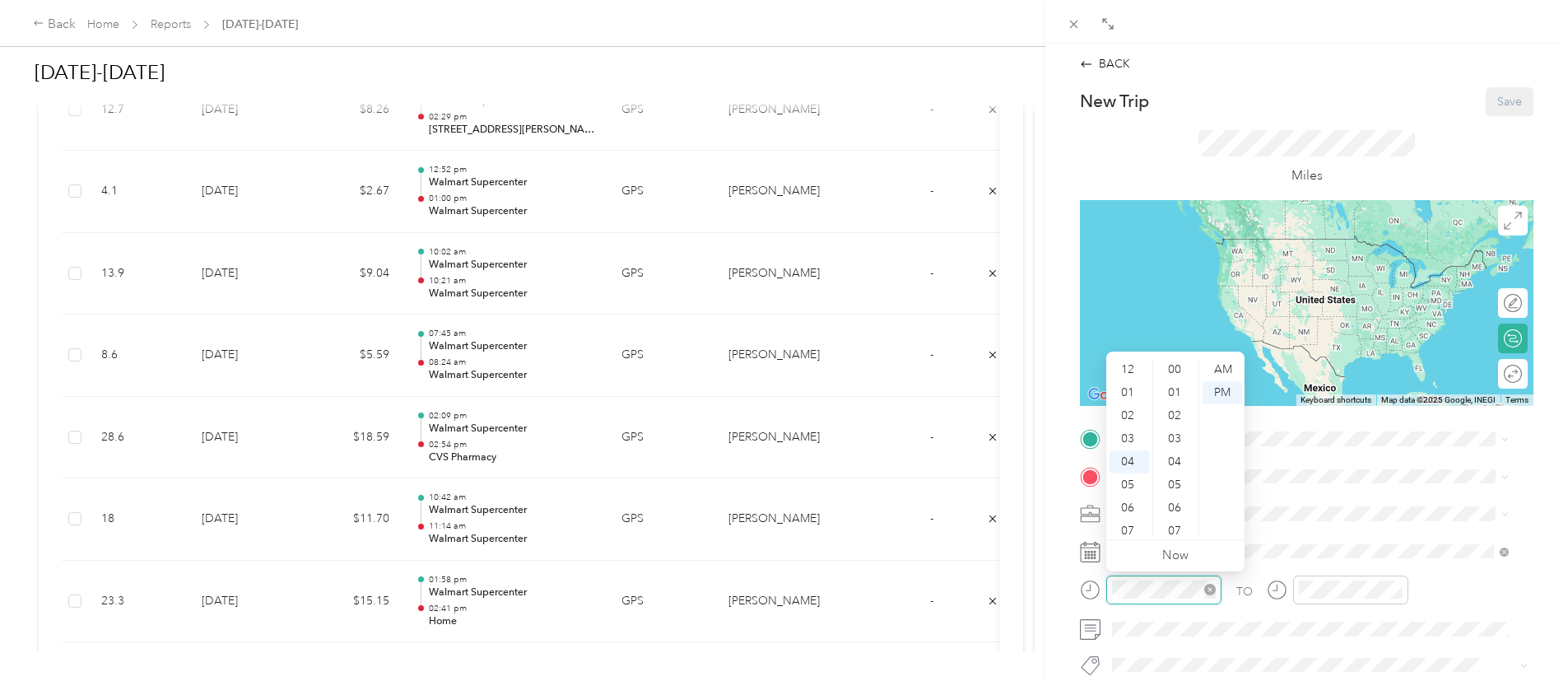
scroll to position [507, 0]
click at [1136, 465] on div "08" at bounding box center [1129, 461] width 40 height 23
click at [1133, 456] on div "08" at bounding box center [1129, 461] width 40 height 23
click at [1171, 368] on div "00" at bounding box center [1176, 369] width 40 height 23
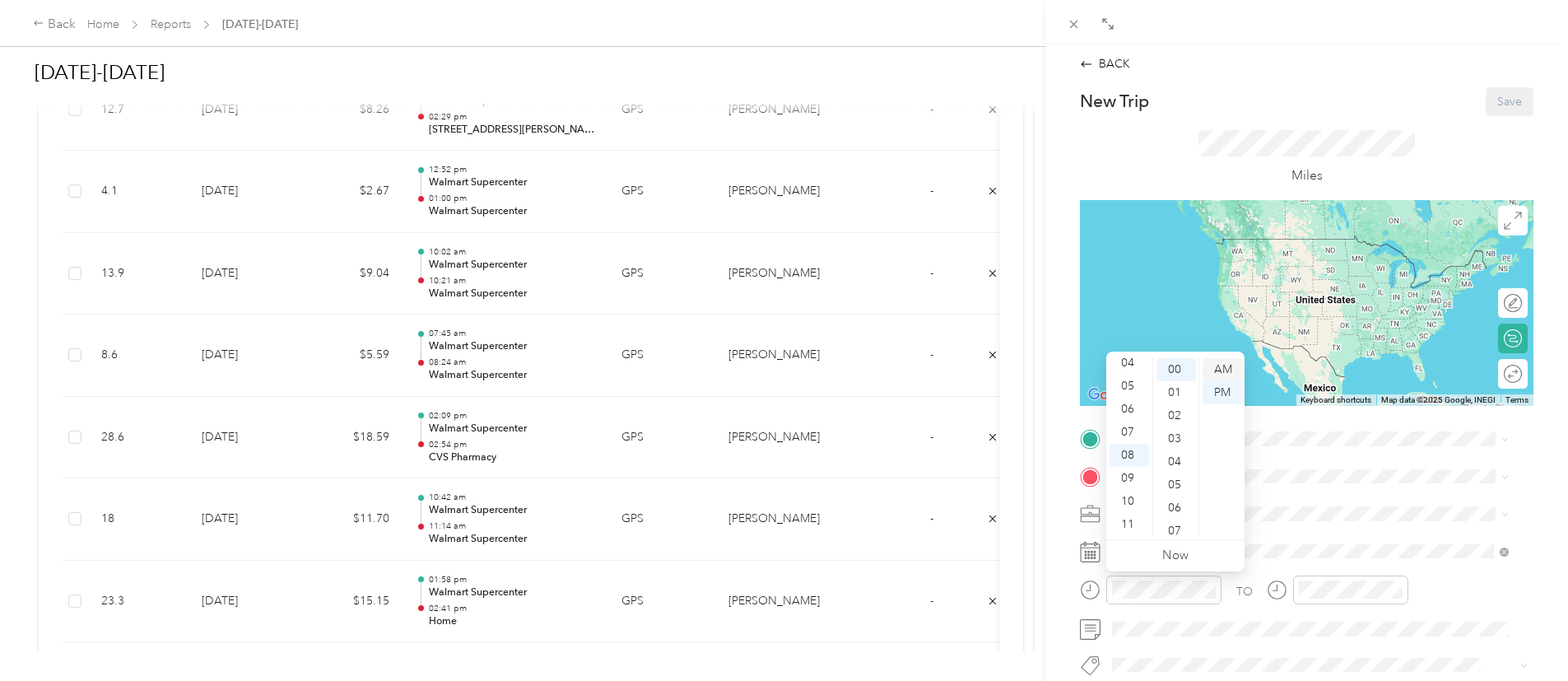
click at [1229, 376] on div "AM" at bounding box center [1222, 369] width 40 height 23
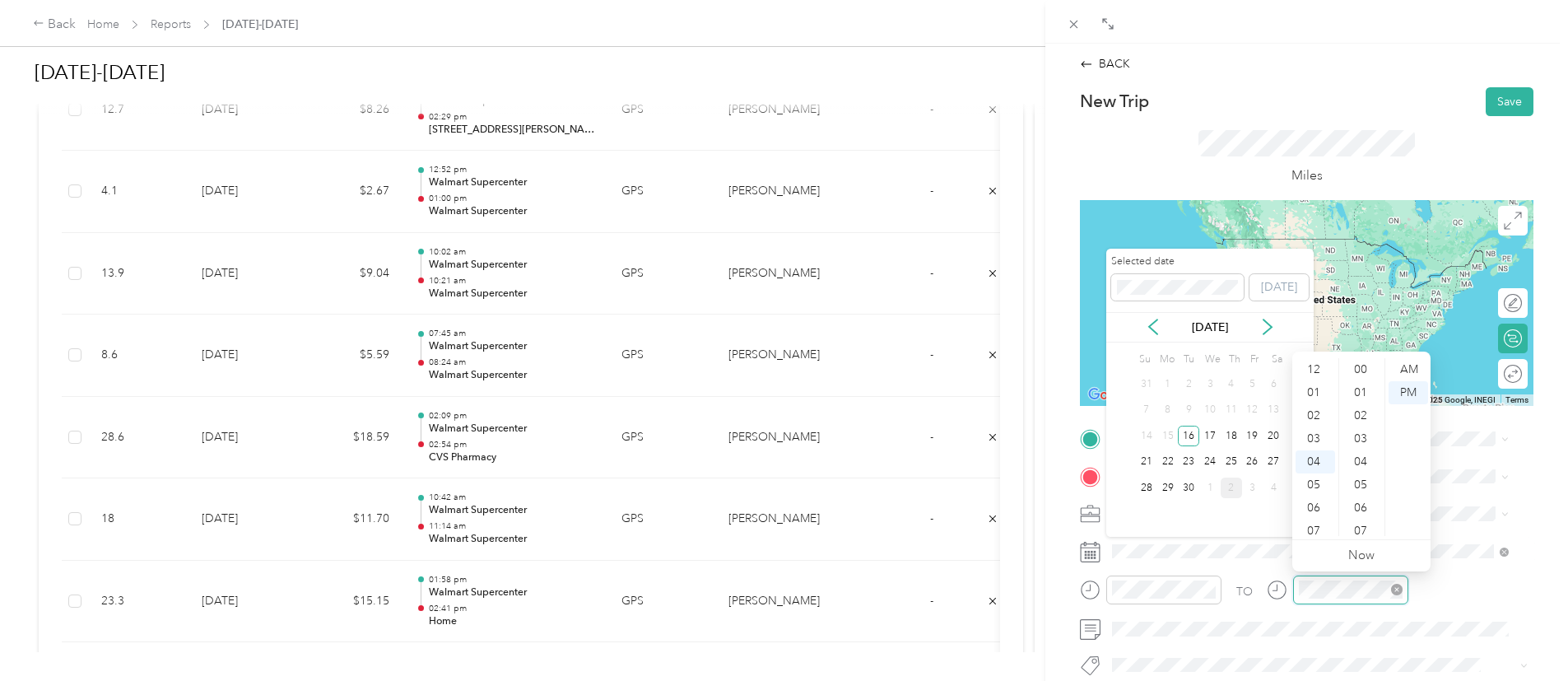
scroll to position [507, 0]
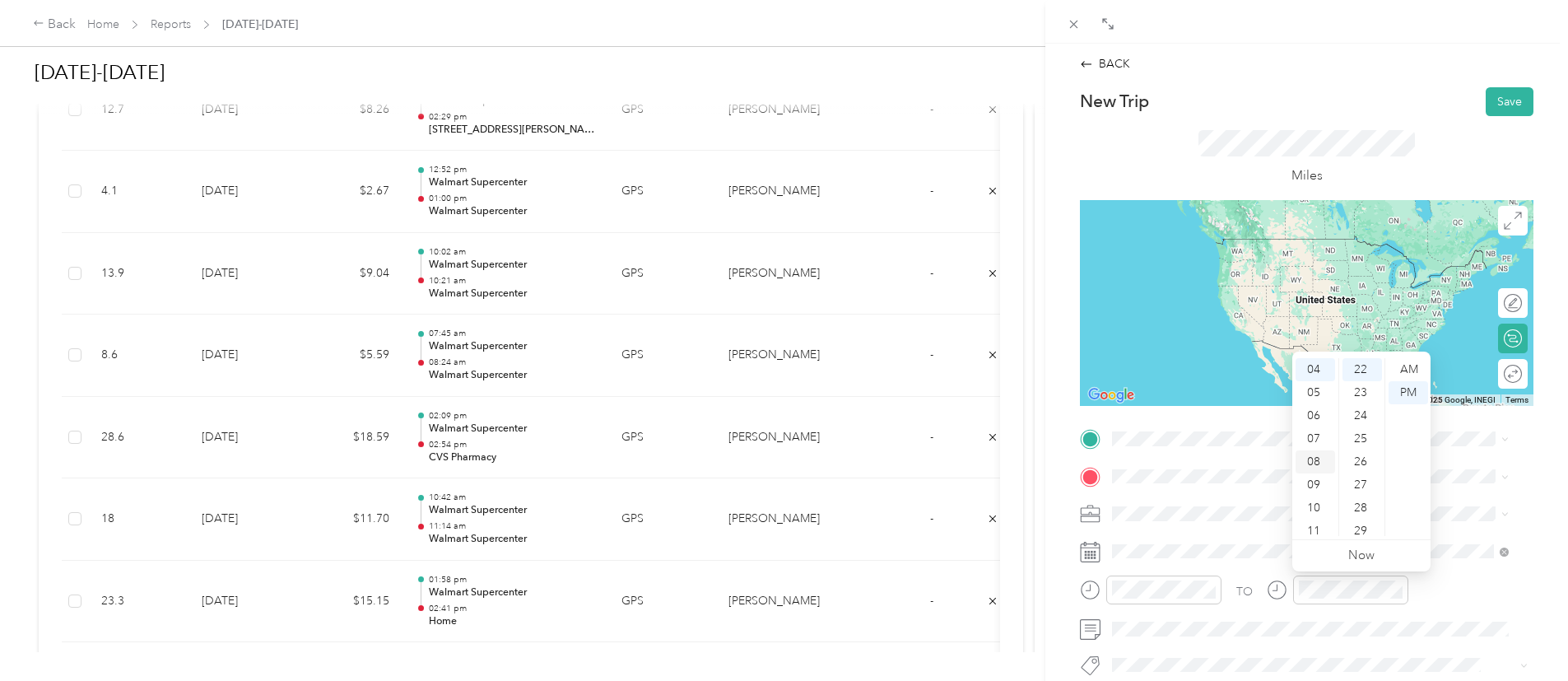
click at [1318, 463] on div "08" at bounding box center [1315, 461] width 40 height 23
click at [1354, 509] on div "15" at bounding box center [1362, 504] width 40 height 23
click at [1410, 374] on div "AM" at bounding box center [1408, 369] width 40 height 23
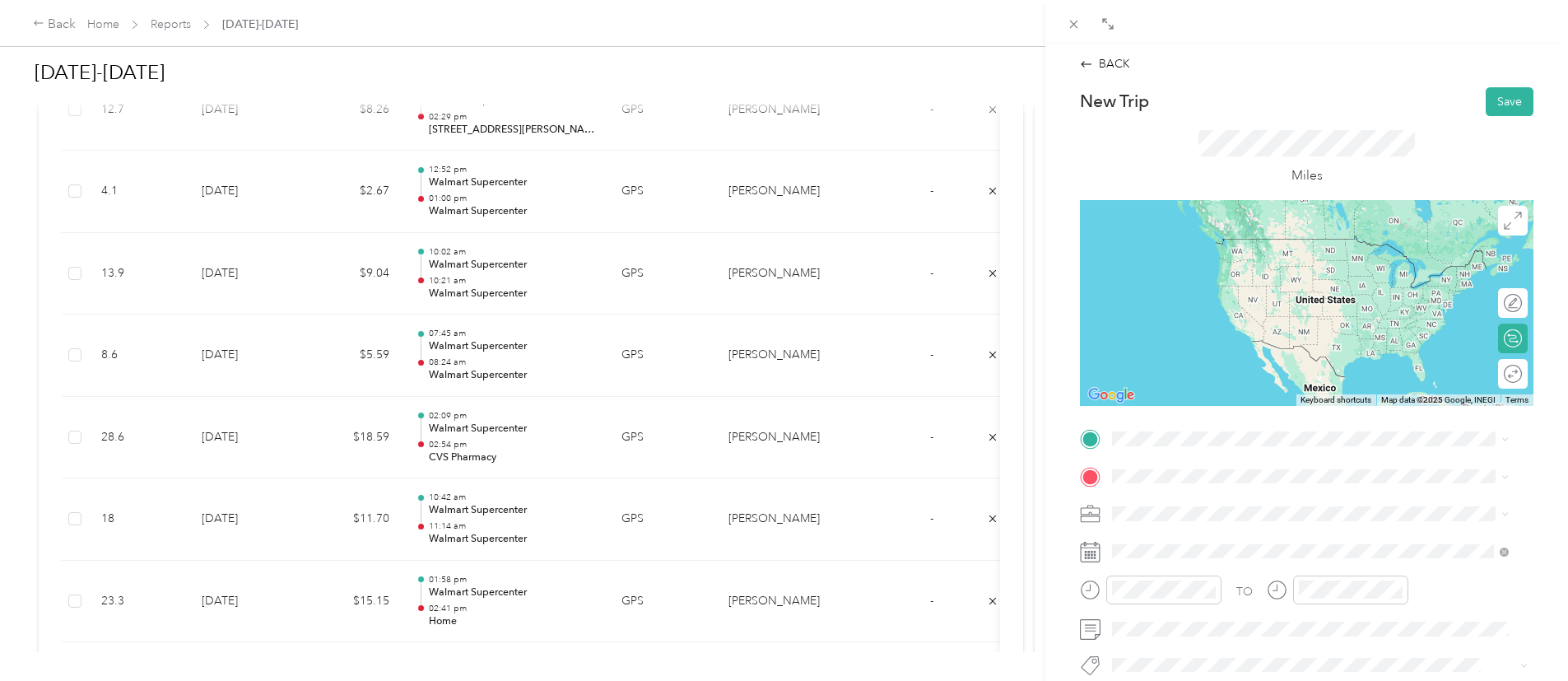
click at [1227, 249] on div "Home 1112 Darren Dr, 76028-6498, Burleson, TX, US" at bounding box center [1241, 245] width 196 height 35
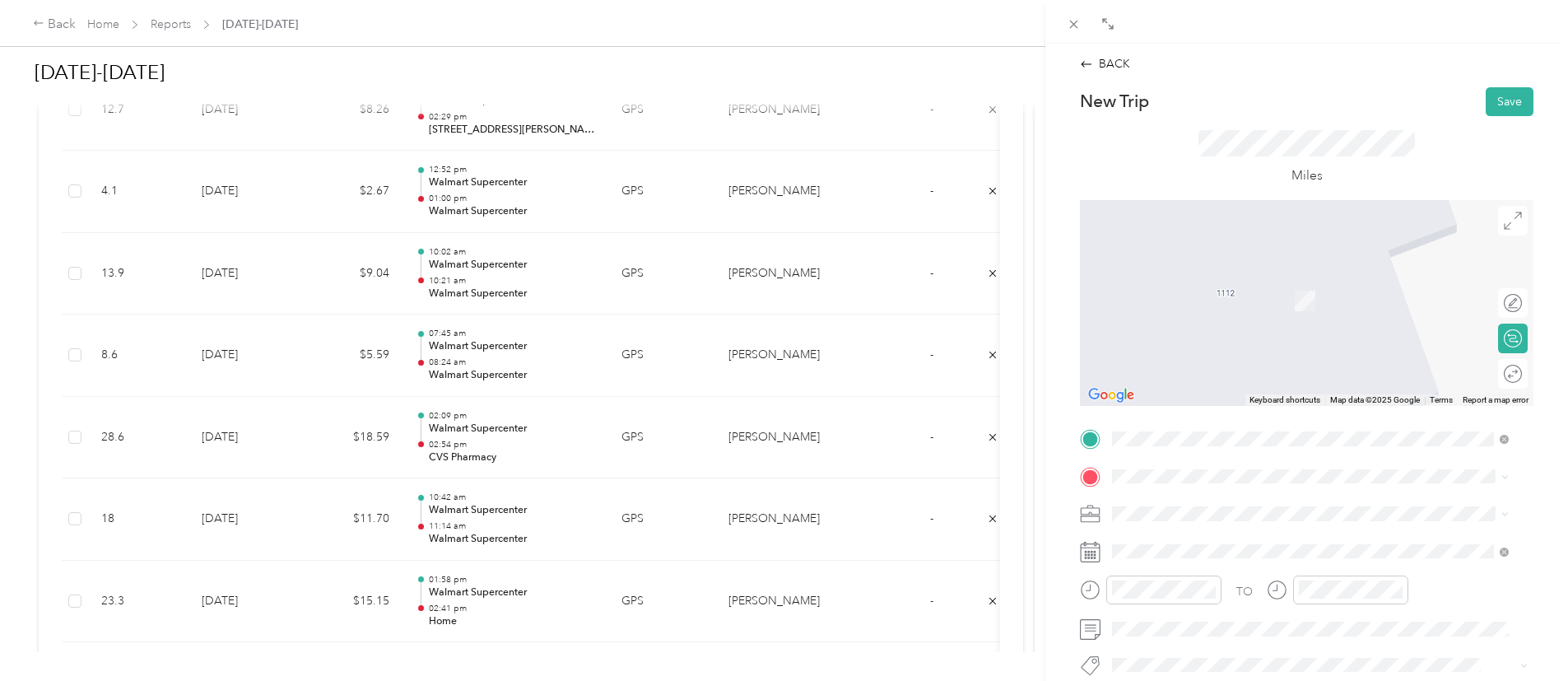
click at [1279, 287] on div "TEAM Walmart Supercenter 951 SW Wilshire Blvd, 760285714, Burleson, TX, USA" at bounding box center [1318, 285] width 348 height 41
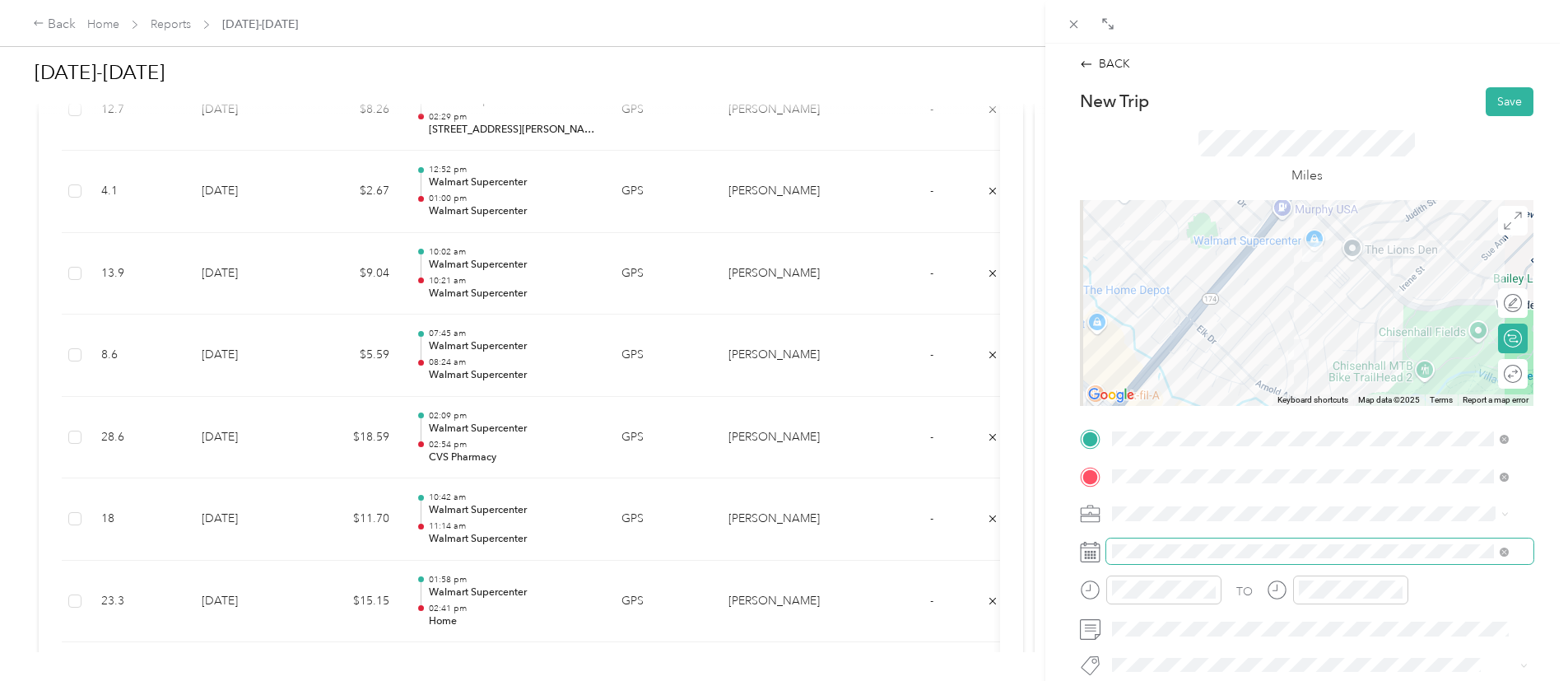
click at [1195, 541] on span at bounding box center [1319, 551] width 427 height 26
click at [1148, 553] on span at bounding box center [1319, 551] width 427 height 26
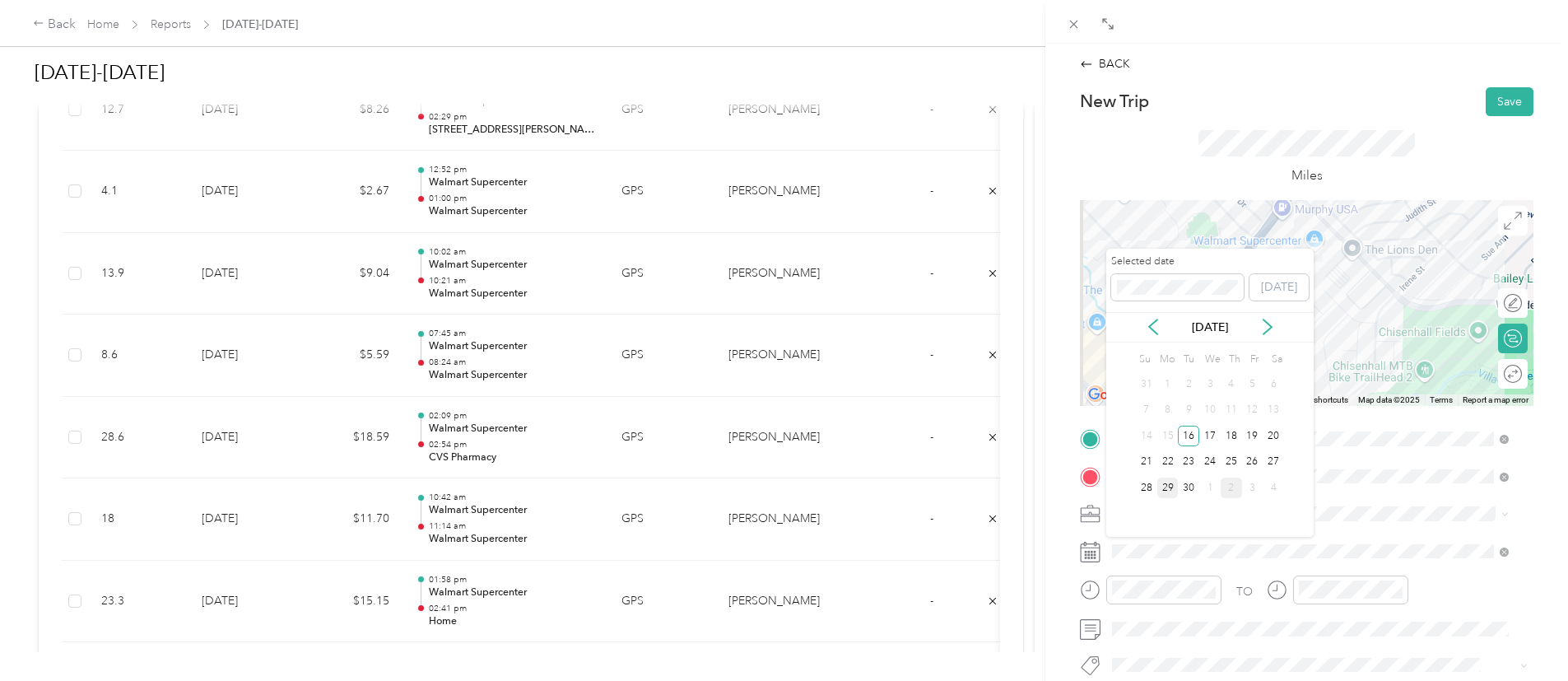
click at [1172, 489] on div "29" at bounding box center [1167, 487] width 21 height 20
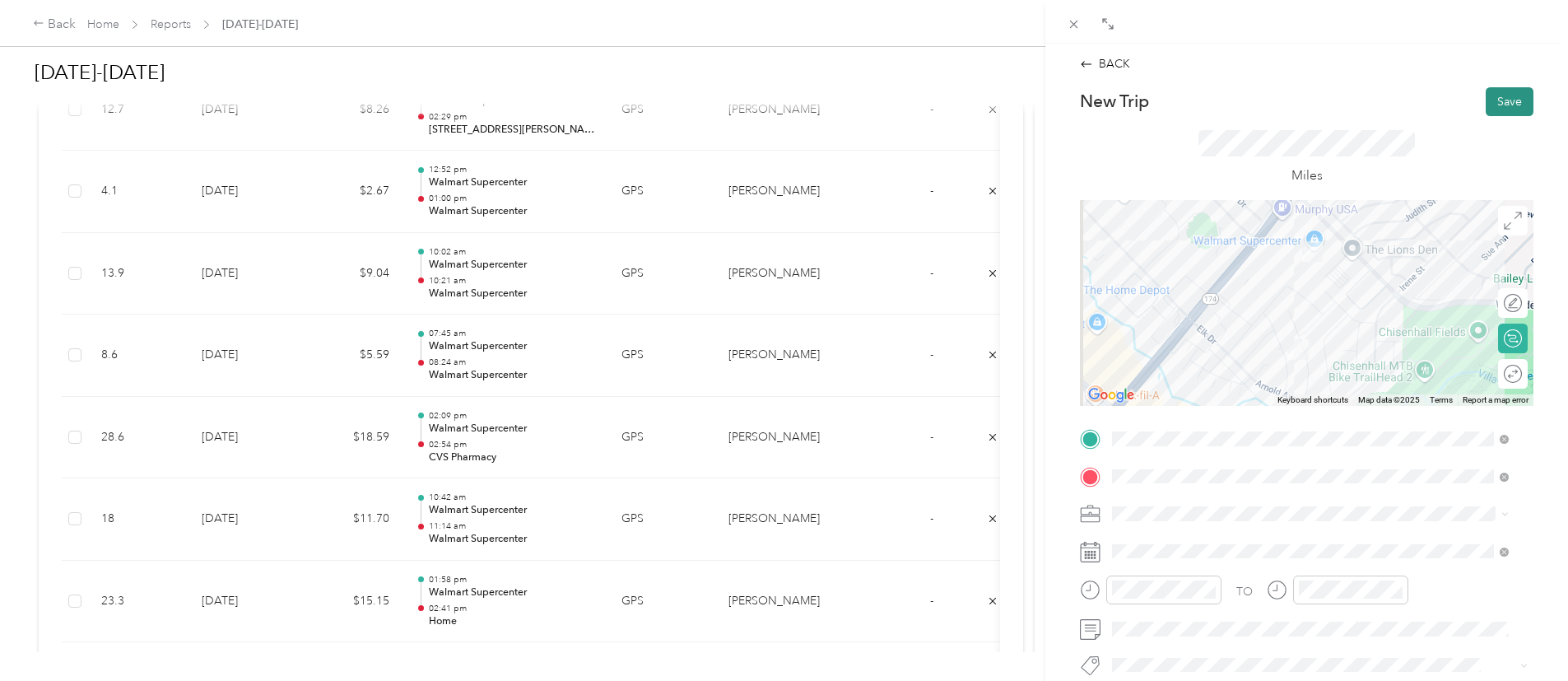
click at [1486, 107] on button "Save" at bounding box center [1509, 102] width 48 height 29
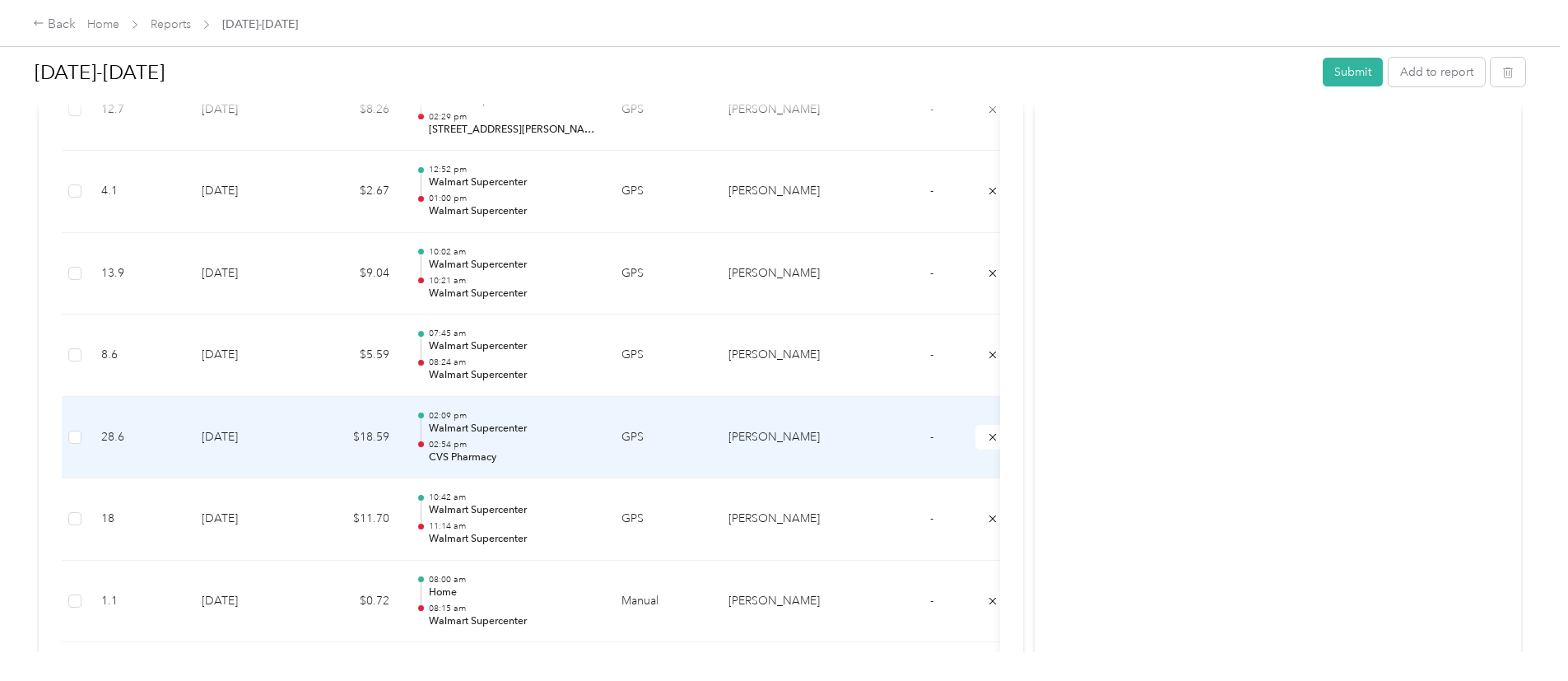
click at [595, 421] on p "Walmart Supercenter" at bounding box center [512, 428] width 166 height 14
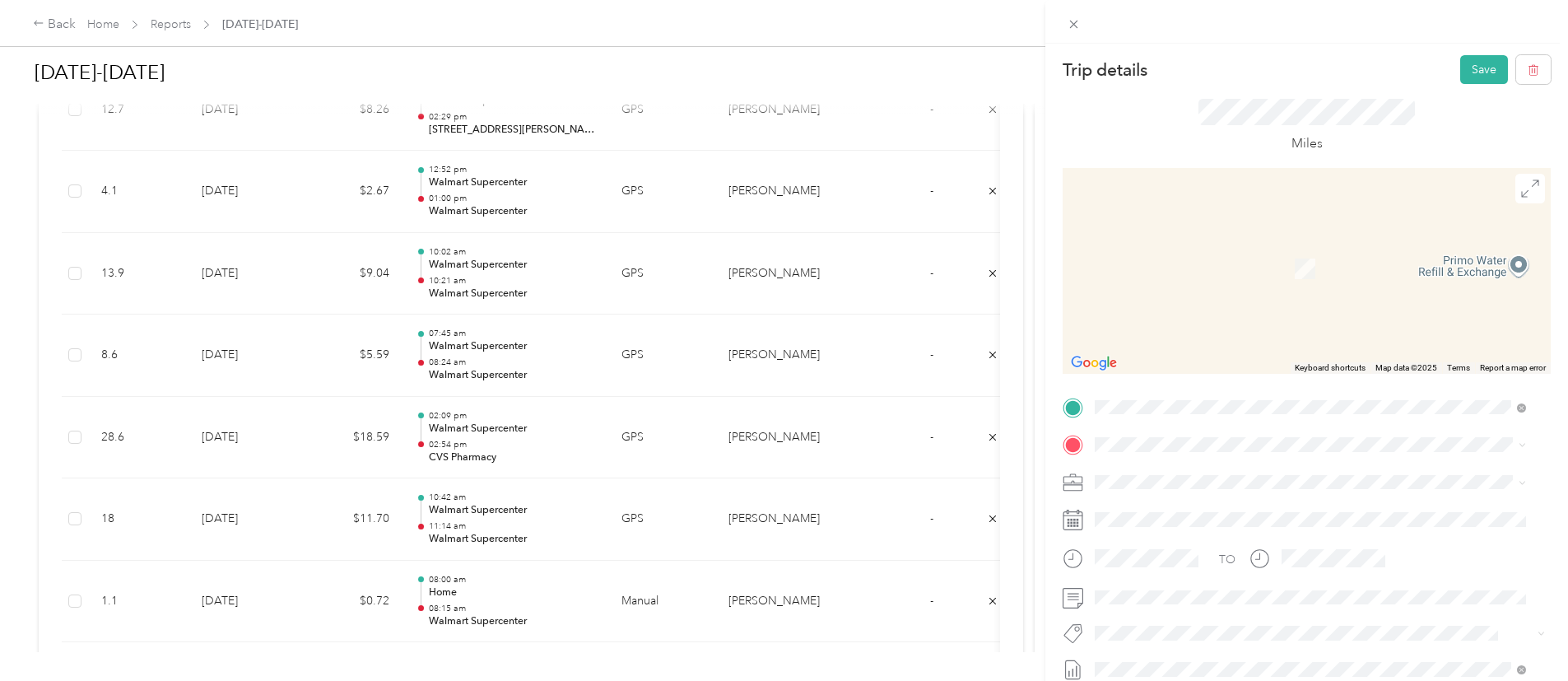
click at [1243, 246] on div "Home" at bounding box center [1223, 245] width 196 height 14
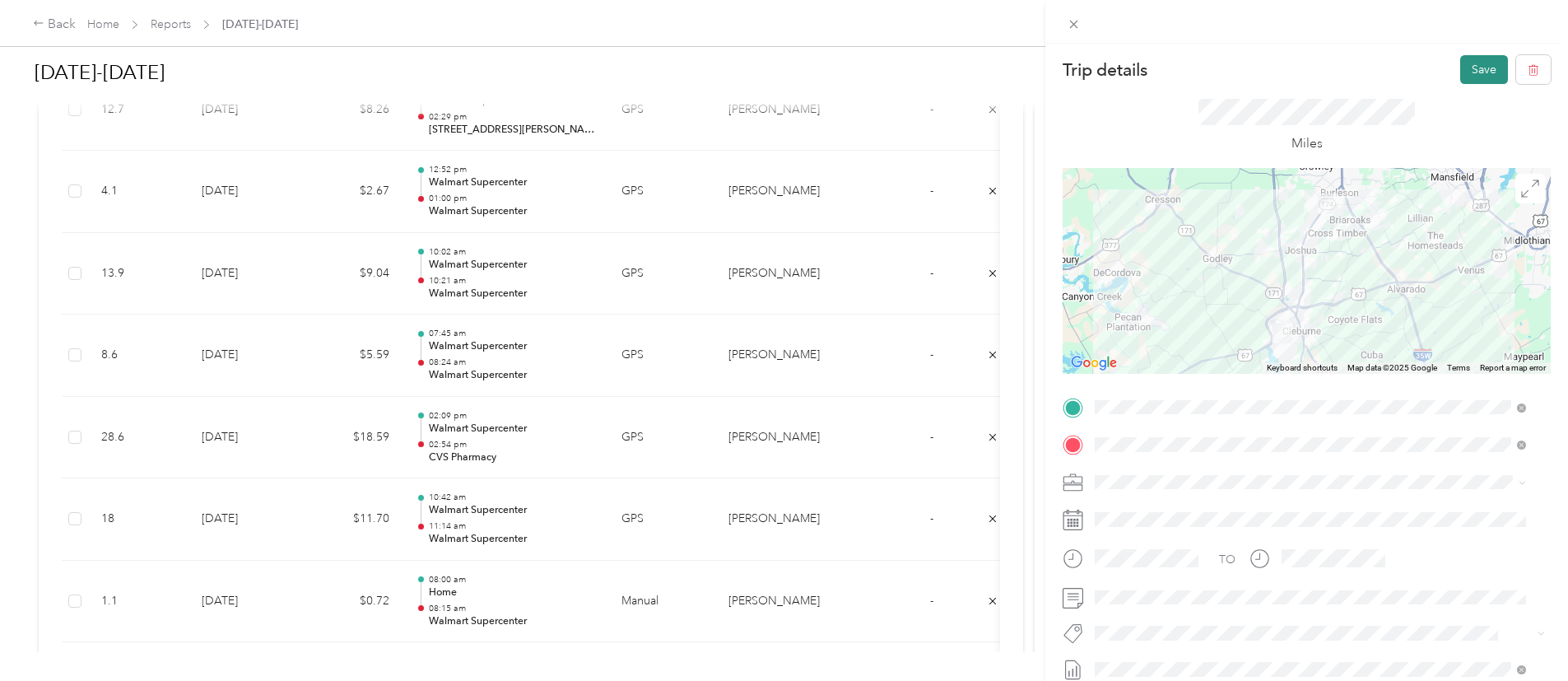
click at [1472, 57] on button "Save" at bounding box center [1484, 70] width 48 height 29
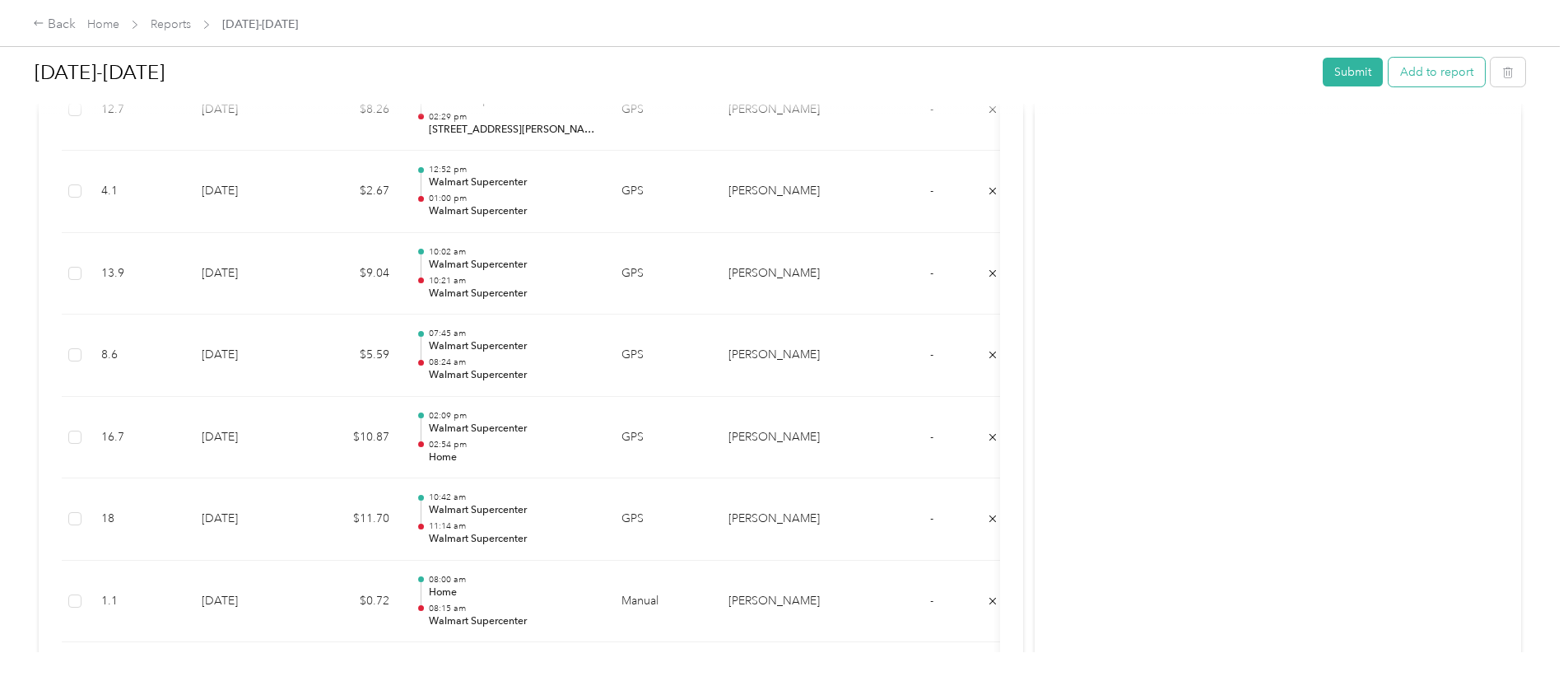
click at [1389, 59] on button "Add to report" at bounding box center [1436, 72] width 96 height 29
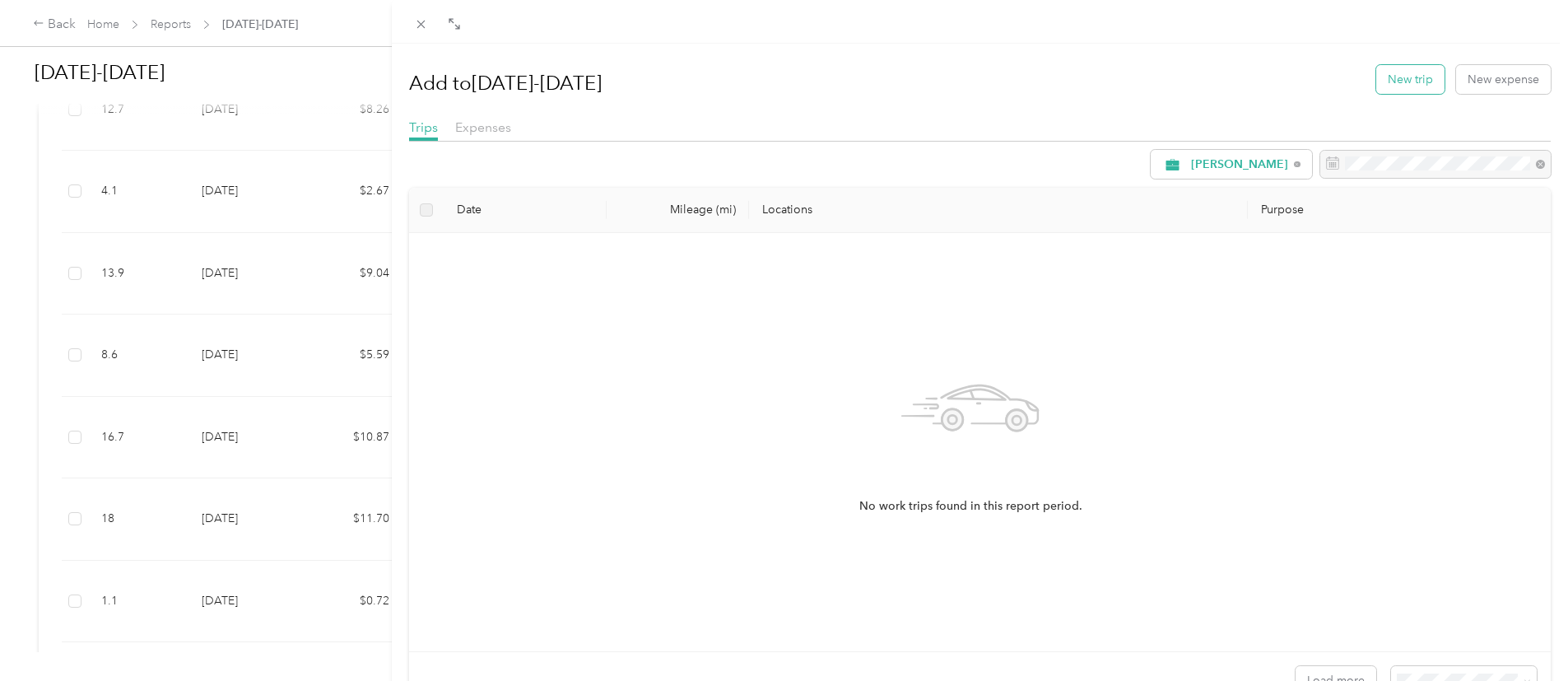
click at [1396, 88] on button "New trip" at bounding box center [1410, 80] width 68 height 29
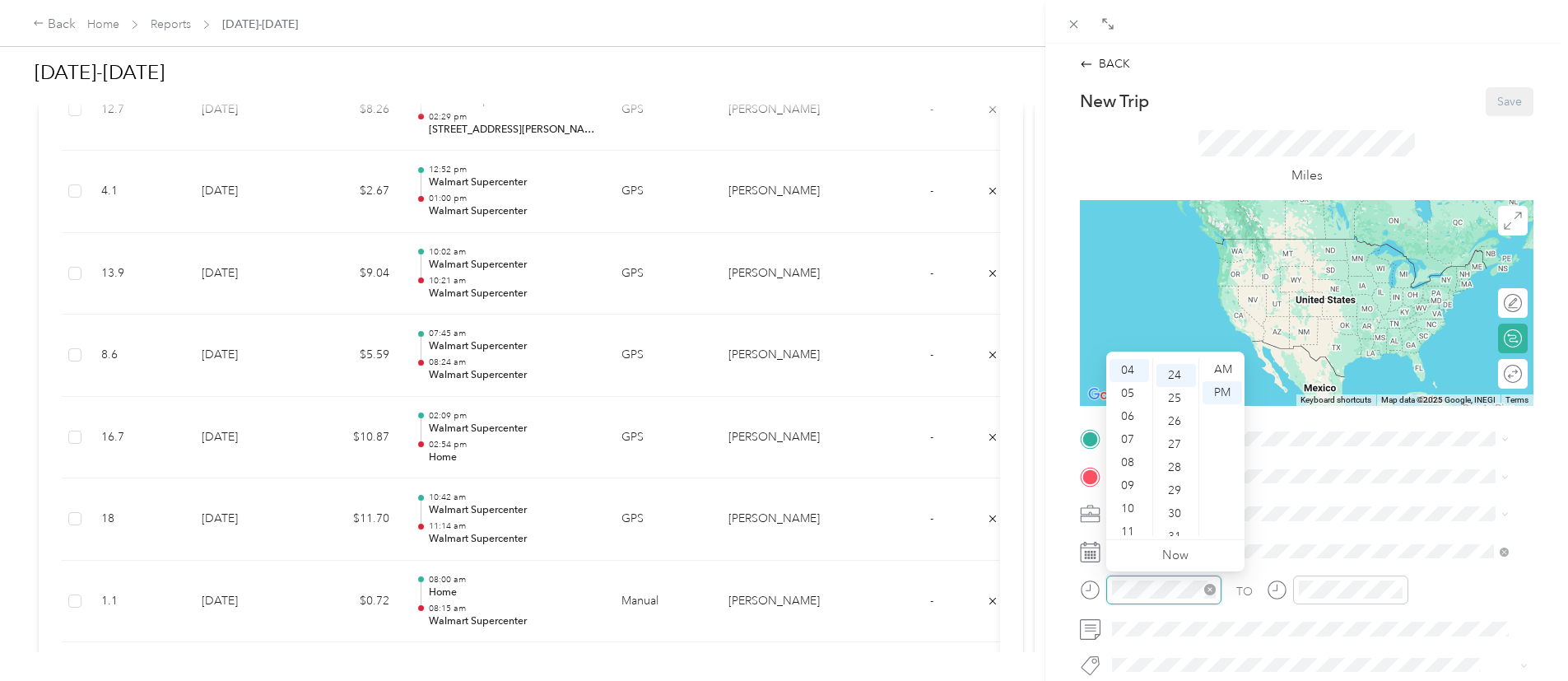
scroll to position [554, 0]
click at [1124, 433] on div "07" at bounding box center [1129, 438] width 40 height 23
click at [1181, 515] on div "30" at bounding box center [1176, 508] width 40 height 23
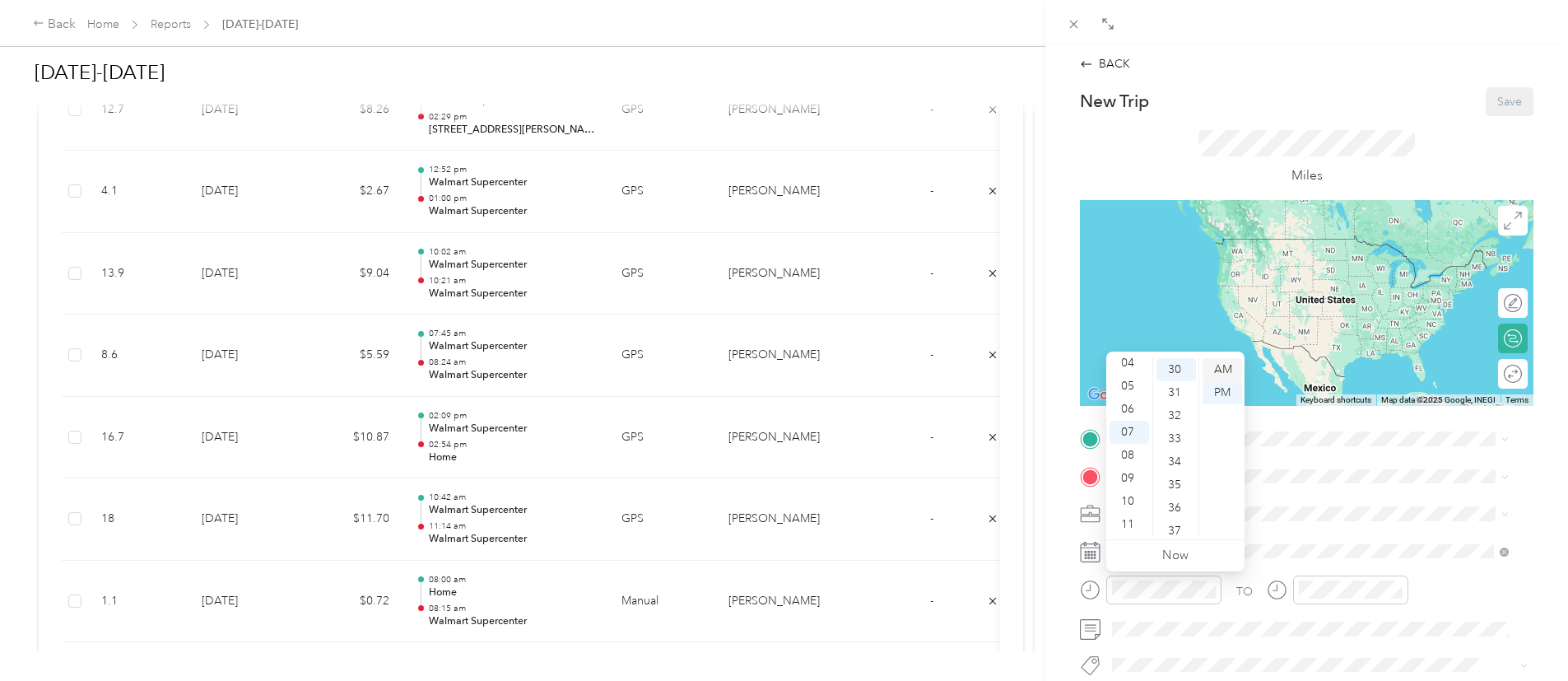
click at [1222, 368] on div "AM" at bounding box center [1222, 369] width 40 height 23
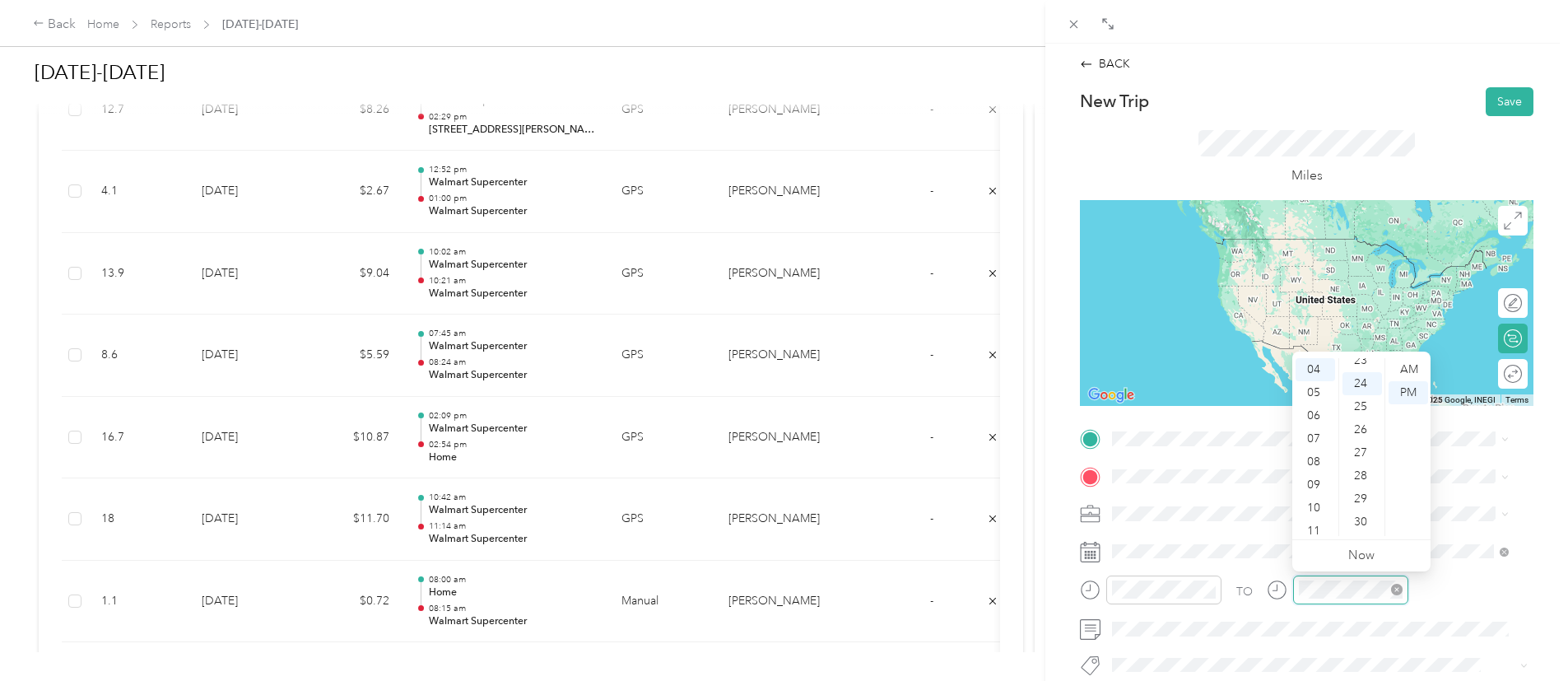
scroll to position [554, 0]
click at [1317, 434] on div "07" at bounding box center [1315, 438] width 40 height 23
click at [1370, 422] on div "45" at bounding box center [1362, 426] width 40 height 23
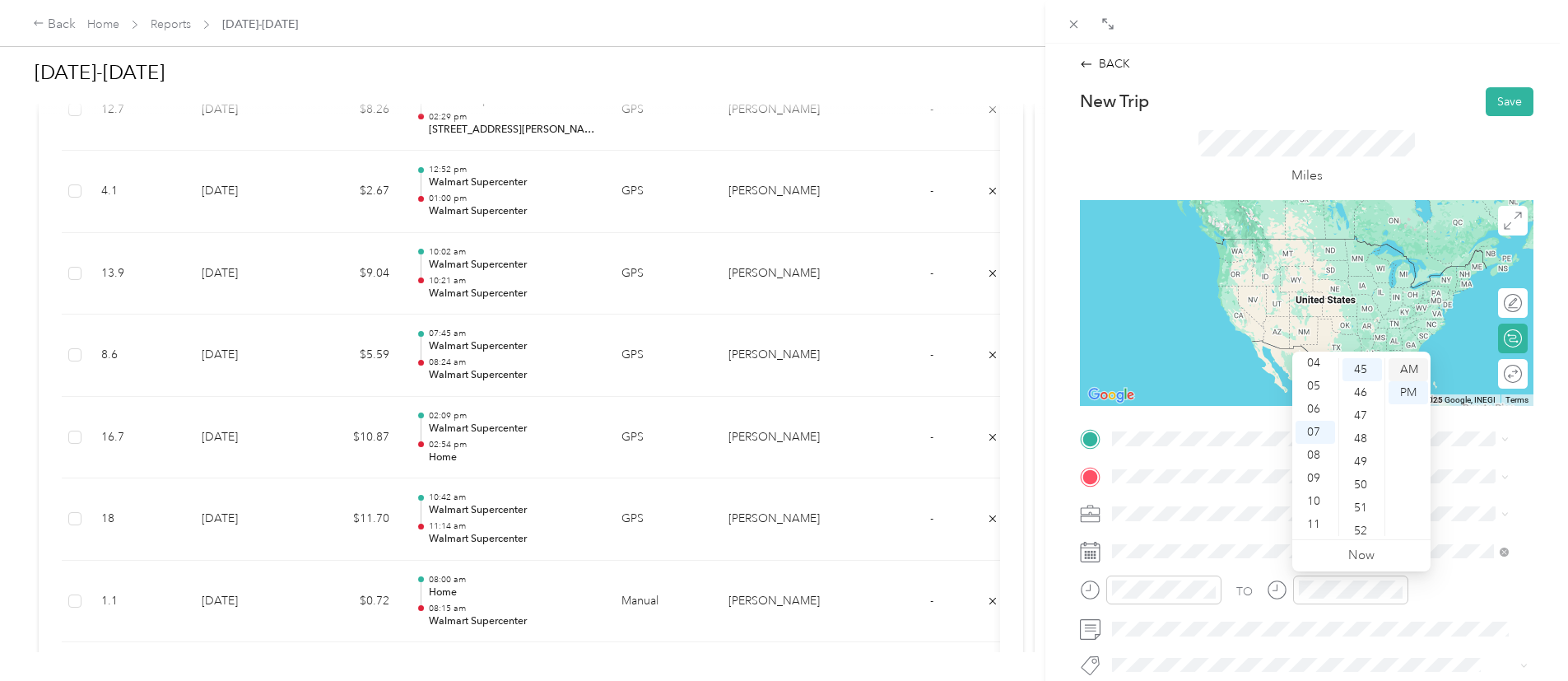
click at [1424, 360] on div "AM" at bounding box center [1408, 369] width 40 height 23
click at [1148, 540] on span at bounding box center [1319, 551] width 427 height 26
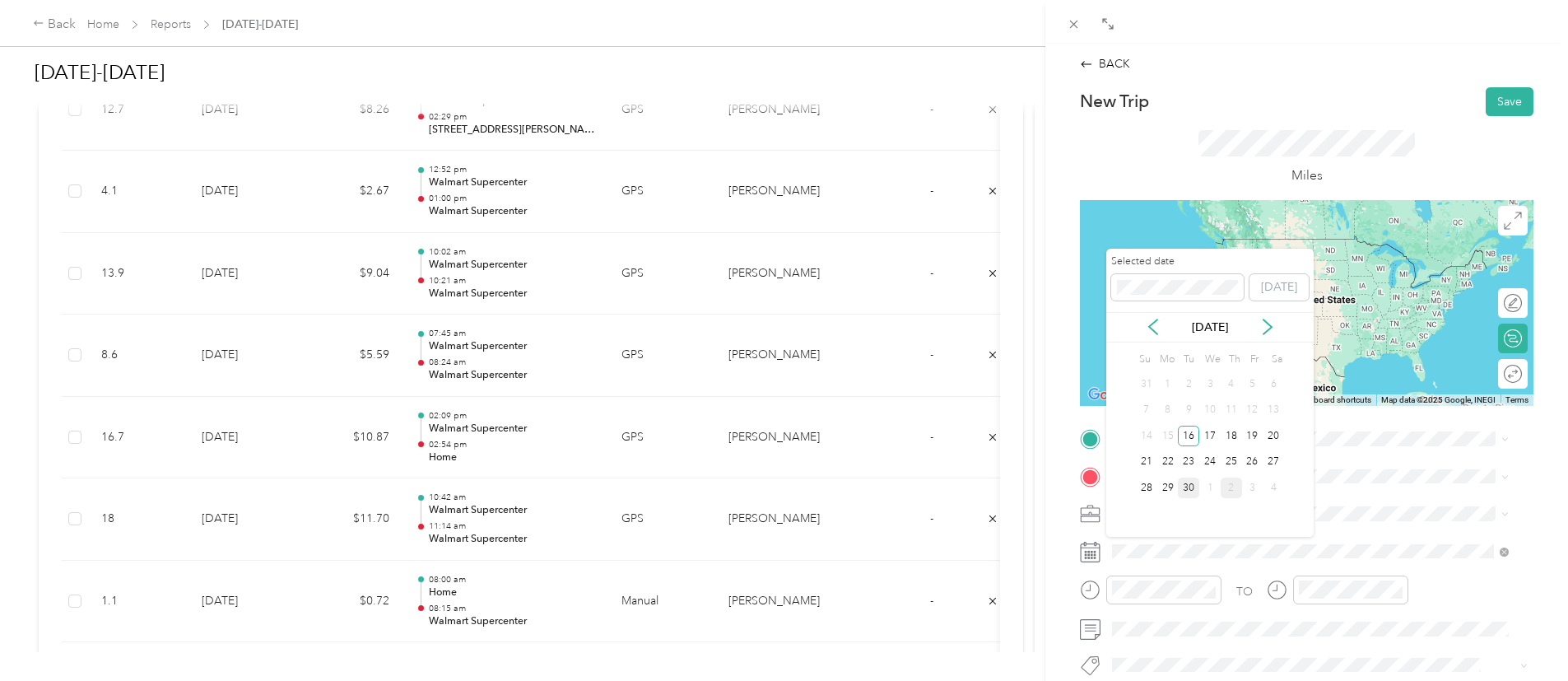
click at [1189, 485] on div "30" at bounding box center [1188, 487] width 21 height 20
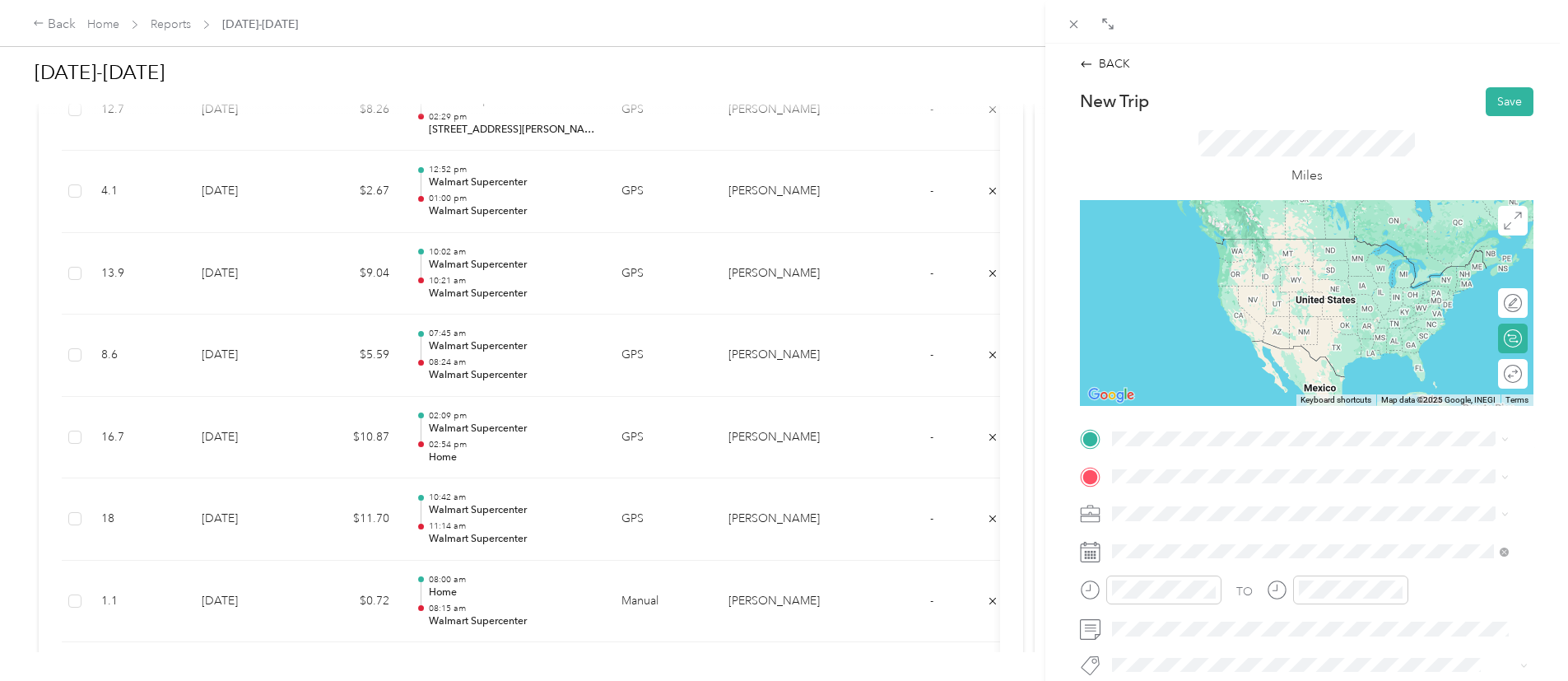
click at [1279, 245] on div "Home 1112 Darren Dr, 76028-6498, Burleson, TX, US" at bounding box center [1241, 245] width 196 height 35
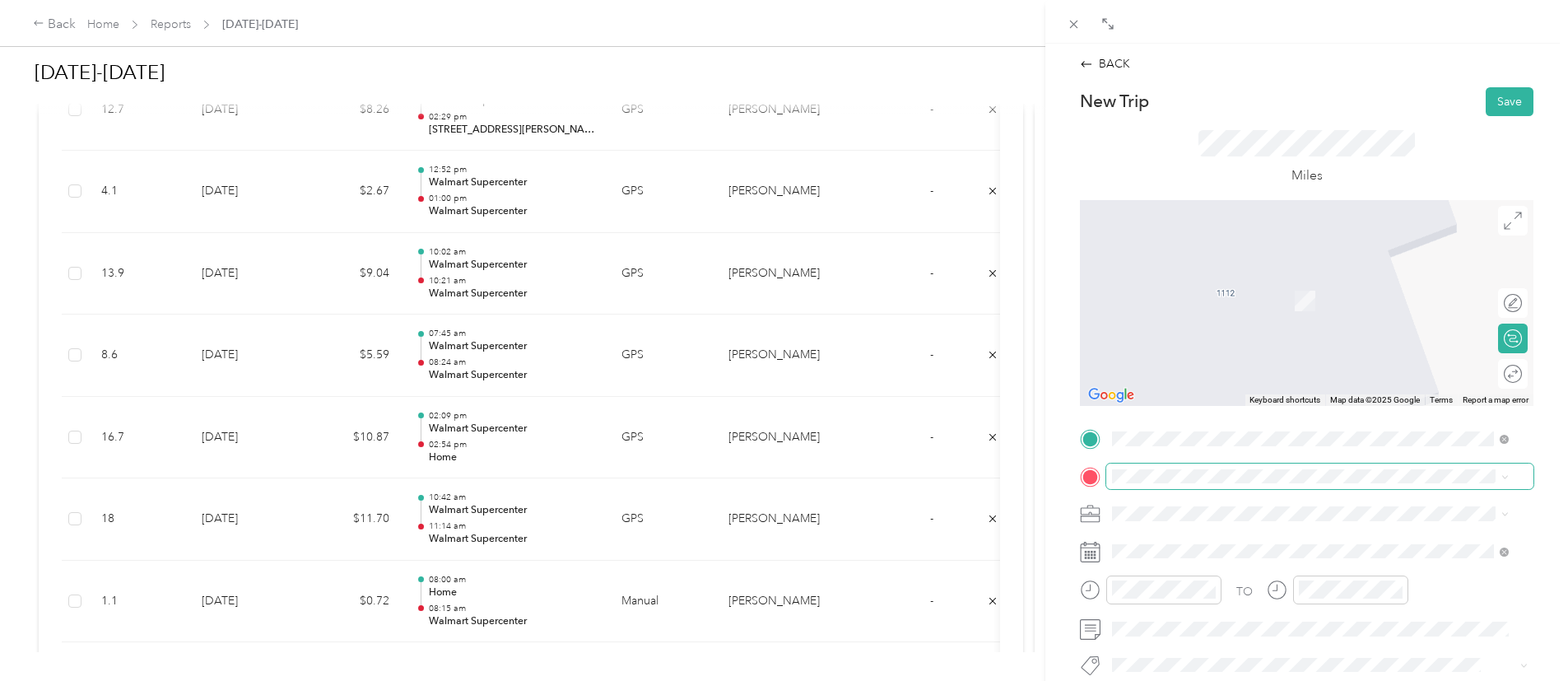
click at [1144, 464] on span at bounding box center [1319, 476] width 427 height 26
click at [1284, 280] on strong "Walmart Supercenter" at bounding box center [1257, 274] width 114 height 14
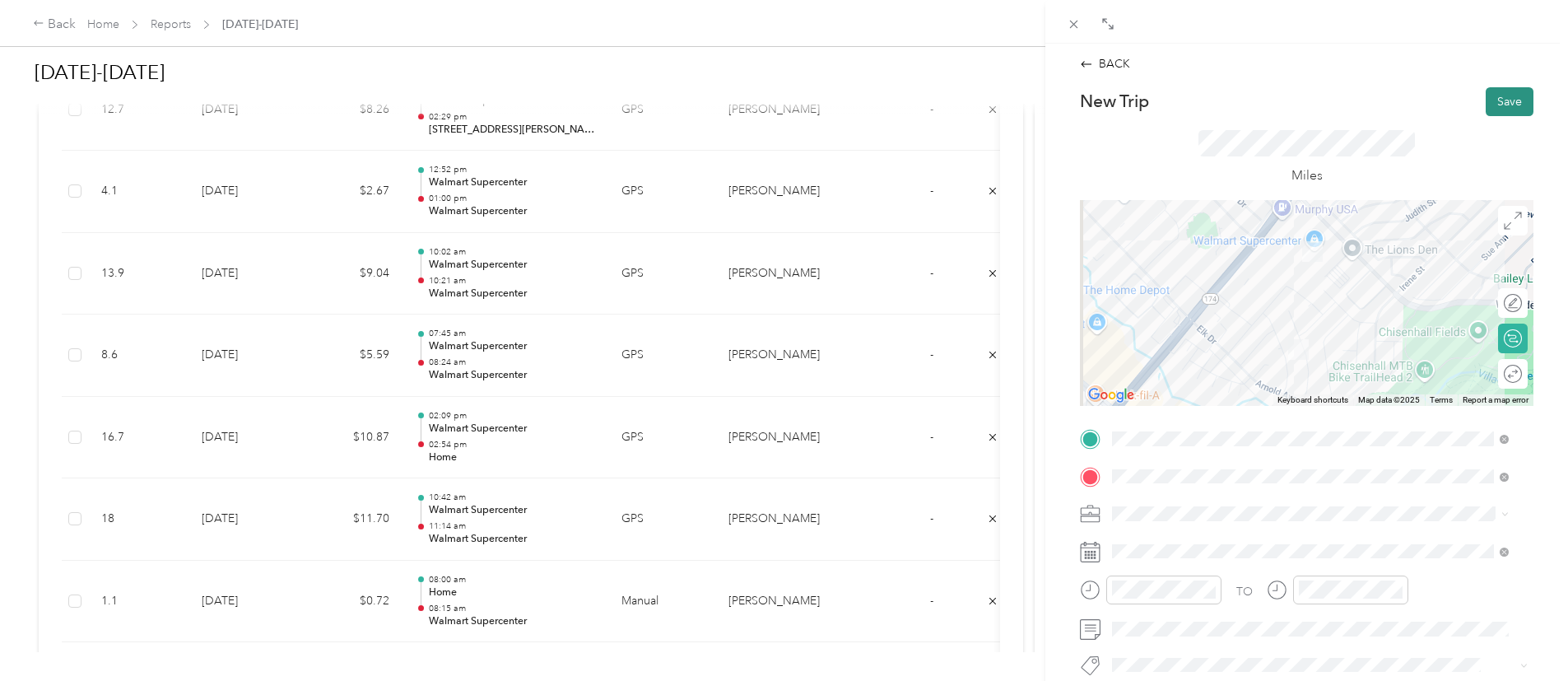
click at [1490, 94] on button "Save" at bounding box center [1509, 102] width 48 height 29
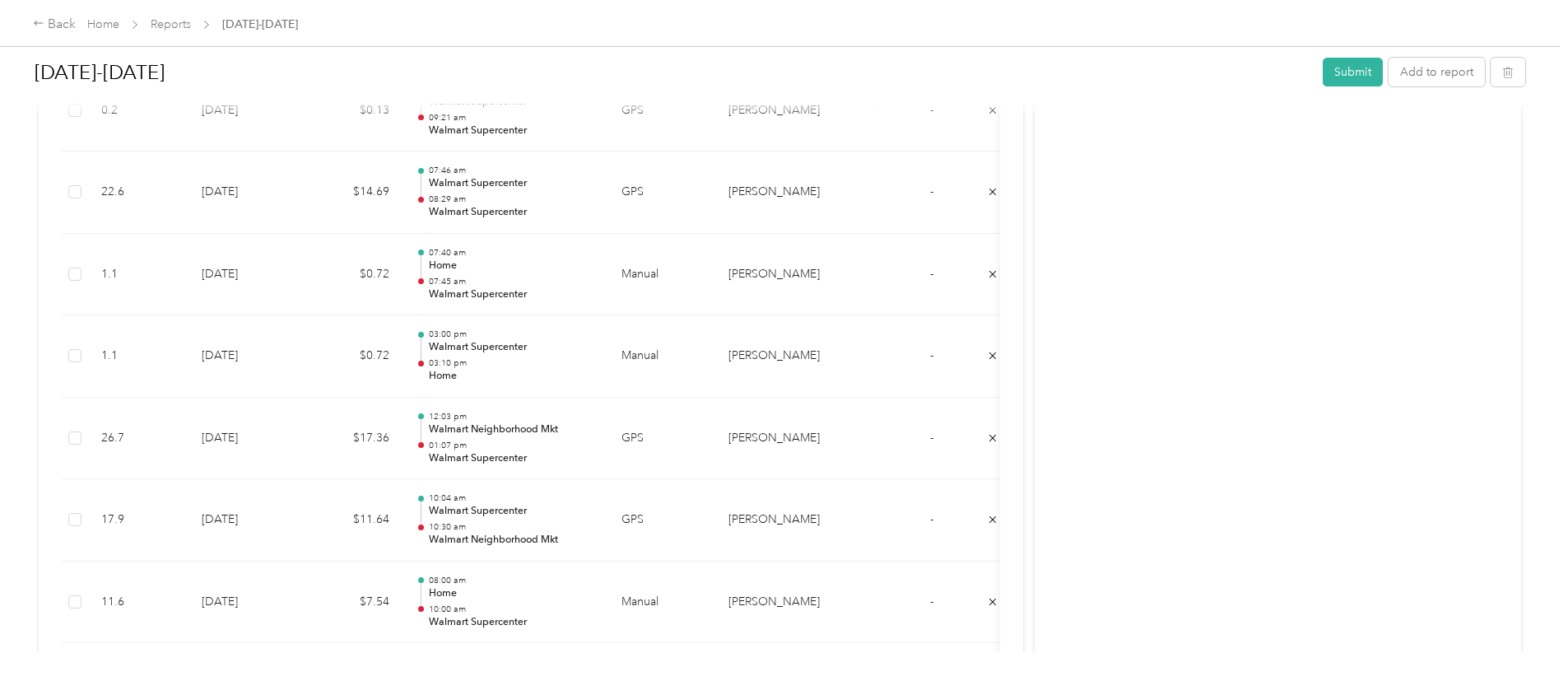
scroll to position [4626, 0]
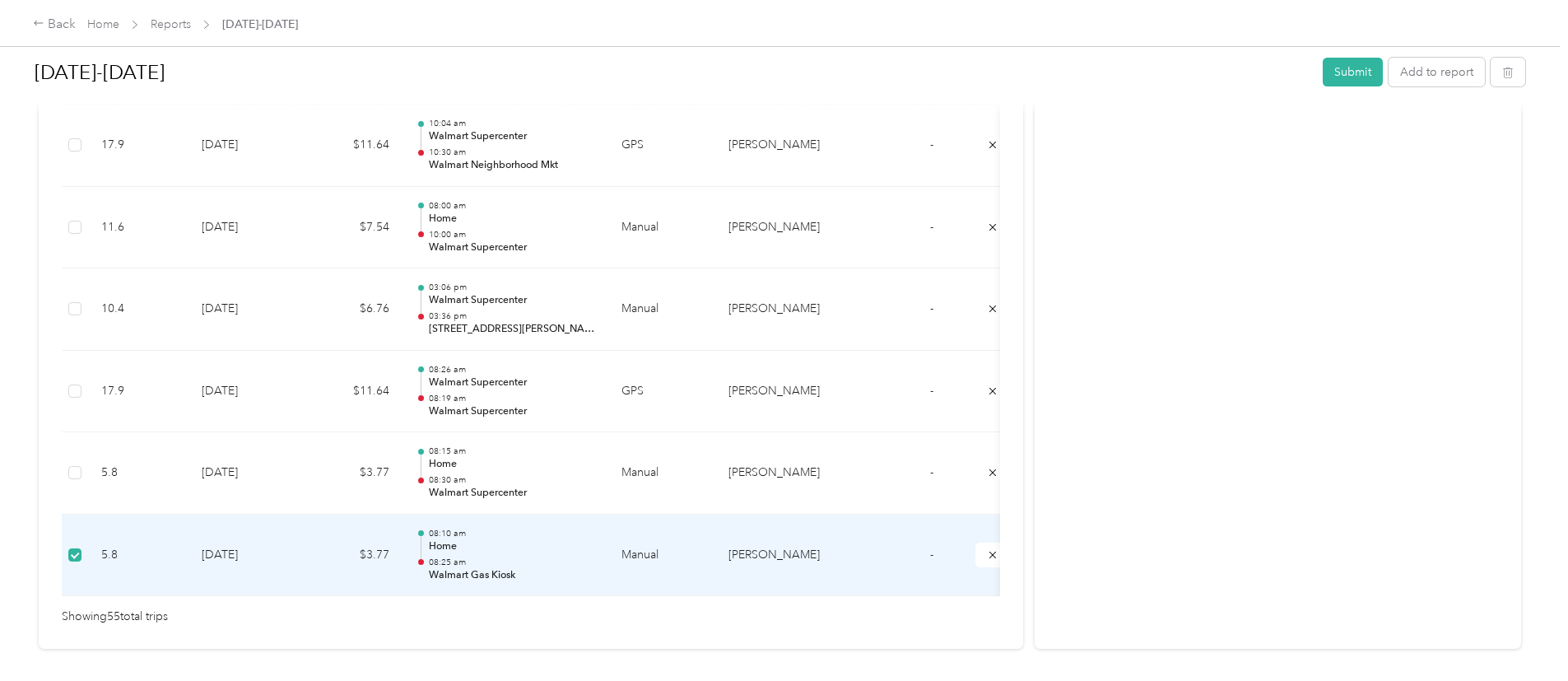
scroll to position [4556, 0]
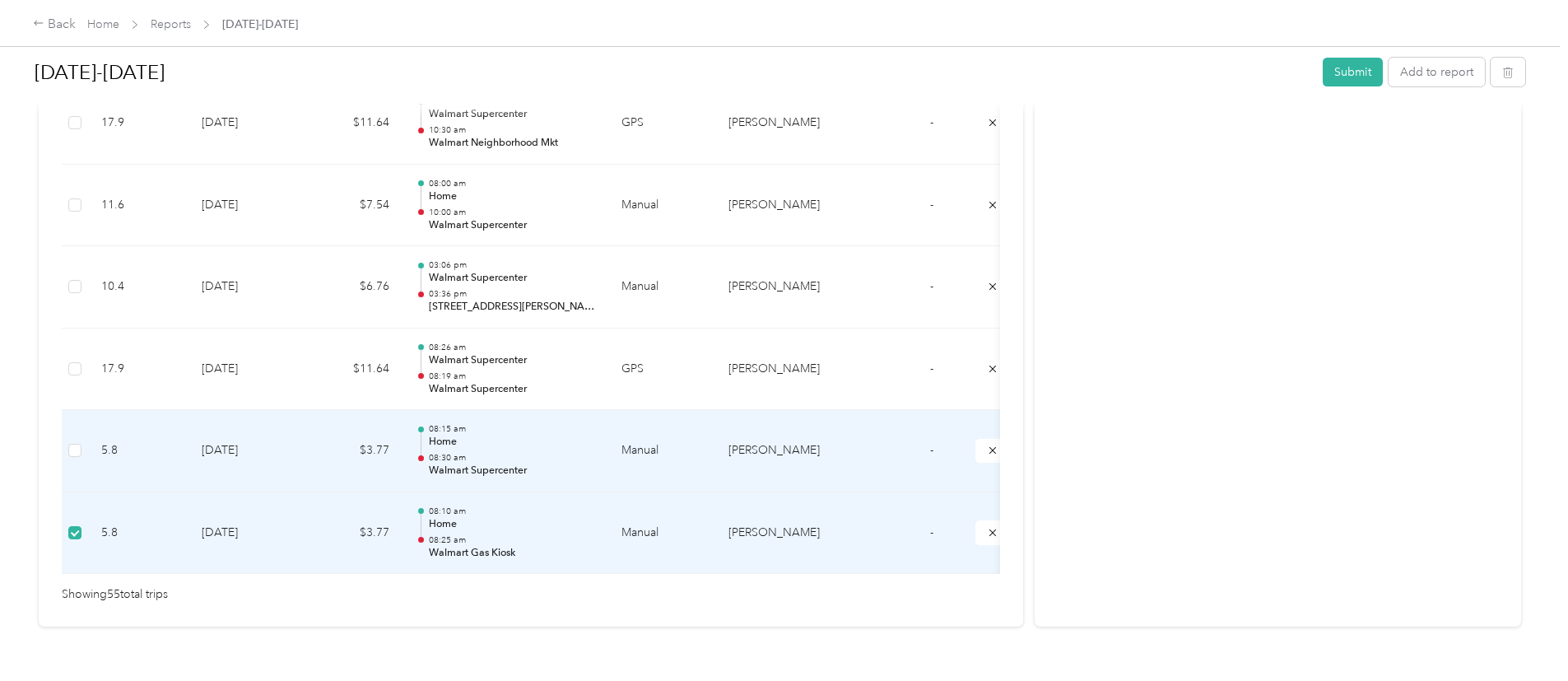
click at [580, 470] on p "Walmart Supercenter" at bounding box center [512, 470] width 166 height 14
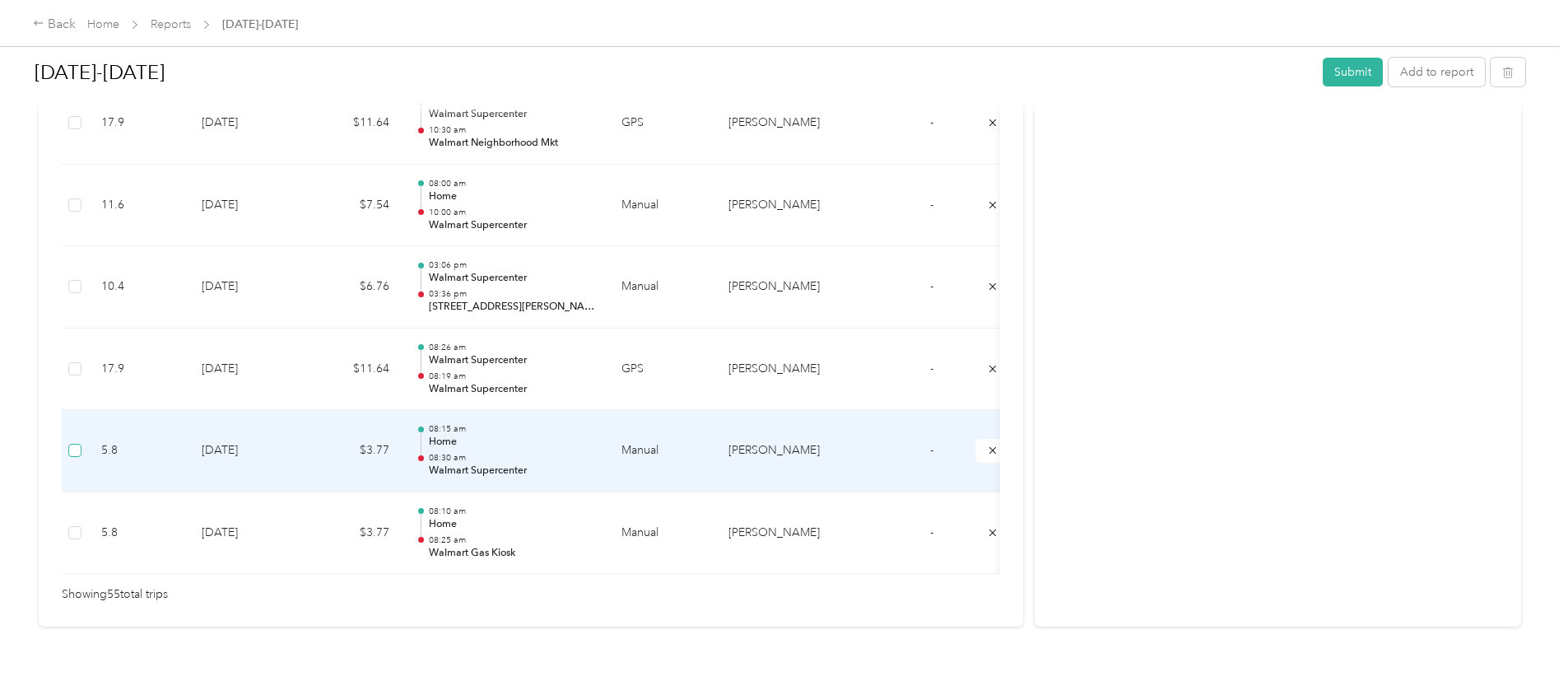
click at [81, 442] on label at bounding box center [75, 450] width 14 height 18
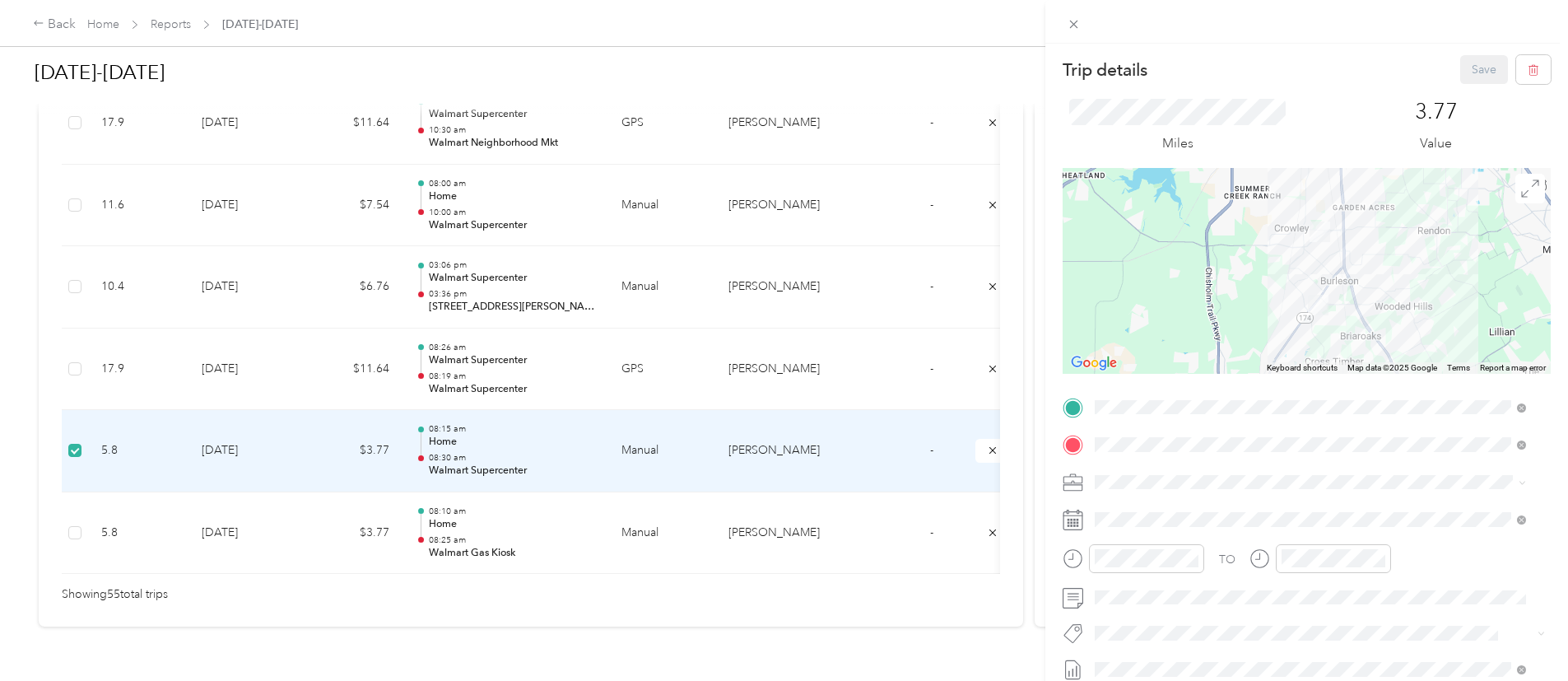
drag, startPoint x: 657, startPoint y: 581, endPoint x: 831, endPoint y: 596, distance: 174.6
click at [831, 596] on div "Trip details Save This trip cannot be edited because it is either under review,…" at bounding box center [784, 340] width 1568 height 681
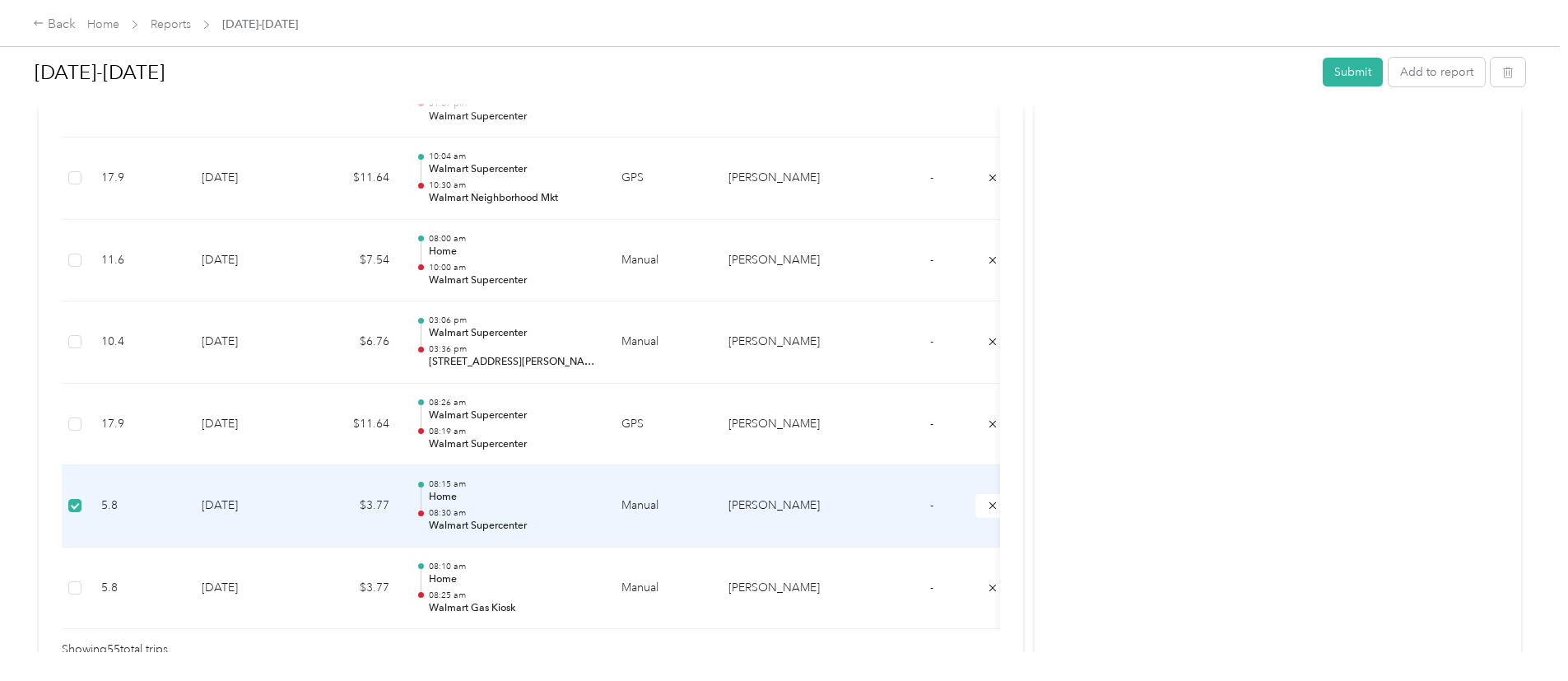
scroll to position [4464, 0]
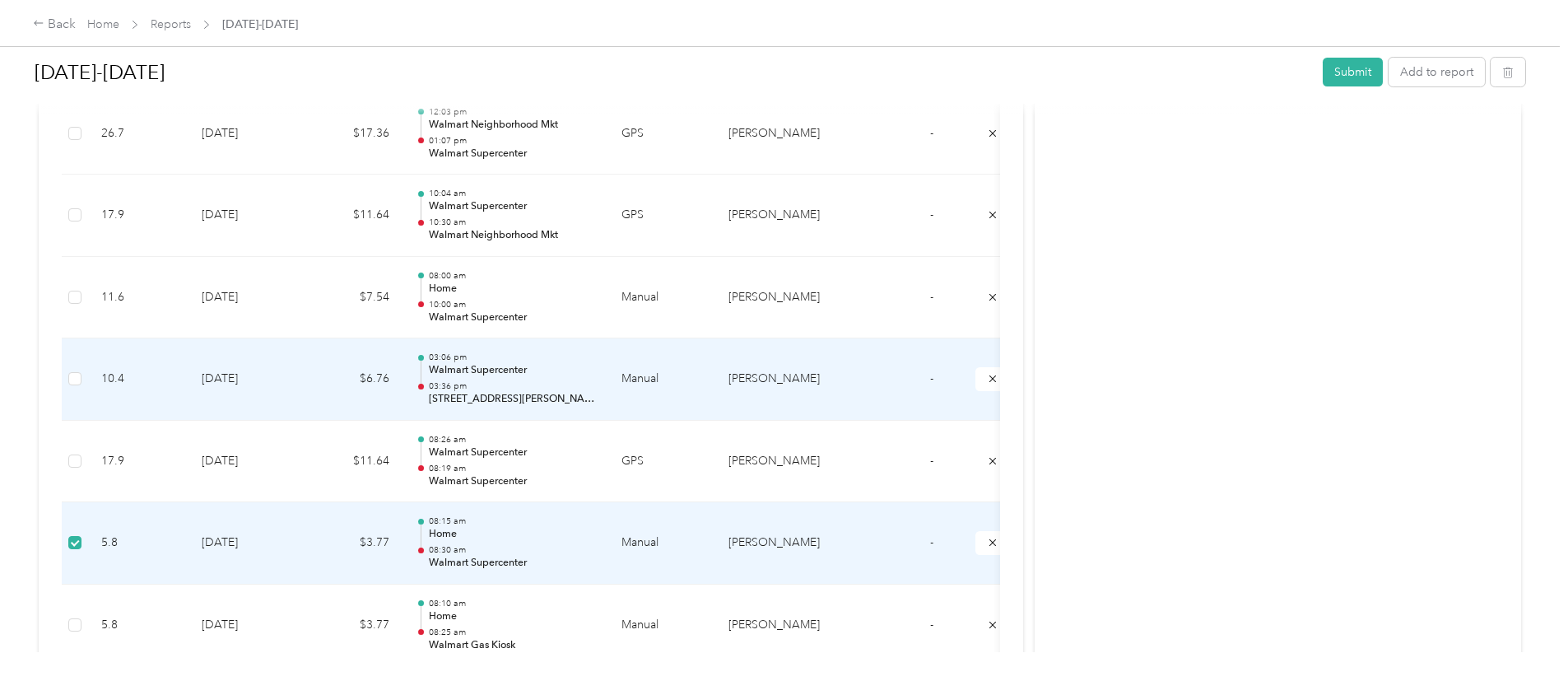
click at [595, 390] on p "03:36 pm" at bounding box center [512, 386] width 166 height 12
click at [595, 401] on p "[STREET_ADDRESS][PERSON_NAME][PERSON_NAME]" at bounding box center [512, 398] width 166 height 14
click at [608, 407] on td "03:06 pm Walmart Supercenter 03:36 pm [STREET_ADDRESS][PERSON_NAME][PERSON_NAME]" at bounding box center [505, 379] width 205 height 82
click at [595, 377] on p "Walmart Supercenter" at bounding box center [512, 370] width 166 height 14
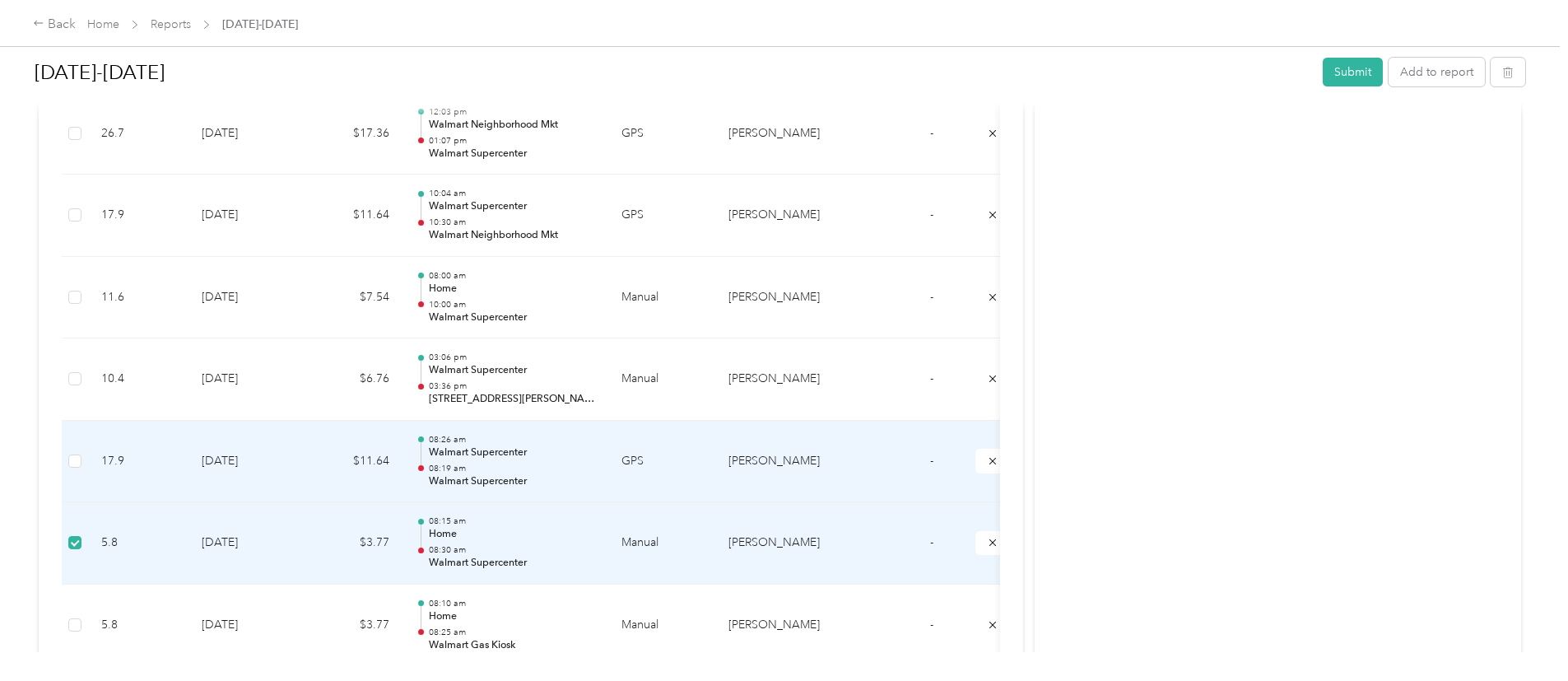
click at [595, 464] on p "08:19 am" at bounding box center [512, 469] width 166 height 12
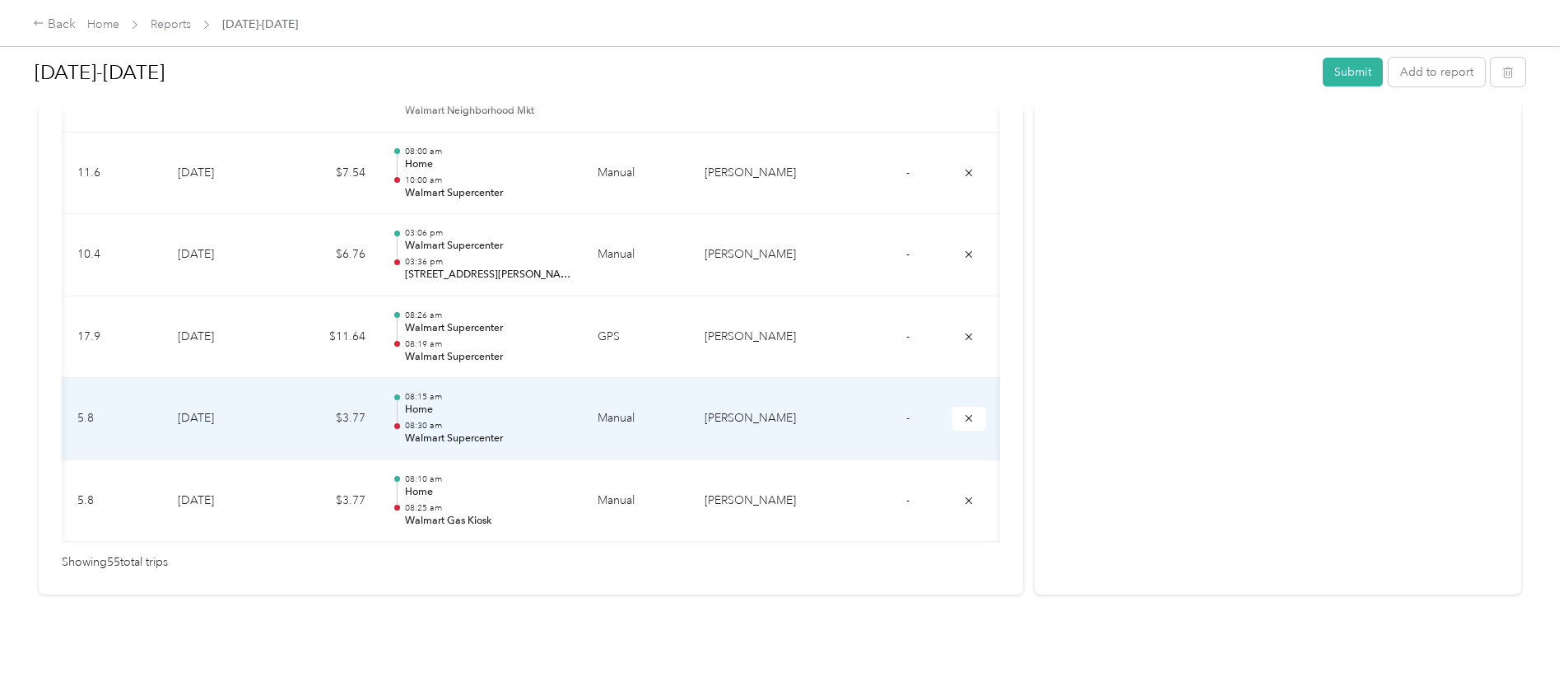
scroll to position [0, 205]
click at [963, 413] on icon "submit" at bounding box center [969, 419] width 12 height 12
click at [952, 407] on button "submit" at bounding box center [969, 419] width 35 height 24
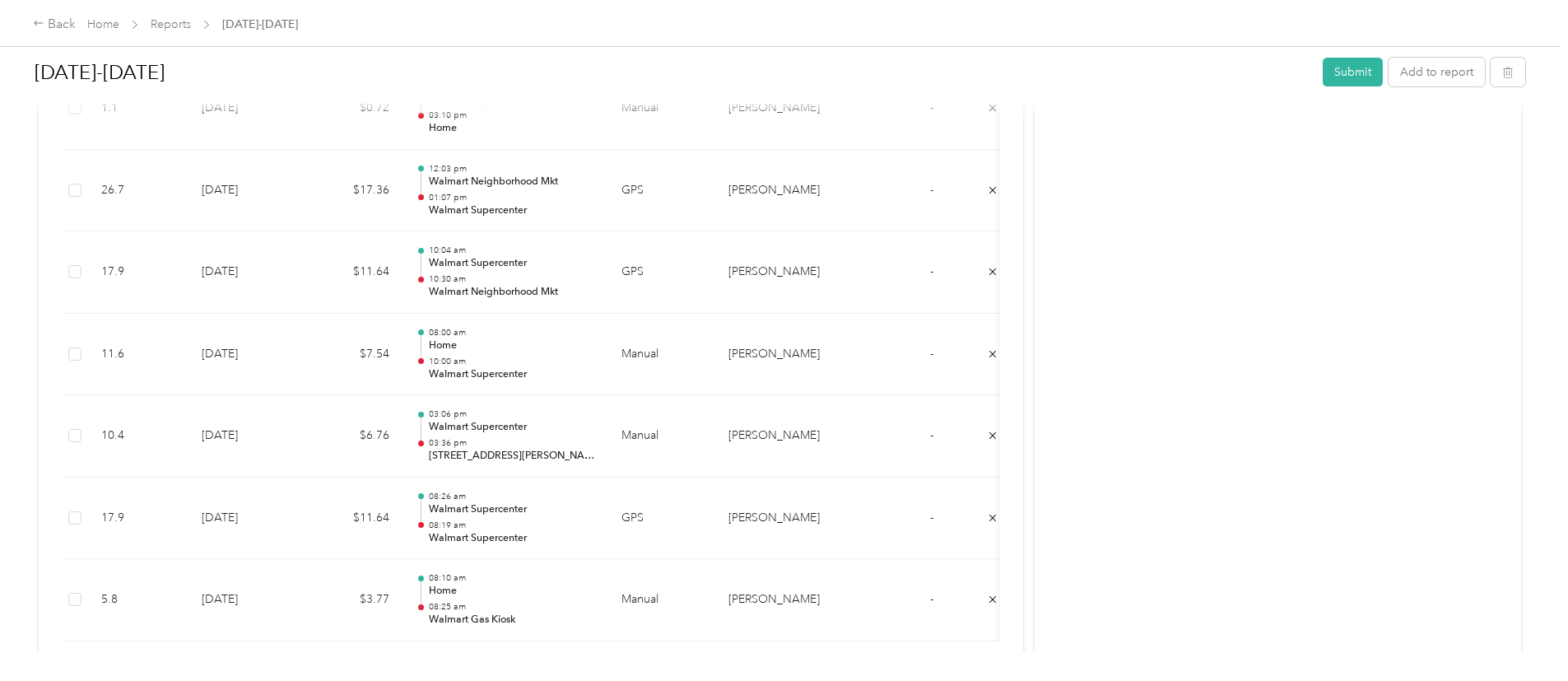
scroll to position [4545, 0]
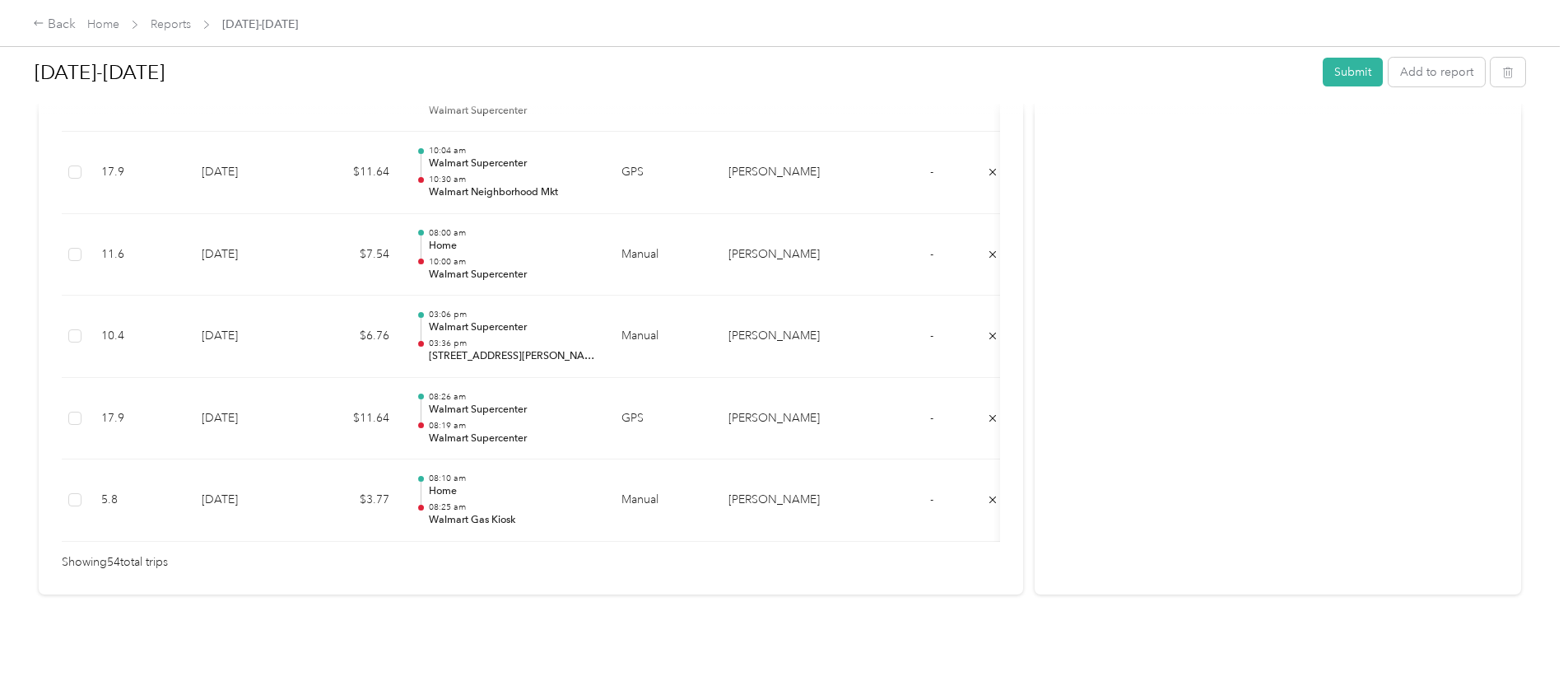
click at [1415, 572] on div "[DATE]-[DATE] Submit Add to report Due [DATE]. Submit this report by [DATE] Dra…" at bounding box center [779, 326] width 1560 height 652
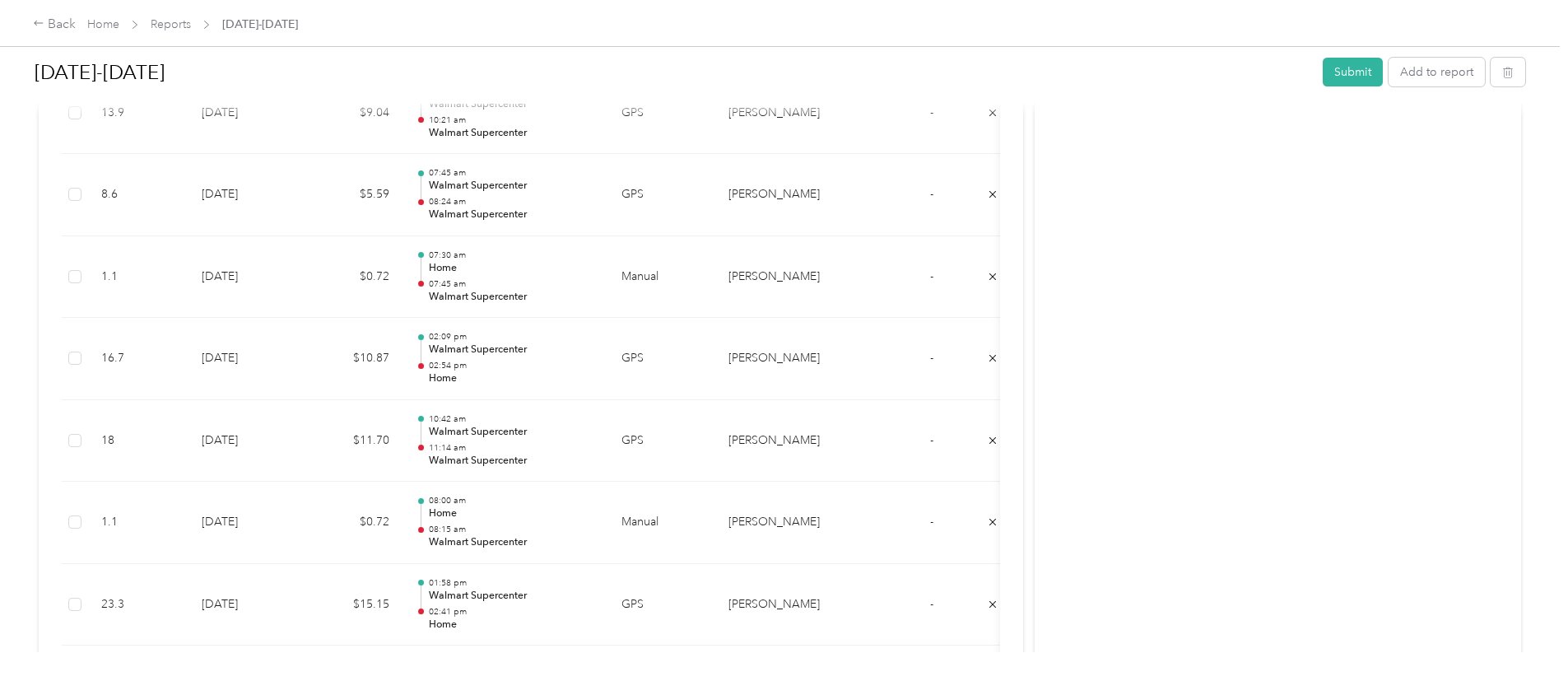
scroll to position [0, 0]
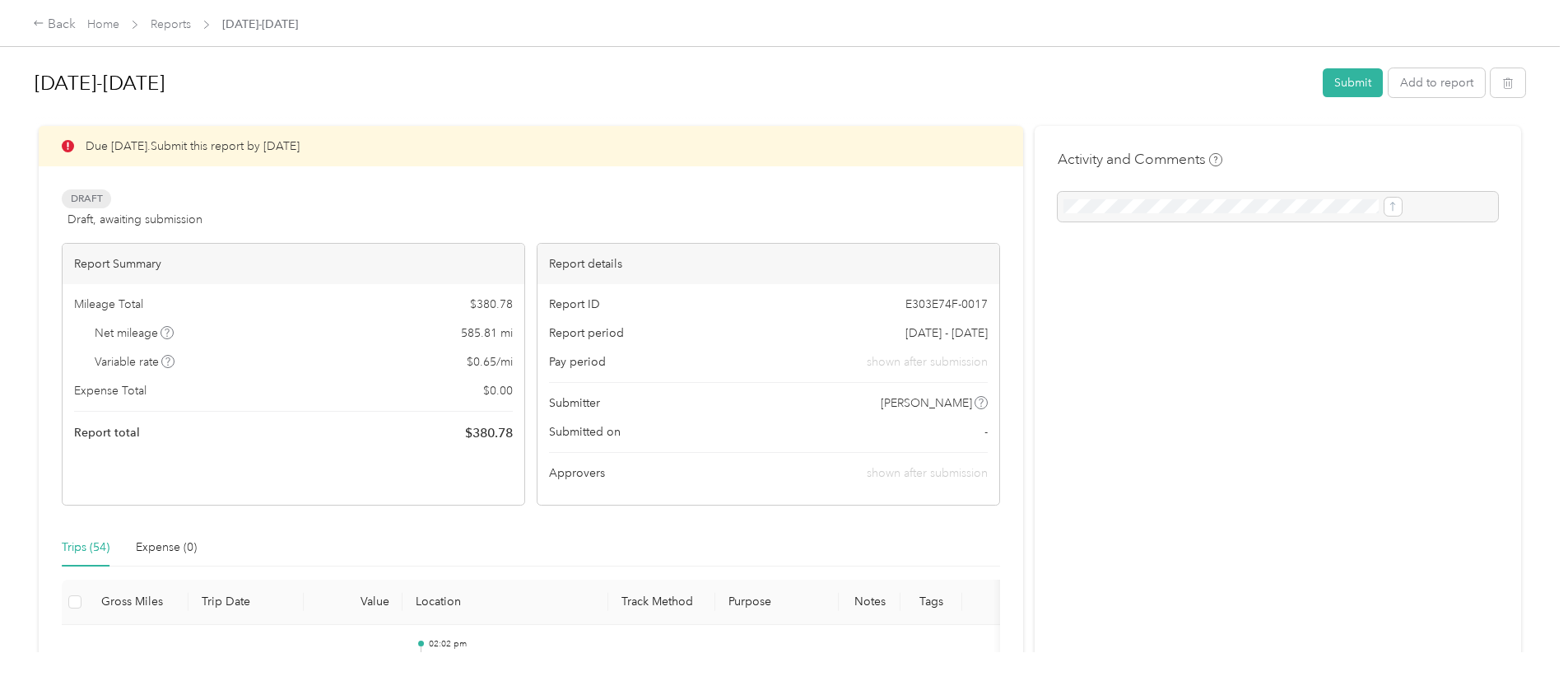
click at [1093, 209] on div at bounding box center [1278, 206] width 441 height 30
click at [1109, 200] on div at bounding box center [1278, 206] width 441 height 30
click at [1333, 211] on div at bounding box center [1278, 206] width 441 height 30
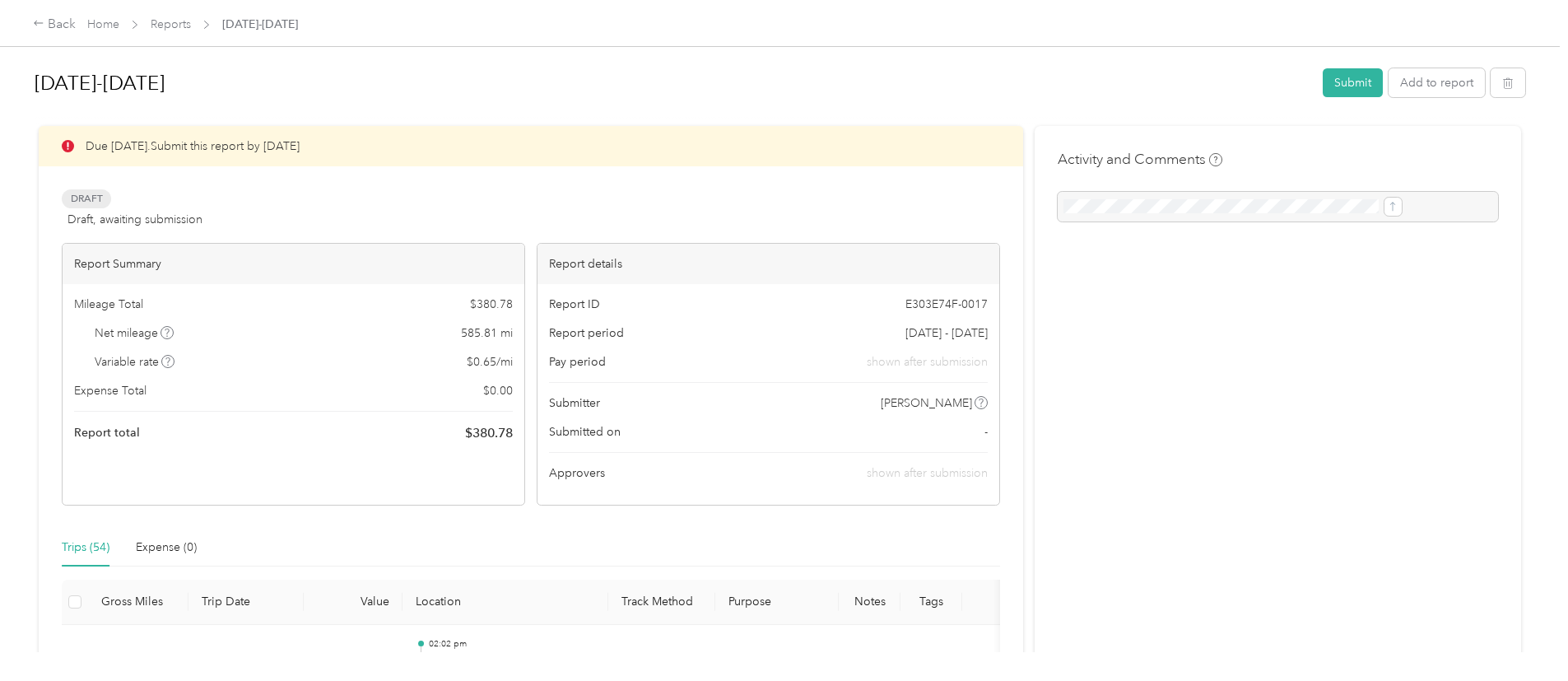
click at [1333, 211] on div at bounding box center [1278, 206] width 441 height 30
drag, startPoint x: 1096, startPoint y: 212, endPoint x: 1122, endPoint y: 202, distance: 27.9
click at [1122, 202] on div at bounding box center [1278, 206] width 441 height 30
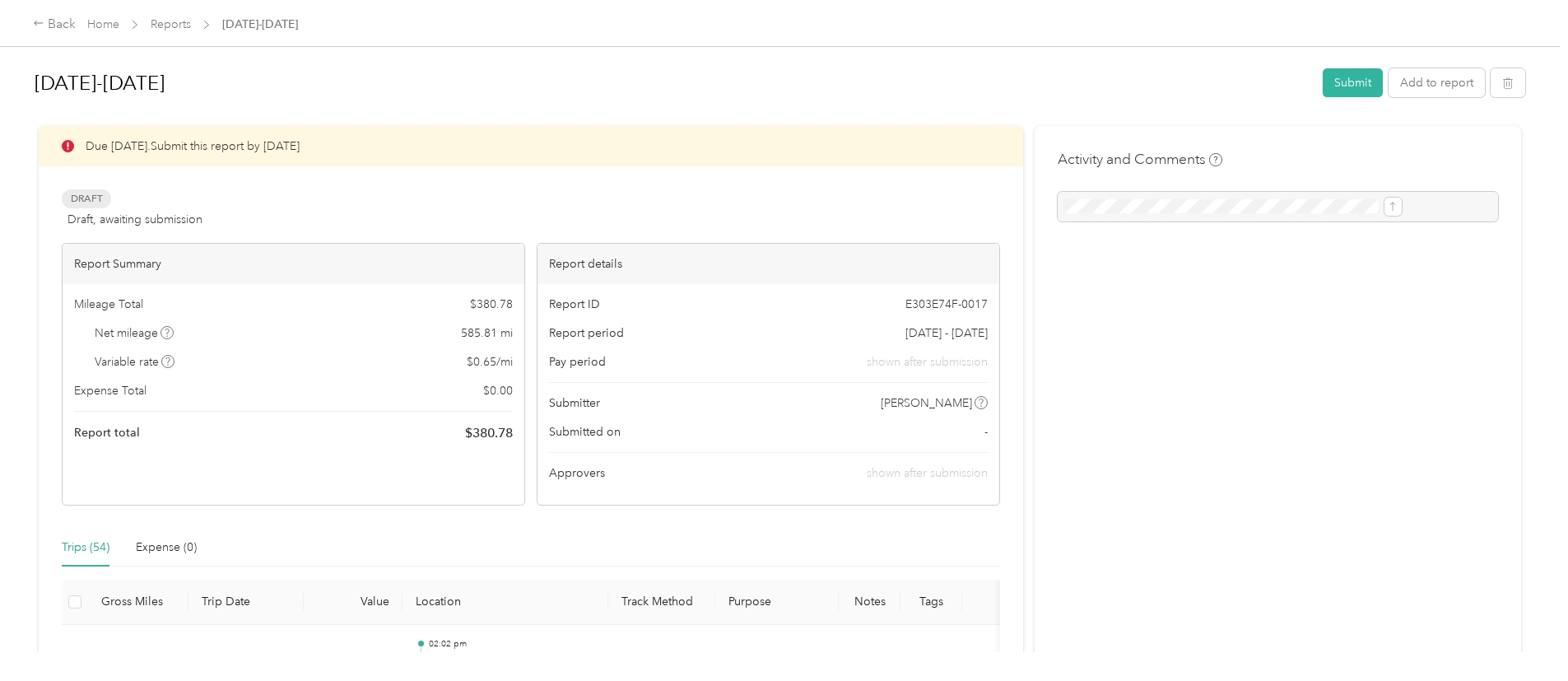
click at [1122, 202] on div at bounding box center [1278, 206] width 441 height 30
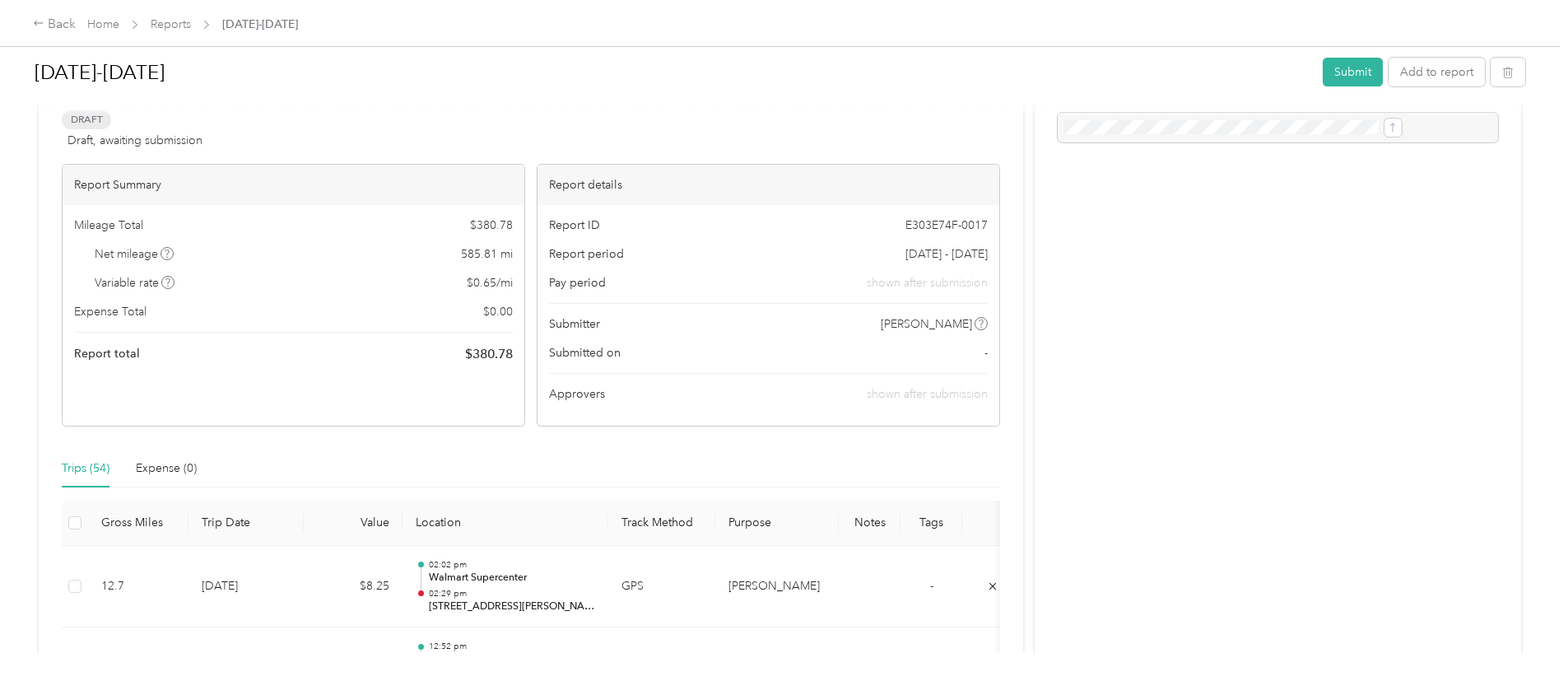
click at [1335, 122] on div at bounding box center [1278, 127] width 441 height 30
drag, startPoint x: 1149, startPoint y: 105, endPoint x: 1234, endPoint y: 68, distance: 92.7
drag, startPoint x: 1234, startPoint y: 68, endPoint x: 1132, endPoint y: 229, distance: 190.6
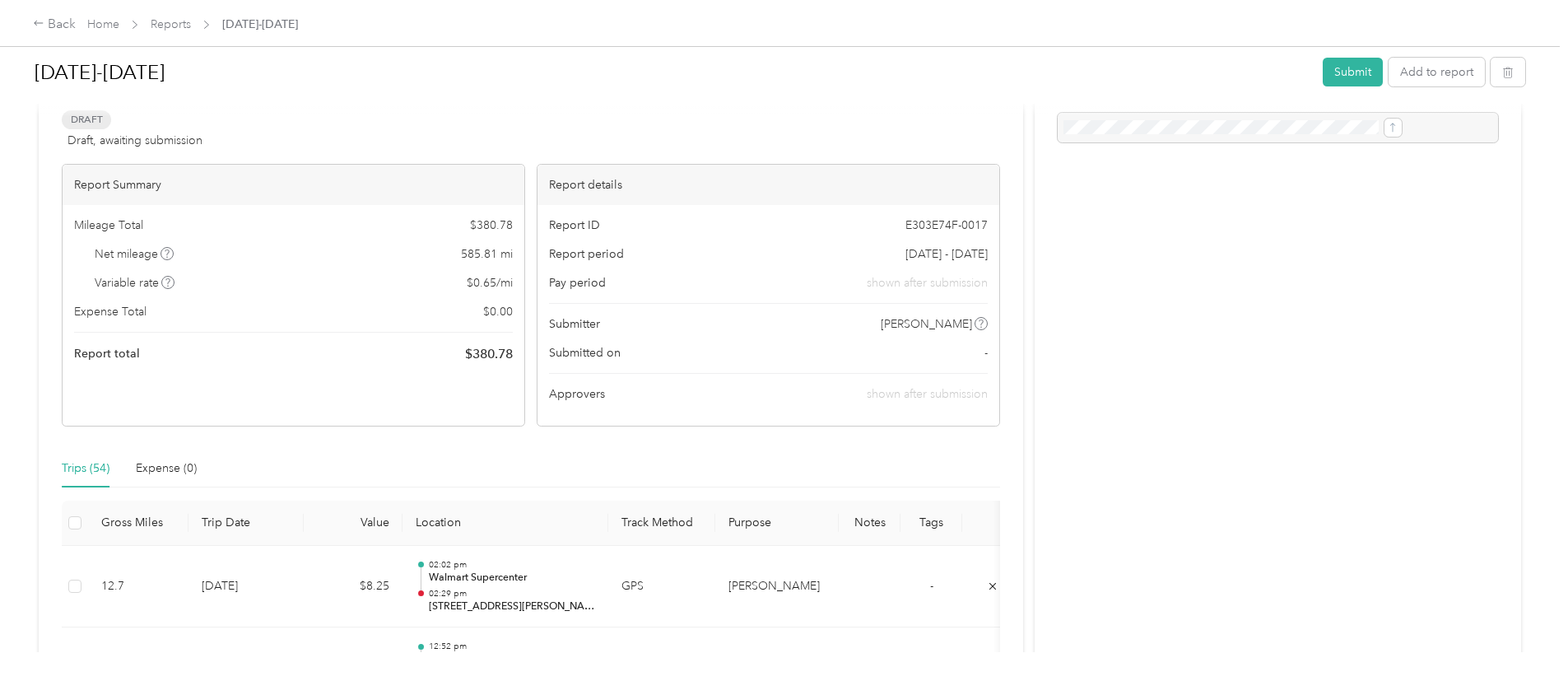
click at [1323, 76] on button "Submit" at bounding box center [1352, 72] width 60 height 29
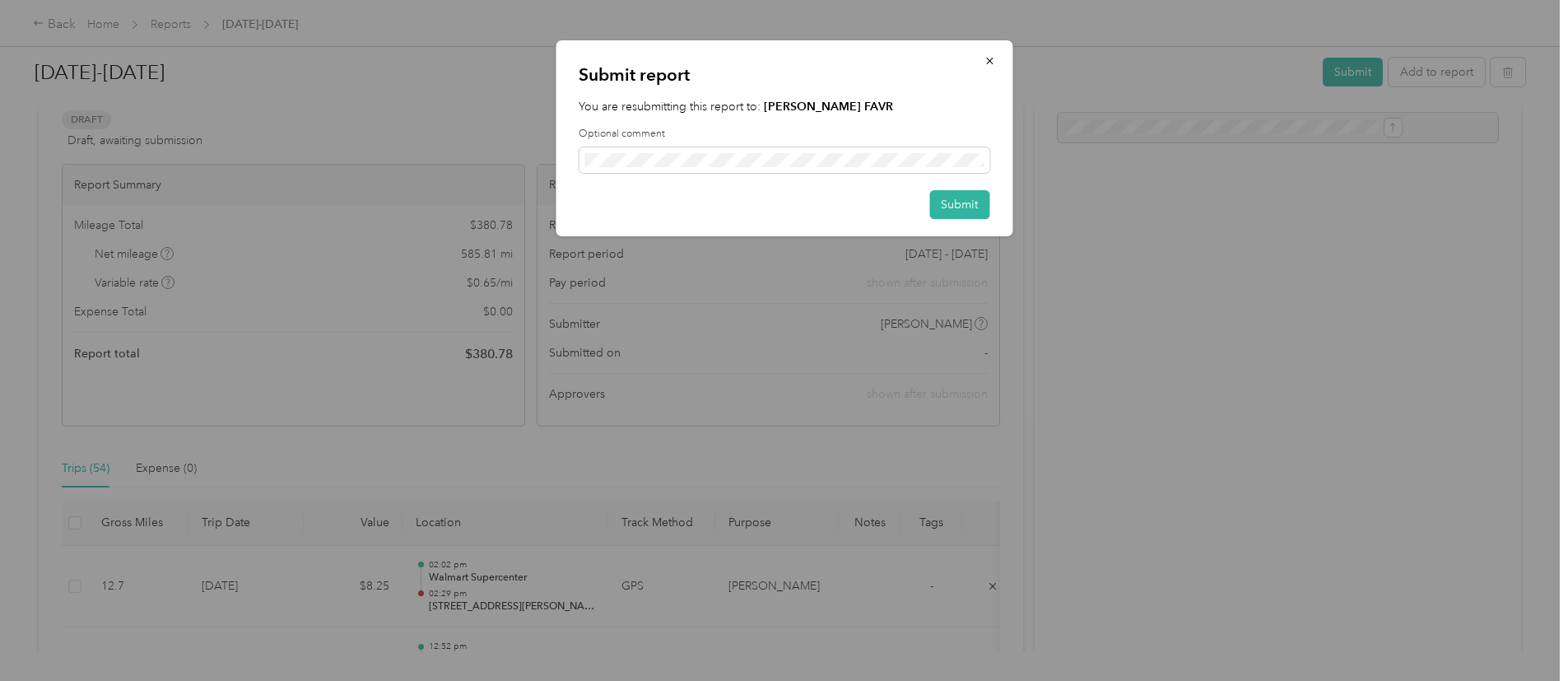
scroll to position [0, 0]
drag, startPoint x: 762, startPoint y: 150, endPoint x: 619, endPoint y: 200, distance: 151.5
click at [619, 200] on div "Submit" at bounding box center [784, 205] width 411 height 29
click at [968, 210] on button "Submit" at bounding box center [959, 205] width 60 height 29
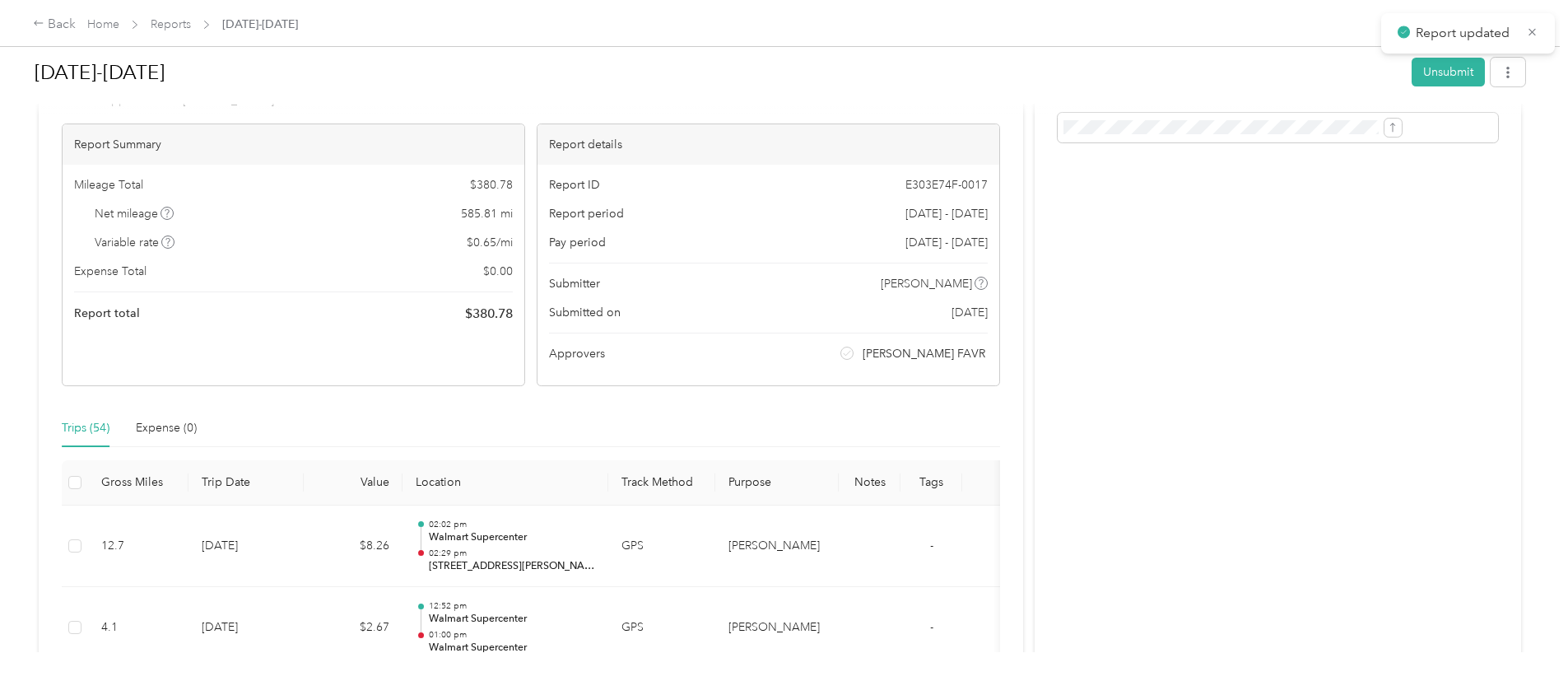
scroll to position [102, 0]
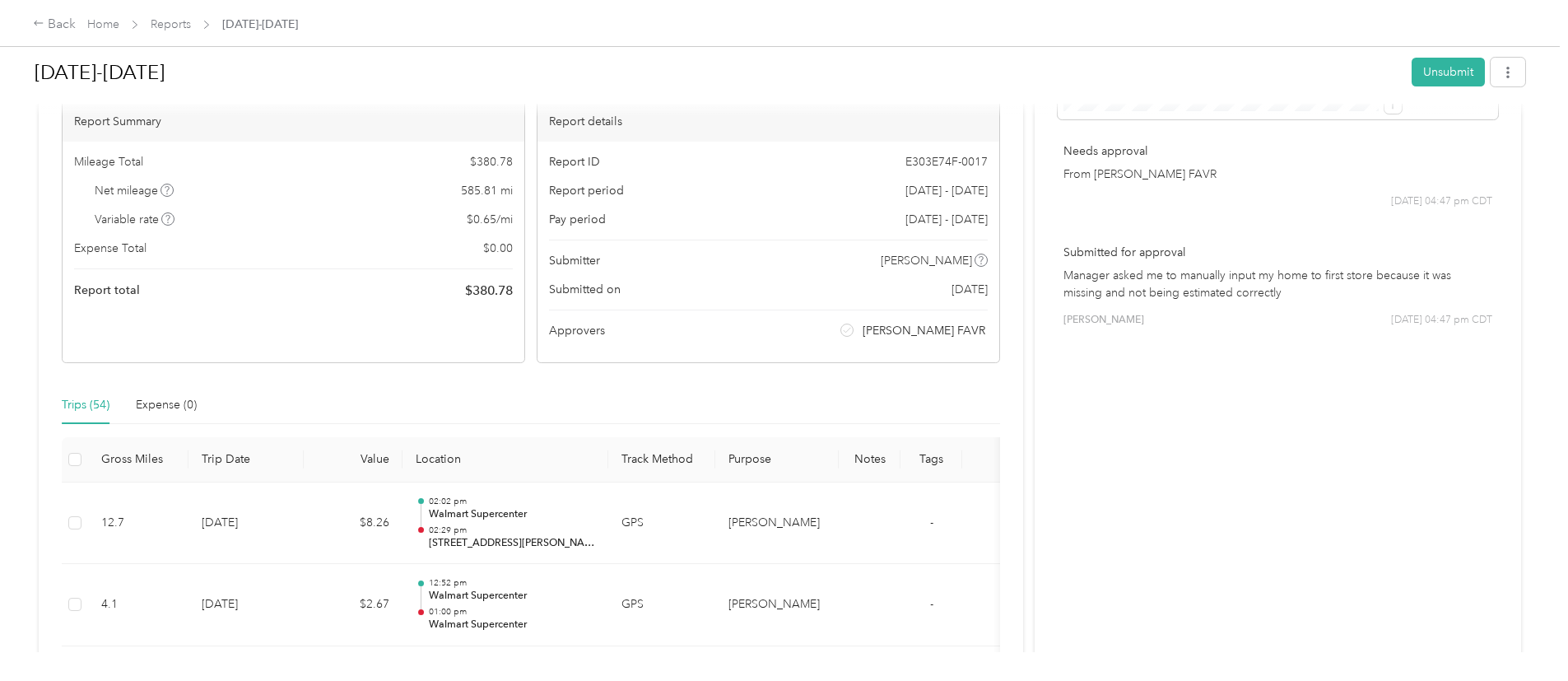
click at [216, 23] on div "Back Home Reports [DATE]-[DATE]" at bounding box center [166, 24] width 265 height 20
click at [120, 23] on link "Home" at bounding box center [104, 24] width 32 height 14
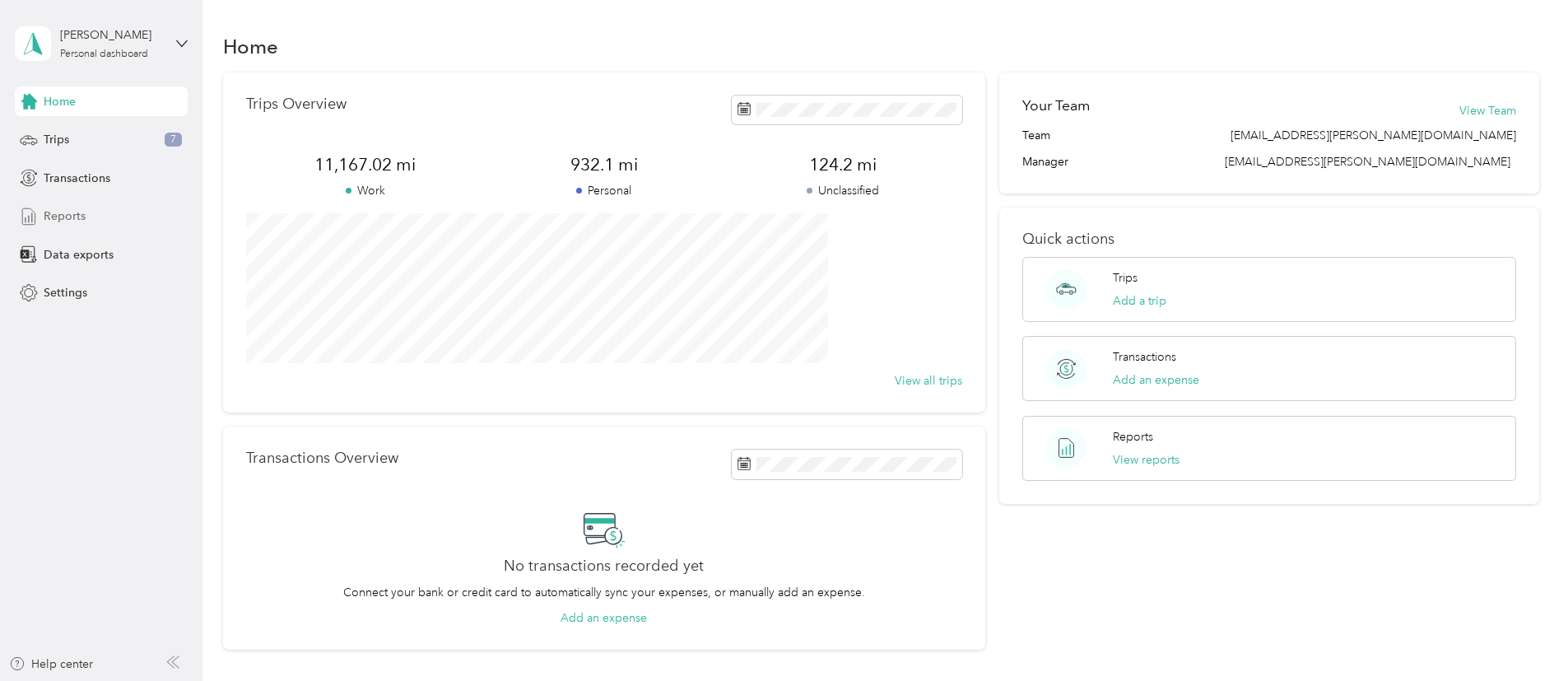
click at [63, 205] on div "Reports" at bounding box center [101, 217] width 173 height 30
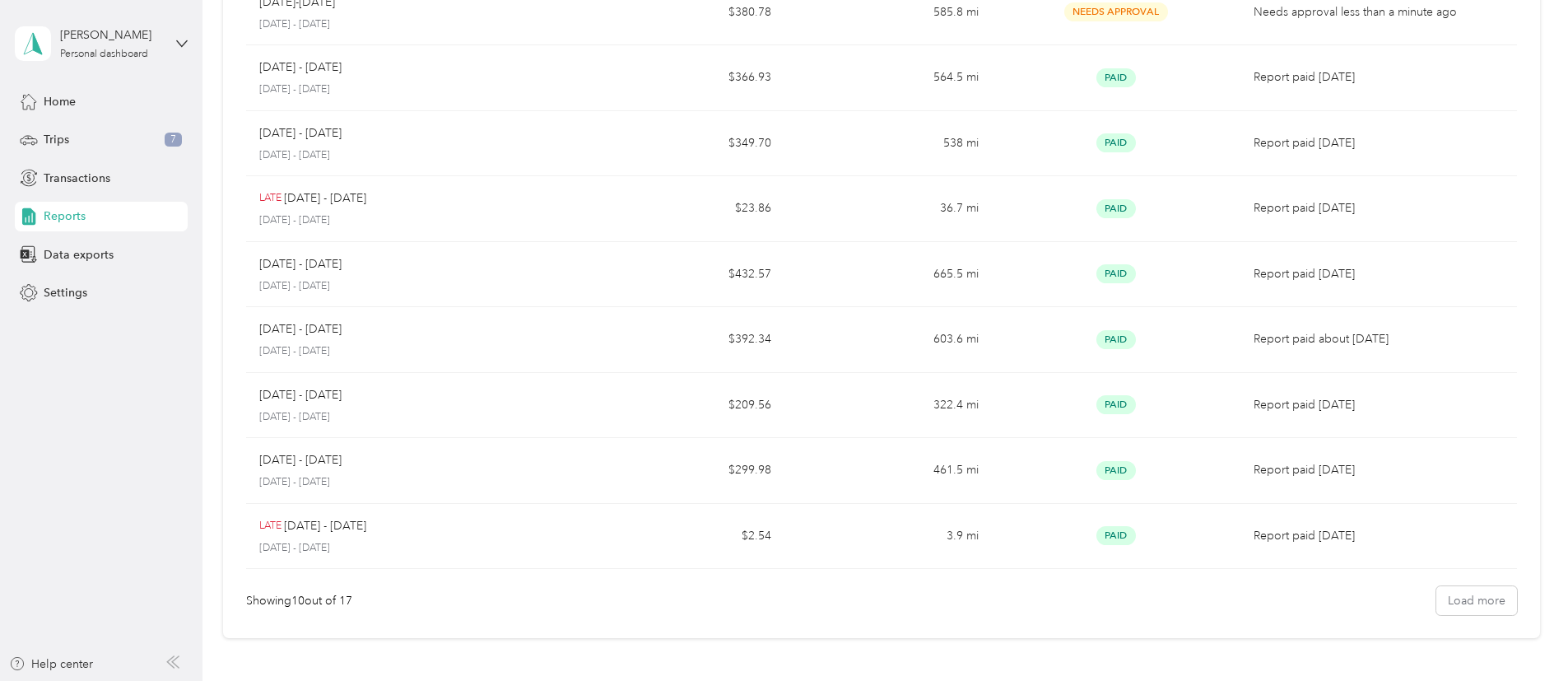
scroll to position [256, 0]
click at [1519, 461] on div "Report name Report total Net Mileage Report status Description [DATE] - [DATE] …" at bounding box center [881, 229] width 1317 height 825
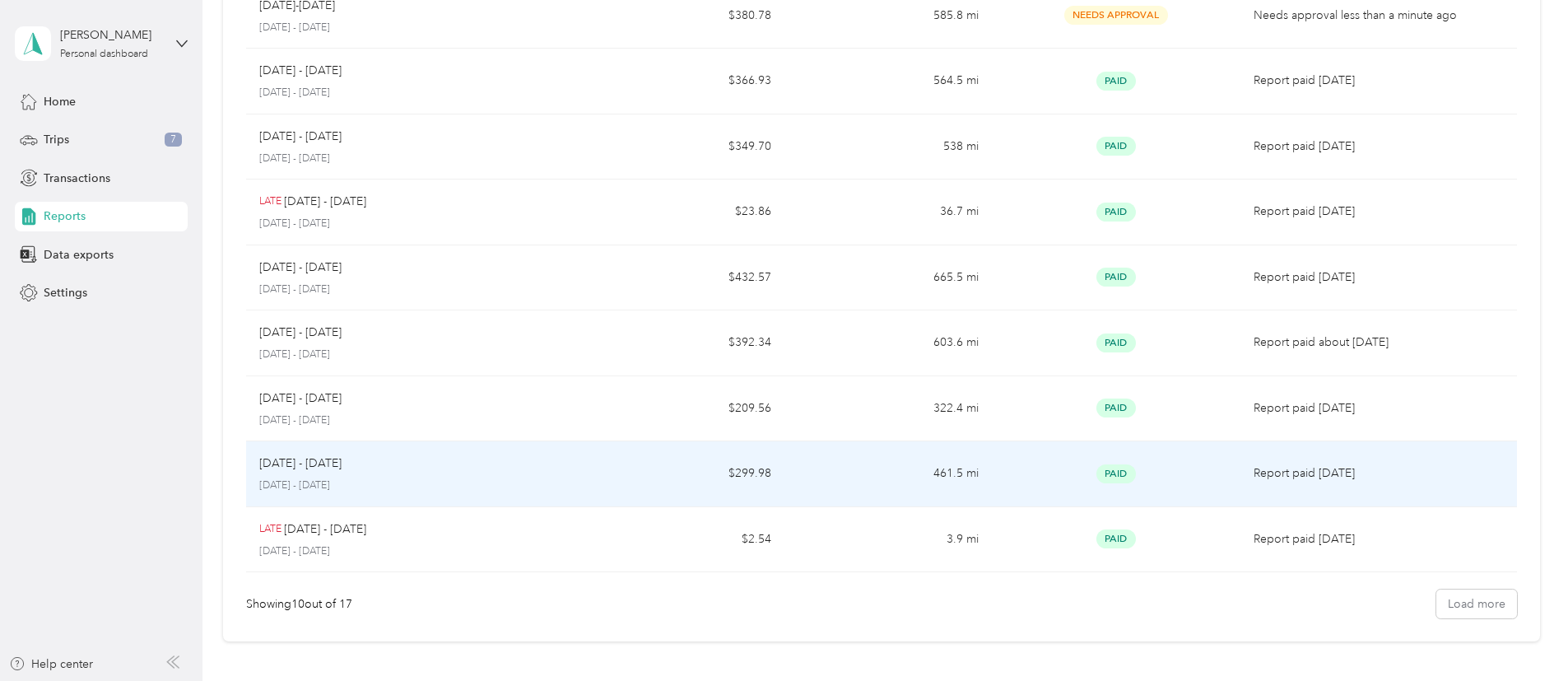
click at [488, 473] on div "[DATE] - [DATE] [DATE] - [DATE]" at bounding box center [412, 474] width 306 height 39
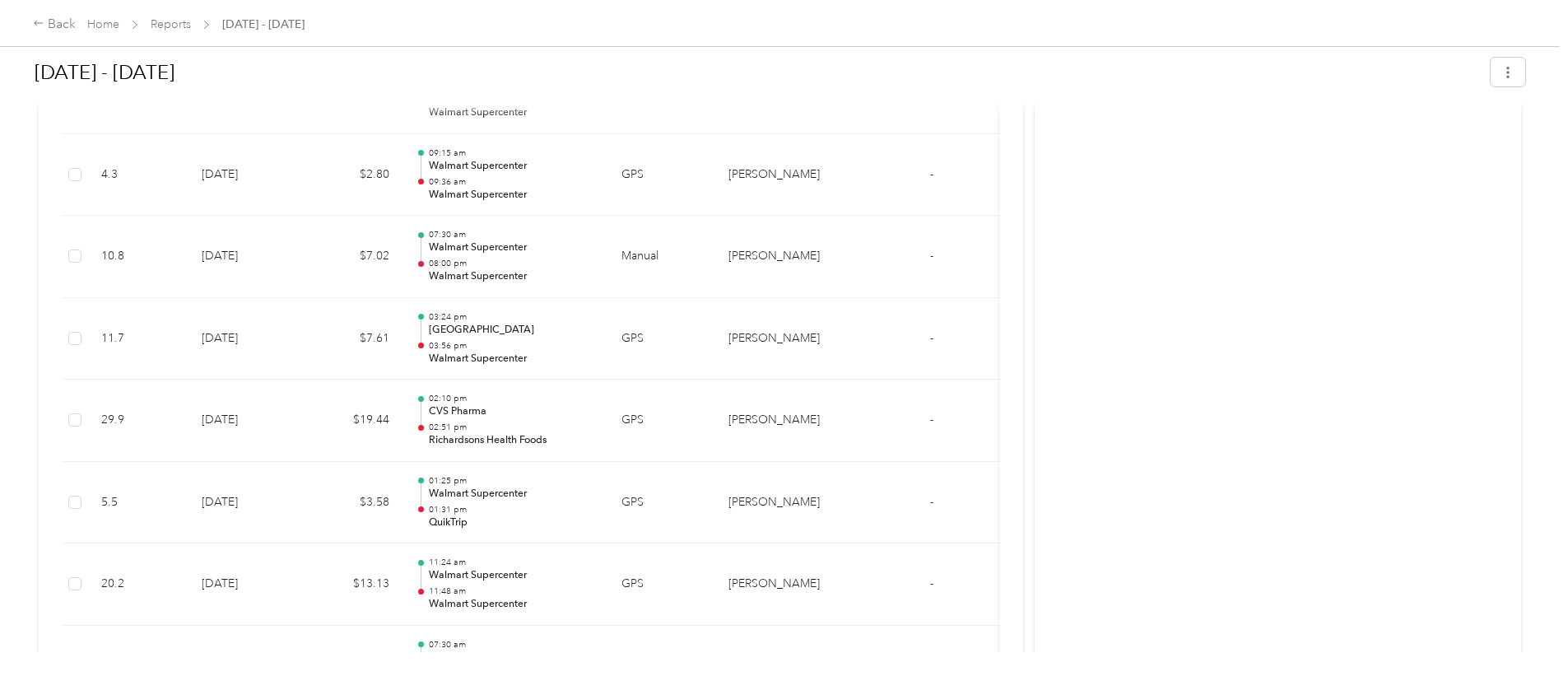
scroll to position [2423, 0]
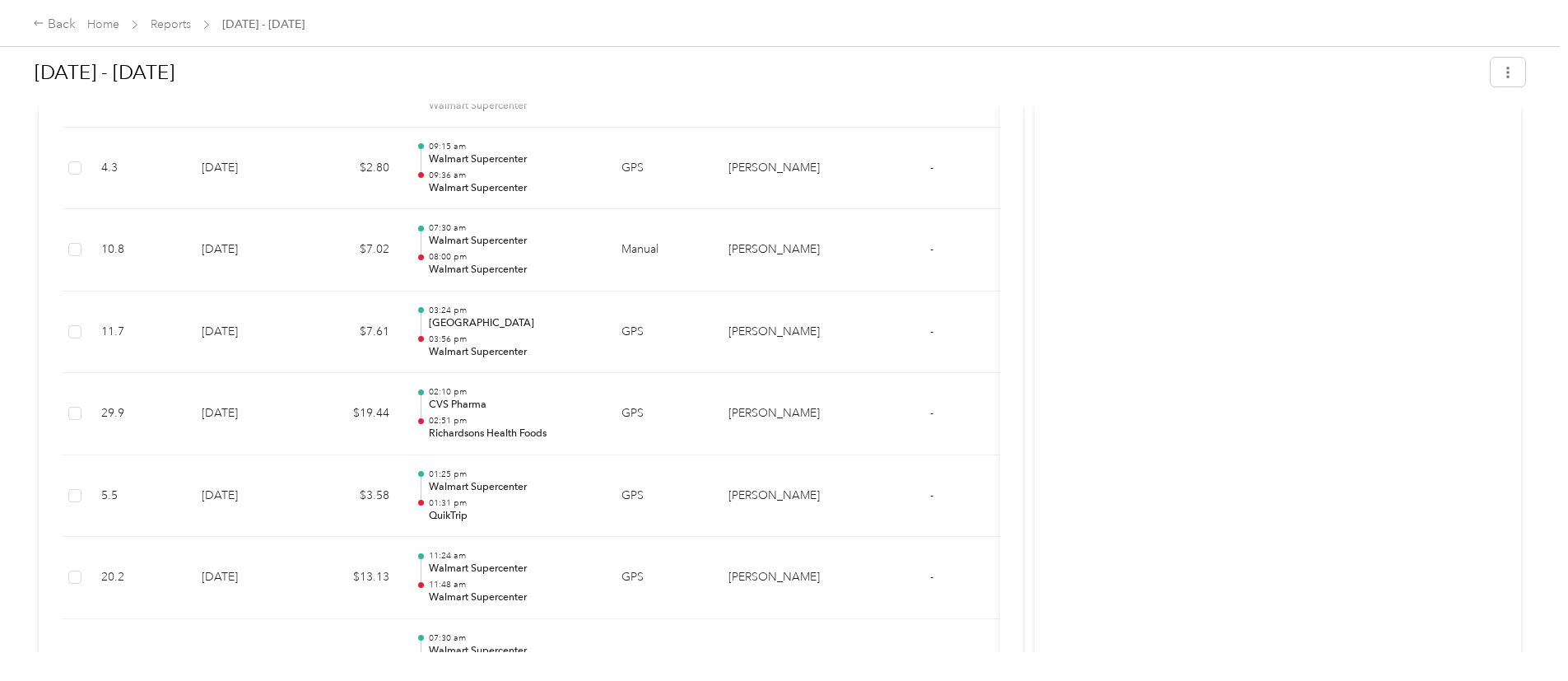
drag, startPoint x: 1431, startPoint y: 419, endPoint x: 1279, endPoint y: 585, distance: 225.1
drag, startPoint x: 1428, startPoint y: 440, endPoint x: 1228, endPoint y: 560, distance: 233.2
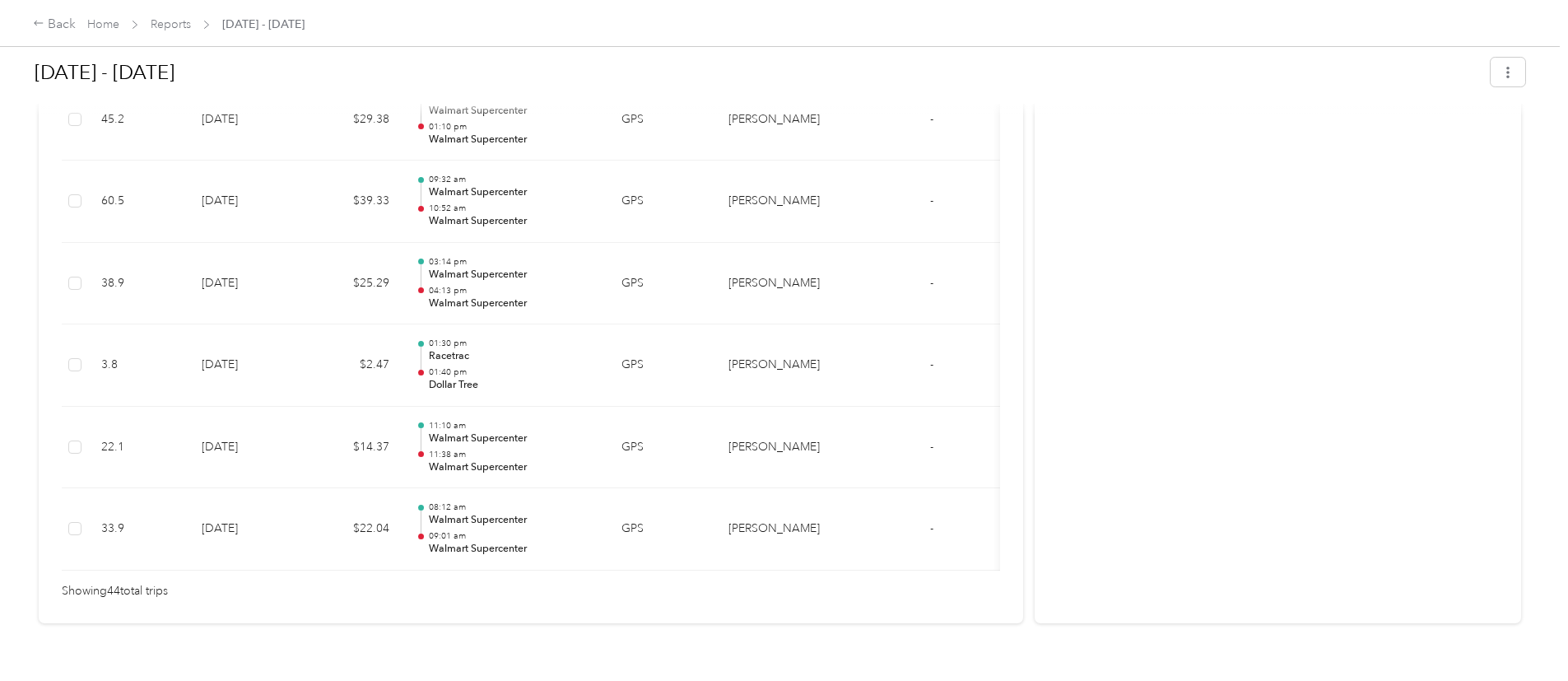
scroll to position [3685, 0]
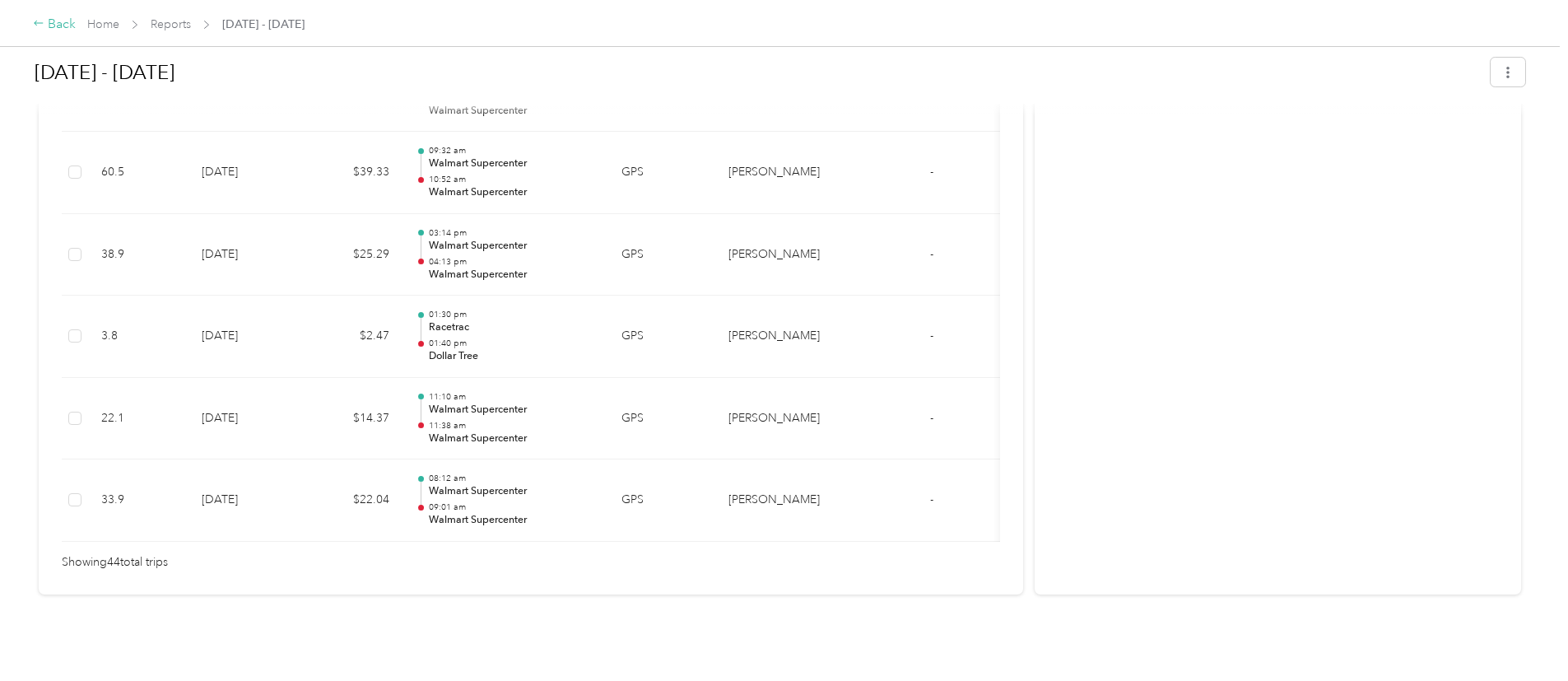
click at [76, 27] on div "Back" at bounding box center [54, 24] width 42 height 20
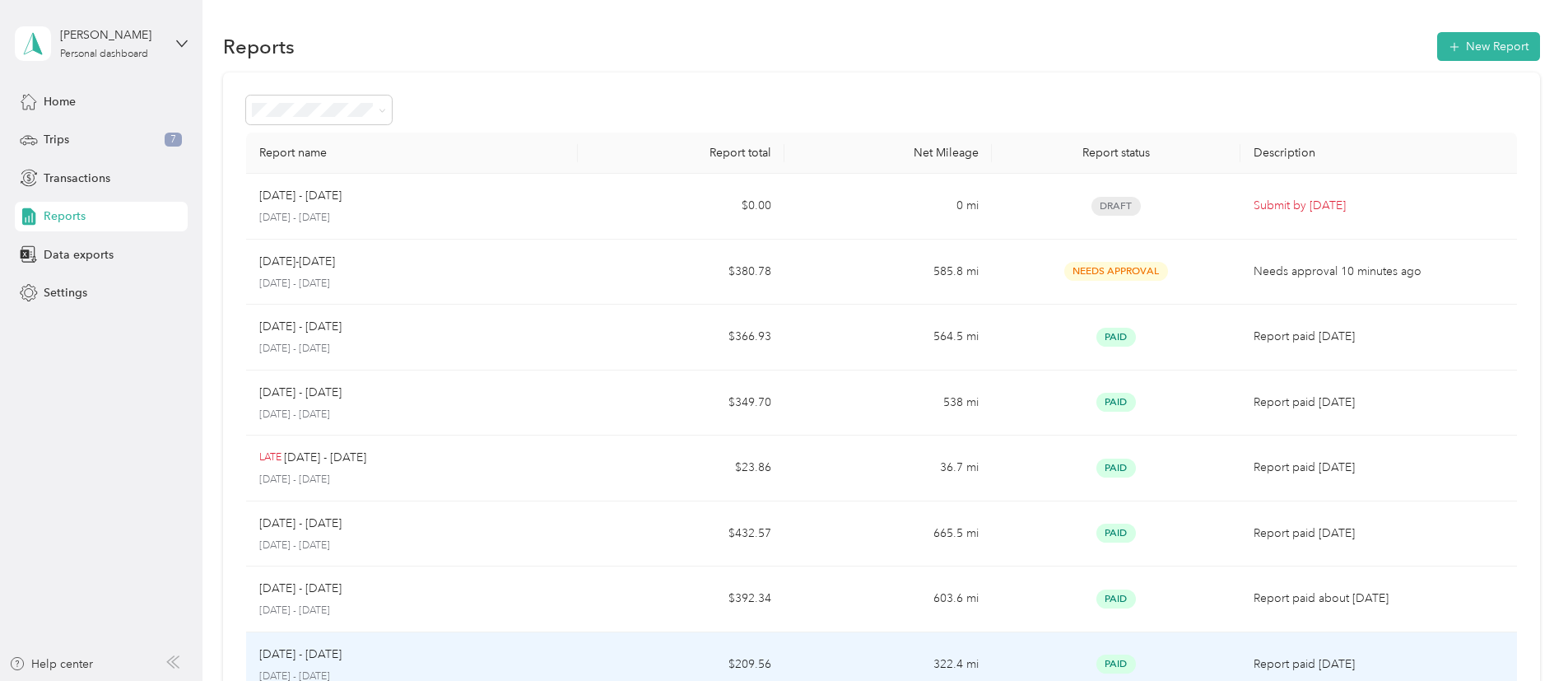
click at [439, 642] on td "[DATE] - [DATE] [DATE] - [DATE]" at bounding box center [412, 666] width 332 height 66
